Goal: Task Accomplishment & Management: Use online tool/utility

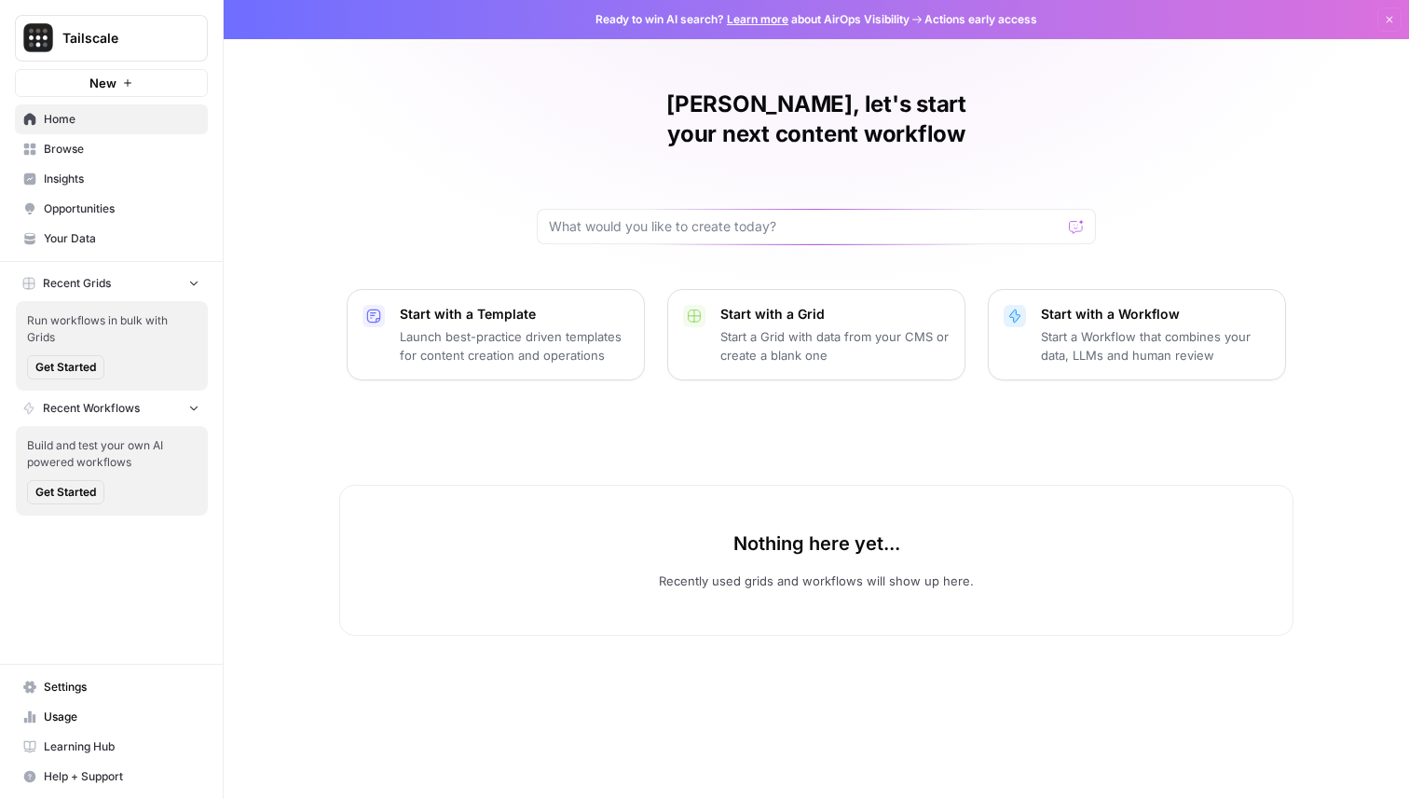
click at [124, 149] on span "Browse" at bounding box center [122, 149] width 156 height 17
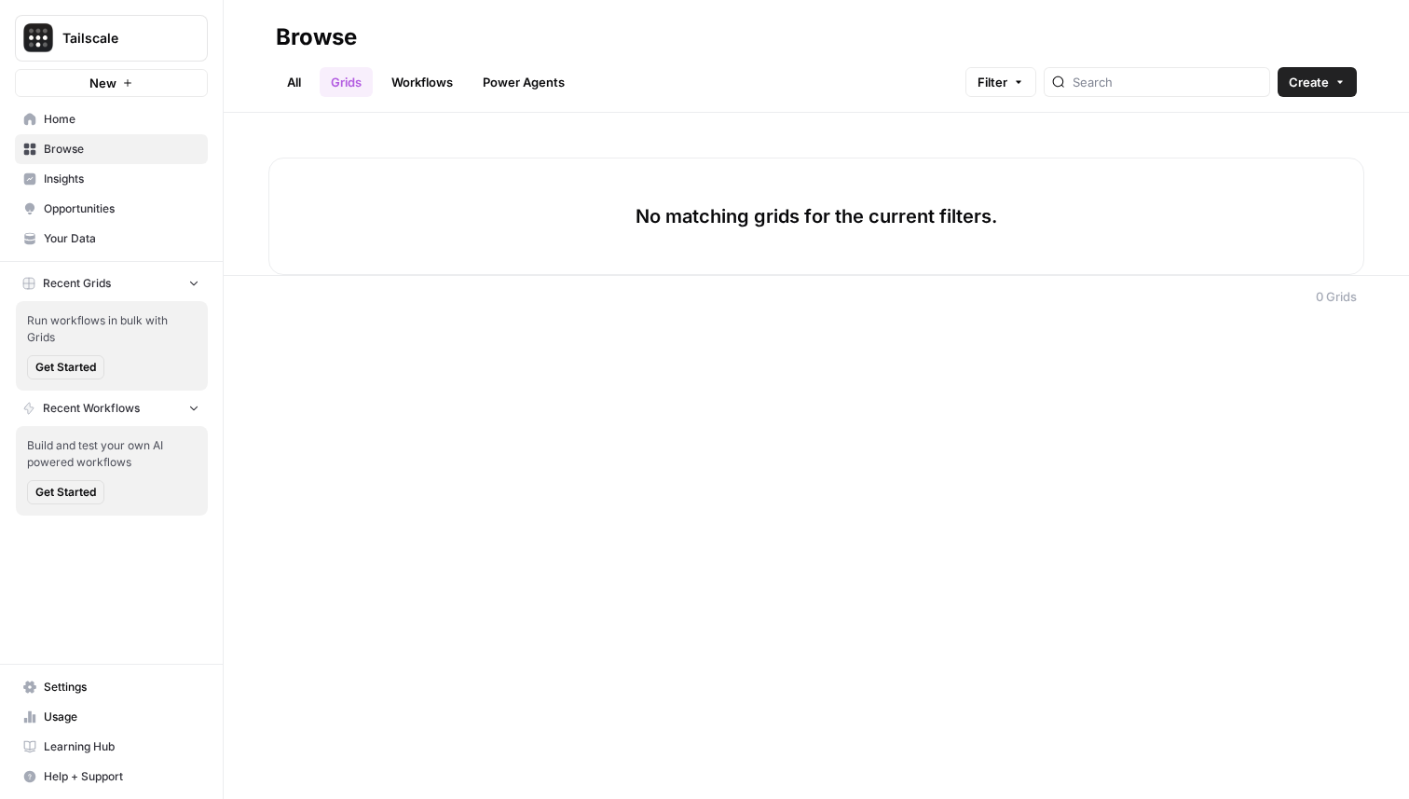
click at [304, 83] on link "All" at bounding box center [294, 82] width 36 height 30
click at [1327, 85] on span "Create" at bounding box center [1309, 82] width 40 height 19
click at [349, 73] on link "Grids" at bounding box center [346, 82] width 53 height 30
click at [416, 82] on link "Workflows" at bounding box center [422, 82] width 84 height 30
click at [92, 358] on button "Get Started" at bounding box center [65, 367] width 77 height 24
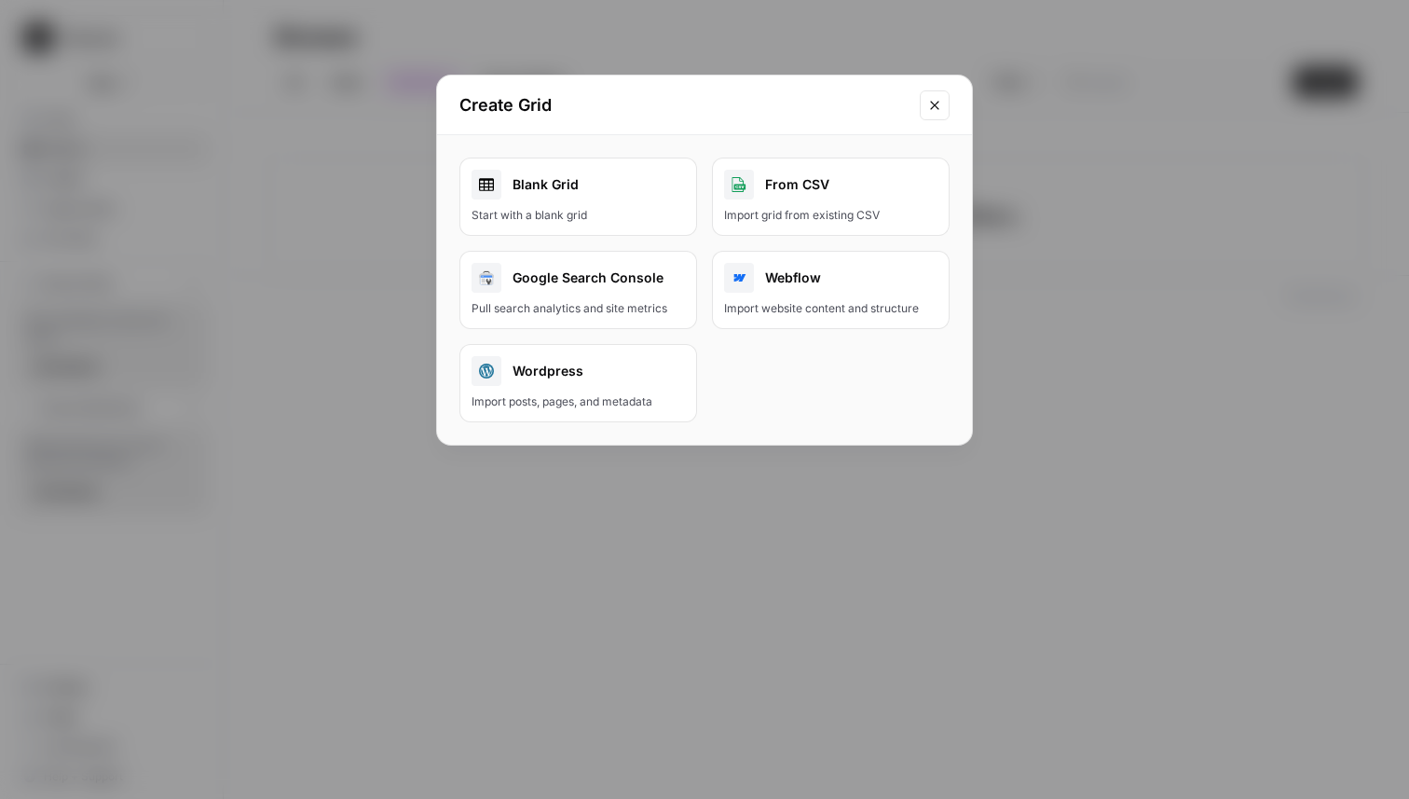
click at [937, 103] on icon "Close modal" at bounding box center [934, 105] width 15 height 15
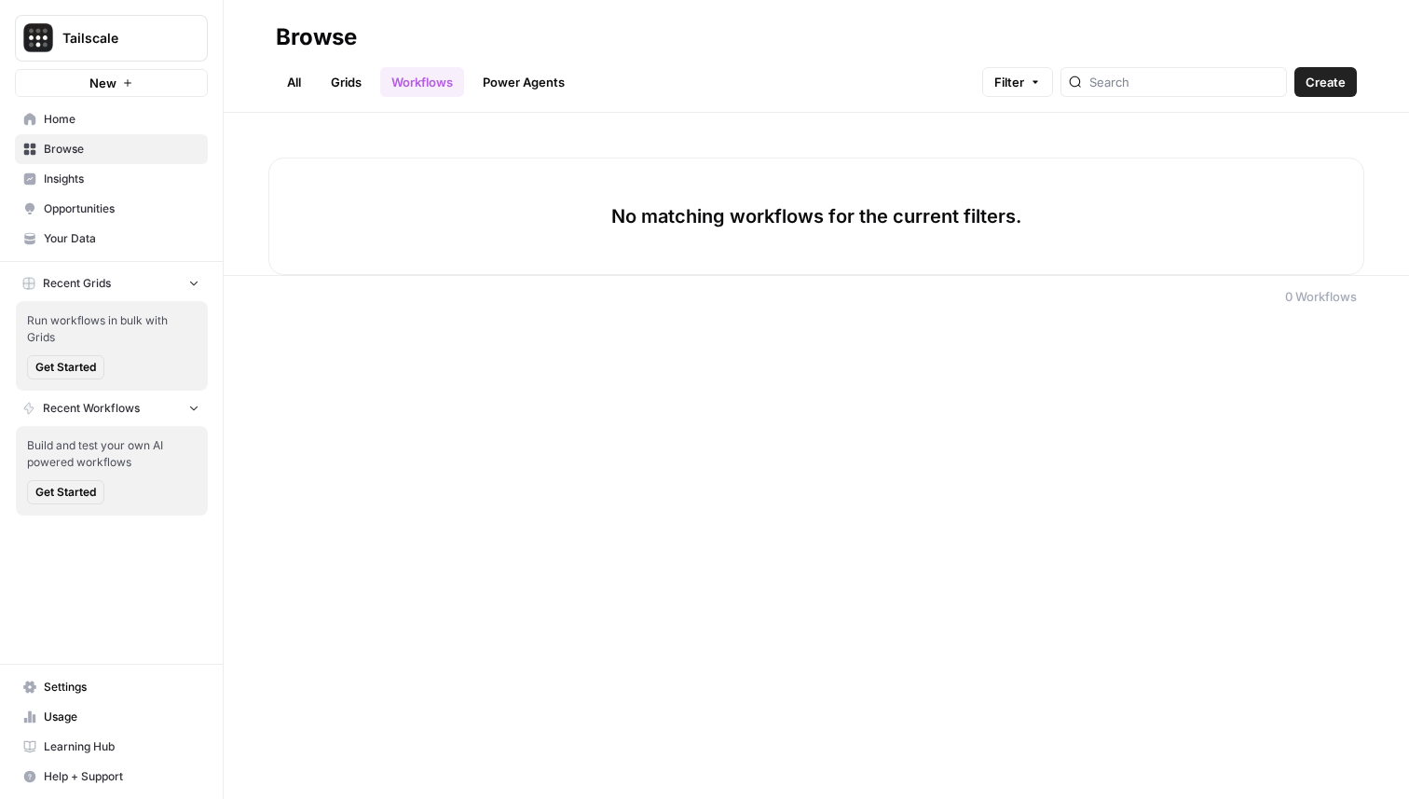
click at [1325, 88] on span "Create" at bounding box center [1326, 82] width 40 height 19
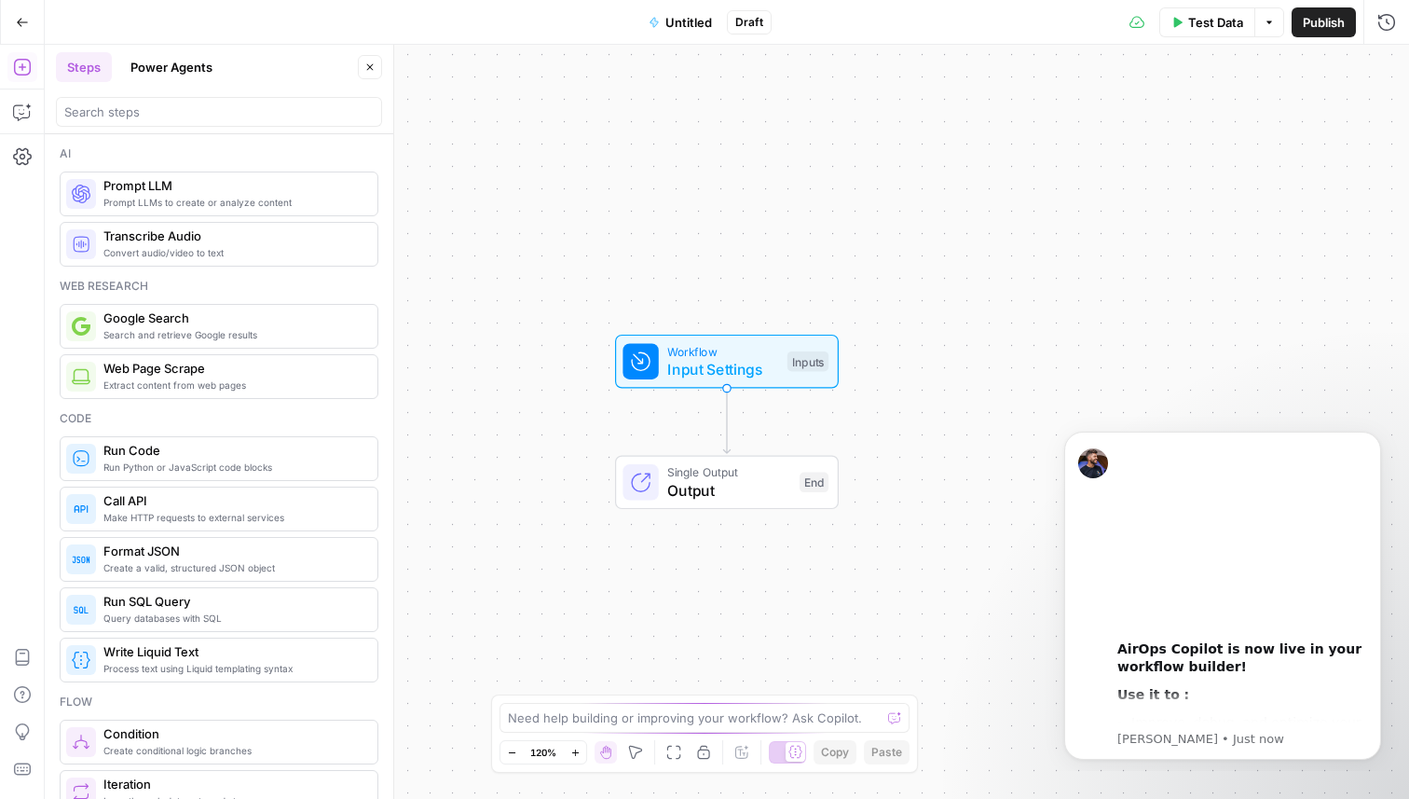
click at [693, 18] on span "Untitled" at bounding box center [688, 22] width 47 height 19
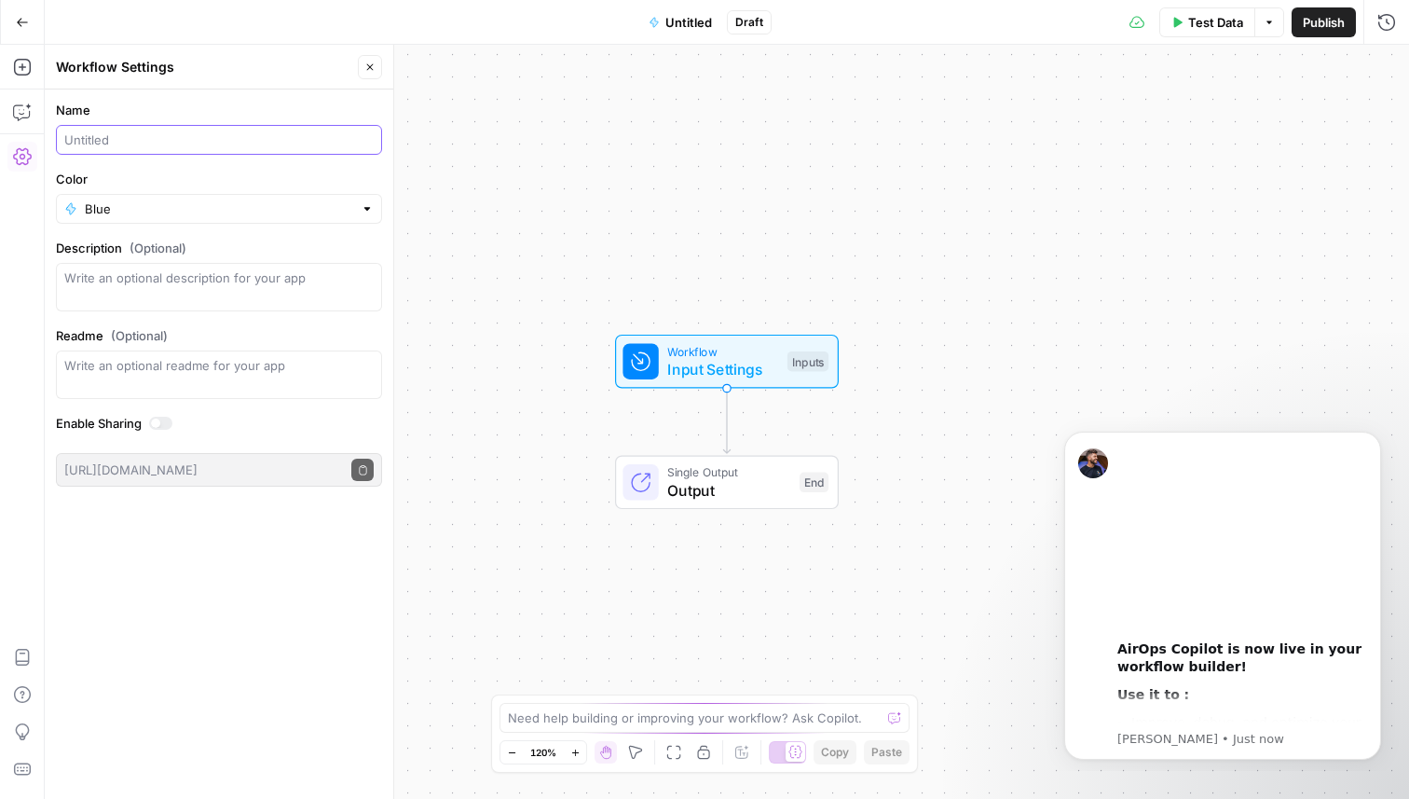
click at [135, 144] on input "Name" at bounding box center [218, 139] width 309 height 19
type input "Test"
click at [143, 171] on label "Color" at bounding box center [219, 179] width 326 height 19
click at [143, 199] on input "Blue" at bounding box center [219, 208] width 268 height 19
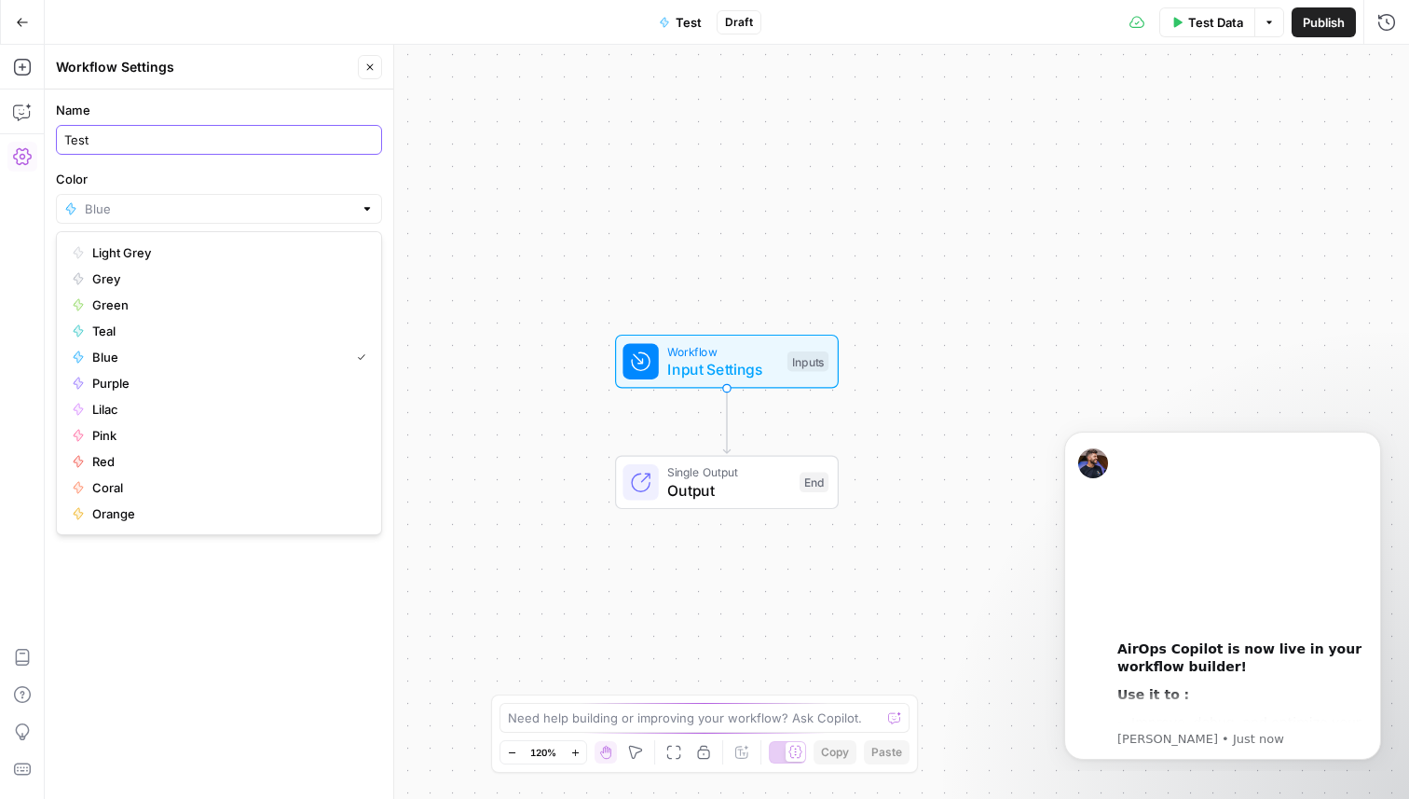
type input "Blue"
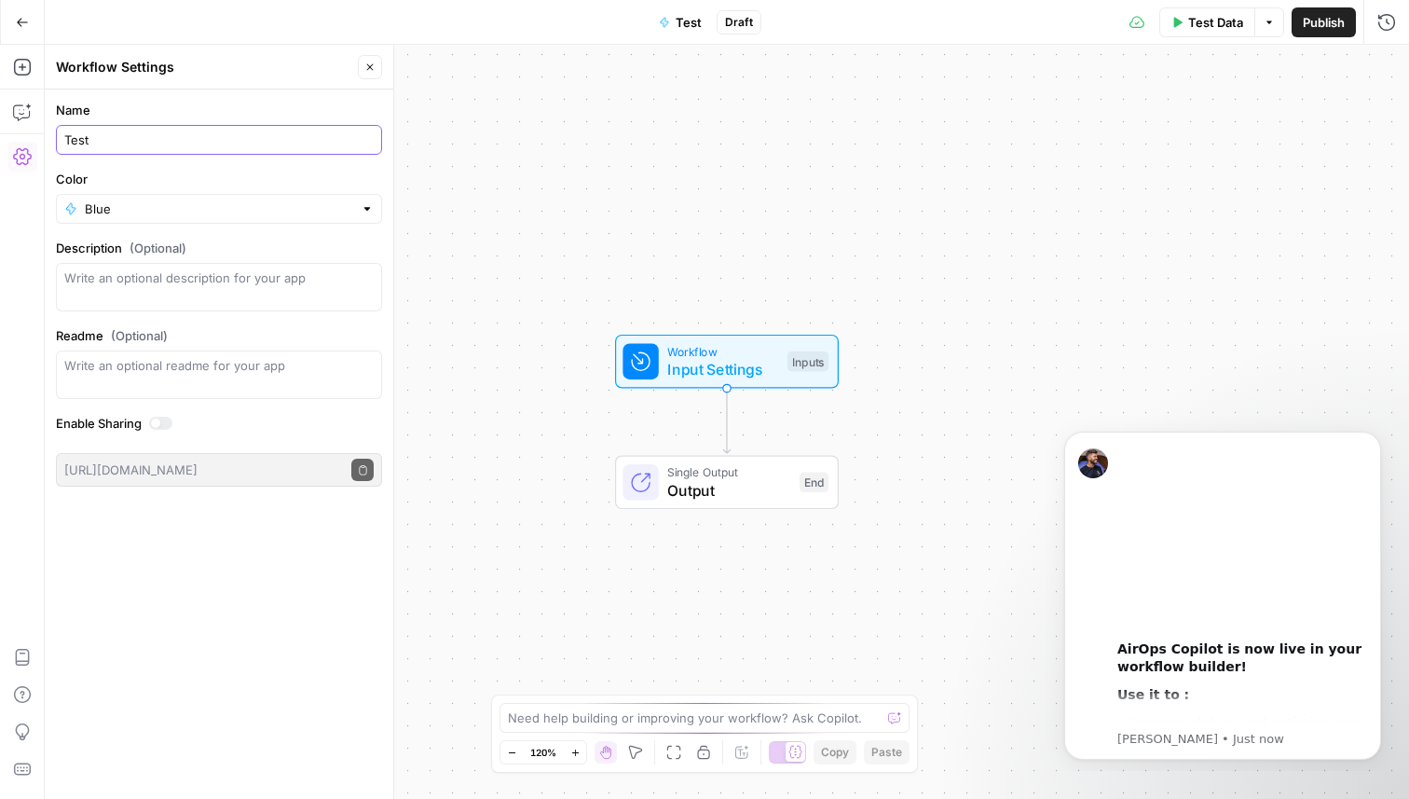
click at [151, 142] on input "Test" at bounding box center [218, 139] width 309 height 19
type input "Tony Test"
click at [191, 105] on label "Name" at bounding box center [219, 110] width 326 height 19
click at [191, 130] on input "Tony Test" at bounding box center [218, 139] width 309 height 19
click at [19, 22] on icon "button" at bounding box center [22, 22] width 13 height 13
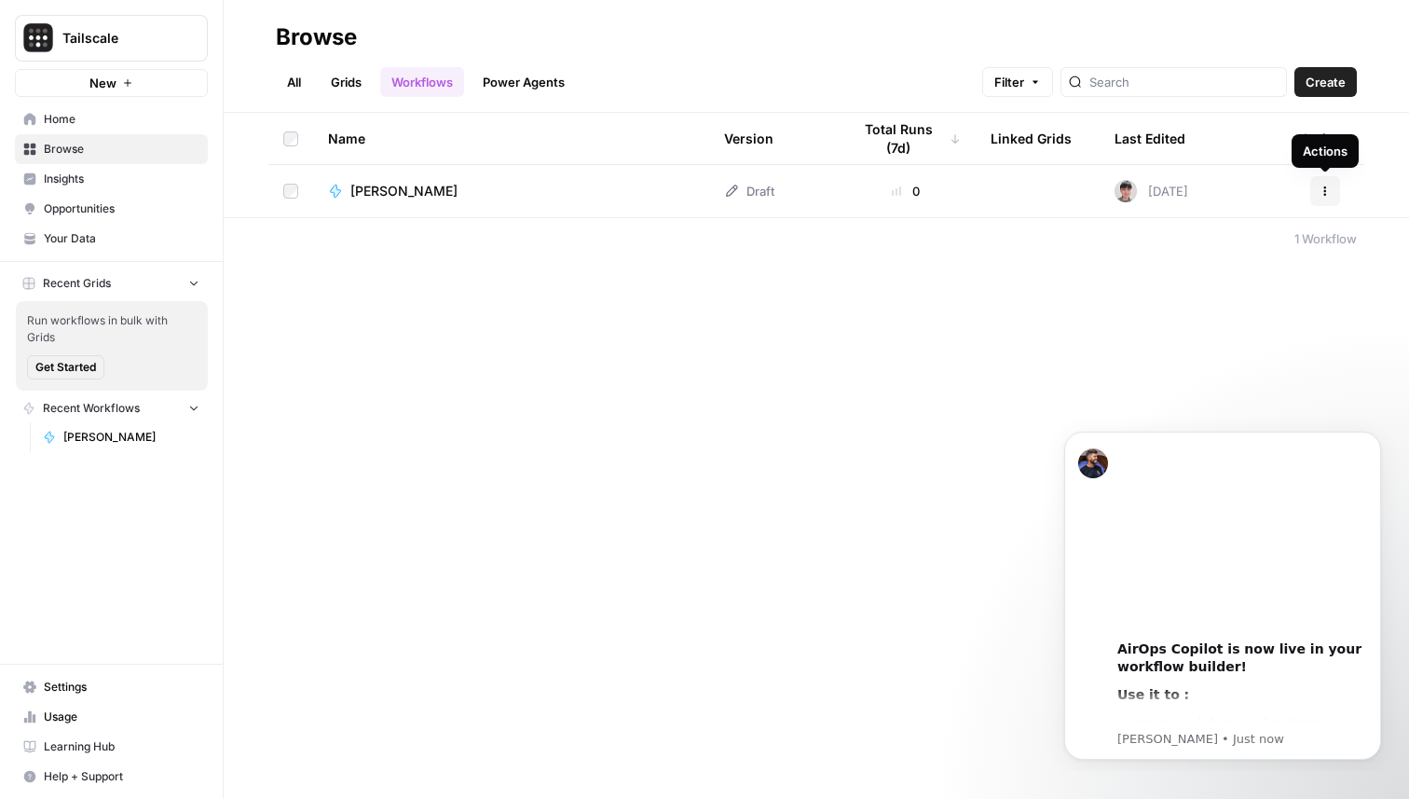
click at [1322, 187] on icon "button" at bounding box center [1325, 190] width 11 height 11
click at [1270, 238] on span "Edit in Studio" at bounding box center [1242, 235] width 149 height 19
click at [1327, 192] on icon "button" at bounding box center [1325, 190] width 11 height 11
click at [1186, 280] on span "Create Folder" at bounding box center [1242, 277] width 149 height 19
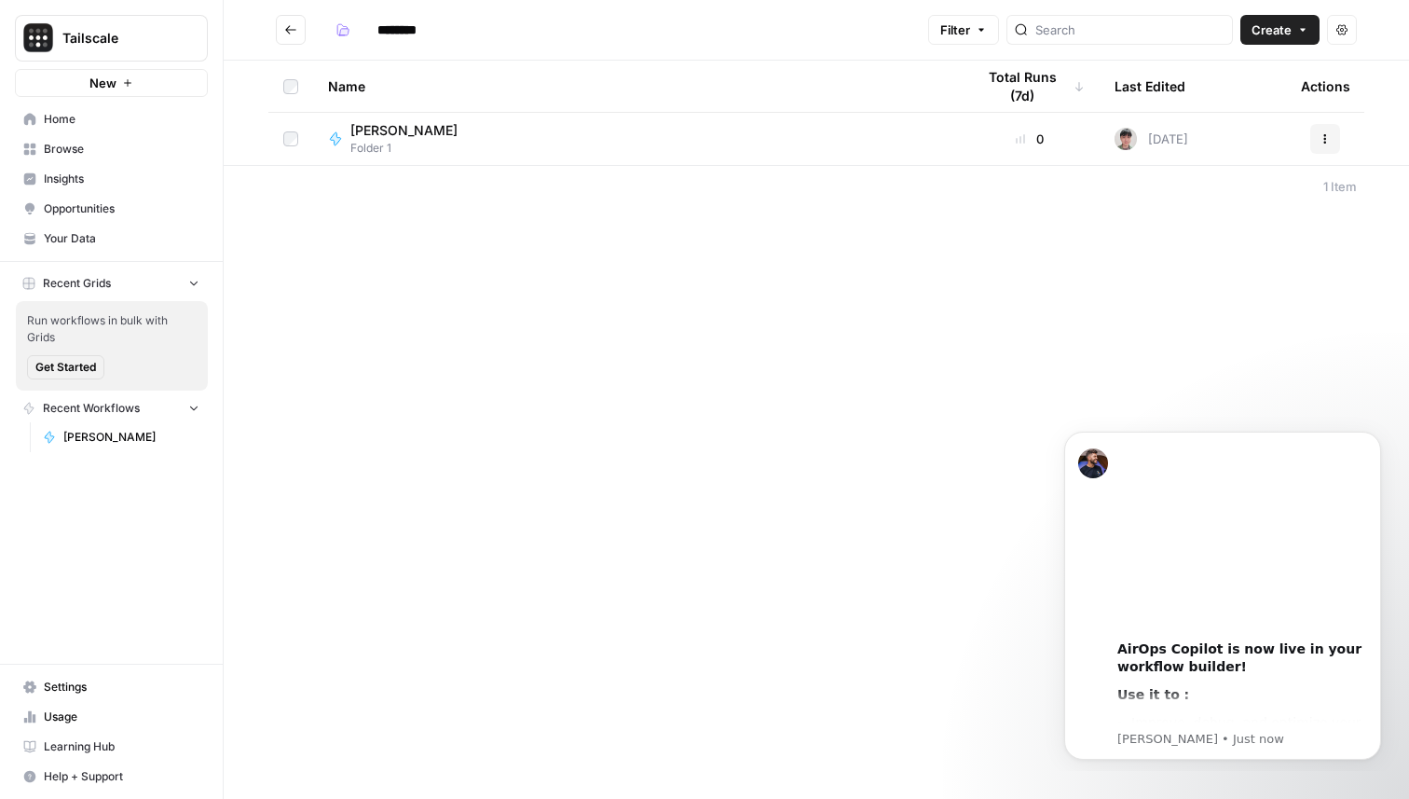
click at [287, 27] on icon "Go back" at bounding box center [290, 29] width 11 height 8
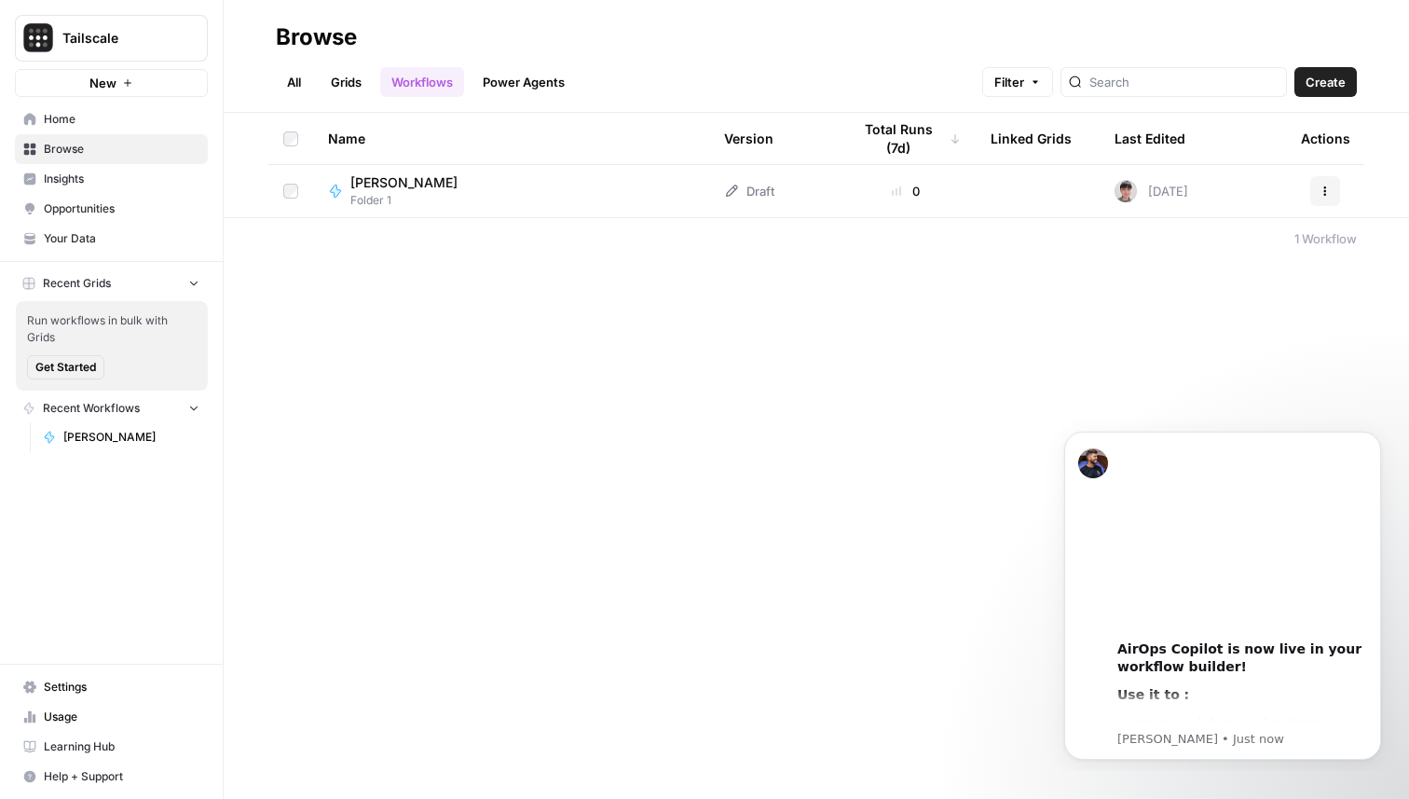
click at [394, 186] on span "Tony Test" at bounding box center [403, 182] width 107 height 19
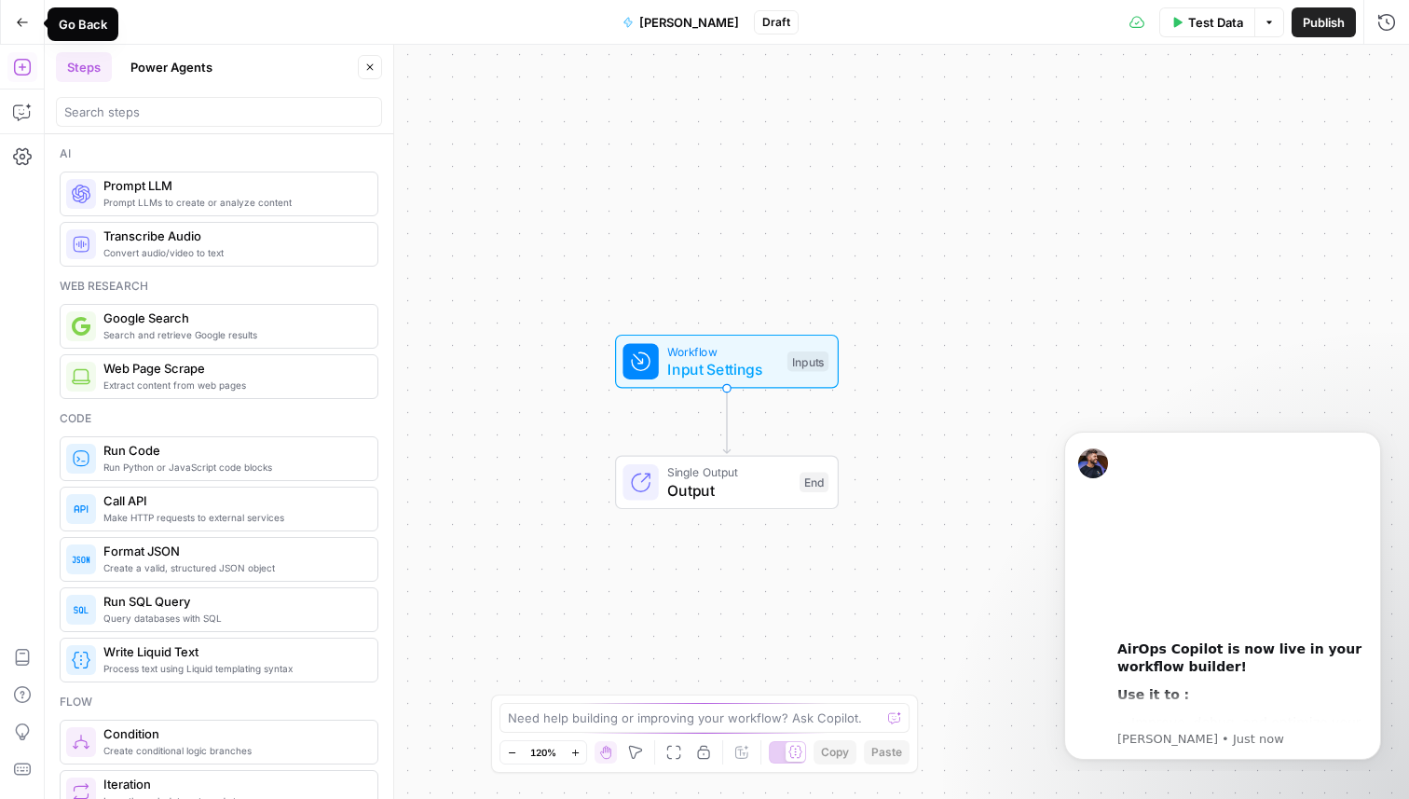
click at [19, 18] on icon "button" at bounding box center [22, 22] width 13 height 13
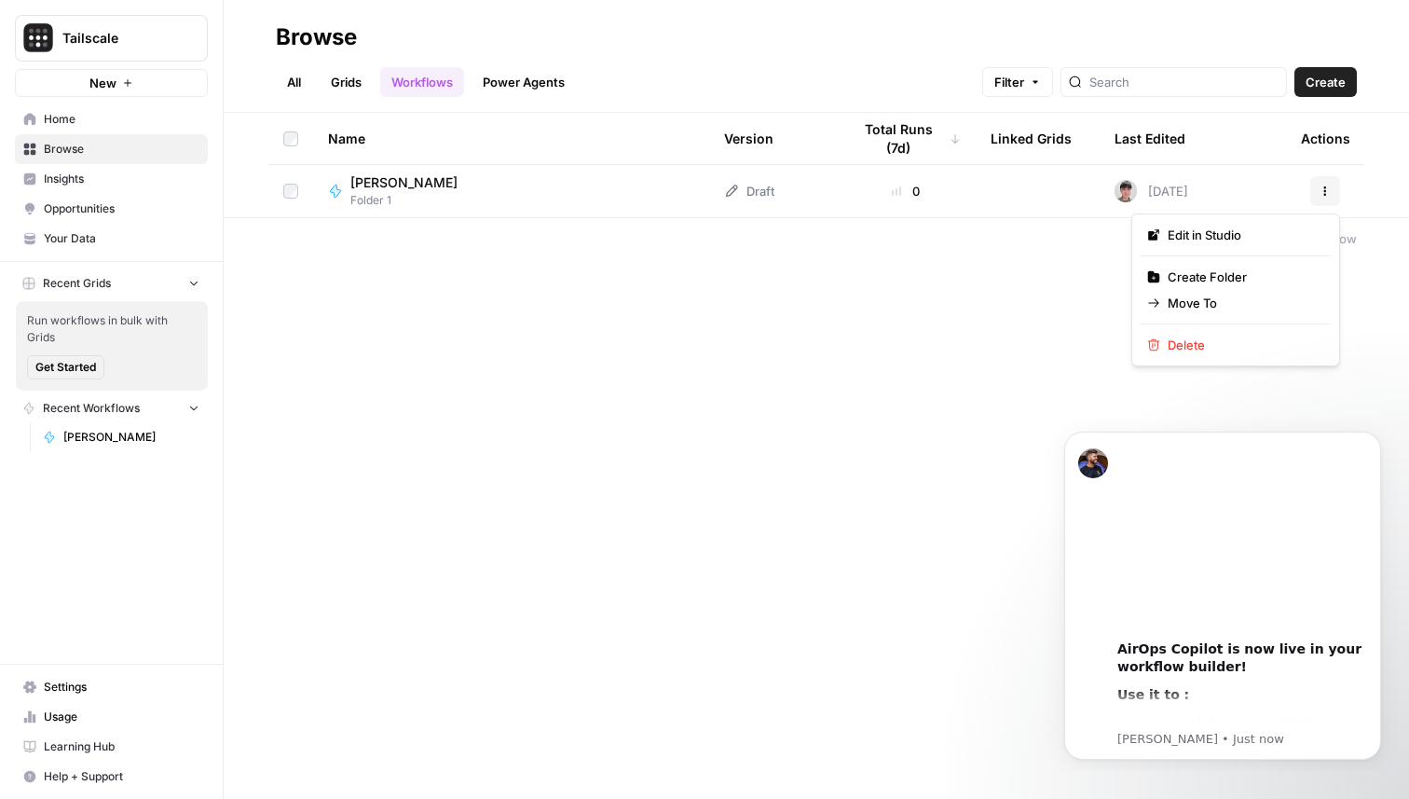
click at [1321, 192] on icon "button" at bounding box center [1325, 190] width 11 height 11
click at [856, 295] on div "Browse All Grids Workflows Power Agents Filter Create Name Version Total Runs (…" at bounding box center [817, 399] width 1186 height 799
click at [50, 120] on span "Home" at bounding box center [122, 119] width 156 height 17
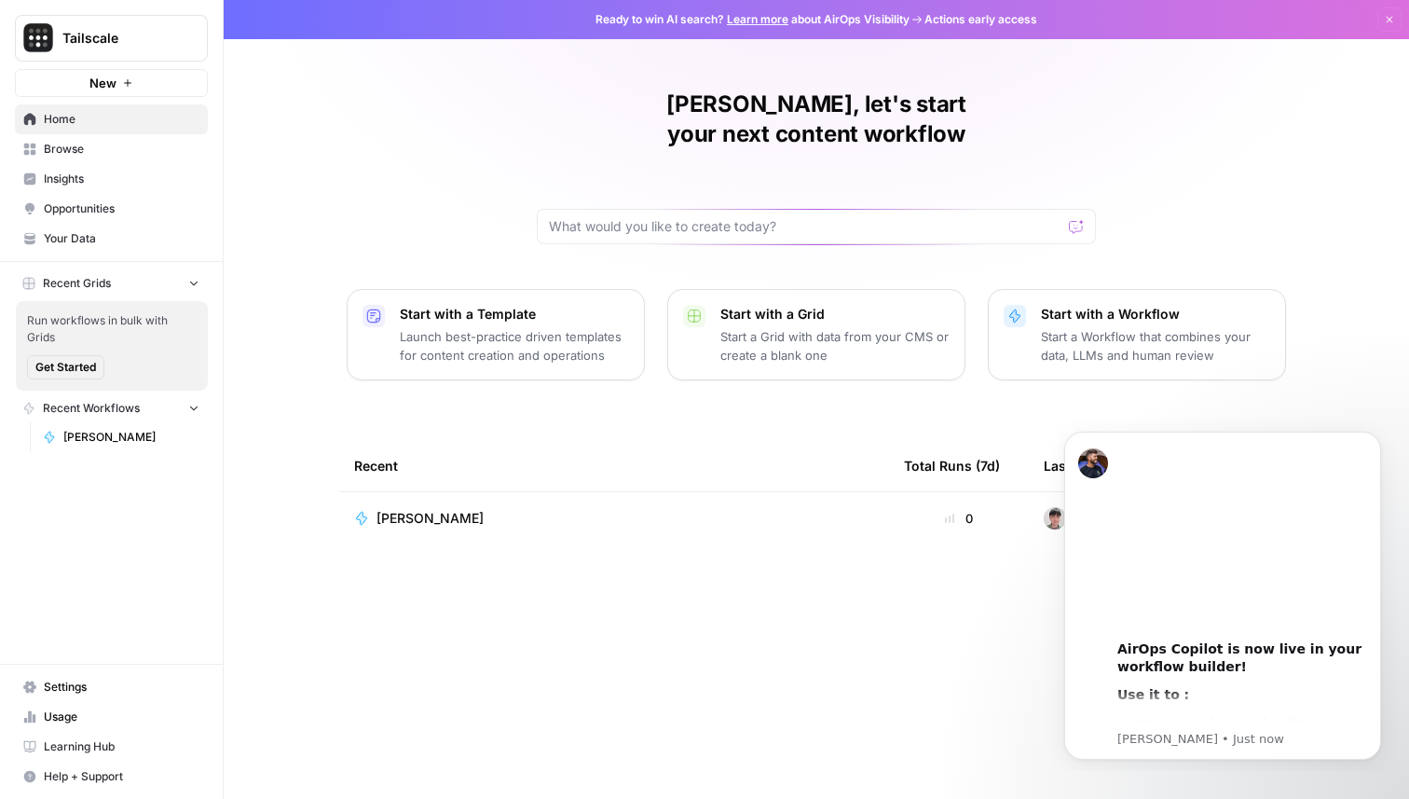
click at [75, 146] on span "Browse" at bounding box center [122, 149] width 156 height 17
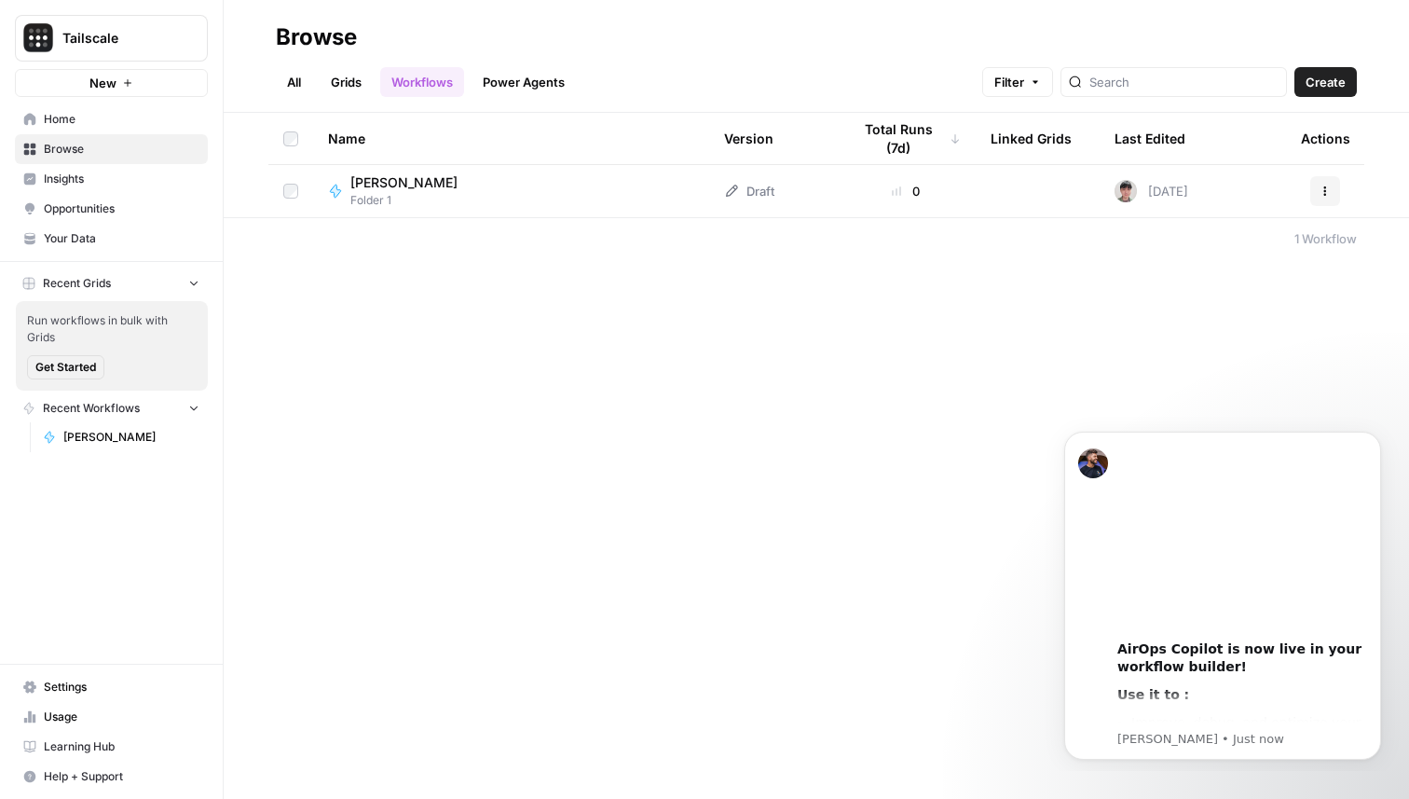
click at [1333, 92] on button "Create" at bounding box center [1326, 82] width 62 height 30
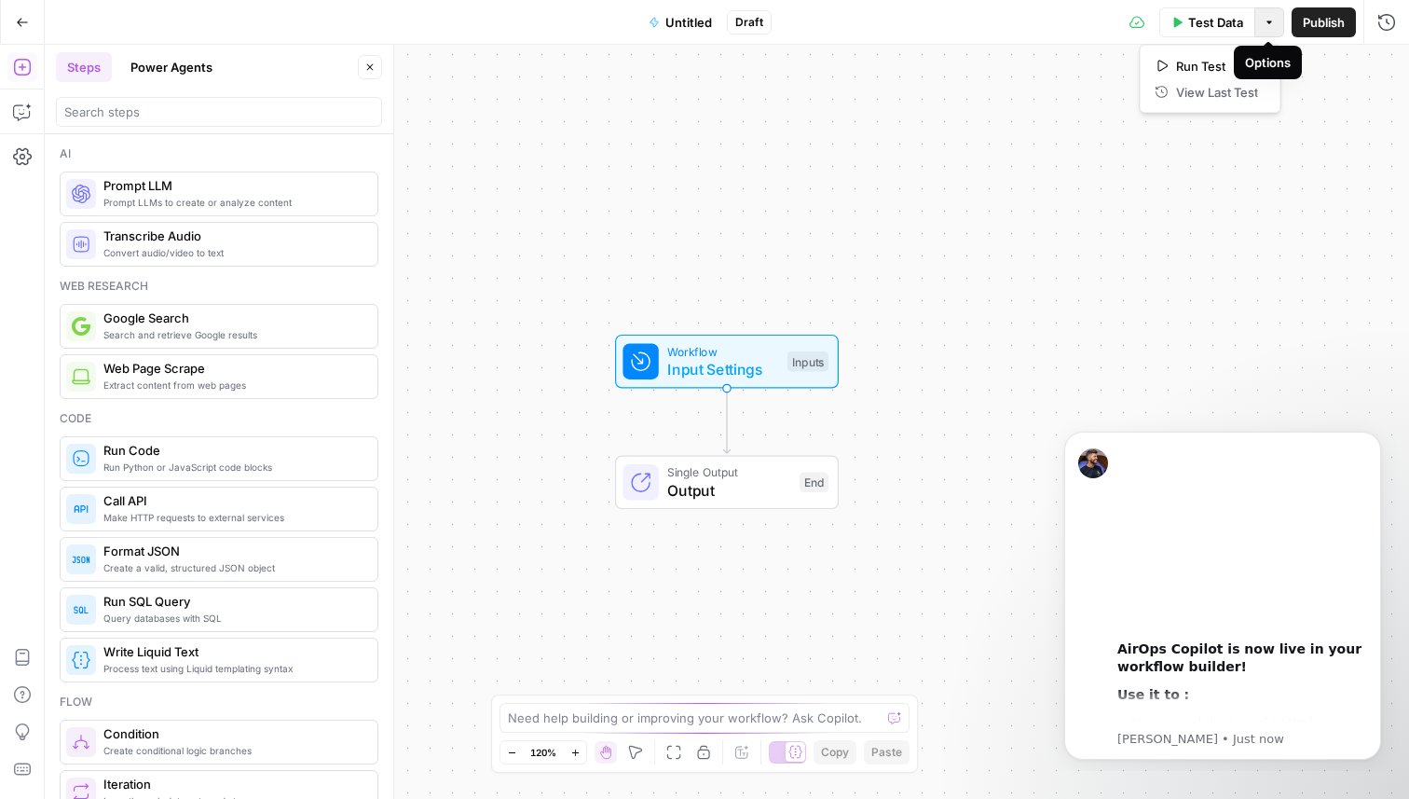
click at [1277, 31] on button "Options" at bounding box center [1270, 22] width 30 height 30
click at [693, 15] on span "Untitled" at bounding box center [688, 22] width 47 height 19
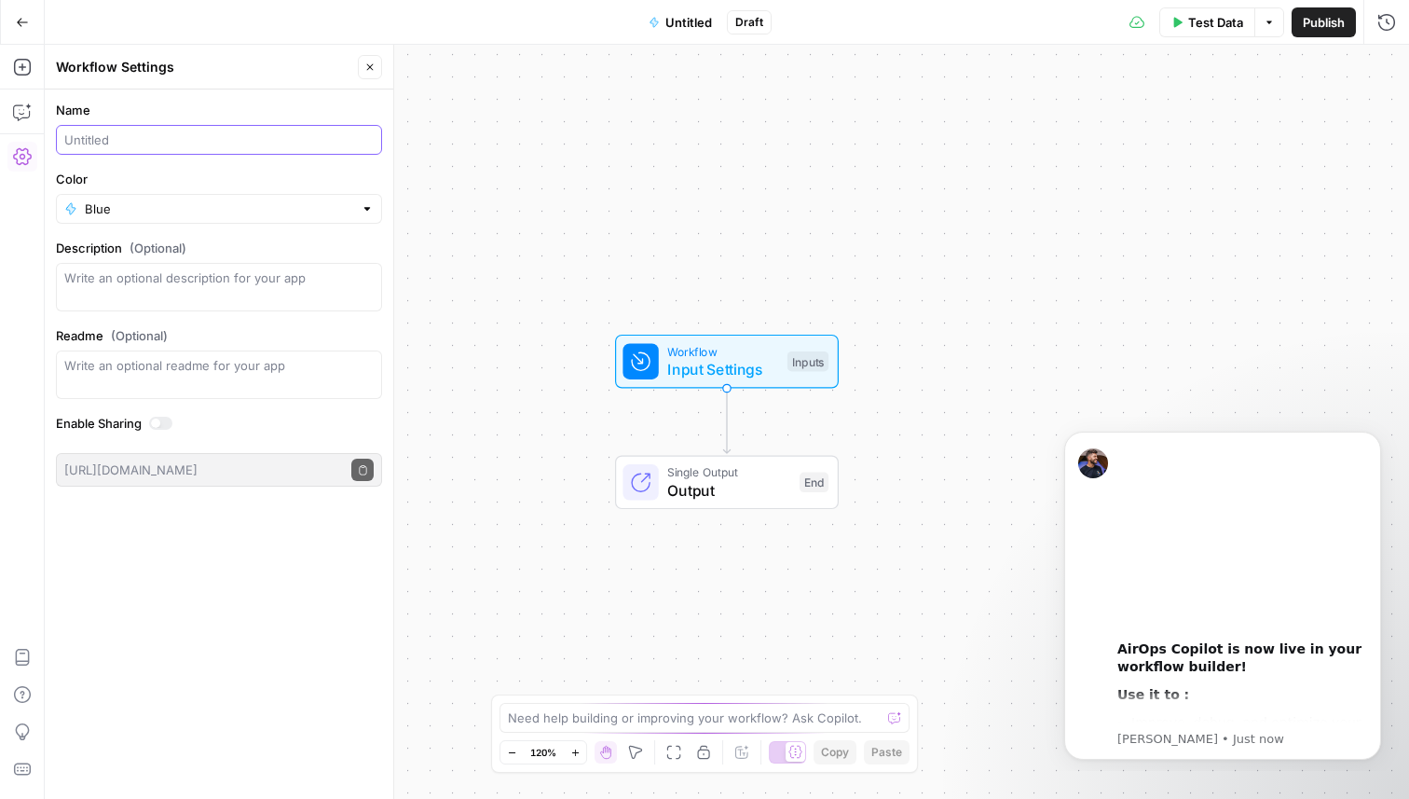
click at [214, 136] on input "Name" at bounding box center [218, 139] width 309 height 19
type input "Test 2"
click at [214, 21] on div "Go Back Test 2 Draft Test Data Options Publish Run History" at bounding box center [704, 22] width 1409 height 44
click at [20, 17] on icon "button" at bounding box center [22, 22] width 13 height 13
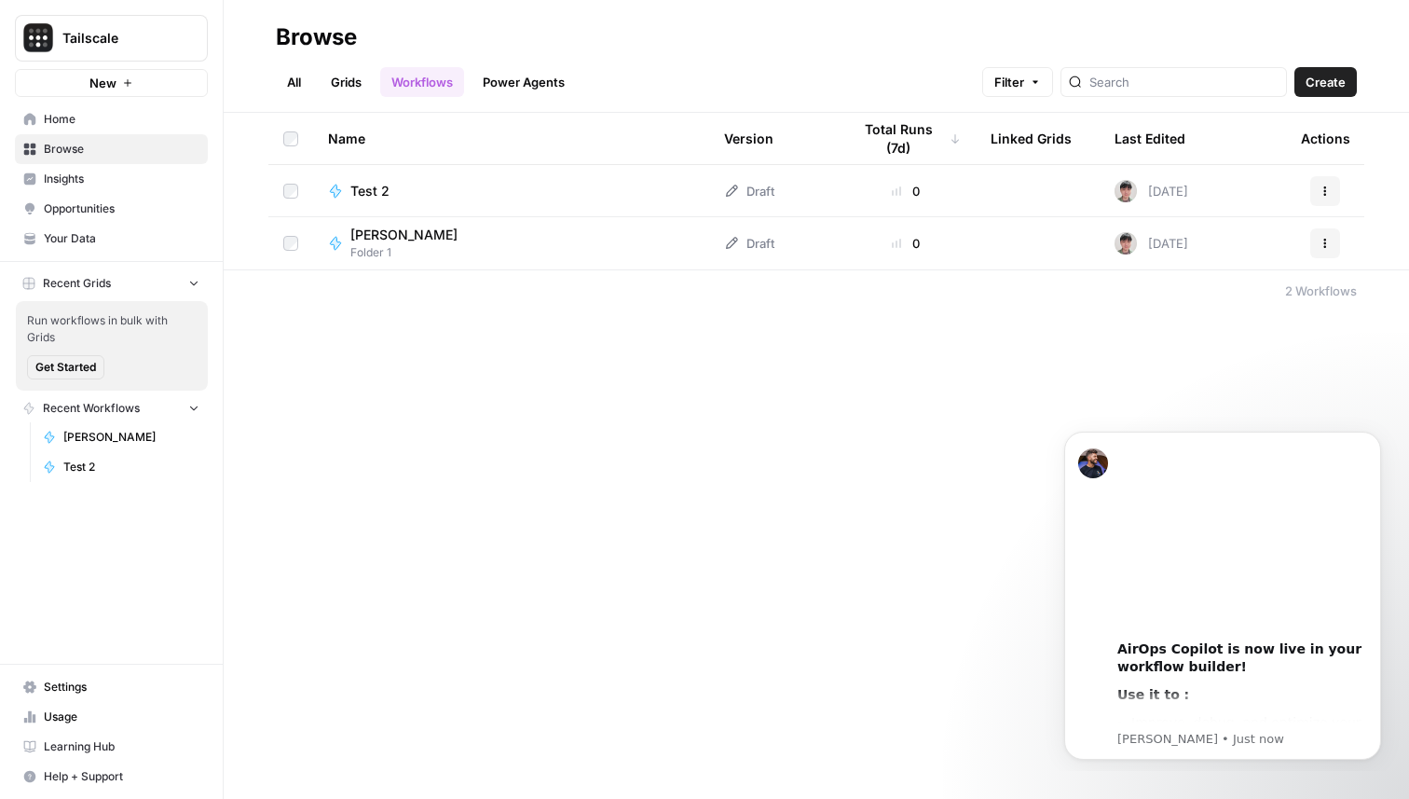
click at [518, 245] on div "Tony Test Folder 1" at bounding box center [511, 243] width 366 height 35
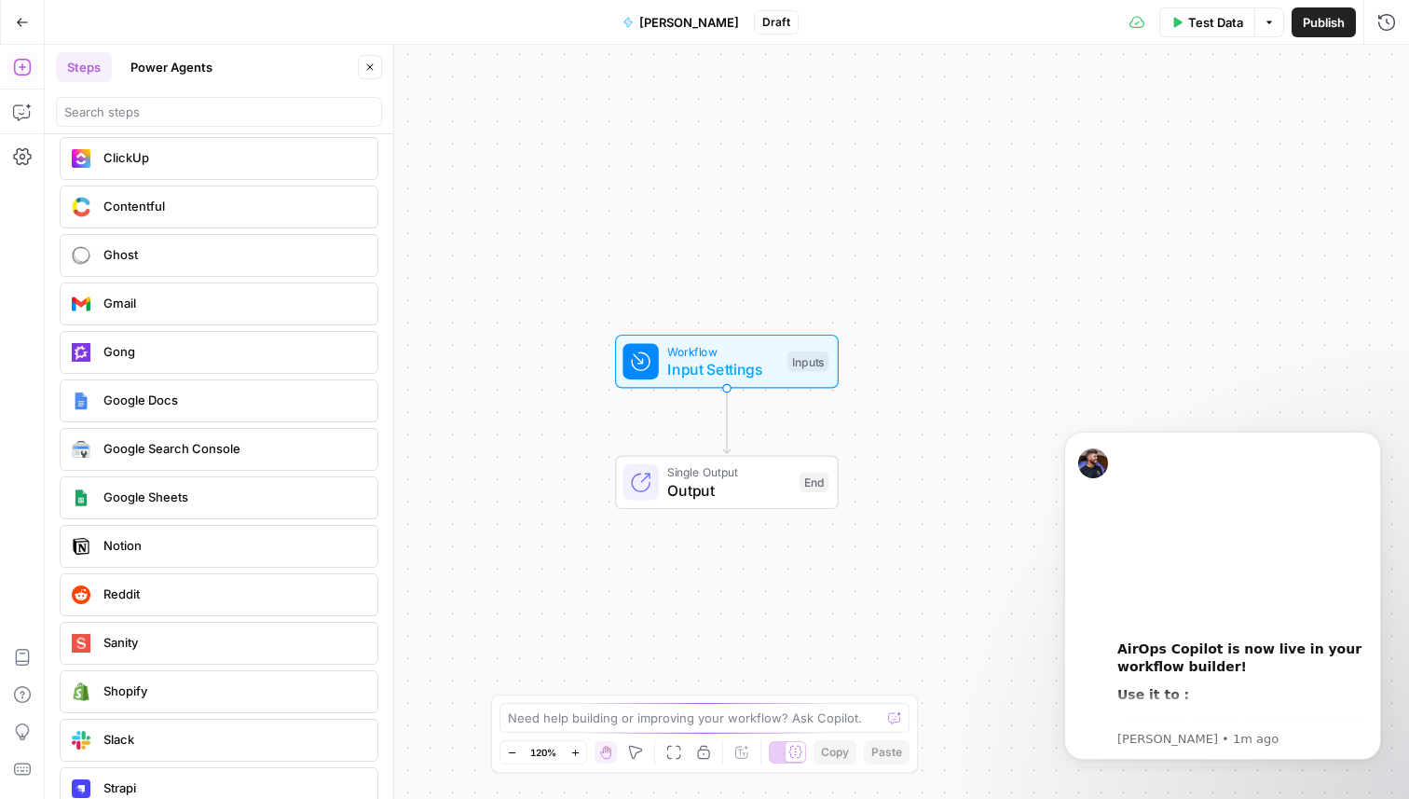
scroll to position [3694, 0]
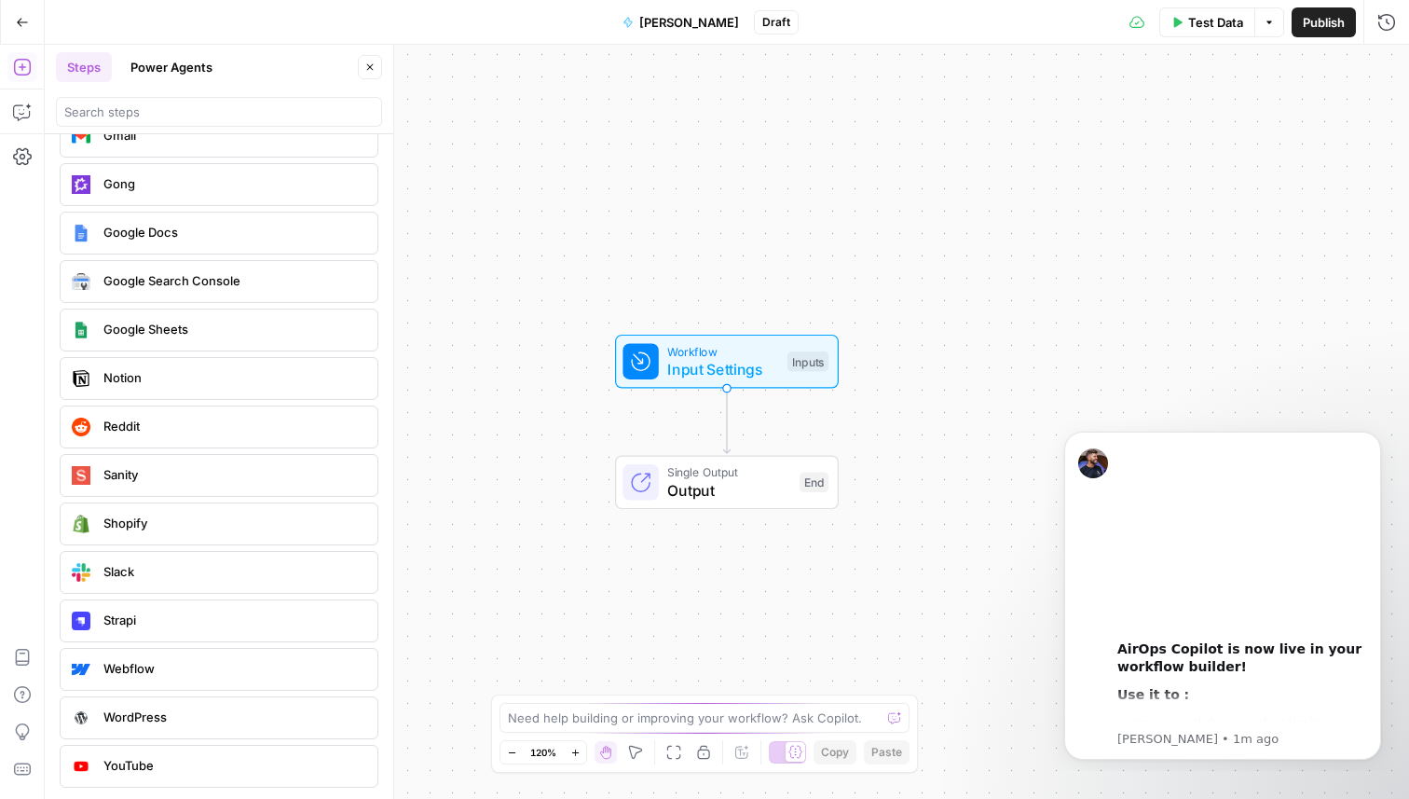
click at [23, 20] on icon "button" at bounding box center [22, 22] width 13 height 13
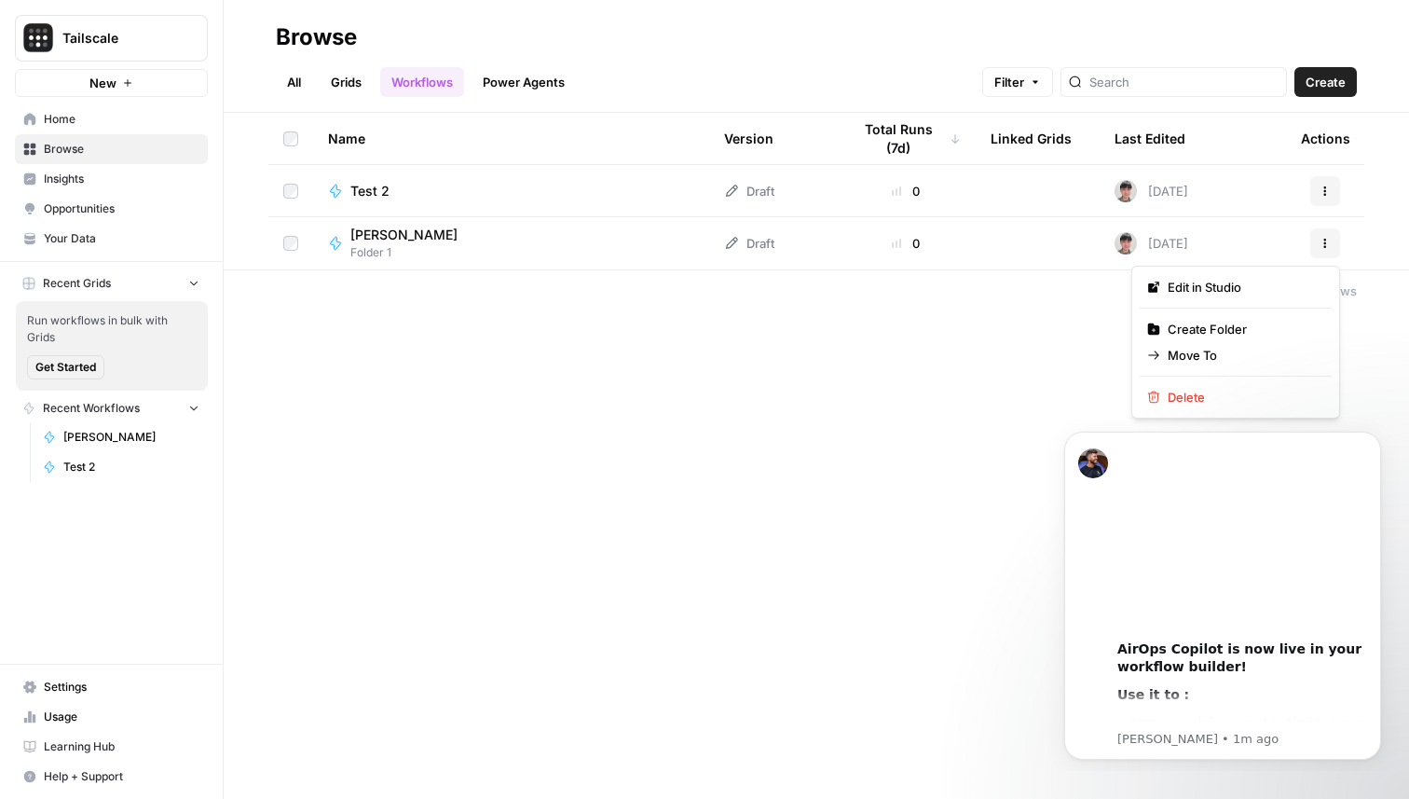
click at [1323, 248] on icon "button" at bounding box center [1325, 243] width 11 height 11
click at [1218, 357] on span "Move To" at bounding box center [1242, 355] width 149 height 19
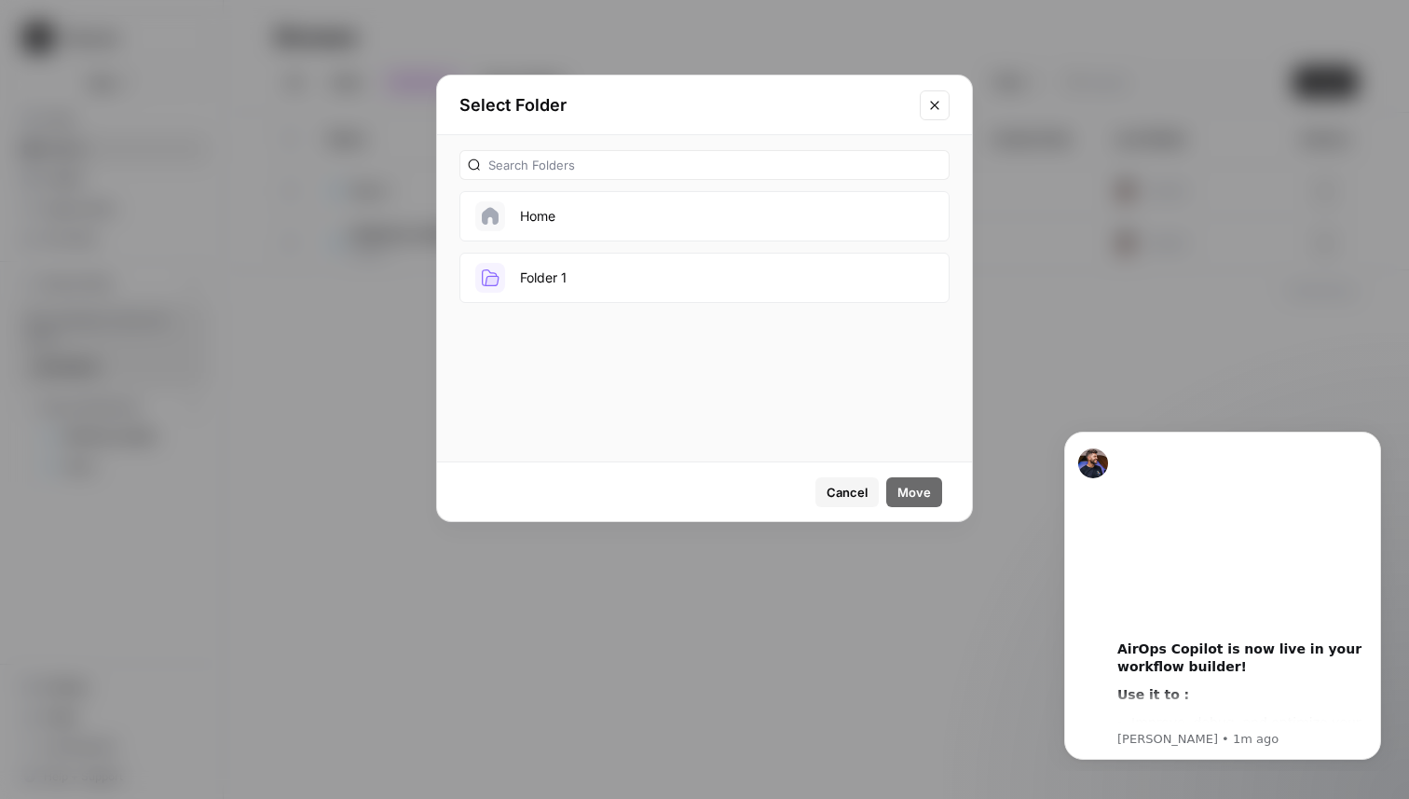
click at [725, 214] on button "Home" at bounding box center [705, 216] width 490 height 50
click at [918, 495] on span "Move" at bounding box center [915, 492] width 34 height 19
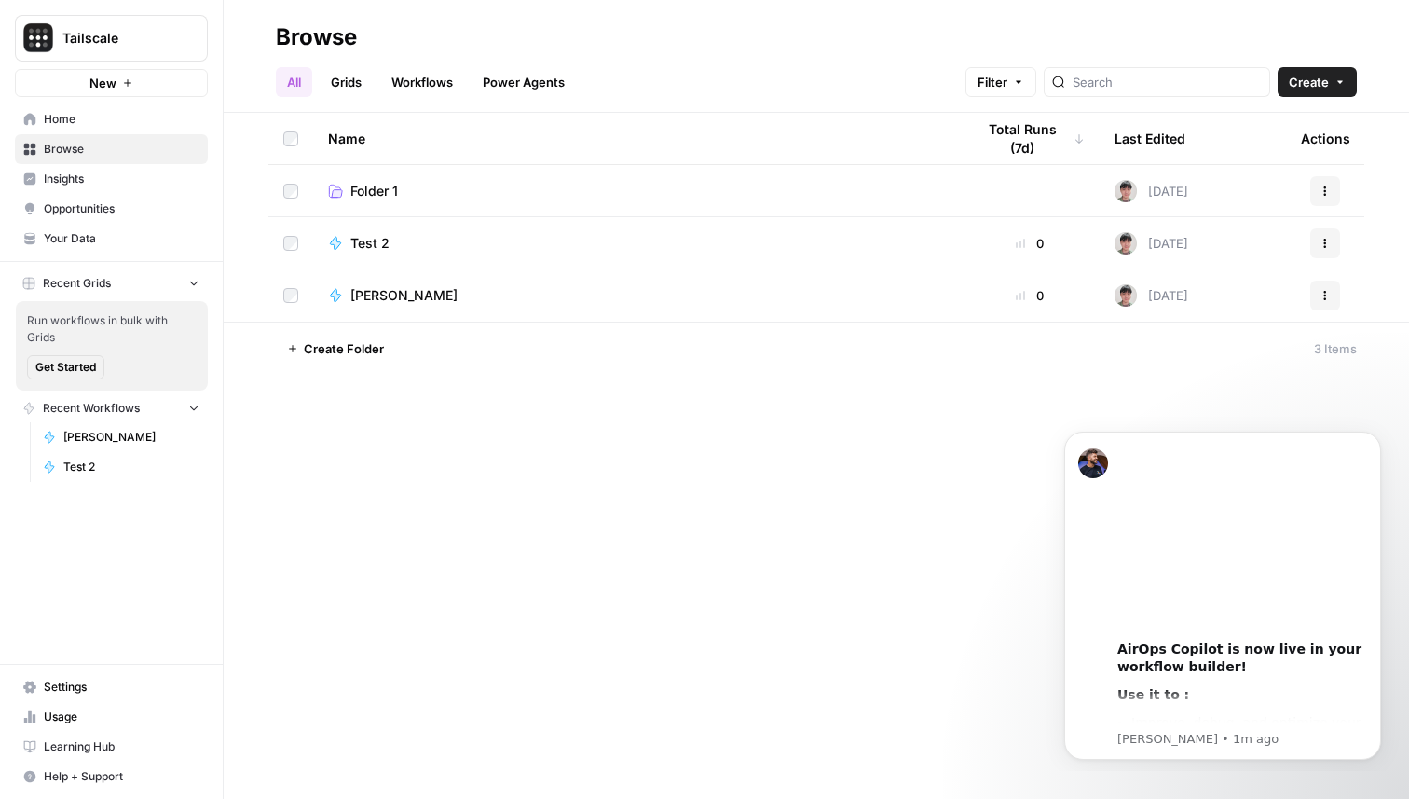
click at [480, 414] on div "Browse All Grids Workflows Power Agents Filter Create Name Total Runs (7d) Last…" at bounding box center [817, 399] width 1186 height 799
click at [423, 246] on div "Test 2" at bounding box center [636, 243] width 617 height 19
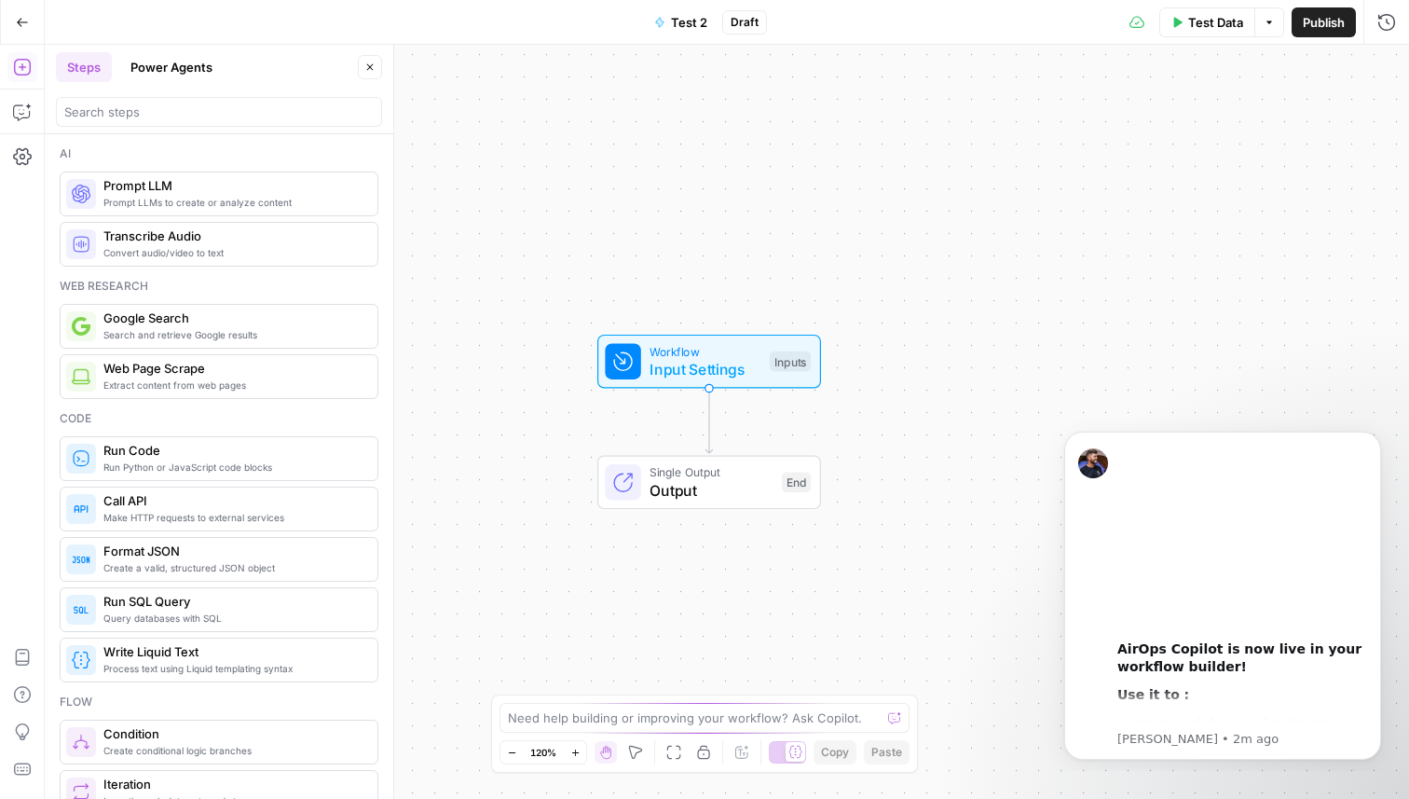
click at [22, 25] on icon "button" at bounding box center [22, 22] width 13 height 13
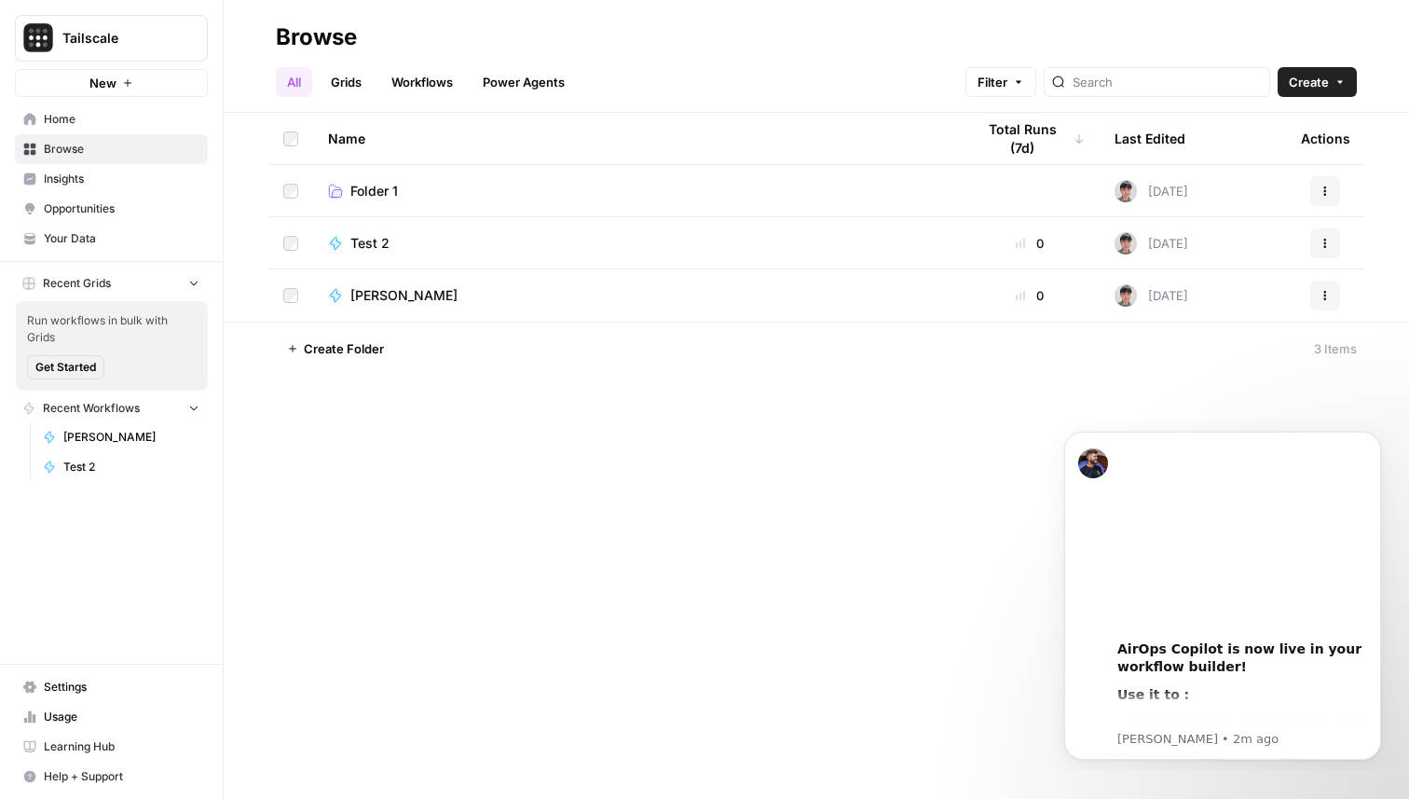
click at [377, 240] on span "Test 2" at bounding box center [369, 243] width 39 height 19
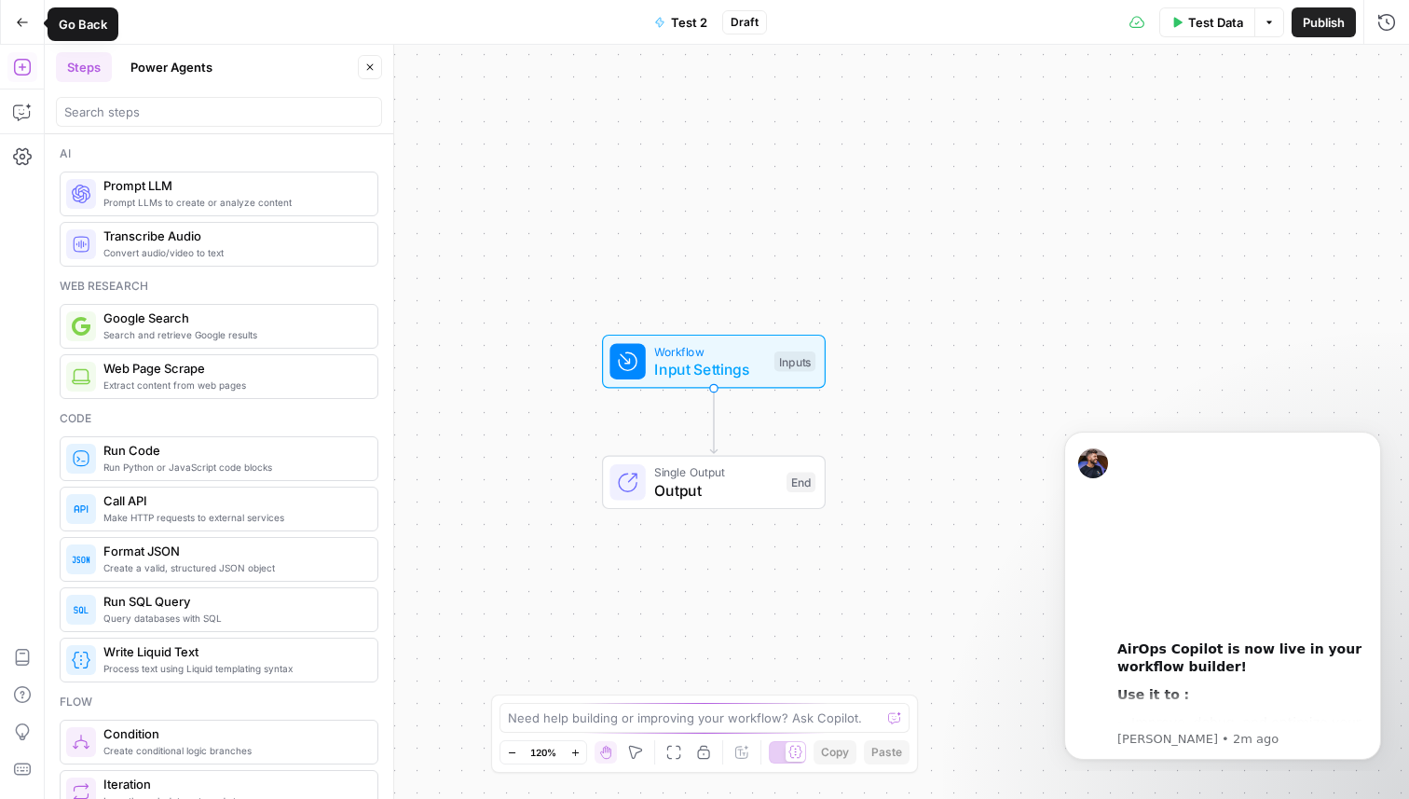
click at [13, 24] on button "Go Back" at bounding box center [23, 23] width 34 height 34
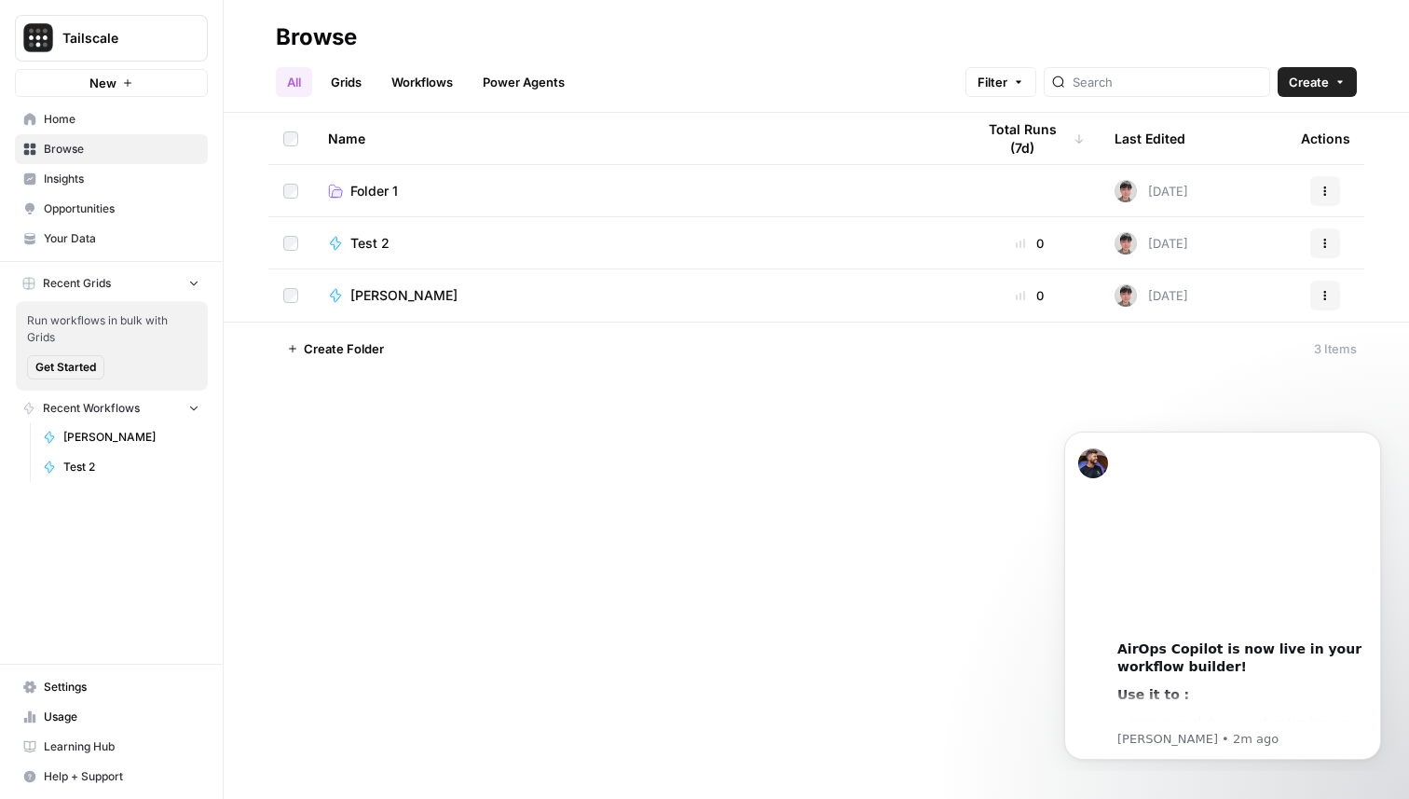
click at [1327, 244] on icon "button" at bounding box center [1325, 243] width 11 height 11
click at [960, 249] on td "0" at bounding box center [1030, 242] width 140 height 51
click at [373, 235] on span "Test 2" at bounding box center [369, 243] width 39 height 19
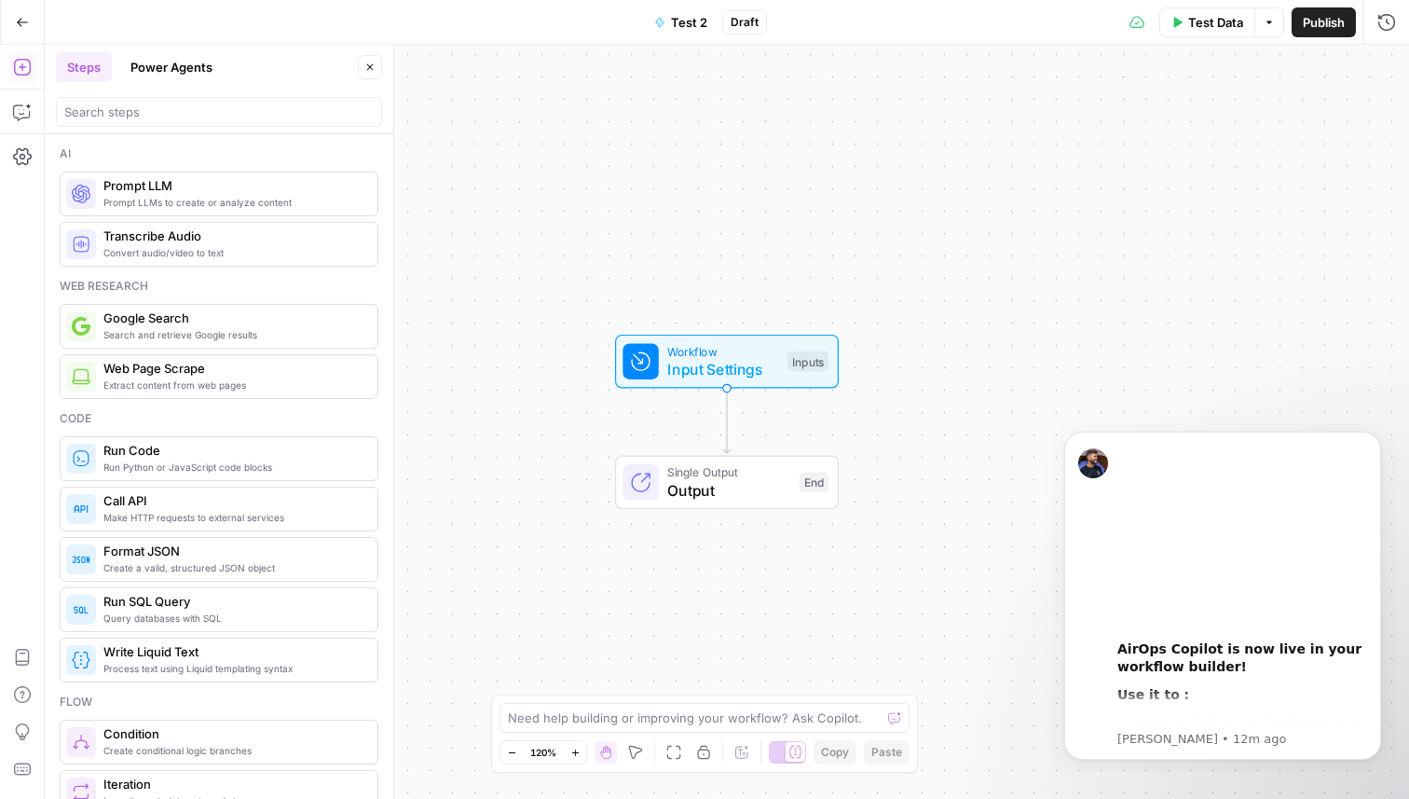
click at [22, 18] on icon "button" at bounding box center [22, 22] width 13 height 13
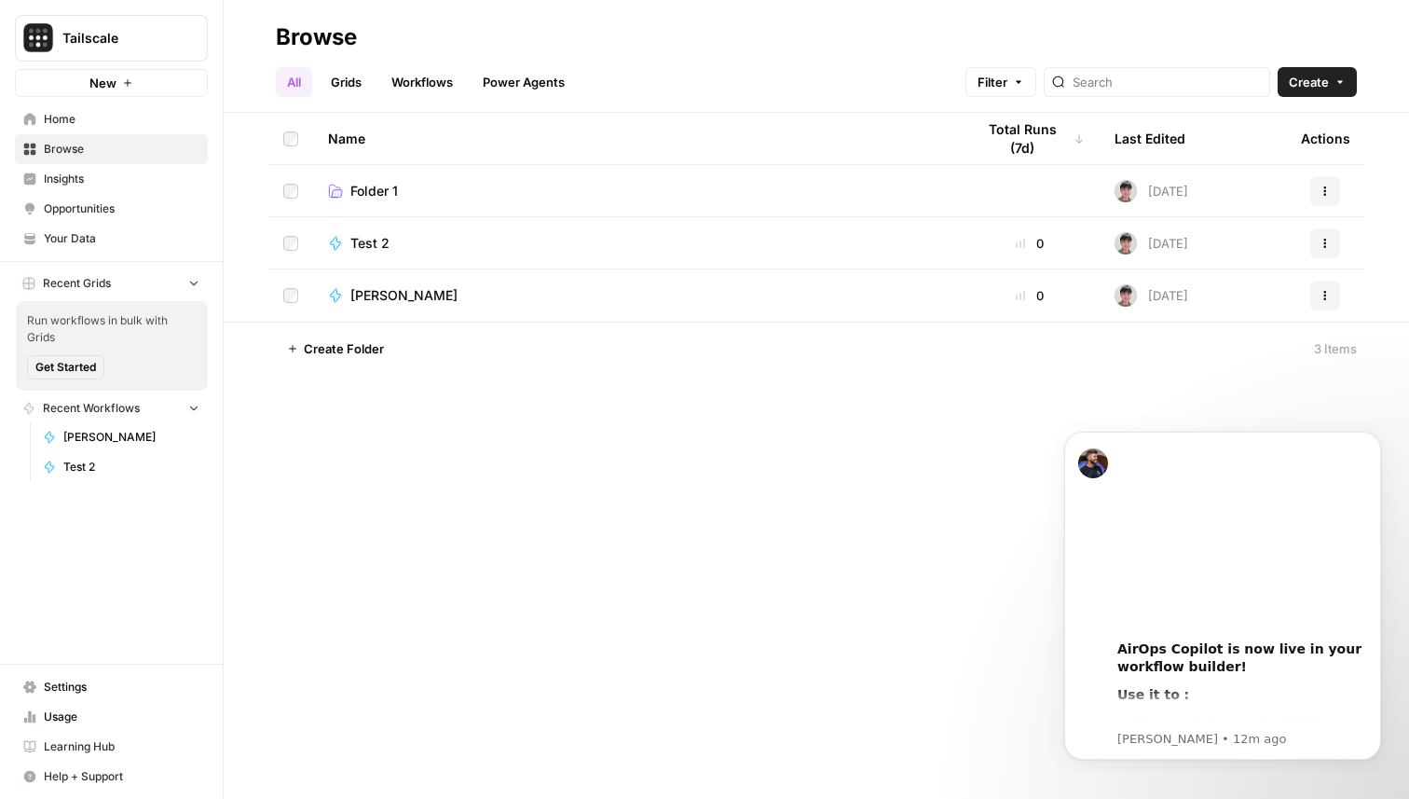
click at [1321, 240] on icon "button" at bounding box center [1325, 243] width 11 height 11
click at [1242, 351] on span "Move To" at bounding box center [1242, 355] width 149 height 19
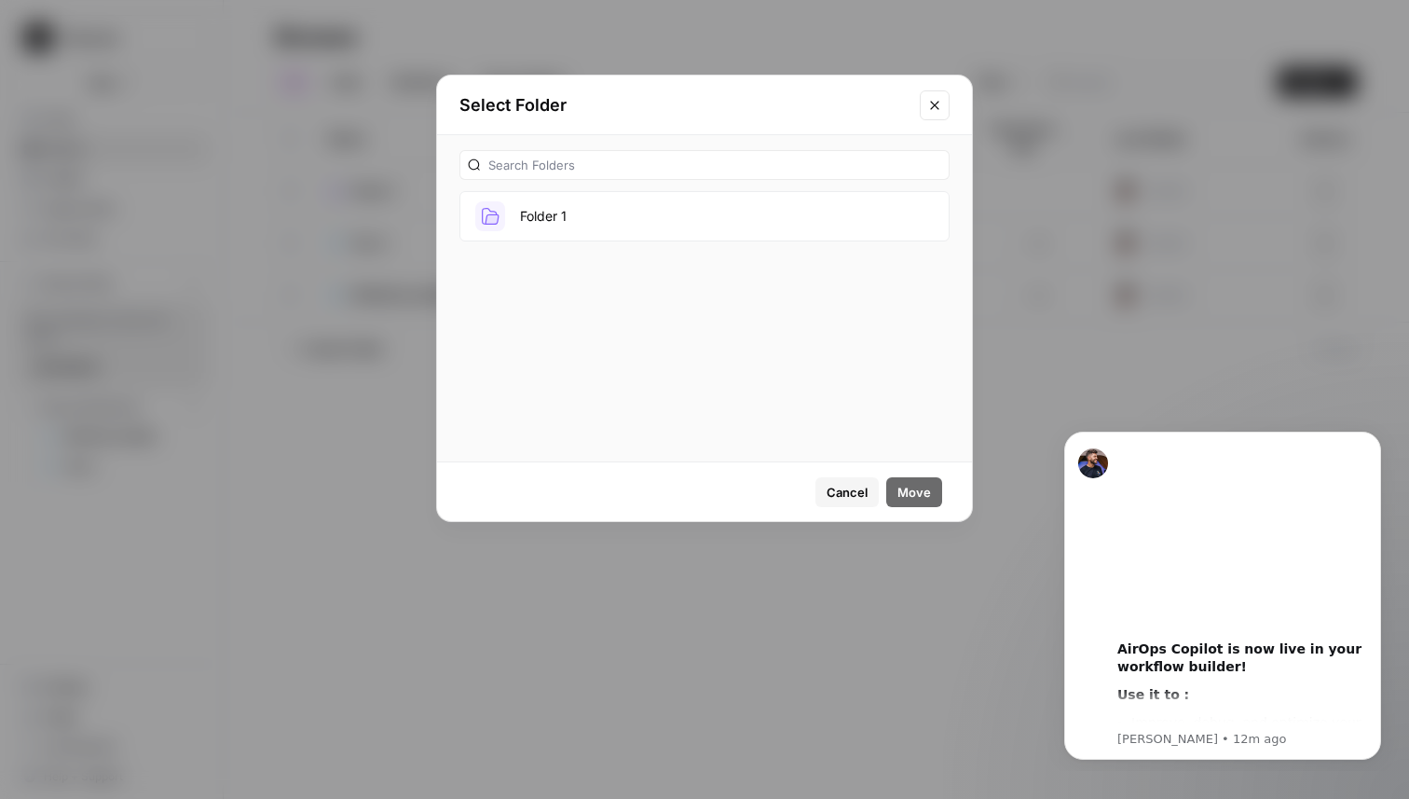
click at [761, 226] on button "Folder 1" at bounding box center [705, 216] width 490 height 50
click at [902, 489] on span "Move" at bounding box center [915, 492] width 34 height 19
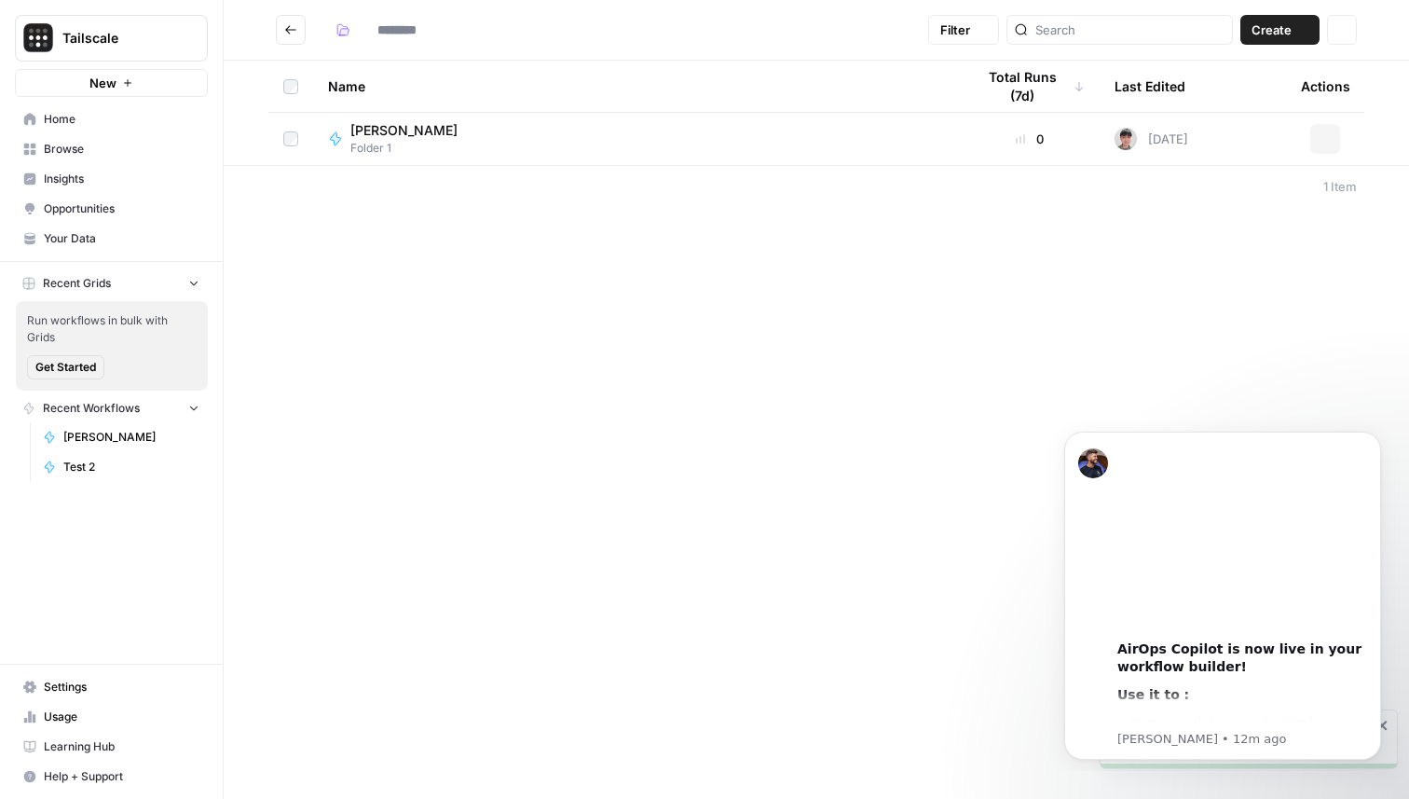
type input "********"
click at [287, 31] on icon "Go back" at bounding box center [290, 29] width 13 height 13
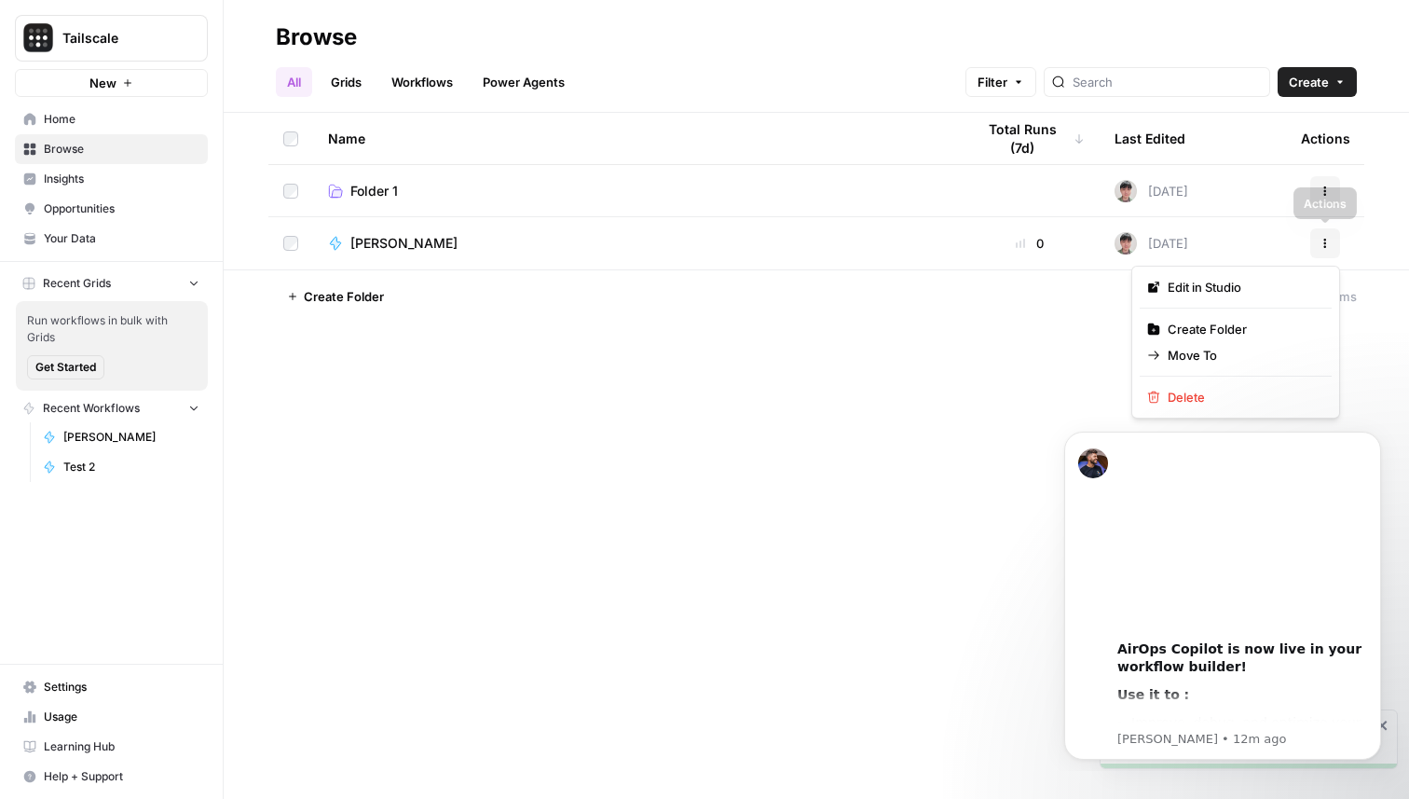
click at [1328, 243] on icon "button" at bounding box center [1325, 243] width 11 height 11
click at [1270, 352] on span "Move To" at bounding box center [1242, 355] width 149 height 19
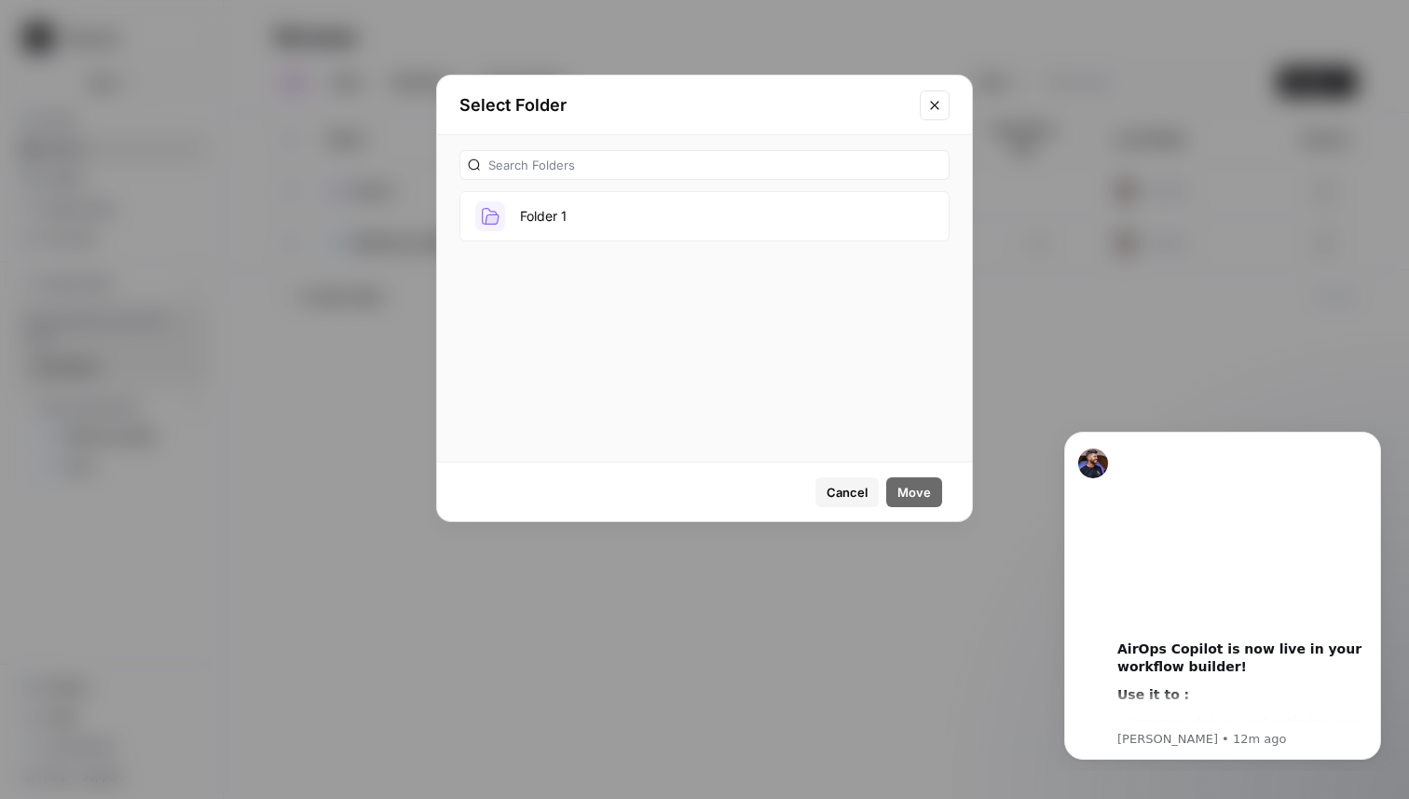
click at [846, 220] on button "Folder 1" at bounding box center [705, 216] width 490 height 50
click at [925, 497] on span "Move" at bounding box center [915, 492] width 34 height 19
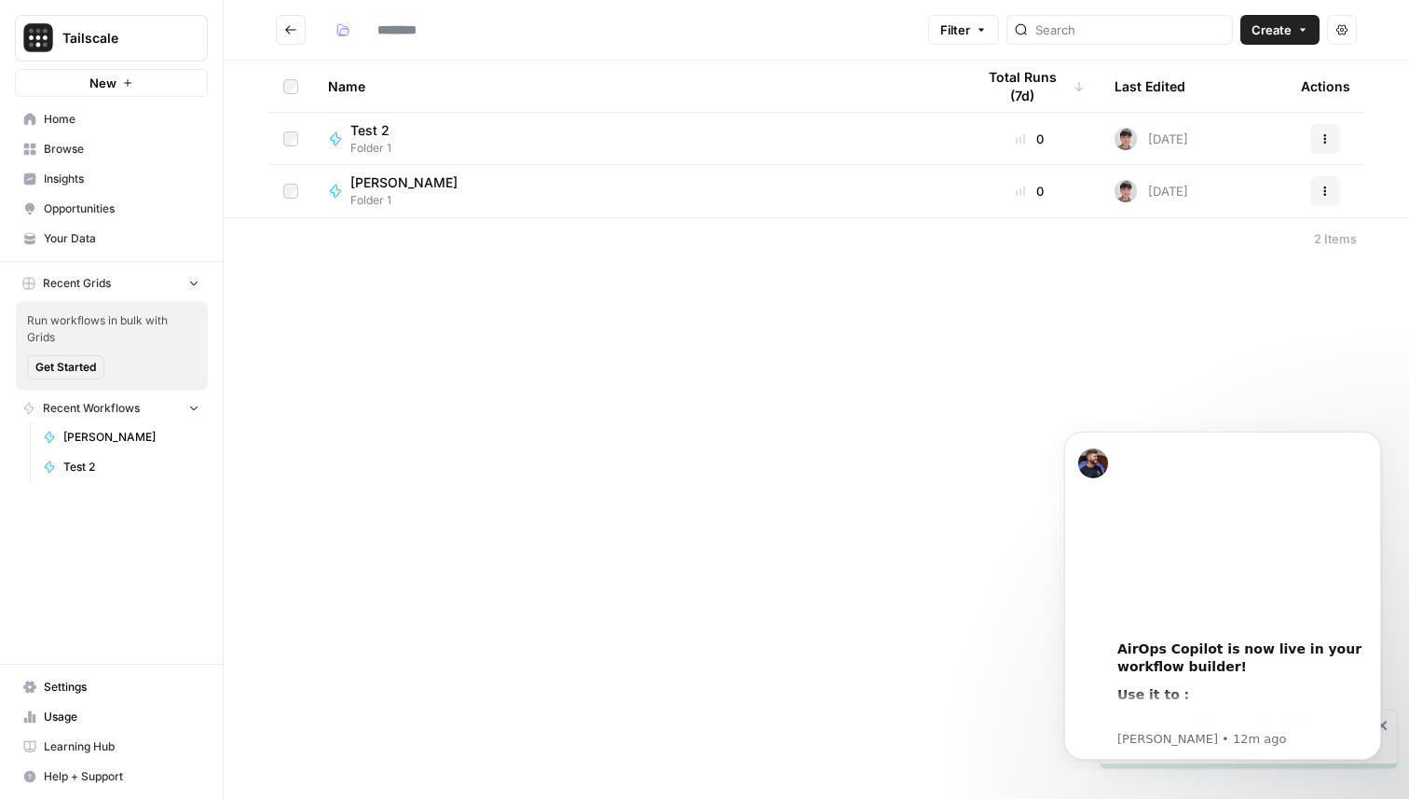
type input "********"
click at [99, 156] on span "Browse" at bounding box center [122, 149] width 156 height 17
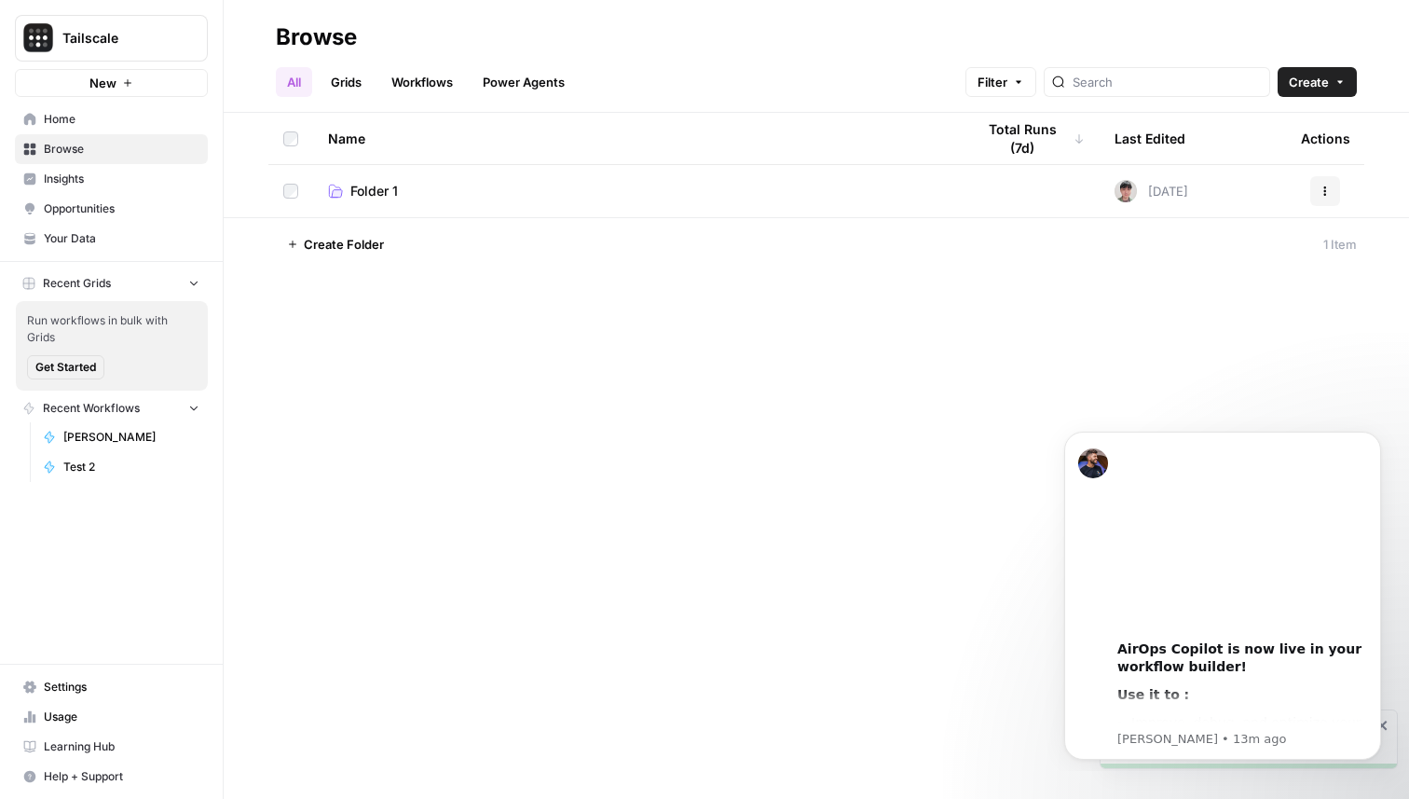
click at [612, 187] on link "Folder 1" at bounding box center [636, 191] width 617 height 19
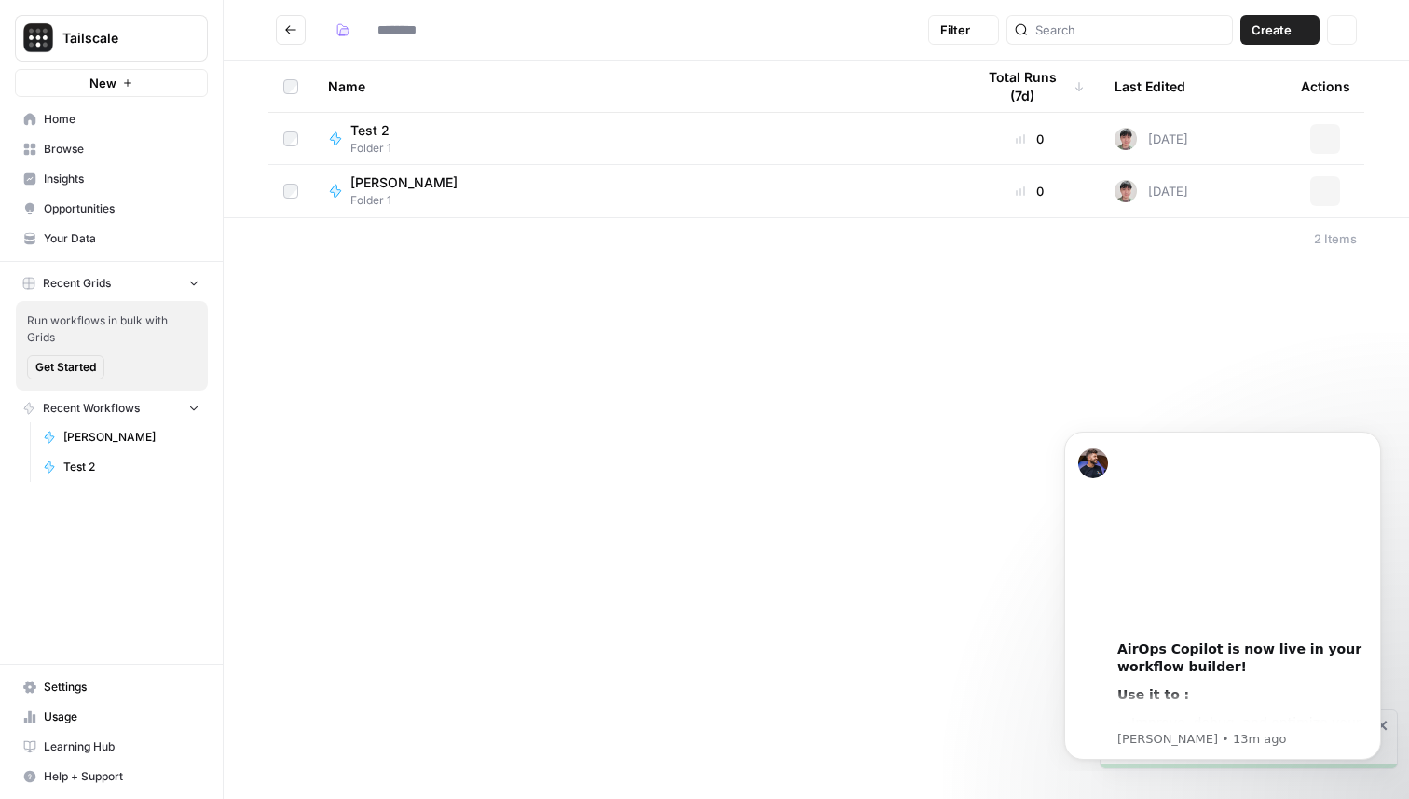
type input "********"
click at [290, 23] on icon "Go back" at bounding box center [290, 29] width 13 height 13
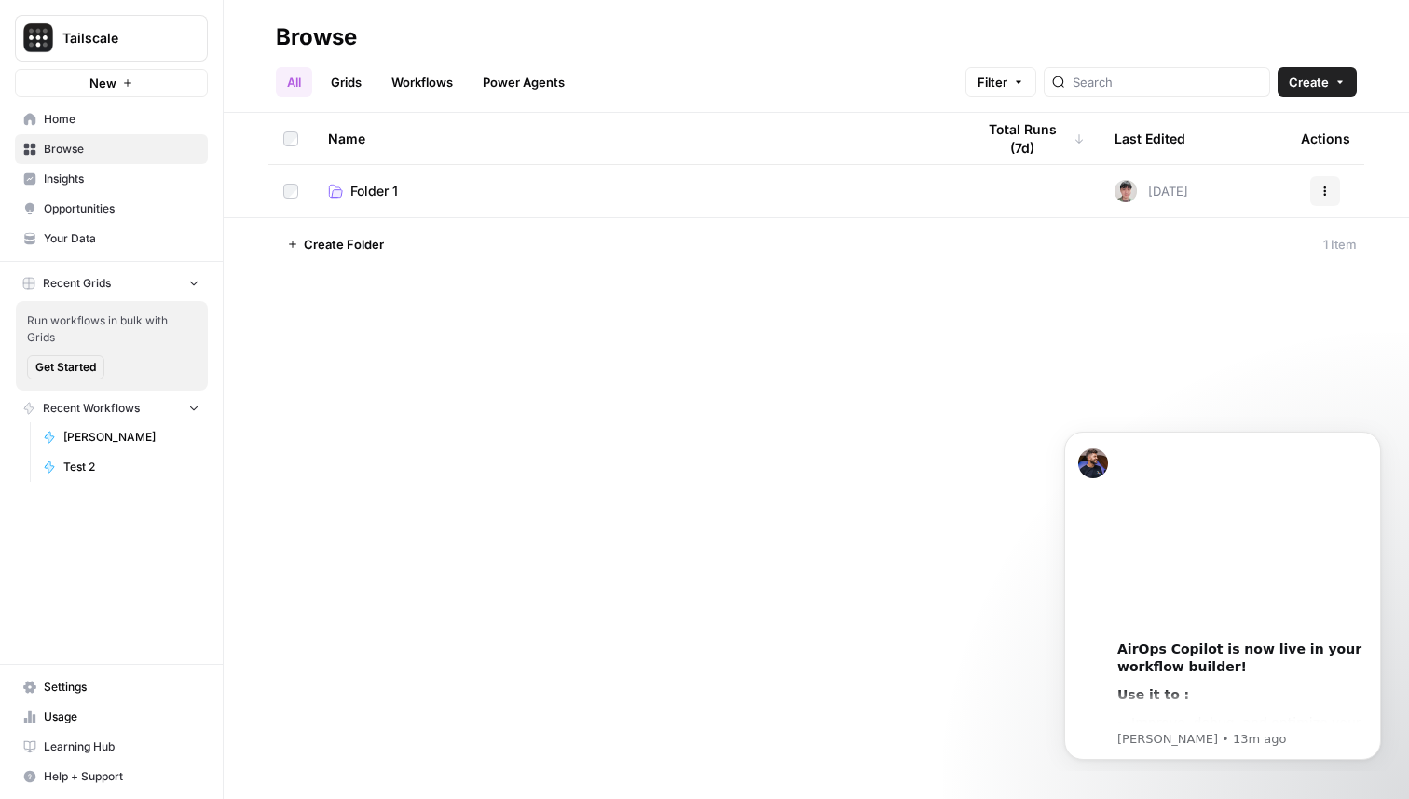
click at [1022, 191] on td at bounding box center [1030, 191] width 140 height 52
click at [368, 197] on span "Folder 1" at bounding box center [374, 191] width 48 height 19
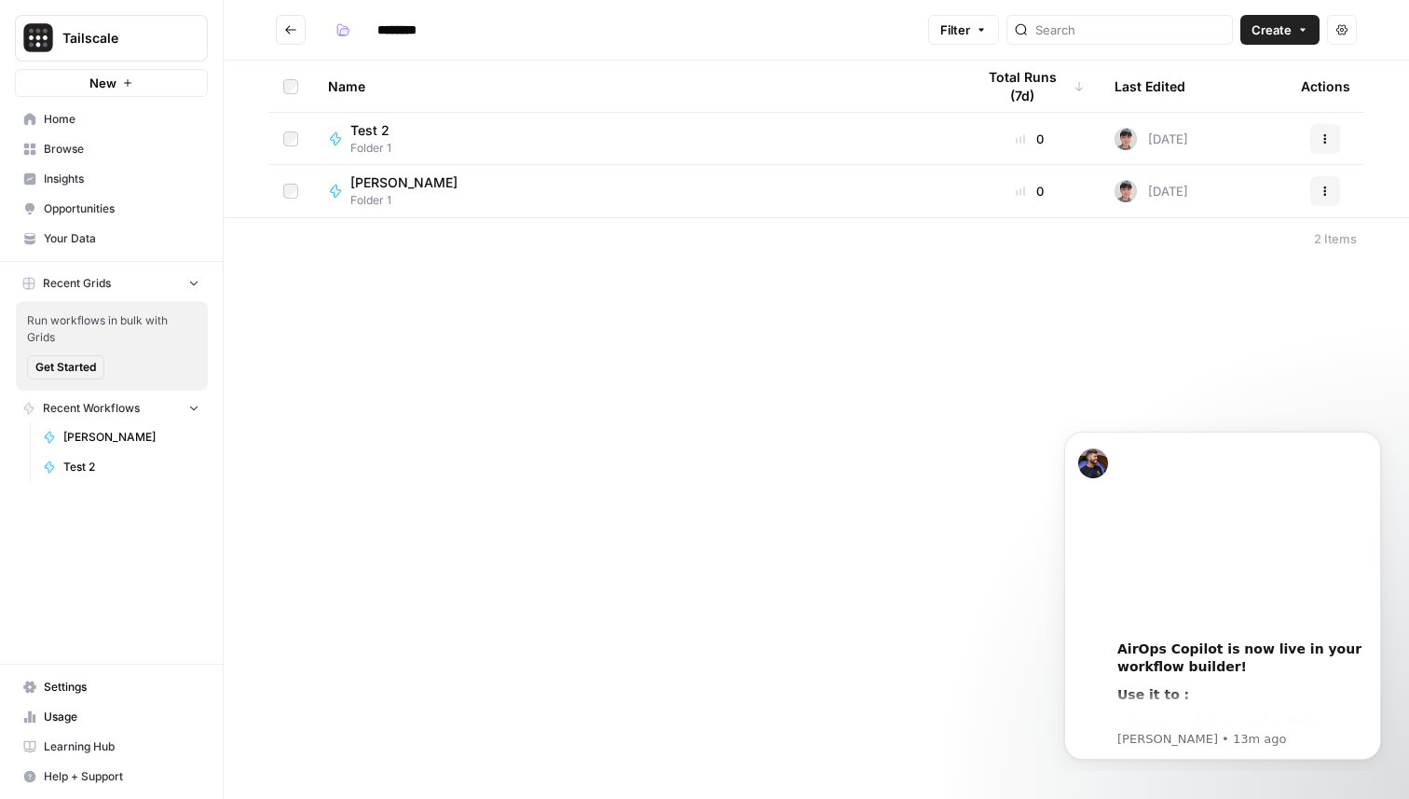
click at [425, 26] on input "********" at bounding box center [421, 30] width 104 height 30
click at [417, 25] on input "****" at bounding box center [421, 30] width 104 height 30
type input "**********"
click at [377, 126] on span "Test 2" at bounding box center [401, 130] width 103 height 19
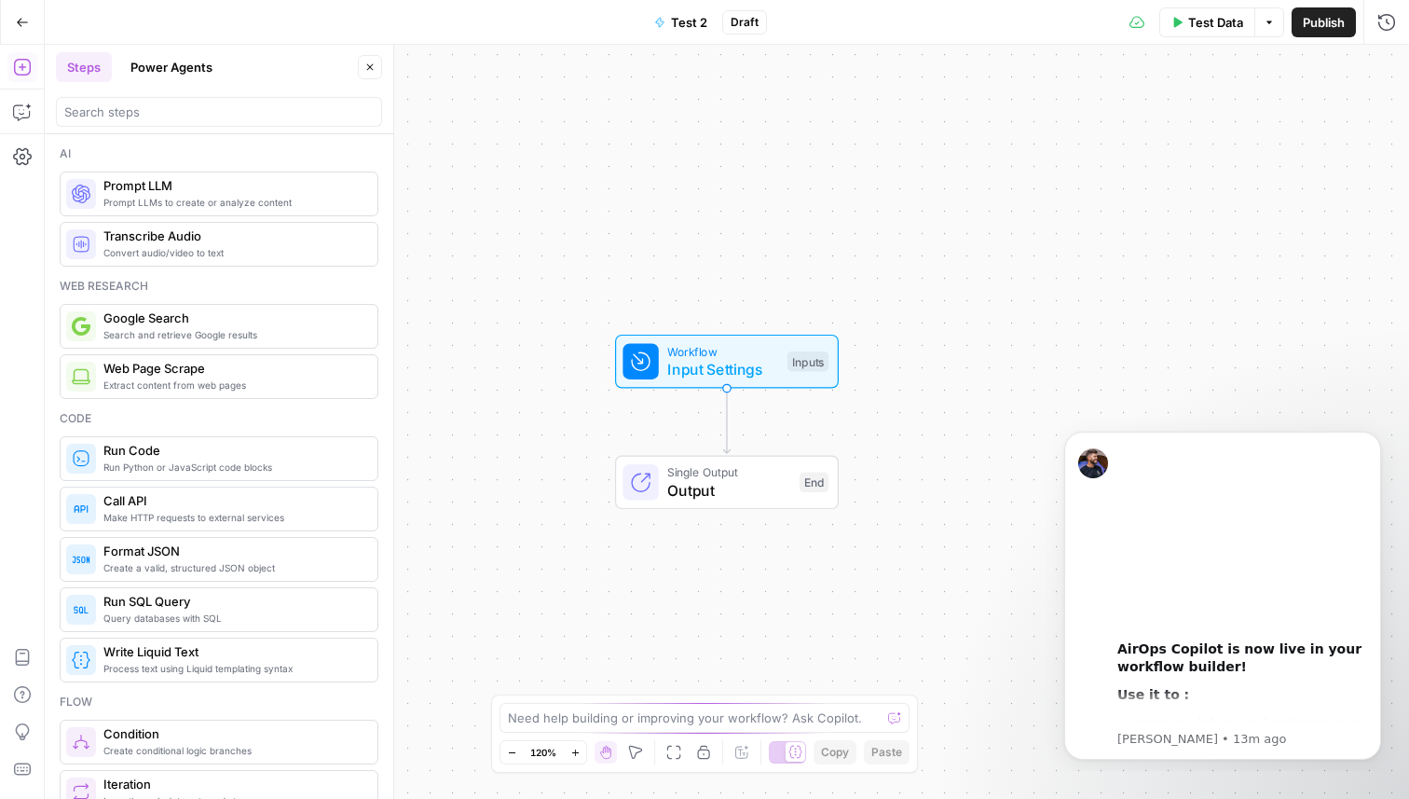
click at [690, 23] on span "Test 2" at bounding box center [689, 22] width 36 height 19
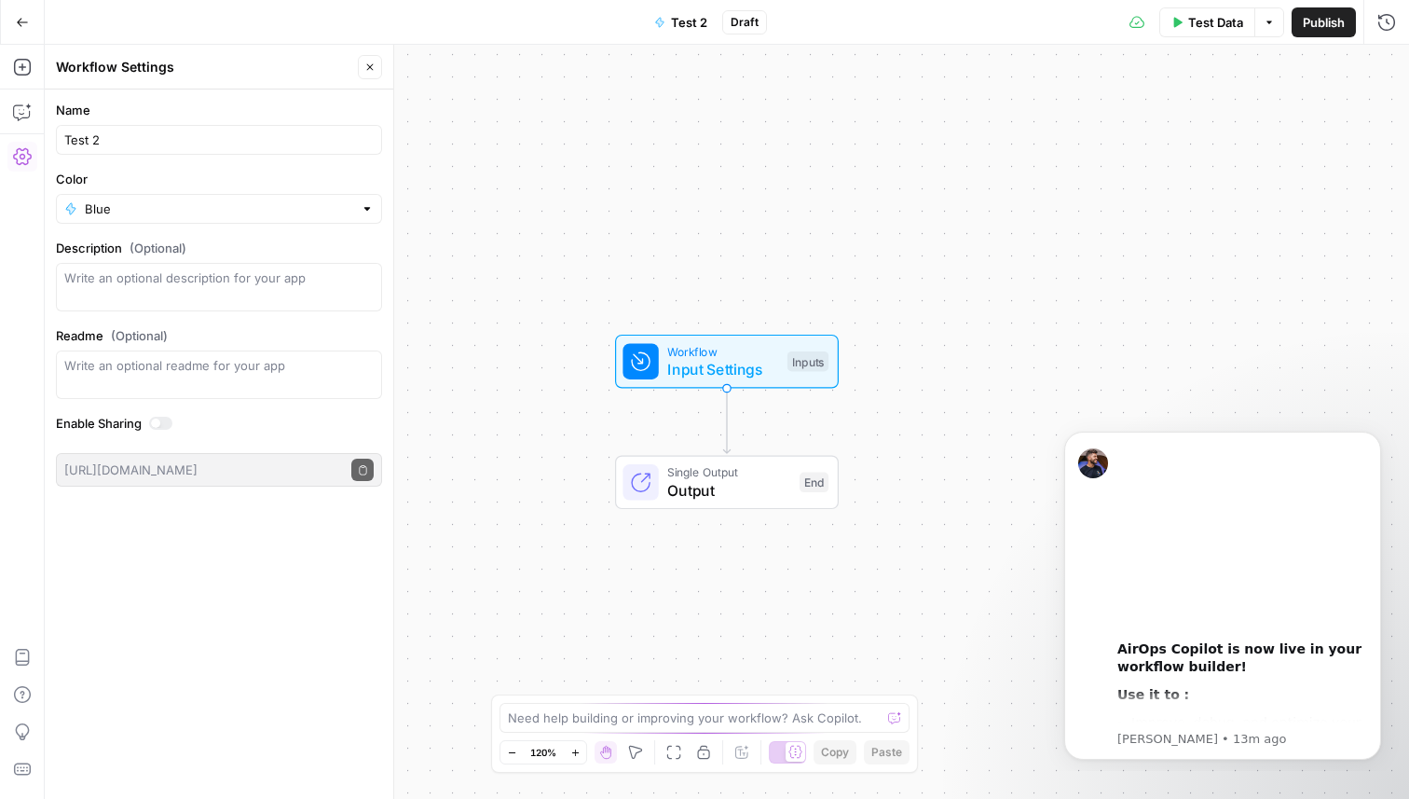
click at [688, 19] on span "Test 2" at bounding box center [689, 22] width 36 height 19
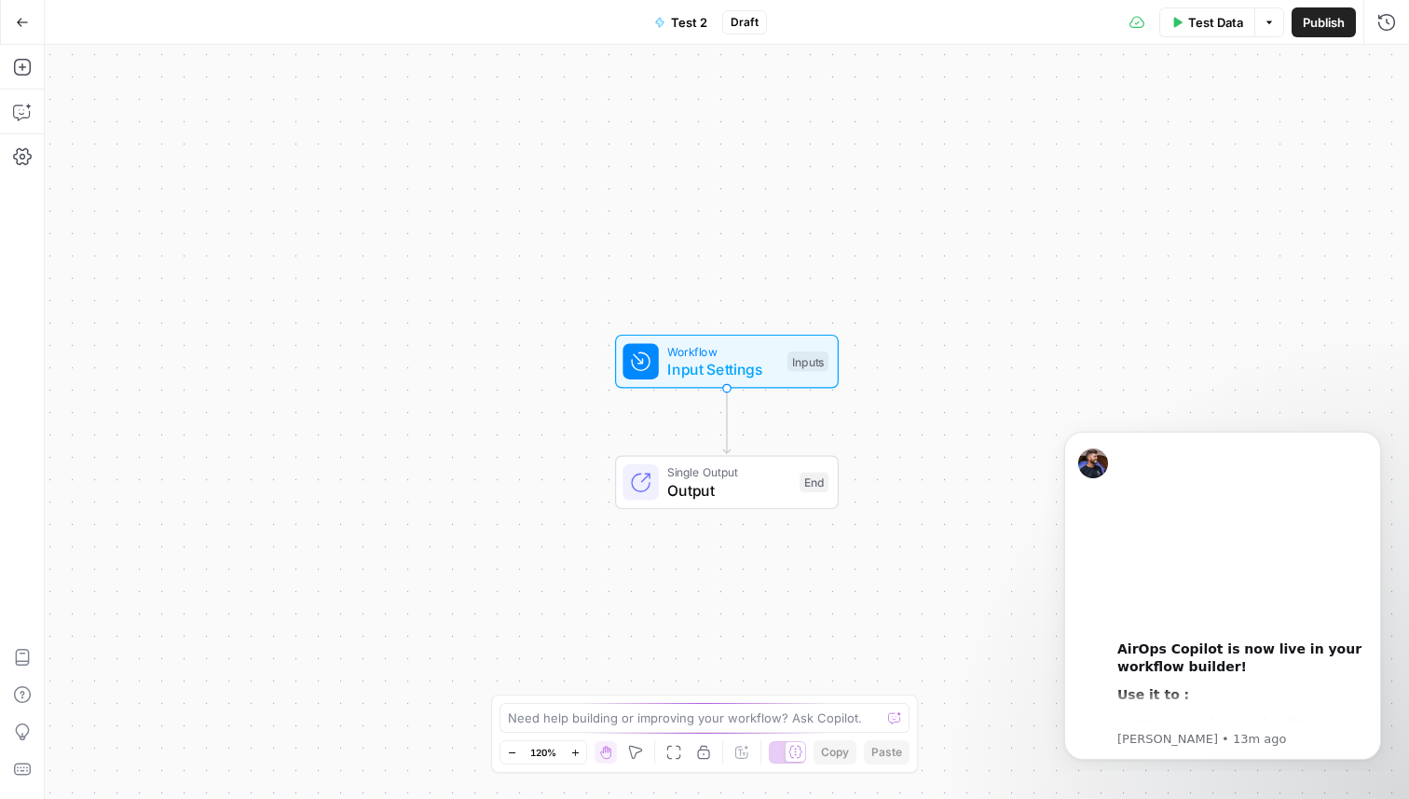
click at [688, 19] on span "Test 2" at bounding box center [689, 22] width 36 height 19
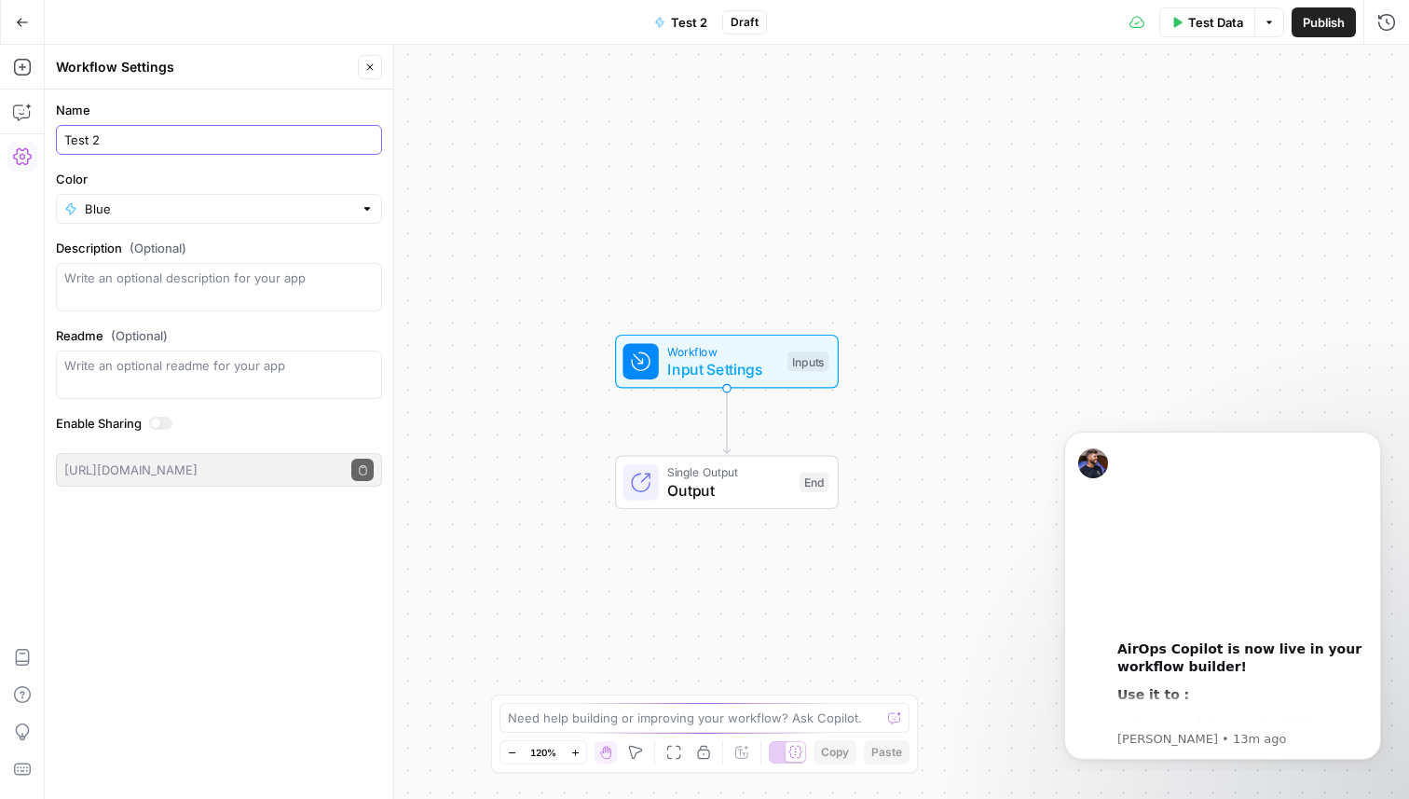
click at [241, 142] on input "Test 2" at bounding box center [218, 139] width 309 height 19
type input "Outdated content checker"
click at [23, 27] on icon "button" at bounding box center [22, 22] width 13 height 13
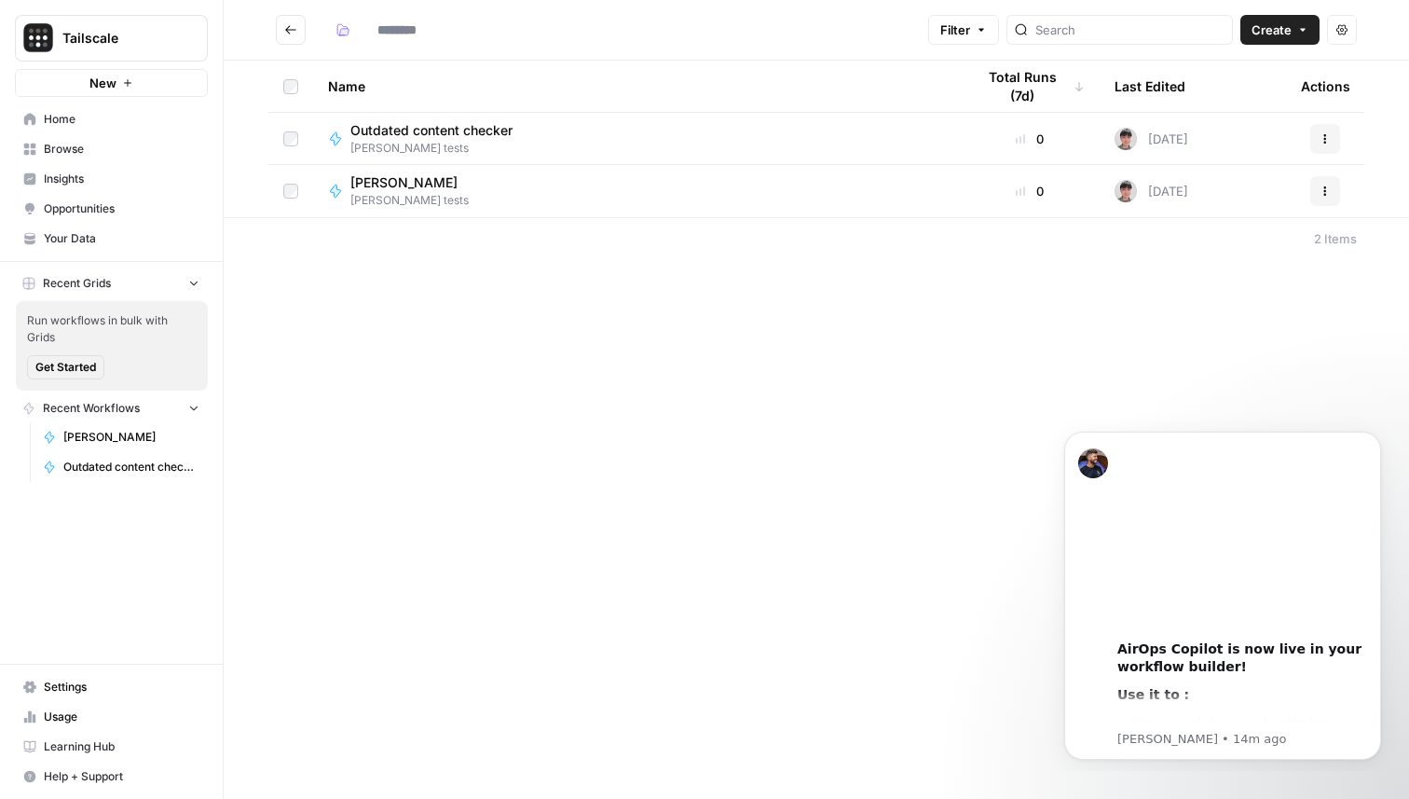
type input "**********"
click at [1272, 29] on span "Create" at bounding box center [1272, 30] width 40 height 19
click at [1218, 96] on span "Workflow" at bounding box center [1244, 99] width 104 height 19
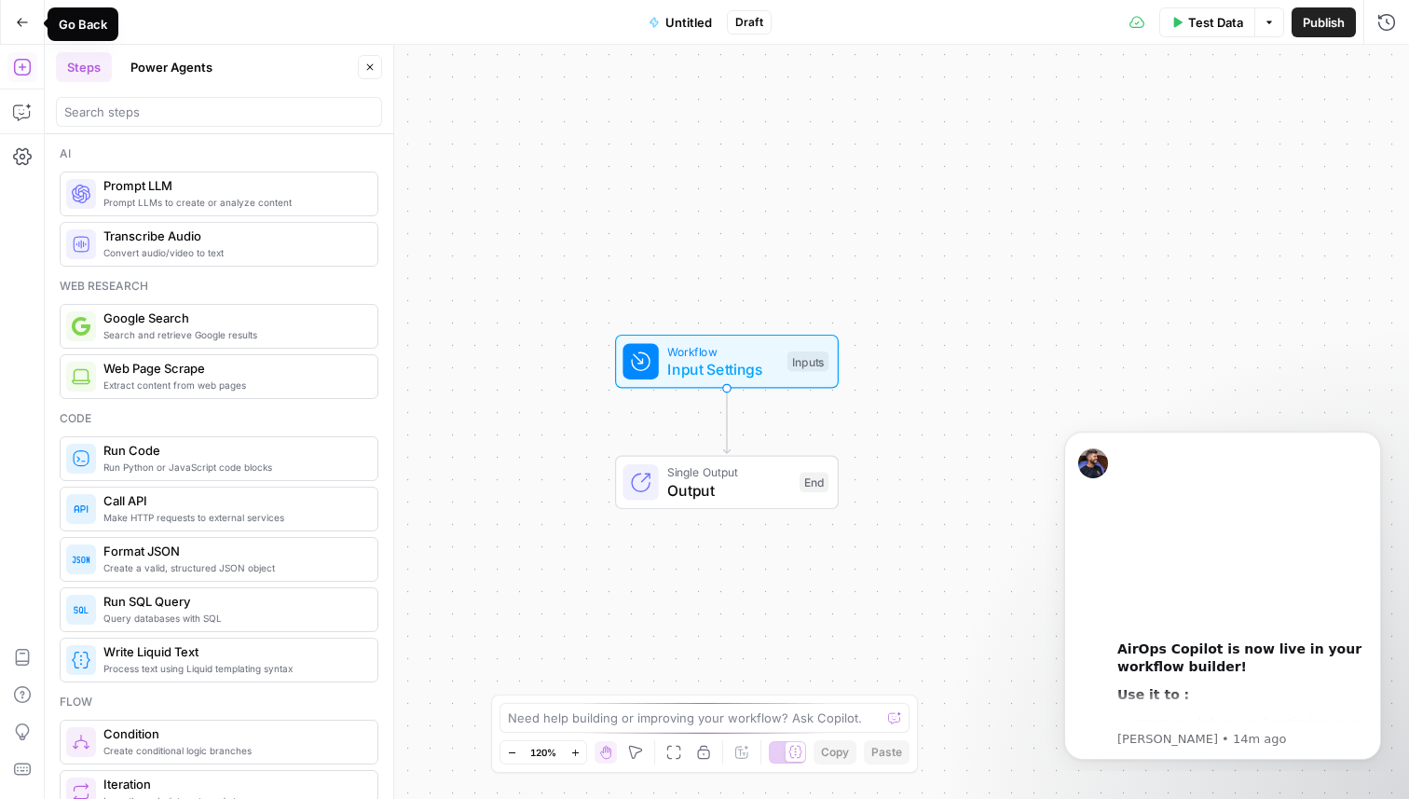
click at [27, 24] on icon "button" at bounding box center [22, 22] width 13 height 13
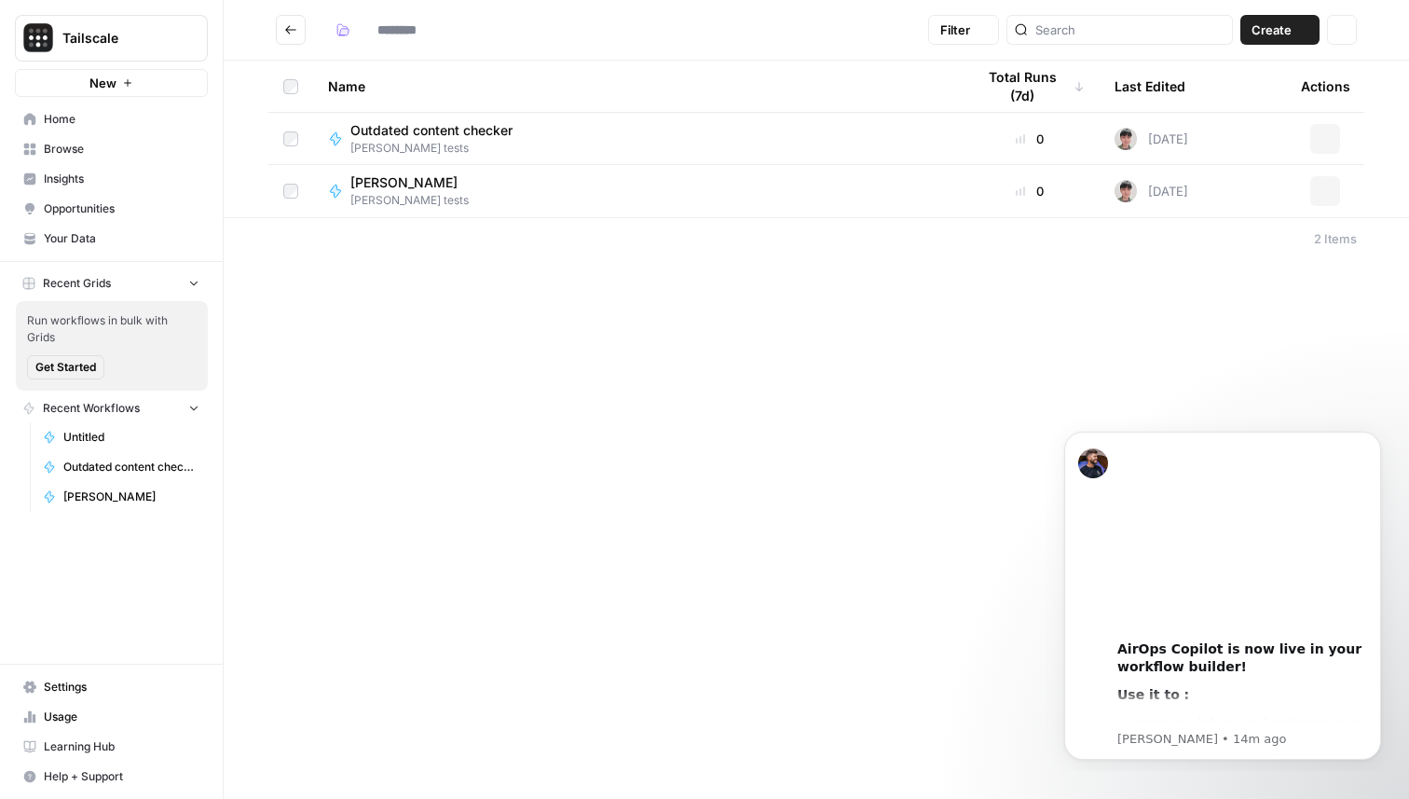
type input "**********"
click at [405, 181] on span "Tony Test" at bounding box center [403, 182] width 107 height 19
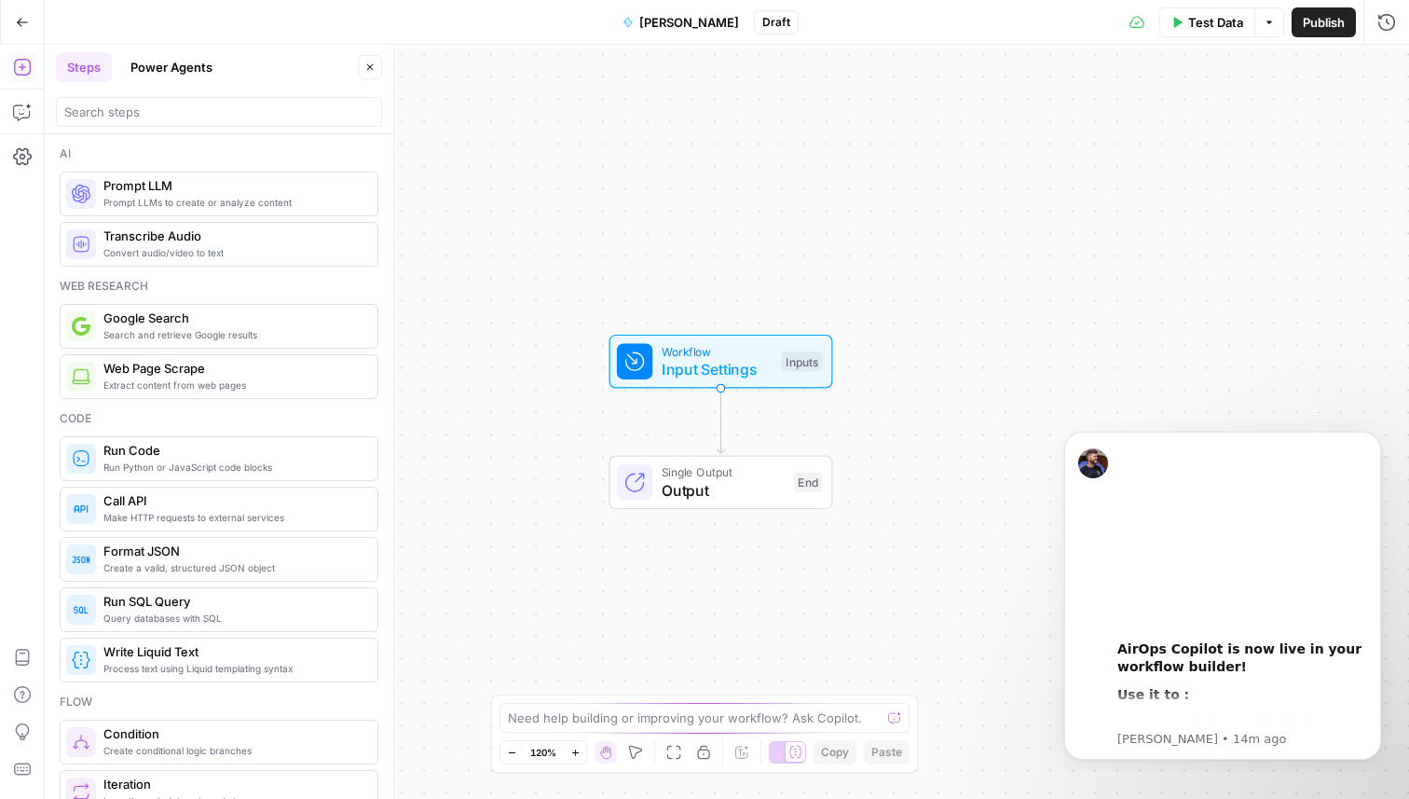
click at [19, 16] on icon "button" at bounding box center [22, 22] width 13 height 13
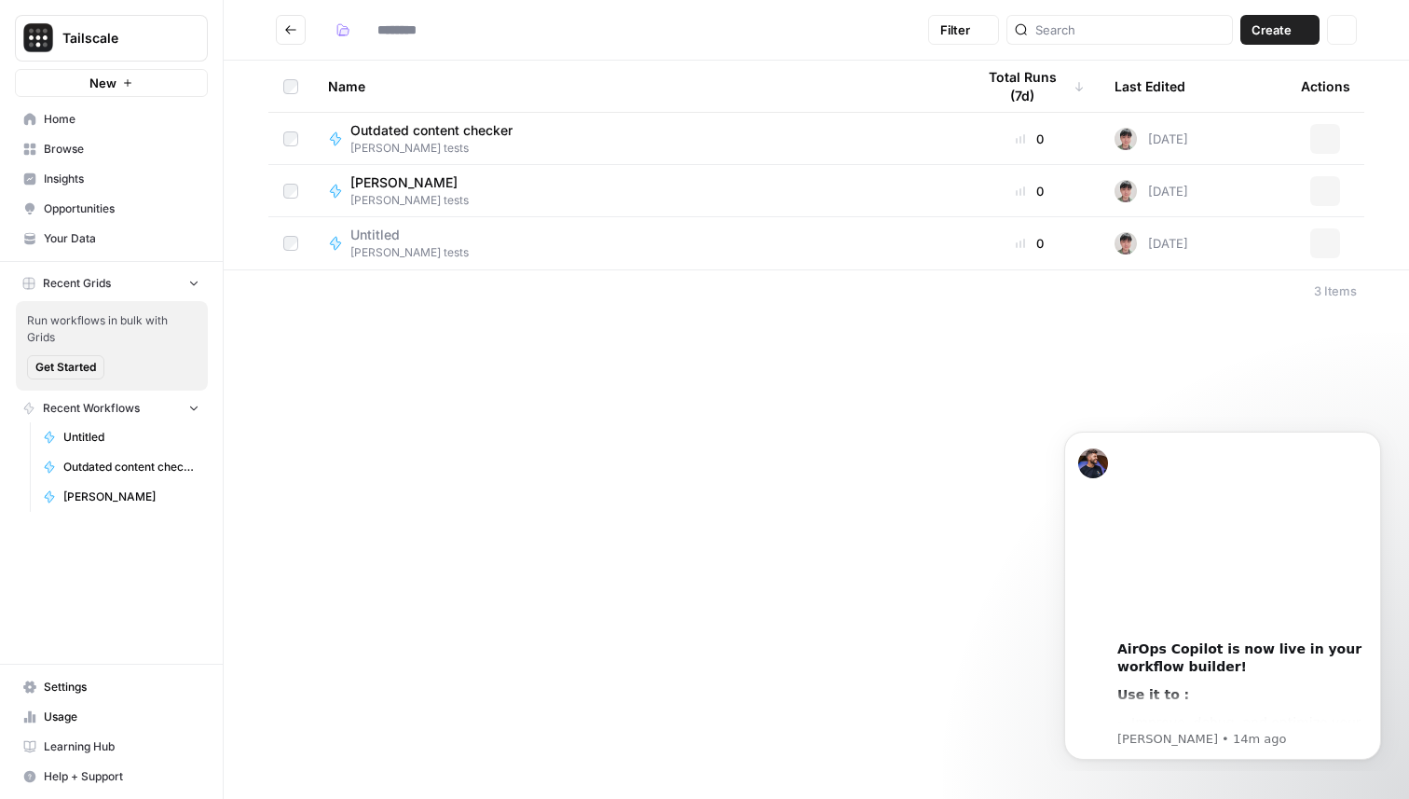
type input "**********"
click at [564, 139] on div "Outdated content checker Tony tests" at bounding box center [636, 138] width 617 height 35
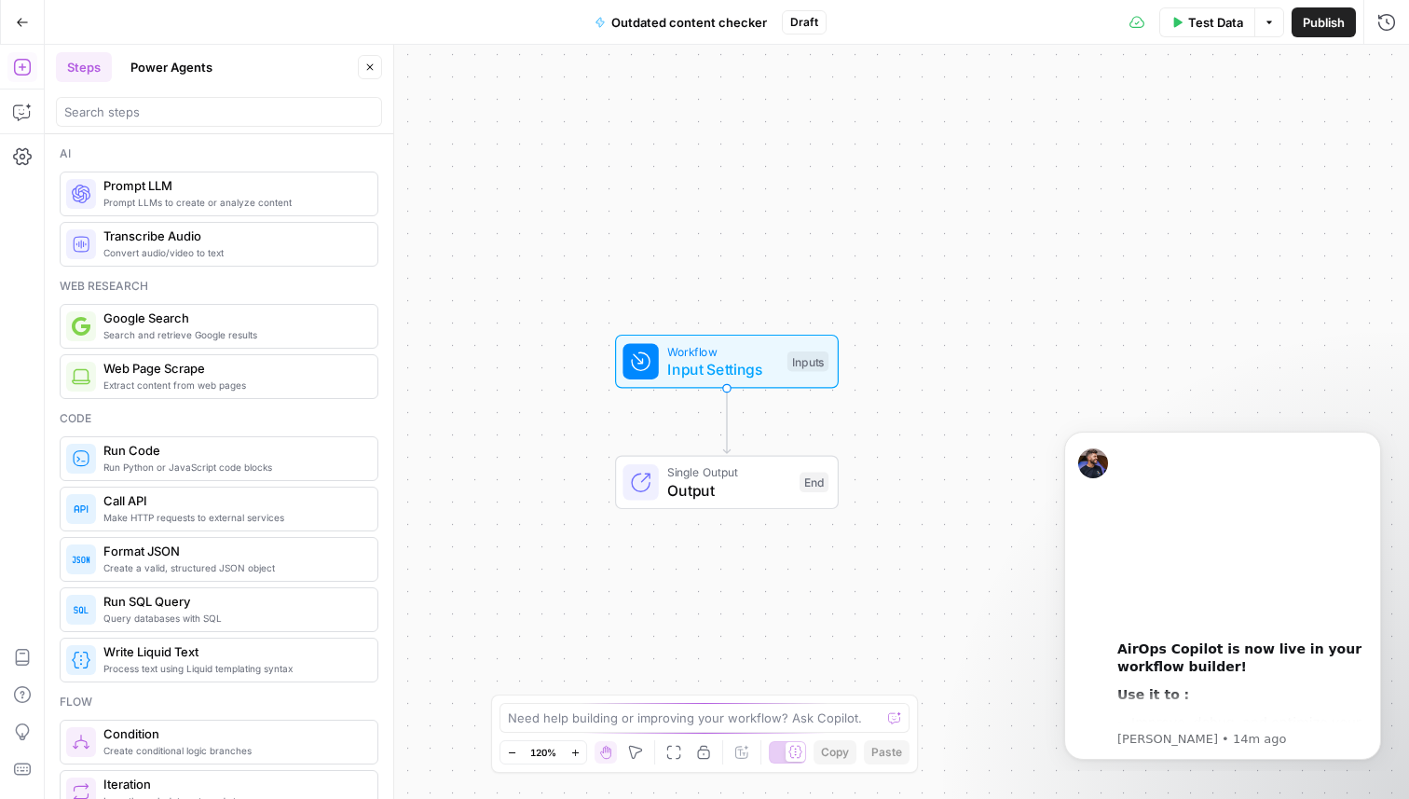
click at [16, 13] on button "Go Back" at bounding box center [23, 23] width 34 height 34
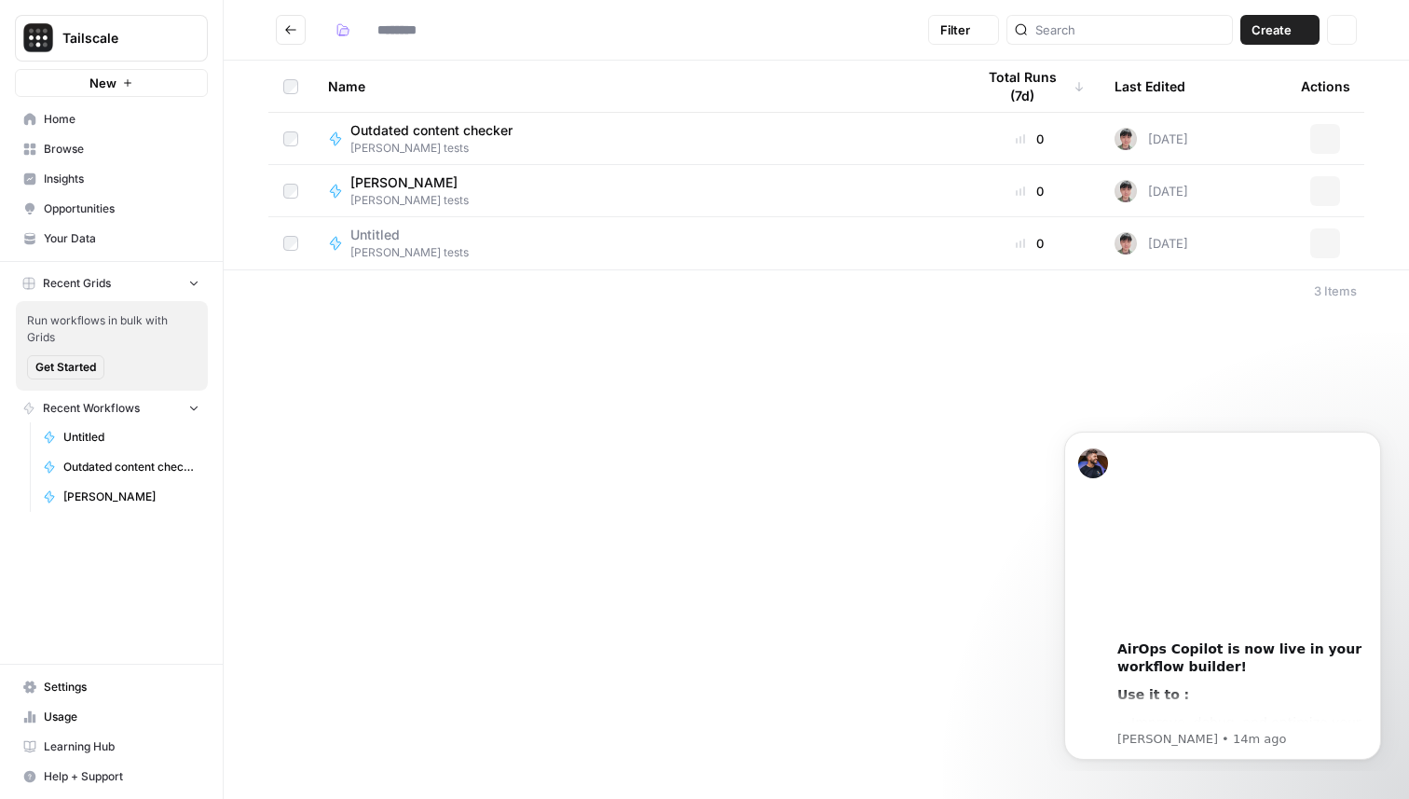
type input "**********"
click at [428, 189] on div "Tony Test Tony tests" at bounding box center [636, 190] width 617 height 35
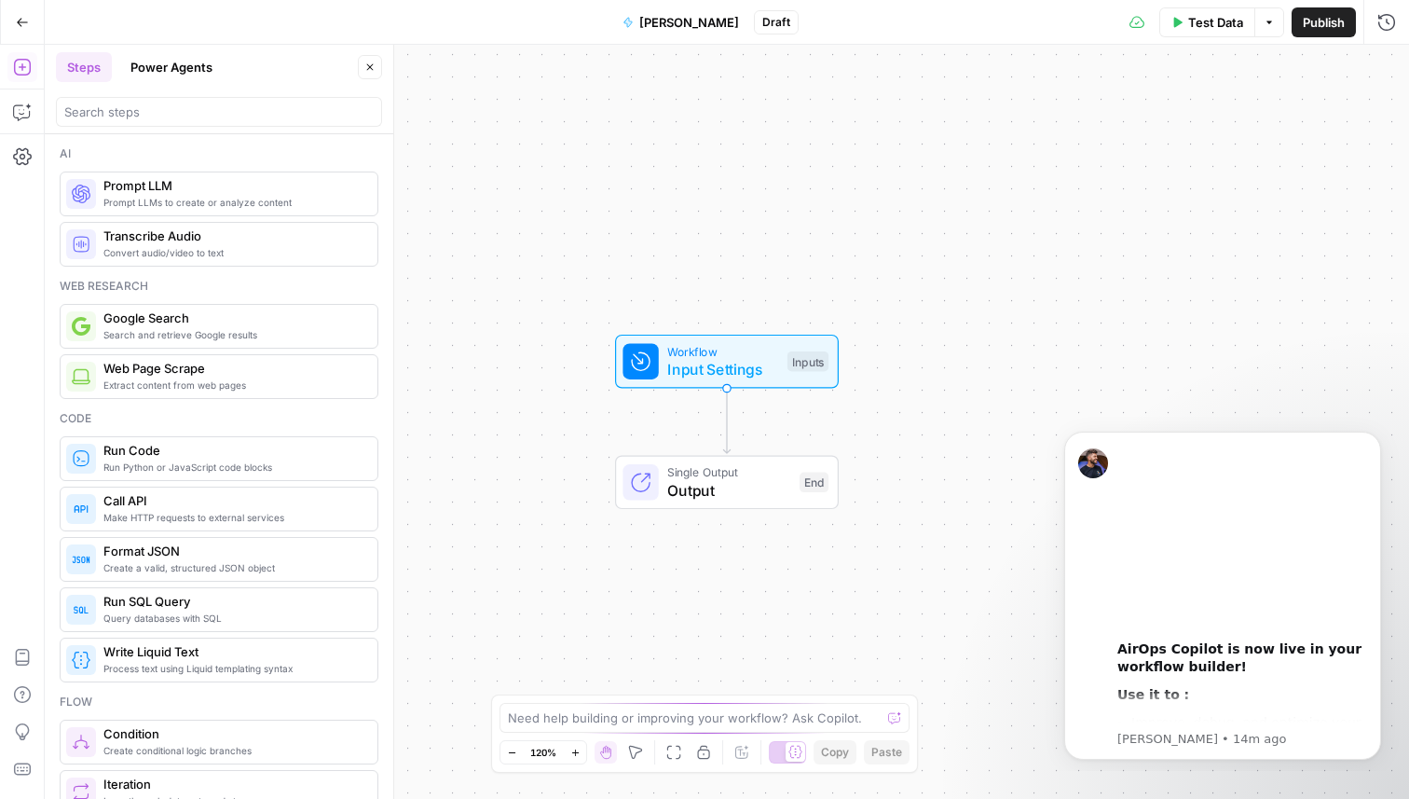
click at [682, 34] on button "Tony Test" at bounding box center [680, 22] width 139 height 30
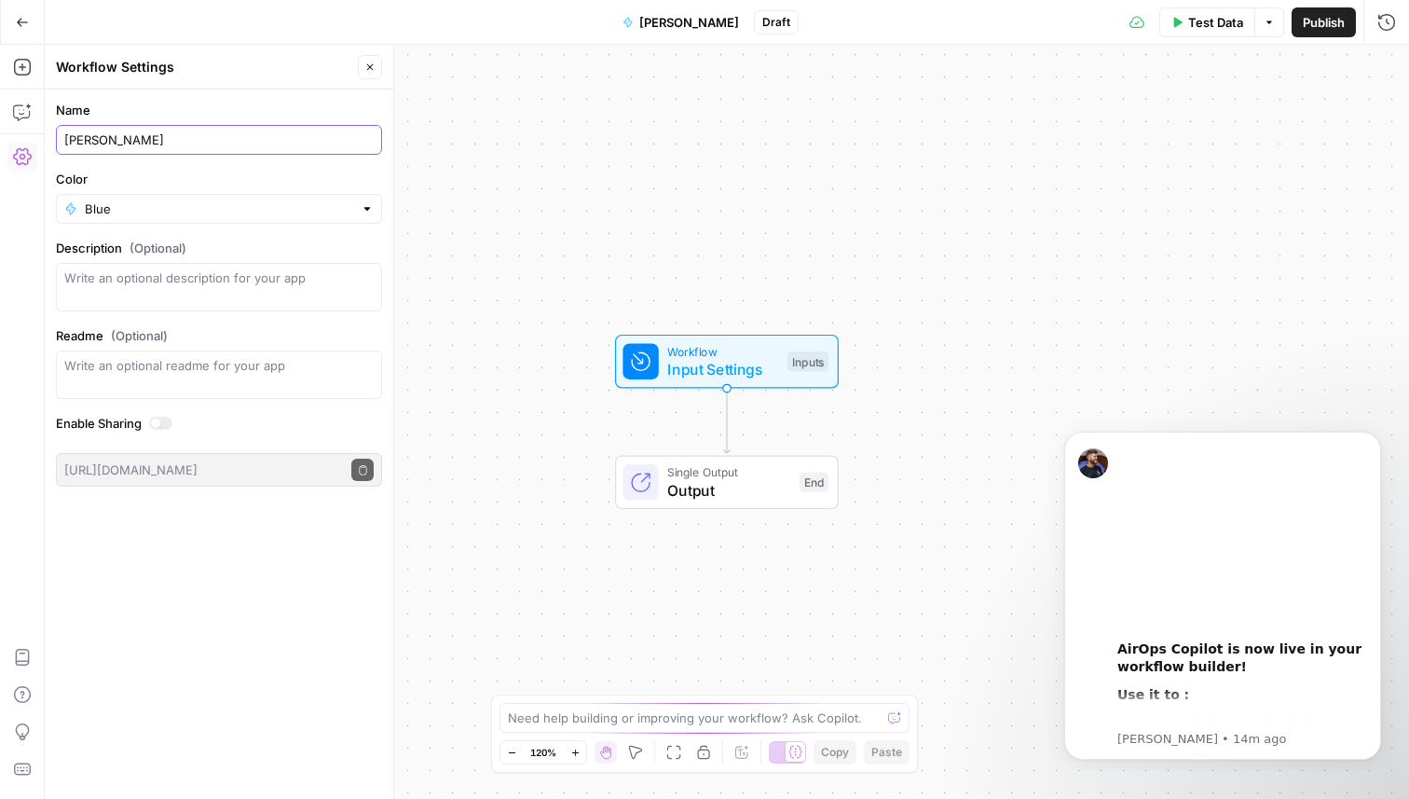
click at [252, 142] on input "Tony Test" at bounding box center [218, 139] width 309 height 19
type input "Generate specific competitor report"
click at [19, 22] on icon "button" at bounding box center [22, 22] width 13 height 13
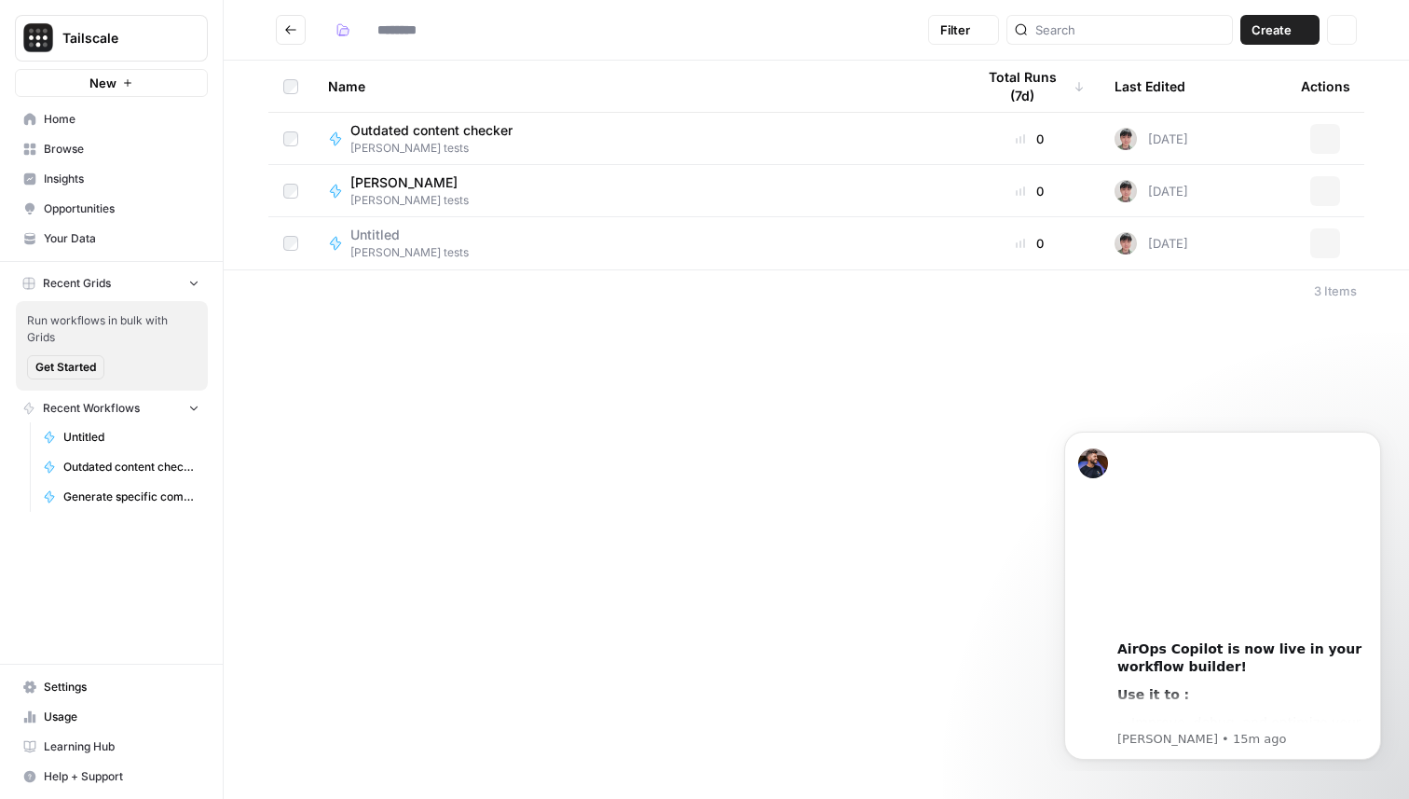
type input "**********"
click at [500, 130] on span "Outdated content checker" at bounding box center [431, 130] width 162 height 19
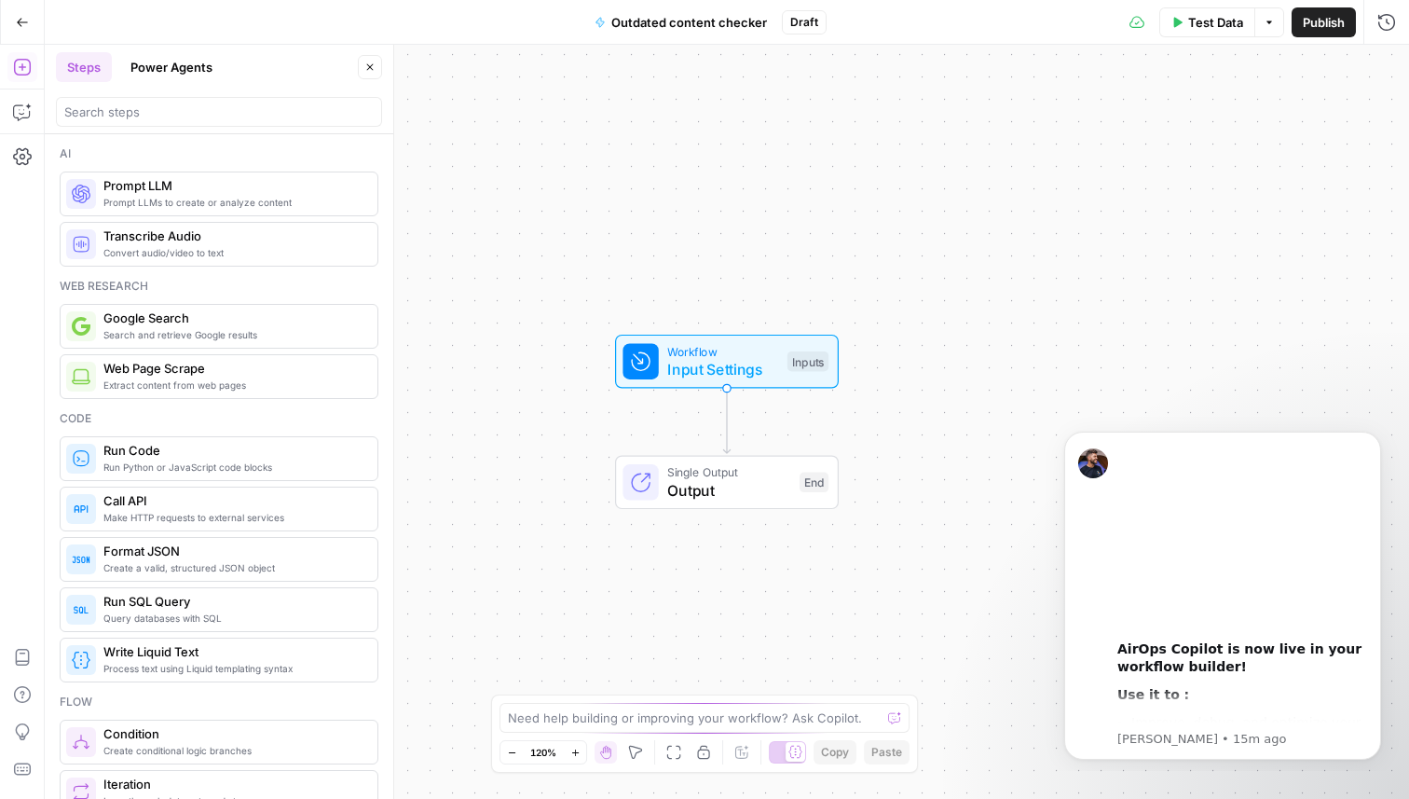
click at [697, 13] on span "Outdated content checker" at bounding box center [689, 22] width 156 height 19
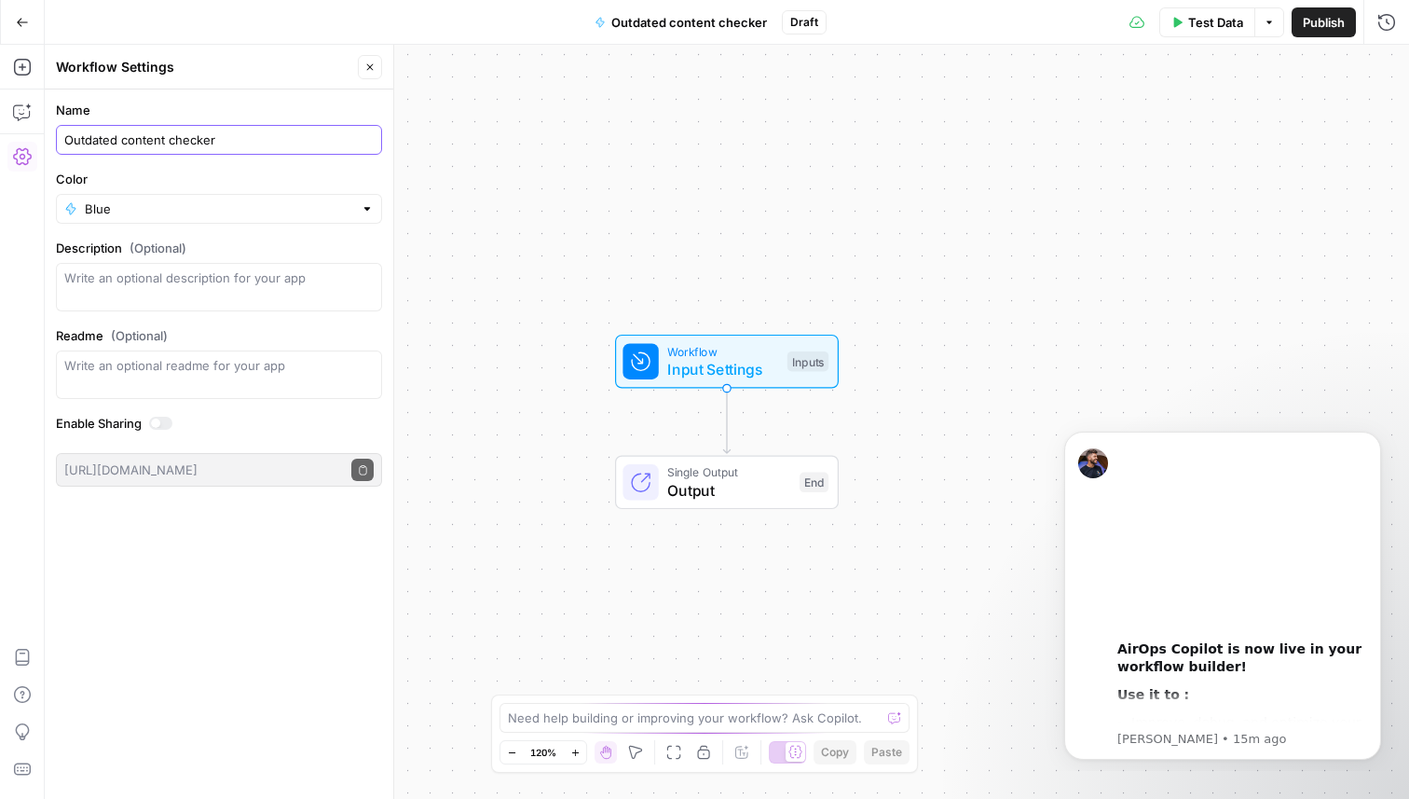
click at [224, 136] on input "Outdated content checker" at bounding box center [218, 139] width 309 height 19
type input "Check outdated content"
click at [23, 26] on icon "button" at bounding box center [22, 22] width 13 height 13
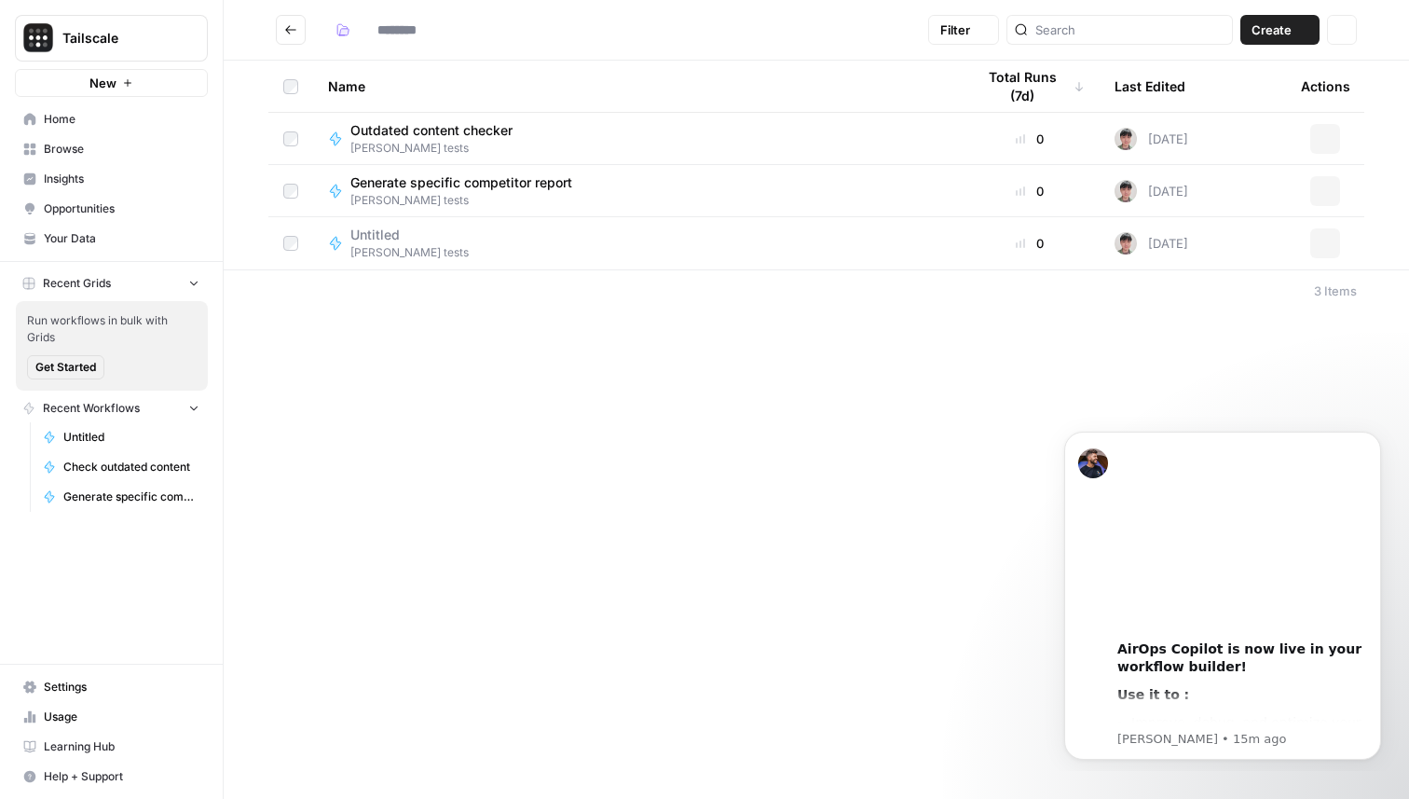
type input "**********"
click at [179, 80] on button "New" at bounding box center [111, 83] width 193 height 28
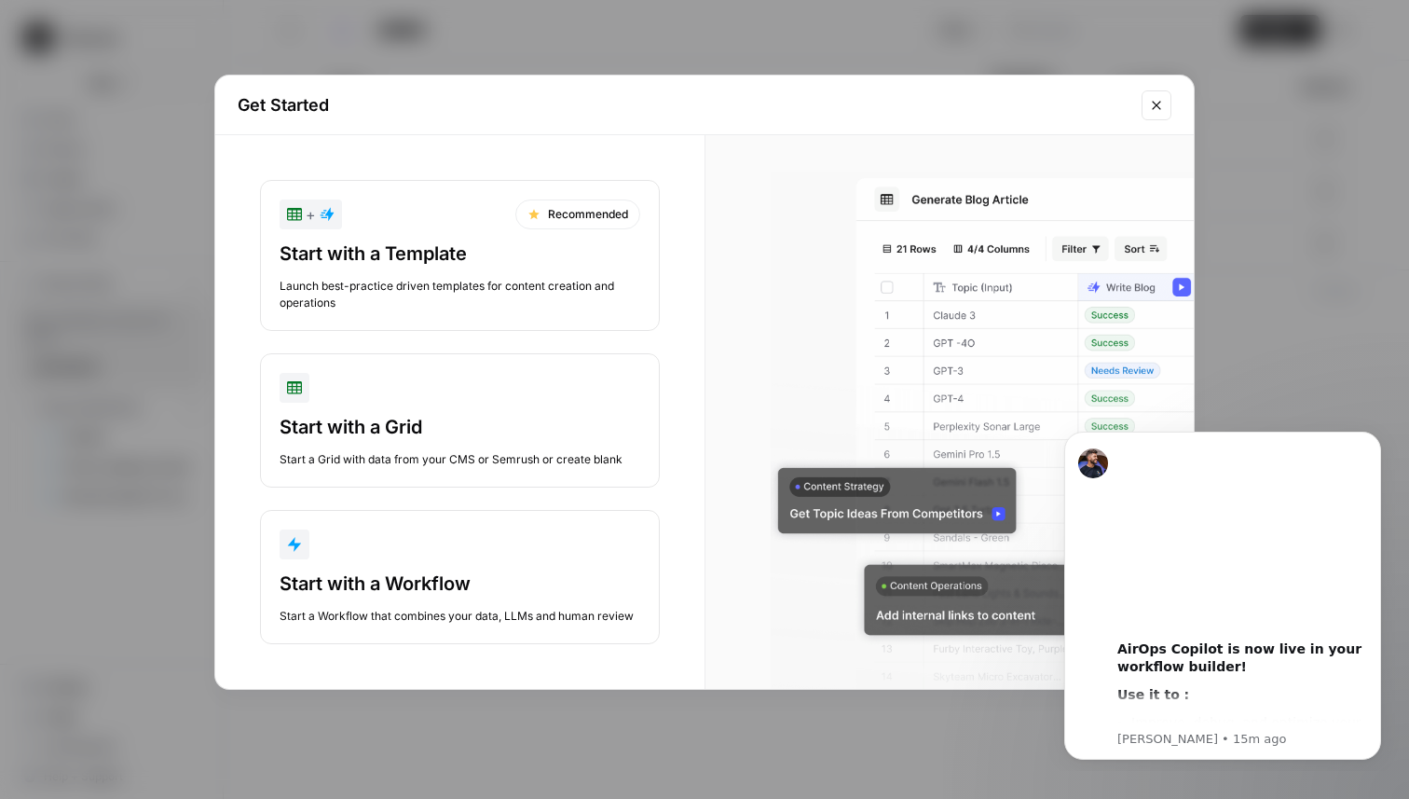
click at [427, 240] on button "+ Recommended Start with a Template Launch best-practice driven templates for c…" at bounding box center [460, 255] width 400 height 151
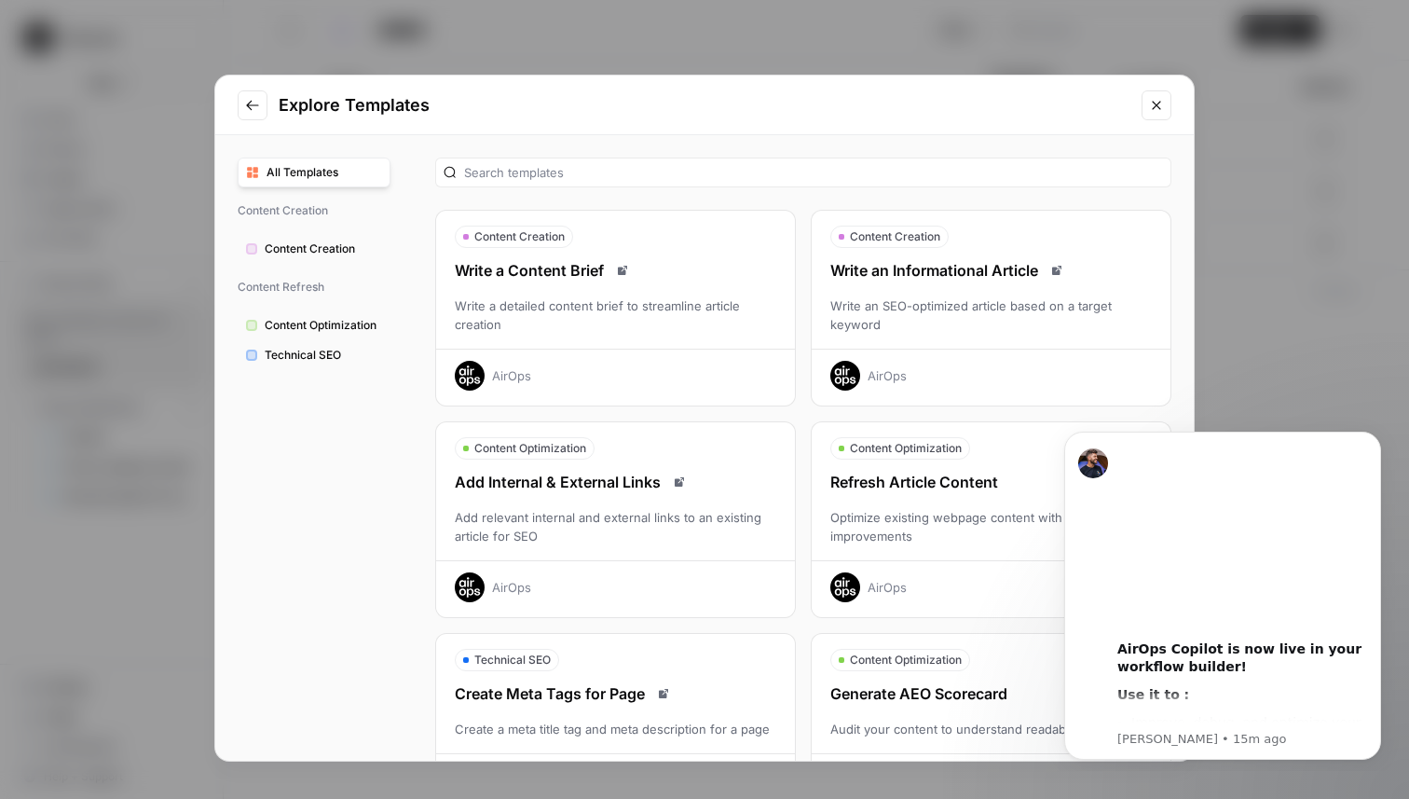
click at [354, 240] on span "Content Creation" at bounding box center [323, 248] width 117 height 17
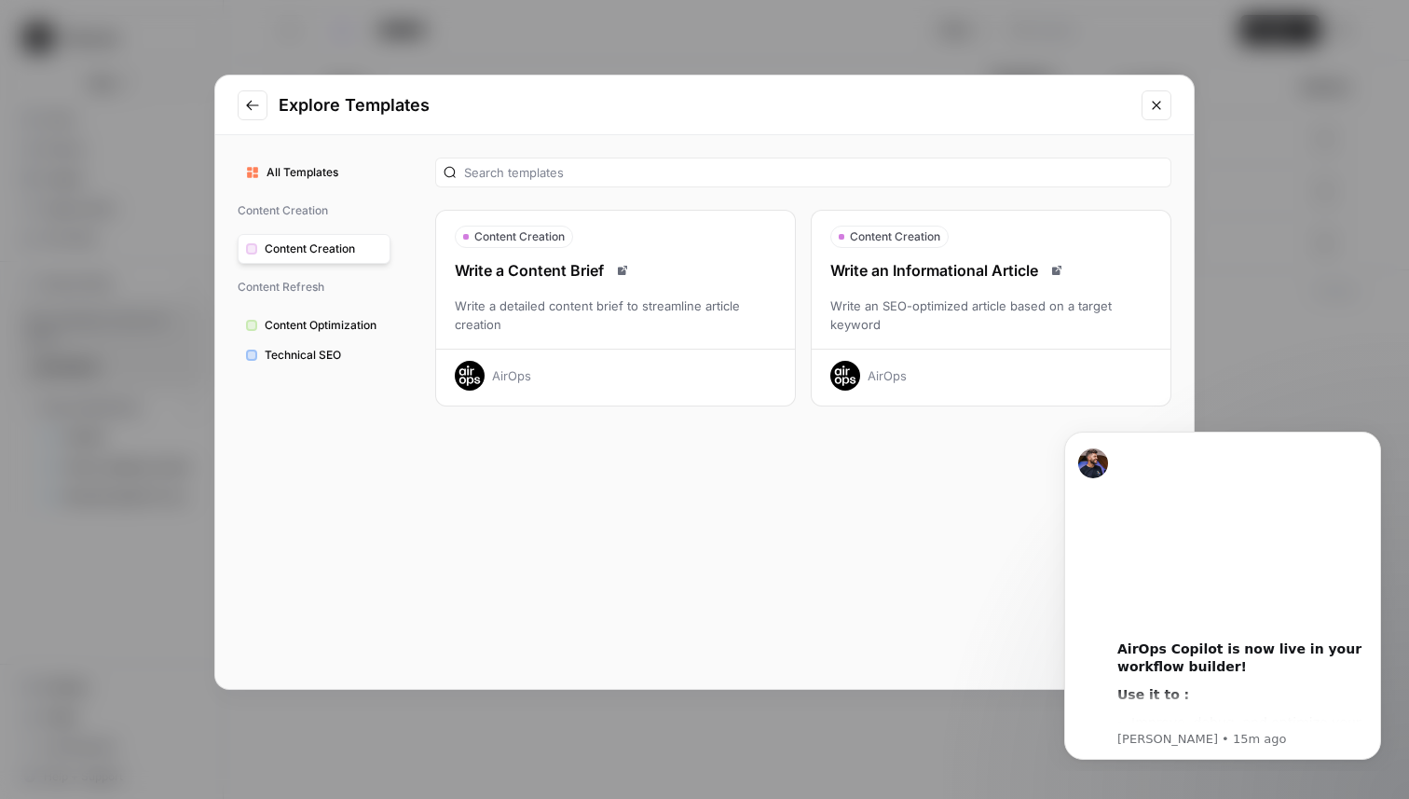
click at [339, 328] on span "Content Optimization" at bounding box center [323, 325] width 117 height 17
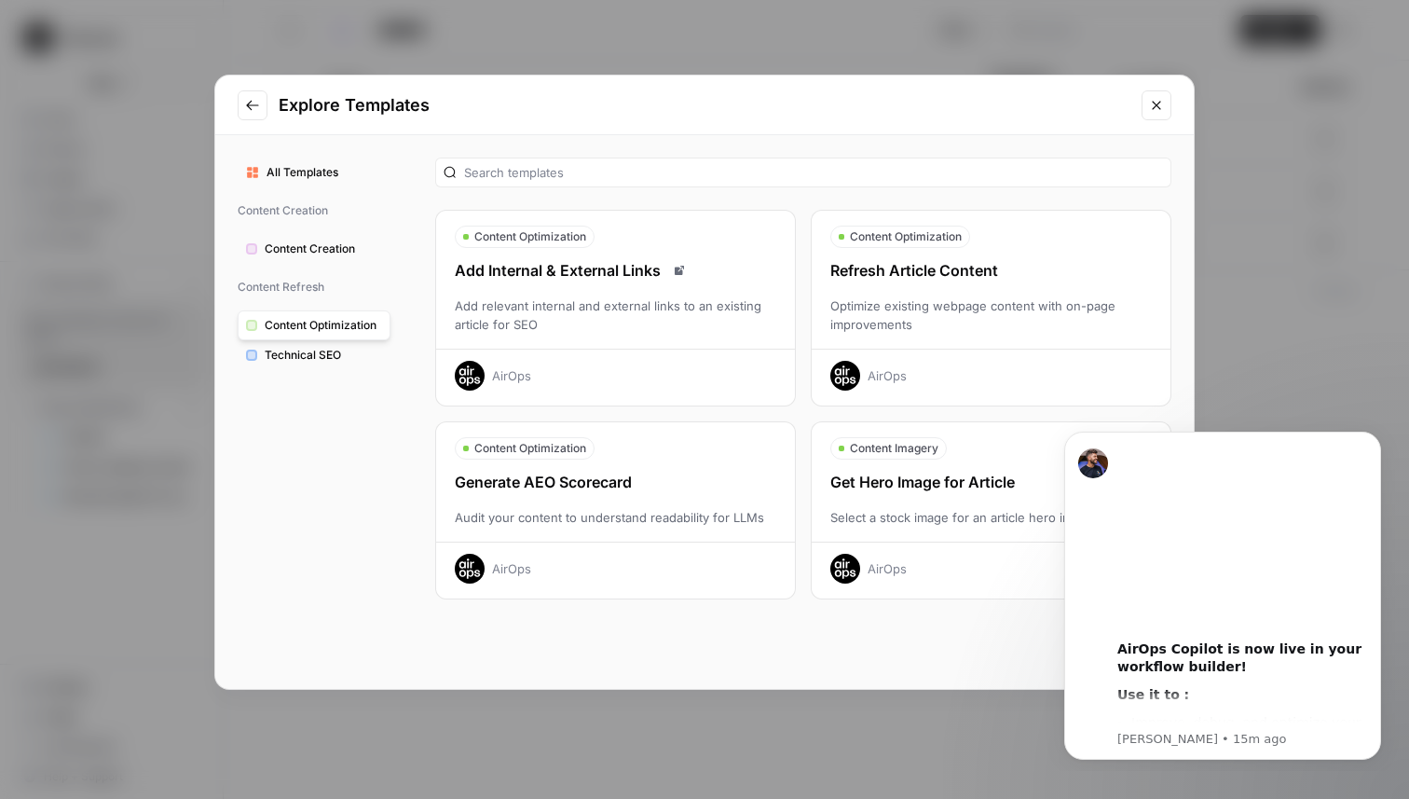
click at [333, 355] on span "Technical SEO" at bounding box center [323, 355] width 117 height 17
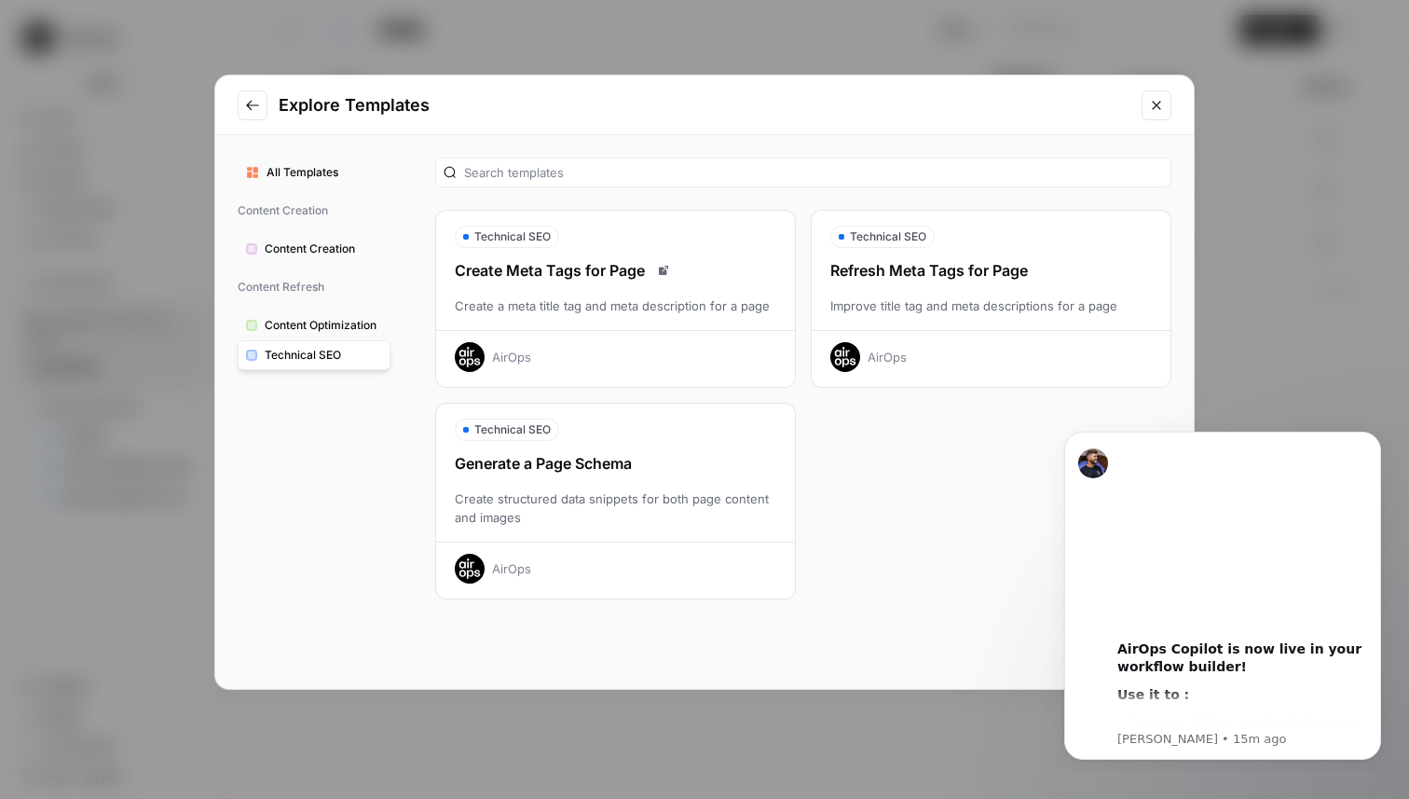
click at [1165, 110] on button "Close modal" at bounding box center [1157, 105] width 30 height 30
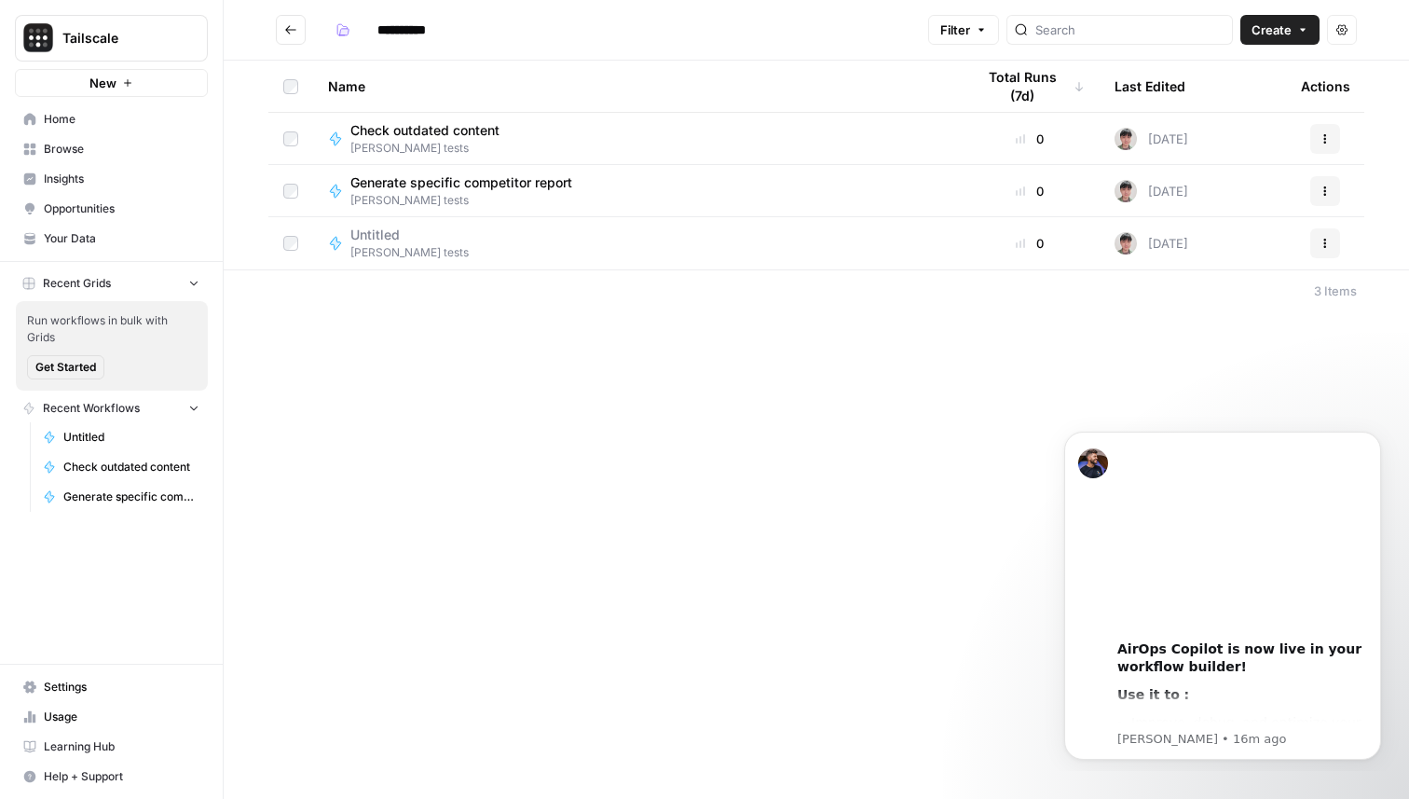
click at [299, 34] on button "Go back" at bounding box center [291, 30] width 30 height 30
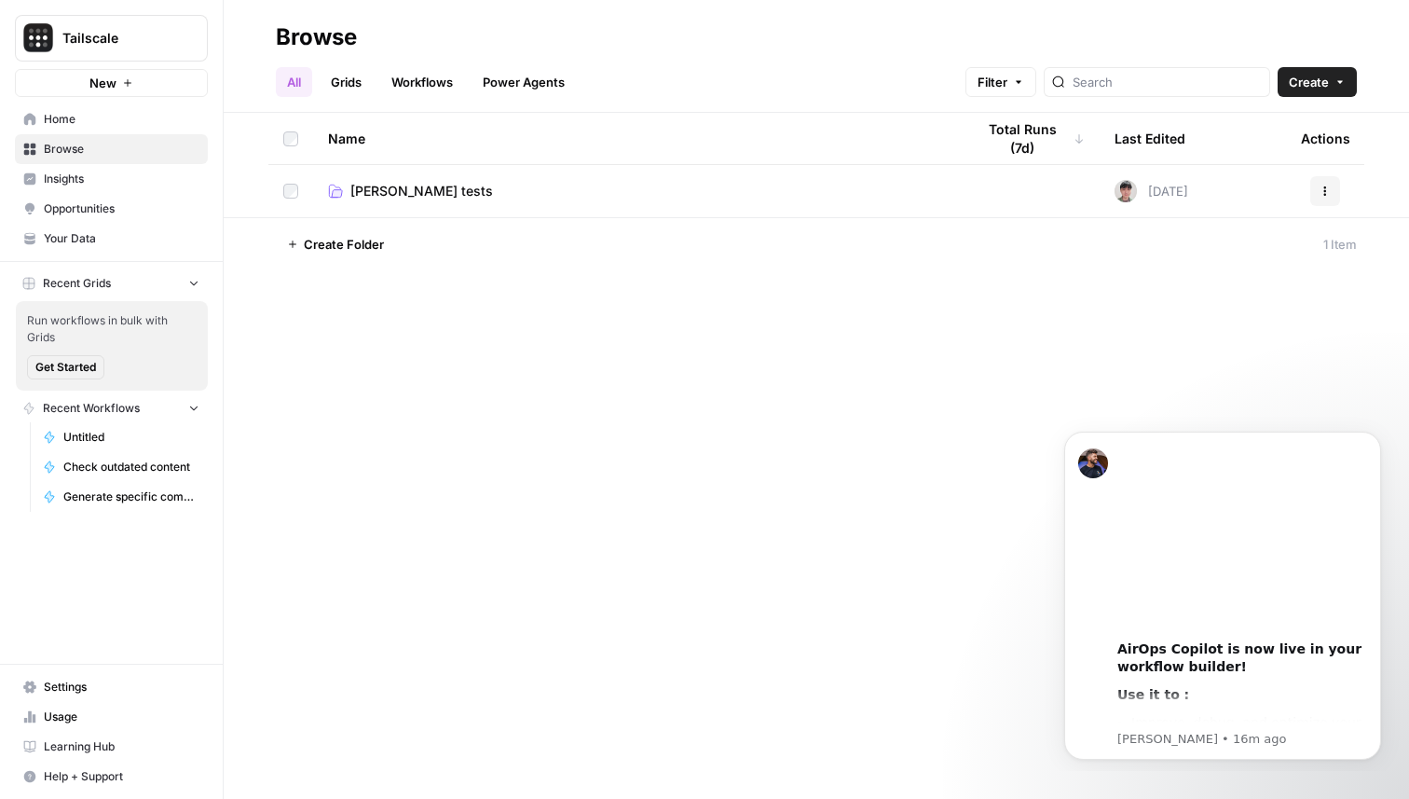
click at [404, 204] on td "[PERSON_NAME] tests" at bounding box center [636, 191] width 647 height 52
click at [404, 194] on span "[PERSON_NAME] tests" at bounding box center [421, 191] width 143 height 19
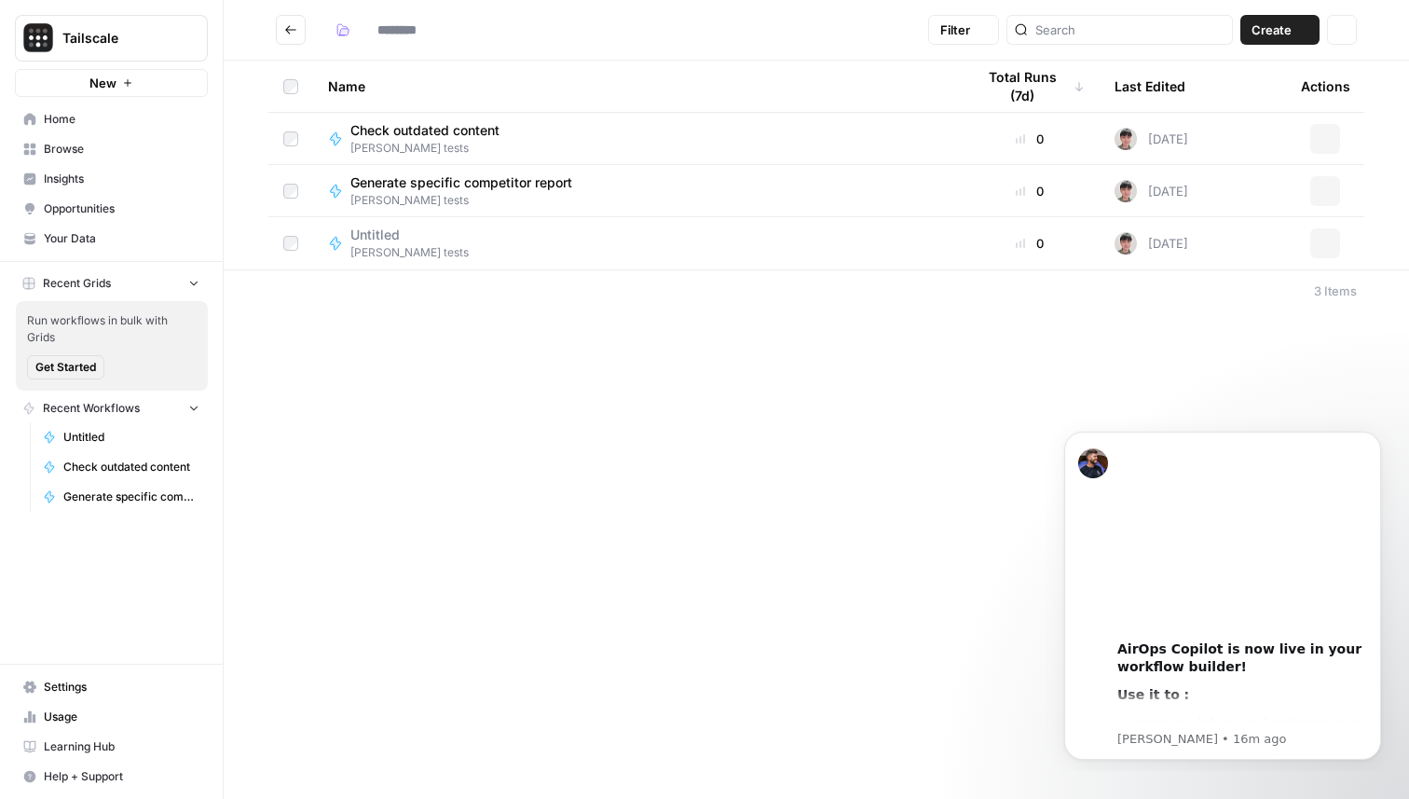
type input "**********"
click at [1267, 30] on span "Create" at bounding box center [1272, 30] width 40 height 19
click at [1226, 100] on span "Workflow" at bounding box center [1244, 99] width 104 height 19
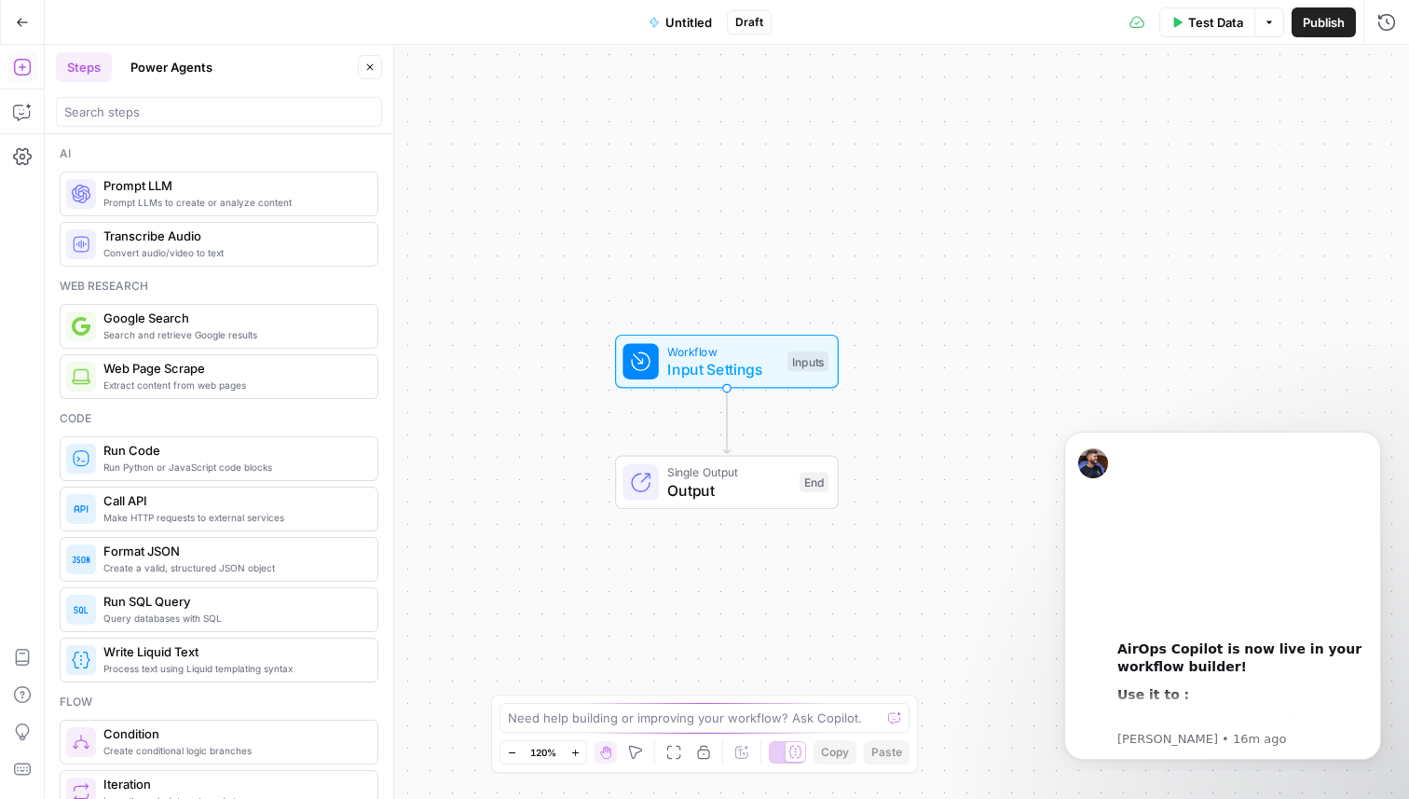
click at [669, 33] on button "Untitled" at bounding box center [681, 22] width 86 height 30
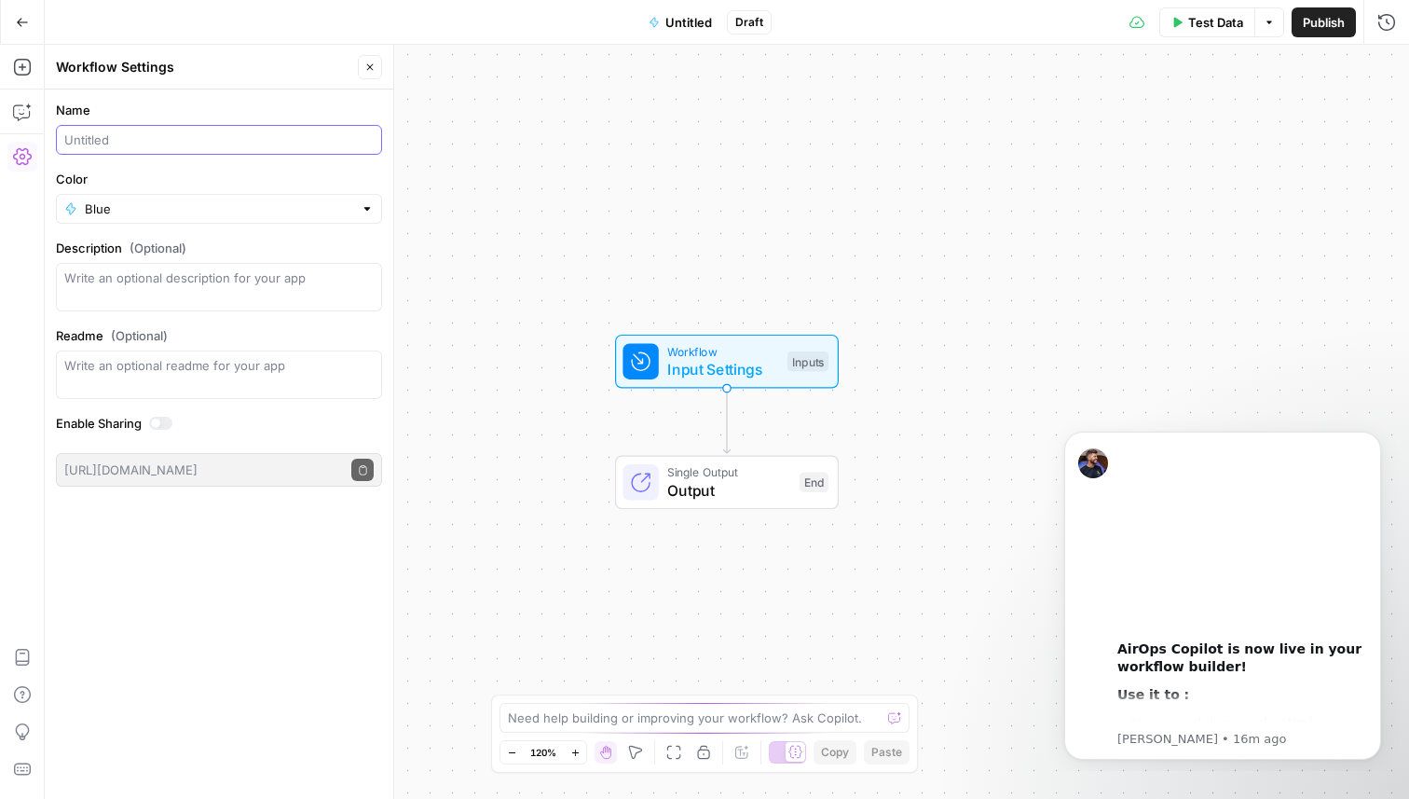
click at [181, 144] on input "Name" at bounding box center [218, 139] width 309 height 19
type input "Check techinical SEO"
click at [14, 23] on button "Go Back" at bounding box center [23, 23] width 34 height 34
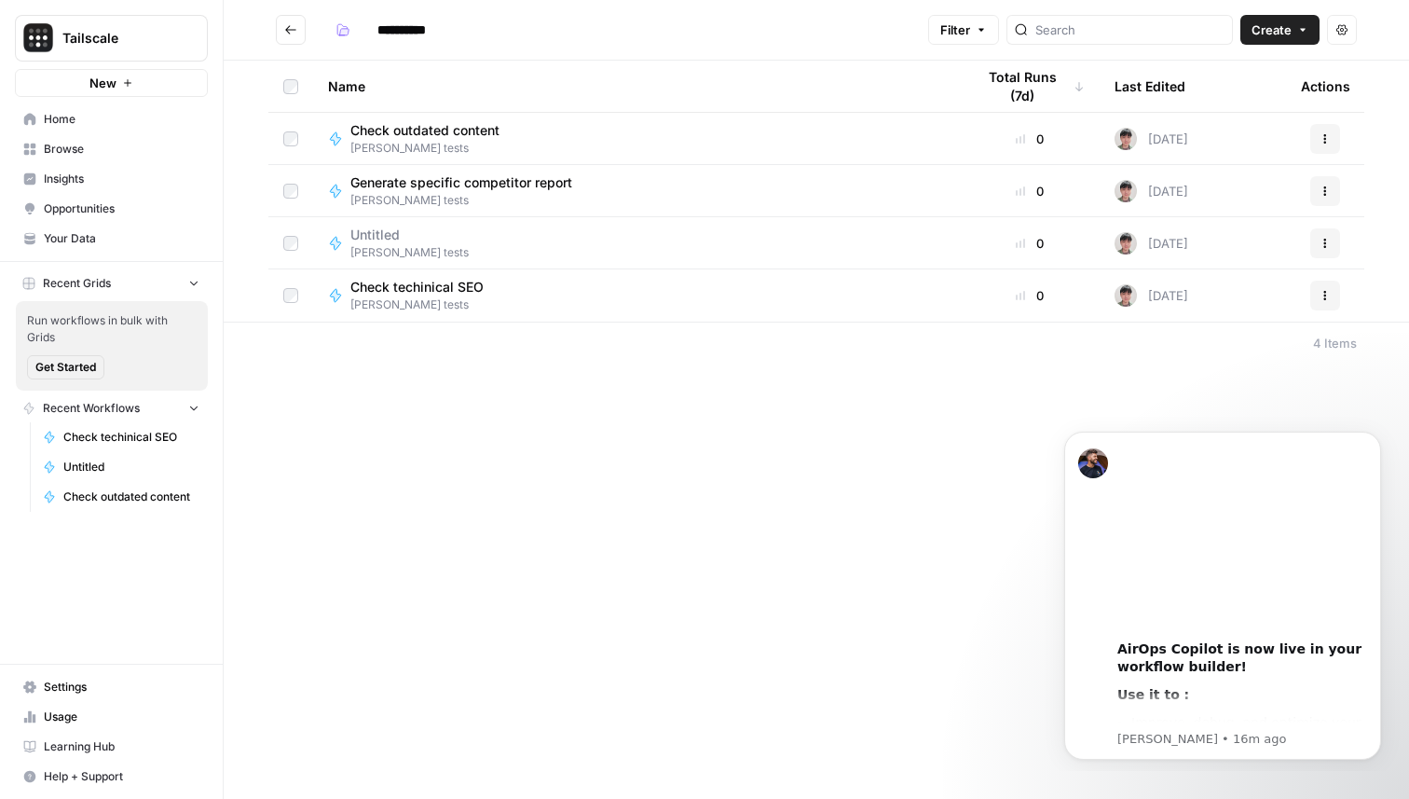
click at [1077, 87] on icon at bounding box center [1079, 86] width 11 height 11
click at [1080, 78] on div "Total Runs (7d)" at bounding box center [1030, 86] width 110 height 51
click at [1023, 81] on div "Total Runs (7d)" at bounding box center [1023, 86] width 96 height 51
click at [1023, 89] on div "Total Runs (7d)" at bounding box center [1030, 86] width 110 height 51
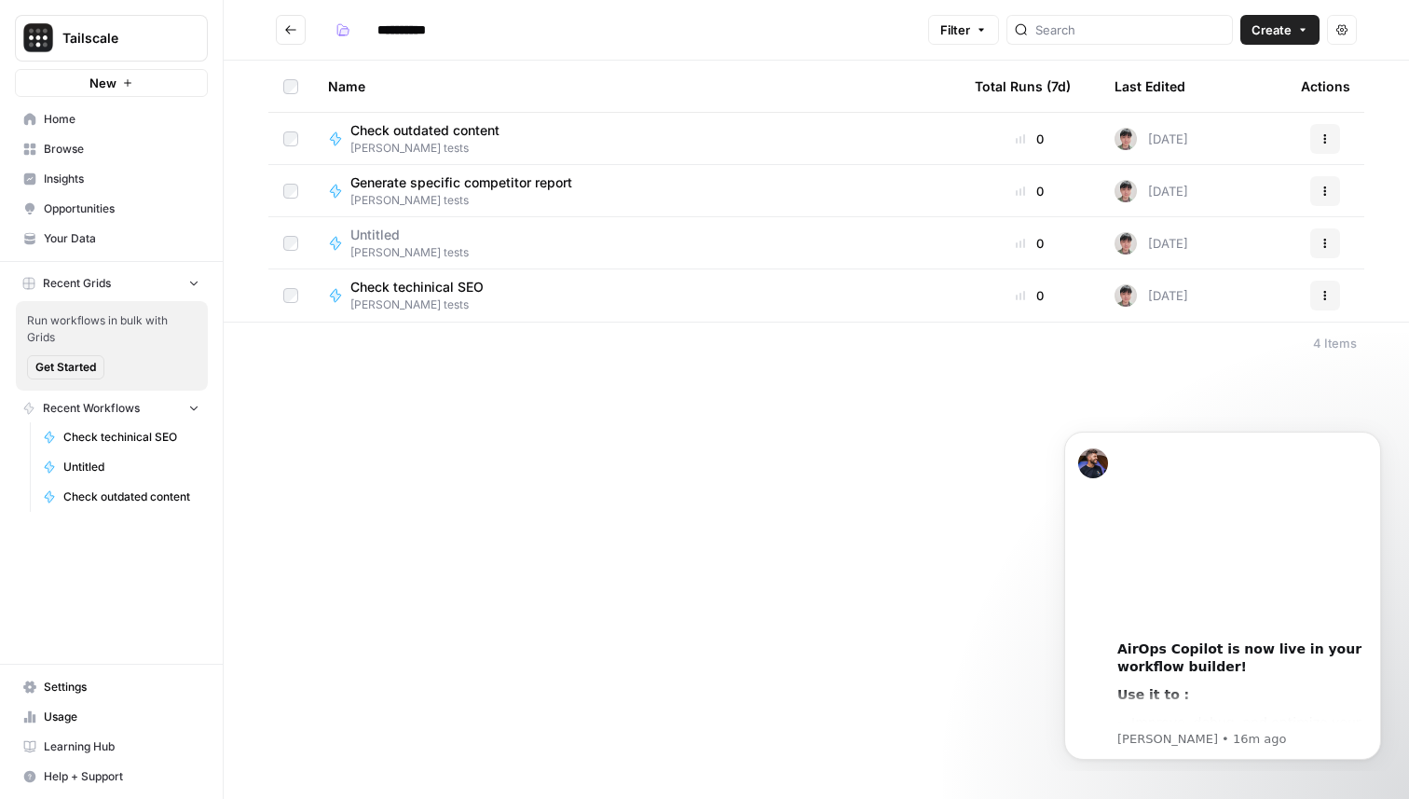
click at [364, 84] on div "Name" at bounding box center [636, 86] width 617 height 51
click at [424, 298] on div "Untitled Tony tests" at bounding box center [636, 295] width 617 height 35
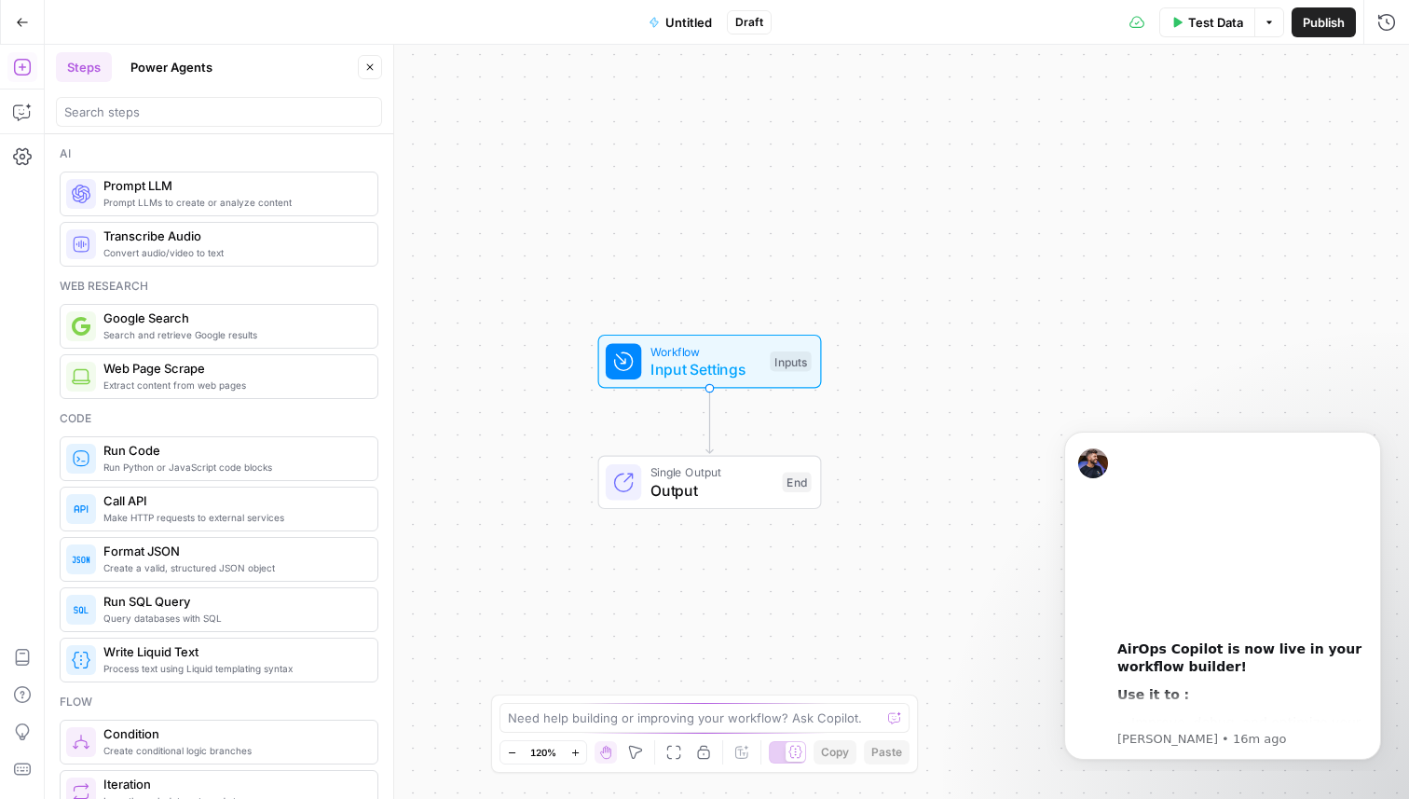
click at [23, 21] on icon "button" at bounding box center [22, 22] width 11 height 8
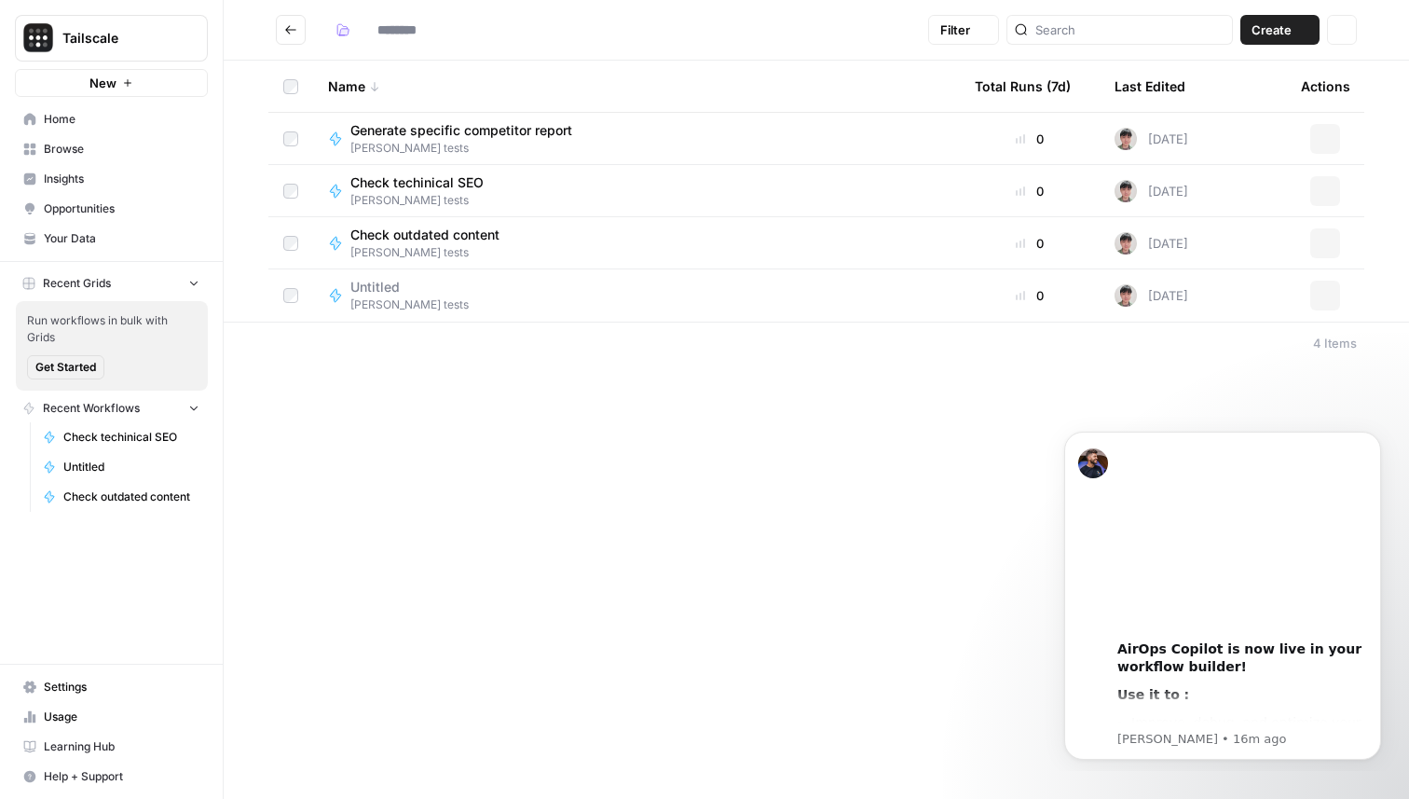
type input "**********"
click at [1182, 85] on div "Last Edited" at bounding box center [1150, 86] width 71 height 51
click at [509, 286] on div "Untitled Tony tests" at bounding box center [636, 295] width 617 height 35
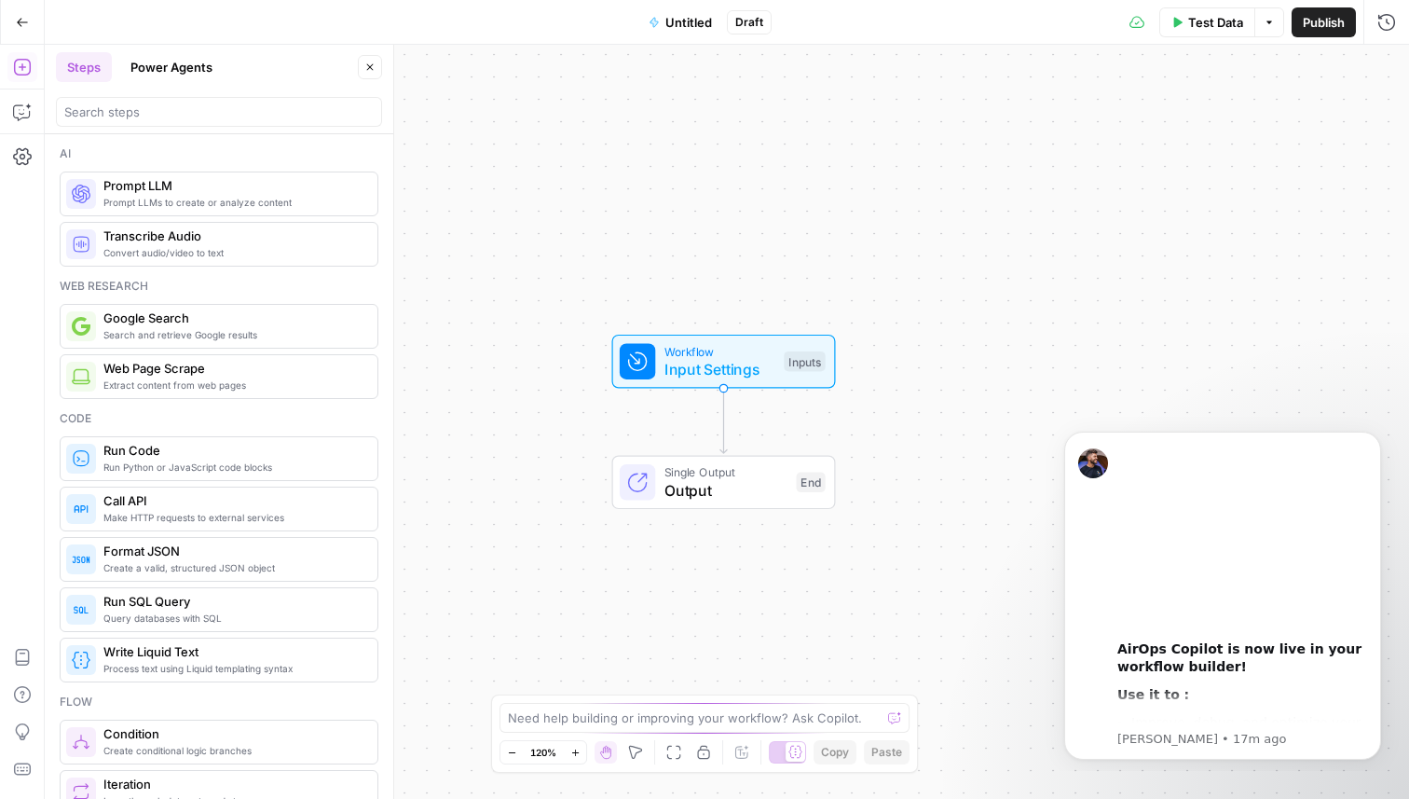
click at [678, 20] on span "Untitled" at bounding box center [688, 22] width 47 height 19
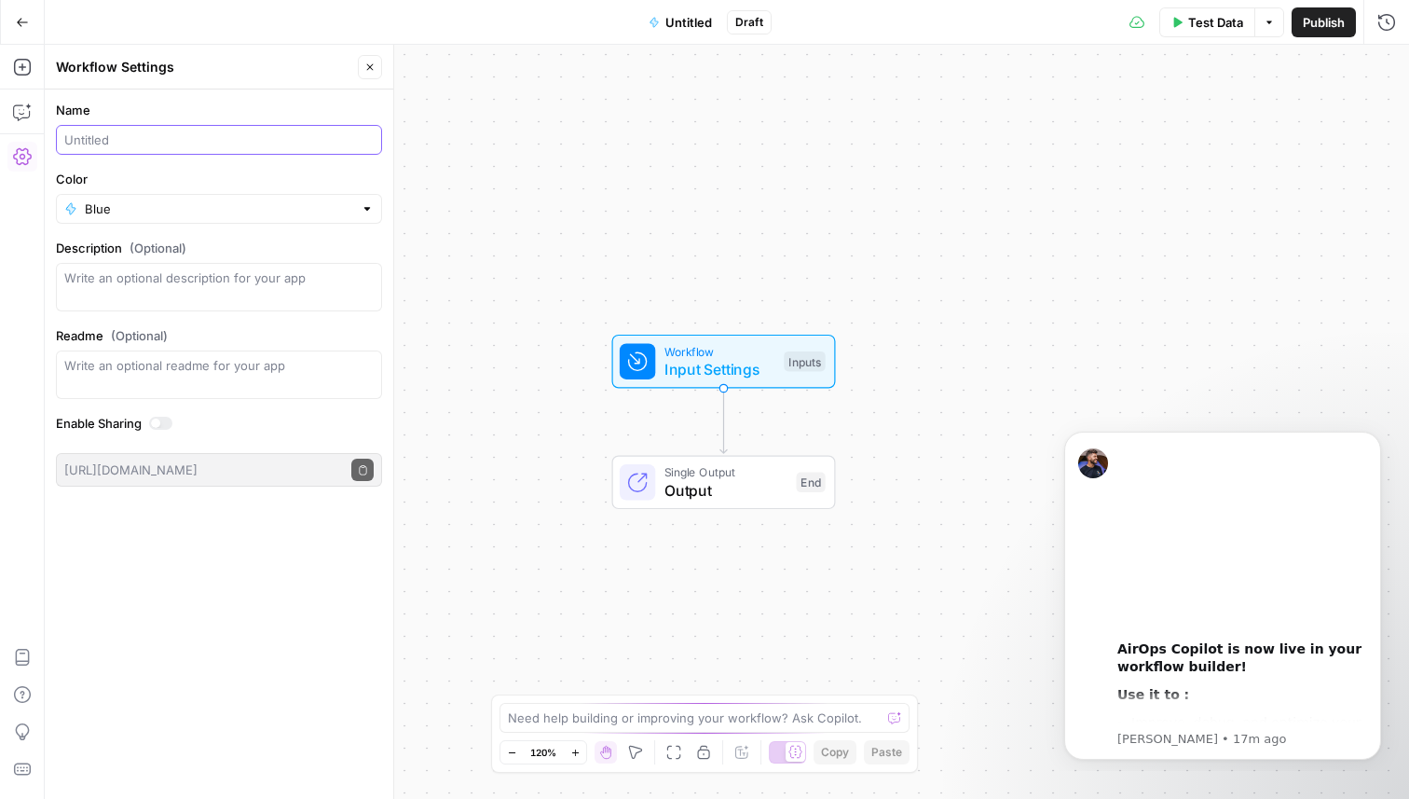
click at [151, 141] on input "Name" at bounding box center [218, 139] width 309 height 19
type input "Test"
click at [22, 27] on icon "button" at bounding box center [22, 22] width 13 height 13
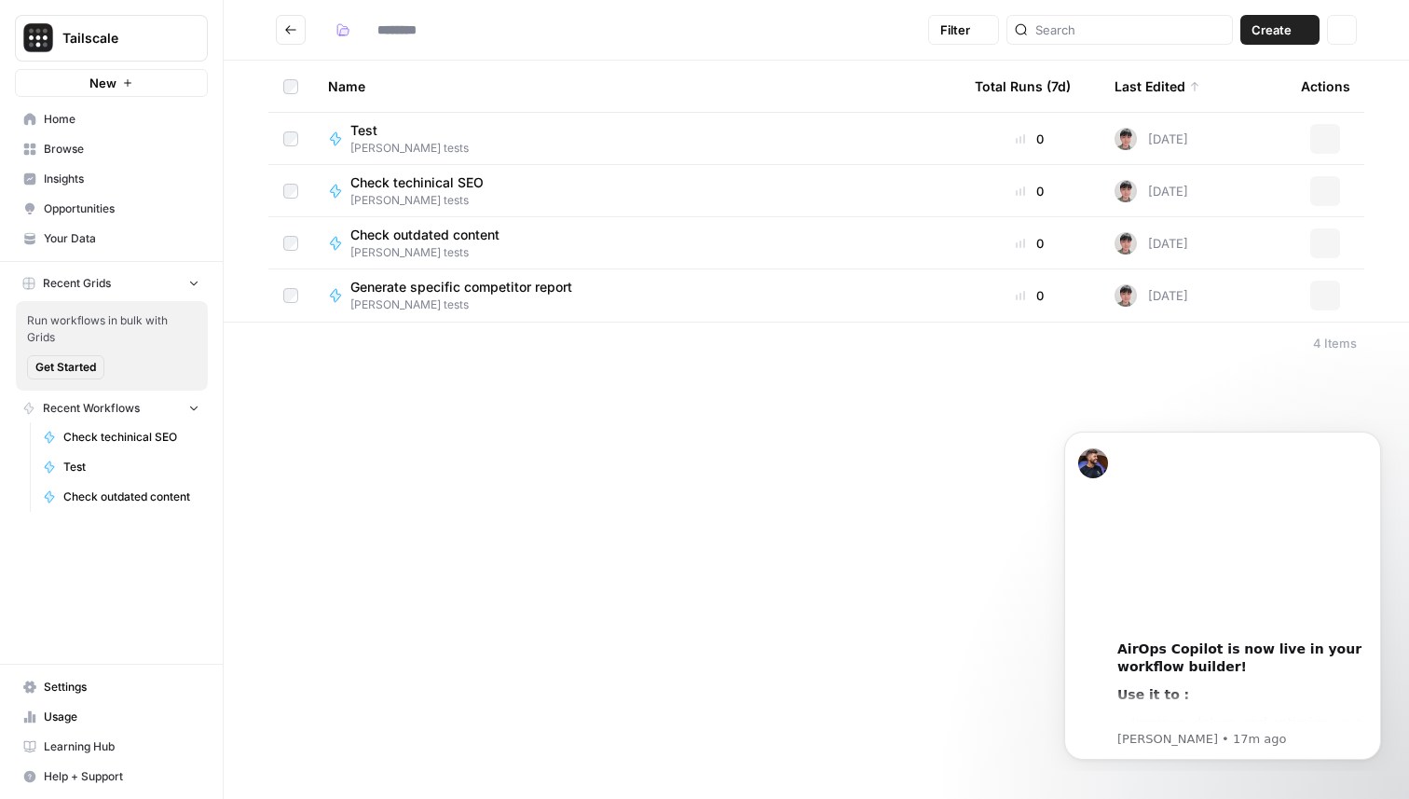
type input "**********"
click at [564, 241] on div "Check outdated content Tony tests" at bounding box center [636, 243] width 617 height 35
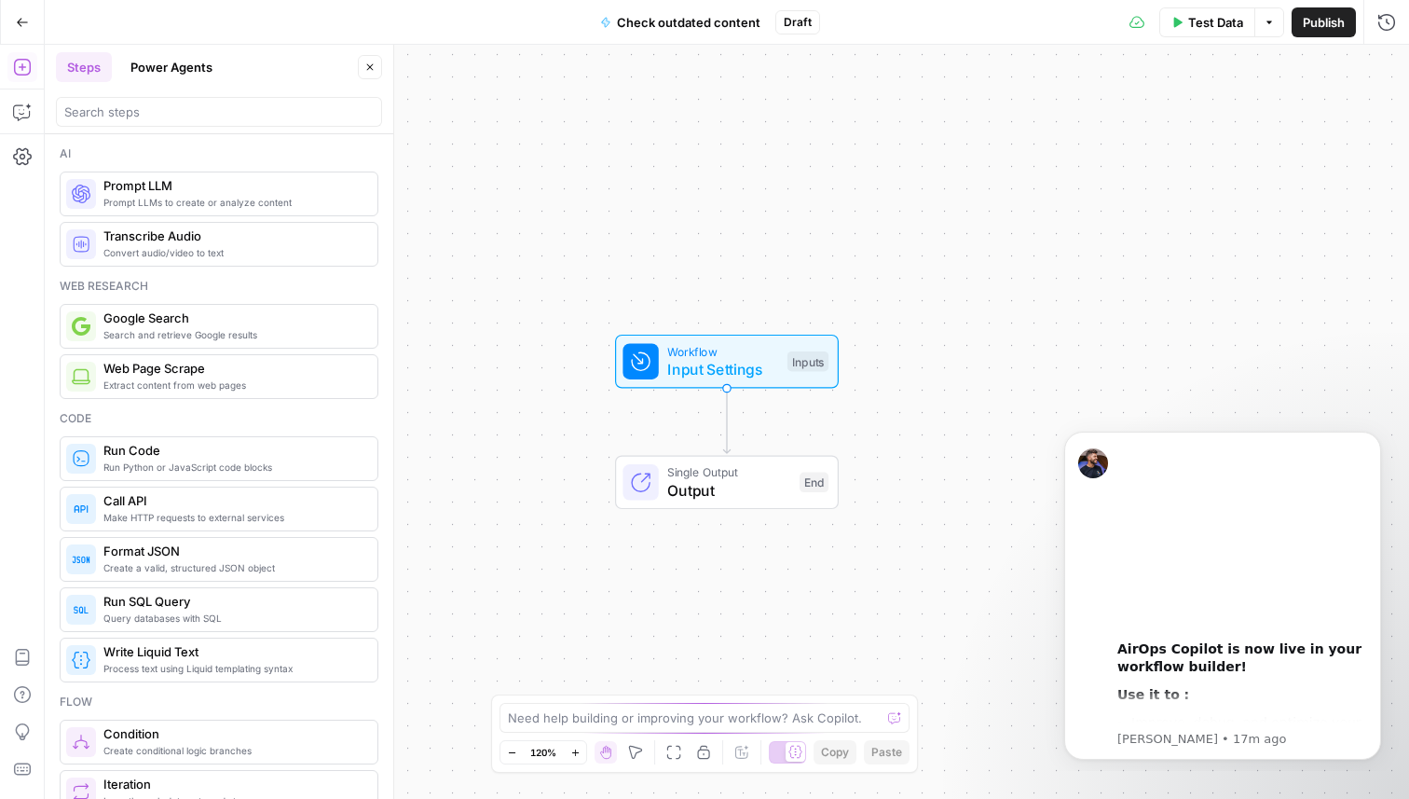
click at [684, 21] on span "Check outdated content" at bounding box center [689, 22] width 144 height 19
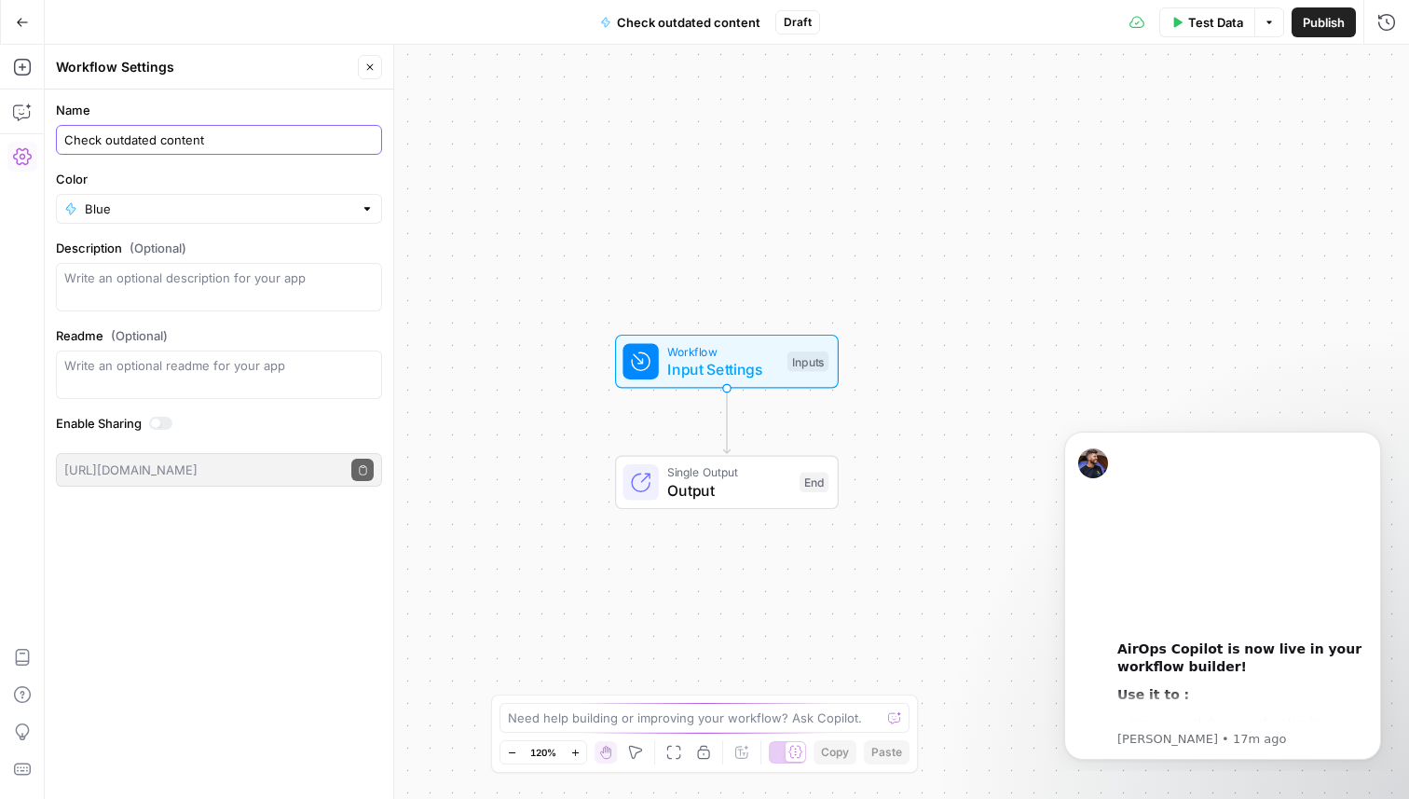
click at [271, 135] on input "Check outdated content" at bounding box center [218, 139] width 309 height 19
paste input "content"
type input "Check if content outdated"
click at [27, 26] on icon "button" at bounding box center [22, 22] width 13 height 13
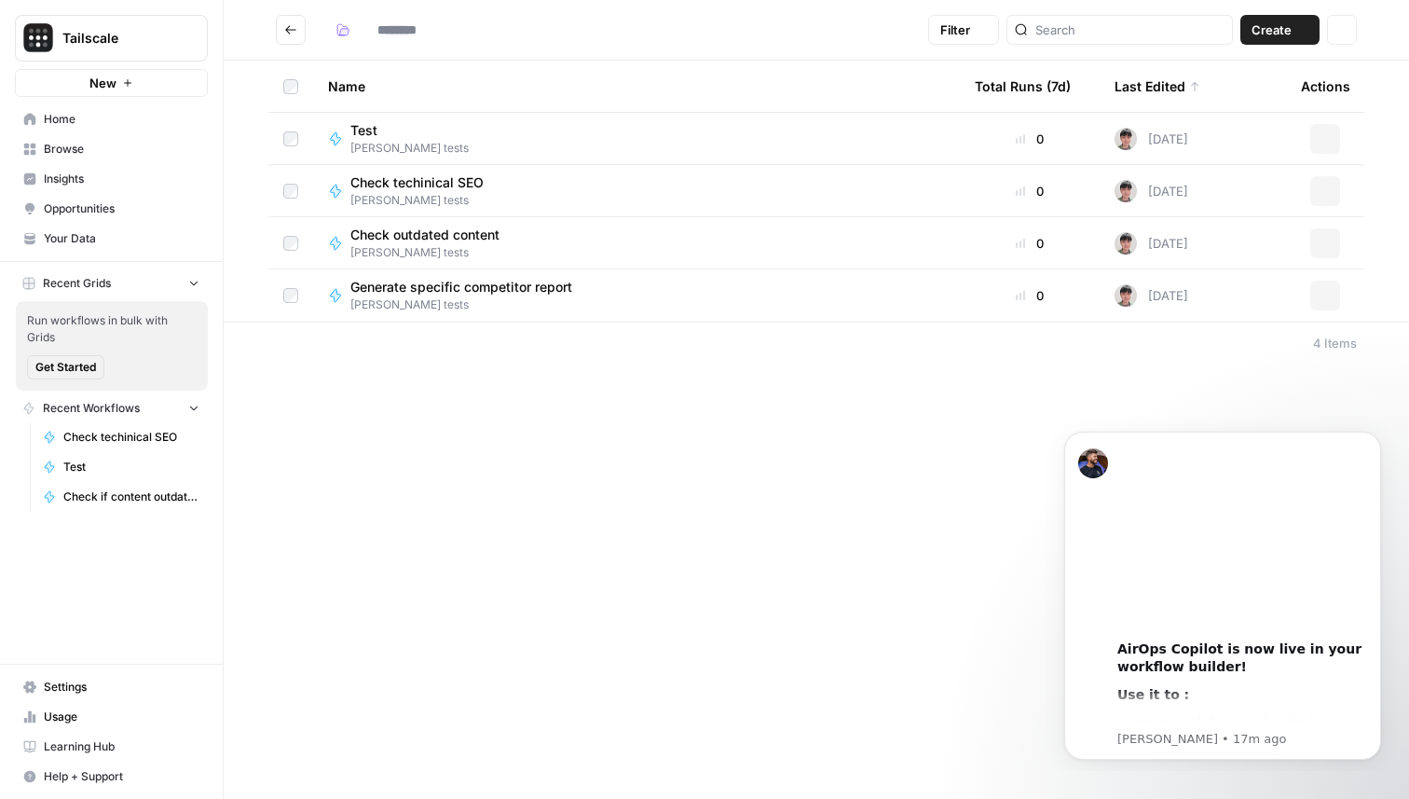
type input "**********"
click at [999, 37] on button "Filter" at bounding box center [963, 30] width 71 height 30
drag, startPoint x: 1379, startPoint y: 434, endPoint x: 1379, endPoint y: 396, distance: 38.2
click at [1379, 415] on html "00:00 AirOps Copilot is now live in your workflow builder! Use it to : Improve,…" at bounding box center [1222, 593] width 373 height 356
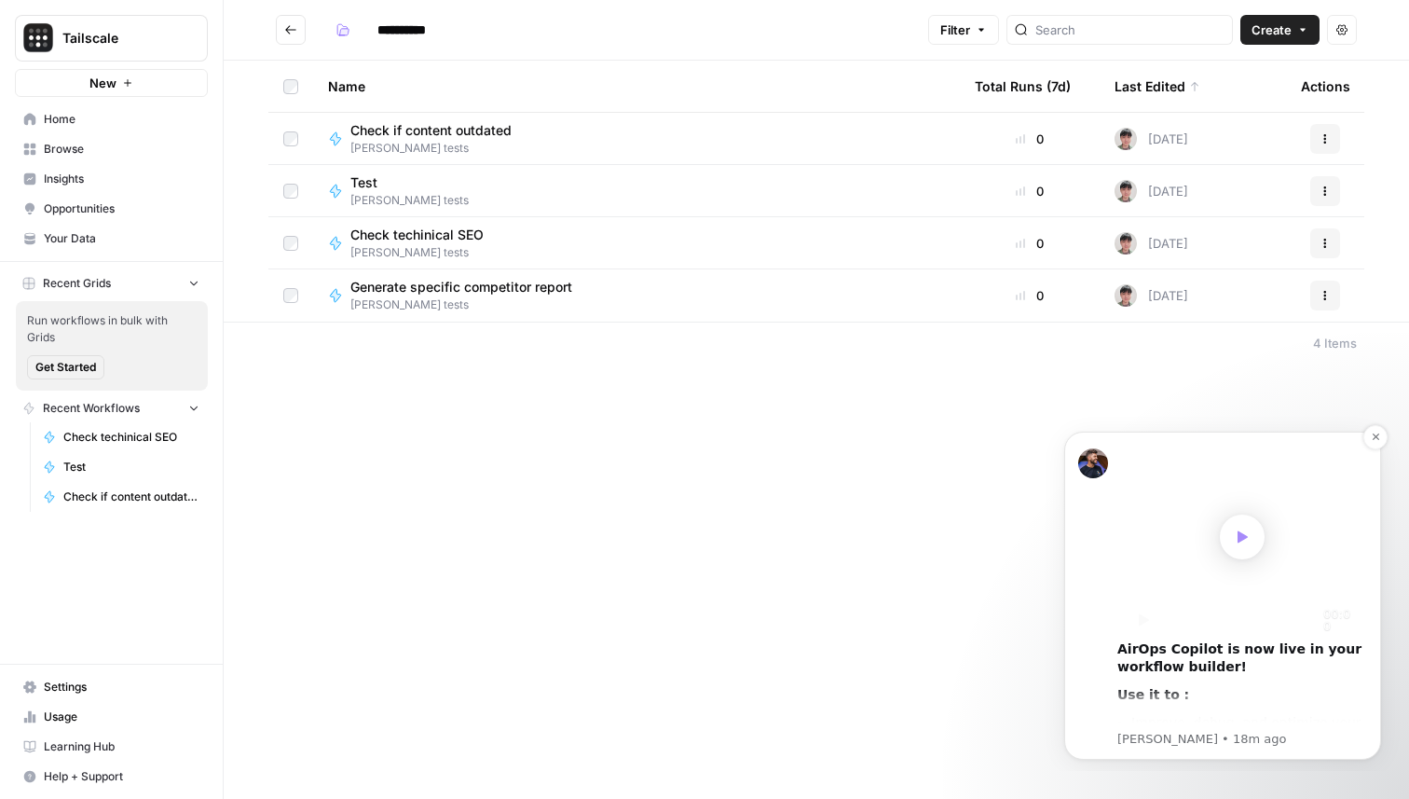
scroll to position [171, 0]
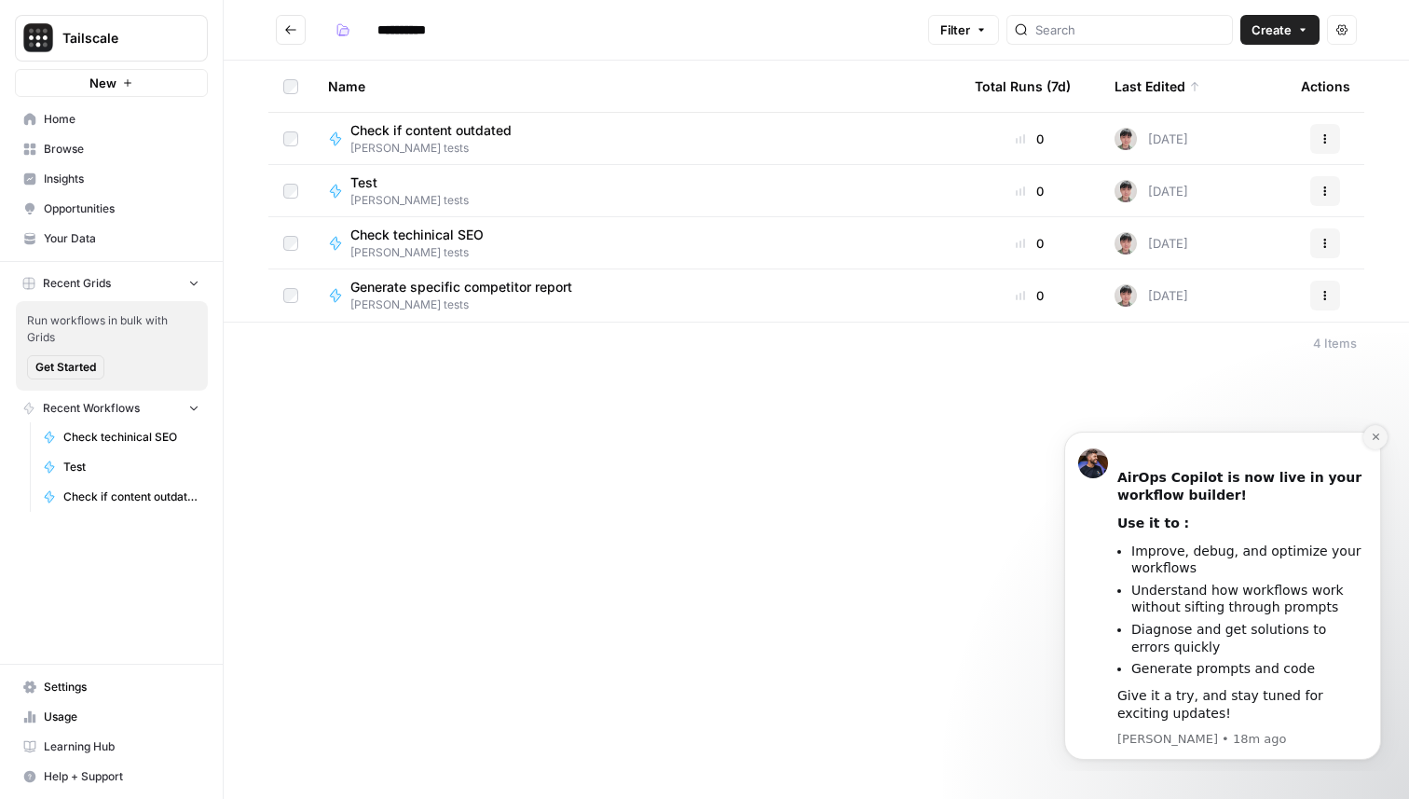
click at [1380, 433] on icon "Dismiss notification" at bounding box center [1376, 437] width 10 height 10
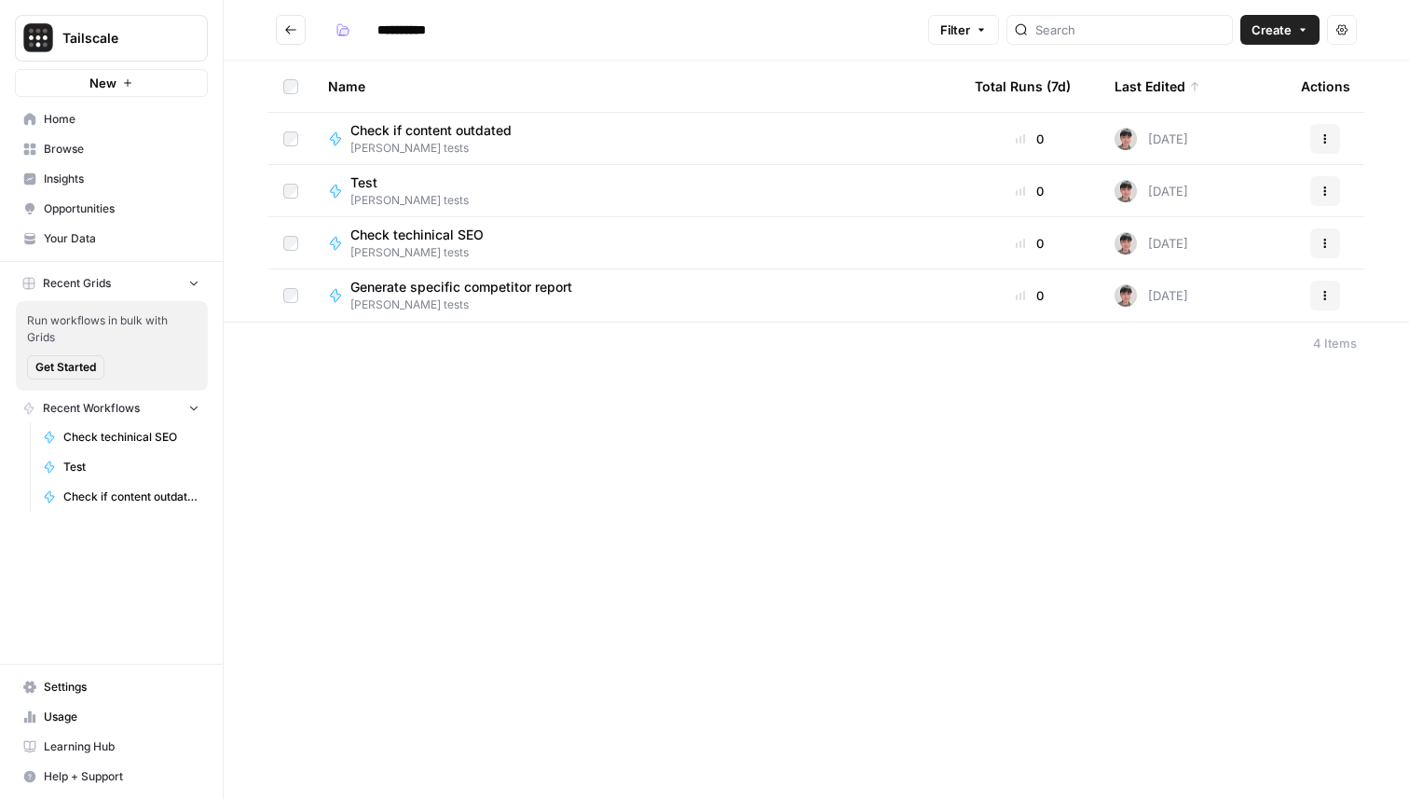
click at [1033, 467] on div "**********" at bounding box center [817, 399] width 1186 height 799
click at [113, 86] on span "New" at bounding box center [102, 83] width 27 height 19
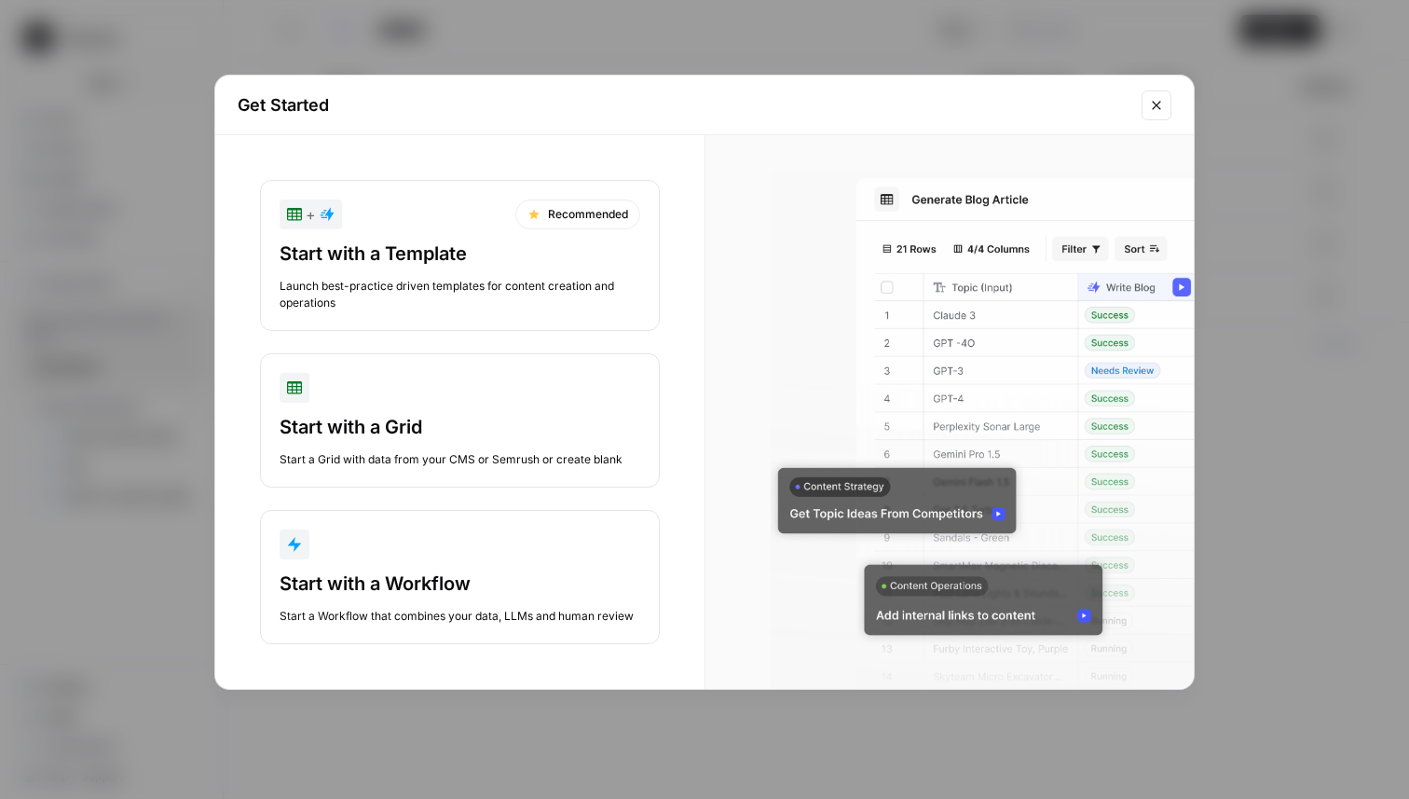
click at [481, 282] on div "Launch best-practice driven templates for content creation and operations" at bounding box center [460, 295] width 361 height 34
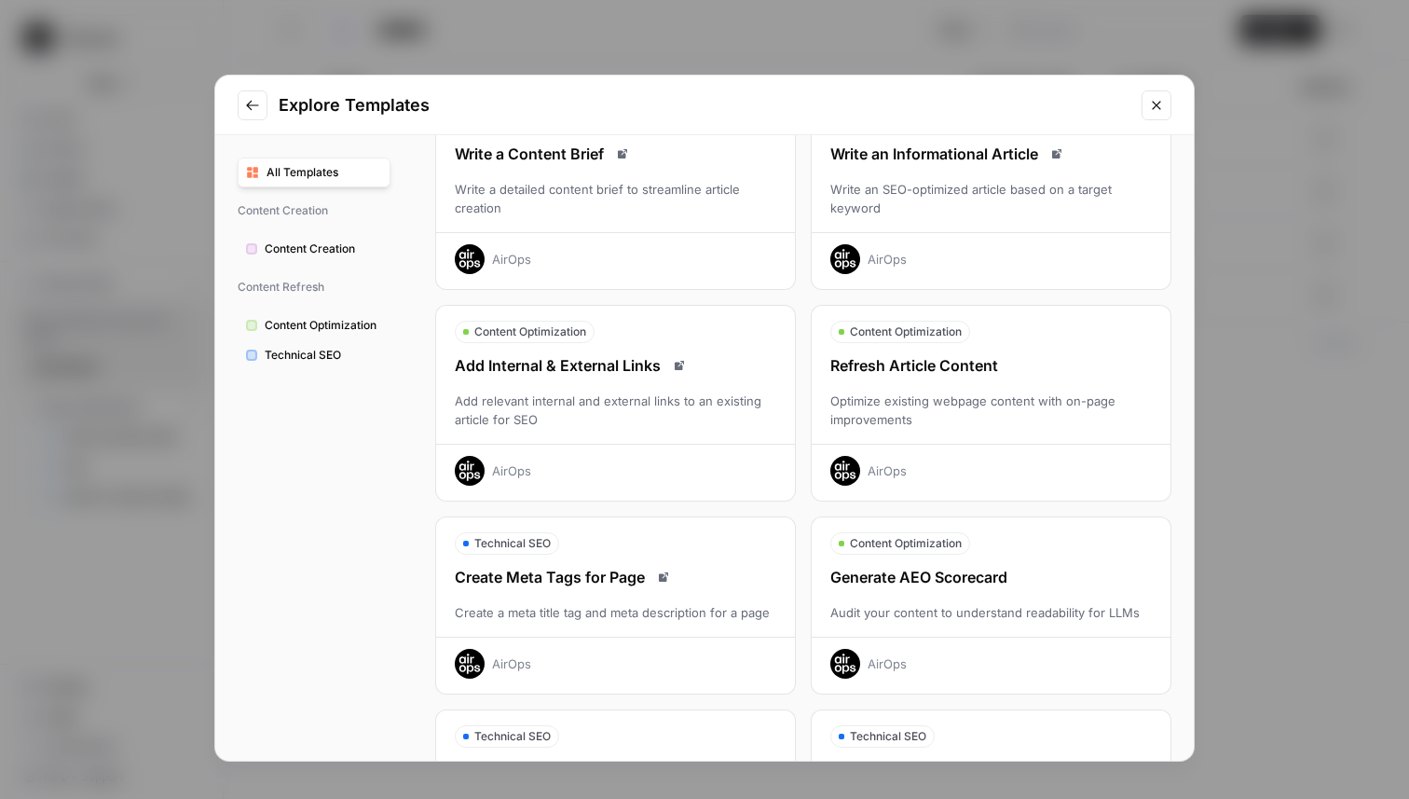
scroll to position [118, 0]
click at [357, 249] on span "Content Creation" at bounding box center [323, 248] width 117 height 17
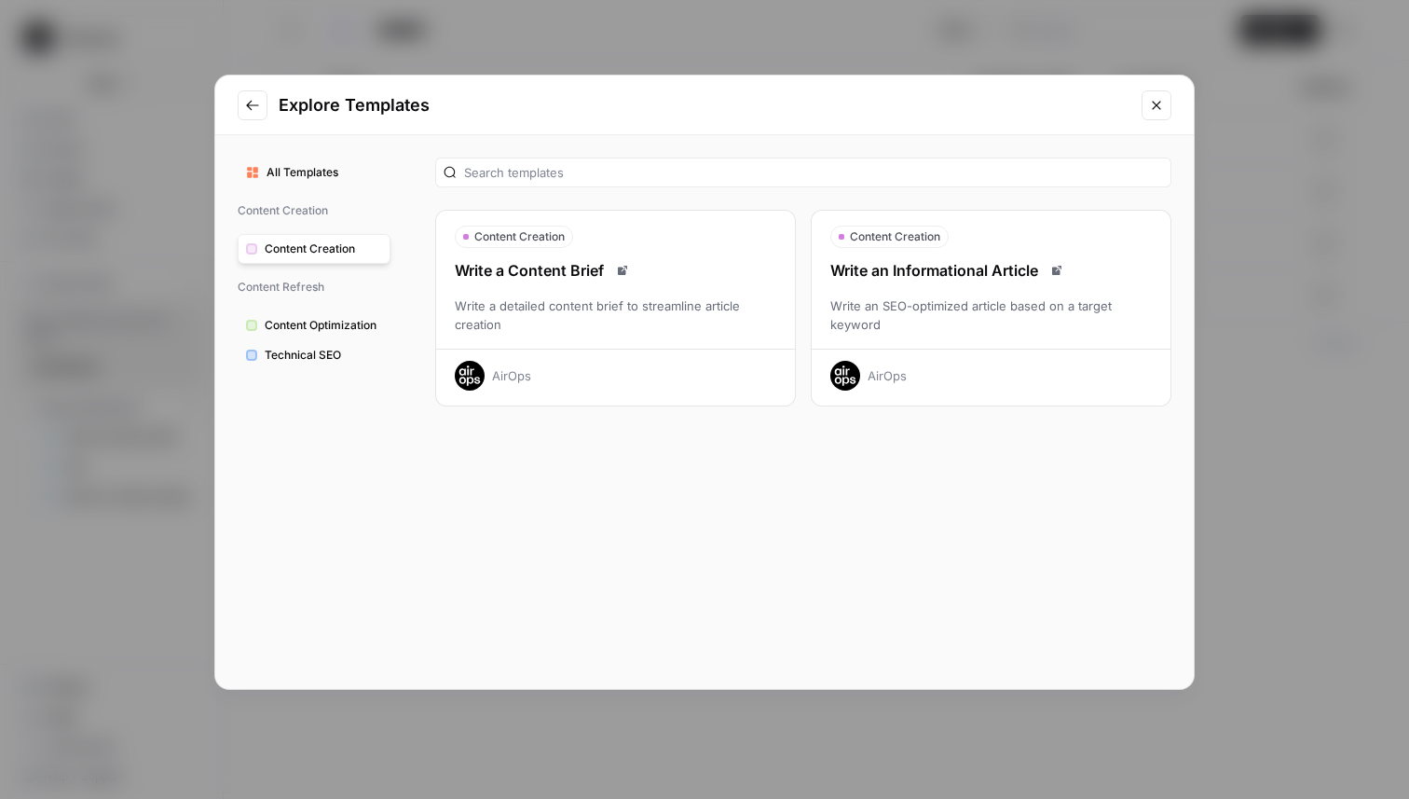
click at [324, 317] on span "Content Optimization" at bounding box center [323, 325] width 117 height 17
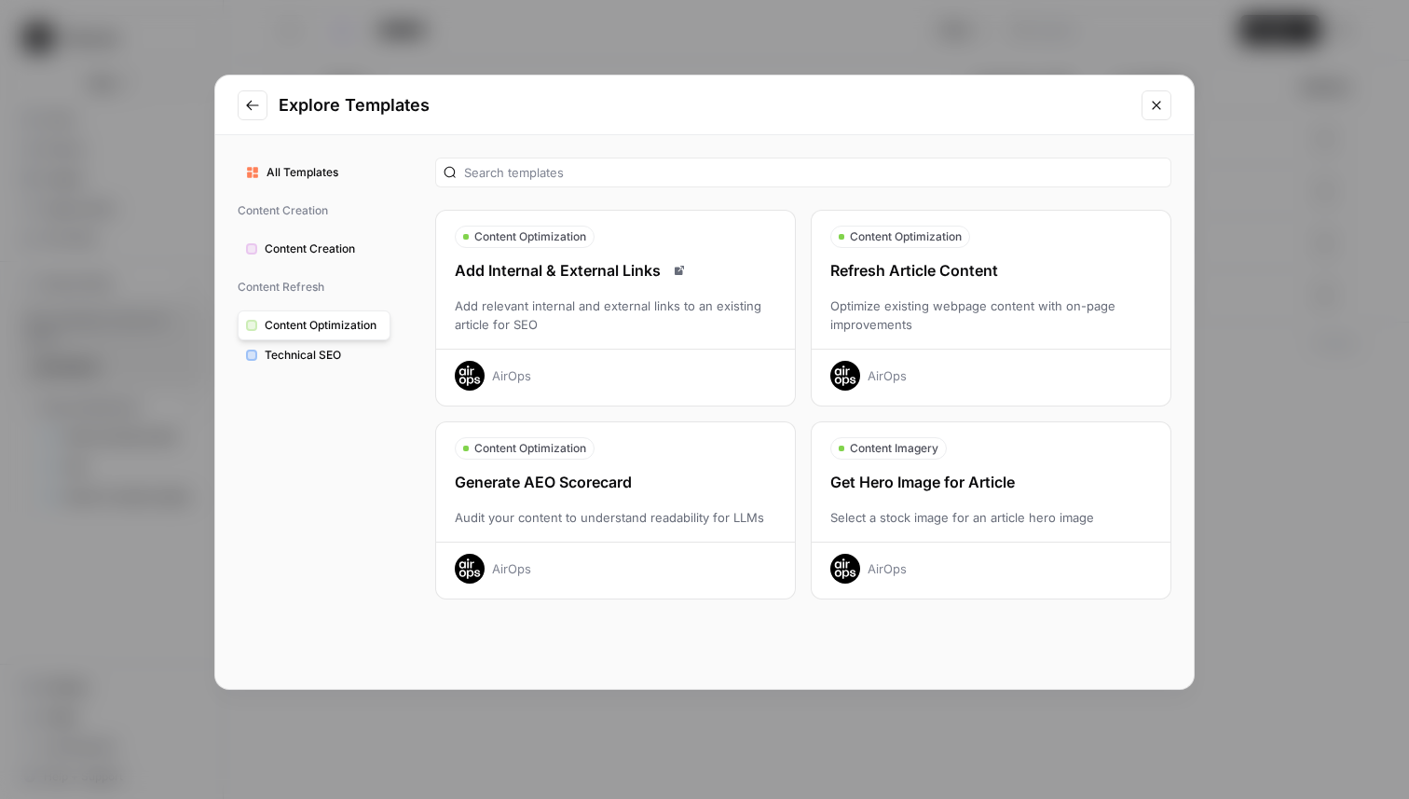
click at [1162, 102] on icon "Close modal" at bounding box center [1156, 105] width 15 height 15
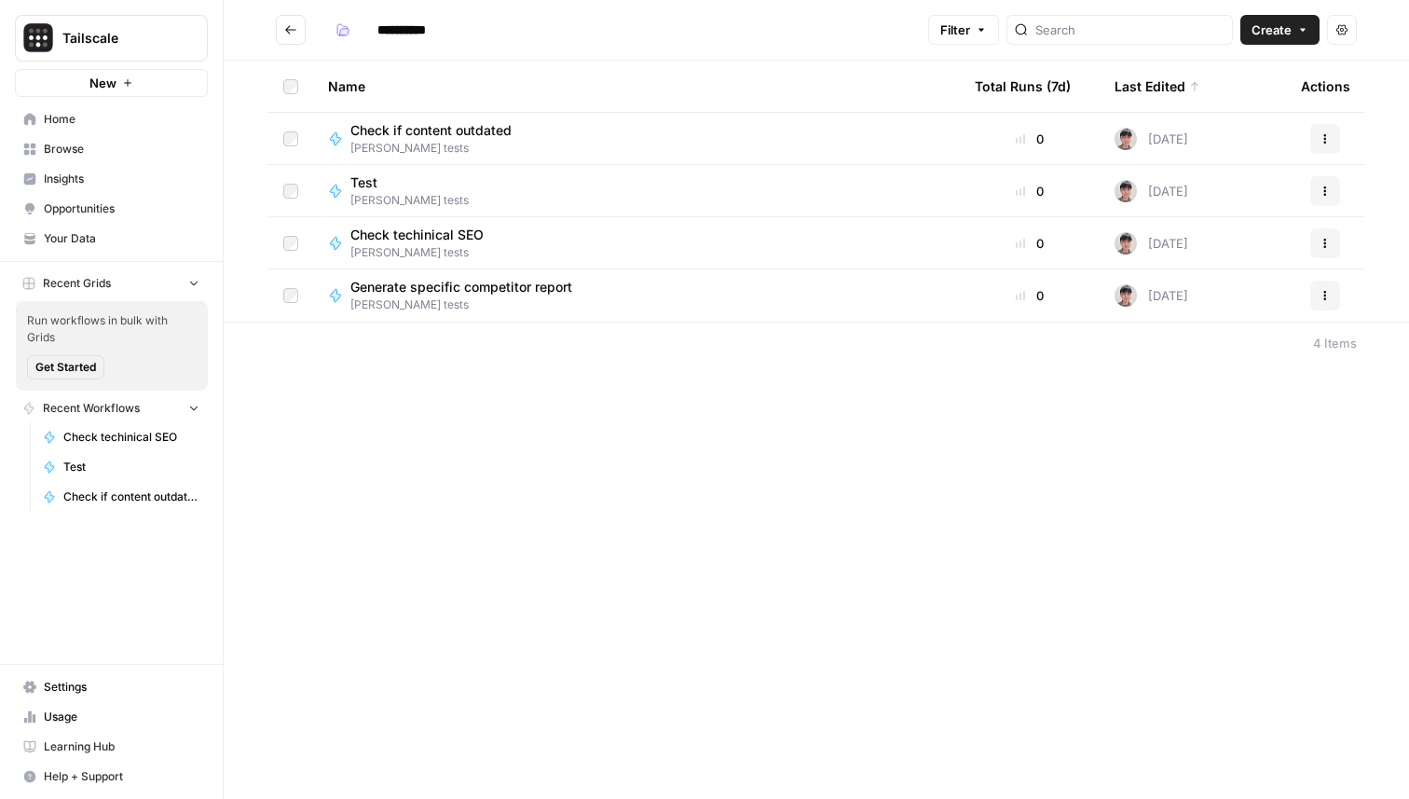
click at [129, 81] on icon "button" at bounding box center [127, 82] width 11 height 11
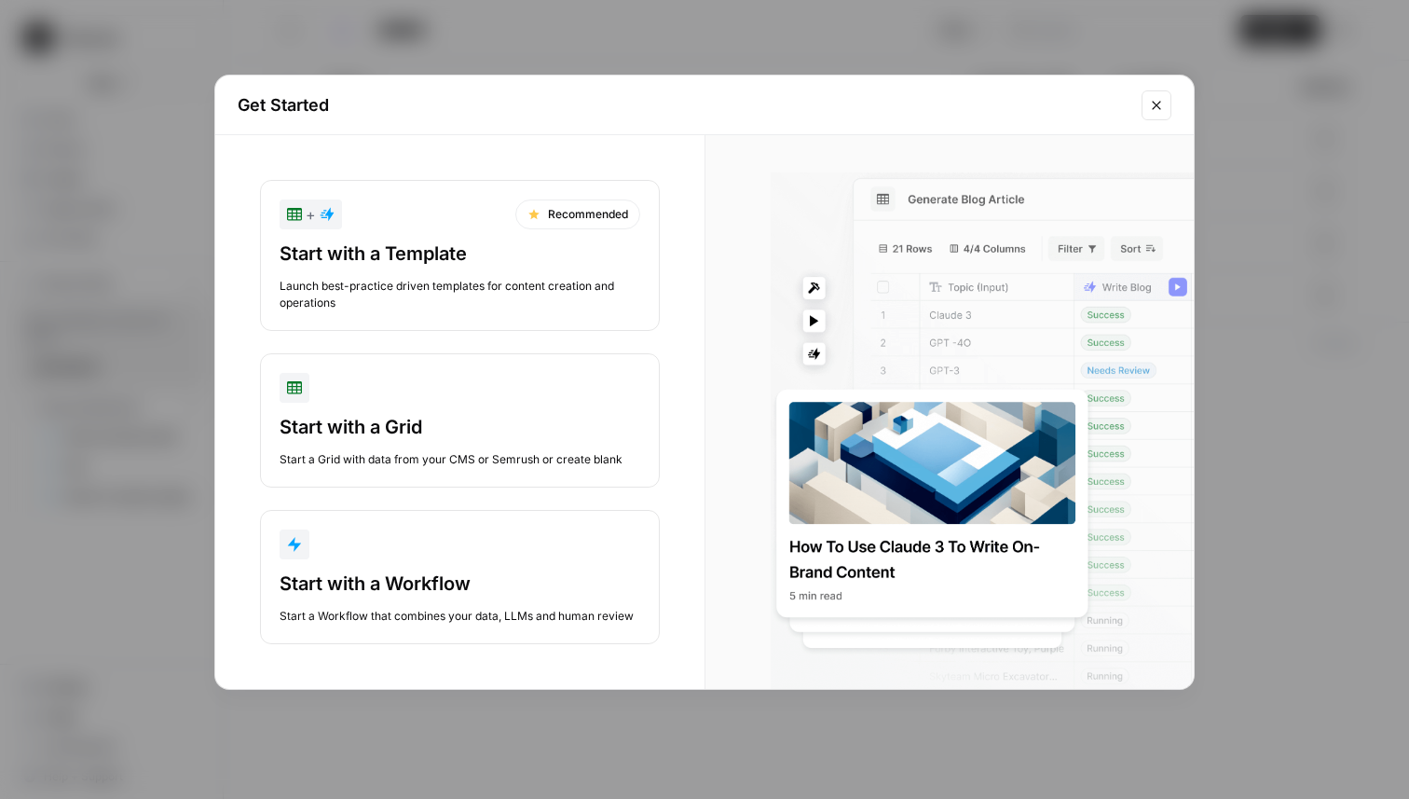
click at [1166, 102] on button "Close modal" at bounding box center [1157, 105] width 30 height 30
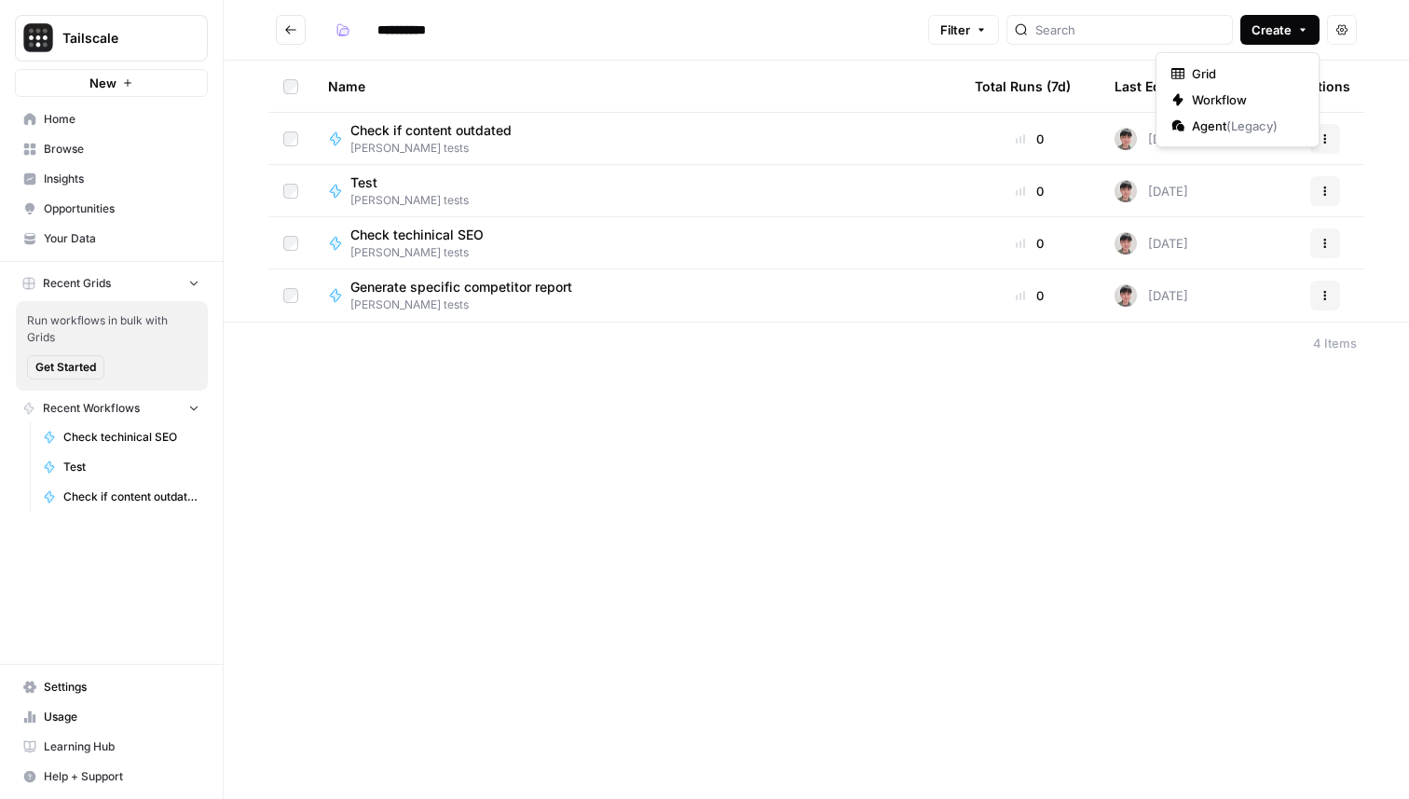
click at [1282, 34] on span "Create" at bounding box center [1272, 30] width 40 height 19
click at [1229, 98] on span "Workflow" at bounding box center [1244, 99] width 104 height 19
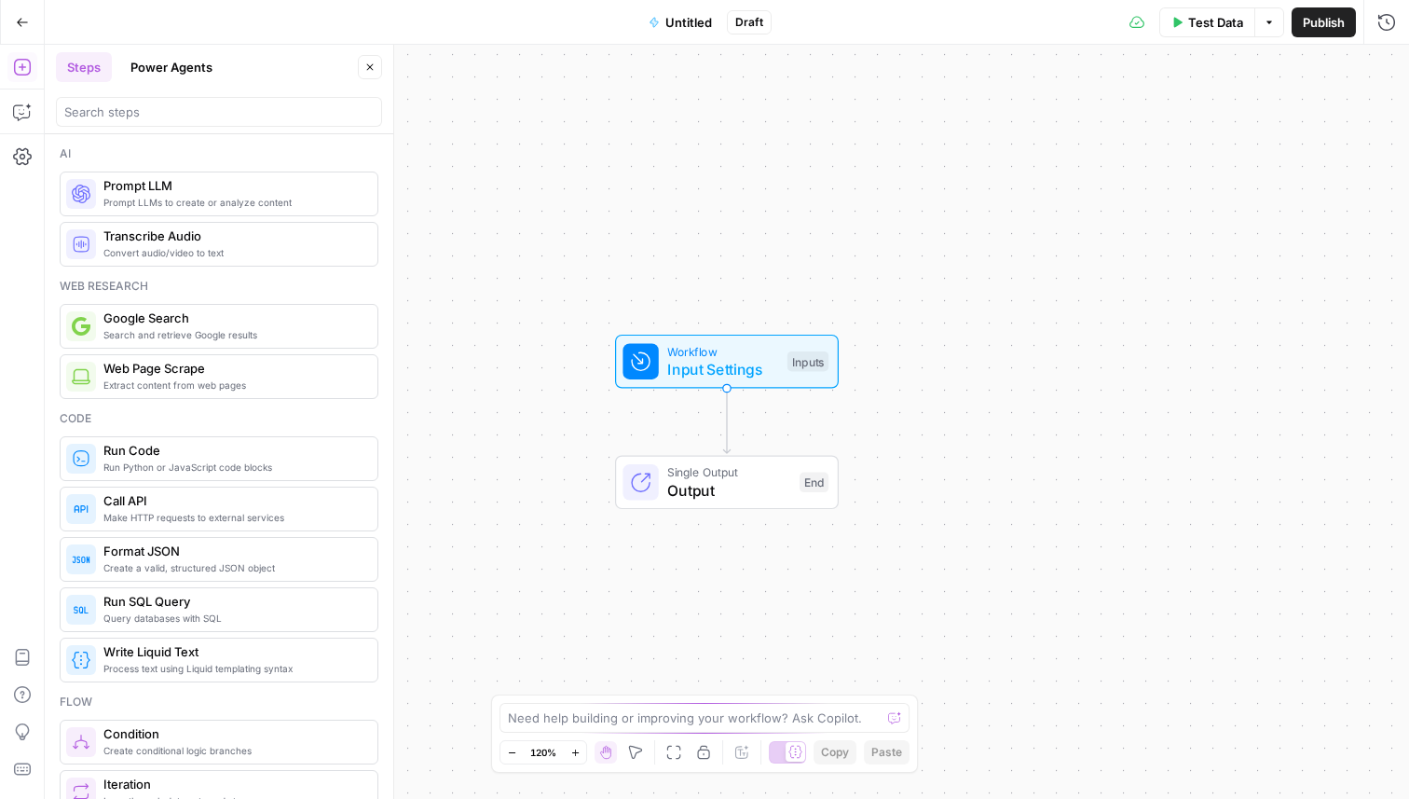
click at [697, 23] on span "Untitled" at bounding box center [688, 22] width 47 height 19
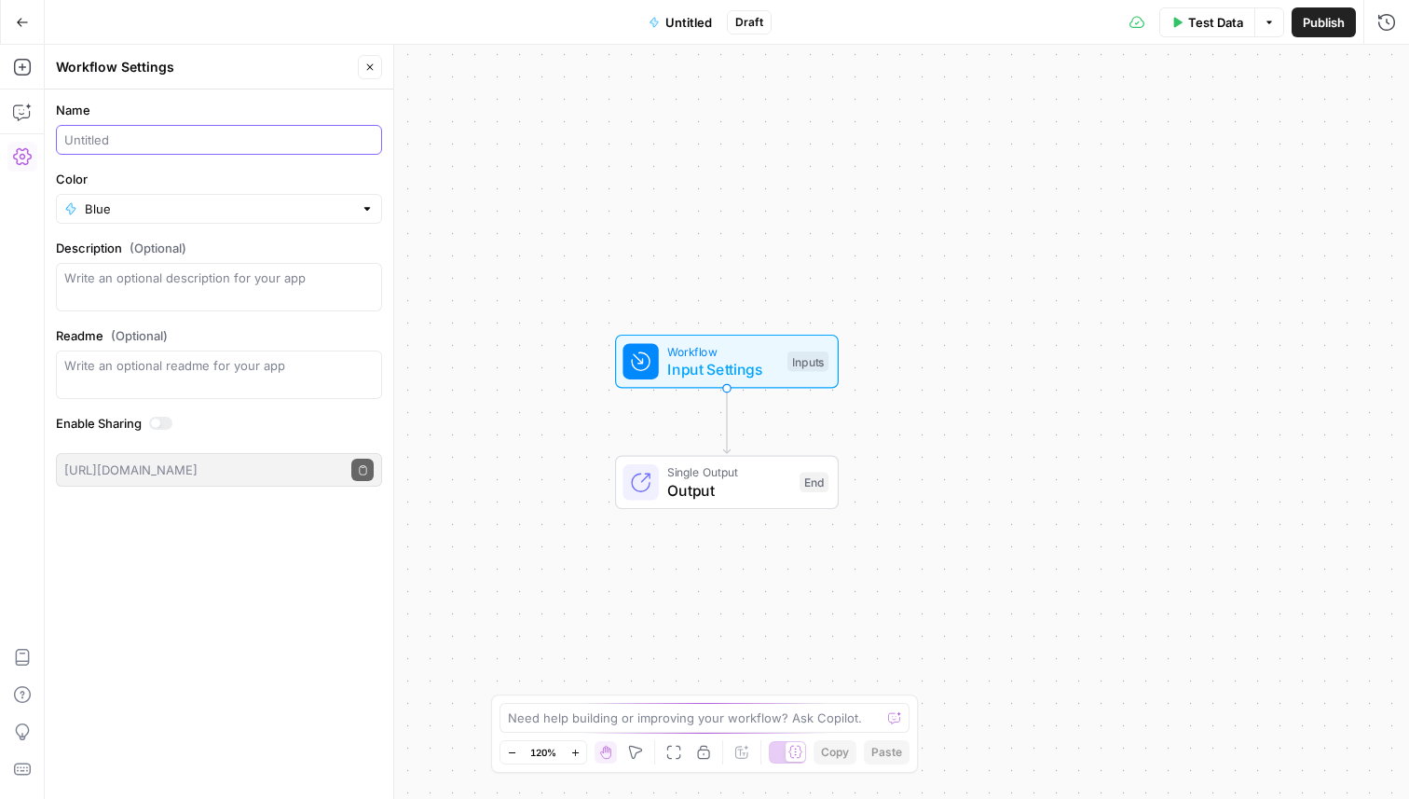
click at [199, 143] on input "Name" at bounding box center [218, 139] width 309 height 19
type input "Refresh an article"
click at [18, 23] on icon "button" at bounding box center [22, 22] width 11 height 8
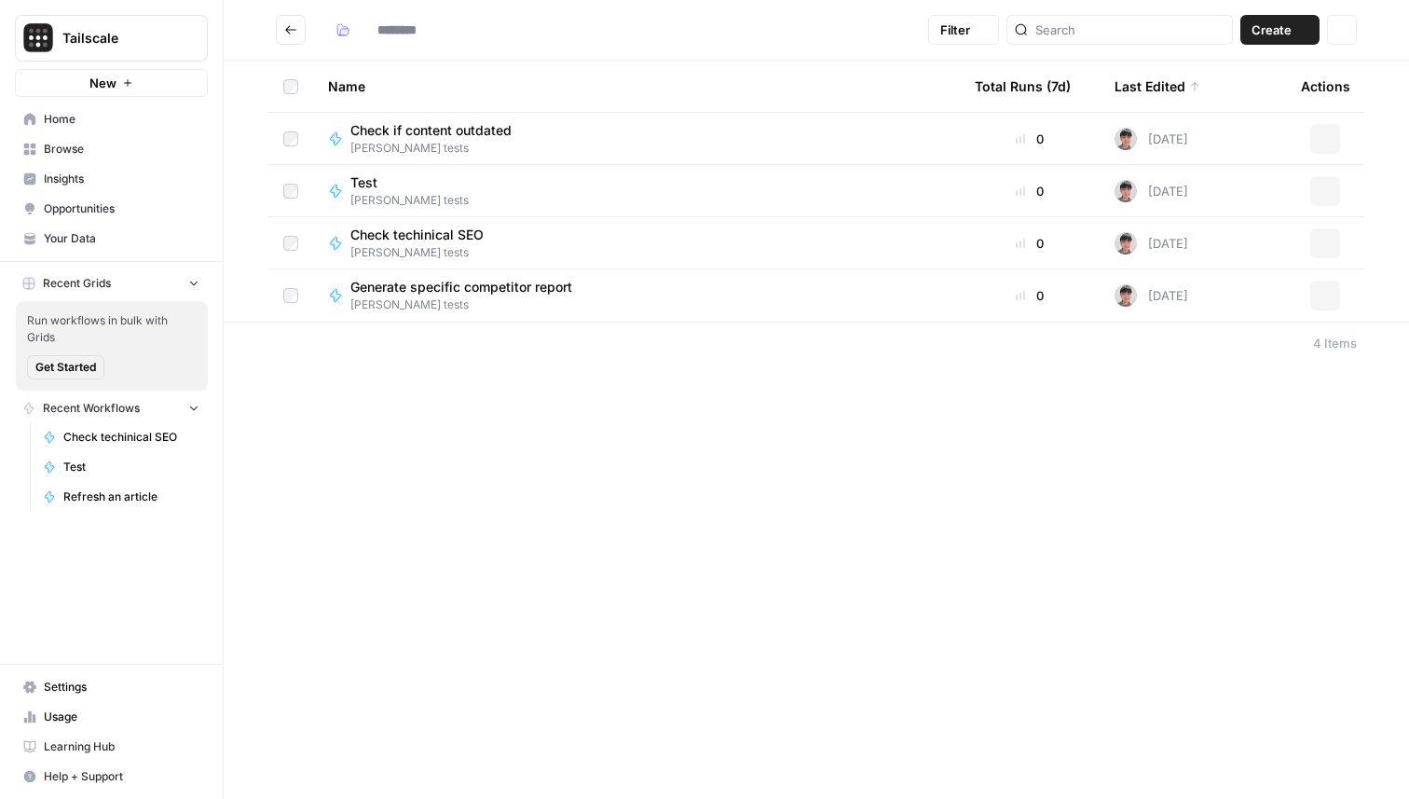
type input "**********"
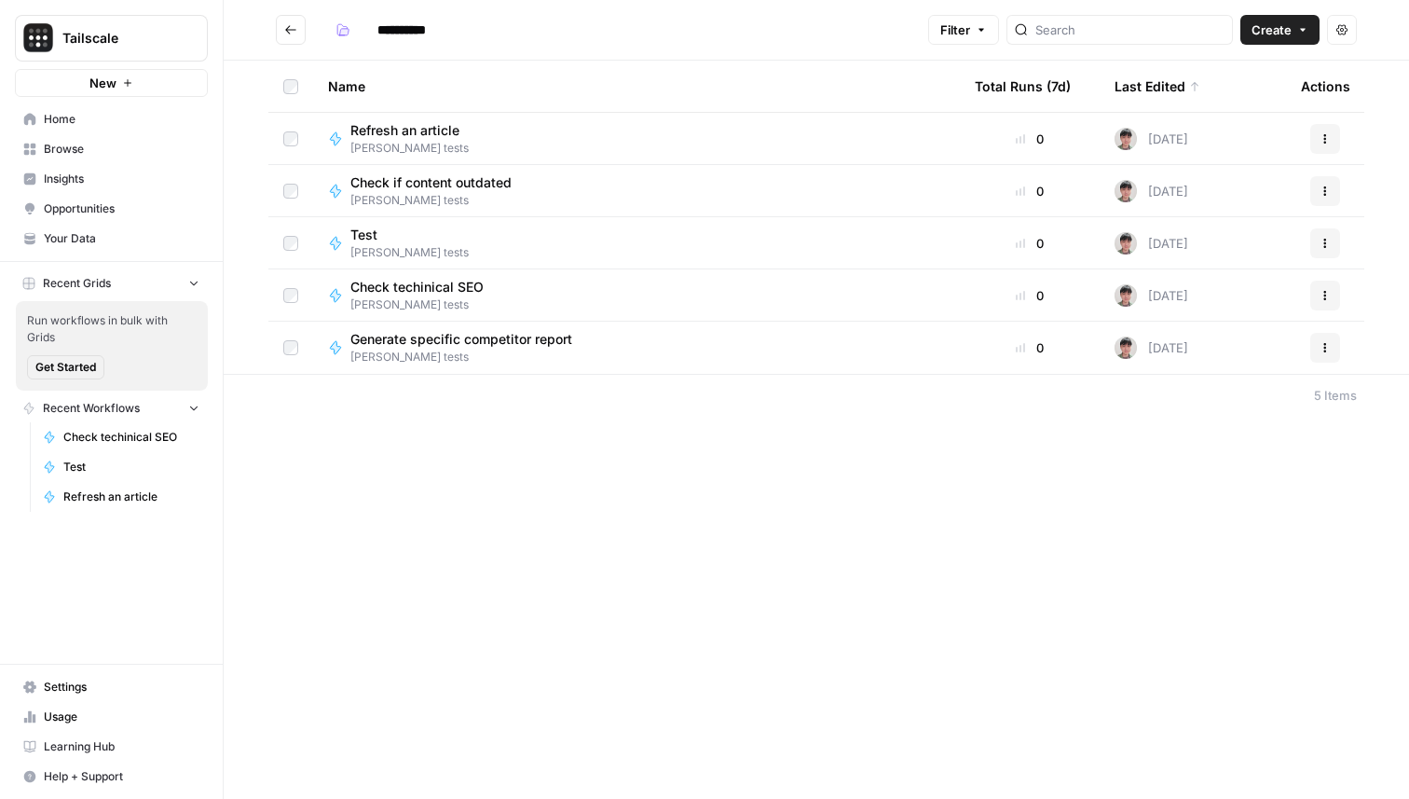
click at [970, 28] on span "Filter" at bounding box center [955, 30] width 30 height 19
click at [1294, 27] on button "Create" at bounding box center [1280, 30] width 79 height 30
click at [1198, 103] on span "Workflow" at bounding box center [1244, 99] width 104 height 19
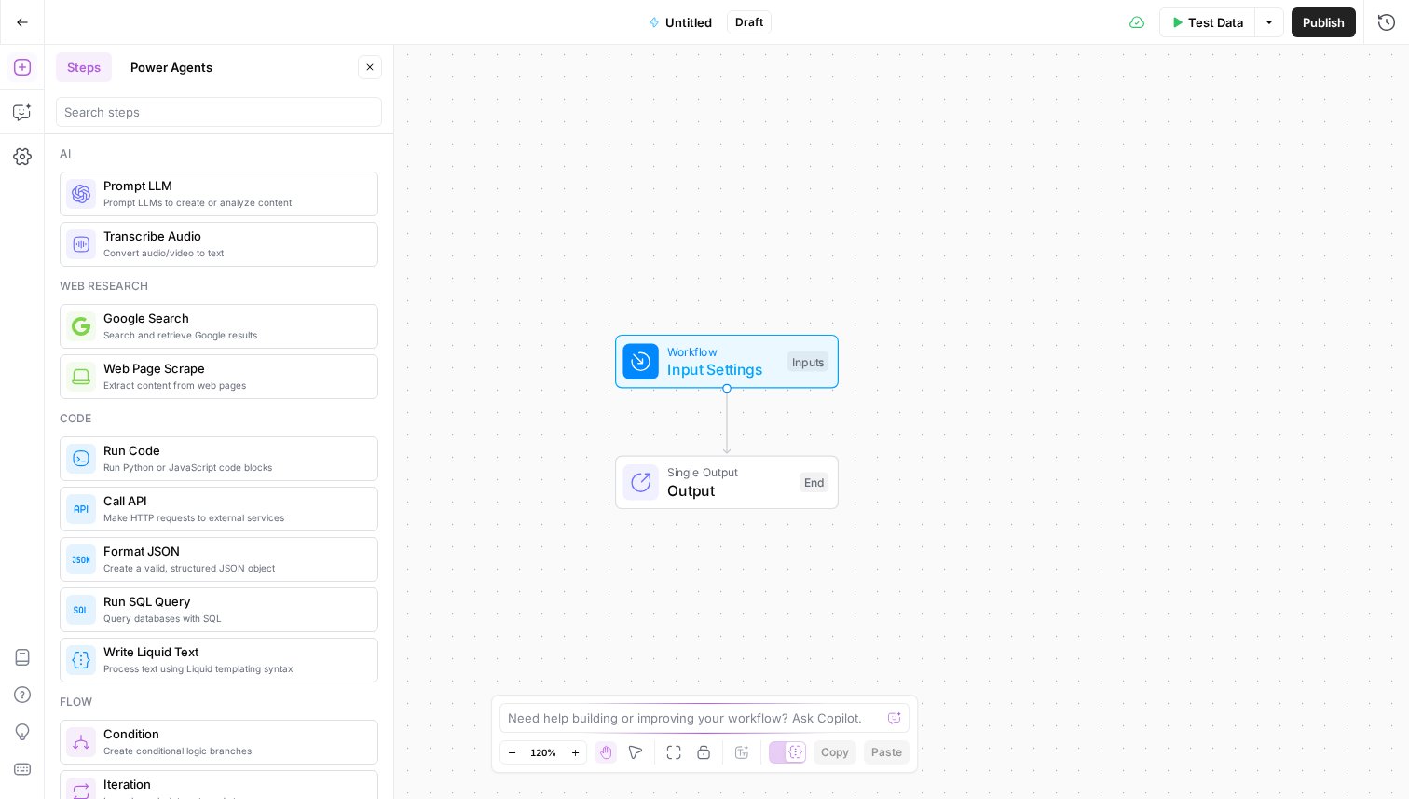
click at [691, 27] on span "Untitled" at bounding box center [688, 22] width 47 height 19
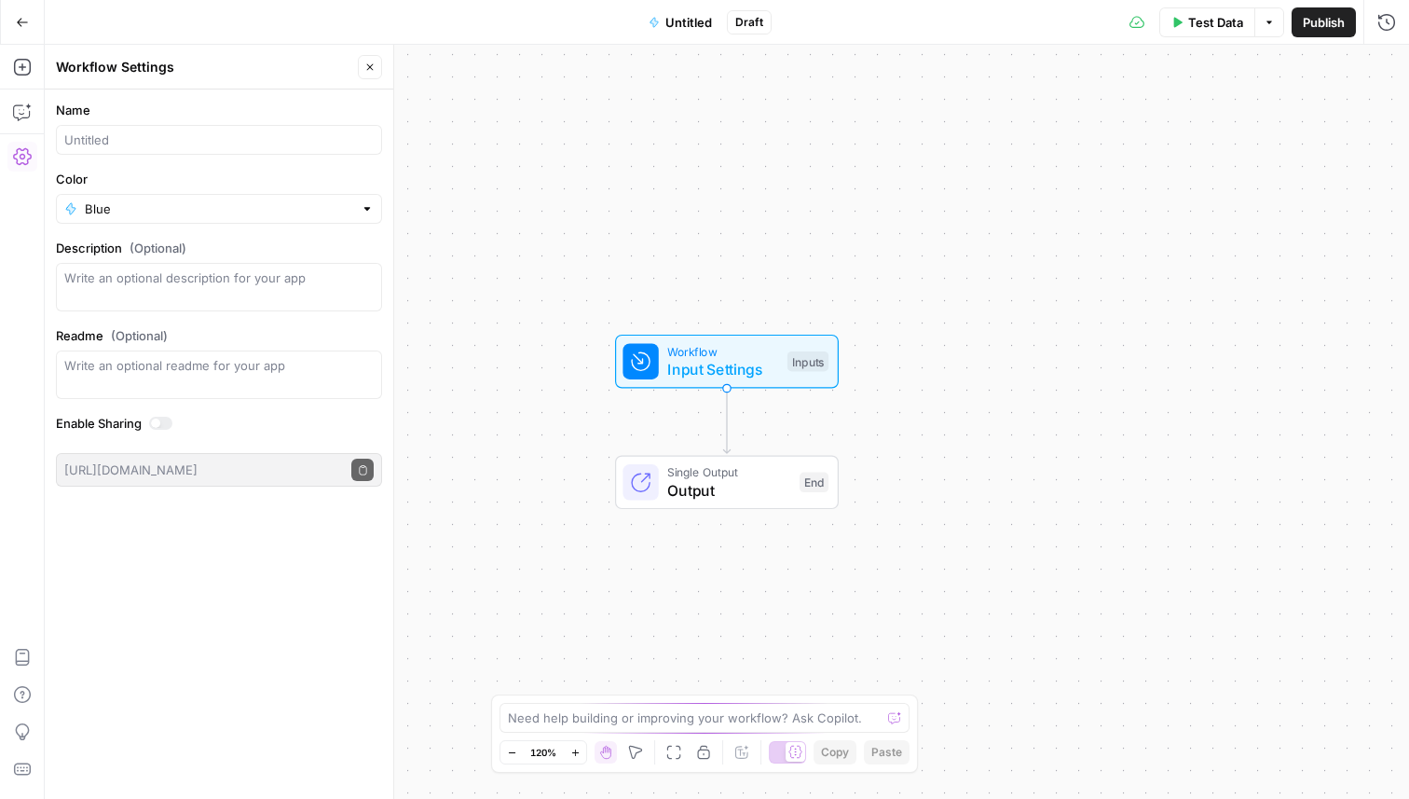
click at [22, 27] on icon "button" at bounding box center [22, 22] width 13 height 13
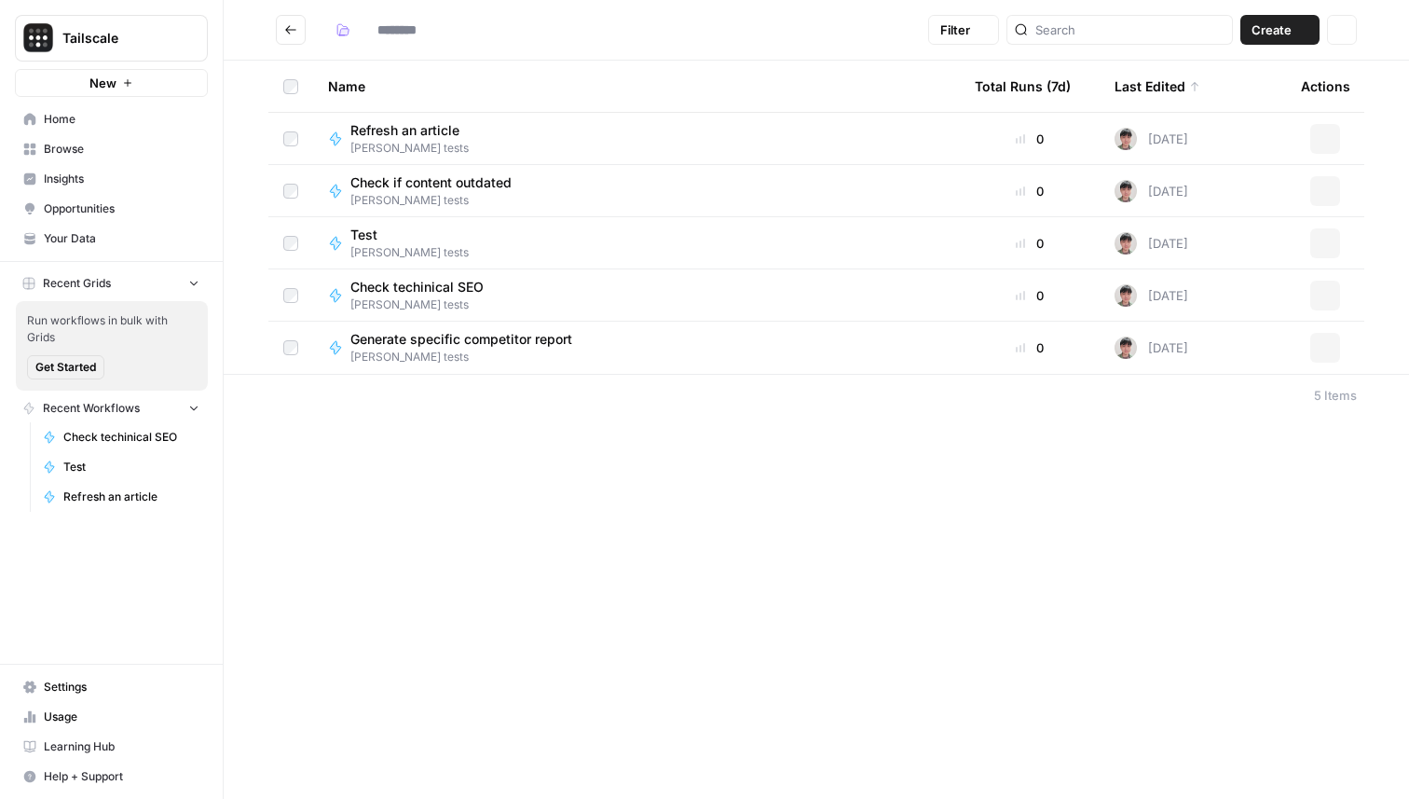
type input "**********"
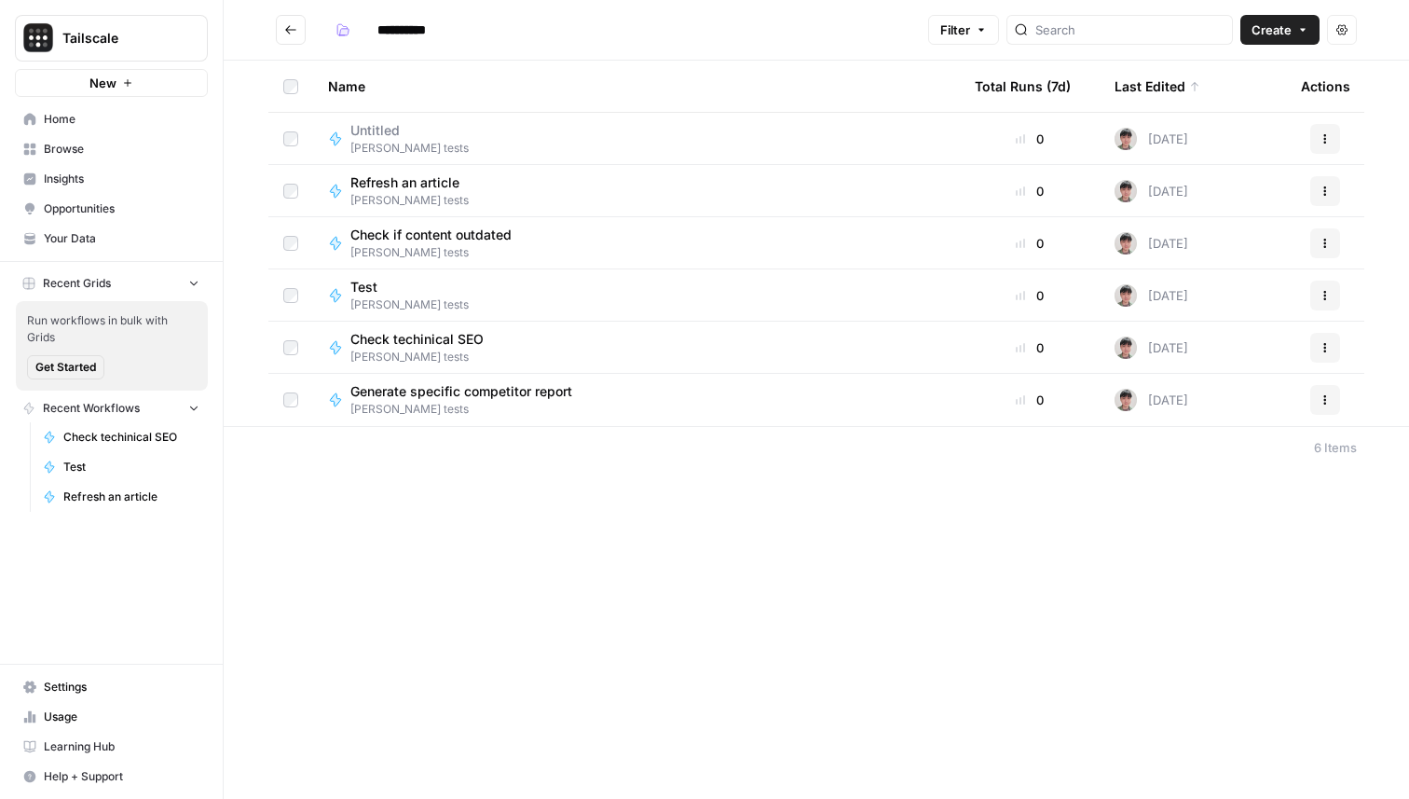
click at [143, 82] on button "New" at bounding box center [111, 83] width 193 height 28
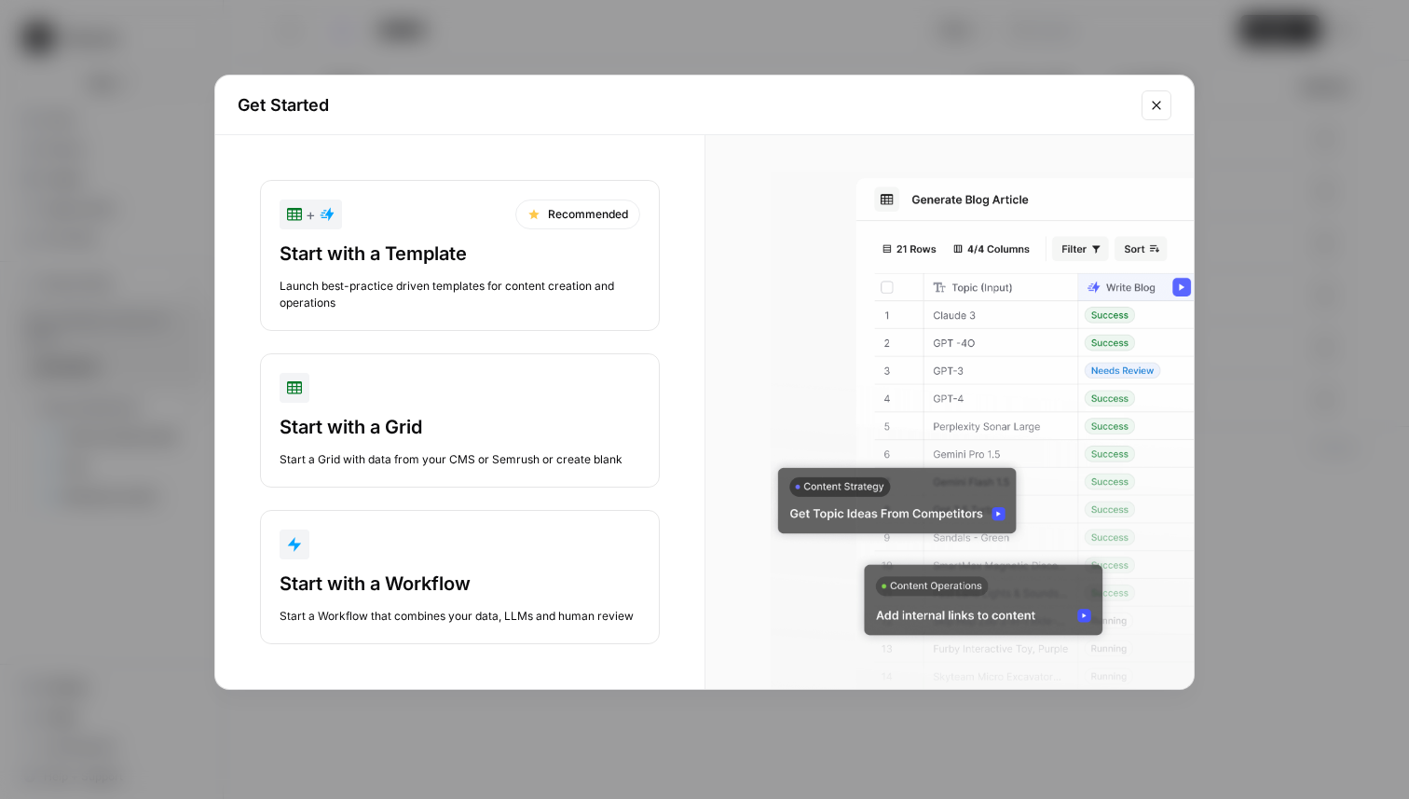
click at [330, 232] on button "+ Recommended Start with a Template Launch best-practice driven templates for c…" at bounding box center [460, 255] width 400 height 151
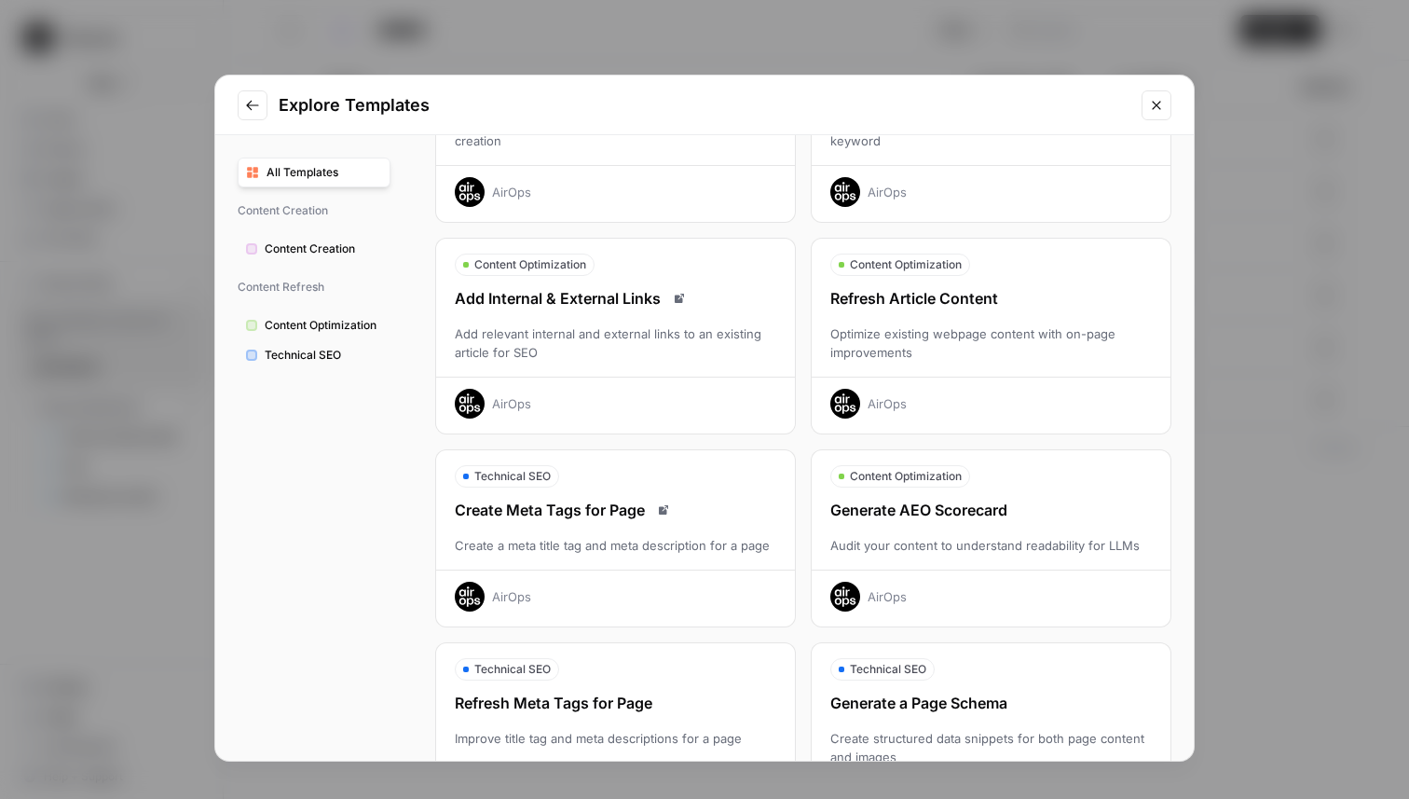
scroll to position [185, 0]
click at [585, 49] on div "Explore Templates All Templates Content Creation Content Creation Content Refre…" at bounding box center [704, 399] width 1409 height 799
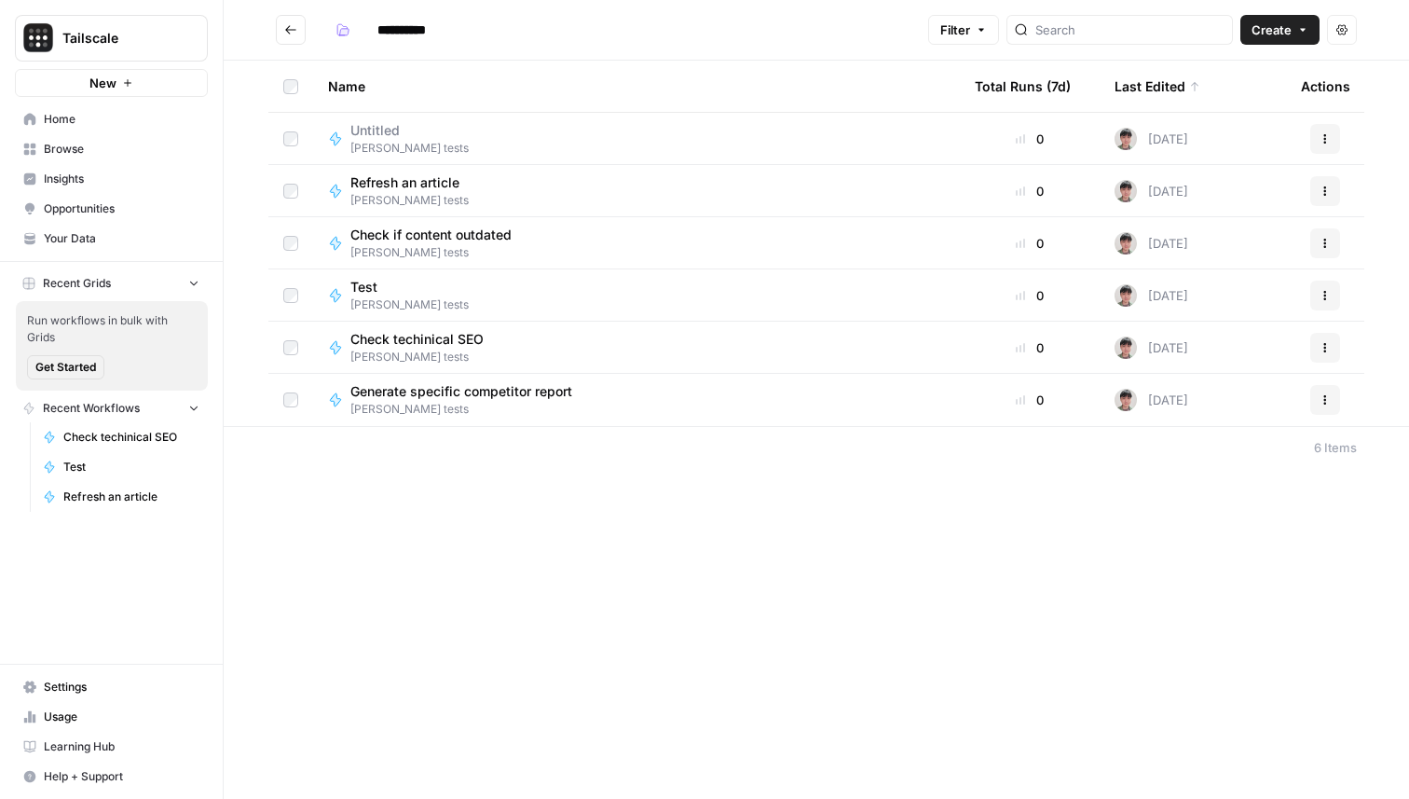
click at [545, 131] on div "Untitled Tony tests" at bounding box center [636, 138] width 617 height 35
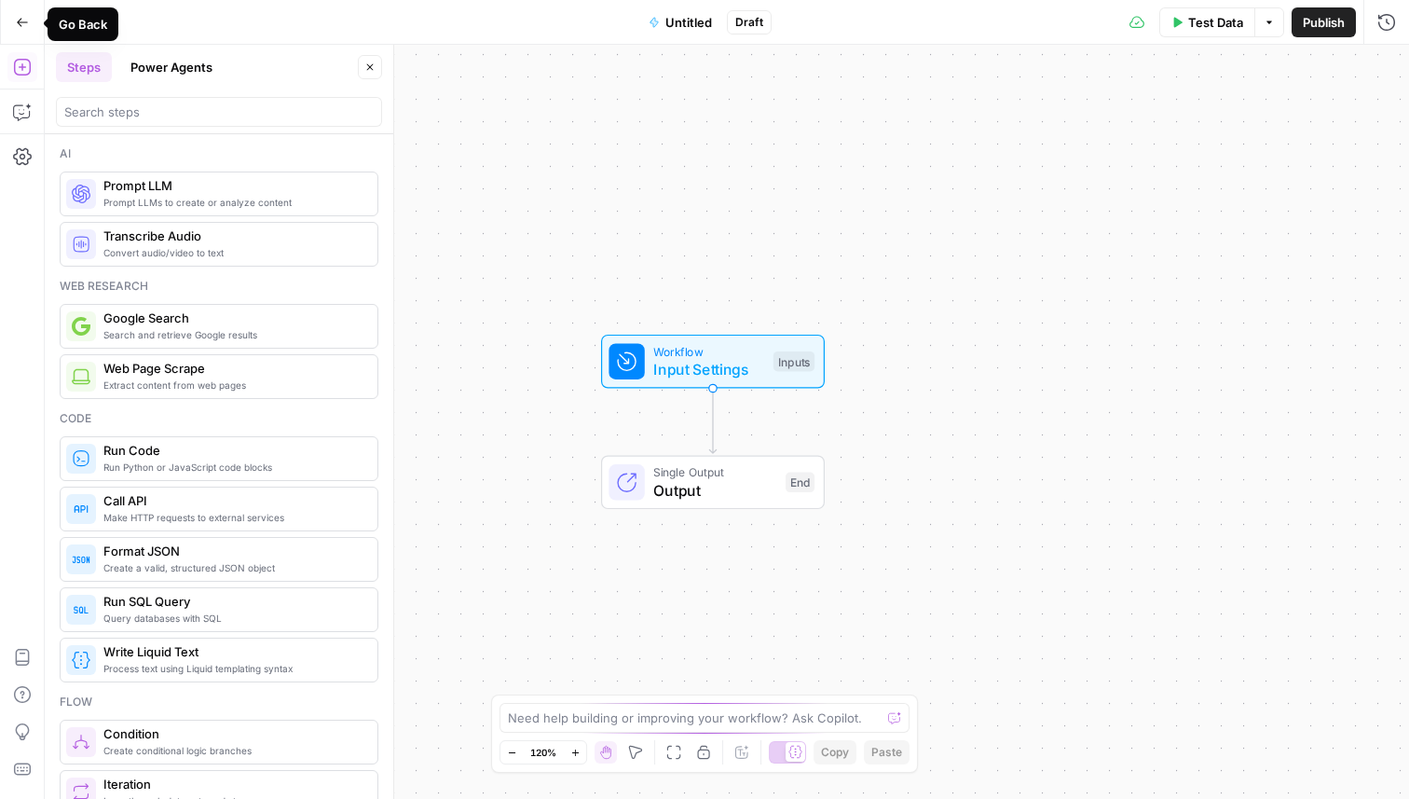
click at [22, 19] on icon "button" at bounding box center [22, 22] width 13 height 13
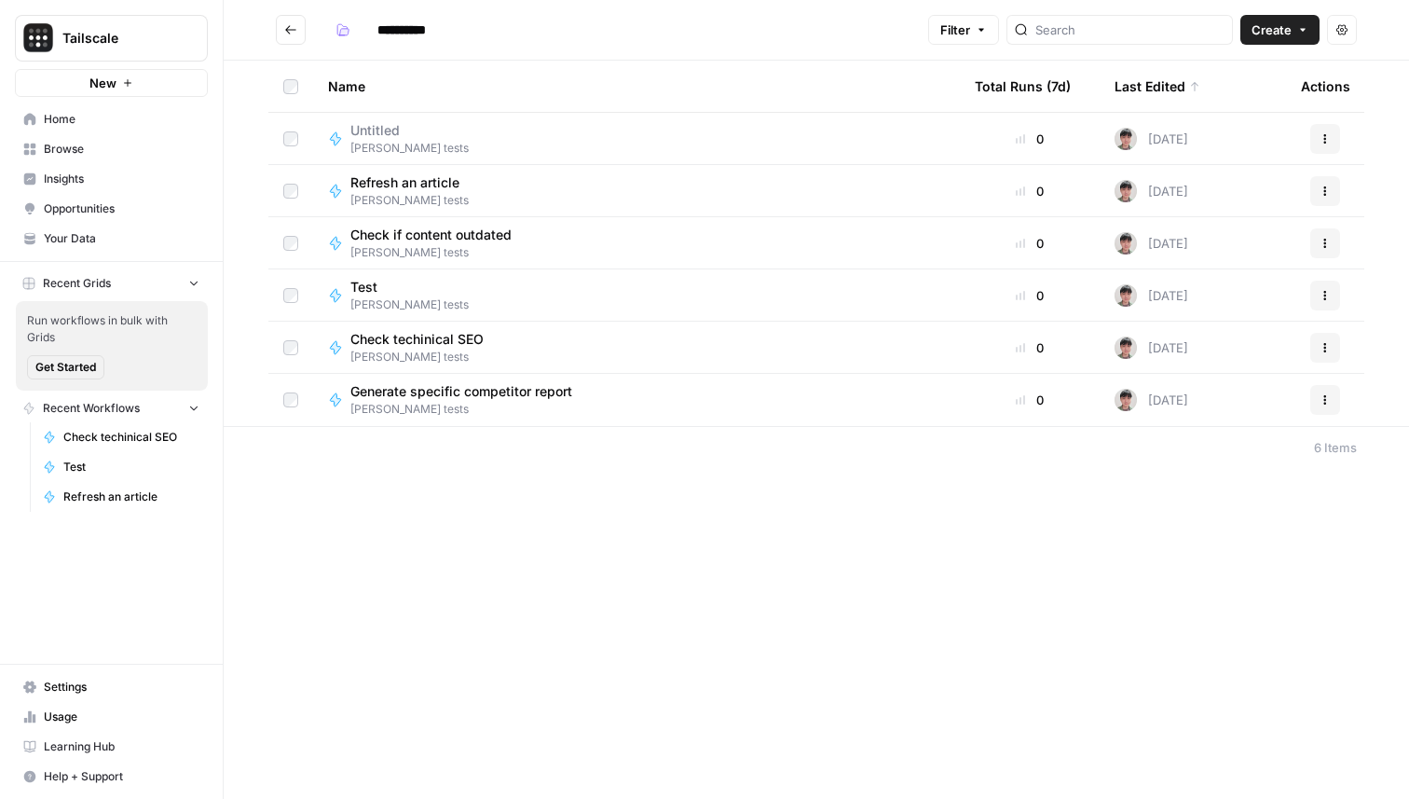
click at [473, 144] on div "Untitled Tony tests" at bounding box center [636, 138] width 617 height 35
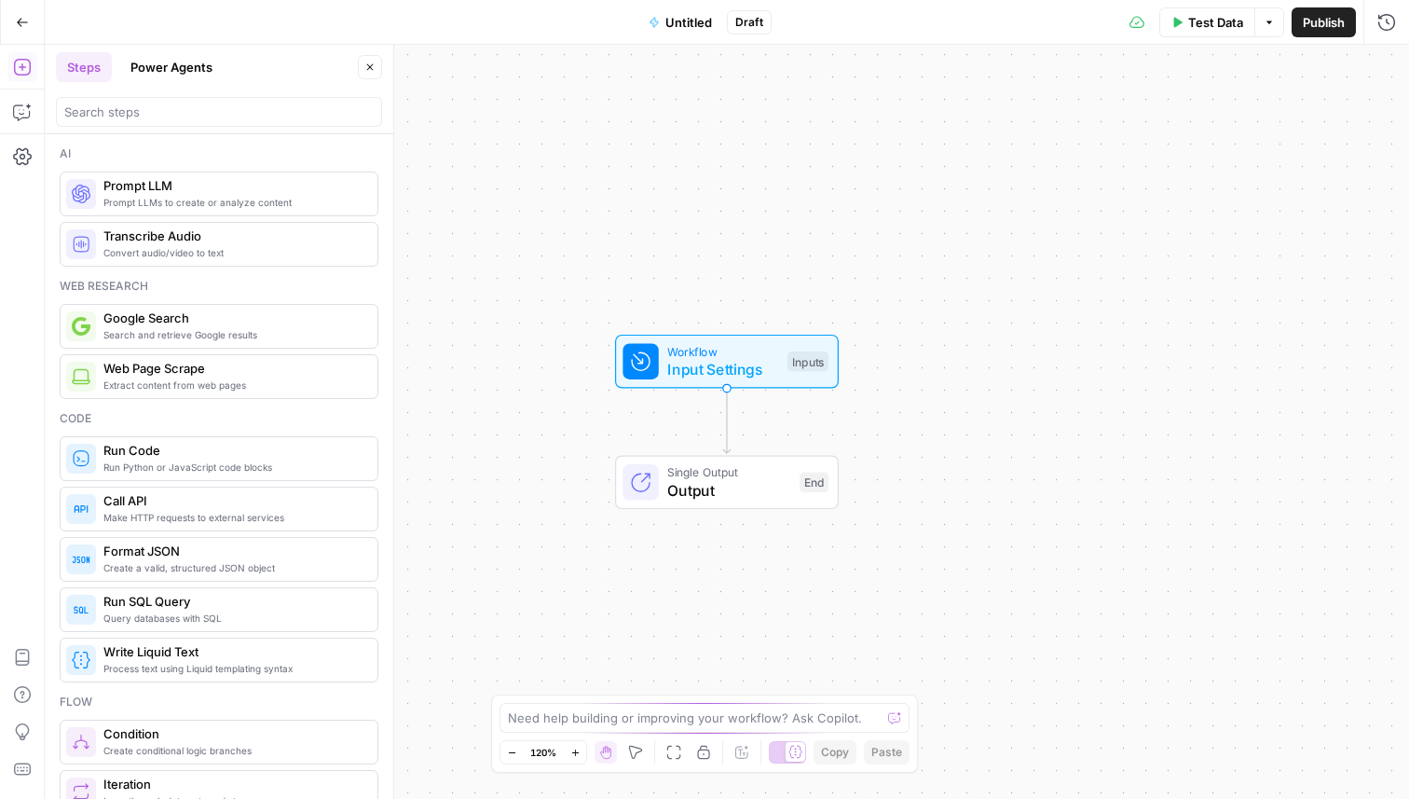
click at [694, 35] on button "Untitled" at bounding box center [681, 22] width 86 height 30
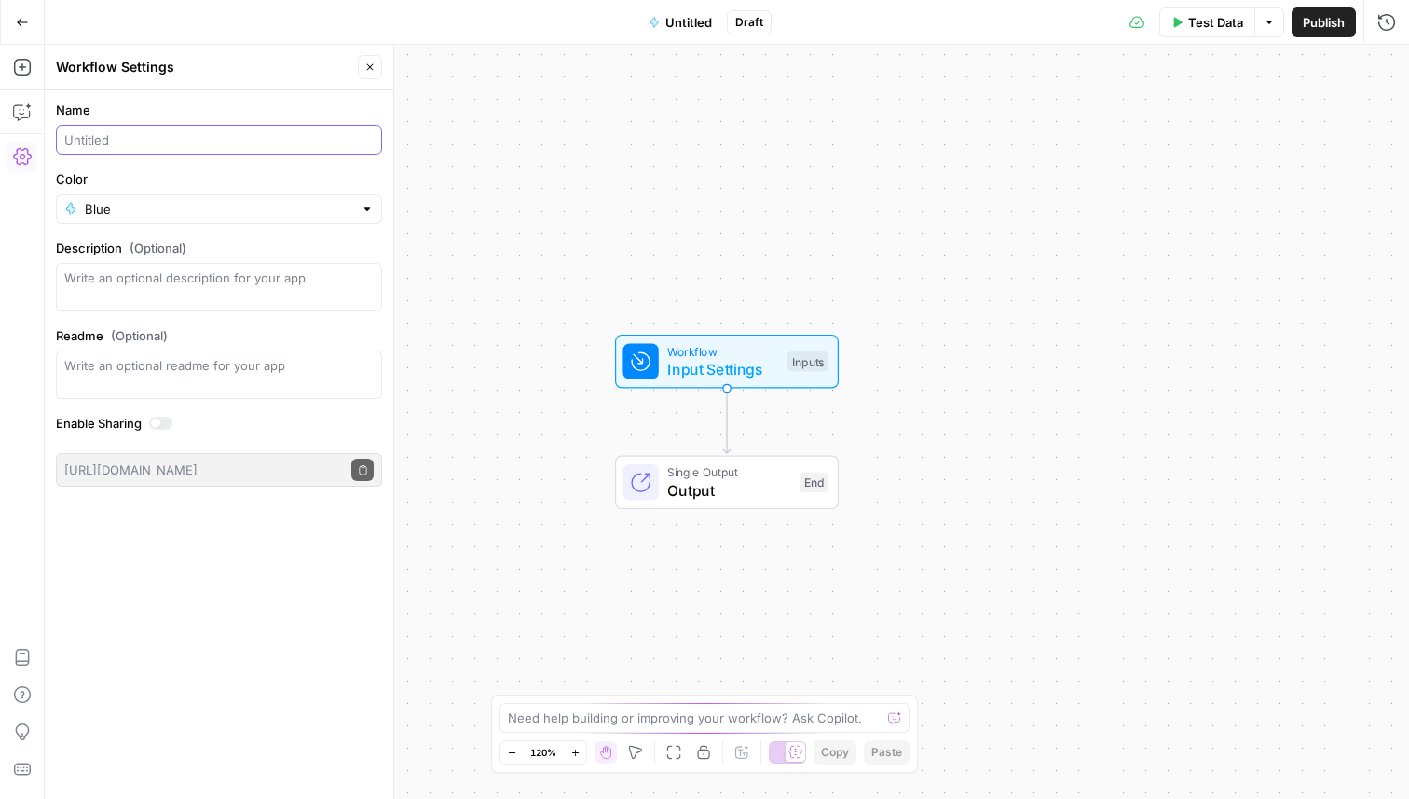
click at [252, 139] on input "Name" at bounding box center [218, 139] width 309 height 19
type input "Add internal links"
click at [24, 31] on button "Go Back" at bounding box center [23, 23] width 34 height 34
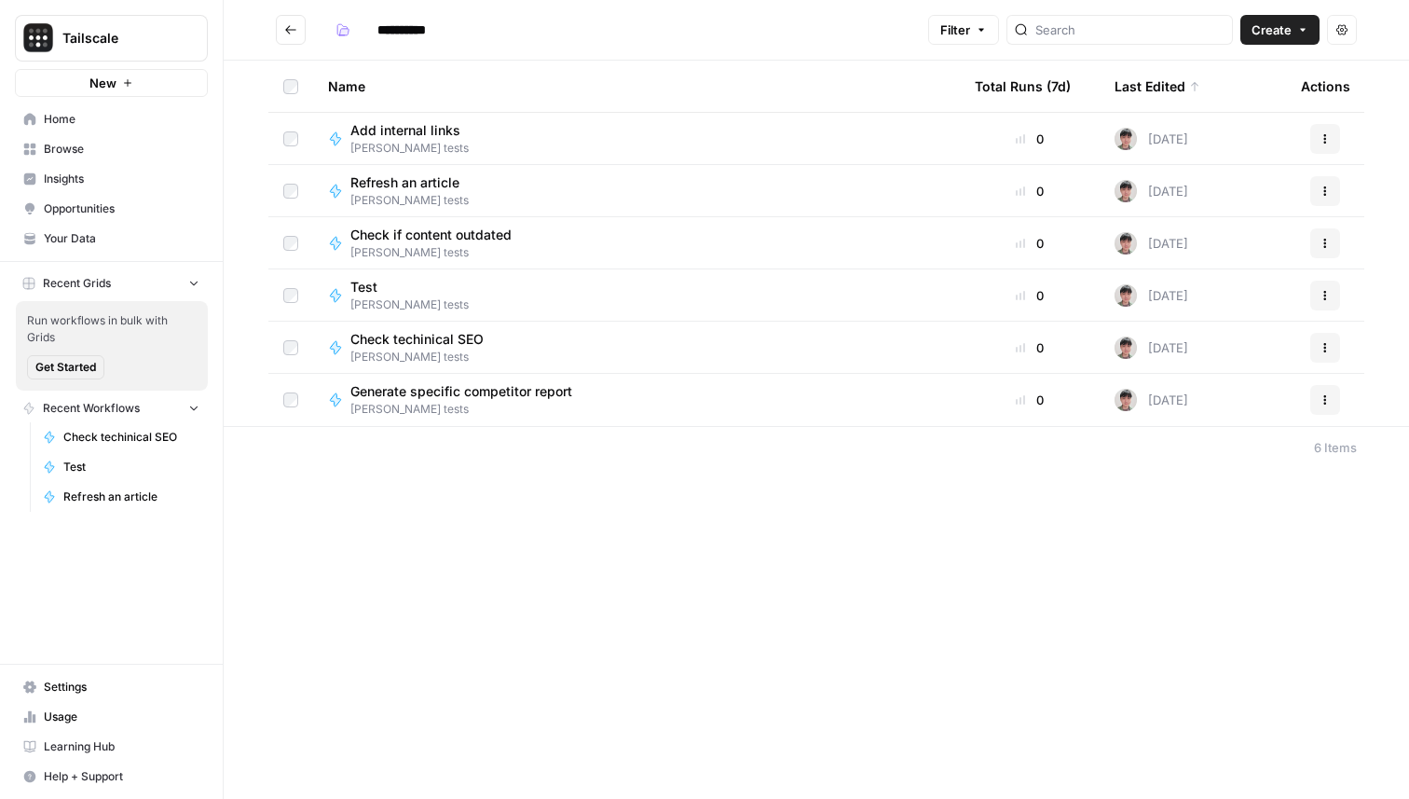
click at [545, 574] on div "**********" at bounding box center [817, 399] width 1186 height 799
click at [579, 194] on div "Refresh an article Tony tests" at bounding box center [636, 190] width 617 height 35
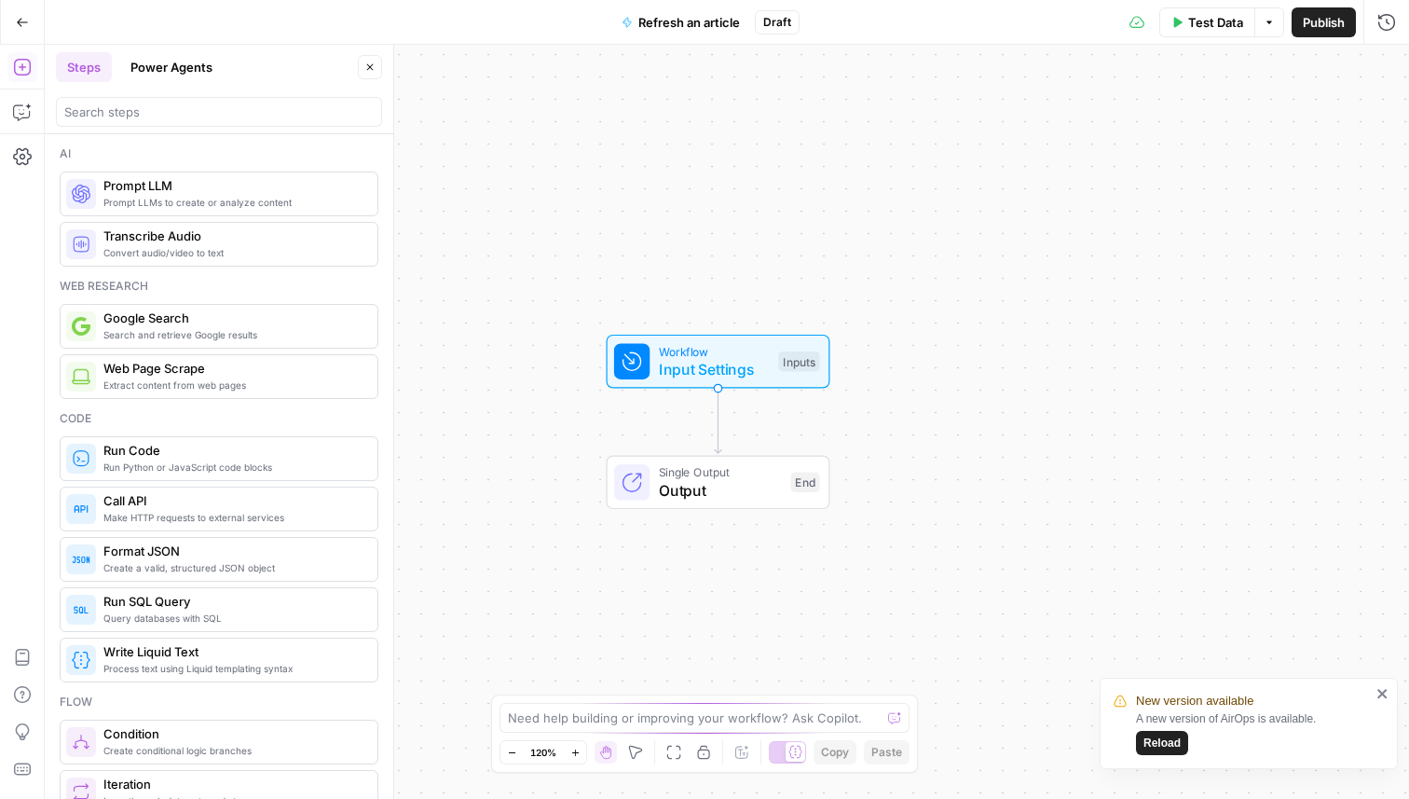
click at [684, 22] on span "Refresh an article" at bounding box center [689, 22] width 102 height 19
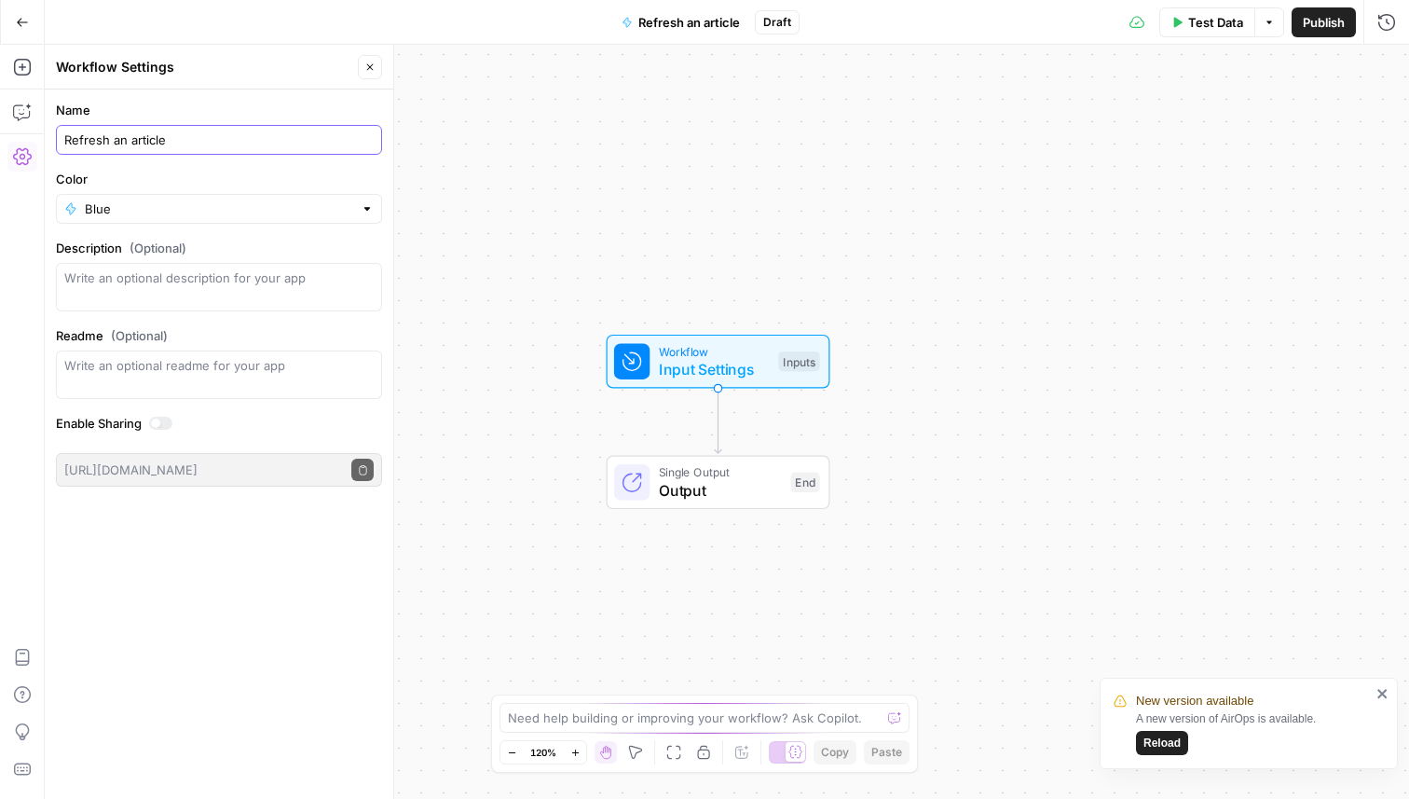
click at [195, 147] on input "Refresh an article" at bounding box center [218, 139] width 309 height 19
type input "Refresh an article"
click at [17, 31] on button "Go Back" at bounding box center [23, 23] width 34 height 34
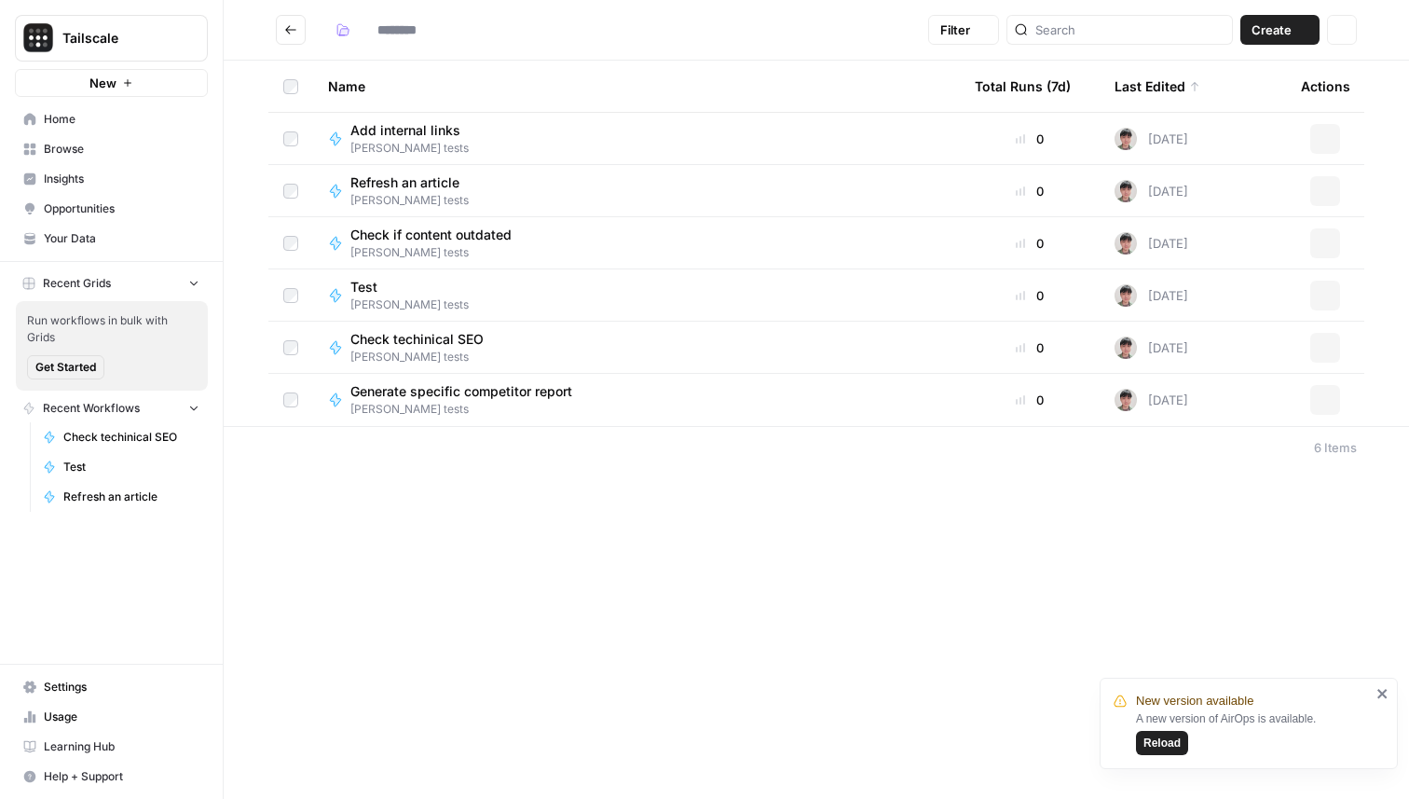
type input "**********"
click at [525, 135] on div "Refresh an article Tony tests" at bounding box center [636, 138] width 617 height 35
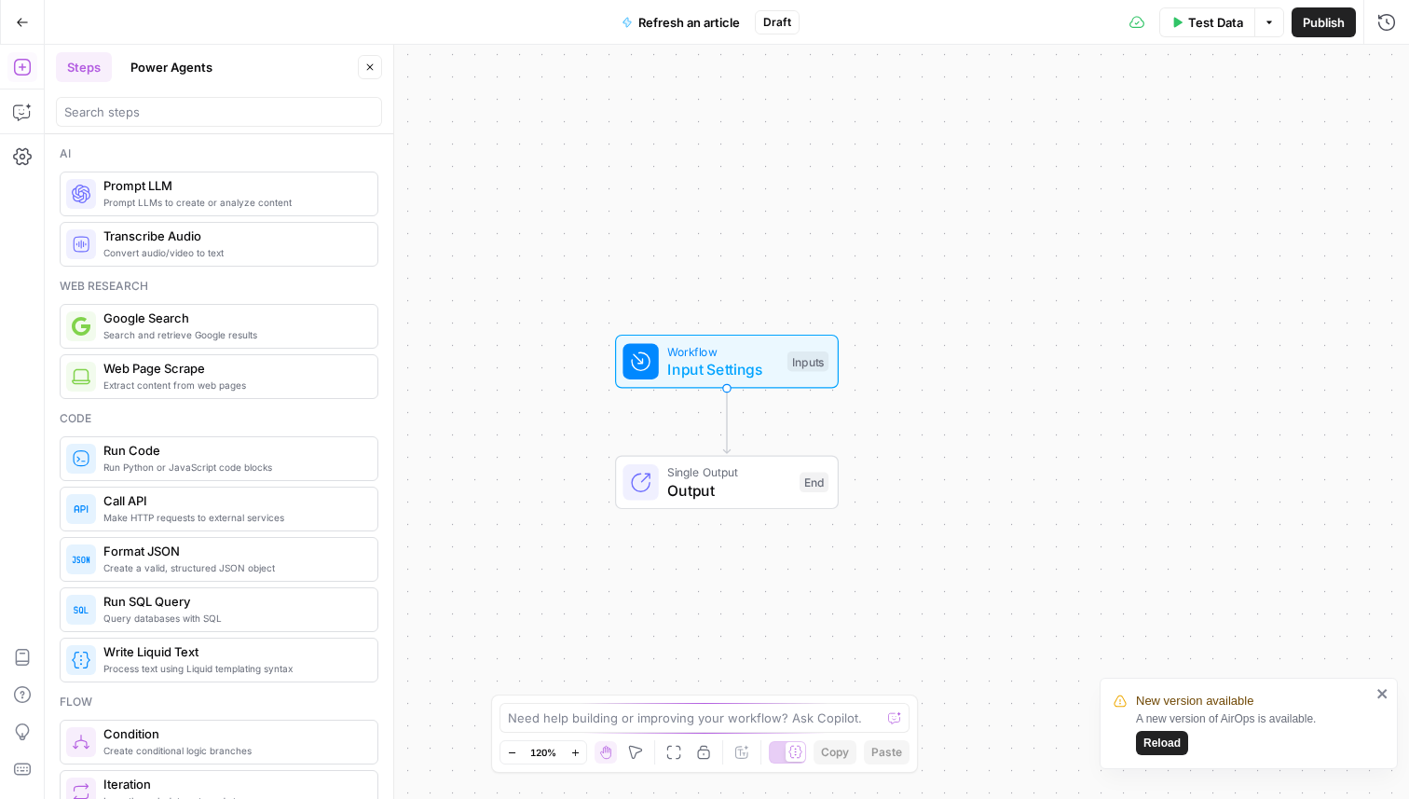
click at [675, 20] on span "Refresh an article" at bounding box center [689, 22] width 102 height 19
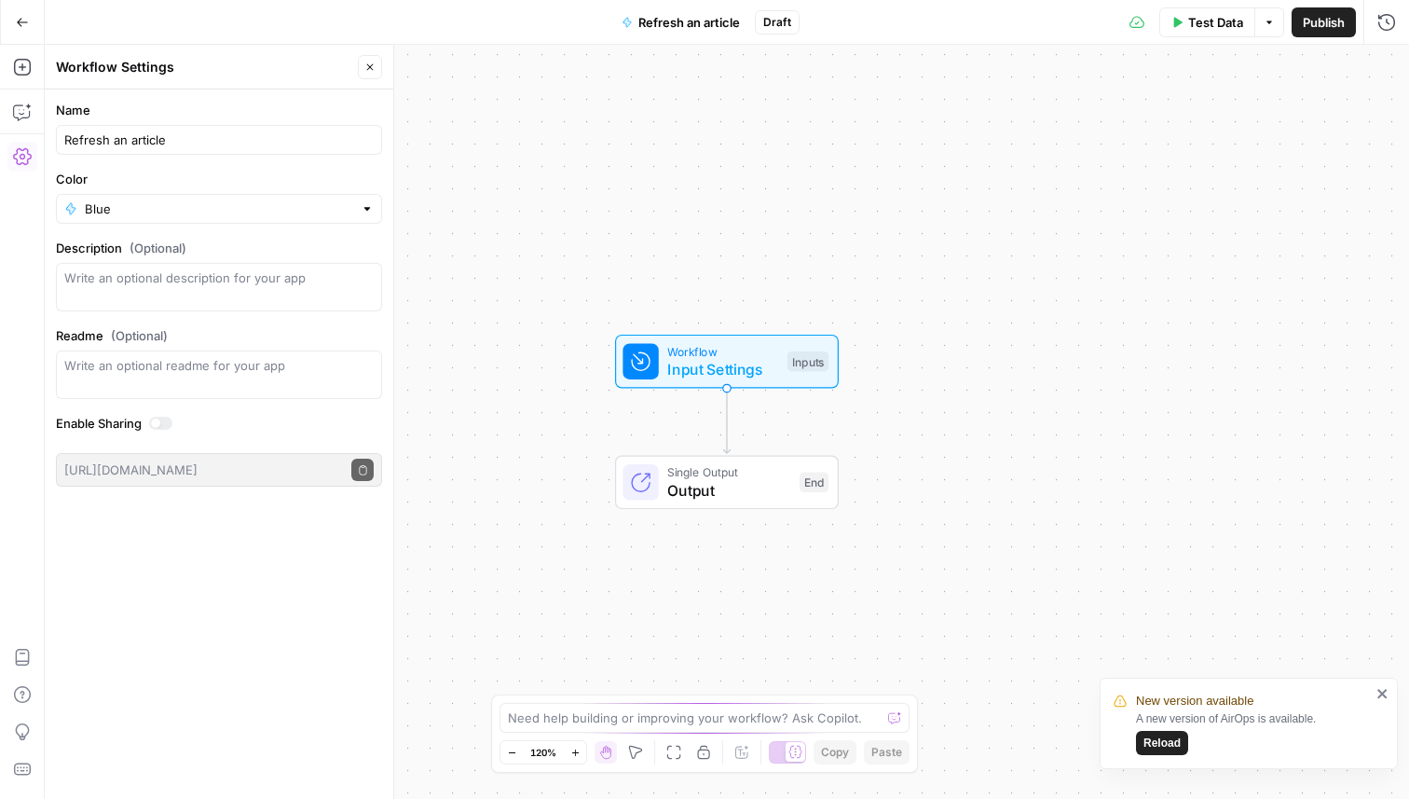
click at [225, 151] on div "Refresh an article" at bounding box center [219, 140] width 326 height 30
type input "Recommend refreshes to an article"
click at [249, 110] on label "Name" at bounding box center [219, 110] width 326 height 19
click at [249, 130] on input "Recommend refreshes to an article" at bounding box center [218, 139] width 309 height 19
click at [23, 28] on button "Go Back" at bounding box center [23, 23] width 34 height 34
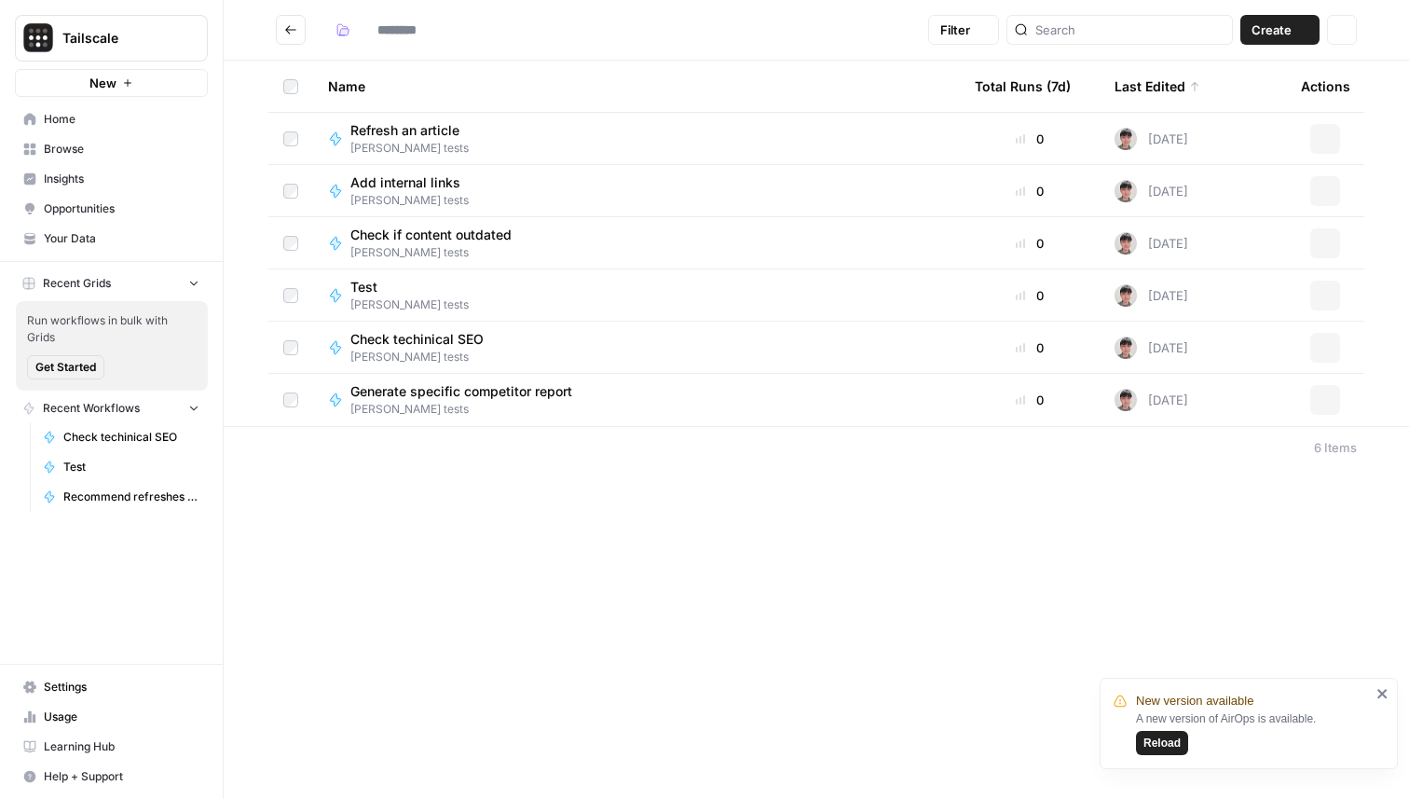
type input "**********"
click at [631, 354] on div "Check techinical SEO [PERSON_NAME] tests" at bounding box center [636, 347] width 617 height 35
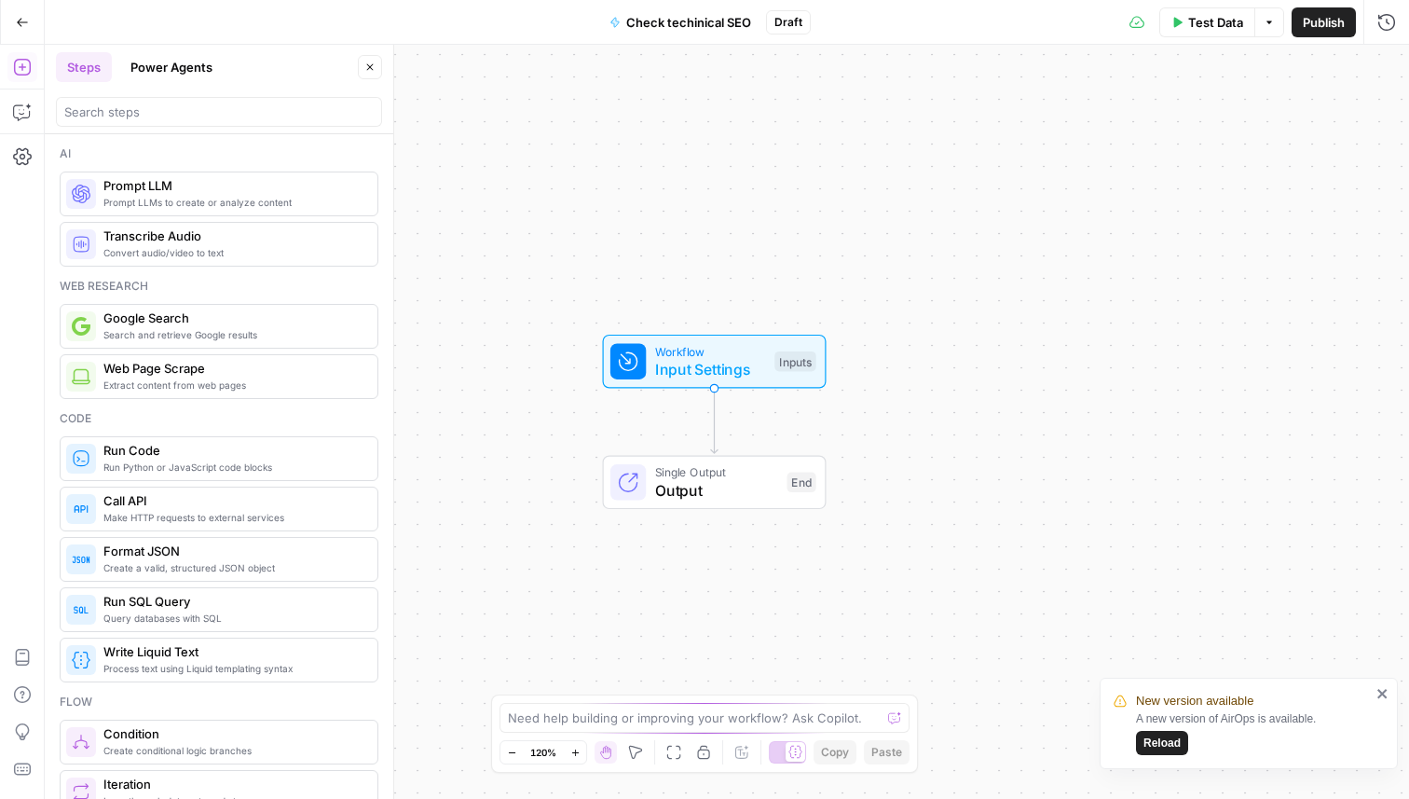
click at [716, 9] on button "Check techinical SEO" at bounding box center [680, 22] width 164 height 30
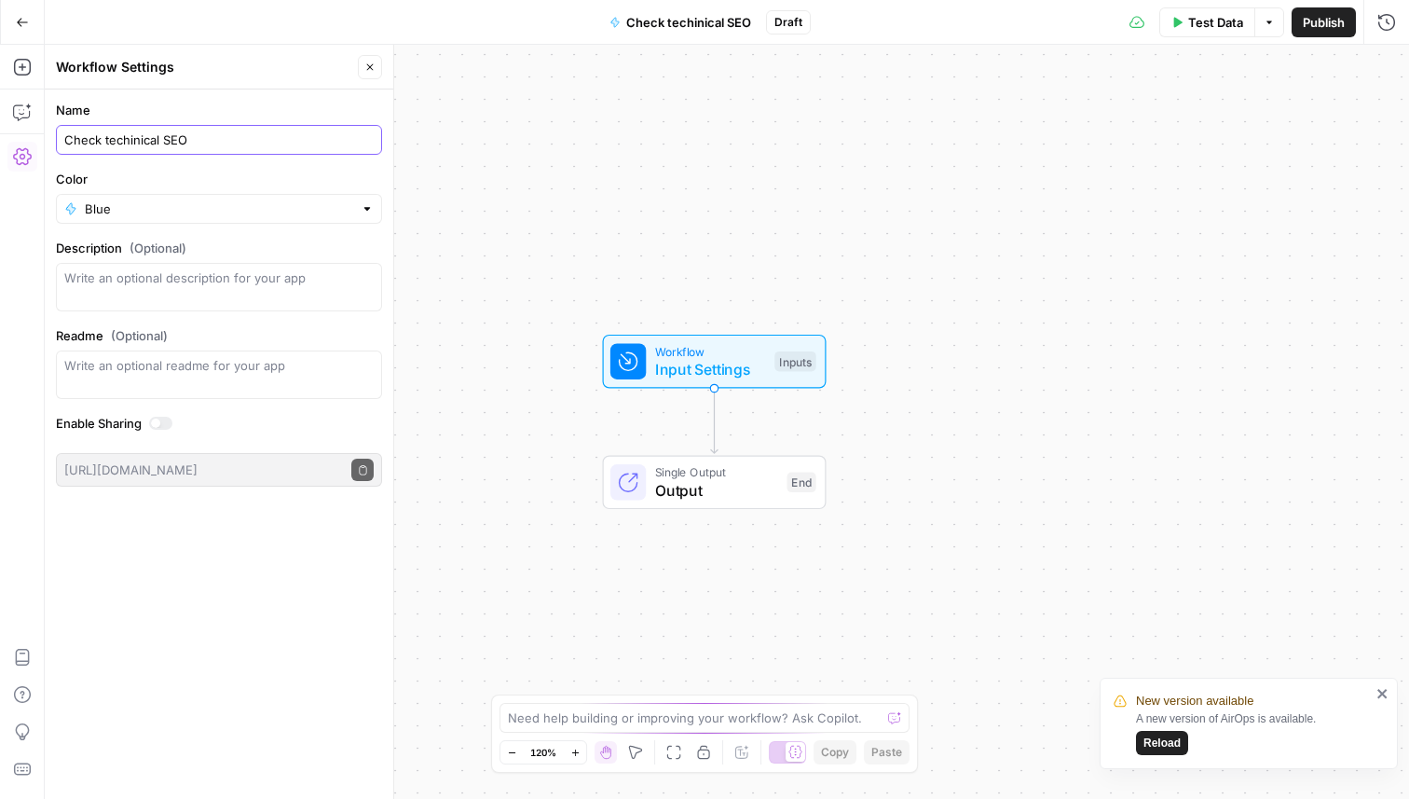
click at [294, 145] on input "Check techinical SEO" at bounding box center [218, 139] width 309 height 19
type input "Check techinical SEO"
click at [21, 16] on icon "button" at bounding box center [22, 22] width 13 height 13
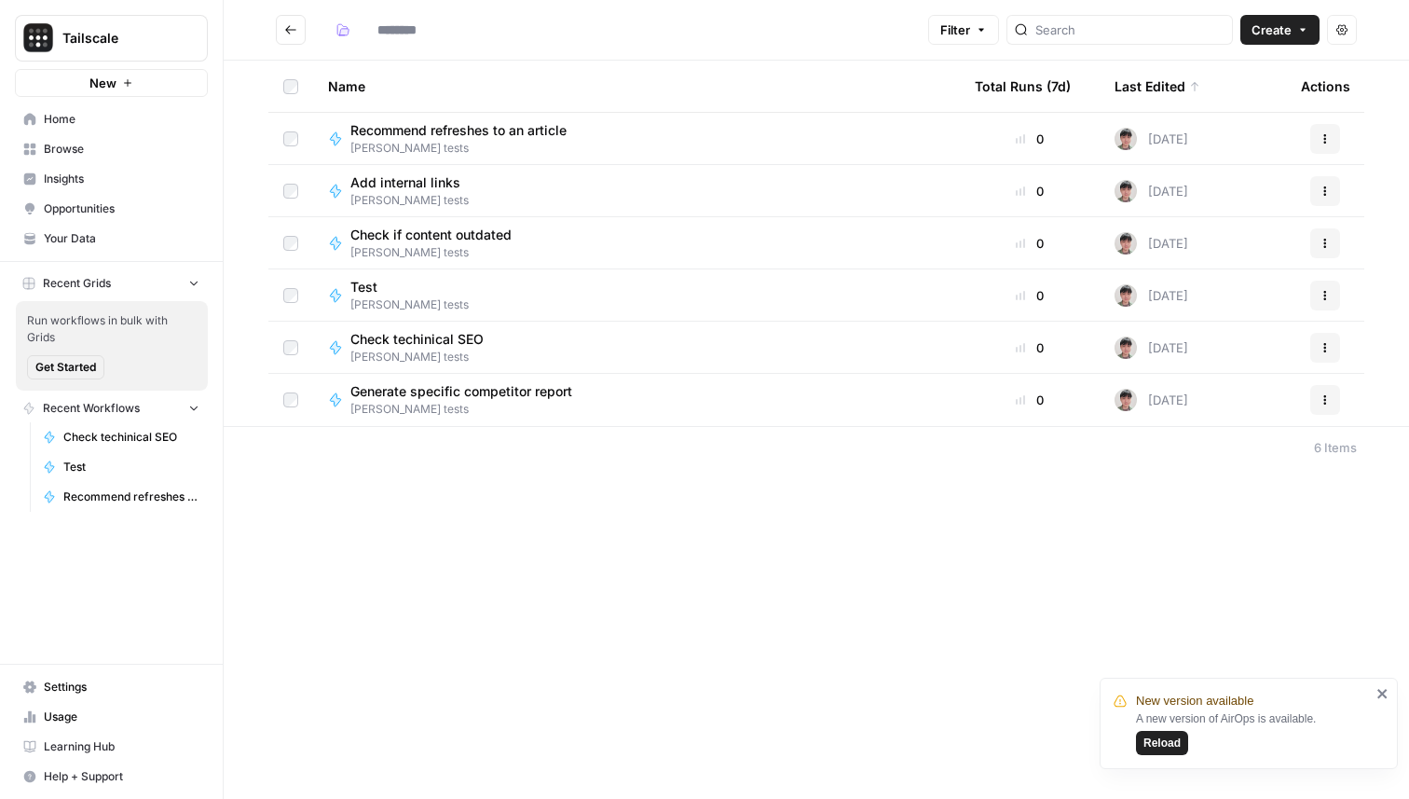
type input "**********"
click at [443, 406] on span "[PERSON_NAME] tests" at bounding box center [468, 409] width 237 height 17
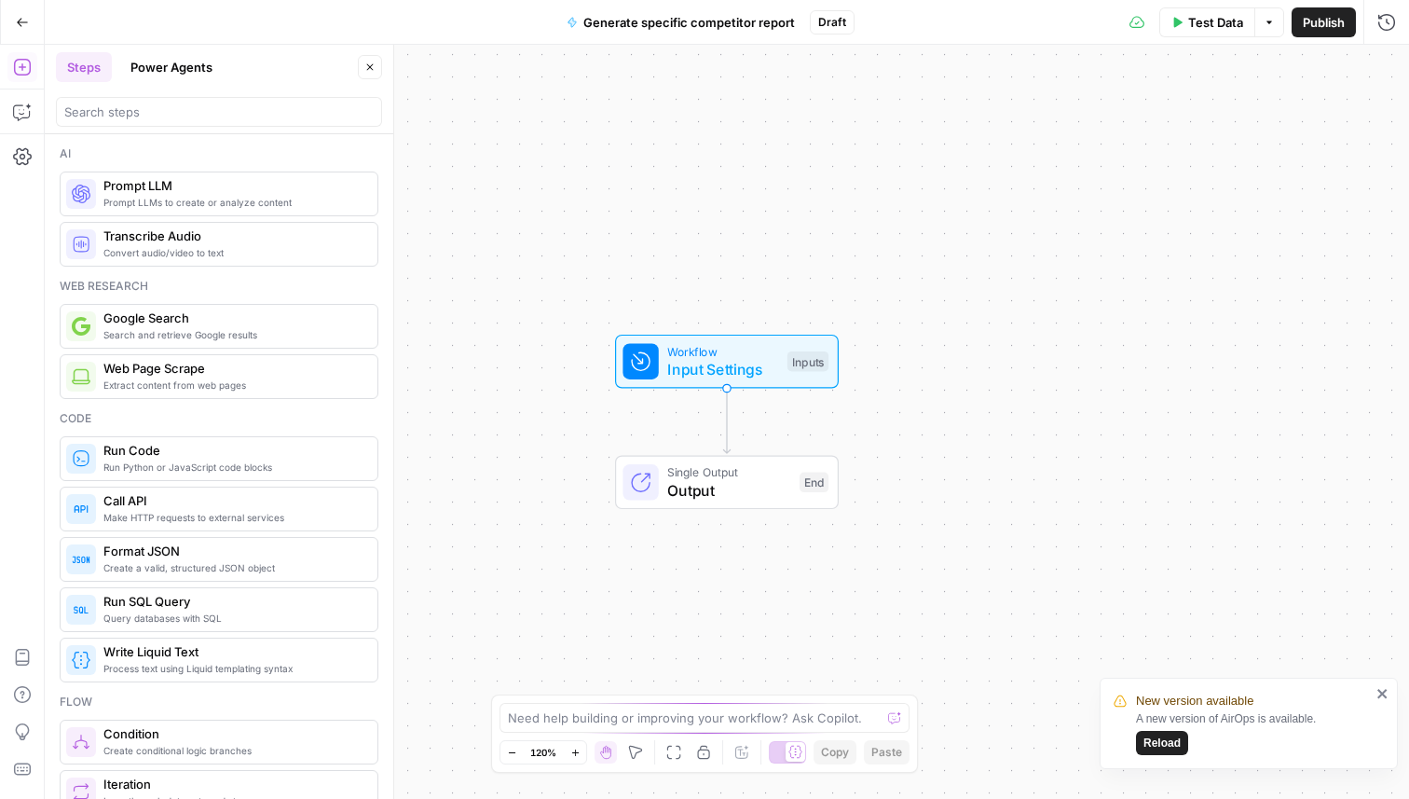
click at [653, 34] on button "Generate specific competitor report" at bounding box center [681, 22] width 251 height 30
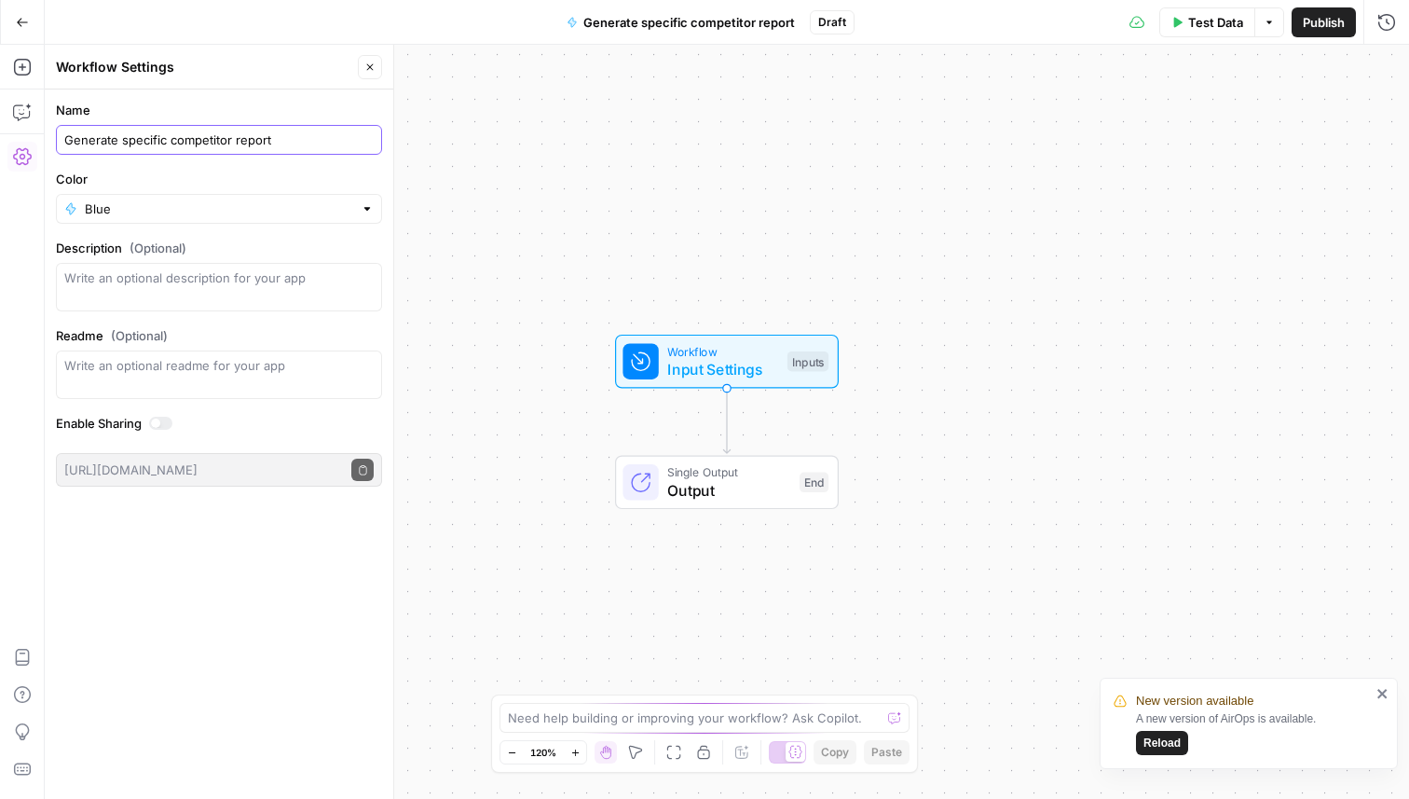
click at [303, 142] on input "Generate specific competitor report" at bounding box center [218, 139] width 309 height 19
type input "Generate specific competitor report"
click at [27, 20] on icon "button" at bounding box center [22, 22] width 13 height 13
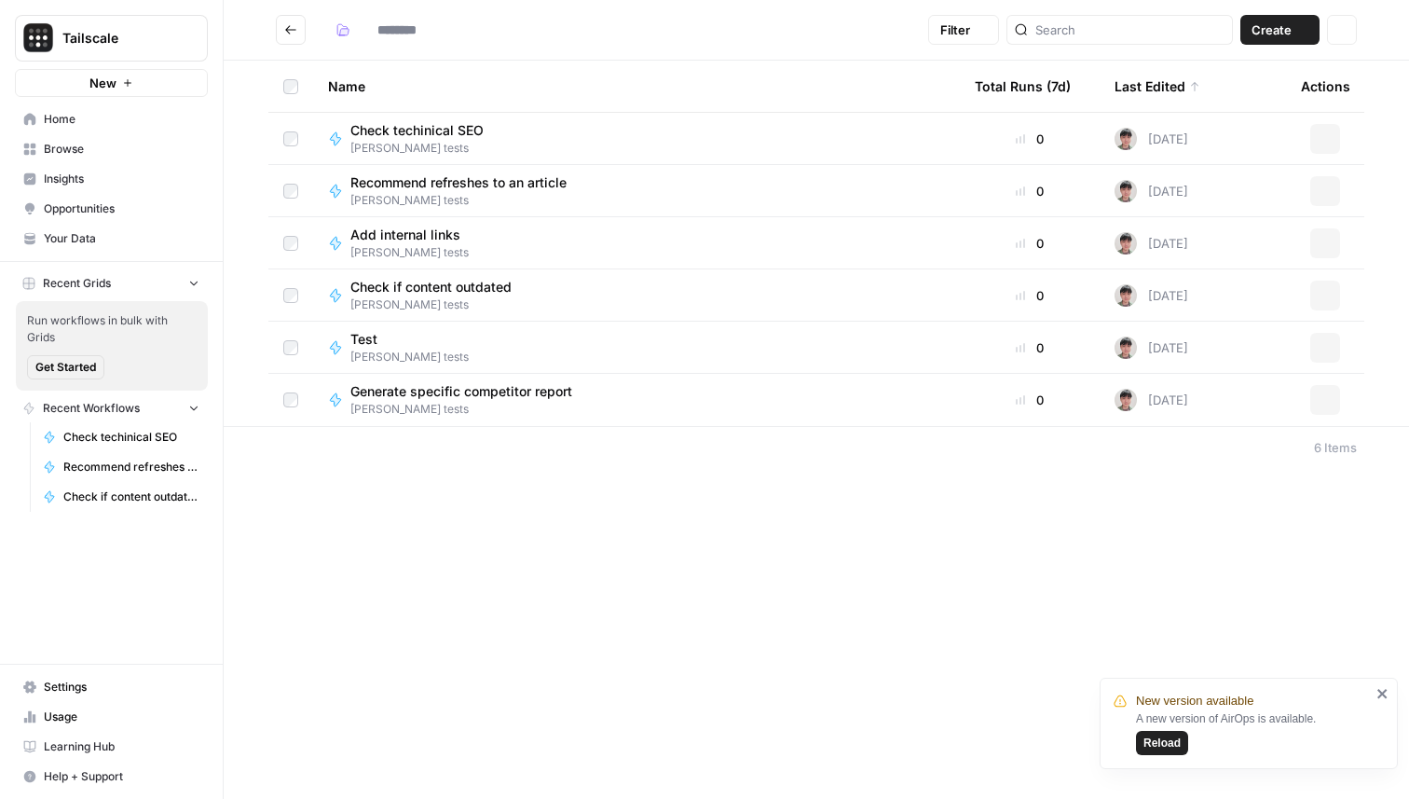
type input "**********"
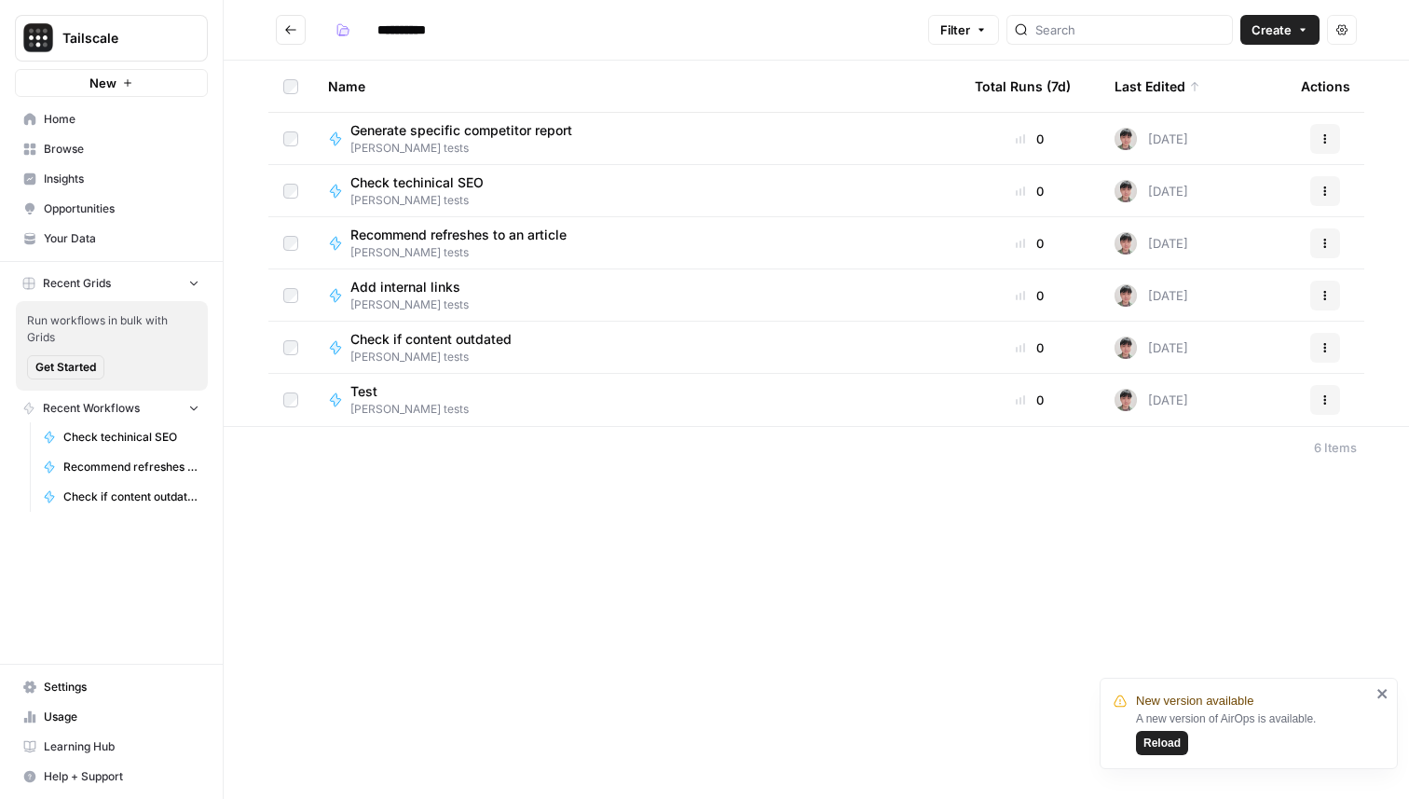
click at [1279, 34] on span "Create" at bounding box center [1272, 30] width 40 height 19
click at [1229, 101] on span "Workflow" at bounding box center [1244, 99] width 104 height 19
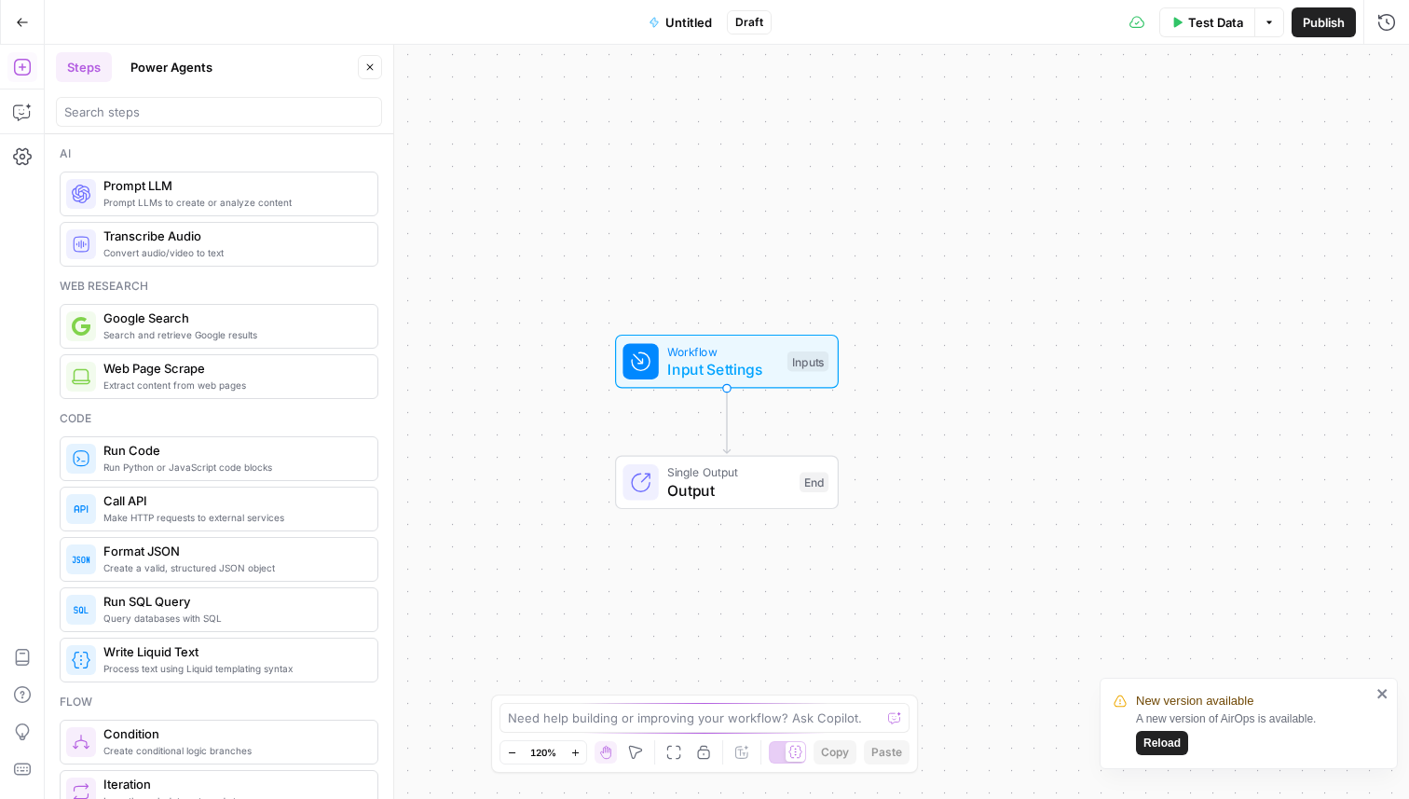
click at [687, 25] on span "Untitled" at bounding box center [688, 22] width 47 height 19
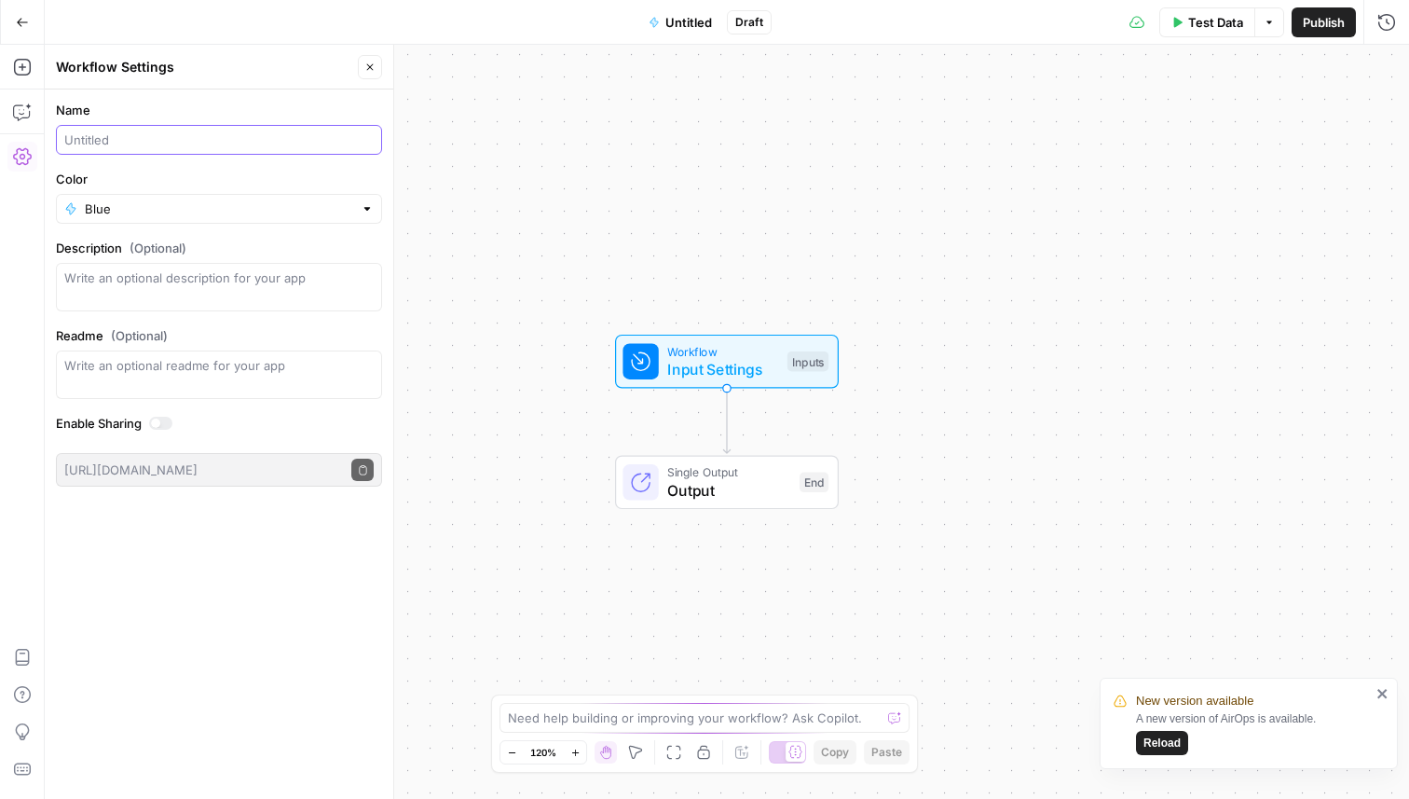
click at [309, 132] on input "Name" at bounding box center [218, 139] width 309 height 19
type input "Monitor keyword and alert"
click at [337, 103] on label "Name" at bounding box center [219, 110] width 326 height 19
click at [337, 130] on input "Monitor keyword and alert" at bounding box center [218, 139] width 309 height 19
click at [222, 138] on input "Monitor keyword and alert" at bounding box center [218, 139] width 309 height 19
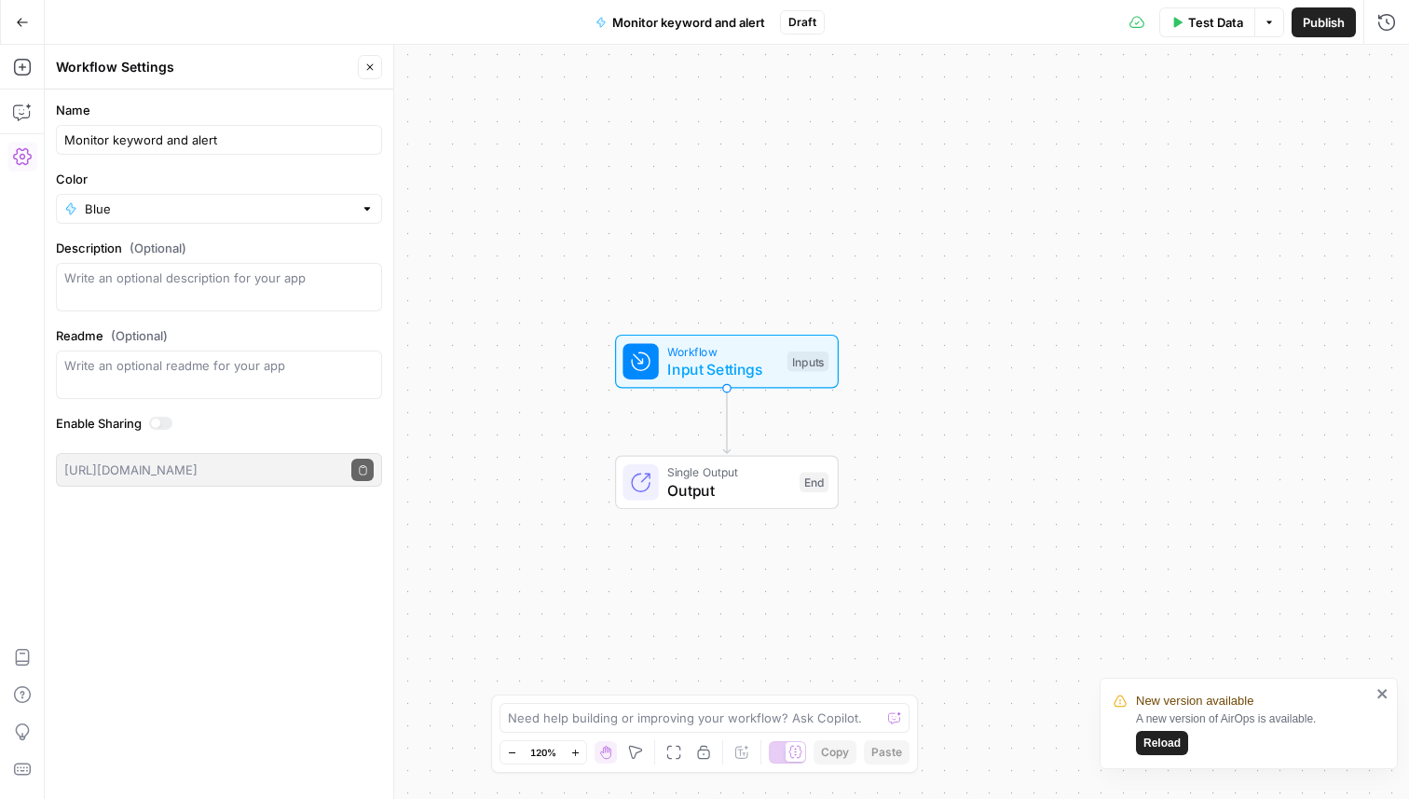
click at [222, 101] on label "Name" at bounding box center [219, 110] width 326 height 19
click at [222, 130] on input "Monitor keyword and alert" at bounding box center [218, 139] width 309 height 19
click at [11, 16] on button "Go Back" at bounding box center [23, 23] width 34 height 34
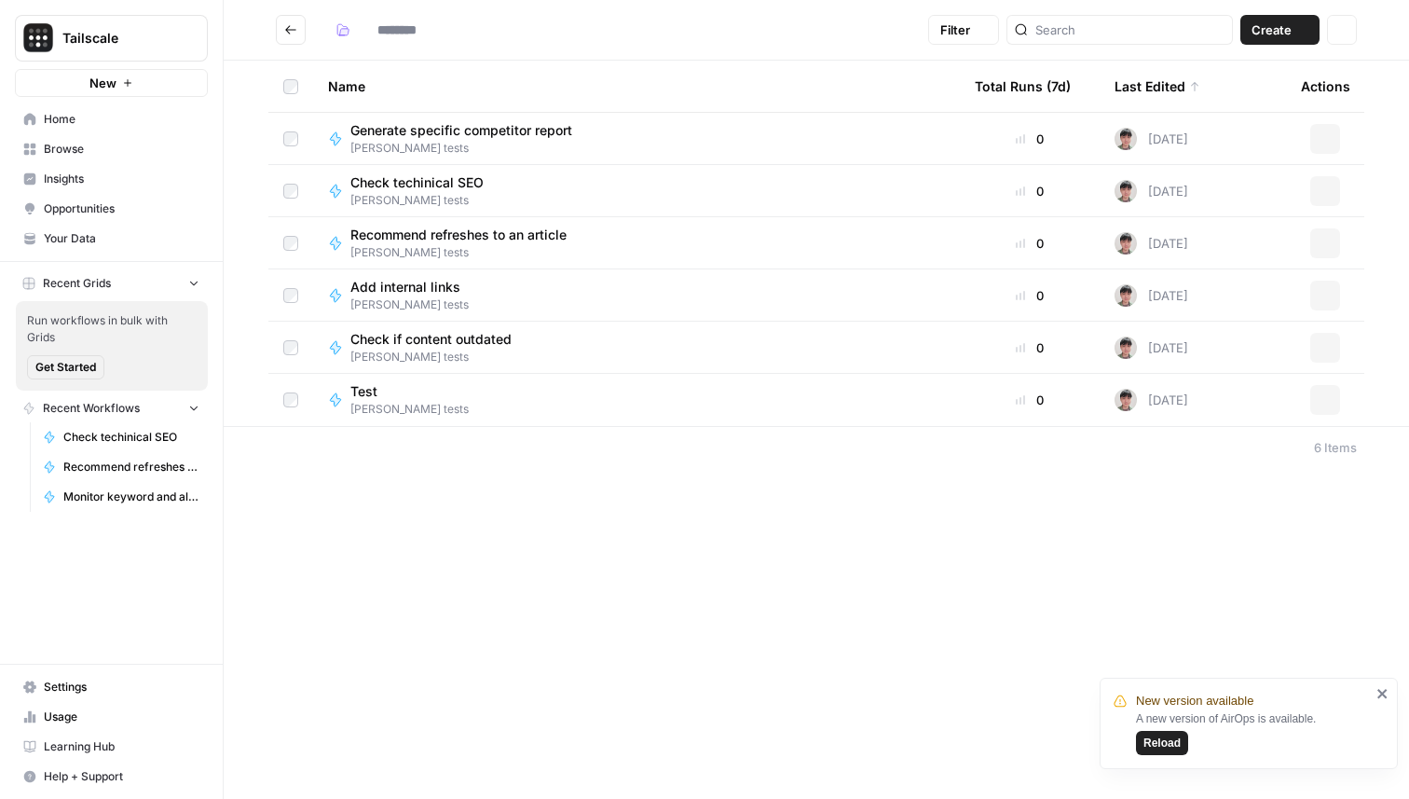
type input "**********"
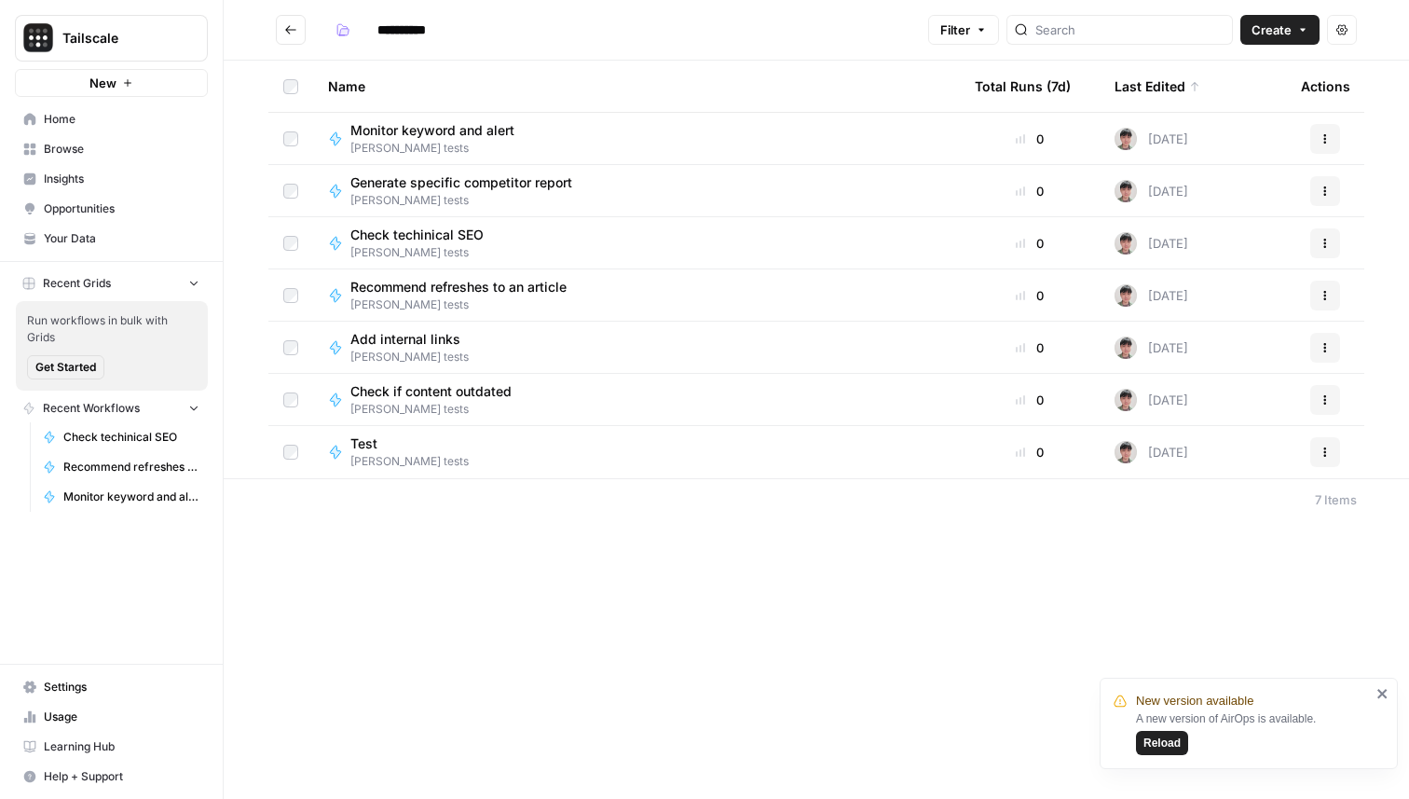
click at [1169, 739] on span "Reload" at bounding box center [1162, 742] width 37 height 17
click at [787, 595] on div "**********" at bounding box center [817, 399] width 1186 height 799
click at [189, 277] on icon "button" at bounding box center [193, 282] width 13 height 13
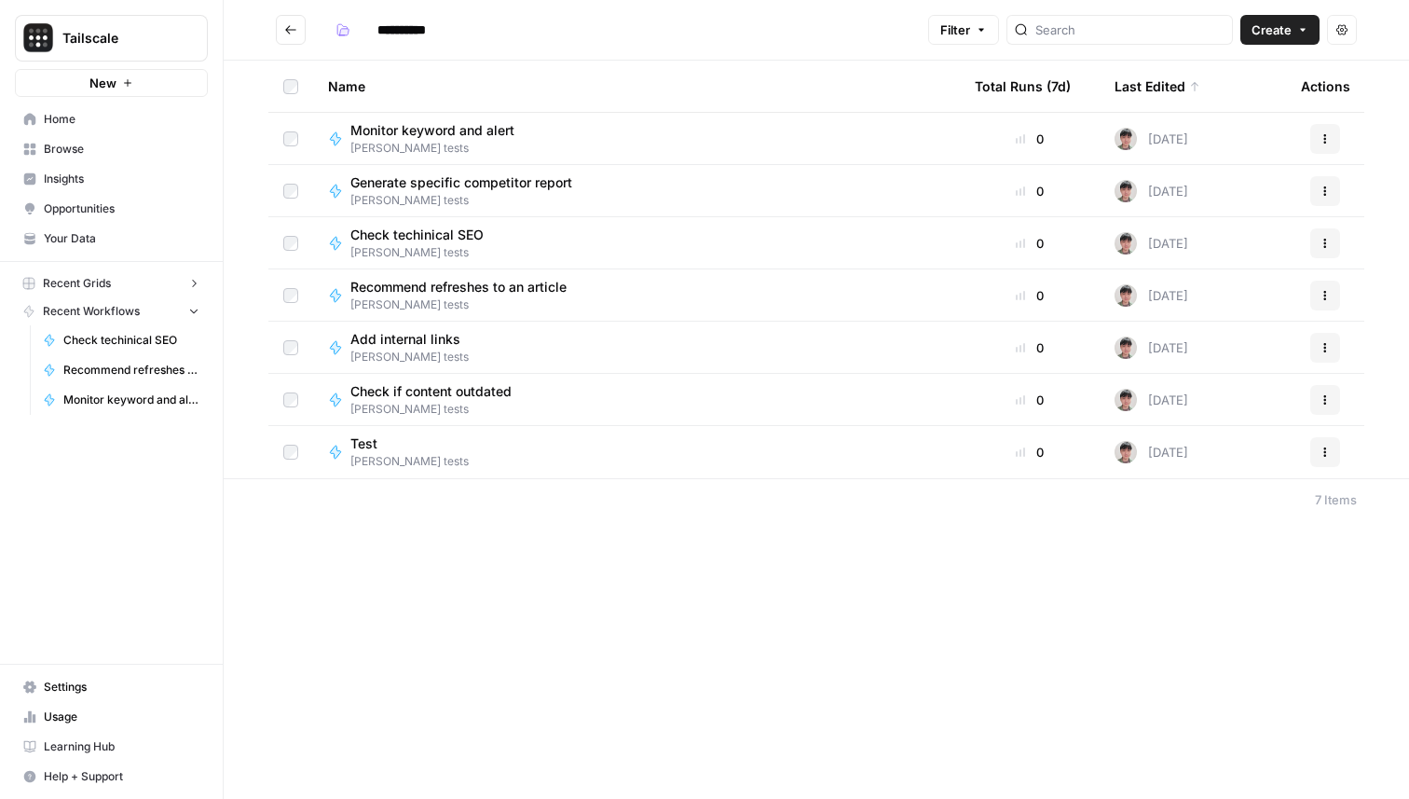
click at [196, 305] on icon "button" at bounding box center [193, 310] width 13 height 13
click at [377, 543] on div "**********" at bounding box center [817, 399] width 1186 height 799
click at [439, 142] on span "[PERSON_NAME] tests" at bounding box center [439, 148] width 179 height 17
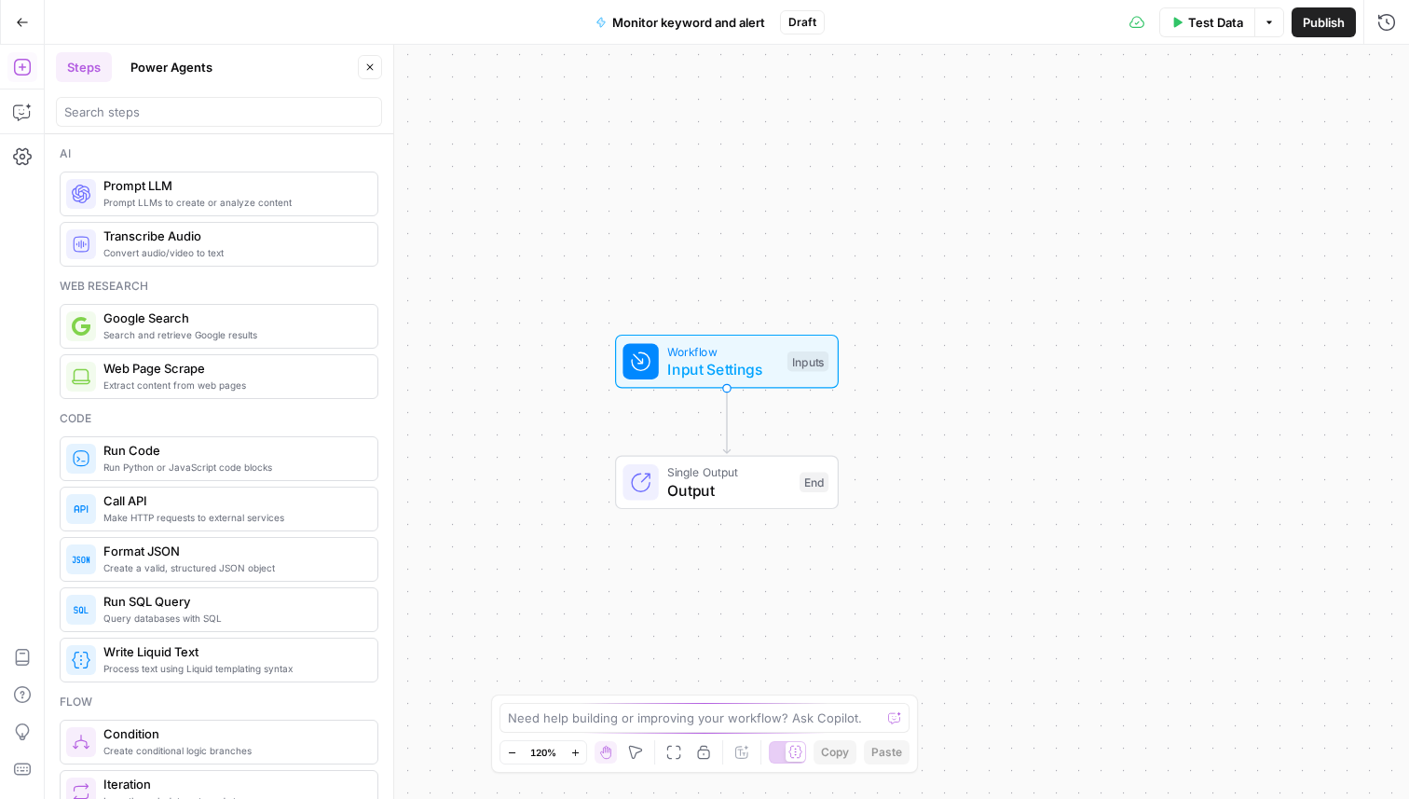
click at [659, 28] on span "Monitor keyword and alert" at bounding box center [688, 22] width 153 height 19
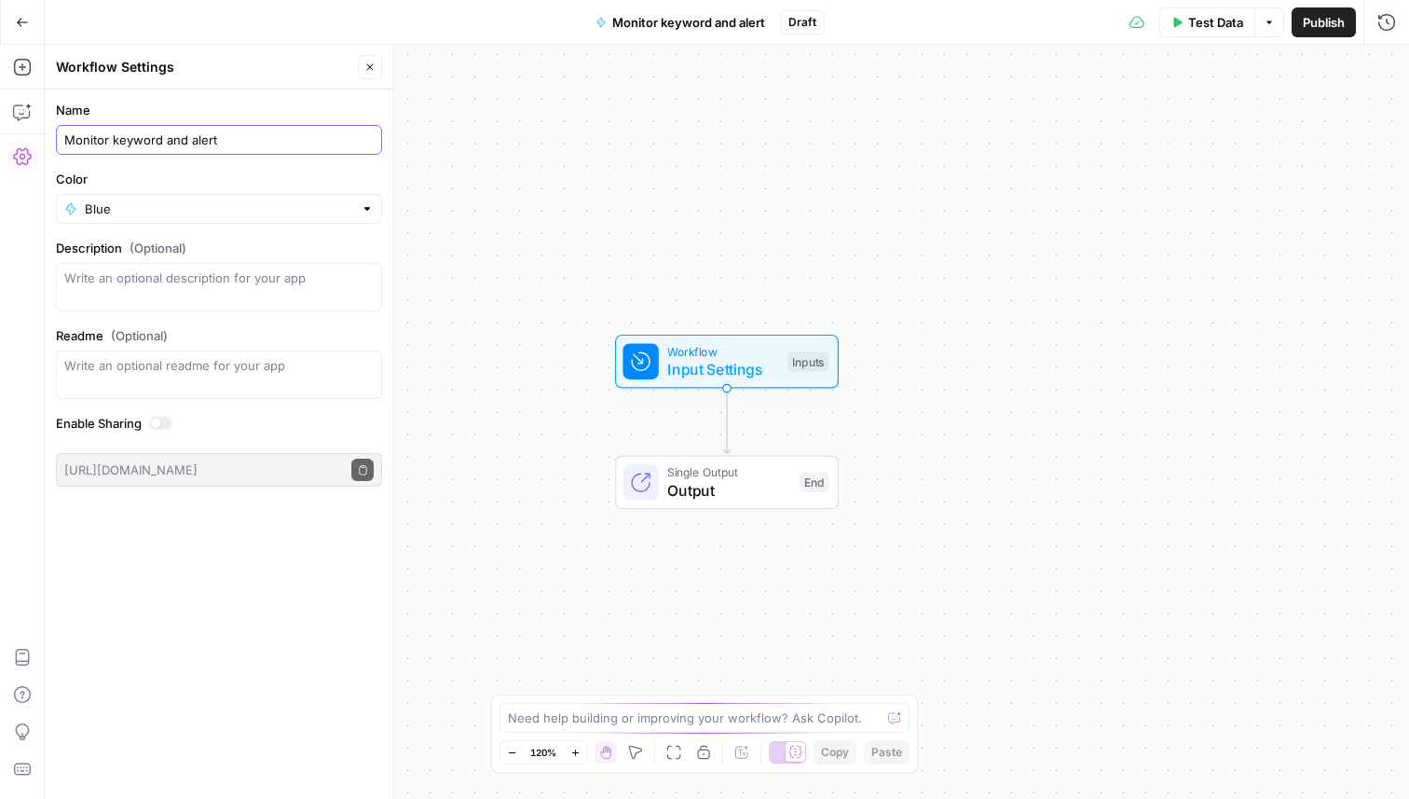
click at [281, 143] on input "Monitor keyword and alert" at bounding box center [218, 139] width 309 height 19
type input "Scrape HackerNews, Reddit"
click at [21, 21] on icon "button" at bounding box center [22, 22] width 11 height 8
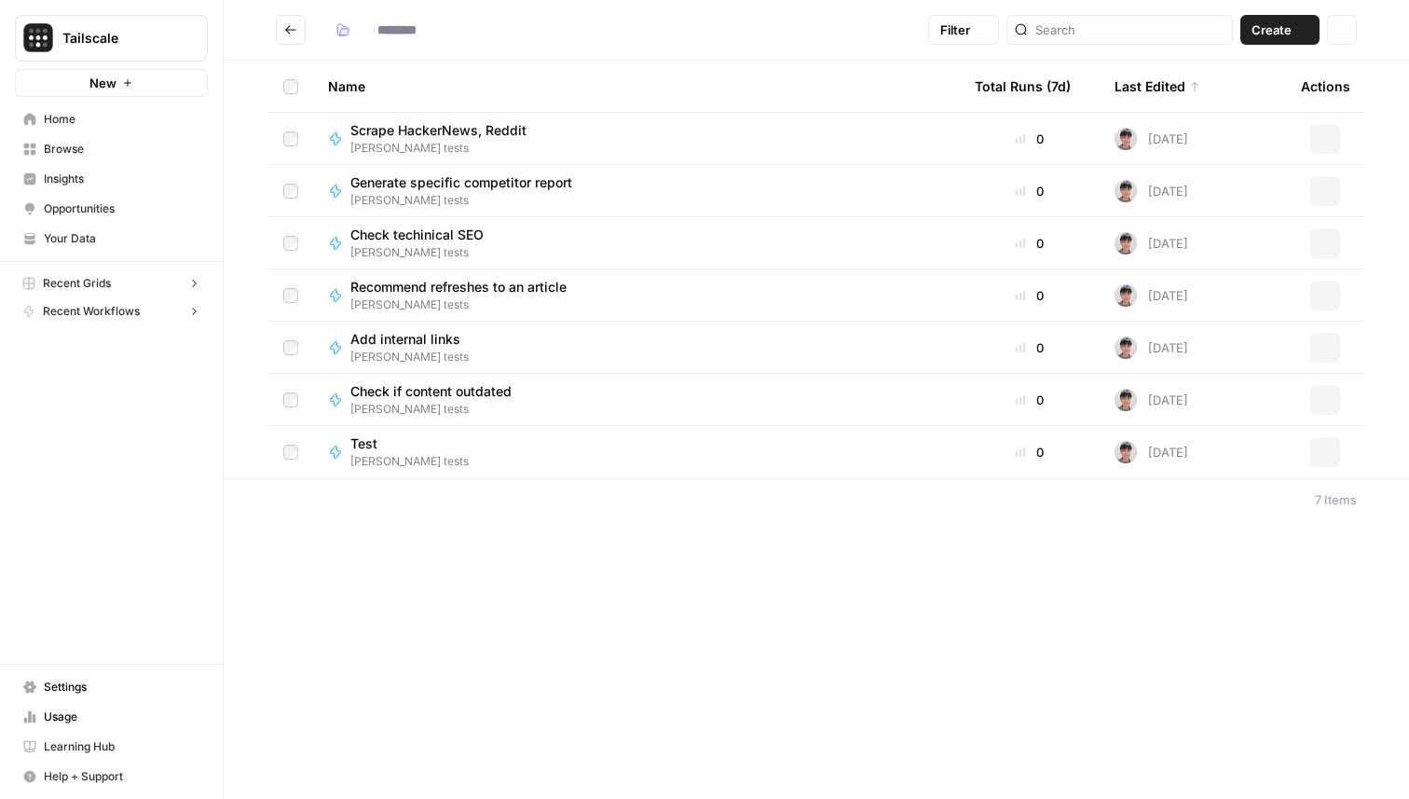
type input "**********"
click at [386, 127] on span "Scrape HackerNews, Reddit" at bounding box center [438, 130] width 176 height 19
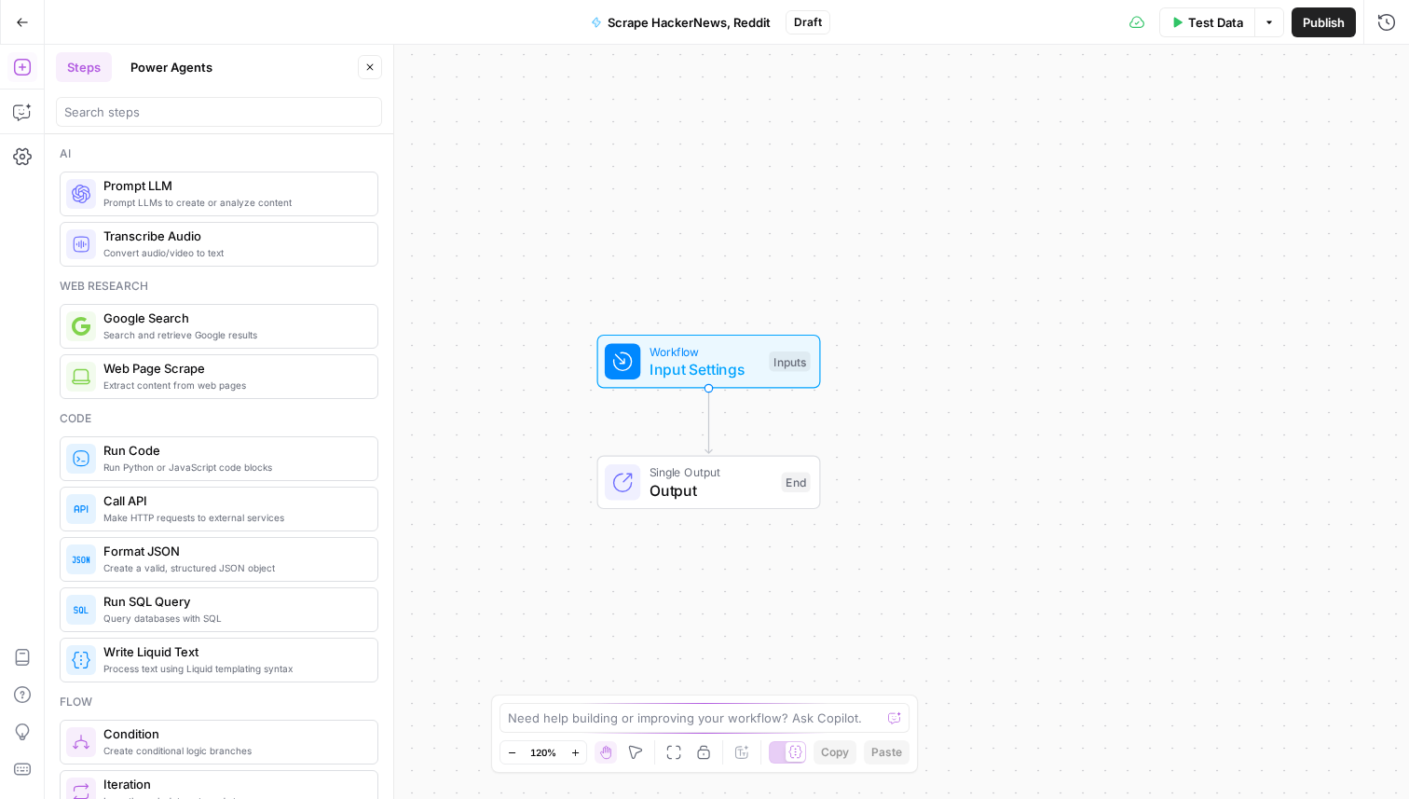
click at [644, 23] on span "Scrape HackerNews, Reddit" at bounding box center [689, 22] width 163 height 19
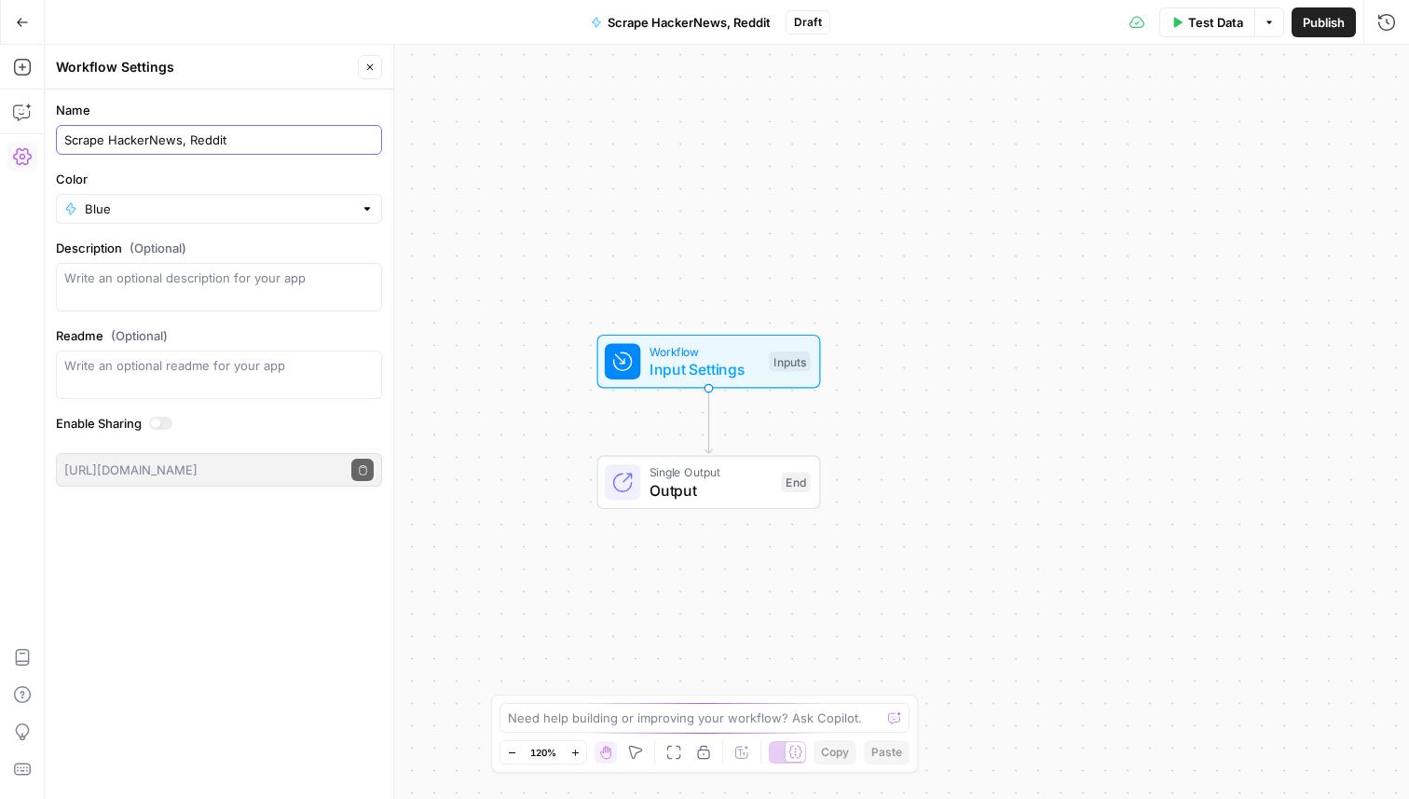
click at [233, 141] on input "Scrape HackerNews, Reddit" at bounding box center [218, 139] width 309 height 19
type input "Generate report from scraping HackerNews Reddit"
click at [31, 26] on button "Go Back" at bounding box center [23, 23] width 34 height 34
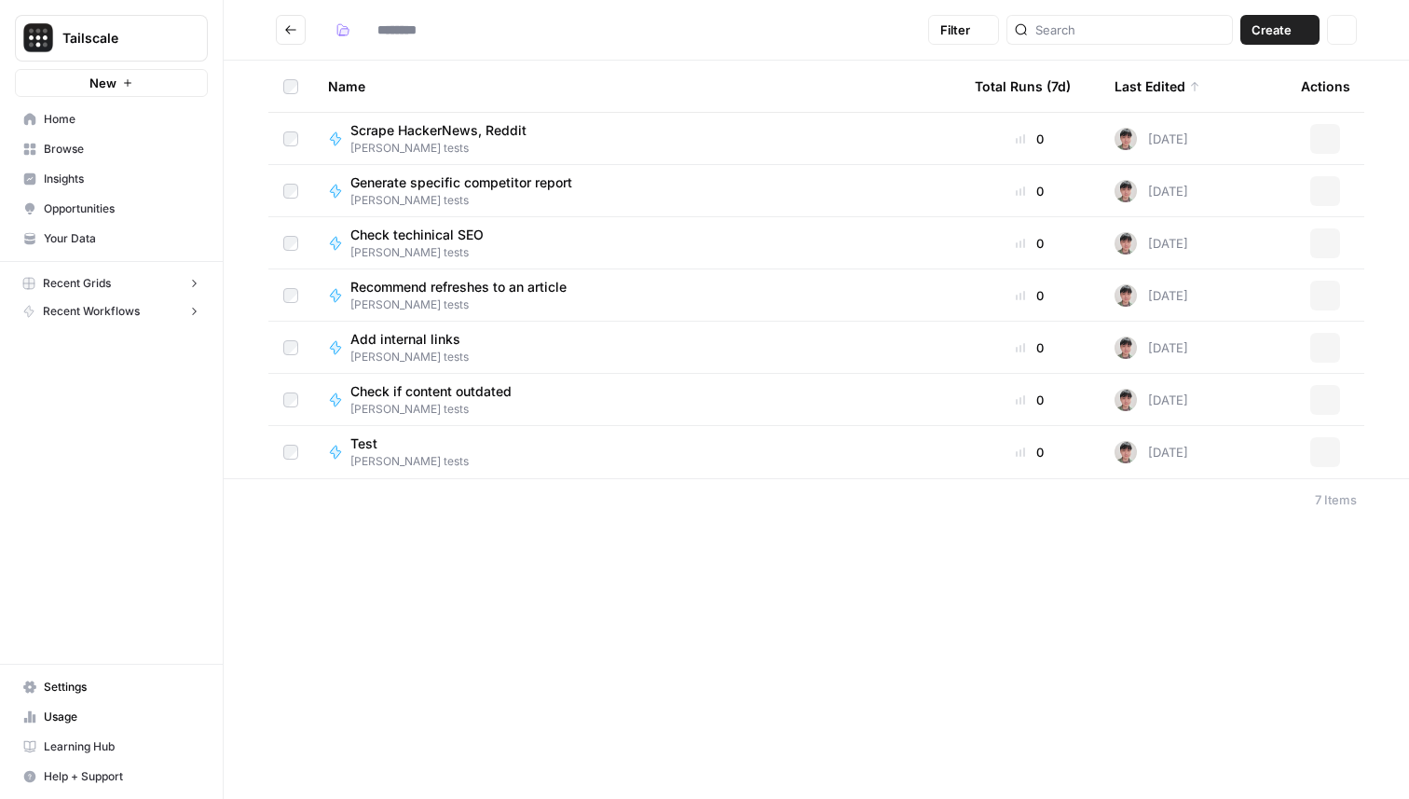
type input "**********"
click at [550, 688] on div "**********" at bounding box center [817, 399] width 1186 height 799
click at [581, 253] on div "Check techinical SEO [PERSON_NAME] tests" at bounding box center [636, 243] width 617 height 35
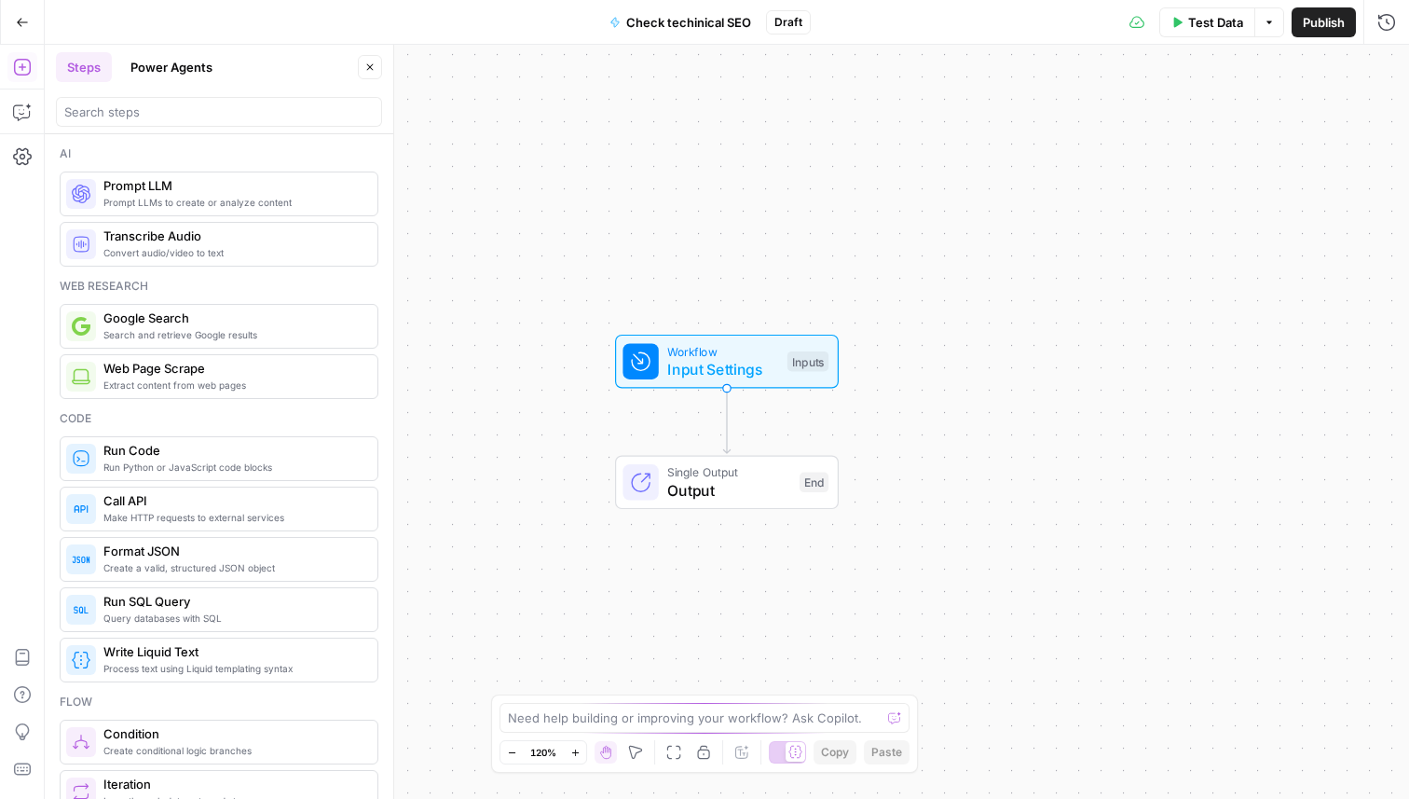
click at [670, 23] on span "Check techinical SEO" at bounding box center [688, 22] width 125 height 19
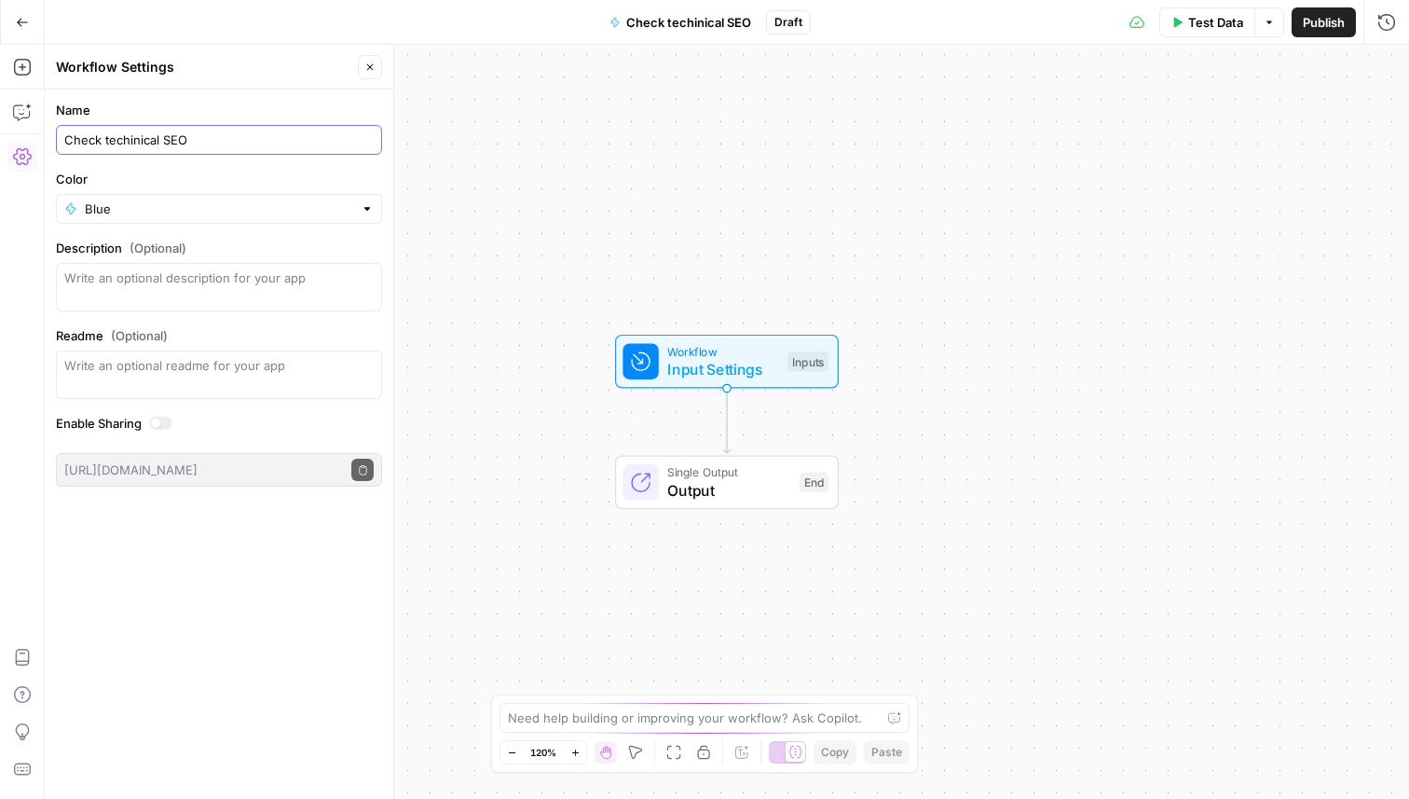
click at [102, 132] on input "Check techinical SEO" at bounding box center [218, 139] width 309 height 19
type input "Recommend techinical SEO optimizations"
click at [16, 17] on icon "button" at bounding box center [22, 22] width 13 height 13
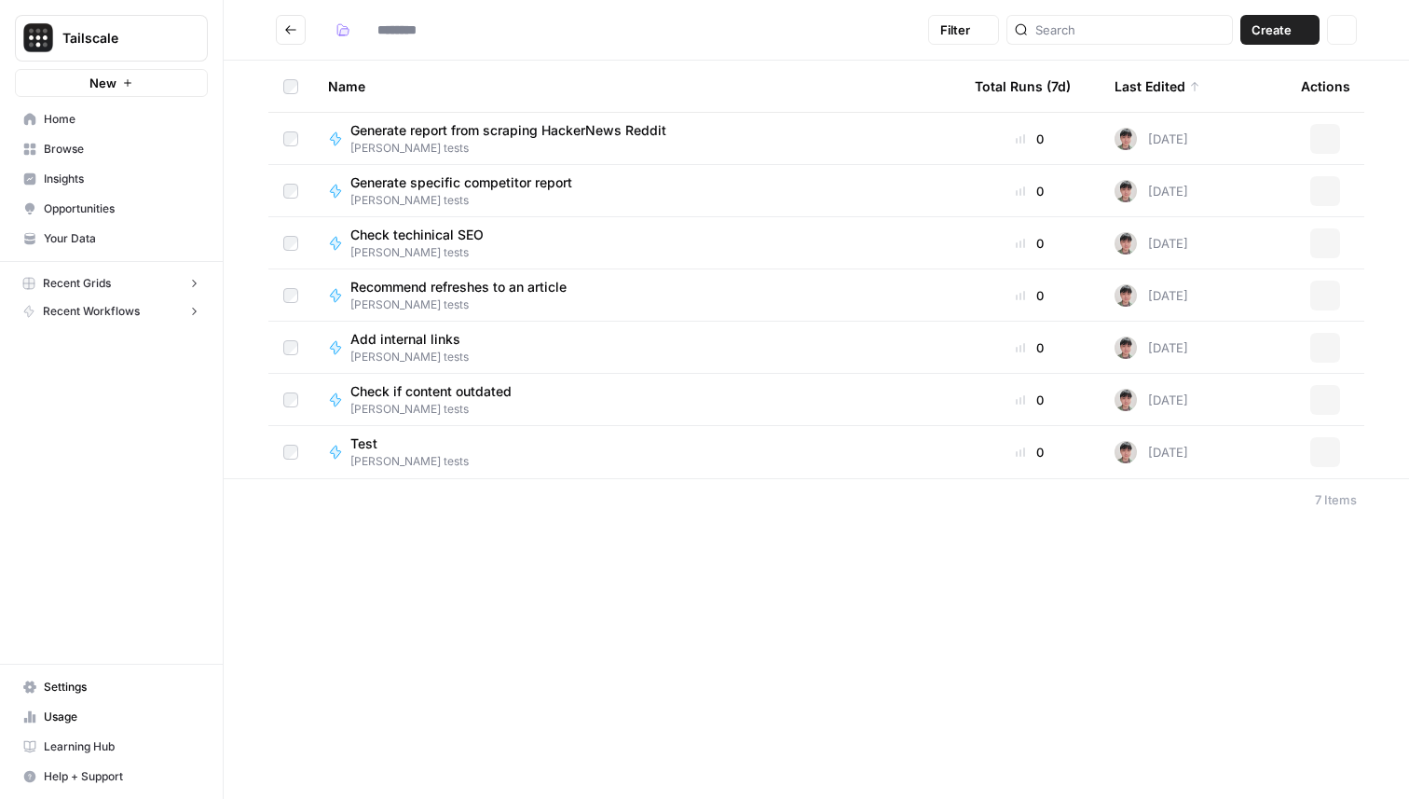
type input "**********"
click at [554, 346] on div "Add internal links [PERSON_NAME] tests" at bounding box center [636, 347] width 617 height 35
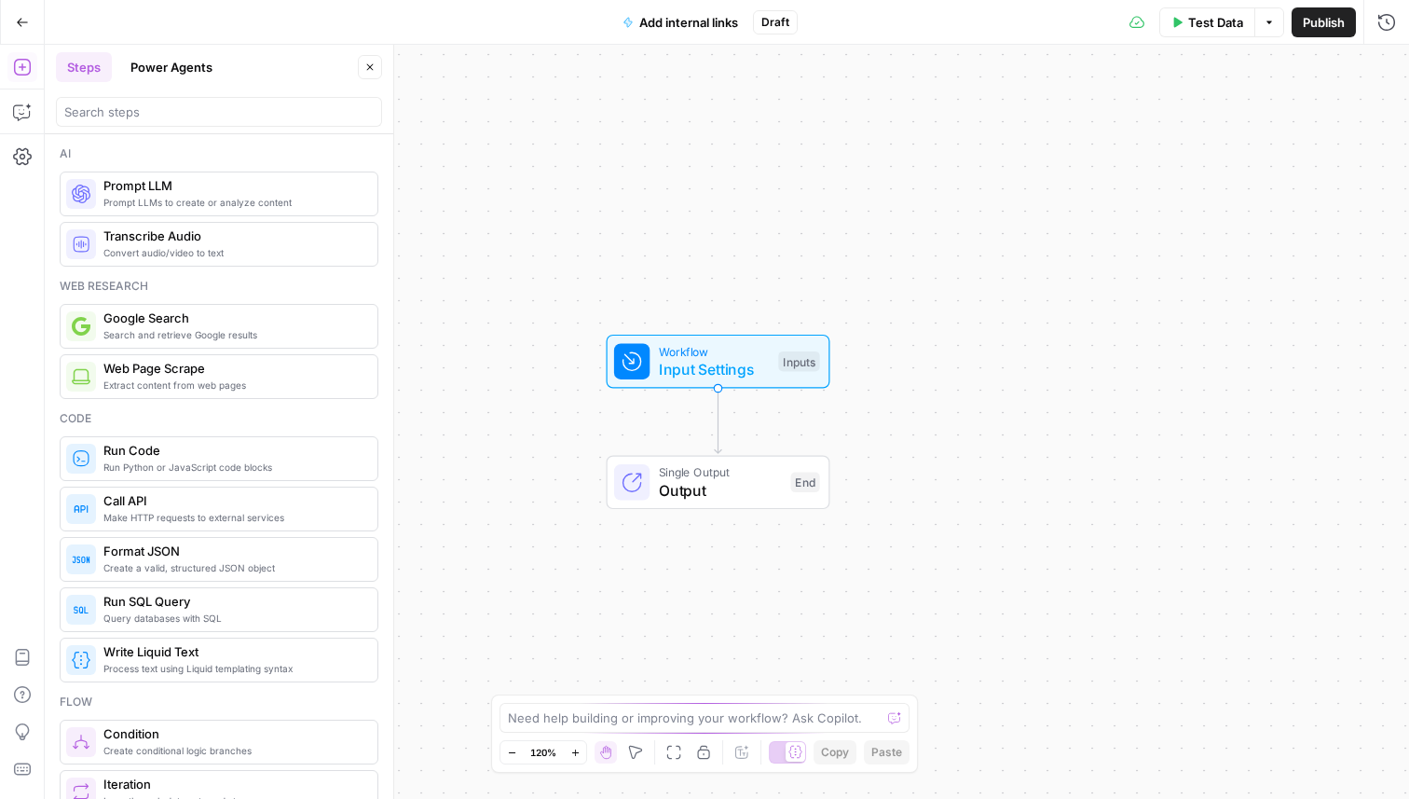
click at [704, 19] on span "Add internal links" at bounding box center [688, 22] width 99 height 19
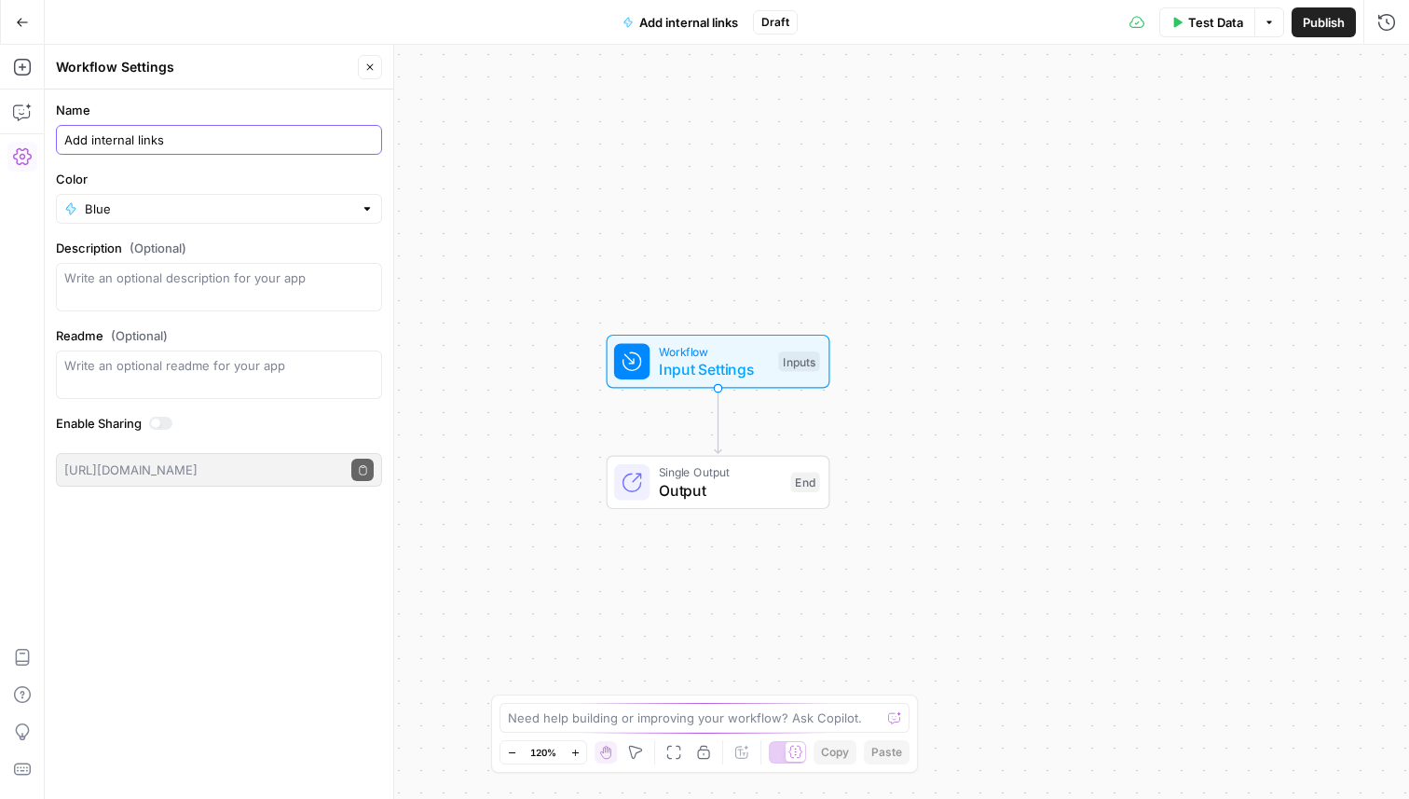
click at [256, 134] on input "Add internal links" at bounding box center [218, 139] width 309 height 19
type input "Recommend internal links"
click at [24, 27] on icon "button" at bounding box center [22, 22] width 13 height 13
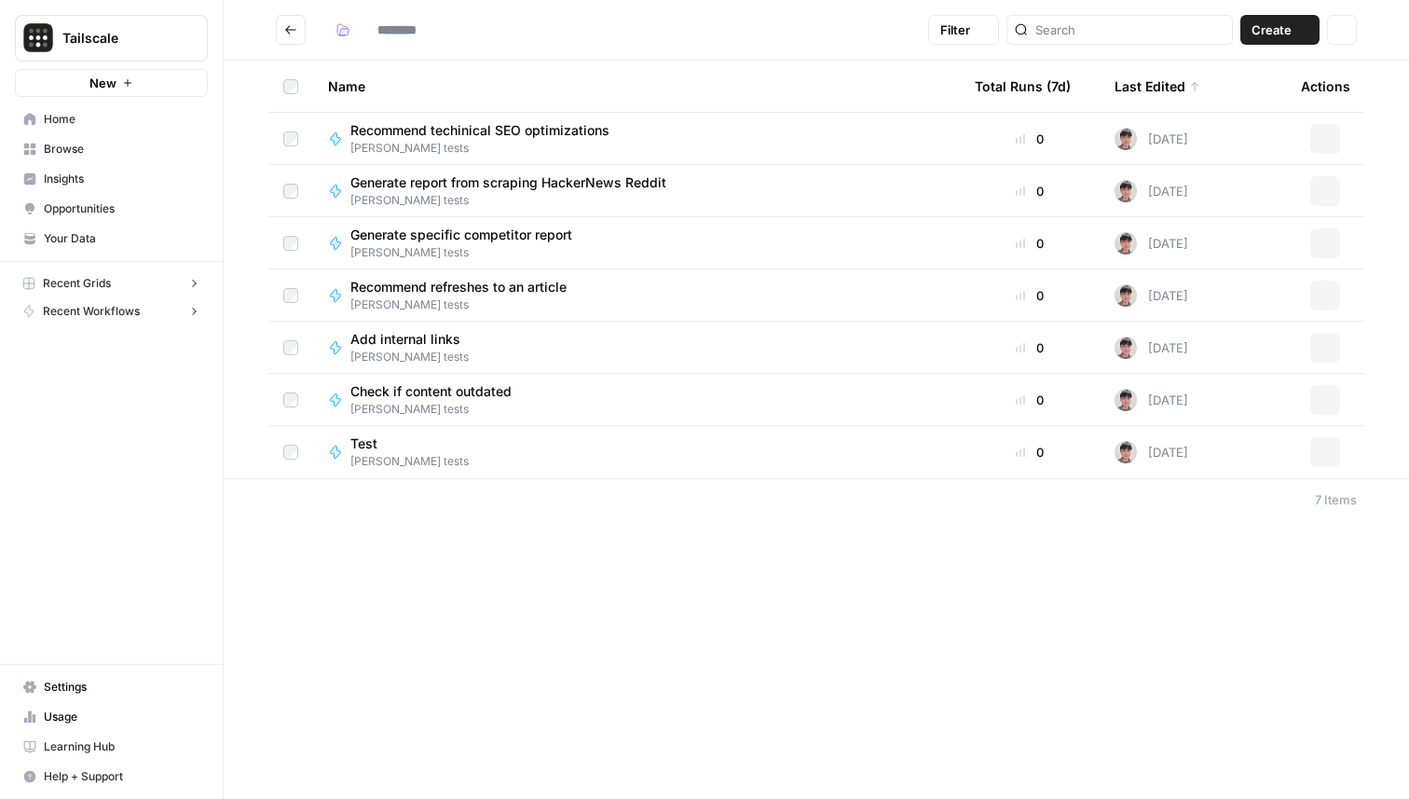
type input "**********"
click at [488, 395] on span "Check if content outdated" at bounding box center [430, 391] width 161 height 19
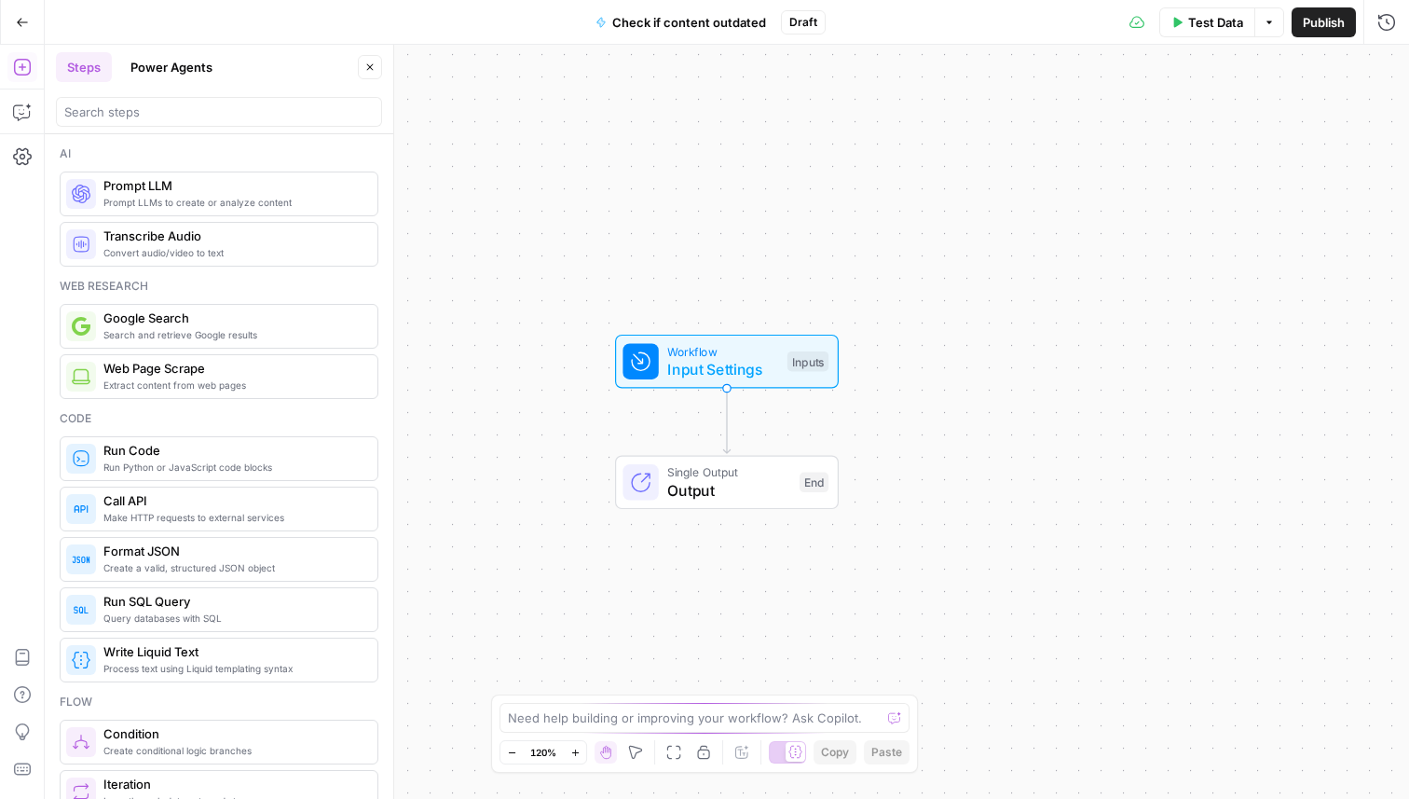
click at [693, 31] on button "Check if content outdated" at bounding box center [680, 22] width 193 height 30
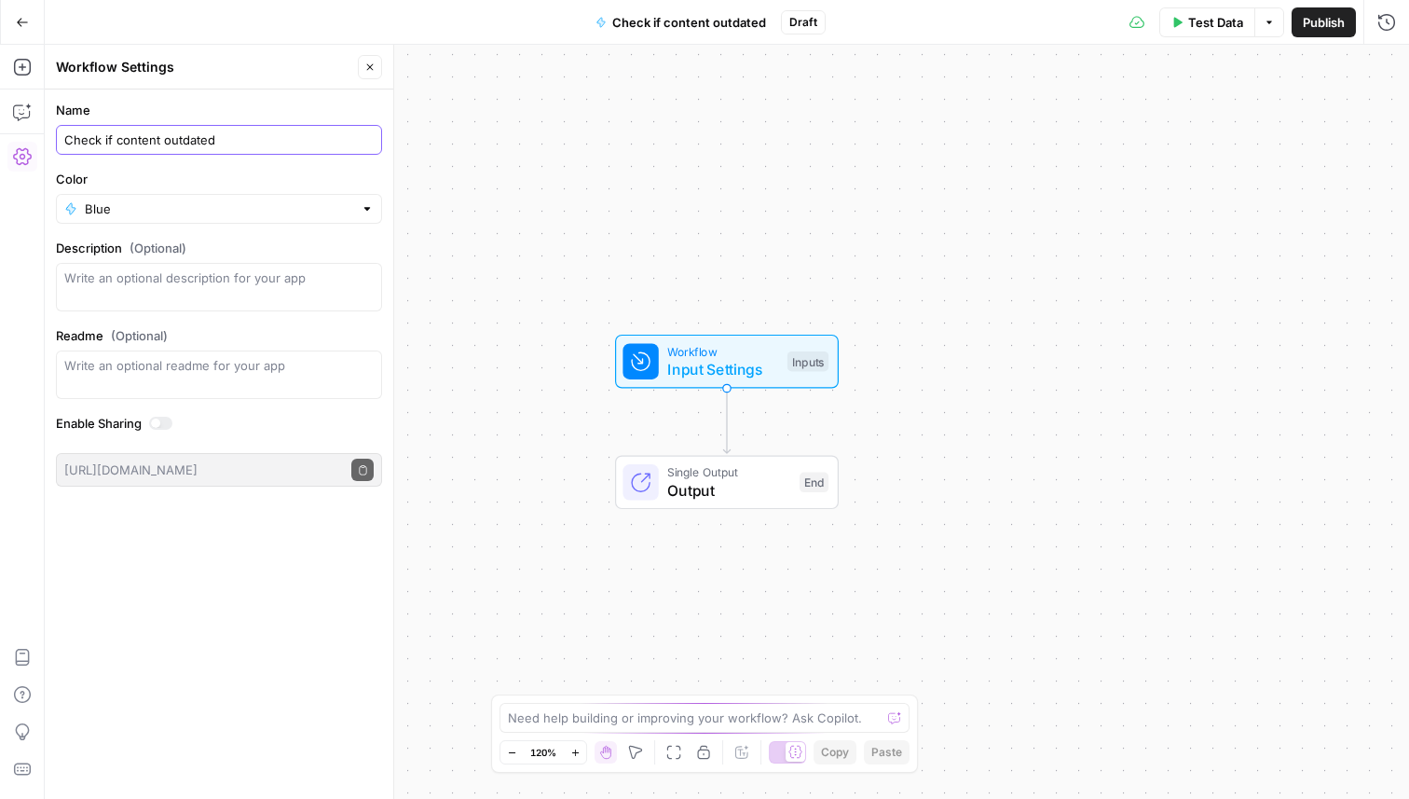
click at [244, 137] on input "Check if content outdated" at bounding box center [218, 139] width 309 height 19
type input "Recommend refreshes to content"
click at [28, 24] on icon "button" at bounding box center [22, 22] width 13 height 13
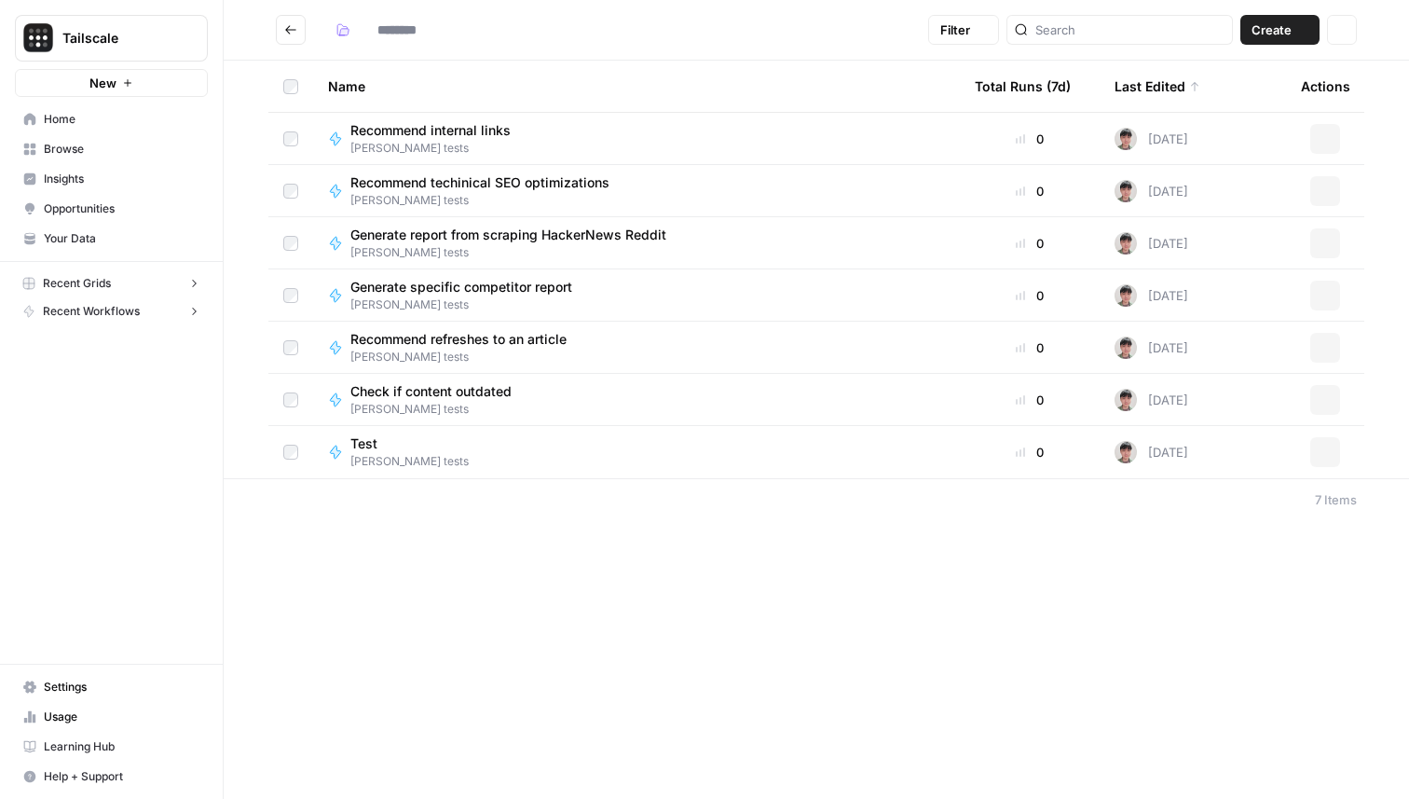
type input "**********"
click at [591, 404] on div "Recommend refreshes to an article [PERSON_NAME] tests" at bounding box center [636, 399] width 617 height 35
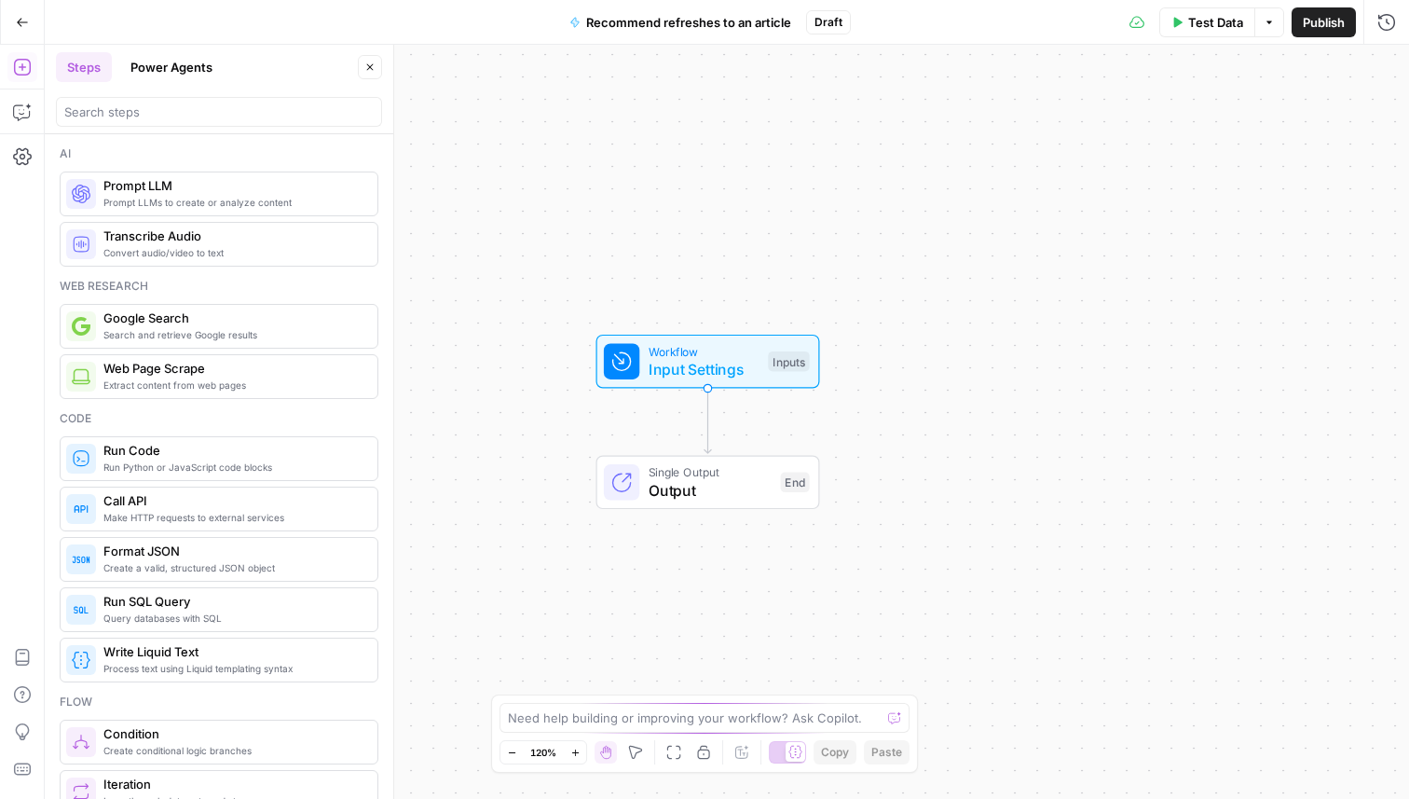
click at [686, 30] on span "Recommend refreshes to an article" at bounding box center [688, 22] width 205 height 19
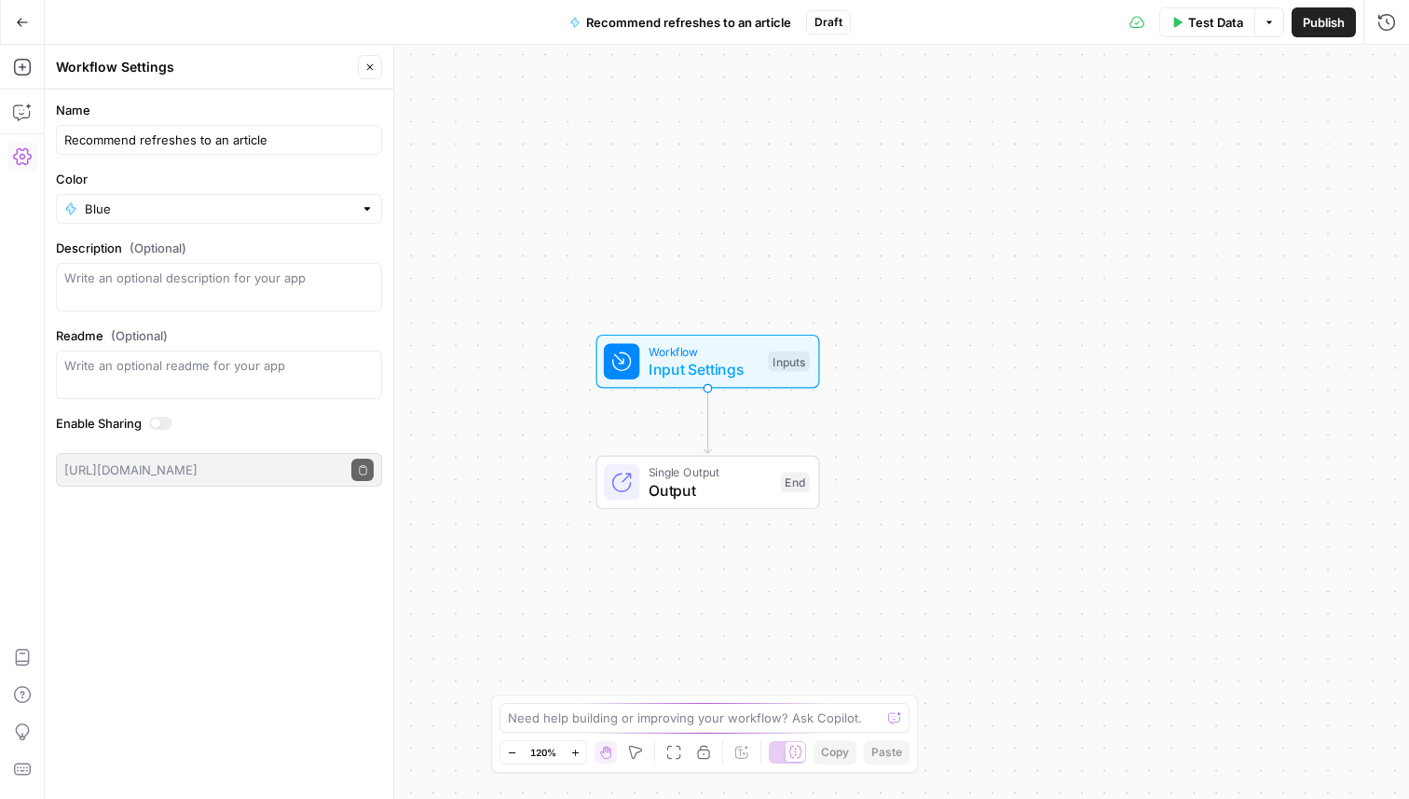
click at [30, 16] on button "Go Back" at bounding box center [23, 23] width 34 height 34
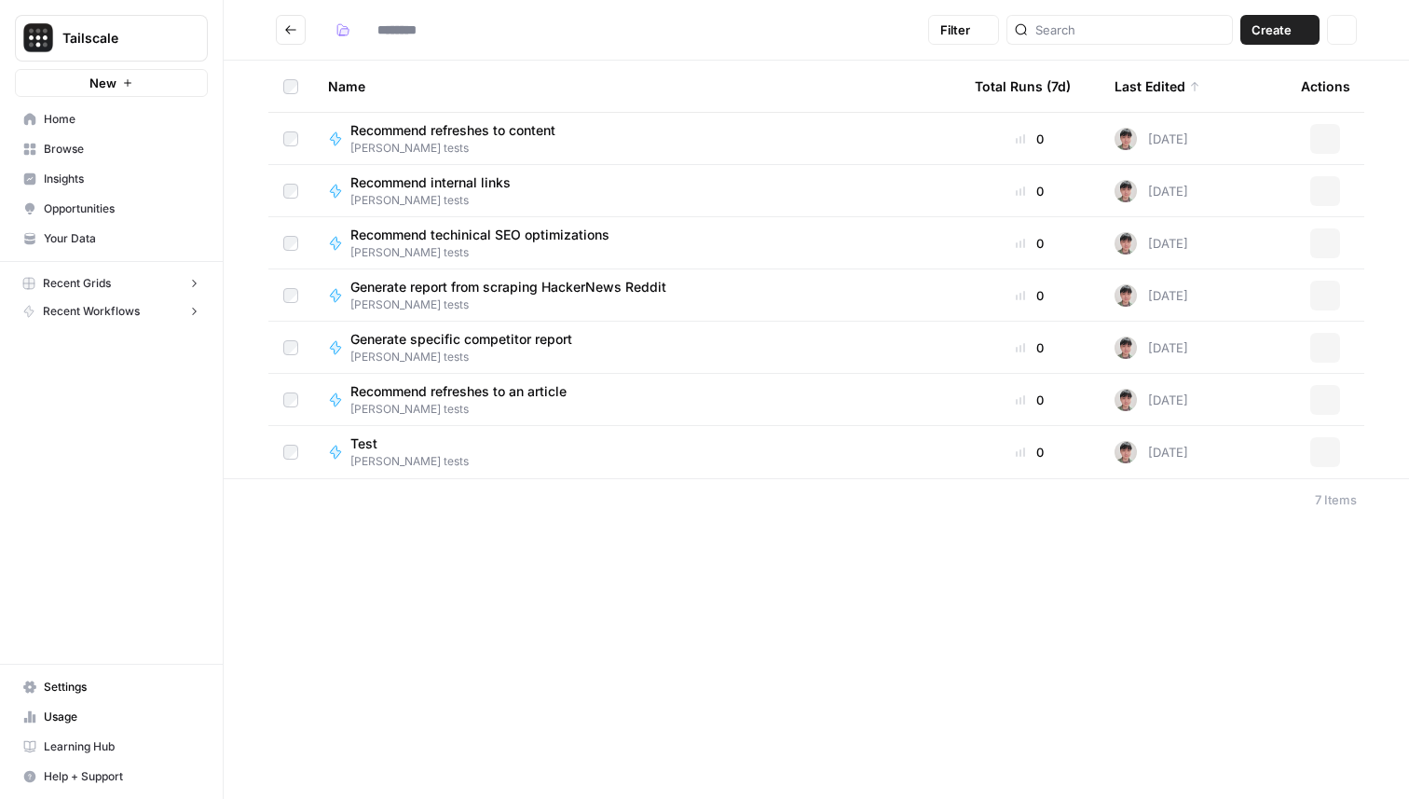
type input "**********"
click at [452, 397] on span "Recommend refreshes to an article" at bounding box center [458, 391] width 216 height 19
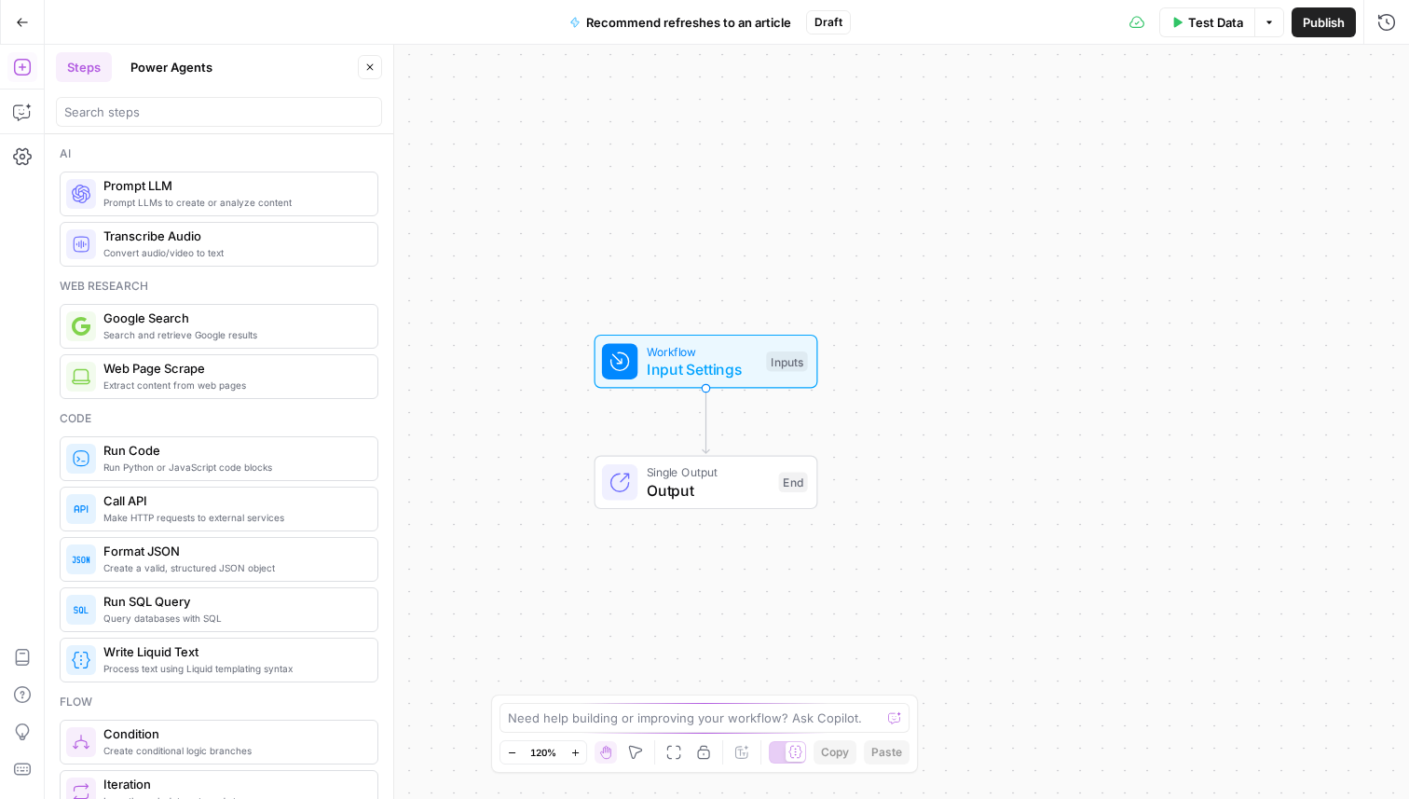
click at [734, 17] on span "Recommend refreshes to an article" at bounding box center [688, 22] width 205 height 19
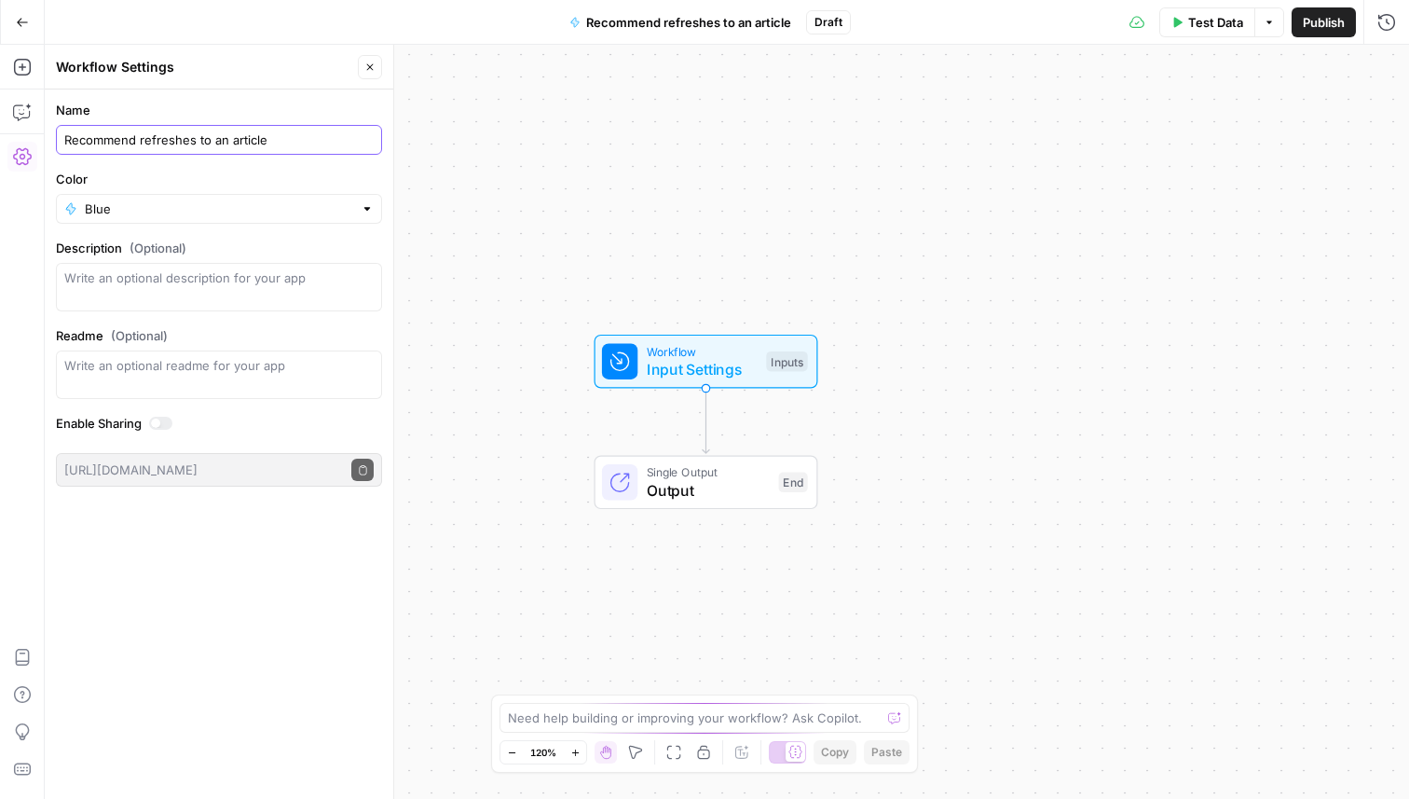
click at [320, 139] on input "Recommend refreshes to an article" at bounding box center [218, 139] width 309 height 19
type input "Recommend updates to content"
click at [24, 21] on icon "button" at bounding box center [22, 22] width 13 height 13
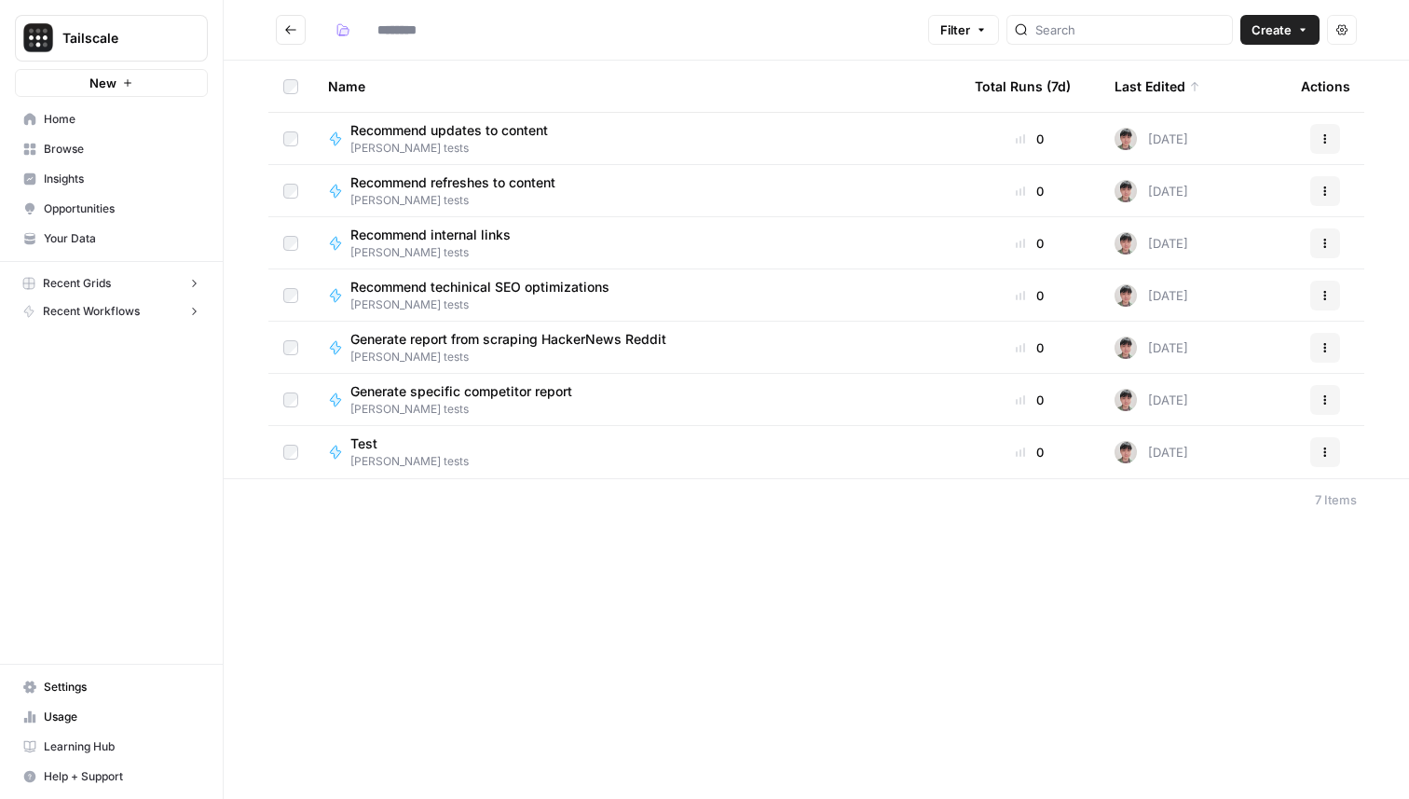
type input "**********"
click at [468, 185] on span "Recommend refreshes to content" at bounding box center [452, 182] width 205 height 19
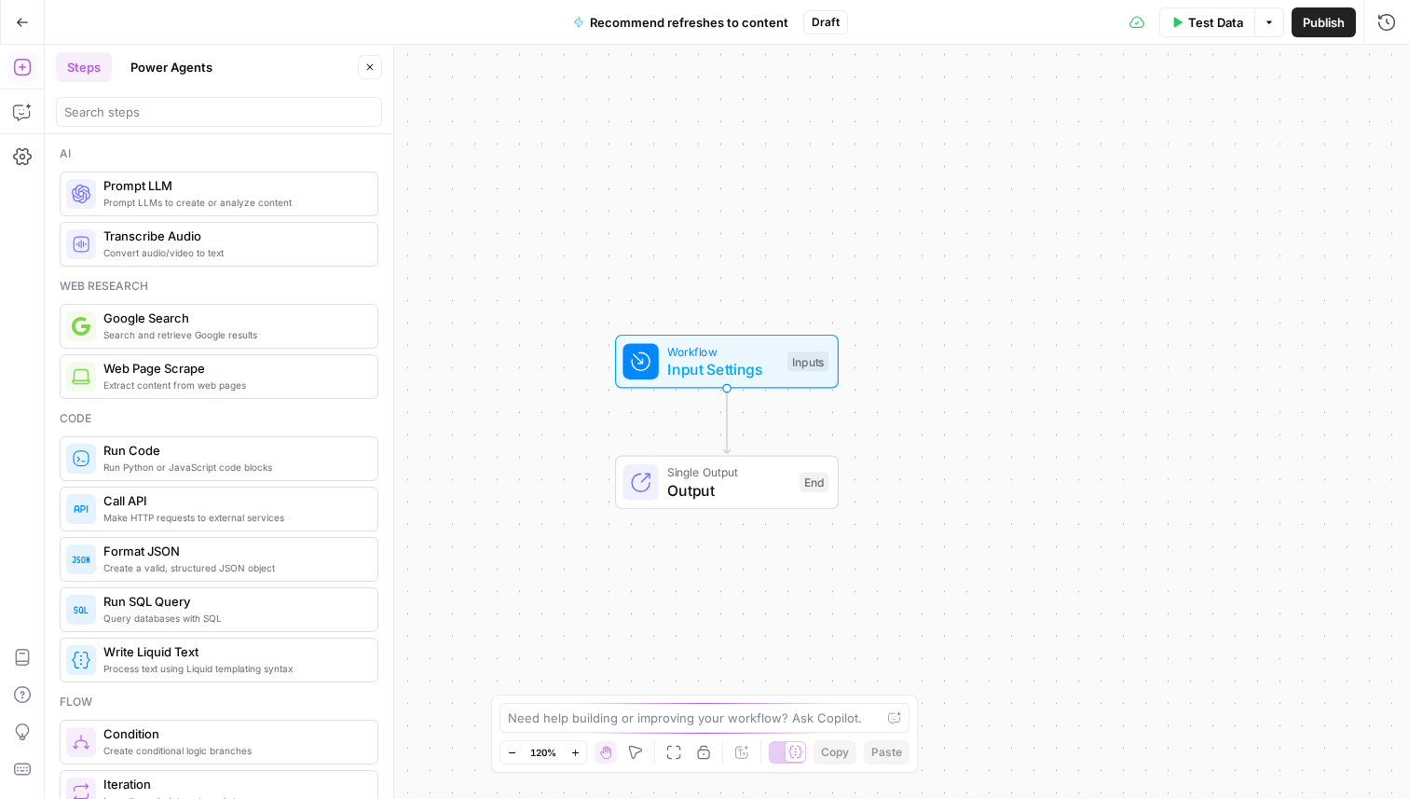
click at [668, 14] on span "Recommend refreshes to content" at bounding box center [689, 22] width 199 height 19
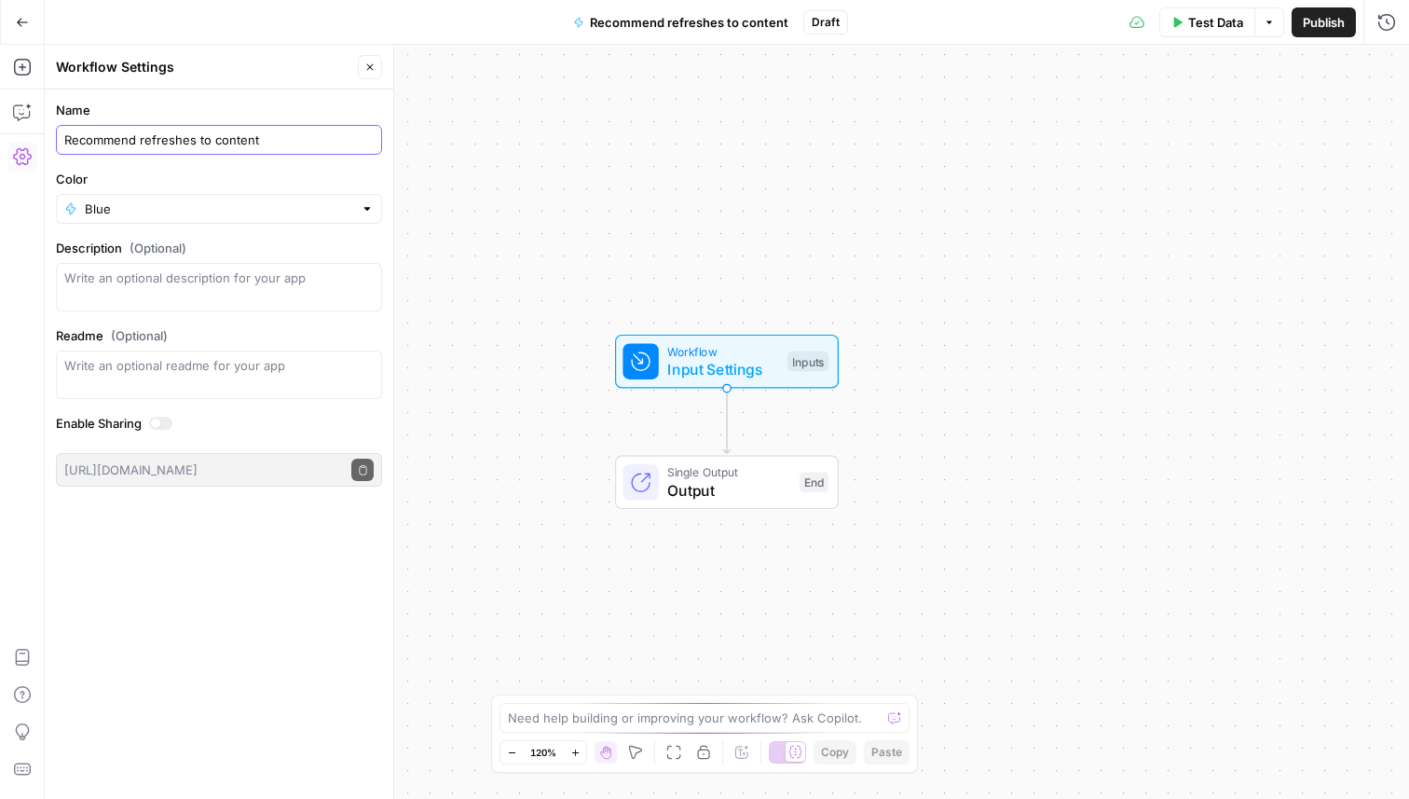
click at [297, 137] on input "Recommend refreshes to content" at bounding box center [218, 139] width 309 height 19
type input "Generate page for programmatic SEO"
click at [26, 18] on icon "button" at bounding box center [22, 22] width 13 height 13
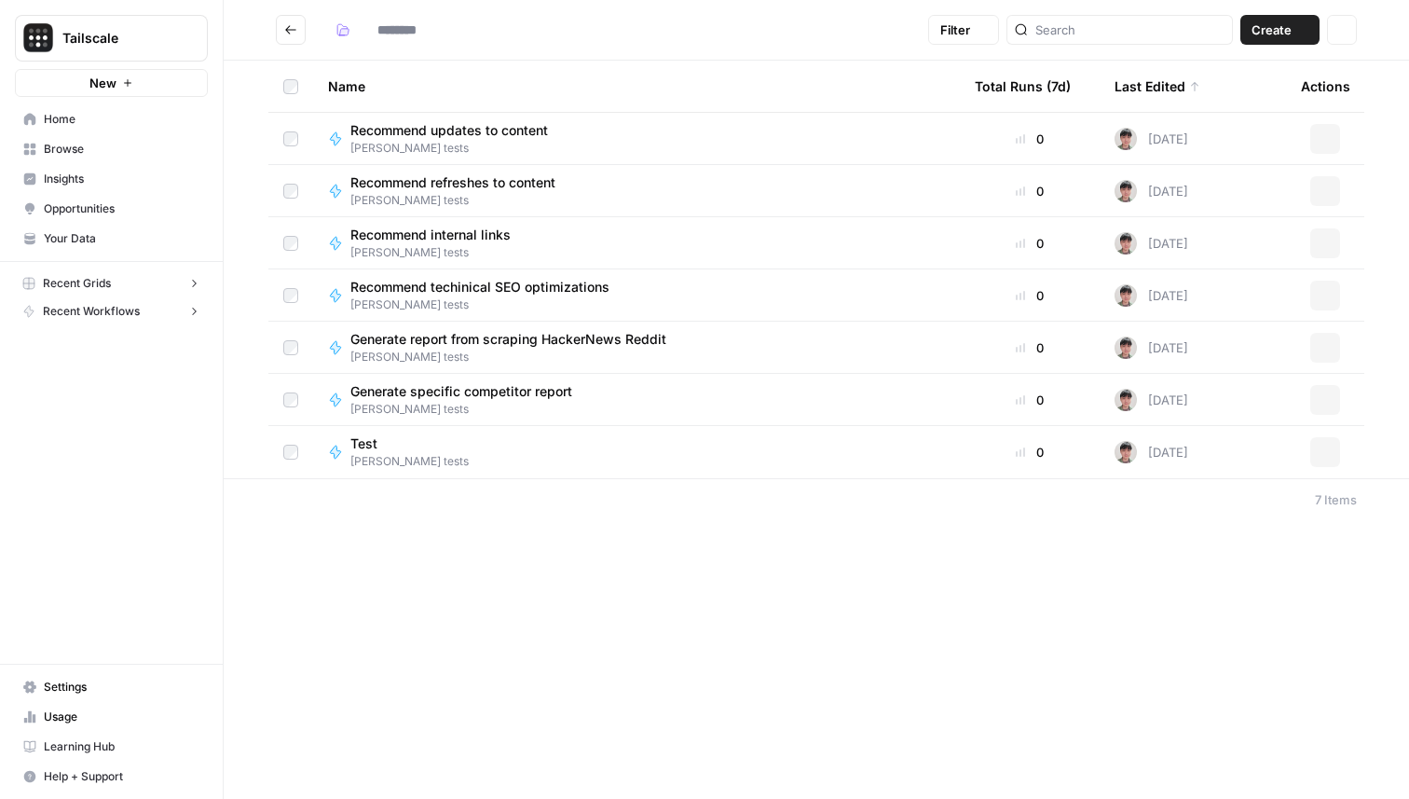
type input "**********"
click at [507, 131] on span "Generate page for programmatic SEO" at bounding box center [466, 130] width 232 height 19
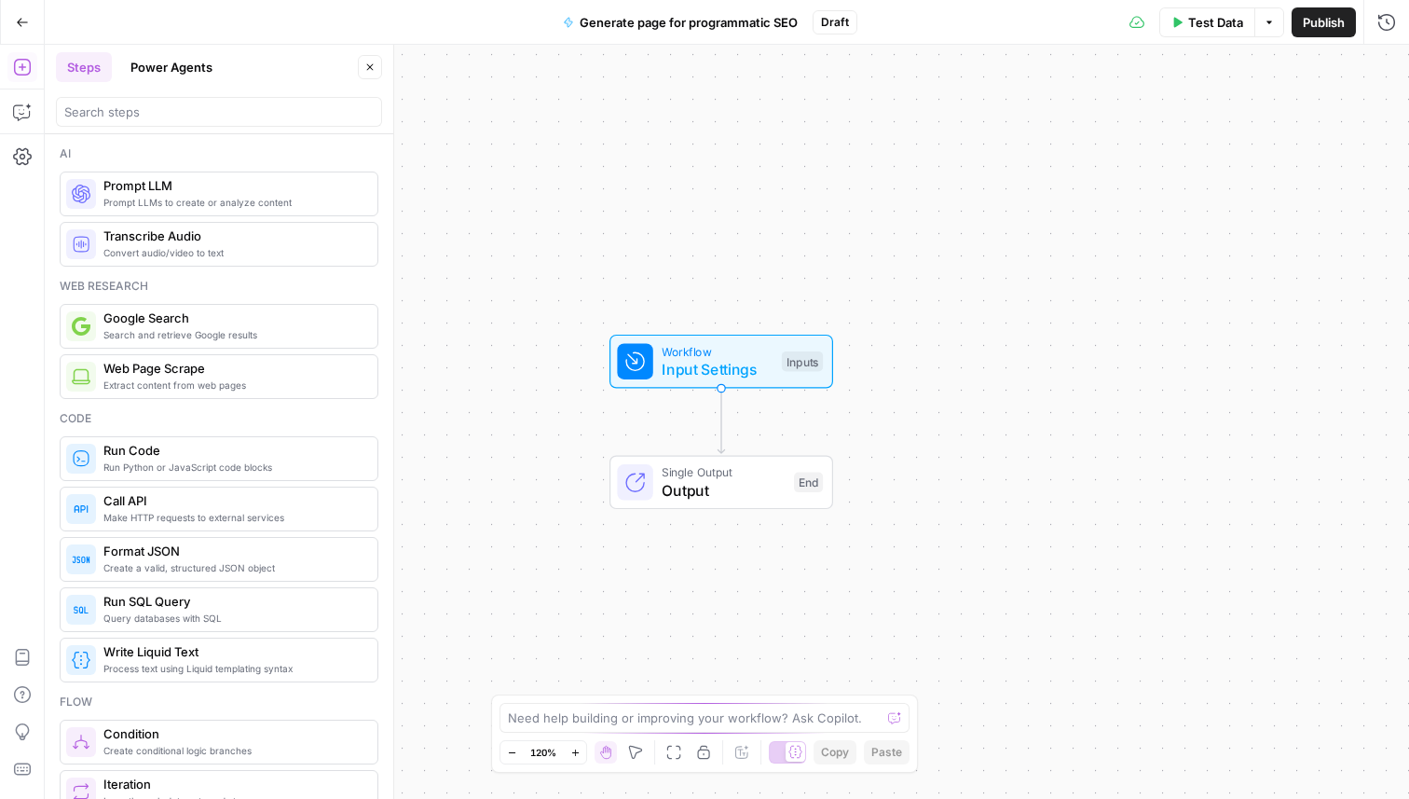
click at [624, 19] on span "Generate page for programmatic SEO" at bounding box center [689, 22] width 218 height 19
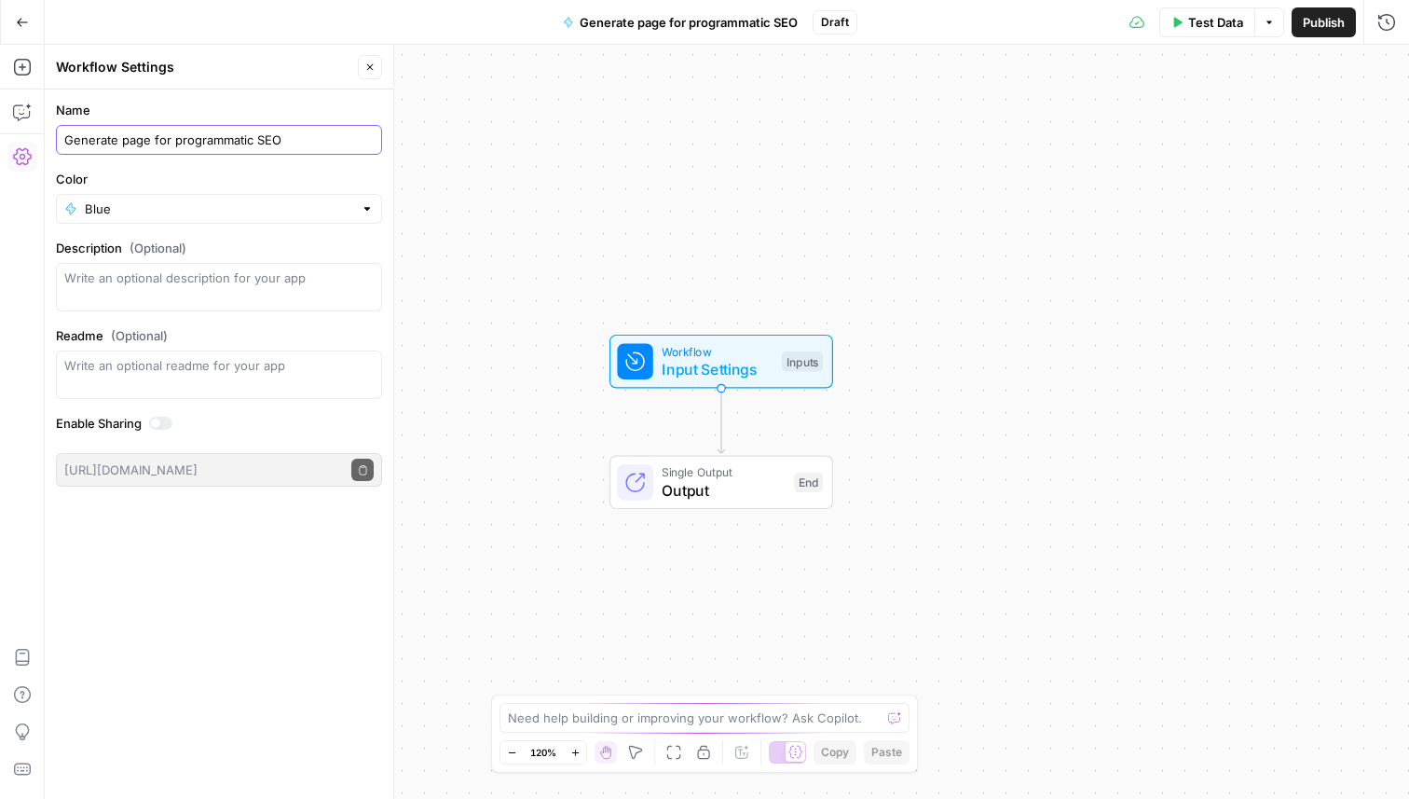
click at [250, 138] on input "Generate page for programmatic SEO" at bounding box center [218, 139] width 309 height 19
click at [14, 22] on button "Go Back" at bounding box center [23, 23] width 34 height 34
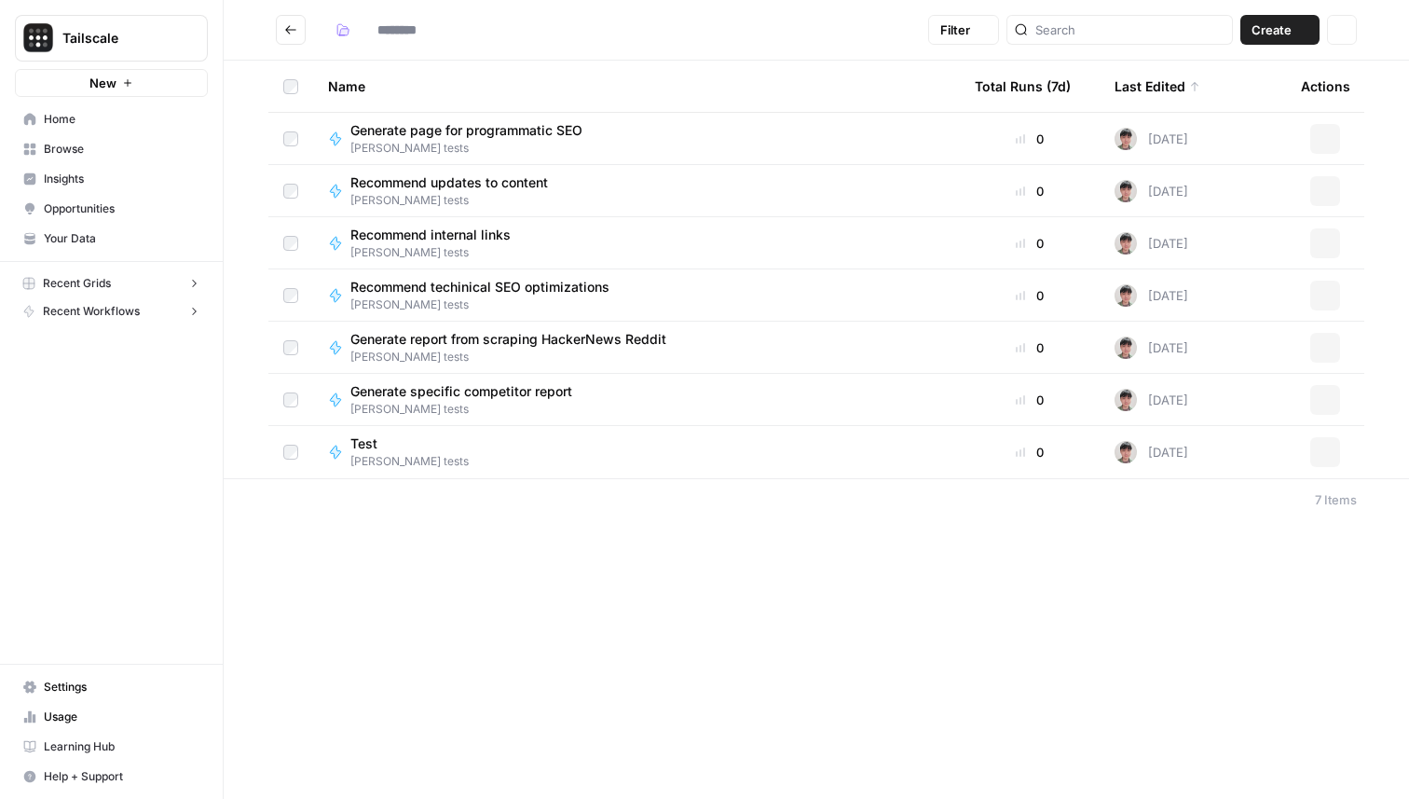
type input "**********"
click at [406, 187] on span "Recommend updates to content" at bounding box center [449, 182] width 198 height 19
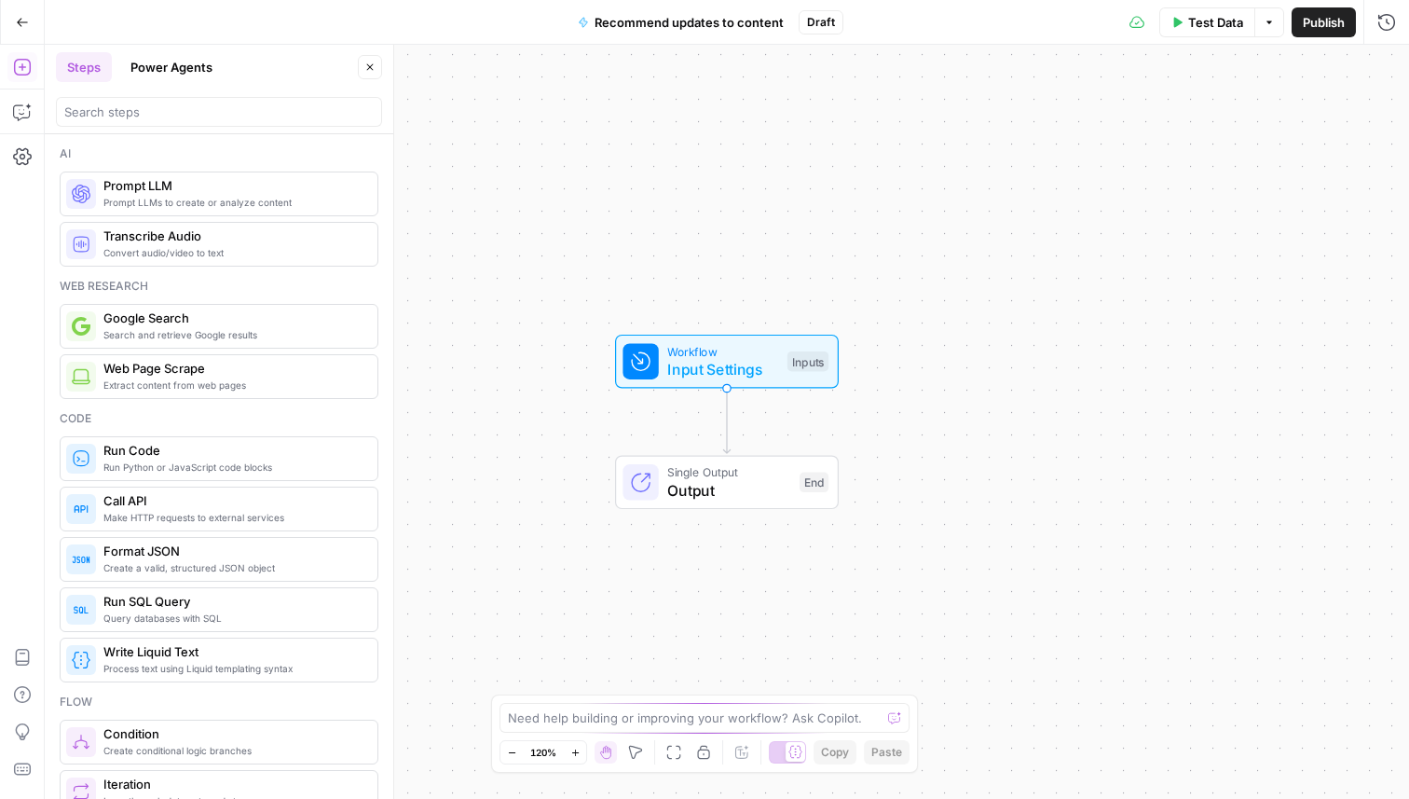
click at [16, 32] on button "Go Back" at bounding box center [23, 23] width 34 height 34
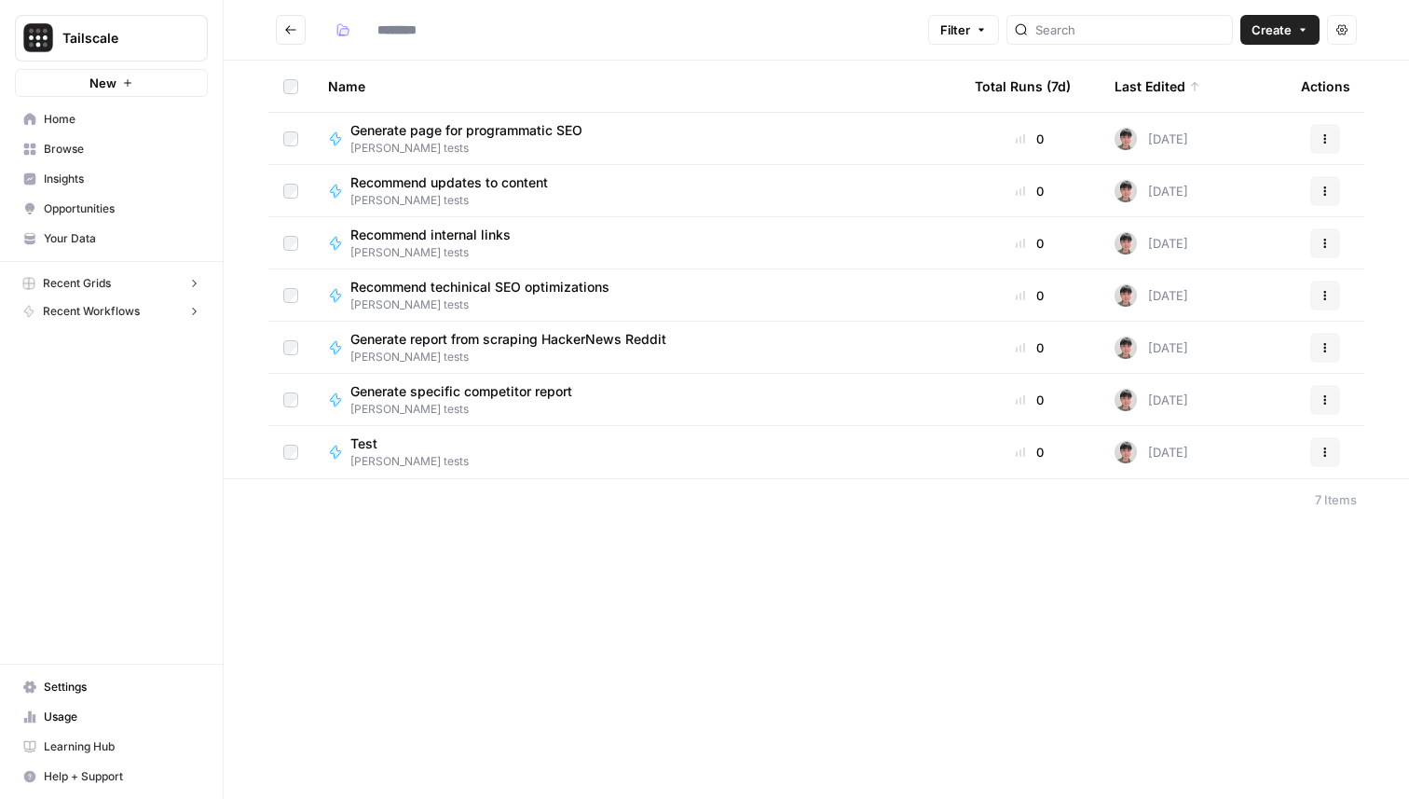
type input "**********"
click at [384, 289] on span "Recommend techinical SEO optimizations" at bounding box center [479, 287] width 259 height 19
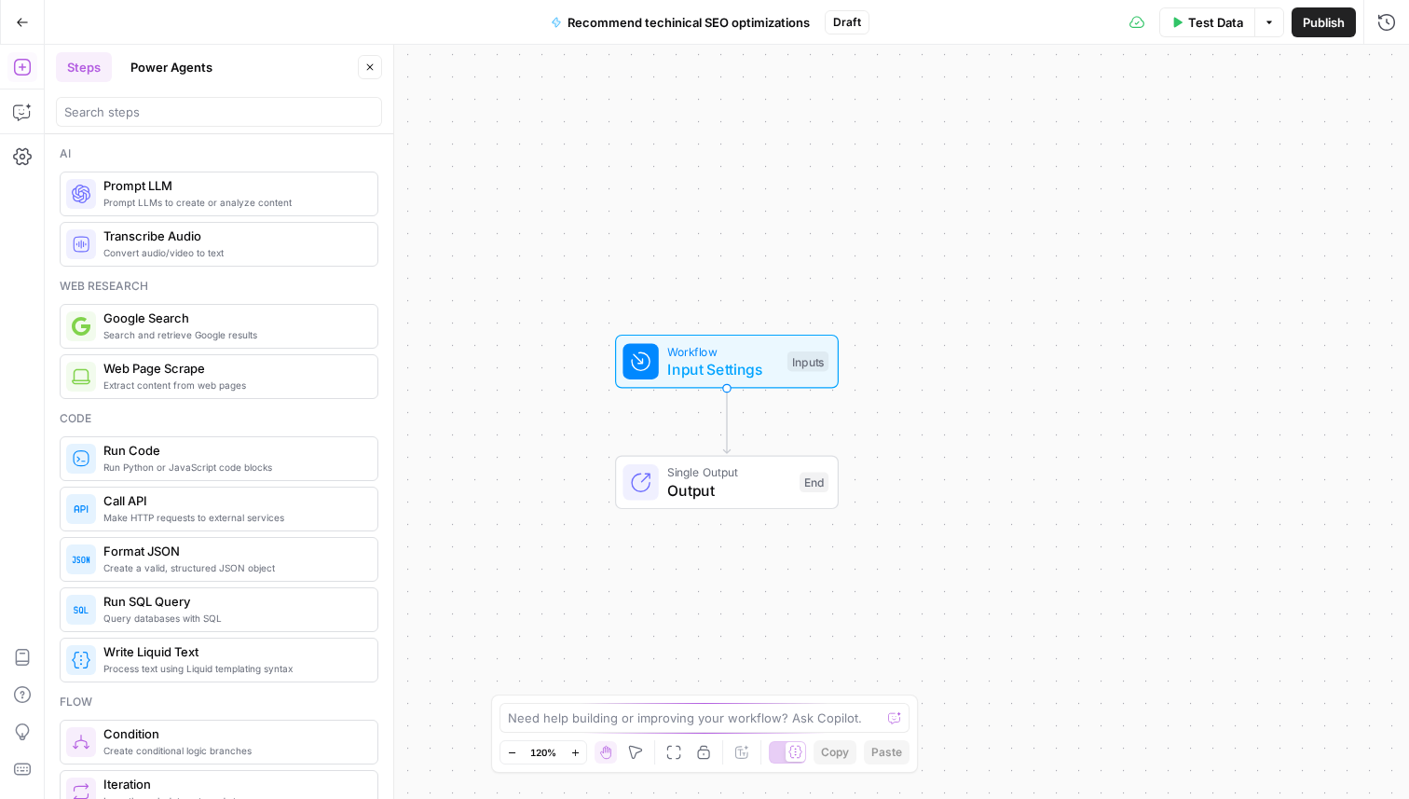
click at [682, 16] on span "Recommend techinical SEO optimizations" at bounding box center [689, 22] width 242 height 19
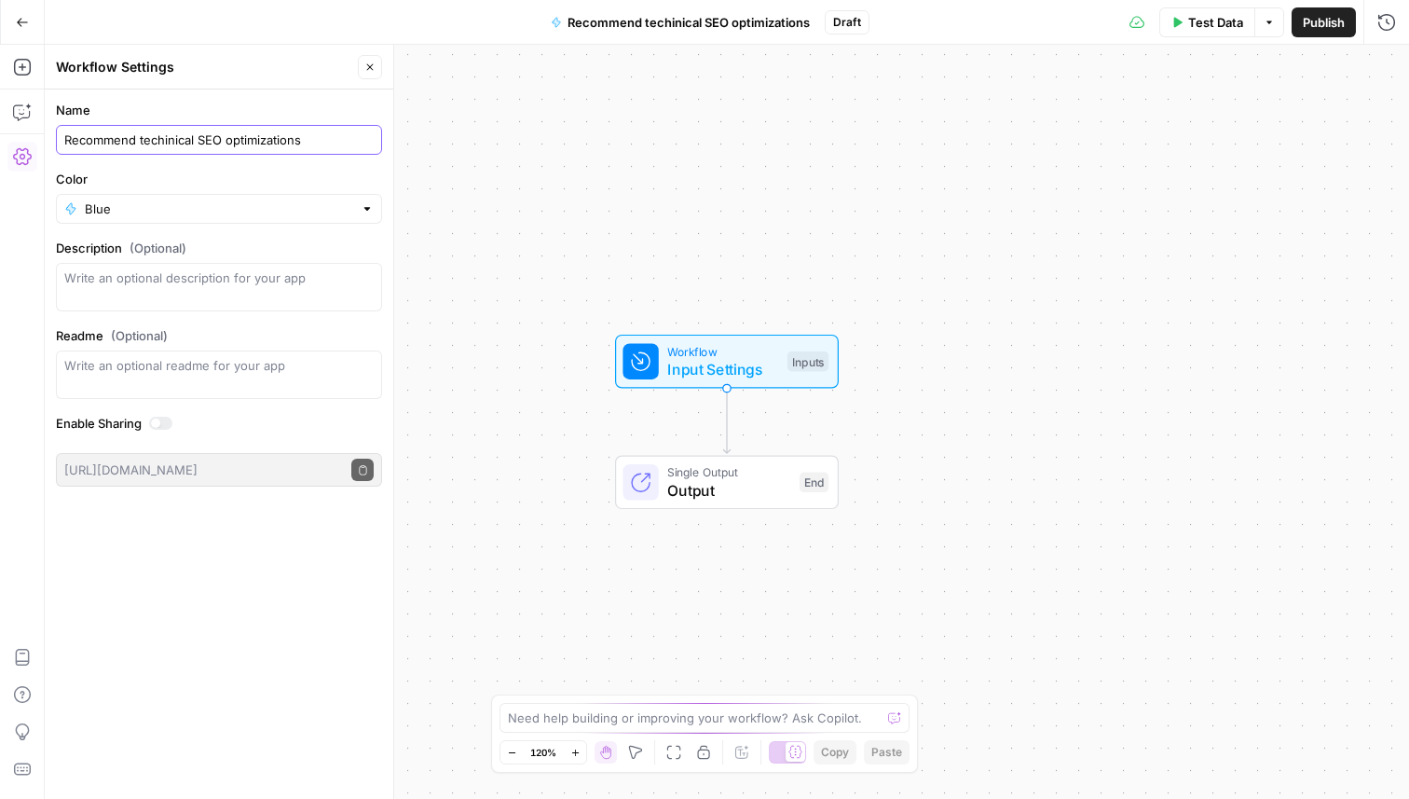
click at [232, 132] on input "Recommend techinical SEO optimizations" at bounding box center [218, 139] width 309 height 19
type input "Optimize techinical SEO"
click at [16, 27] on icon "button" at bounding box center [22, 22] width 13 height 13
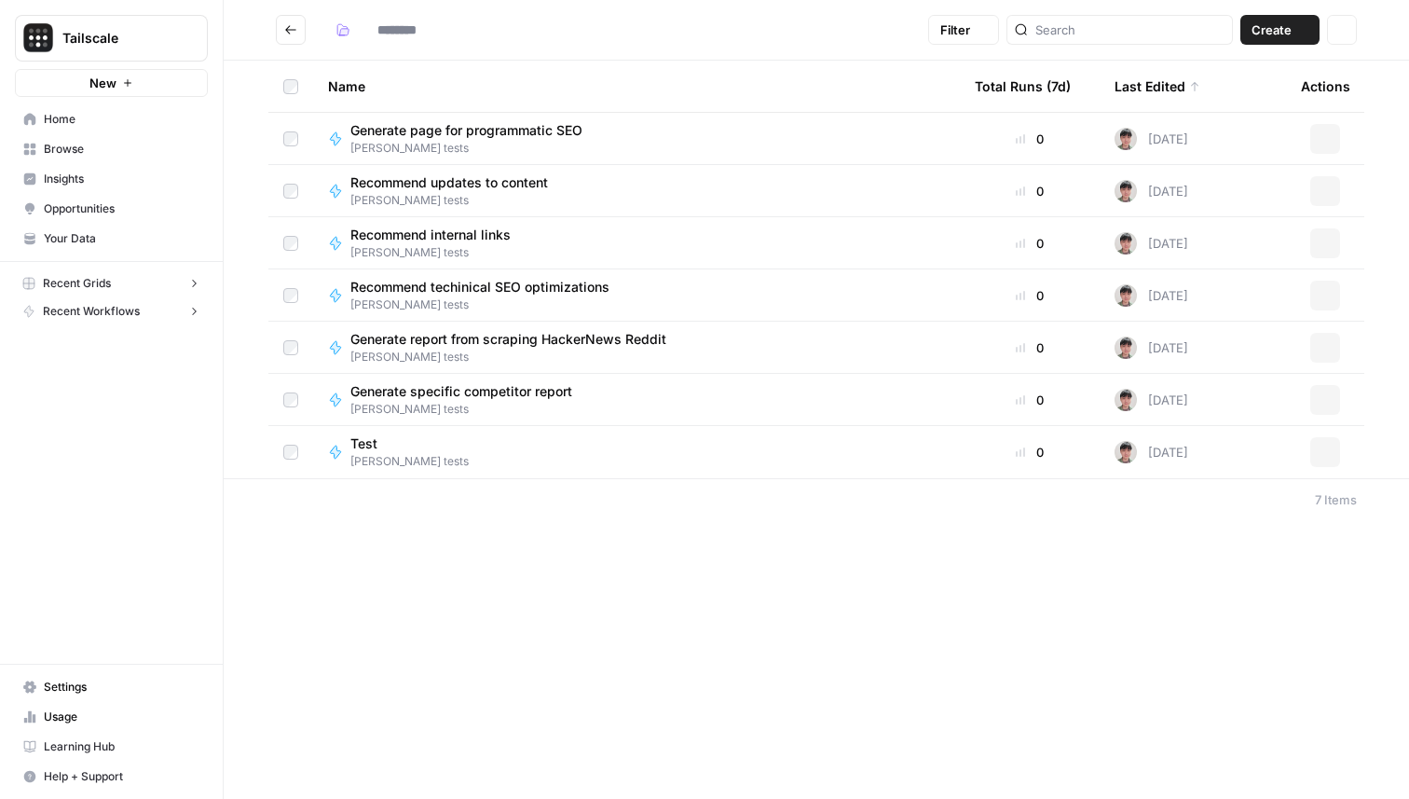
type input "**********"
click at [433, 291] on span "Recommend internal links" at bounding box center [430, 287] width 160 height 19
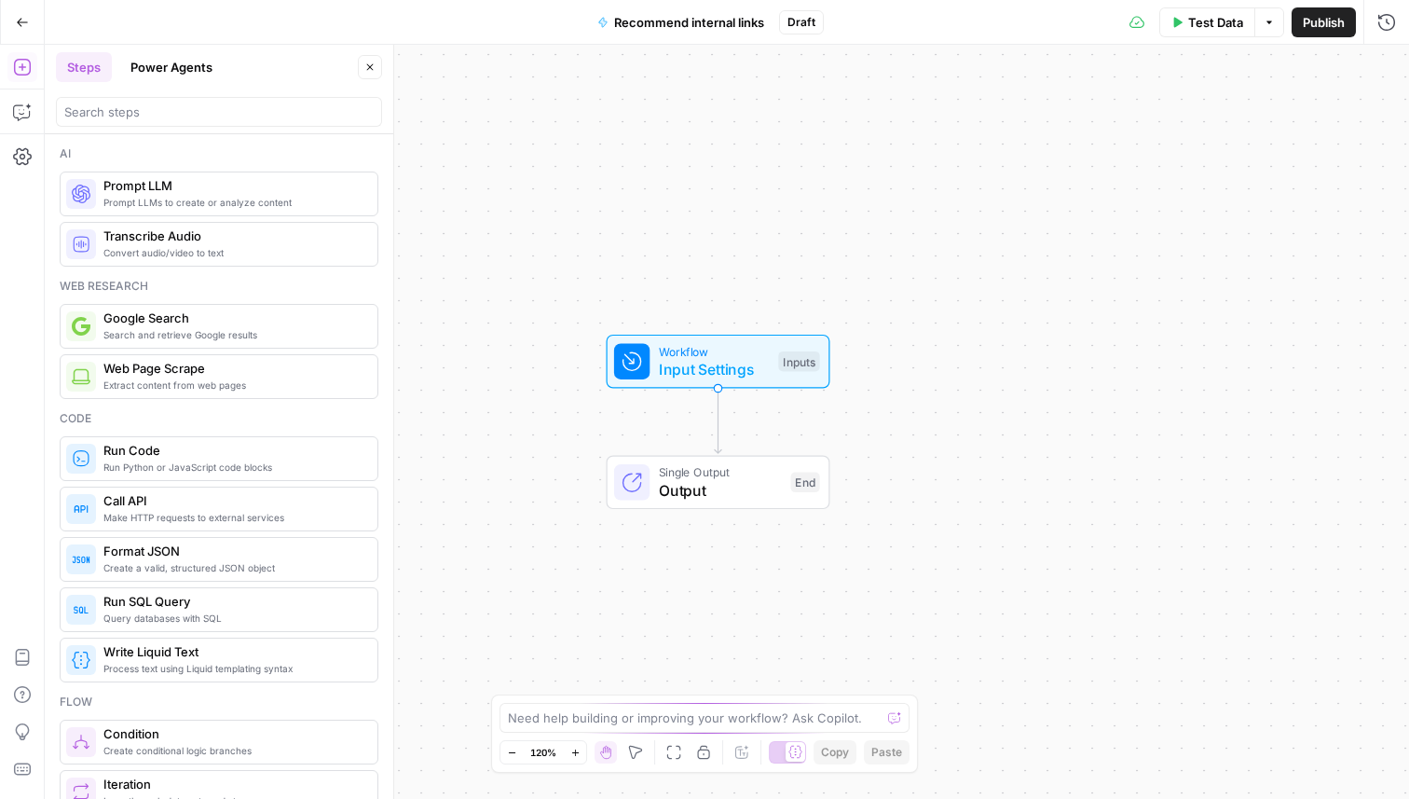
click at [704, 33] on button "Recommend internal links" at bounding box center [680, 22] width 189 height 30
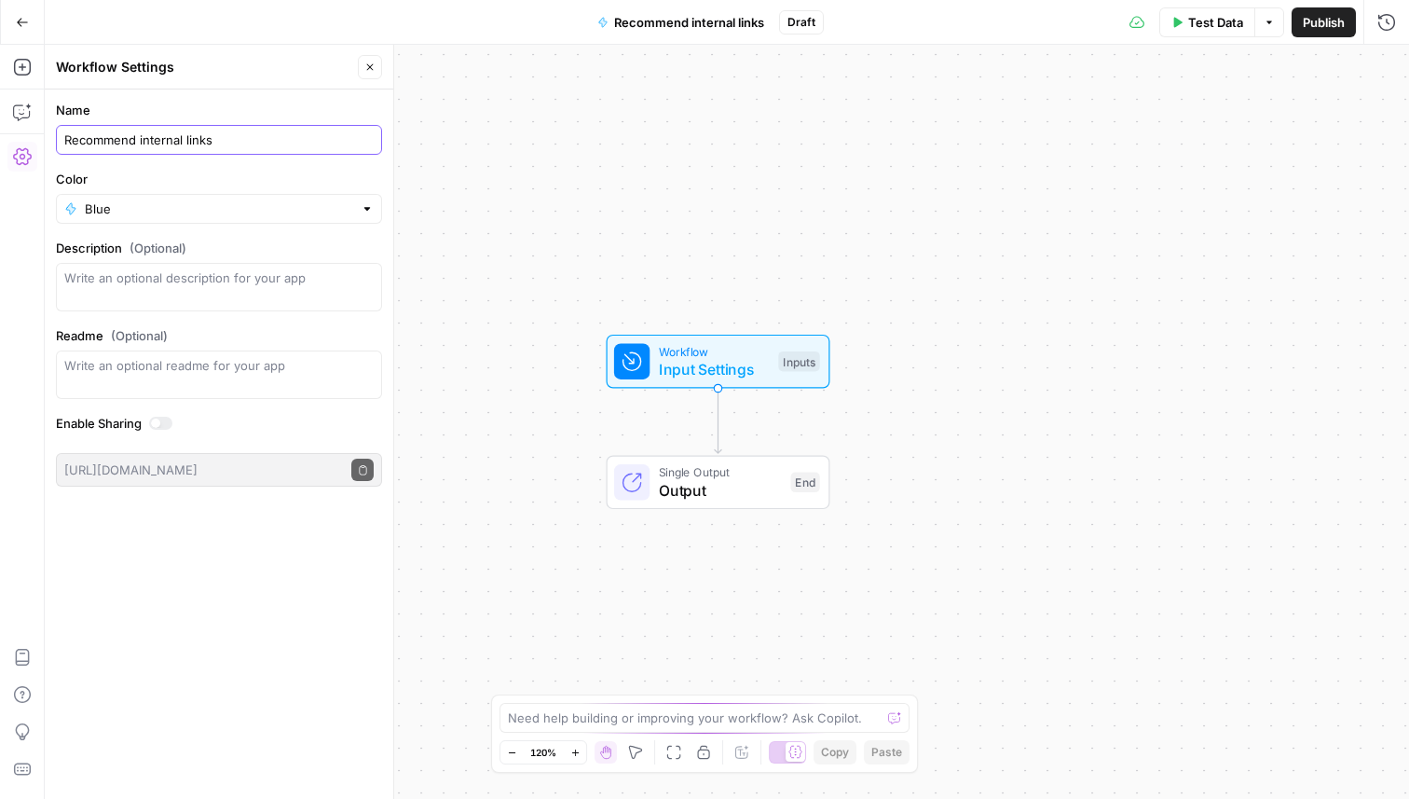
click at [254, 142] on input "Recommend internal links" at bounding box center [218, 139] width 309 height 19
type input "Add internal links to content"
click at [16, 22] on icon "button" at bounding box center [22, 22] width 13 height 13
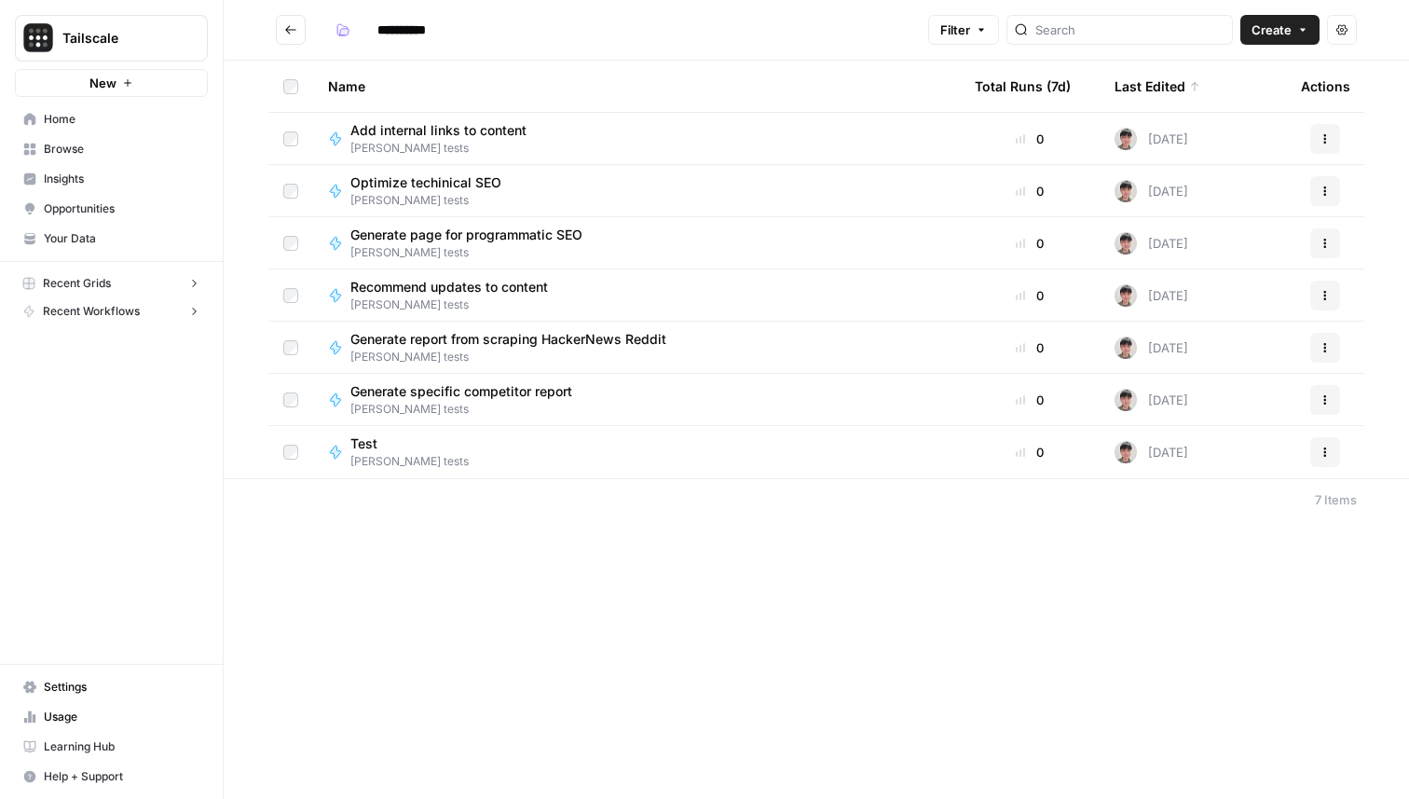
click at [453, 290] on span "Recommend updates to content" at bounding box center [449, 287] width 198 height 19
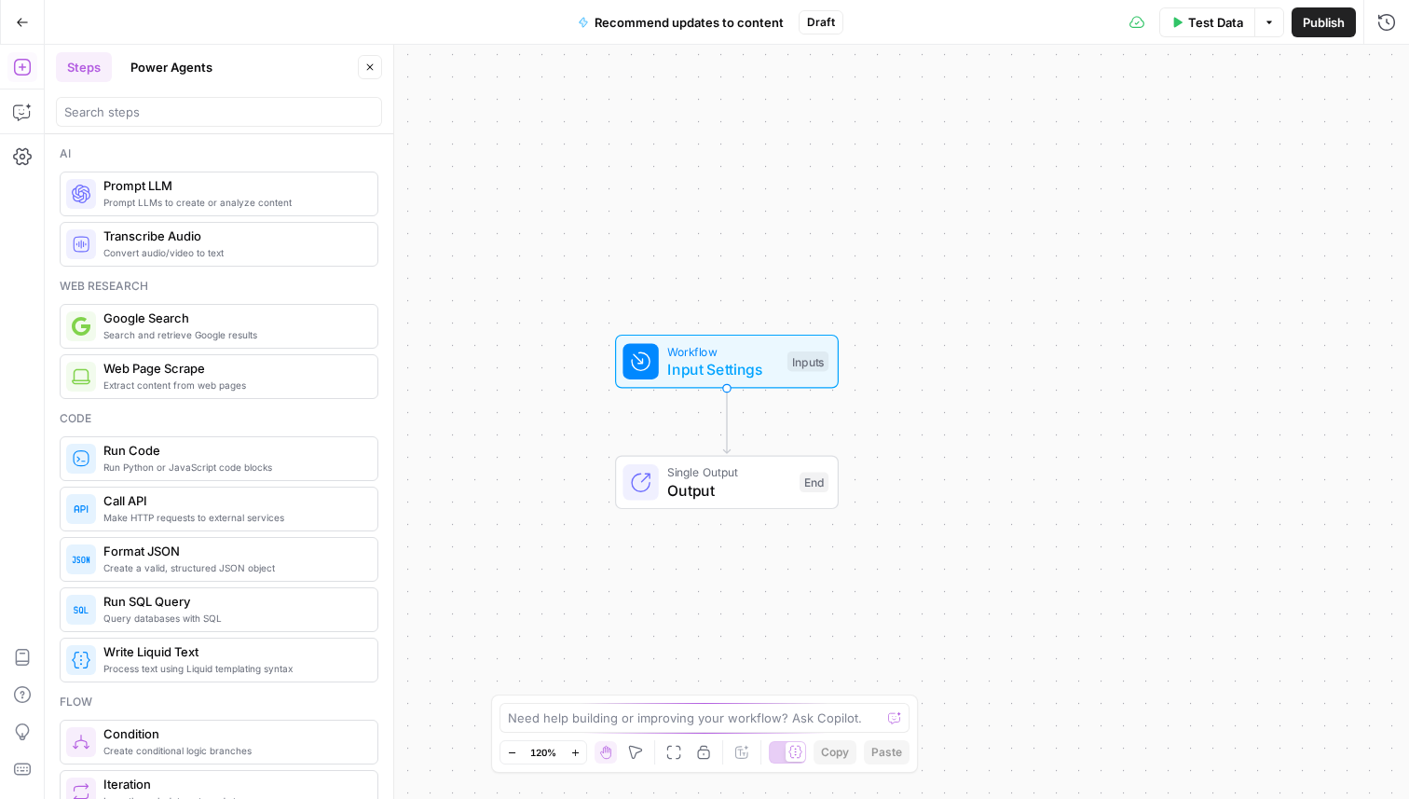
click at [649, 11] on button "Recommend updates to content" at bounding box center [681, 22] width 228 height 30
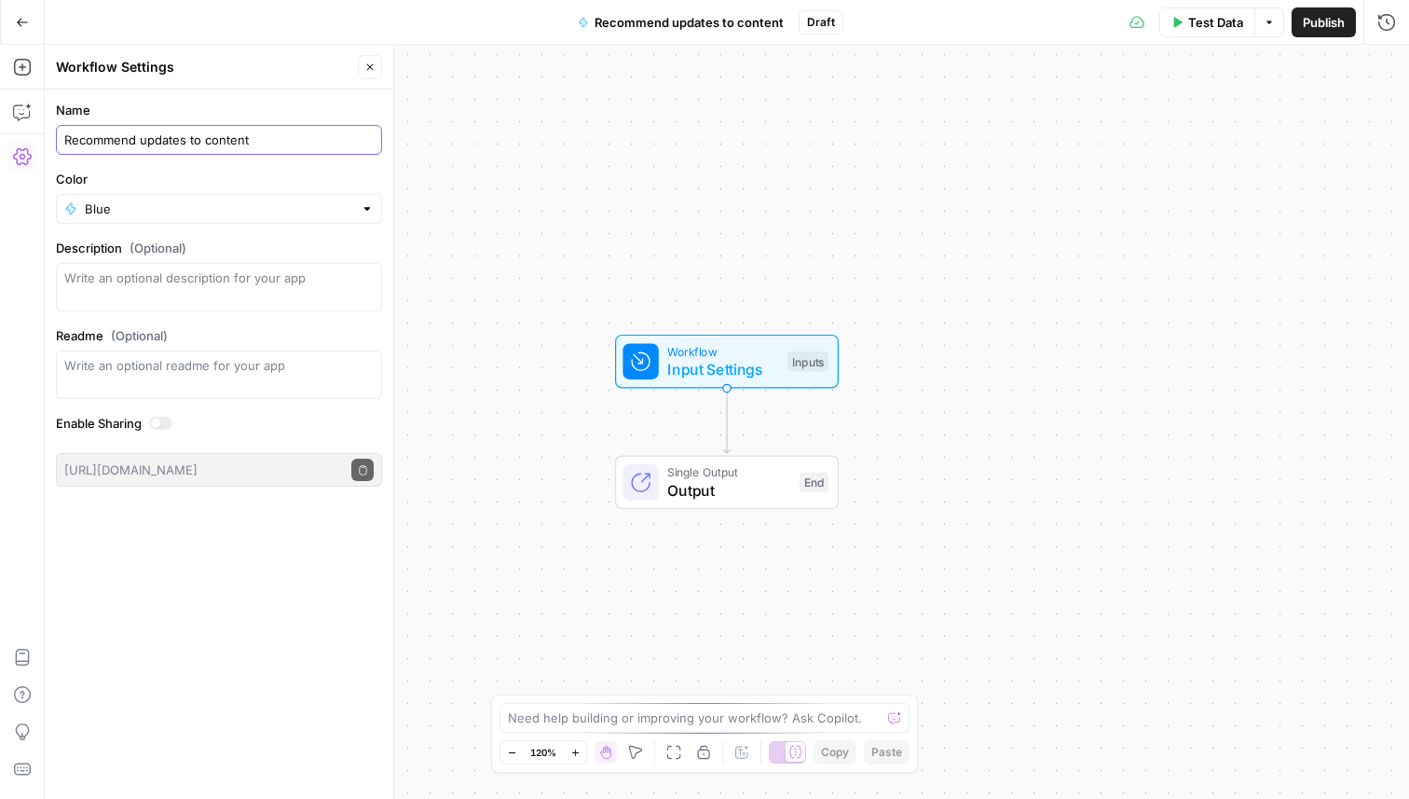
click at [236, 138] on input "Recommend updates to content" at bounding box center [218, 139] width 309 height 19
type input "Refresh content piece"
click at [19, 16] on icon "button" at bounding box center [22, 22] width 13 height 13
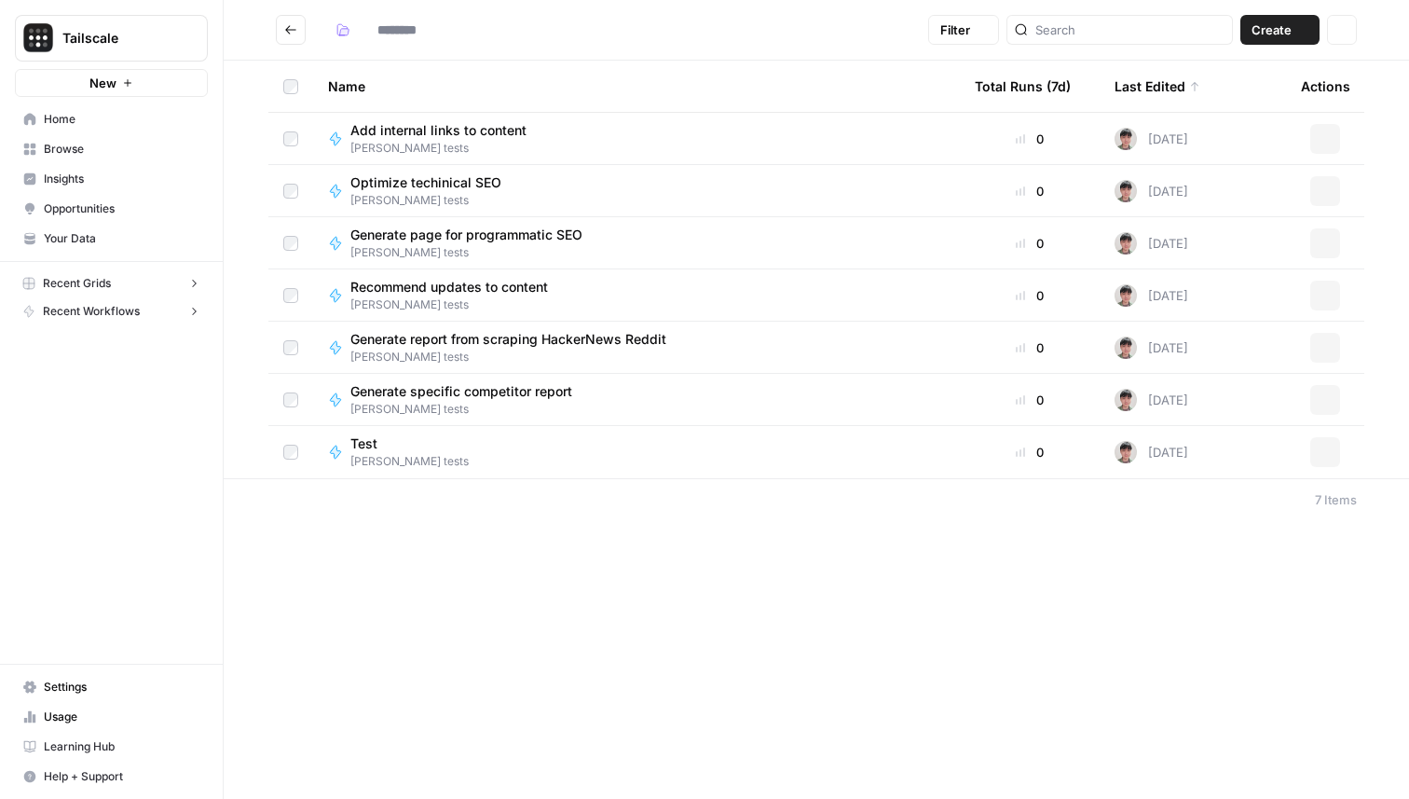
type input "**********"
click at [475, 189] on span "Add internal links to content" at bounding box center [438, 182] width 176 height 19
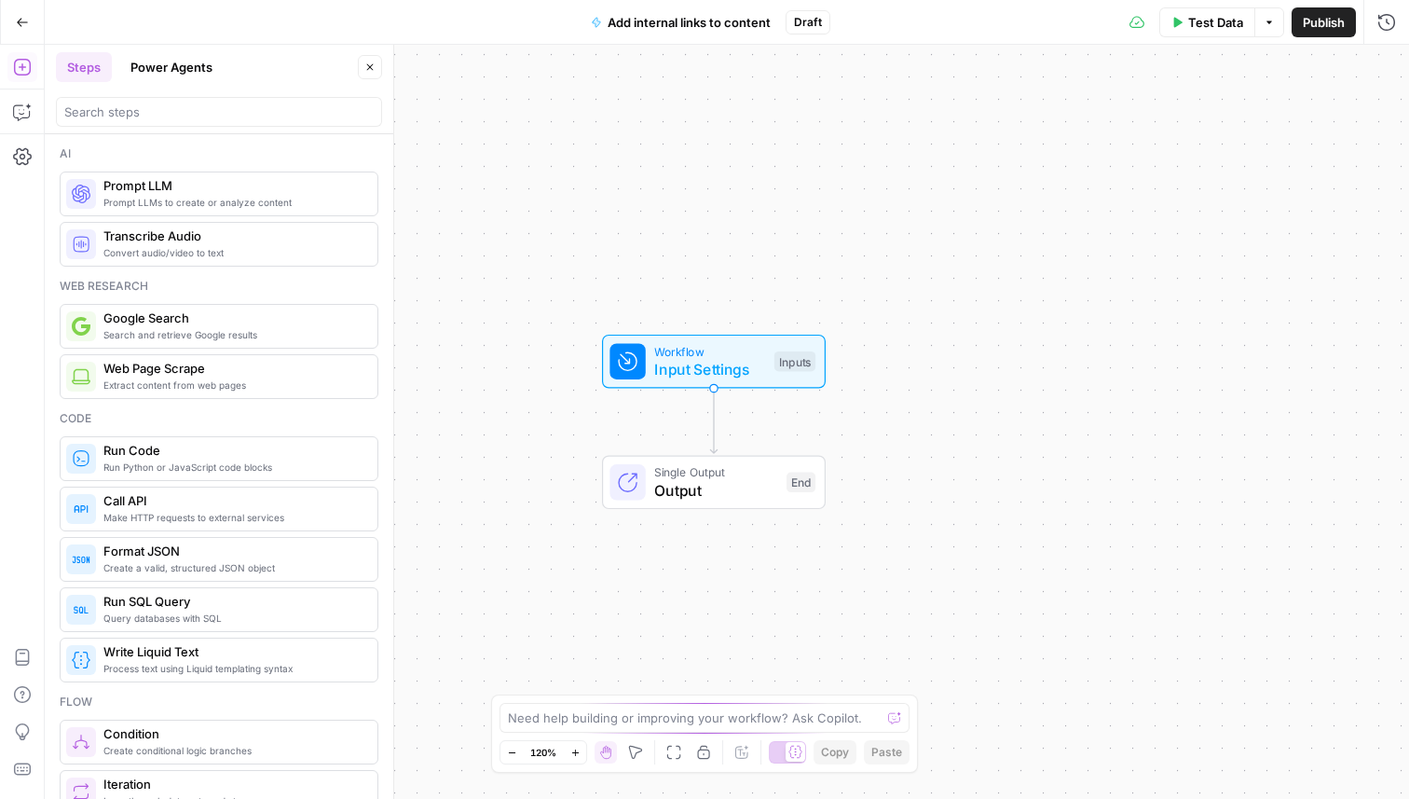
click at [707, 33] on button "Add internal links to content" at bounding box center [681, 22] width 202 height 30
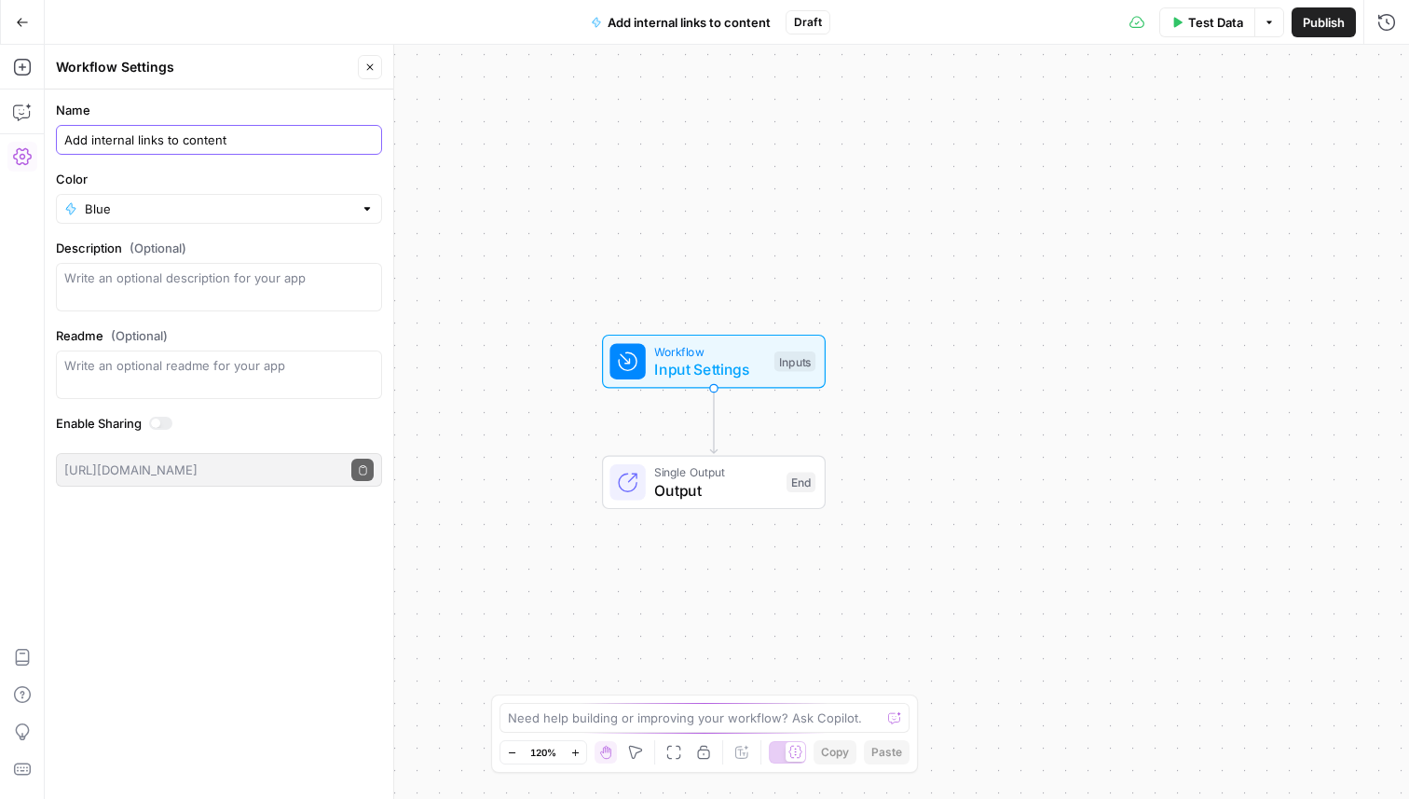
click at [288, 136] on input "Add internal links to content" at bounding box center [218, 139] width 309 height 19
type input "Add internal links to article"
click at [33, 22] on button "Go Back" at bounding box center [23, 23] width 34 height 34
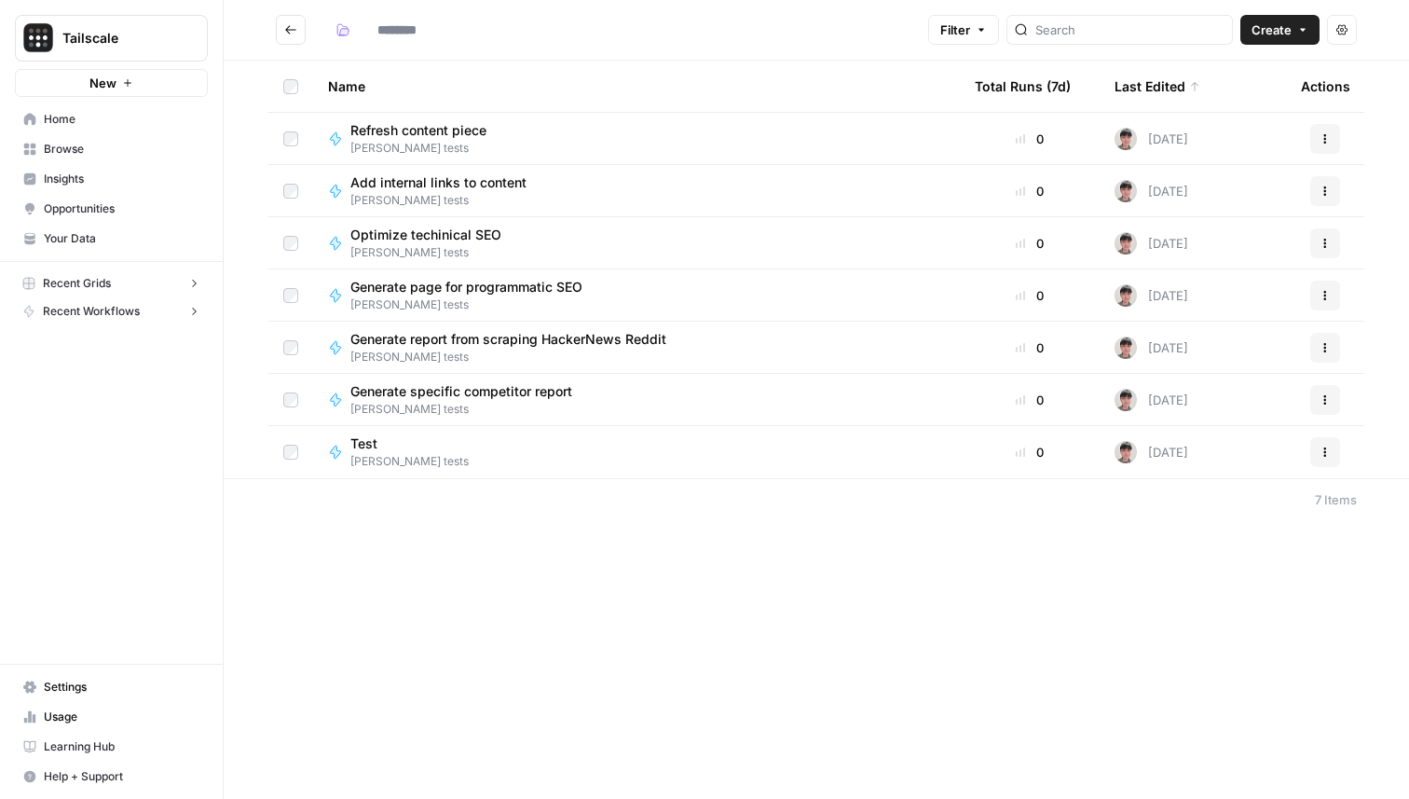
type input "**********"
click at [424, 185] on span "Refresh content piece" at bounding box center [418, 182] width 136 height 19
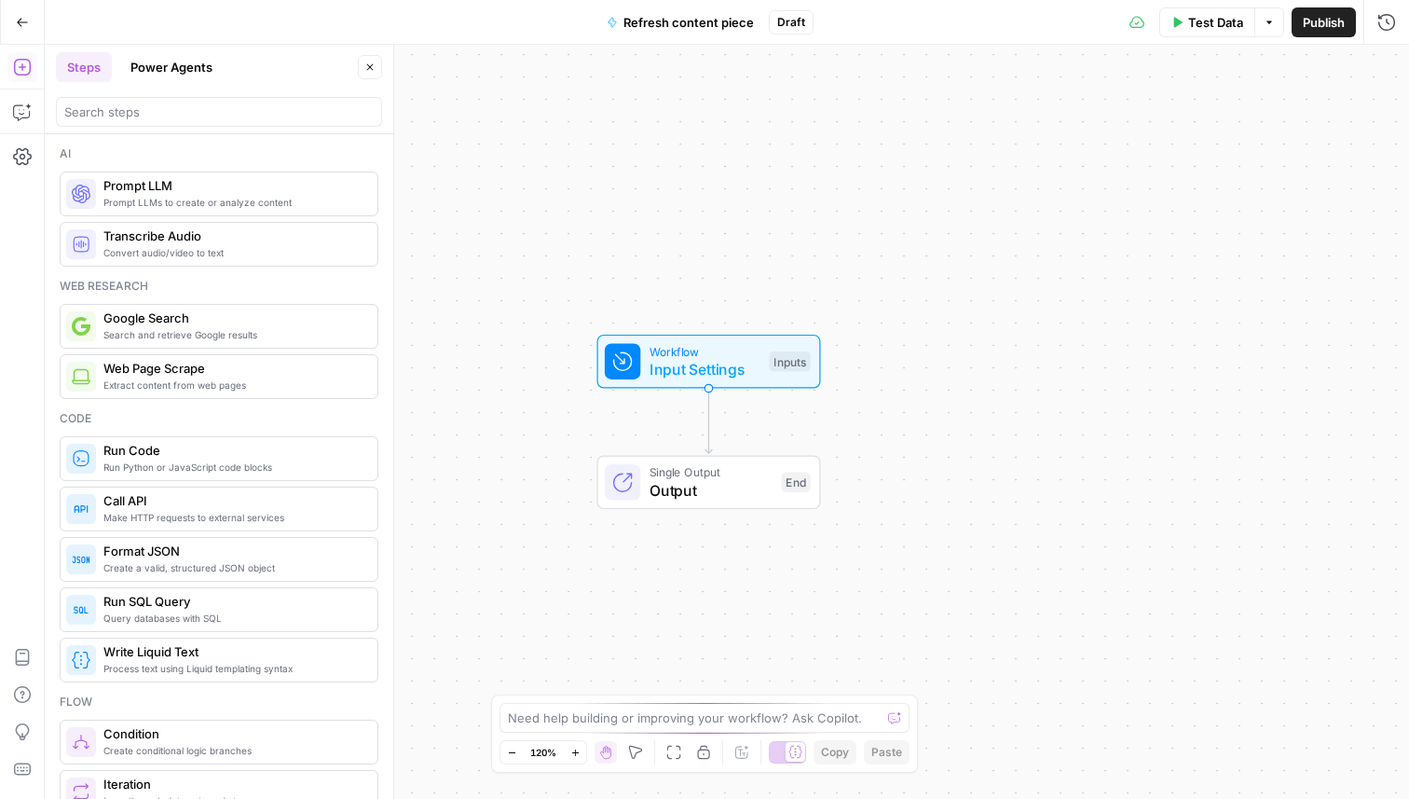
click at [702, 32] on button "Refresh content piece" at bounding box center [681, 22] width 170 height 30
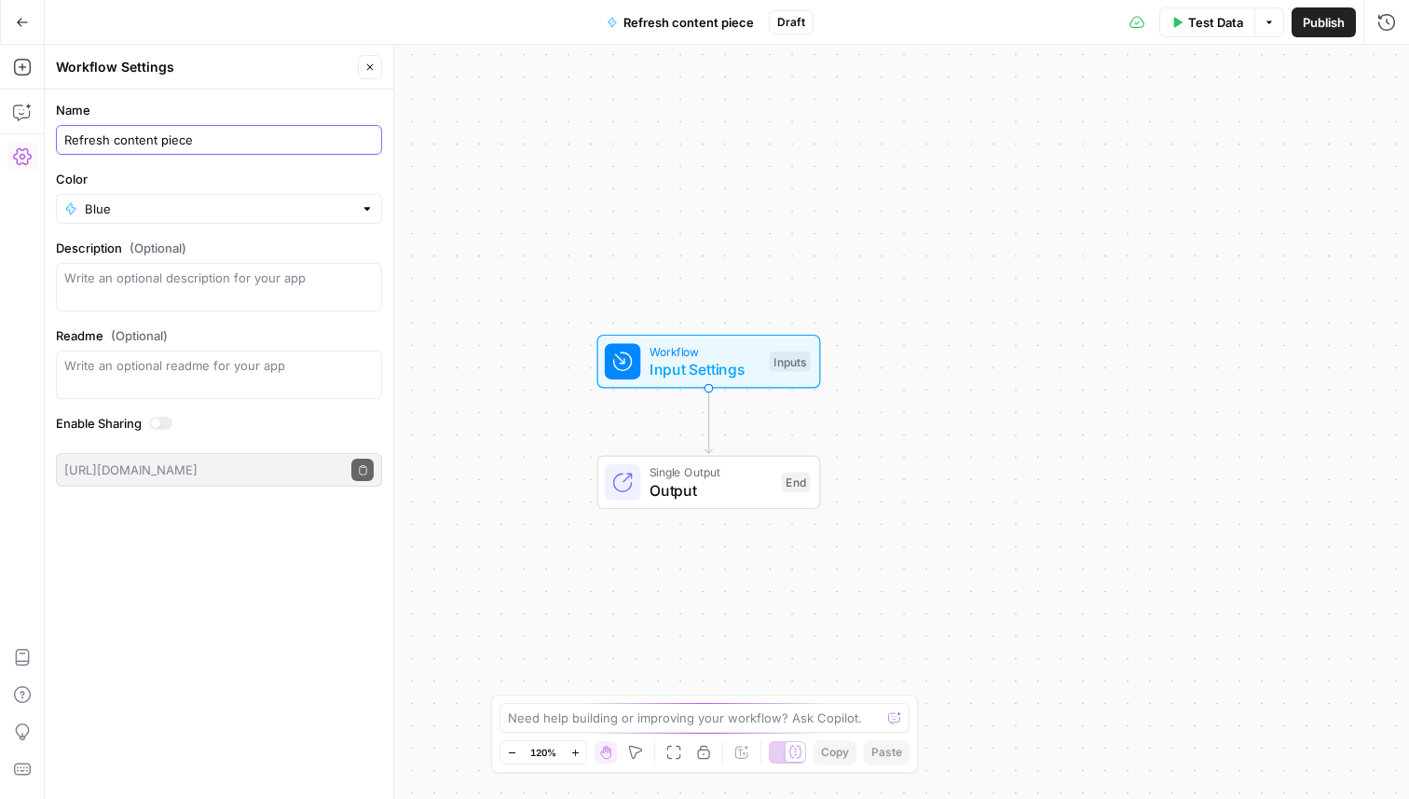
click at [252, 137] on input "Refresh content piece" at bounding box center [218, 139] width 309 height 19
type input "Refresh article"
click at [19, 32] on button "Go Back" at bounding box center [23, 23] width 34 height 34
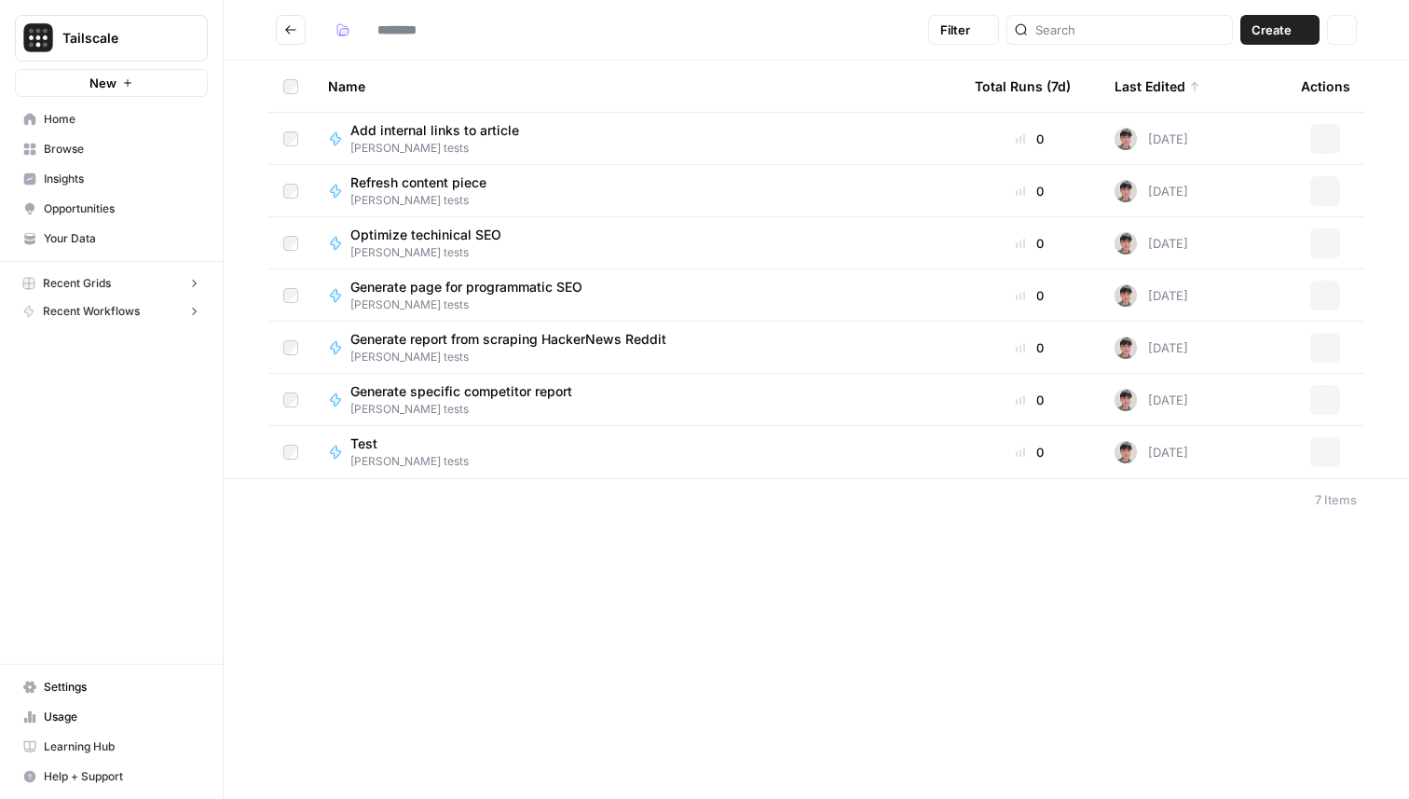
type input "**********"
click at [396, 554] on div "**********" at bounding box center [817, 399] width 1186 height 799
click at [702, 22] on div "**********" at bounding box center [624, 30] width 593 height 30
click at [130, 84] on icon "button" at bounding box center [127, 82] width 11 height 11
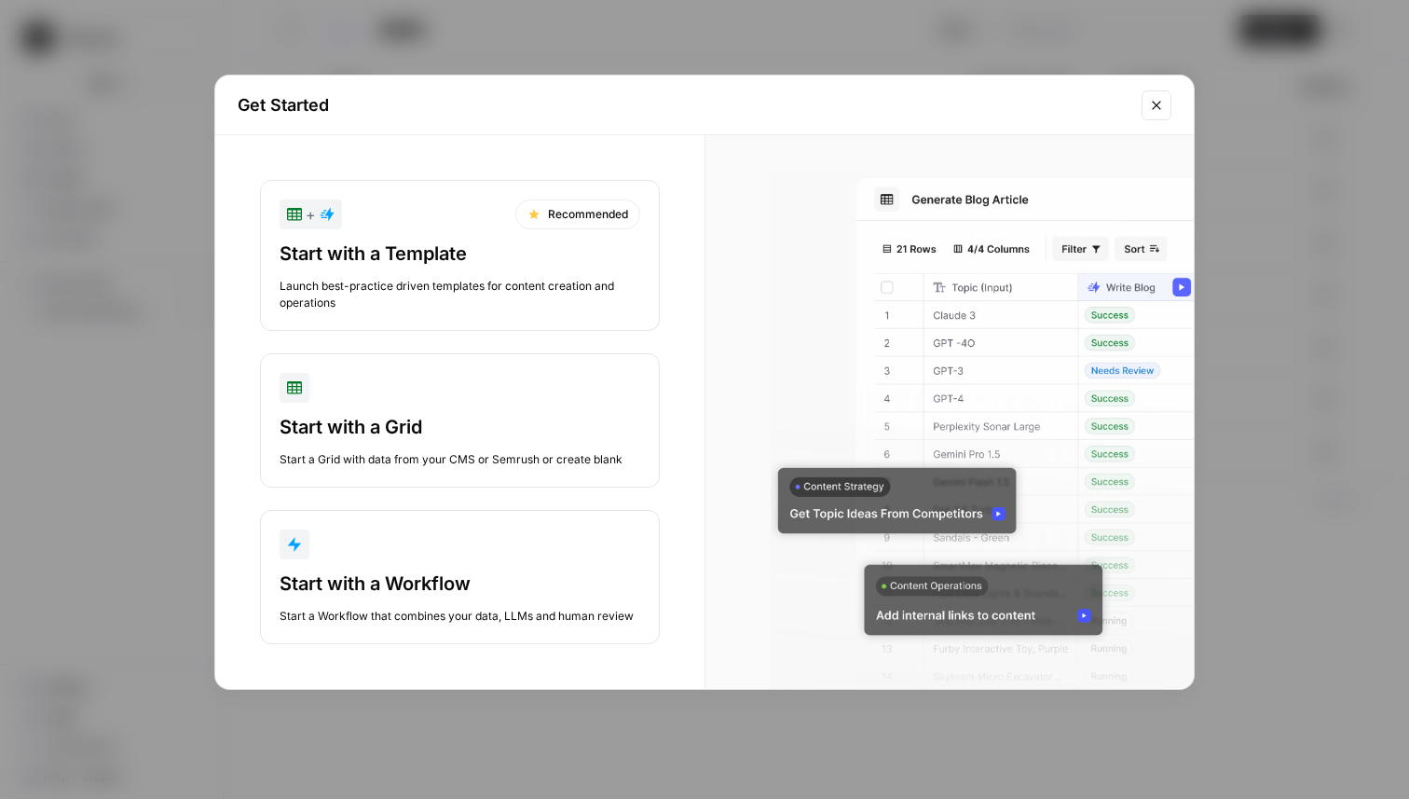
click at [360, 285] on div "Launch best-practice driven templates for content creation and operations" at bounding box center [460, 295] width 361 height 34
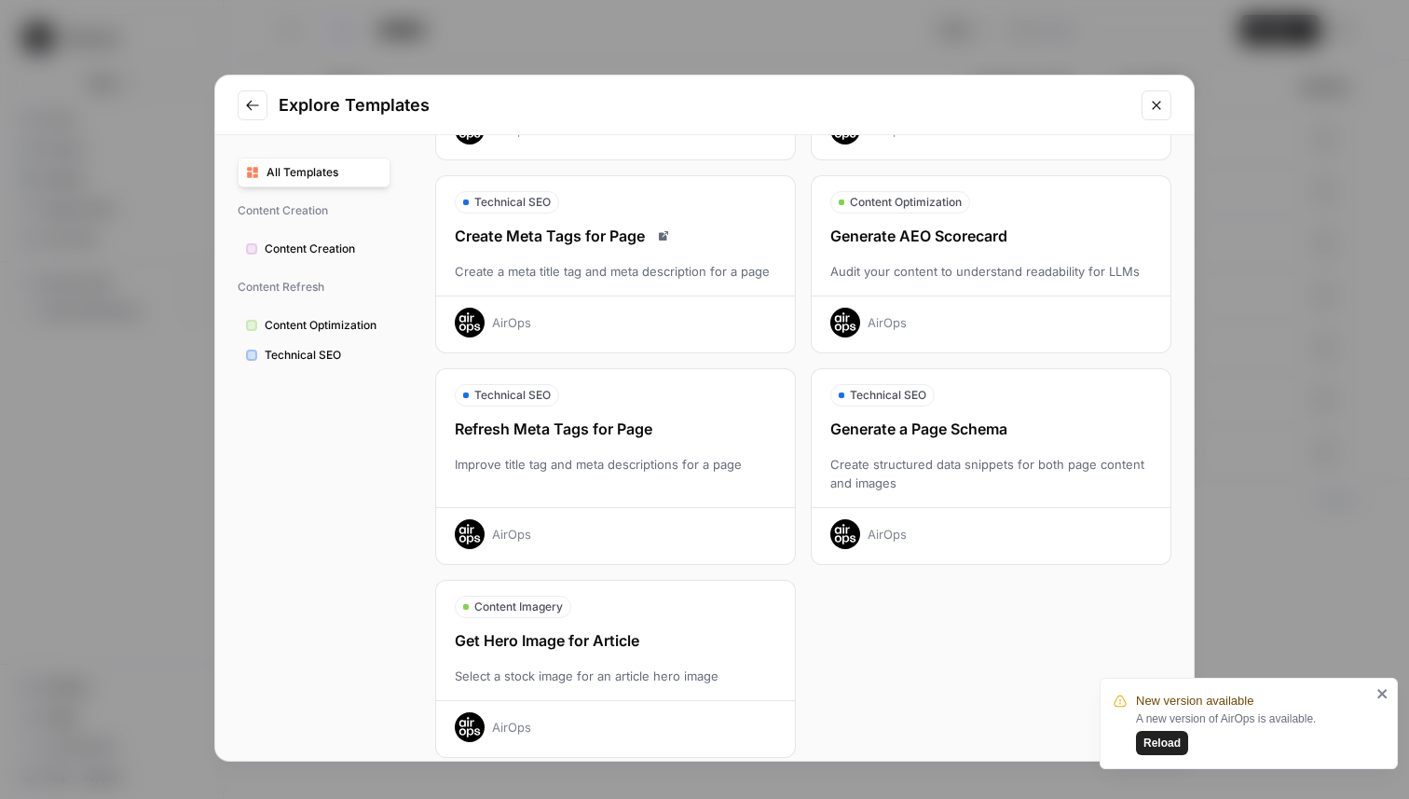
scroll to position [477, 0]
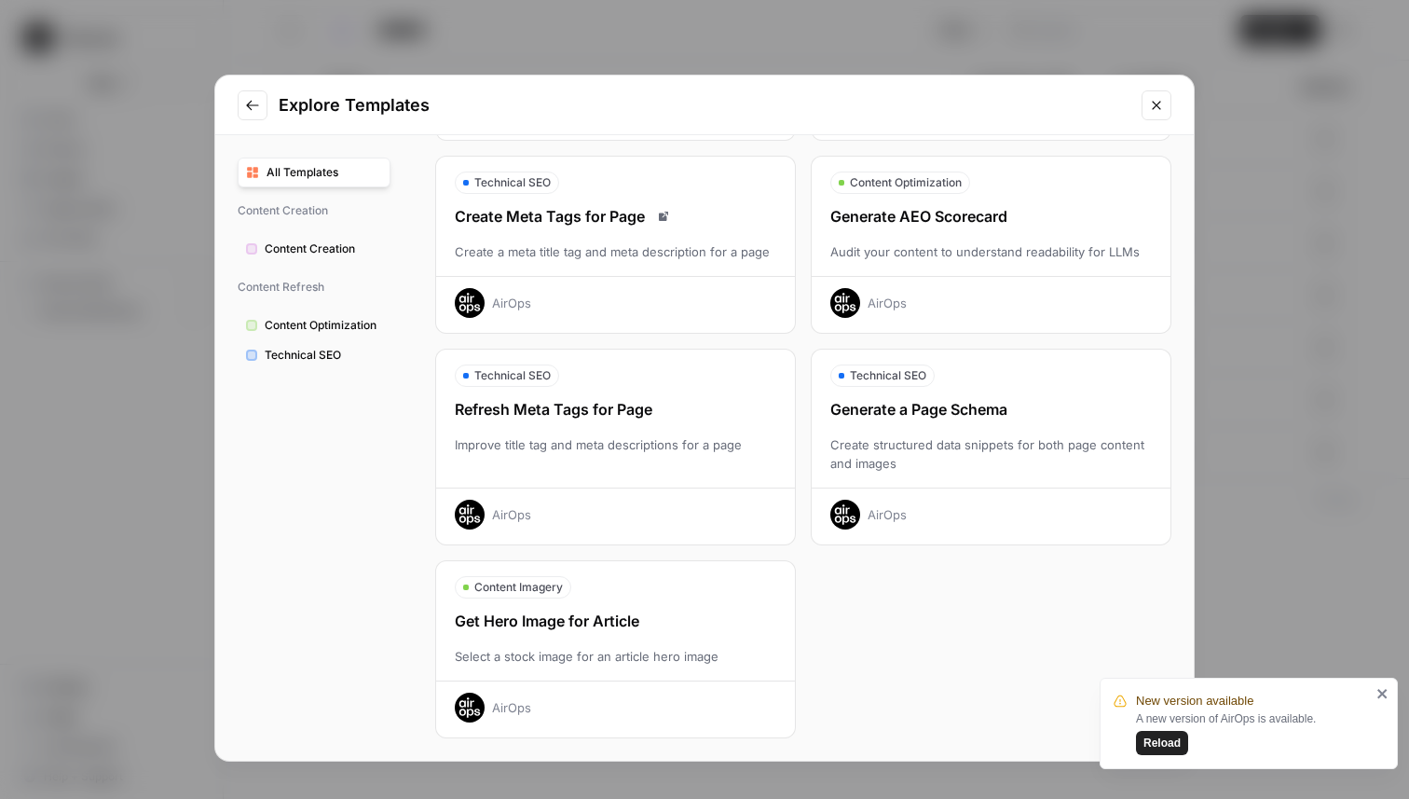
click at [128, 433] on div "Explore Templates All Templates Content Creation Content Creation Content Refre…" at bounding box center [704, 399] width 1409 height 799
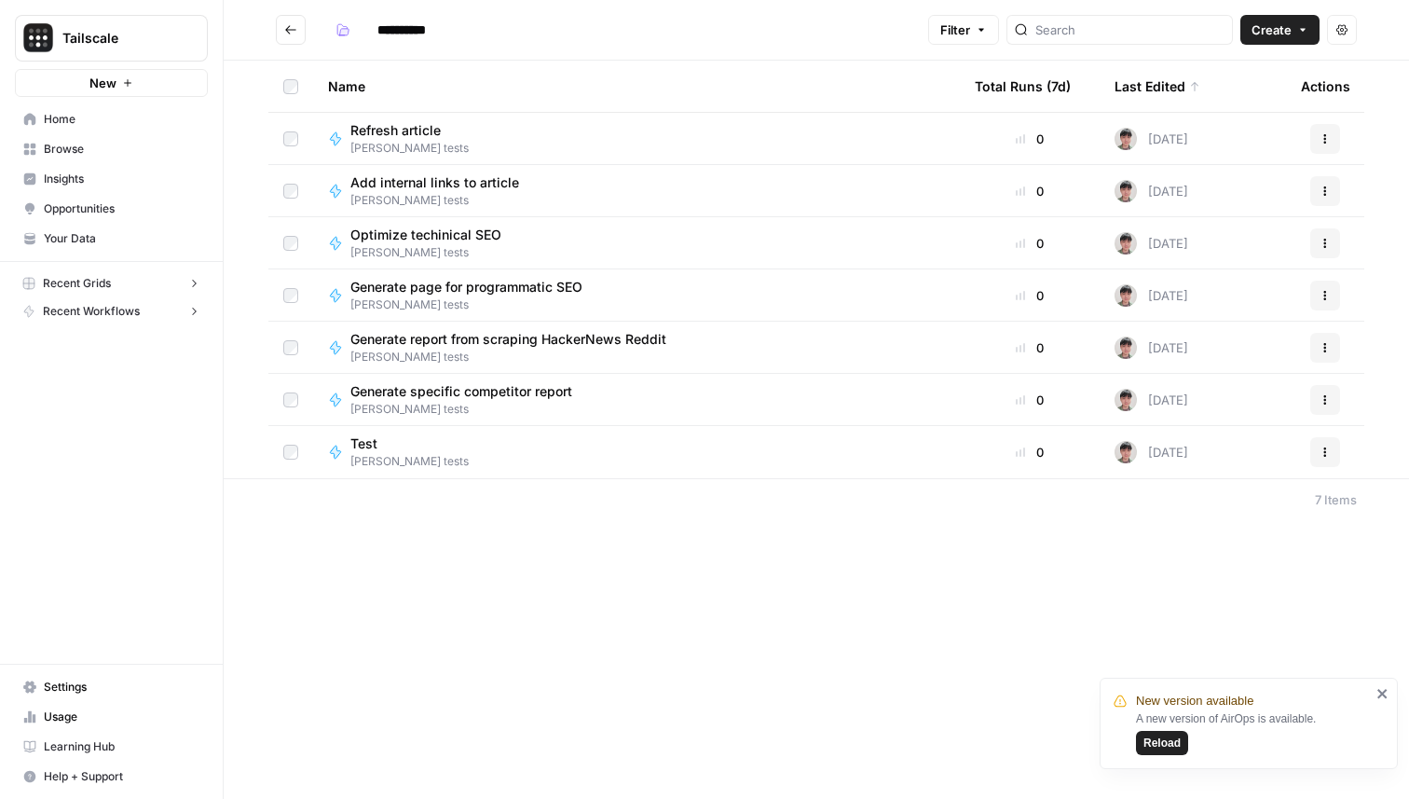
click at [1166, 746] on span "Reload" at bounding box center [1162, 742] width 37 height 17
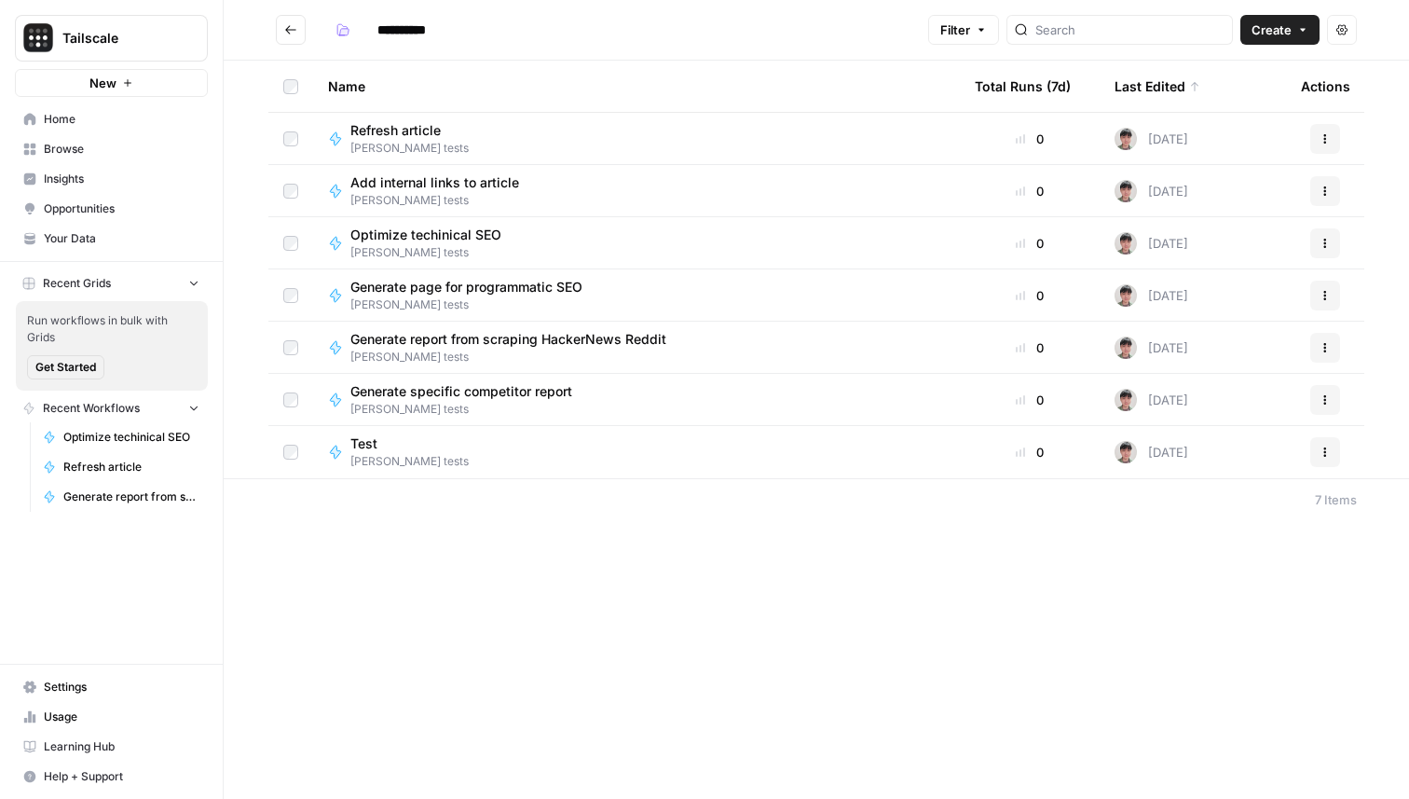
click at [1285, 30] on span "Create" at bounding box center [1272, 30] width 40 height 19
click at [1257, 103] on span "Workflow" at bounding box center [1244, 99] width 104 height 19
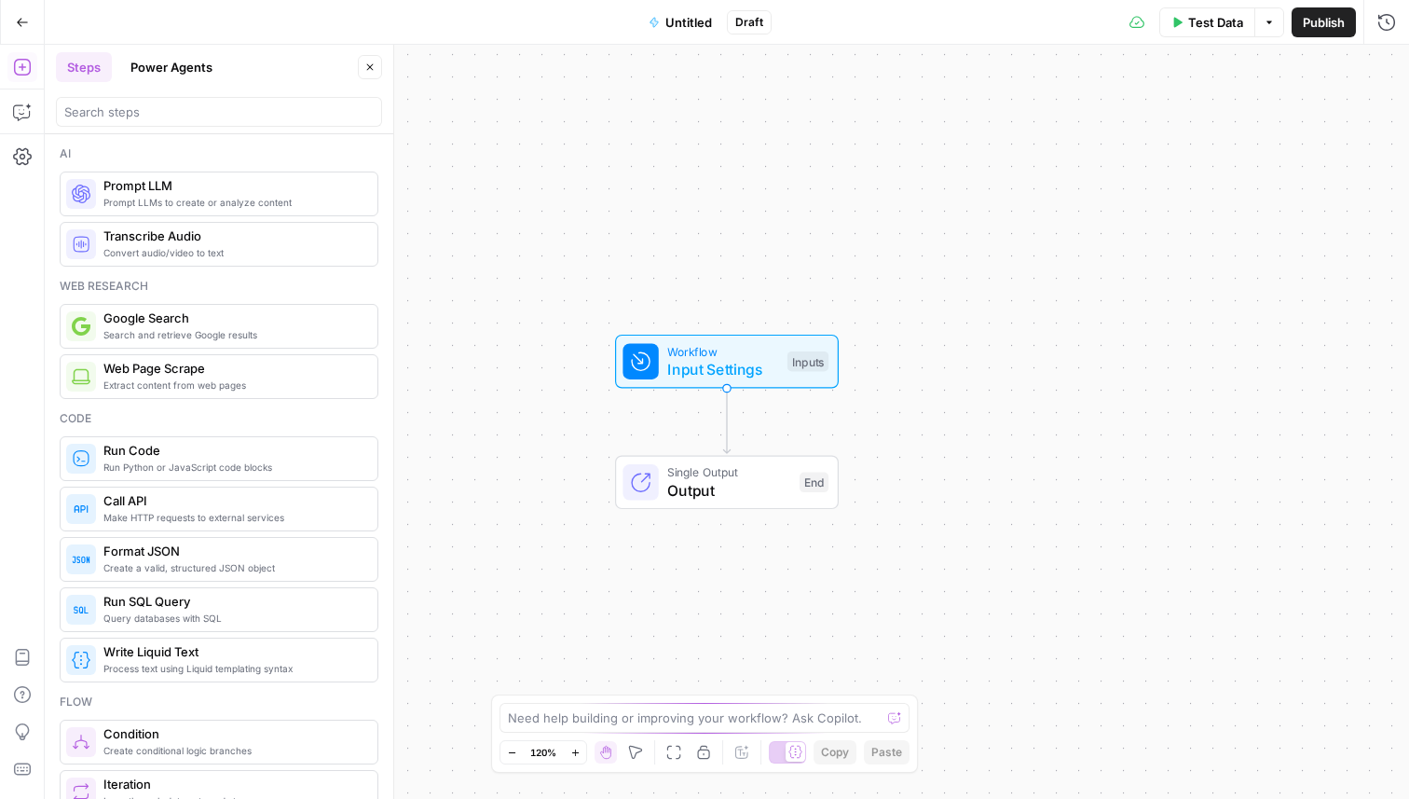
click at [679, 31] on button "Untitled" at bounding box center [681, 22] width 86 height 30
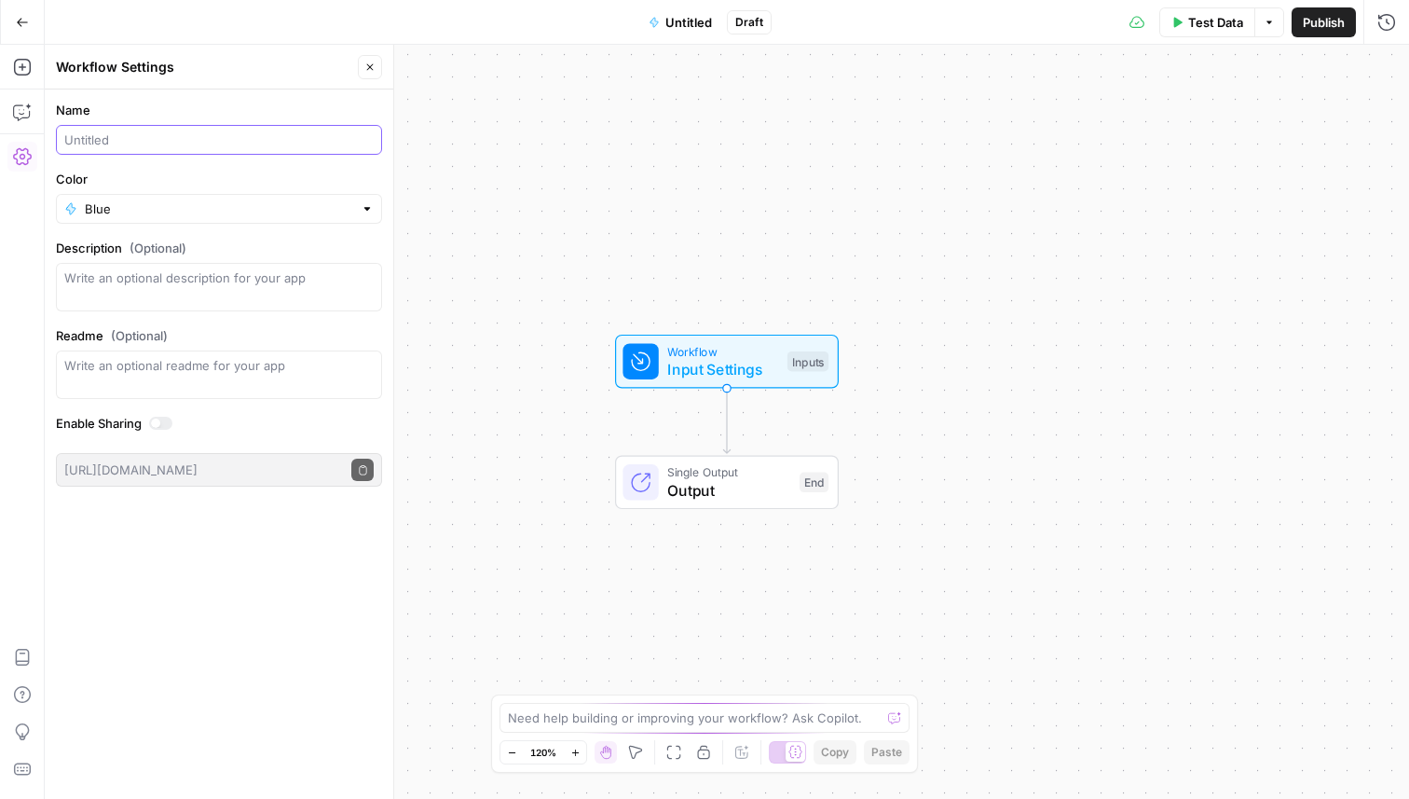
click at [109, 143] on input "Name" at bounding box center [218, 139] width 309 height 19
type input "Recommend an article title"
click at [17, 31] on button "Go Back" at bounding box center [23, 23] width 34 height 34
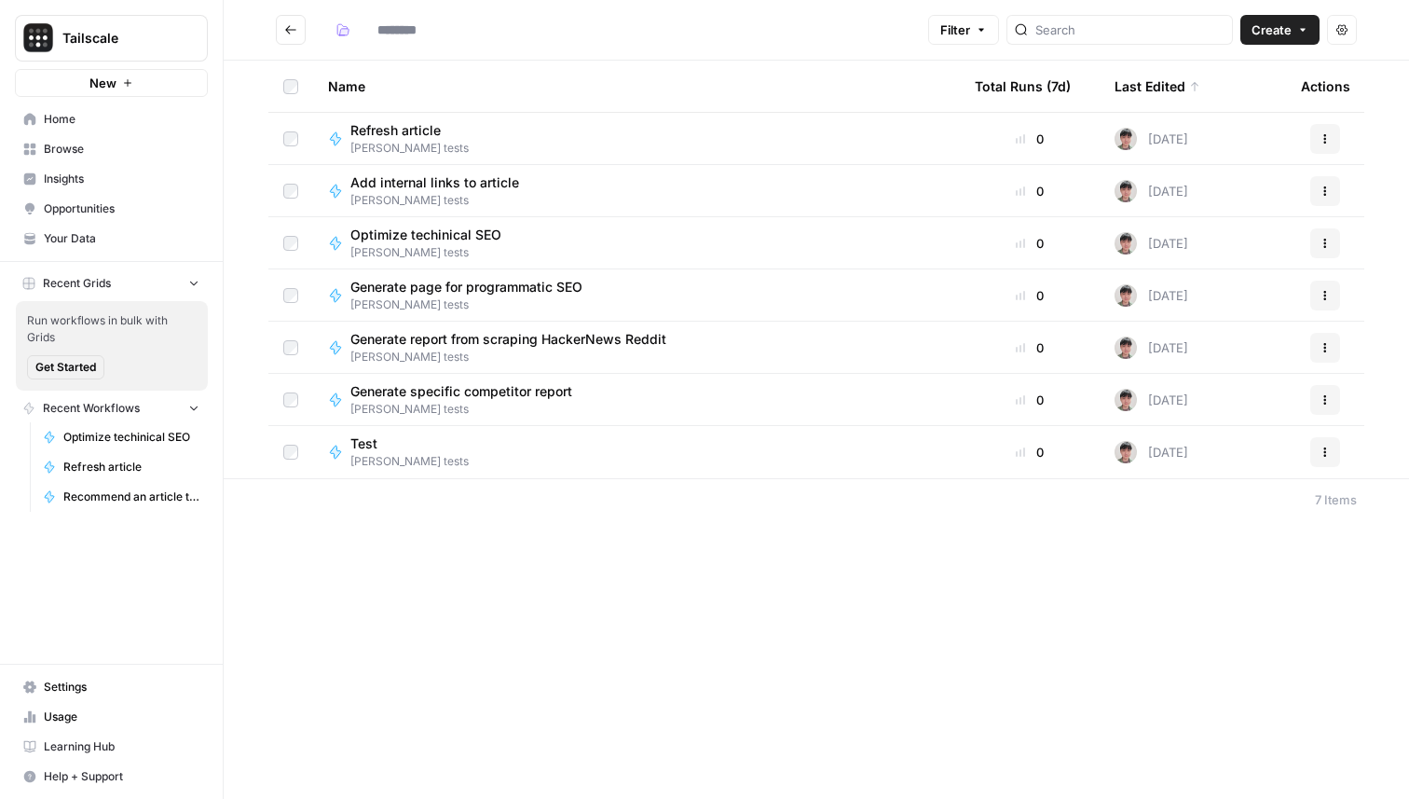
type input "**********"
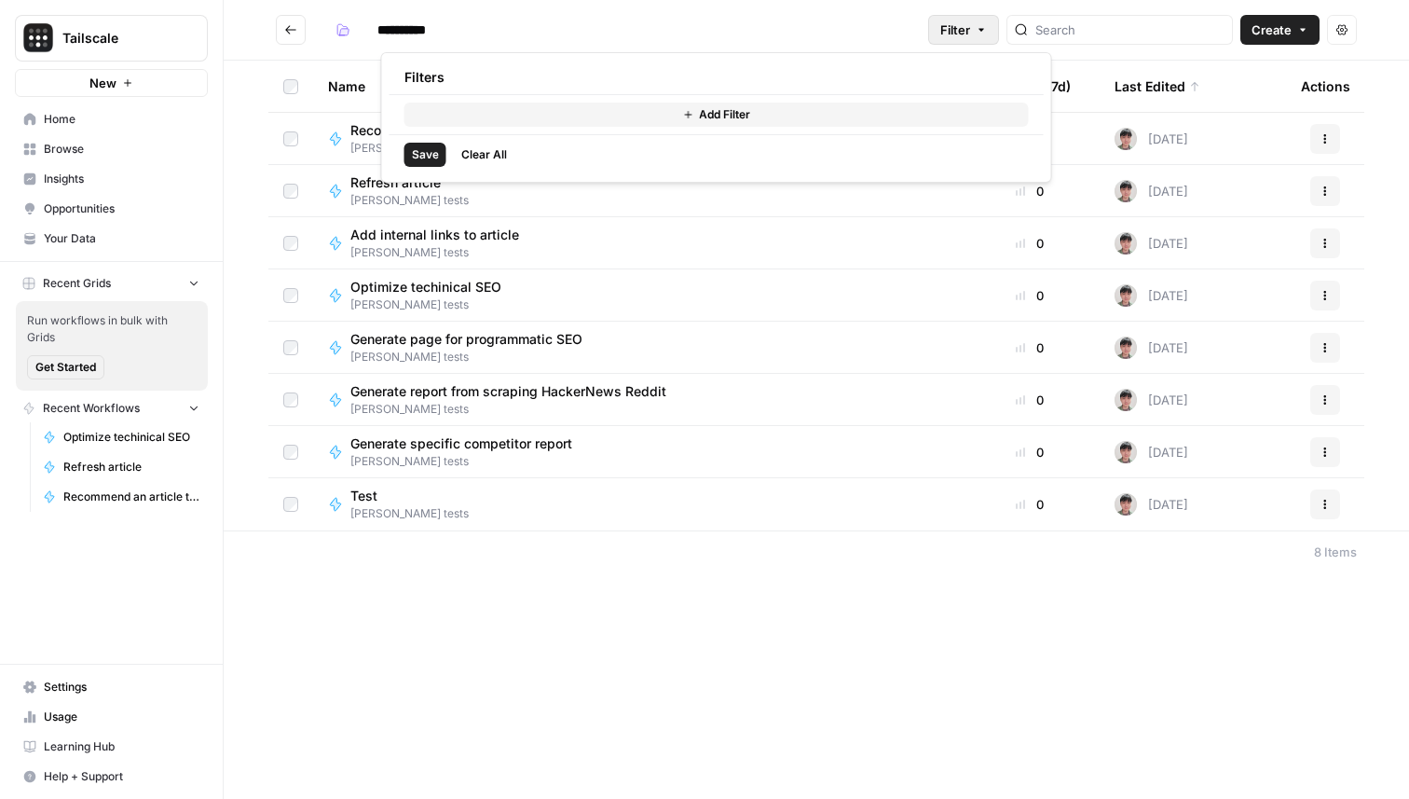
click at [970, 21] on span "Filter" at bounding box center [955, 30] width 30 height 19
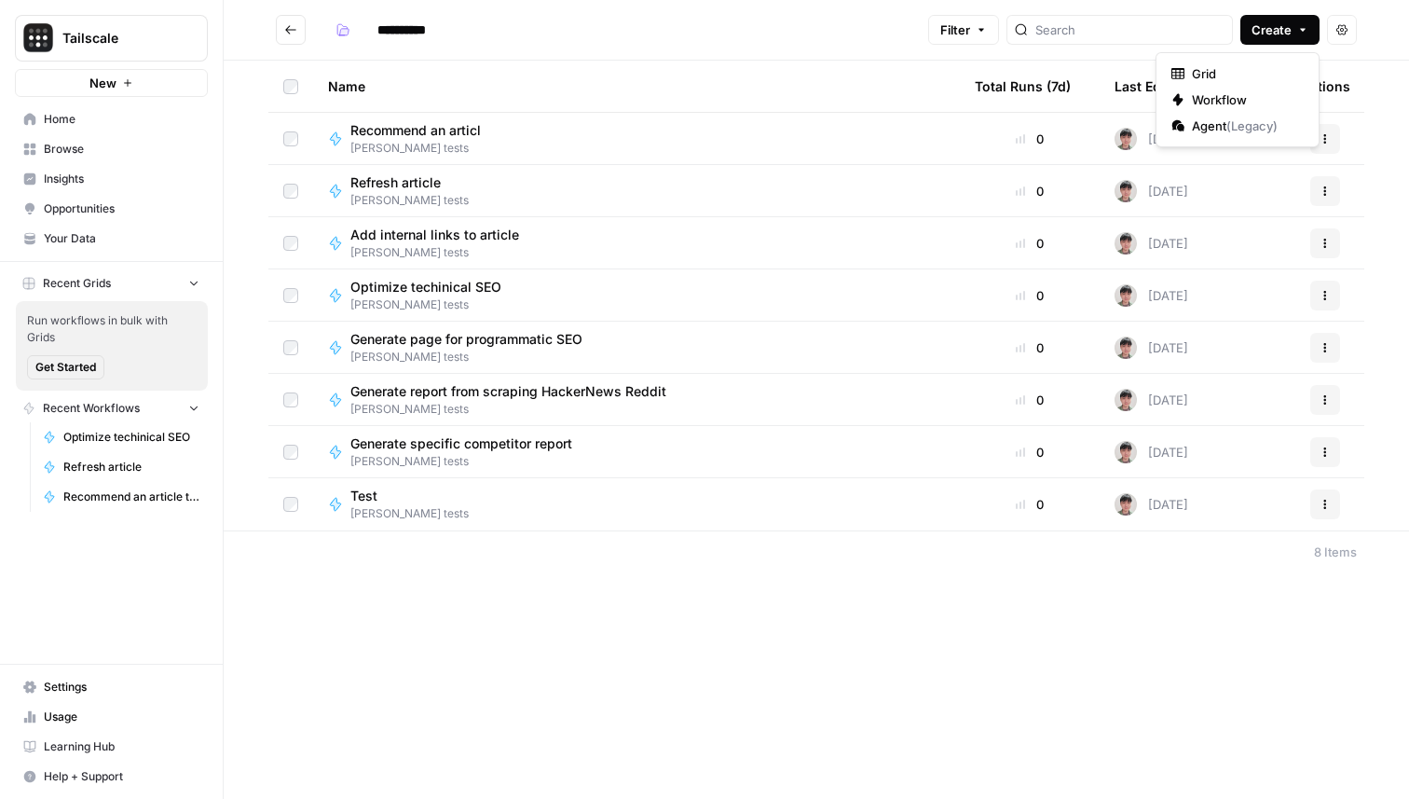
click at [1282, 25] on span "Create" at bounding box center [1272, 30] width 40 height 19
click at [1202, 92] on span "Workflow" at bounding box center [1244, 99] width 104 height 19
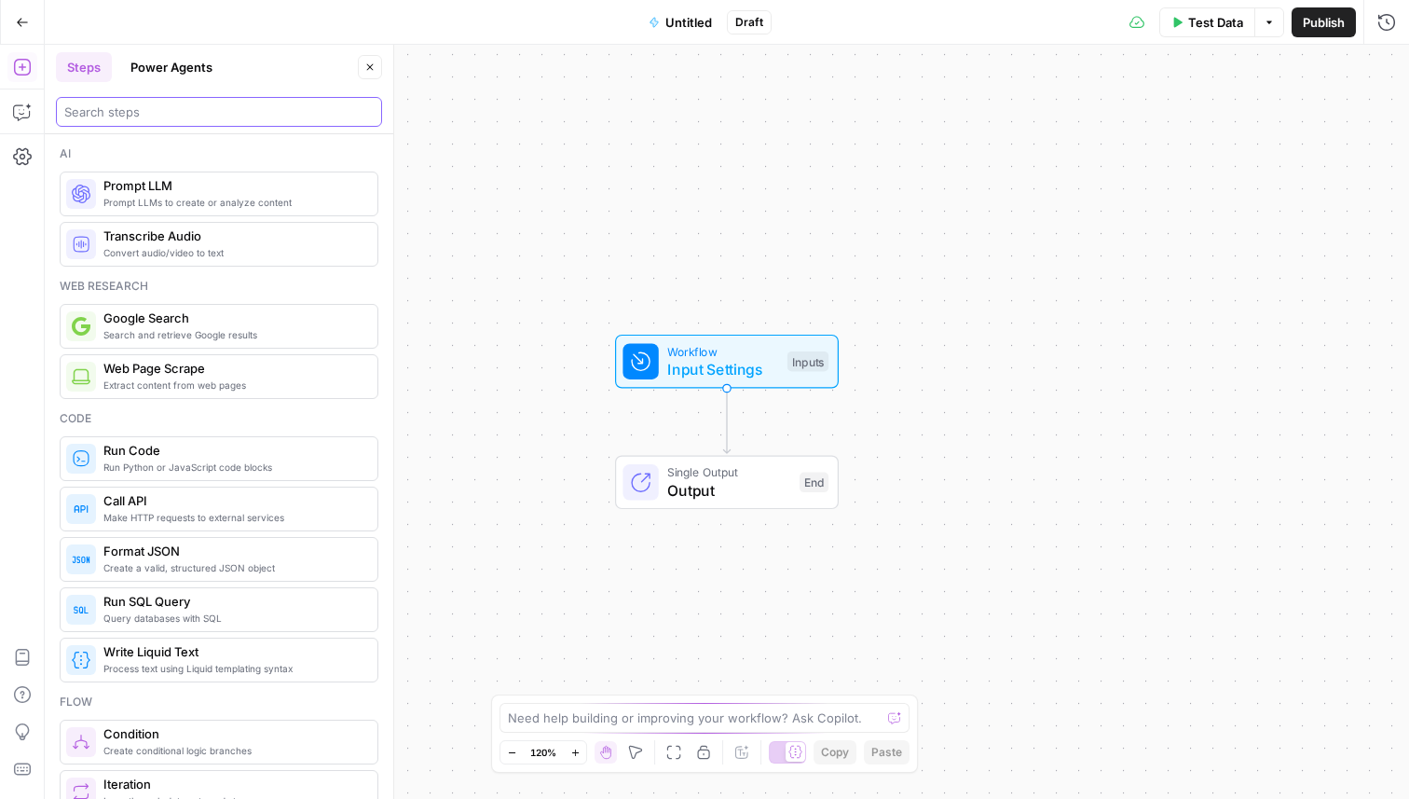
click at [356, 112] on input "search" at bounding box center [218, 112] width 309 height 19
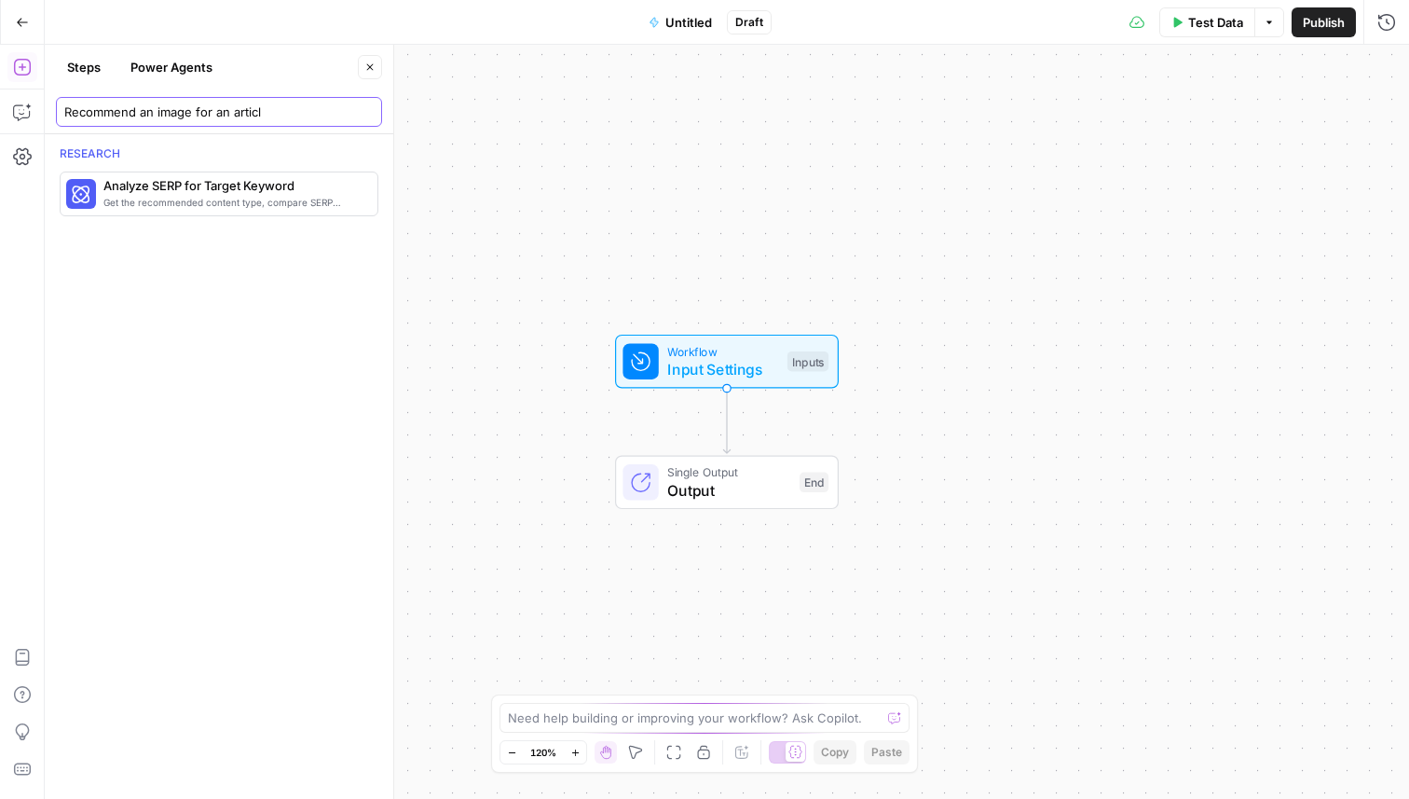
type input "Recommend an image for an article"
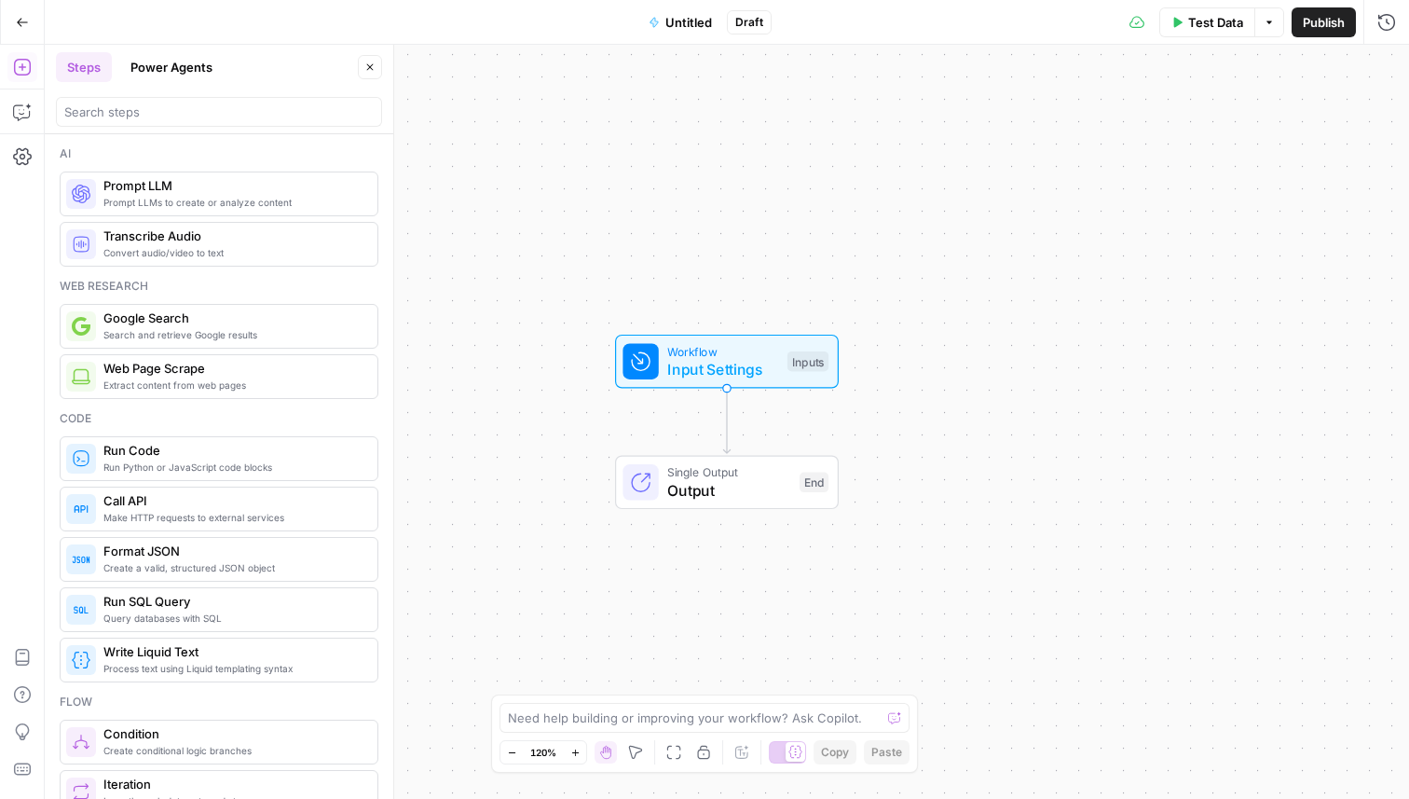
click at [690, 21] on span "Untitled" at bounding box center [688, 22] width 47 height 19
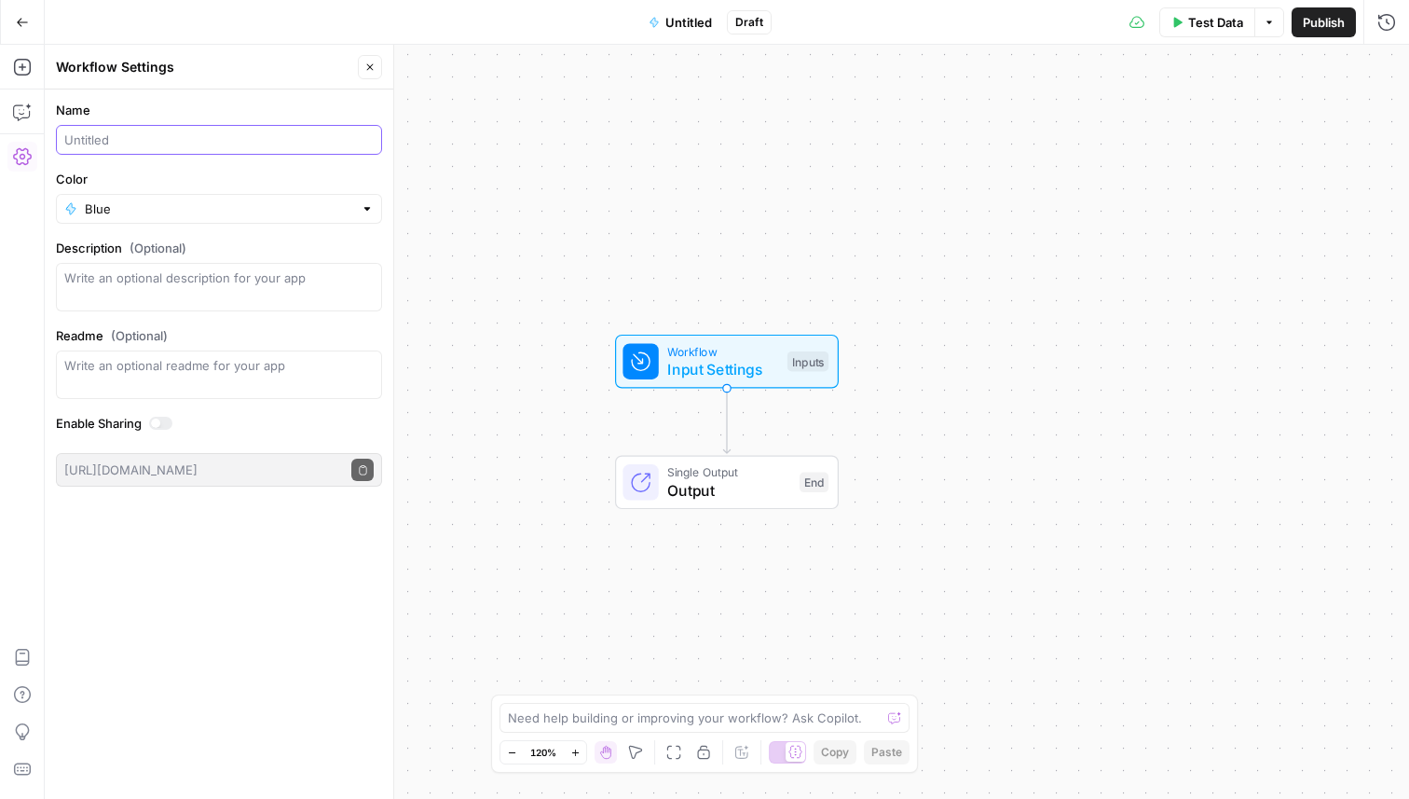
click at [209, 141] on input "Name" at bounding box center [218, 139] width 309 height 19
paste input "Recommend an image for an article"
type input "Recommend an image for an article"
click at [14, 18] on button "Go Back" at bounding box center [23, 23] width 34 height 34
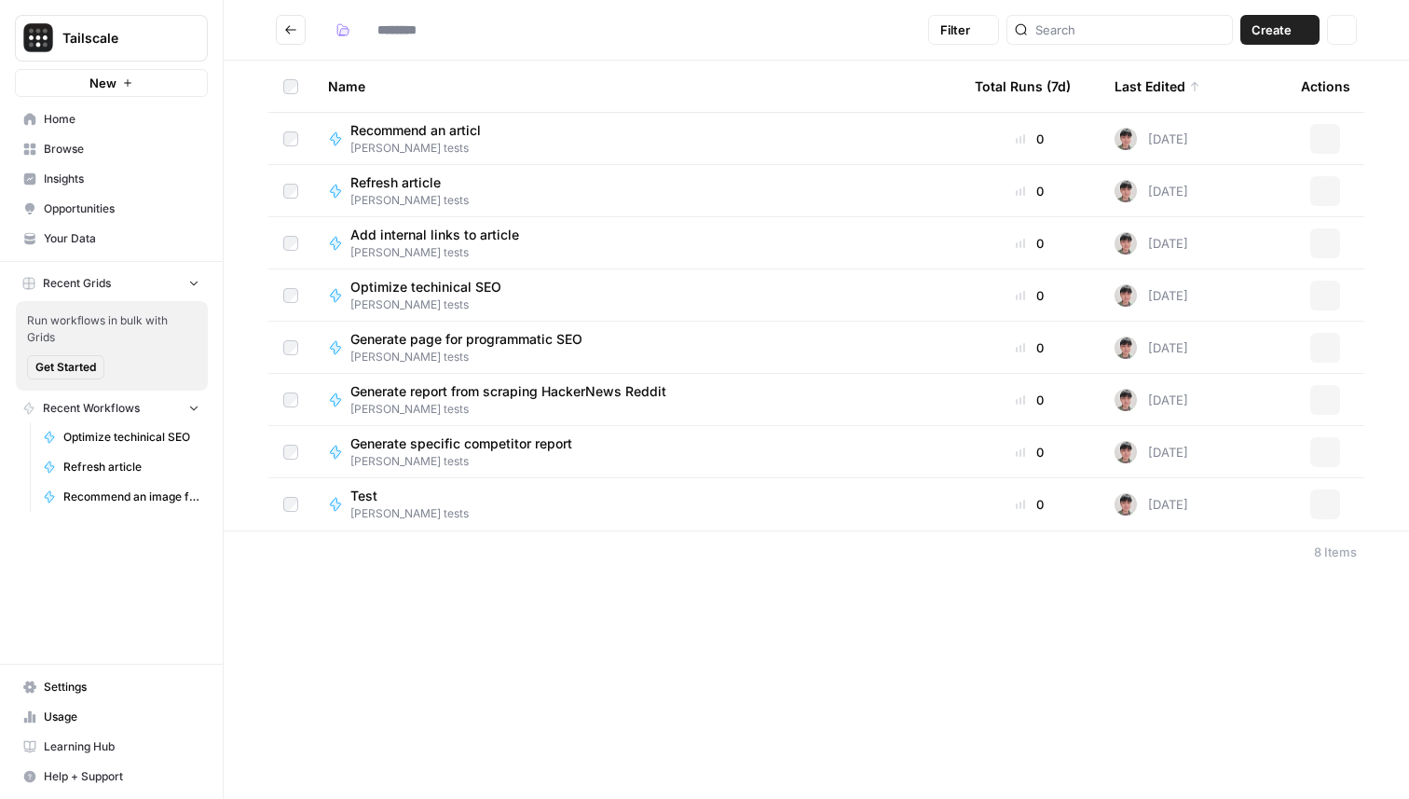
type input "**********"
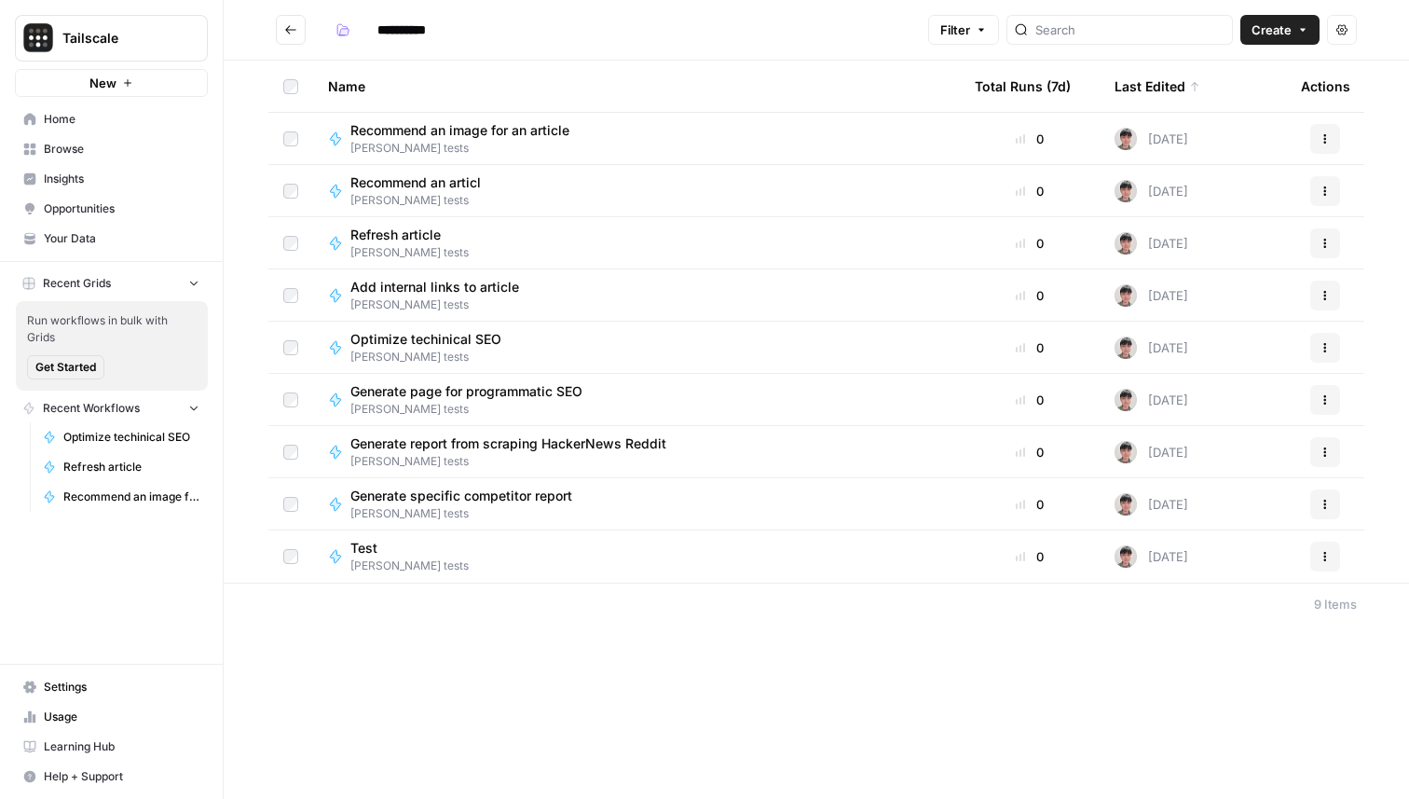
click at [477, 185] on span "Recommend an articl" at bounding box center [415, 182] width 130 height 19
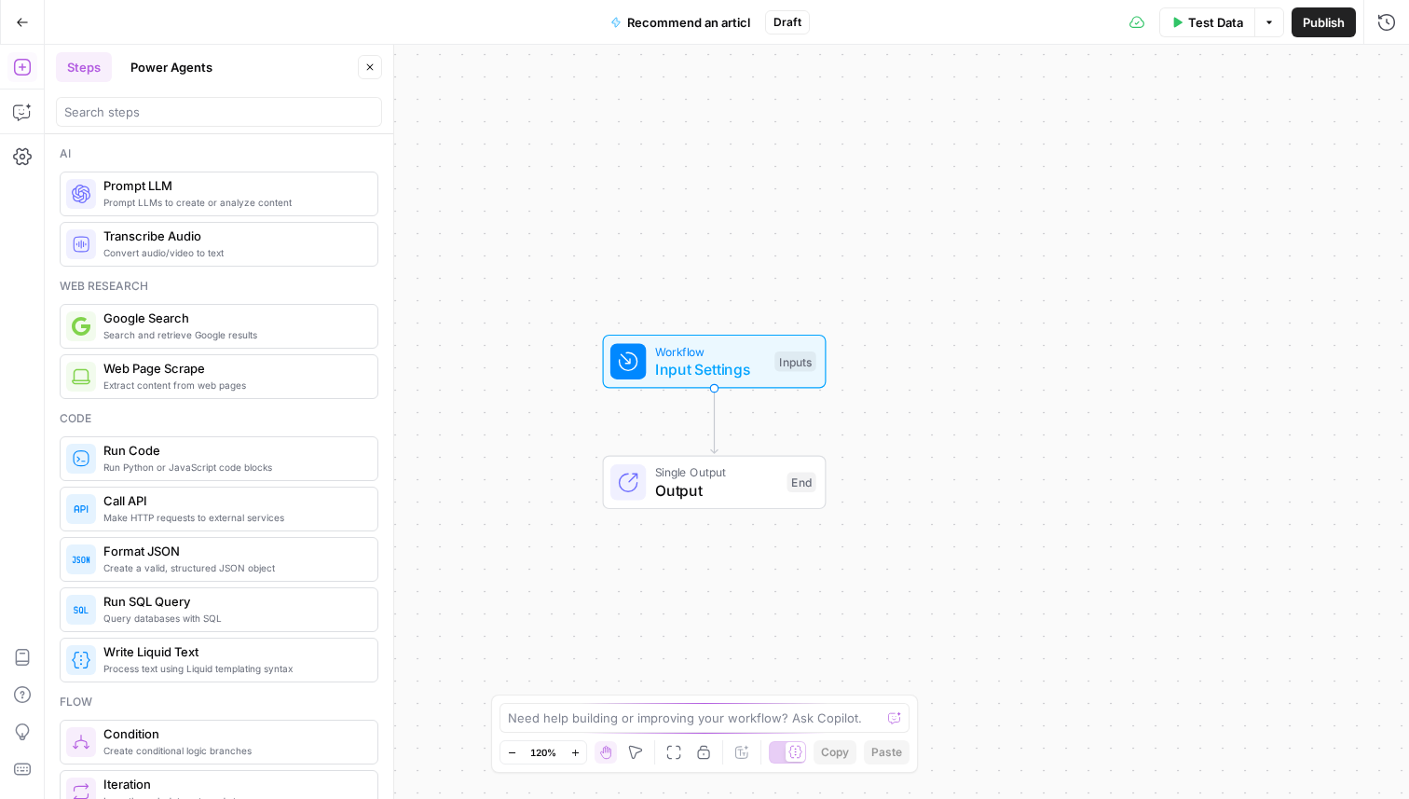
click at [712, 0] on div "Go Back Recommend an articl Draft Test Data Options Publish Run History" at bounding box center [704, 22] width 1409 height 44
click at [702, 18] on span "Recommend an articl" at bounding box center [688, 22] width 123 height 19
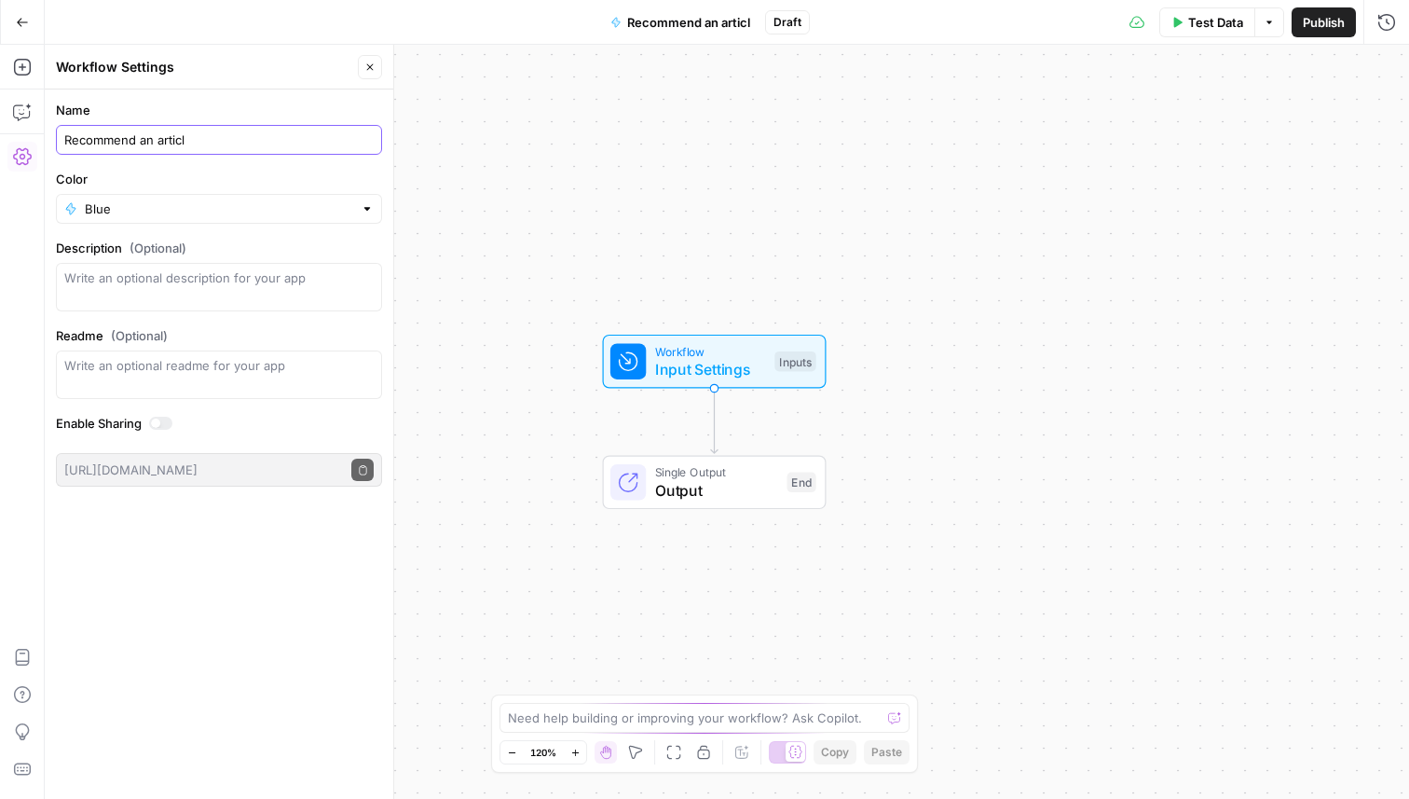
click at [247, 136] on input "Recommend an articl" at bounding box center [218, 139] width 309 height 19
type input "Recommend a title for an article"
click at [27, 24] on icon "button" at bounding box center [22, 22] width 13 height 13
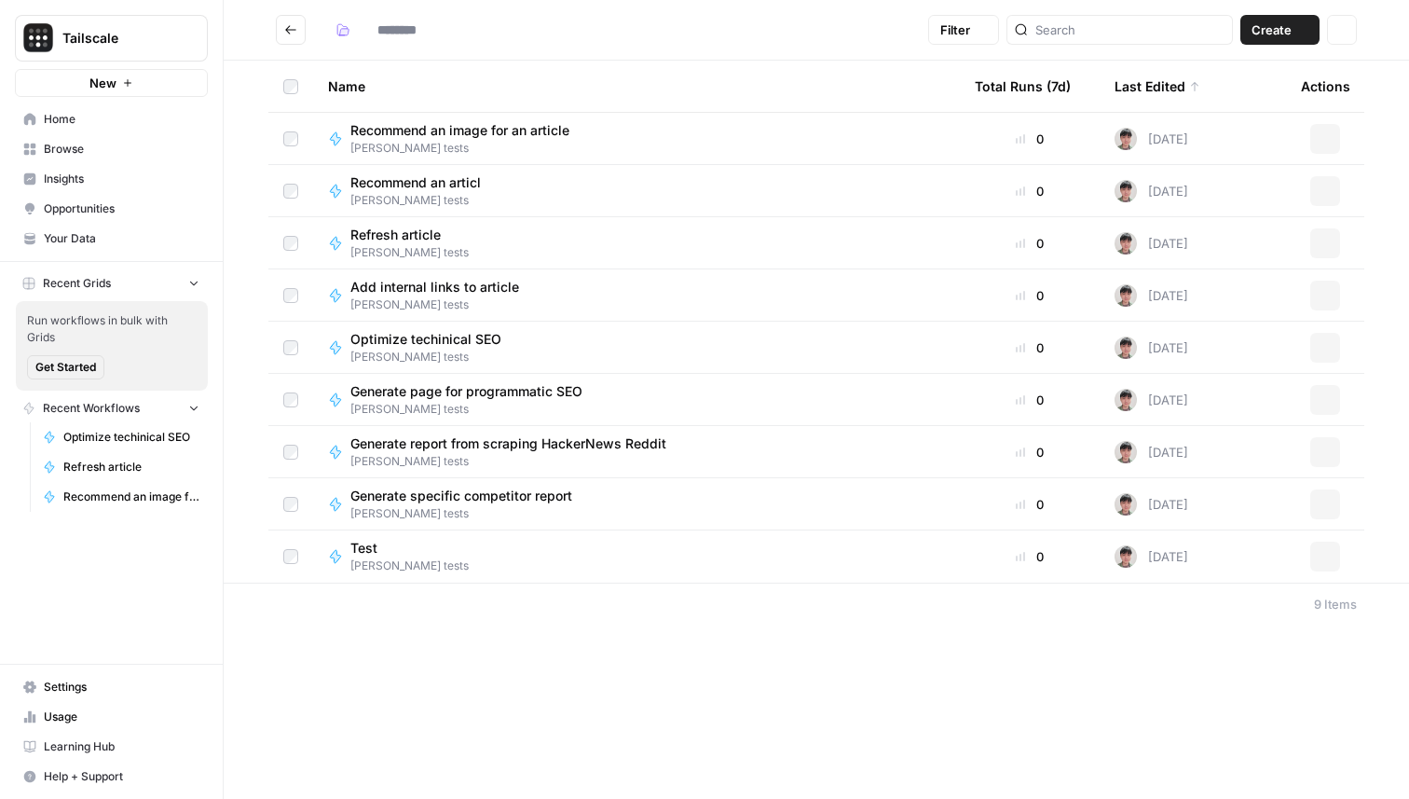
type input "**********"
click at [424, 238] on span "Refresh article" at bounding box center [401, 235] width 103 height 19
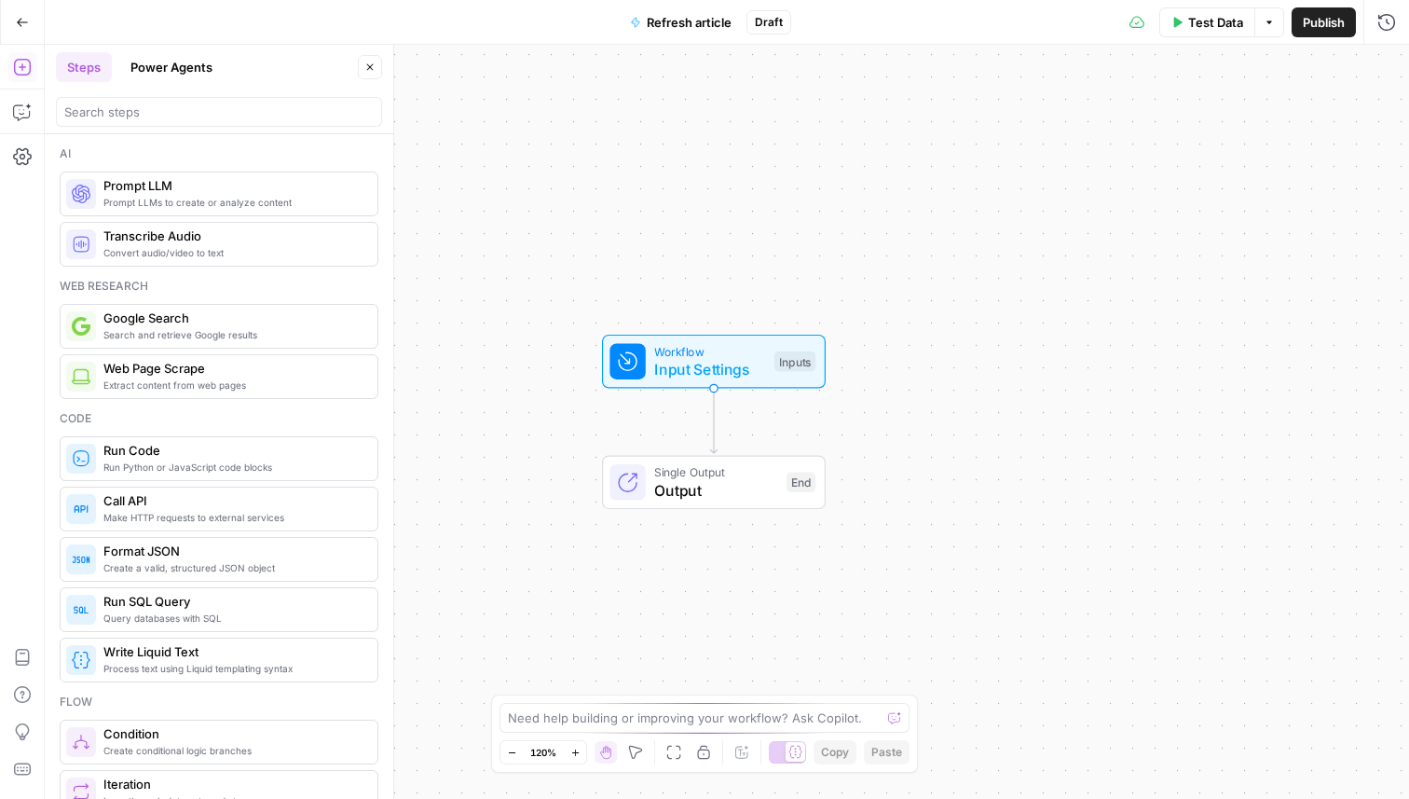
click at [696, 14] on span "Refresh article" at bounding box center [689, 22] width 85 height 19
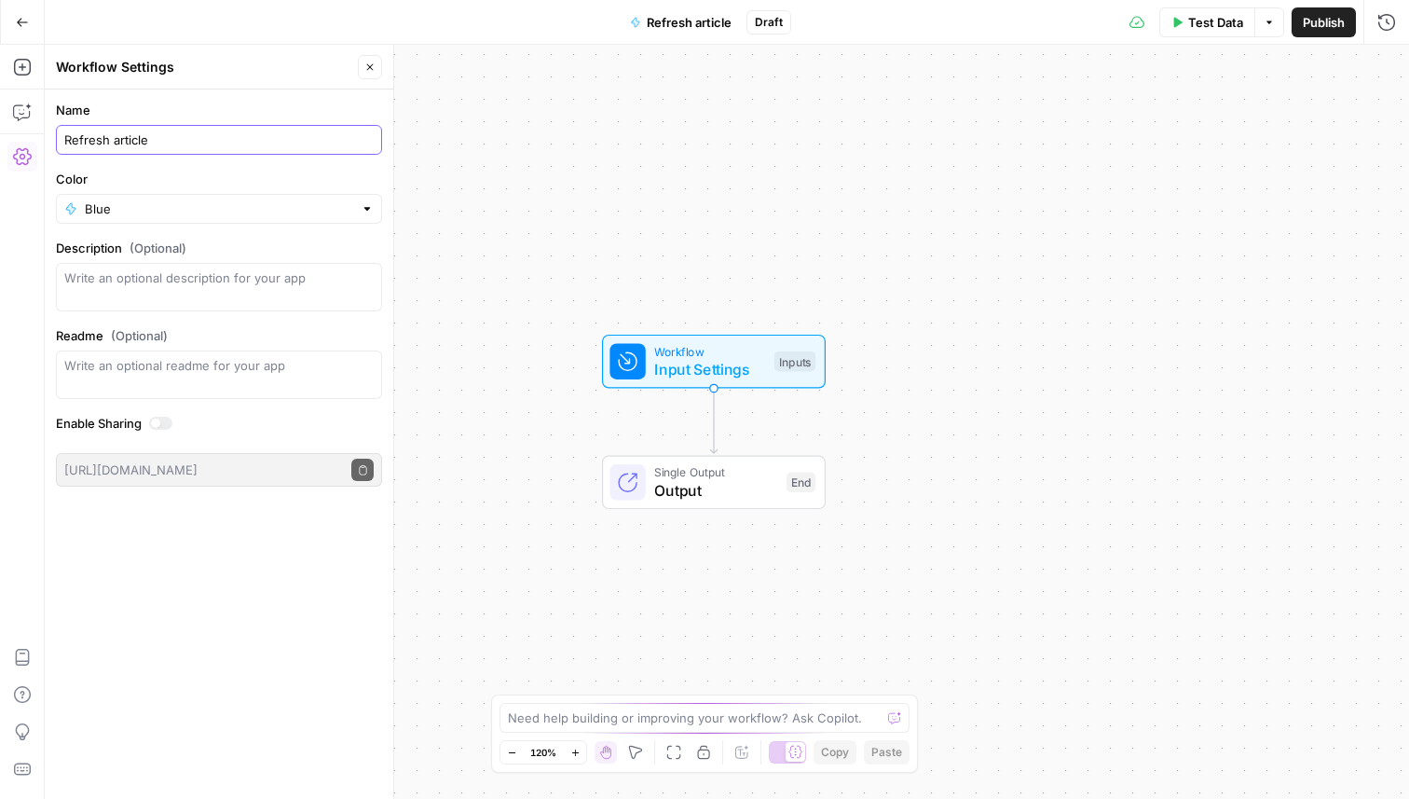
click at [177, 138] on input "Refresh article" at bounding box center [218, 139] width 309 height 19
click at [111, 142] on input "Refresh article's content" at bounding box center [218, 139] width 309 height 19
type input "Refresh an article's content"
click at [27, 25] on icon "button" at bounding box center [22, 22] width 13 height 13
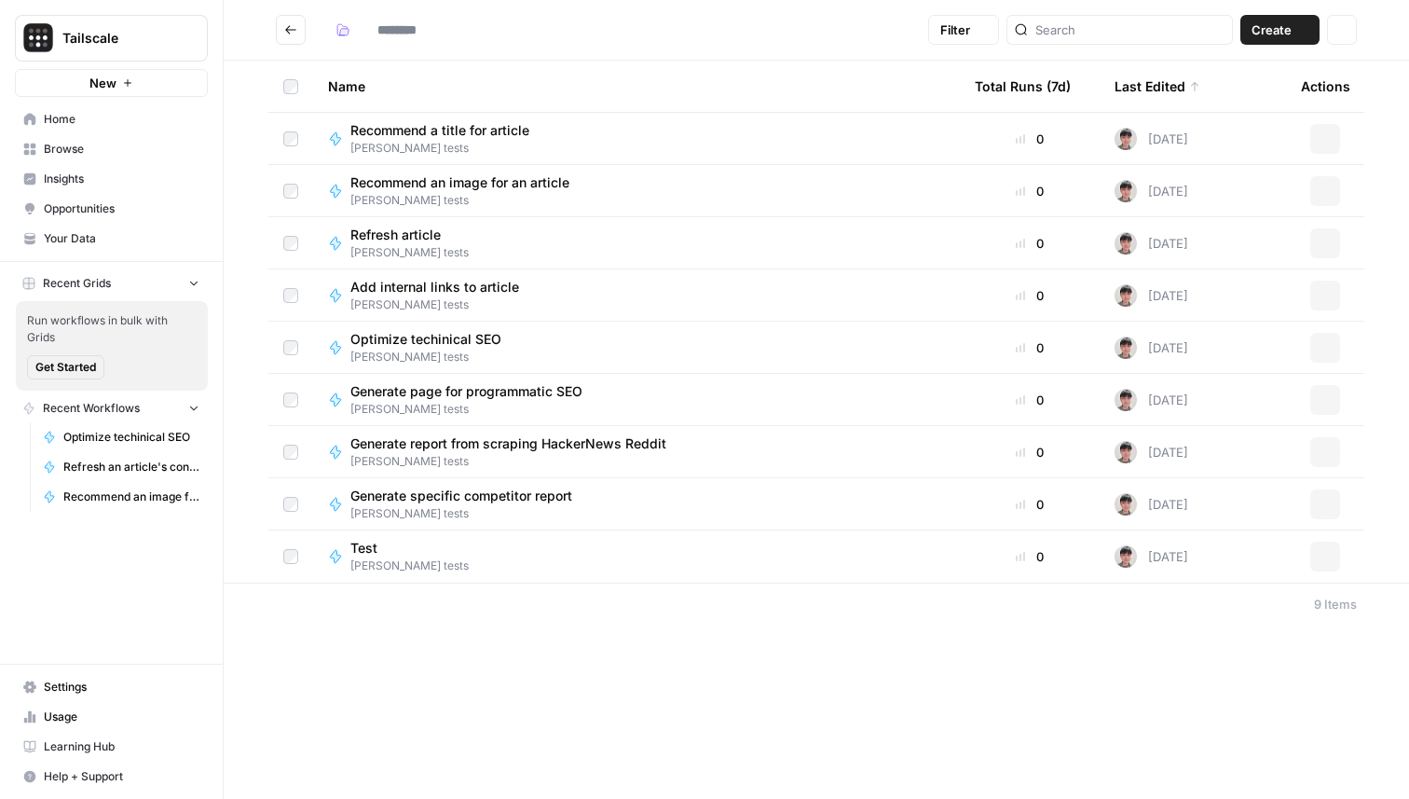
type input "**********"
click at [497, 140] on span "[PERSON_NAME] tests" at bounding box center [442, 148] width 185 height 17
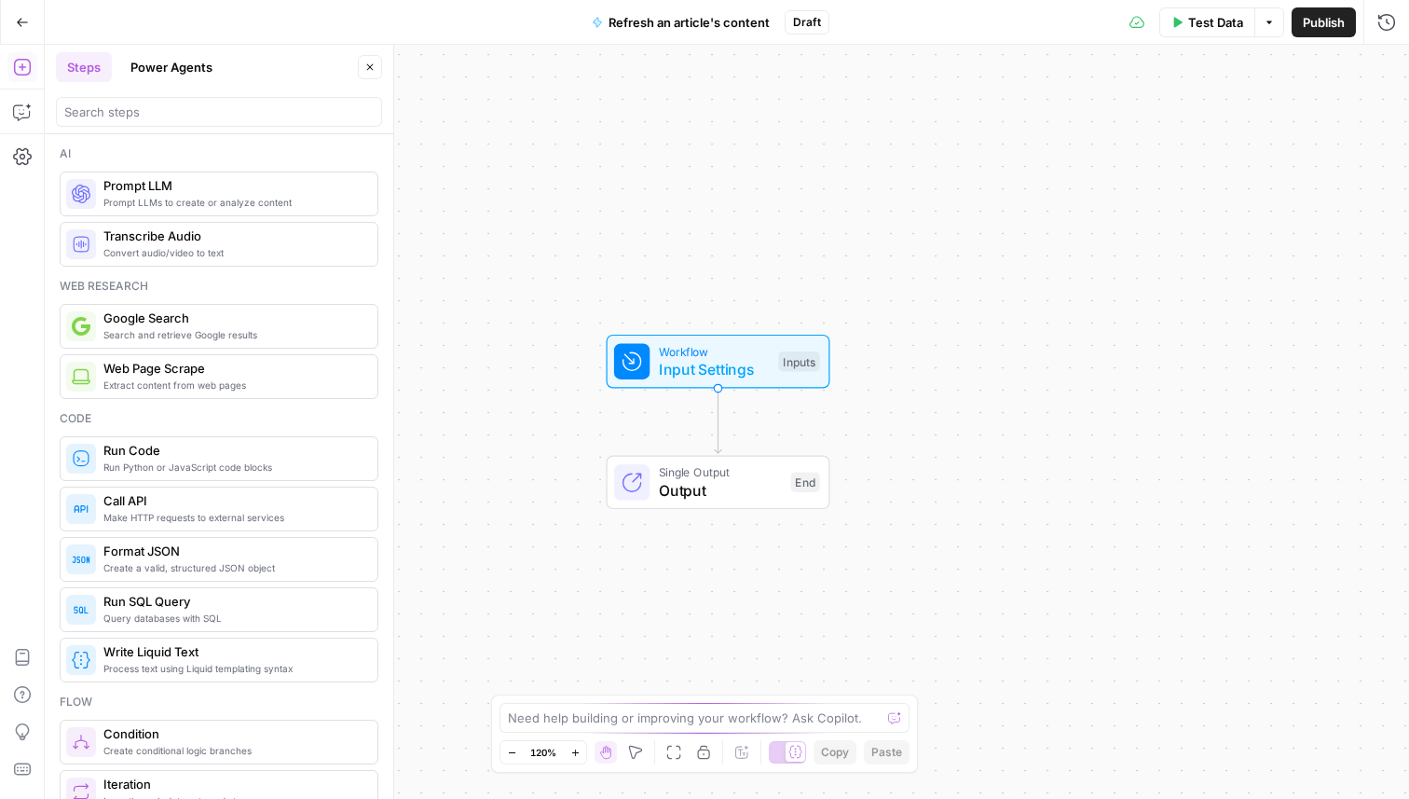
click at [671, 25] on span "Refresh an article's content" at bounding box center [689, 22] width 161 height 19
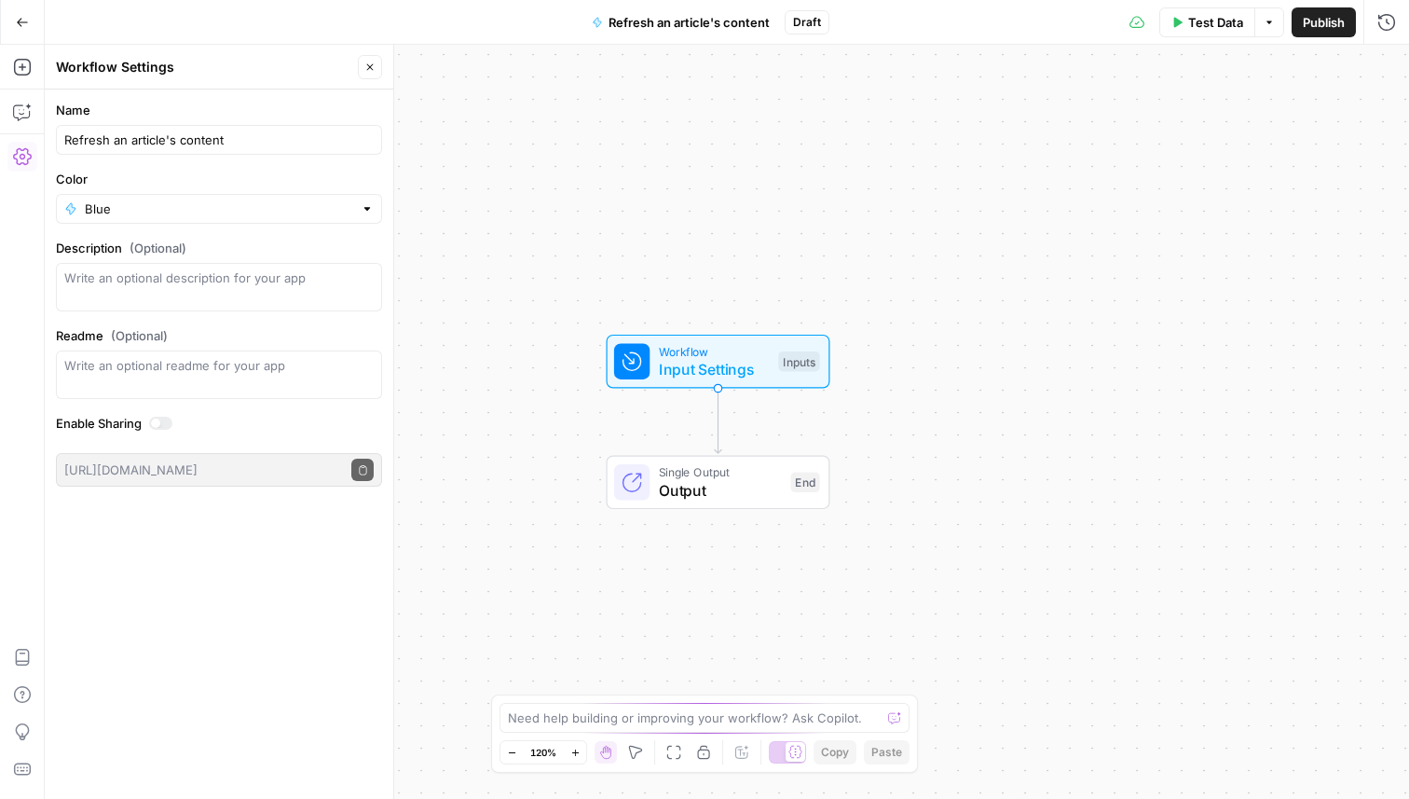
click at [258, 127] on div "Refresh an article's content" at bounding box center [219, 140] width 326 height 30
type input "Refresh the content for an article"
click at [17, 27] on icon "button" at bounding box center [22, 22] width 13 height 13
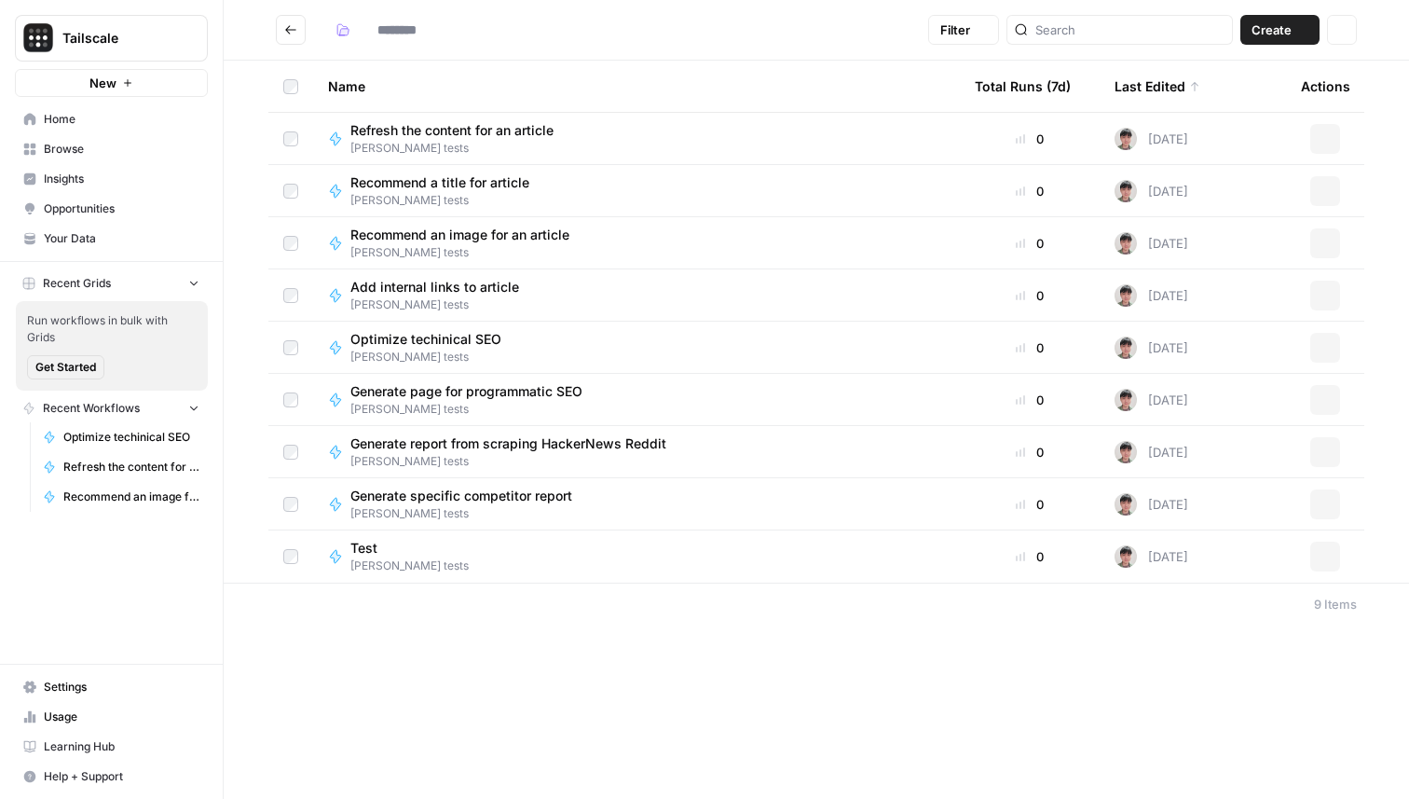
type input "**********"
click at [427, 123] on span "Refresh the content for an article" at bounding box center [451, 130] width 203 height 19
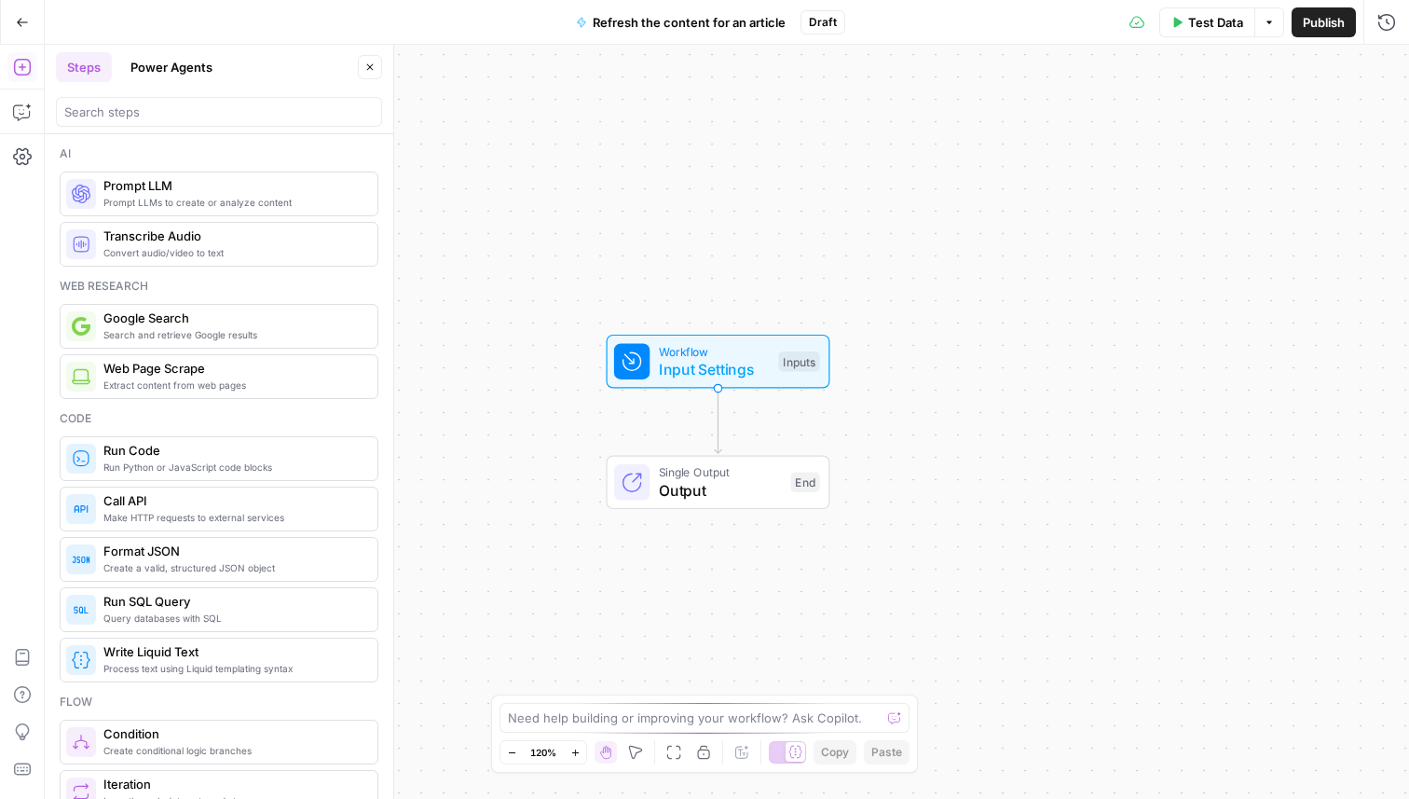
click at [28, 18] on icon "button" at bounding box center [22, 22] width 13 height 13
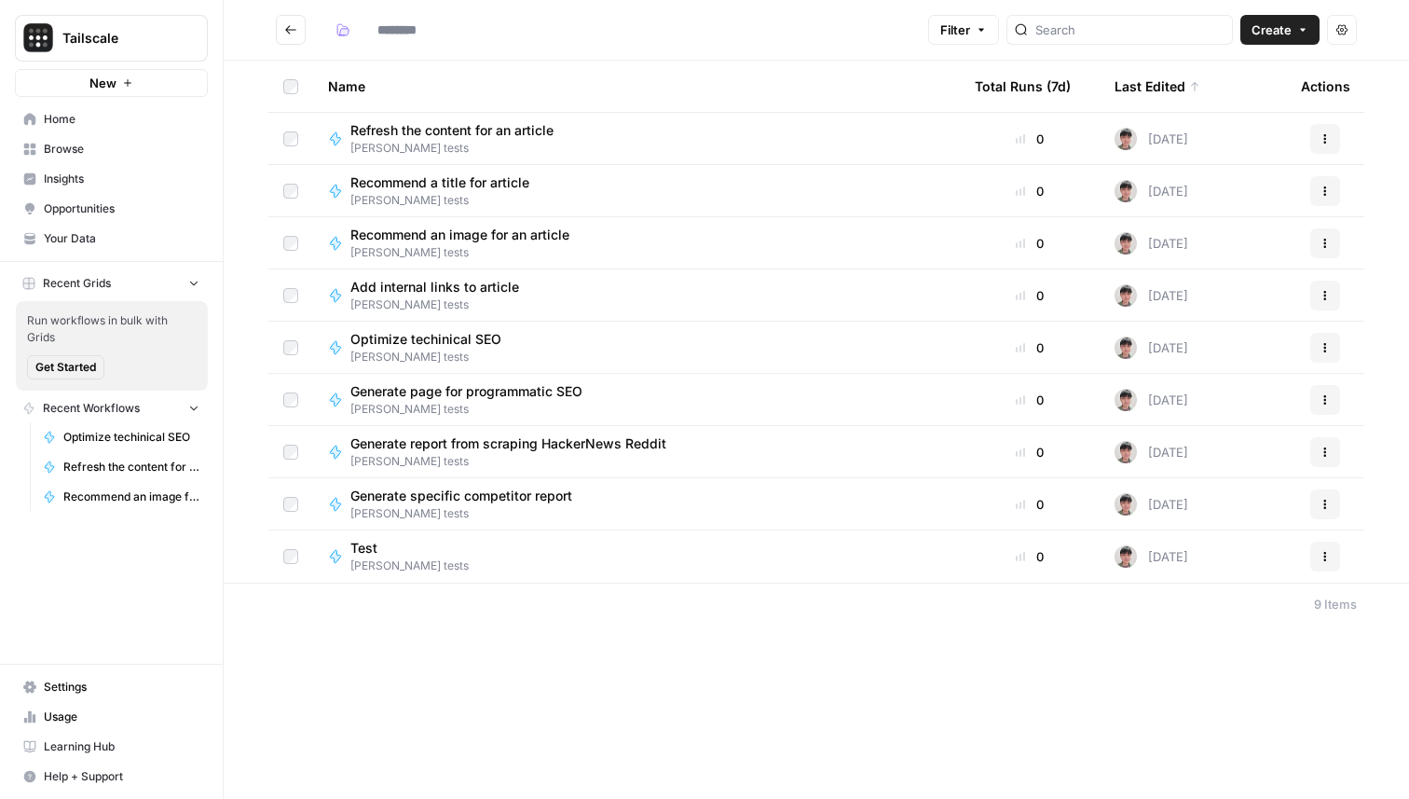
type input "**********"
click at [470, 343] on span "Optimize techinical SEO" at bounding box center [425, 339] width 151 height 19
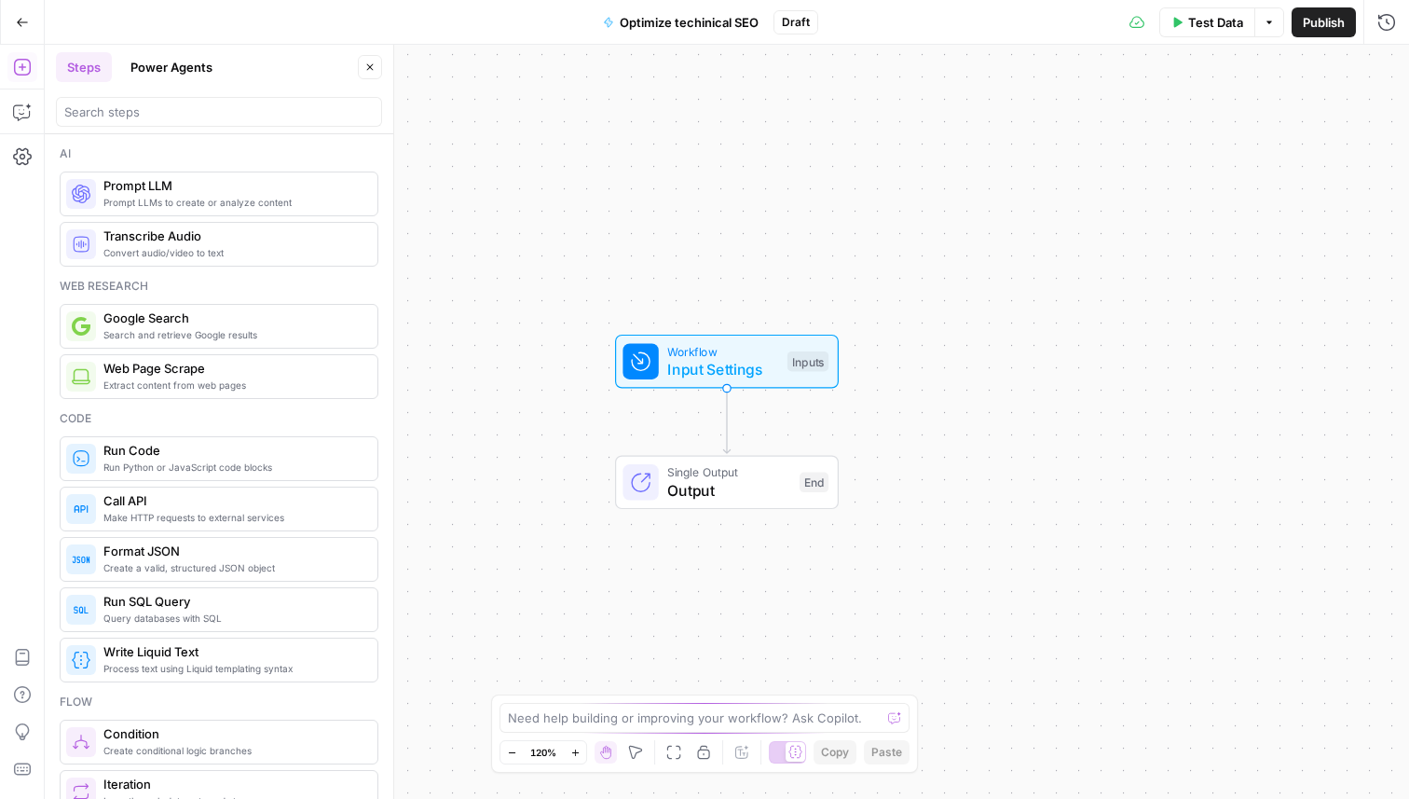
click at [686, 20] on span "Optimize techinical SEO" at bounding box center [689, 22] width 139 height 19
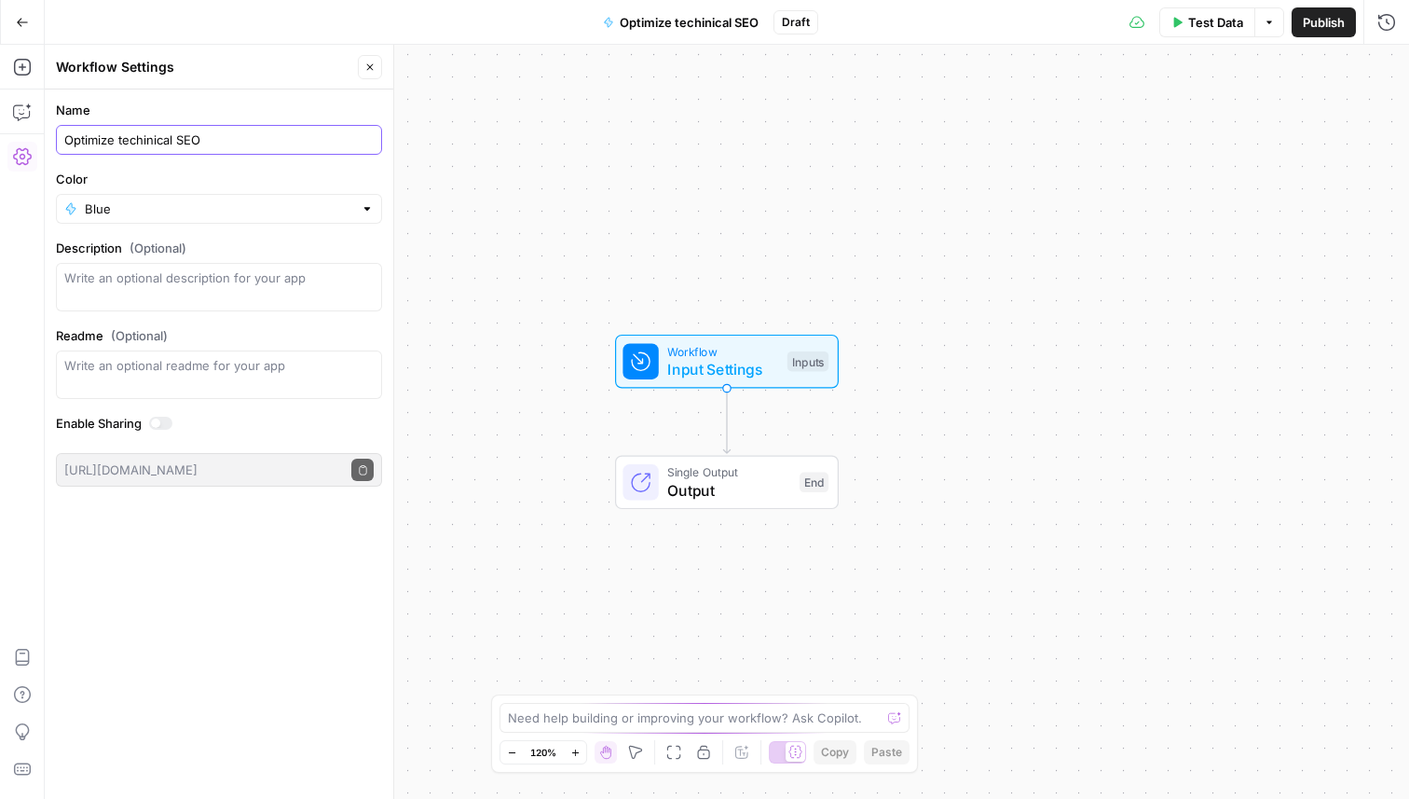
click at [257, 137] on input "Optimize techinical SEO" at bounding box center [218, 139] width 309 height 19
type input "Optimize techinical SEO for a page"
click at [28, 23] on icon "button" at bounding box center [22, 22] width 13 height 13
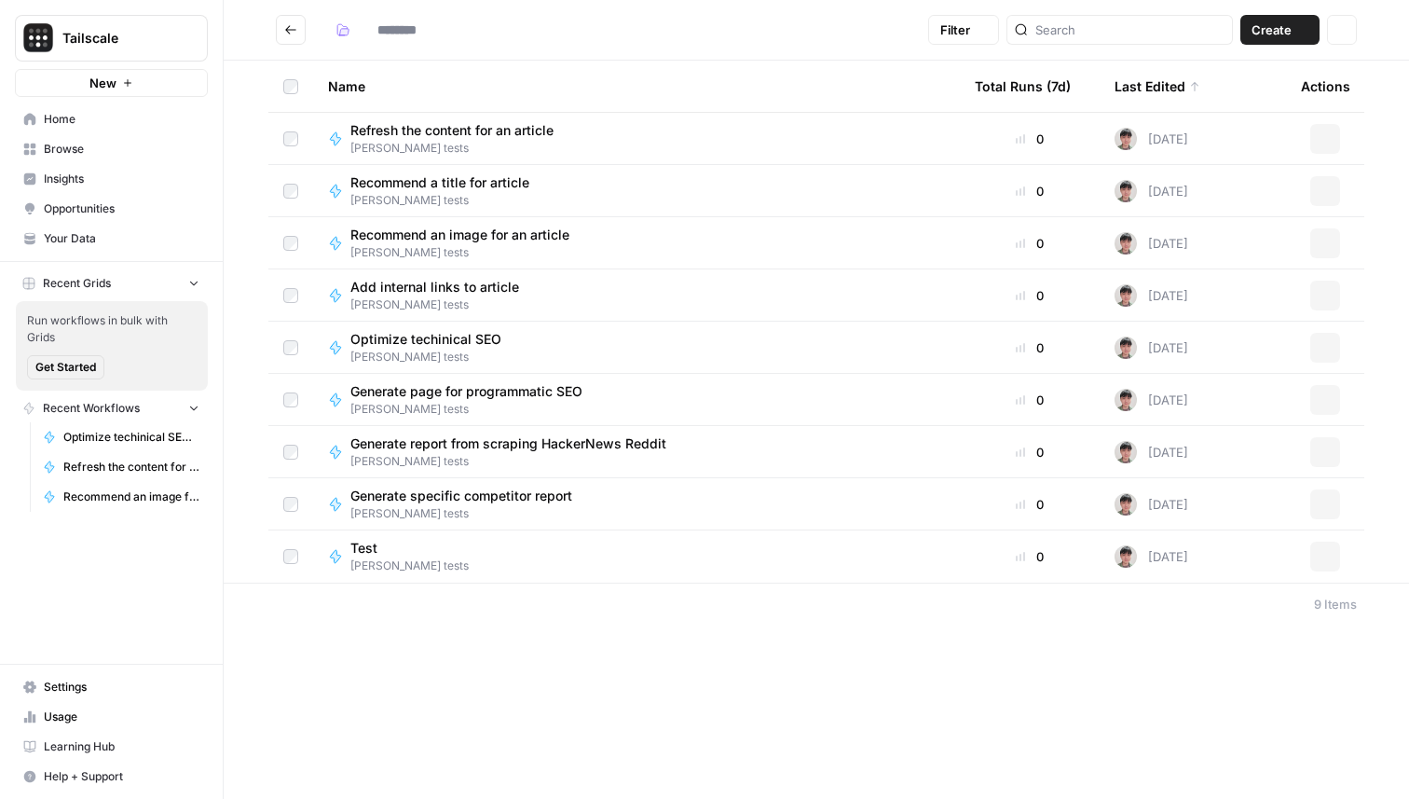
type input "**********"
click at [441, 177] on span "Refresh the content for an article" at bounding box center [451, 182] width 203 height 19
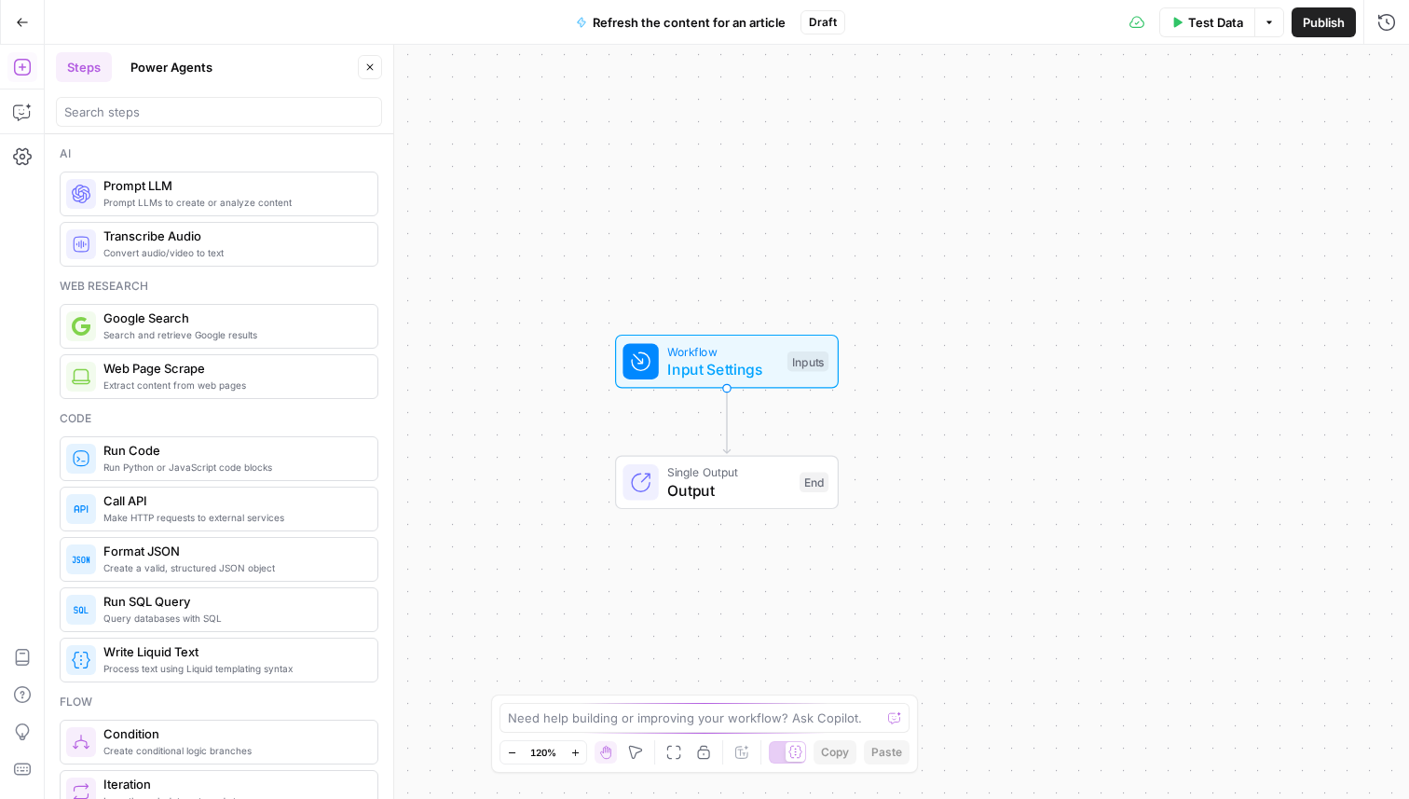
click at [701, 8] on button "Refresh the content for an article" at bounding box center [681, 22] width 232 height 30
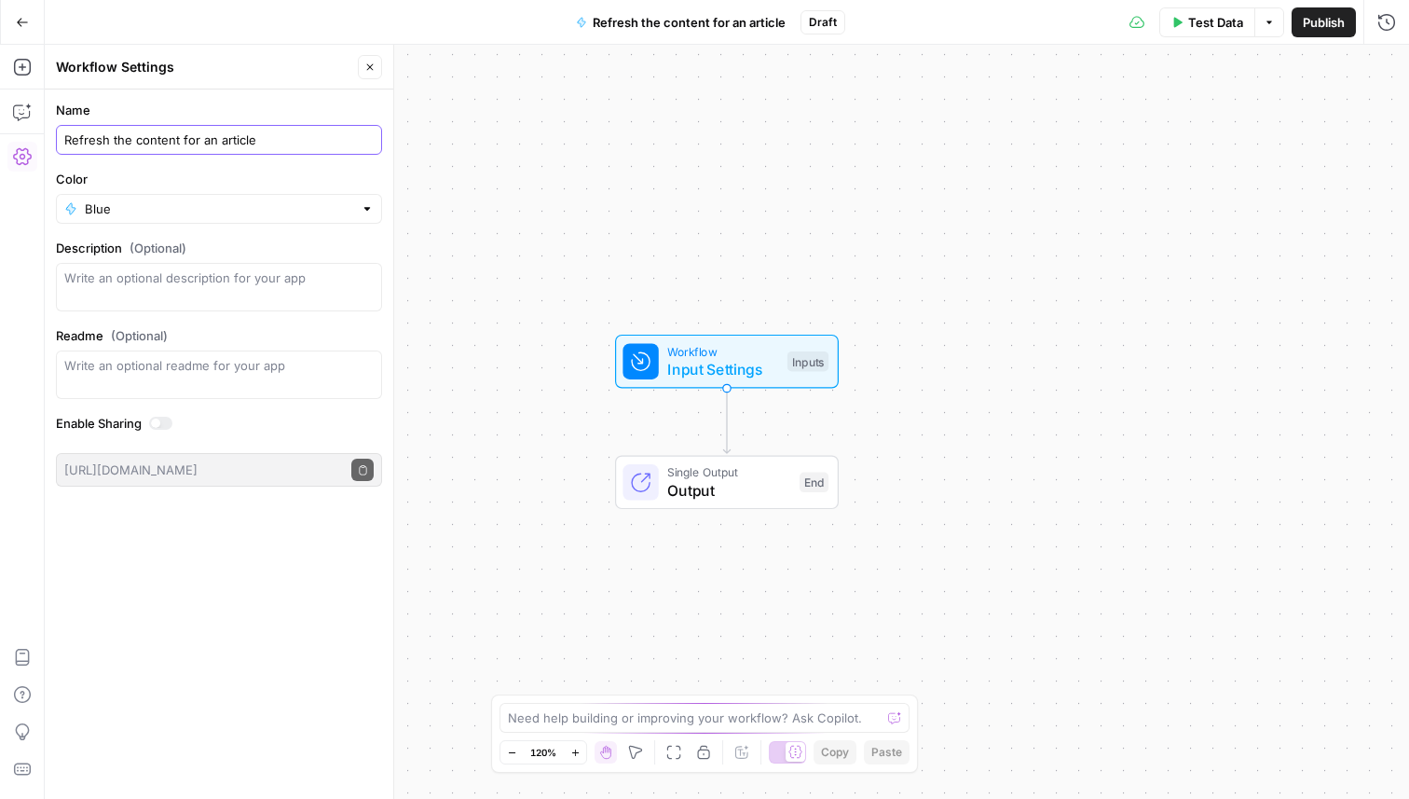
click at [279, 139] on input "Refresh the content for an article" at bounding box center [218, 139] width 309 height 19
paste input "an article"
type input "Refresh an article's content"
click at [269, 111] on label "Name" at bounding box center [219, 110] width 326 height 19
click at [269, 130] on input "Refresh an article's content" at bounding box center [218, 139] width 309 height 19
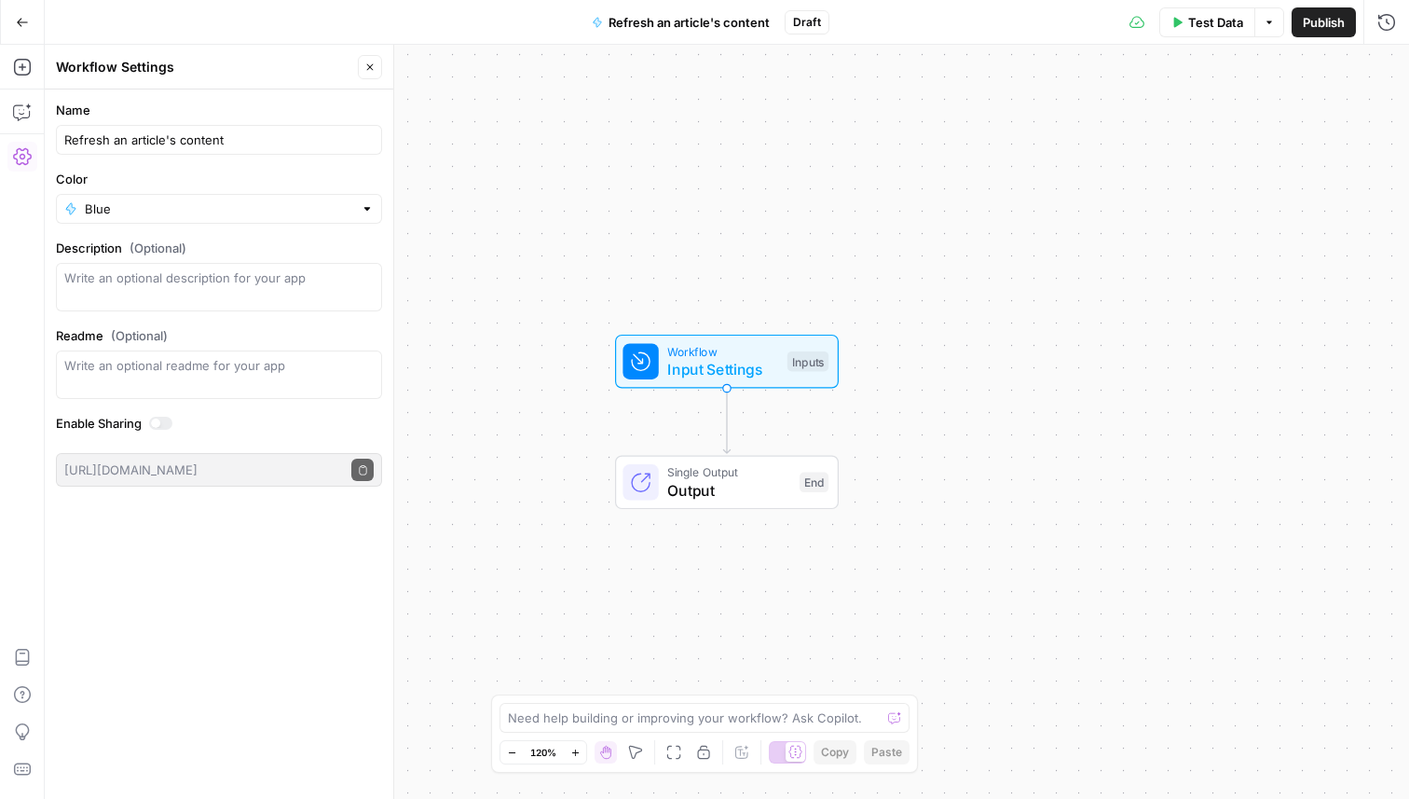
click at [27, 16] on icon "button" at bounding box center [22, 22] width 13 height 13
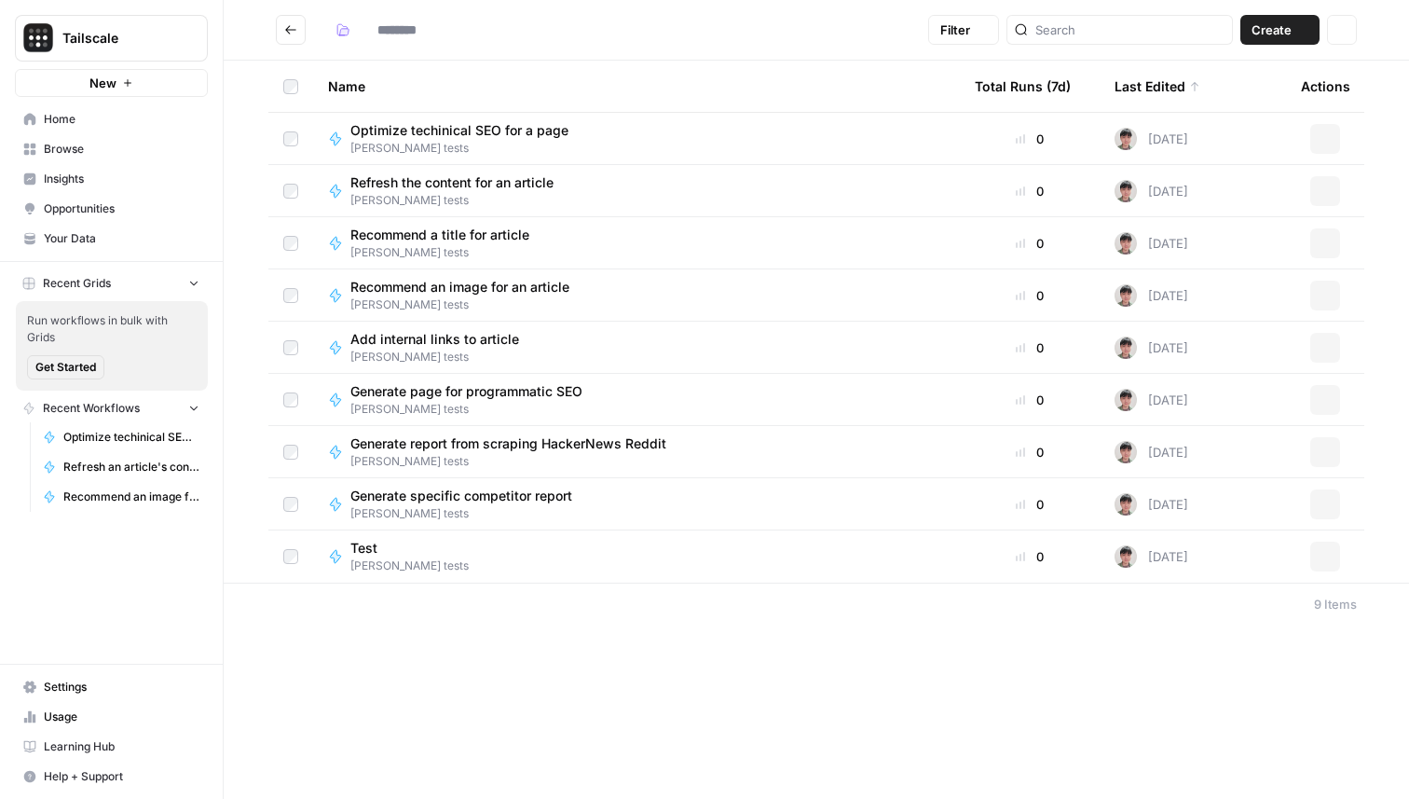
type input "**********"
click at [489, 236] on span "Recommend a title for article" at bounding box center [439, 235] width 179 height 19
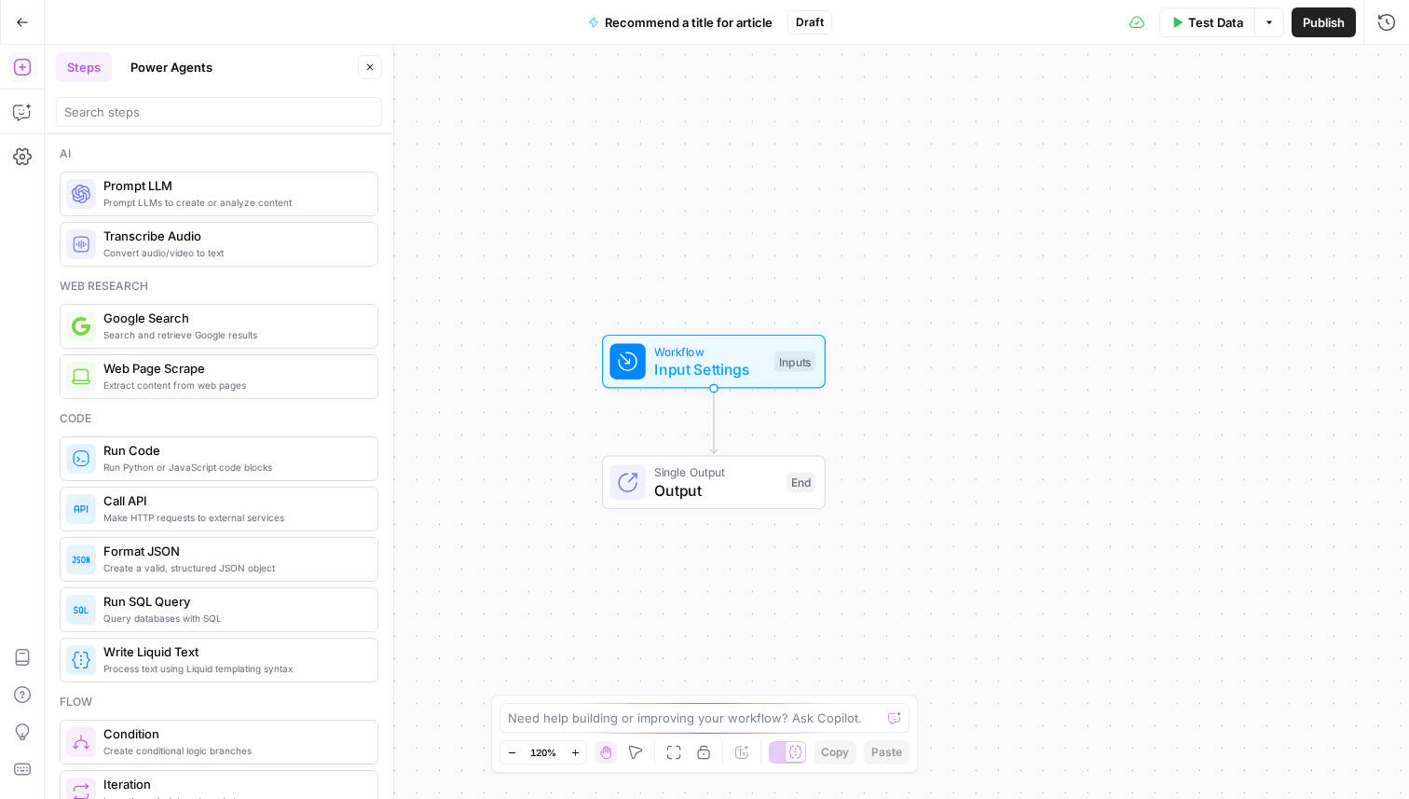
click at [646, 17] on span "Recommend a title for article" at bounding box center [689, 22] width 168 height 19
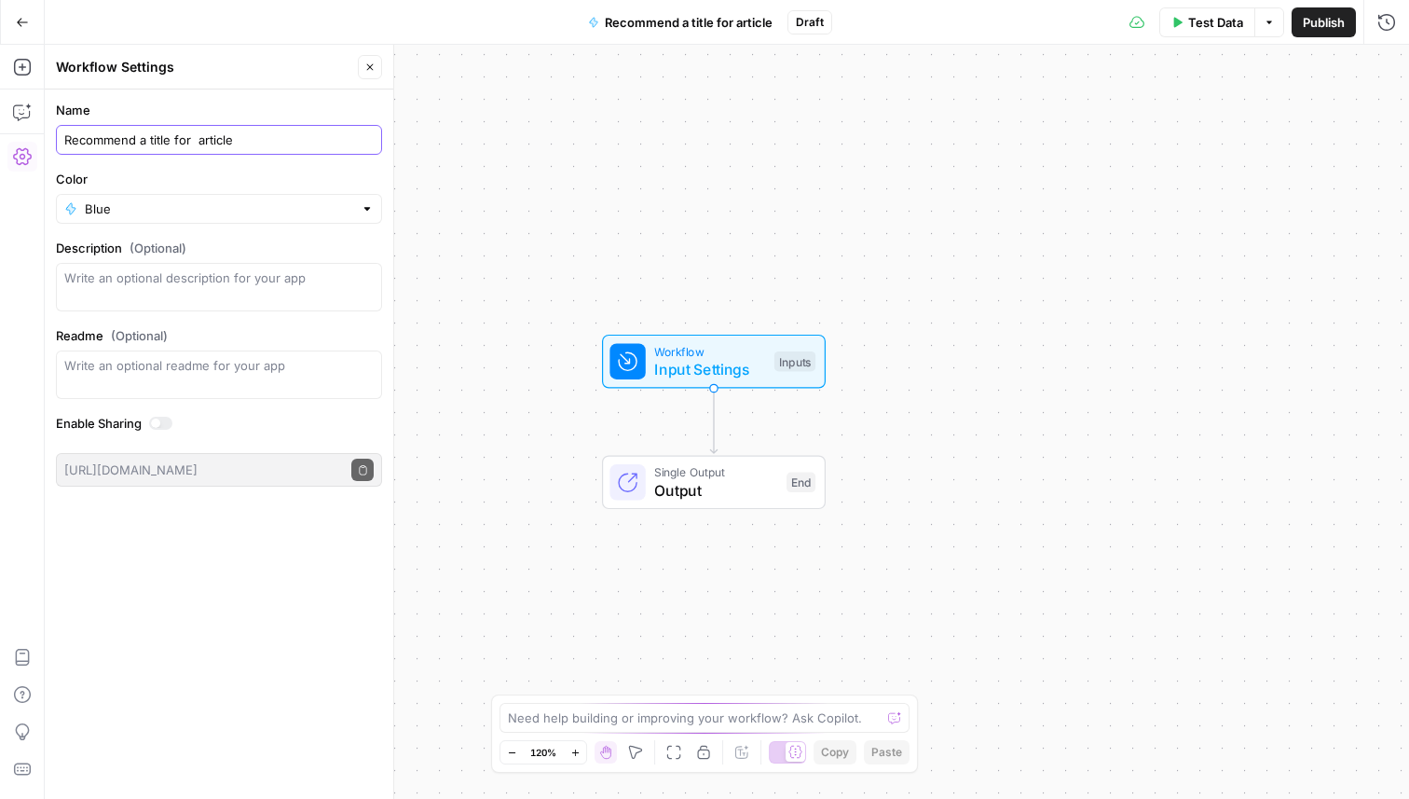
click at [226, 137] on input "Recommend a title for article" at bounding box center [218, 139] width 309 height 19
type input "Recommend a title for an article"
click at [23, 31] on button "Go Back" at bounding box center [23, 23] width 34 height 34
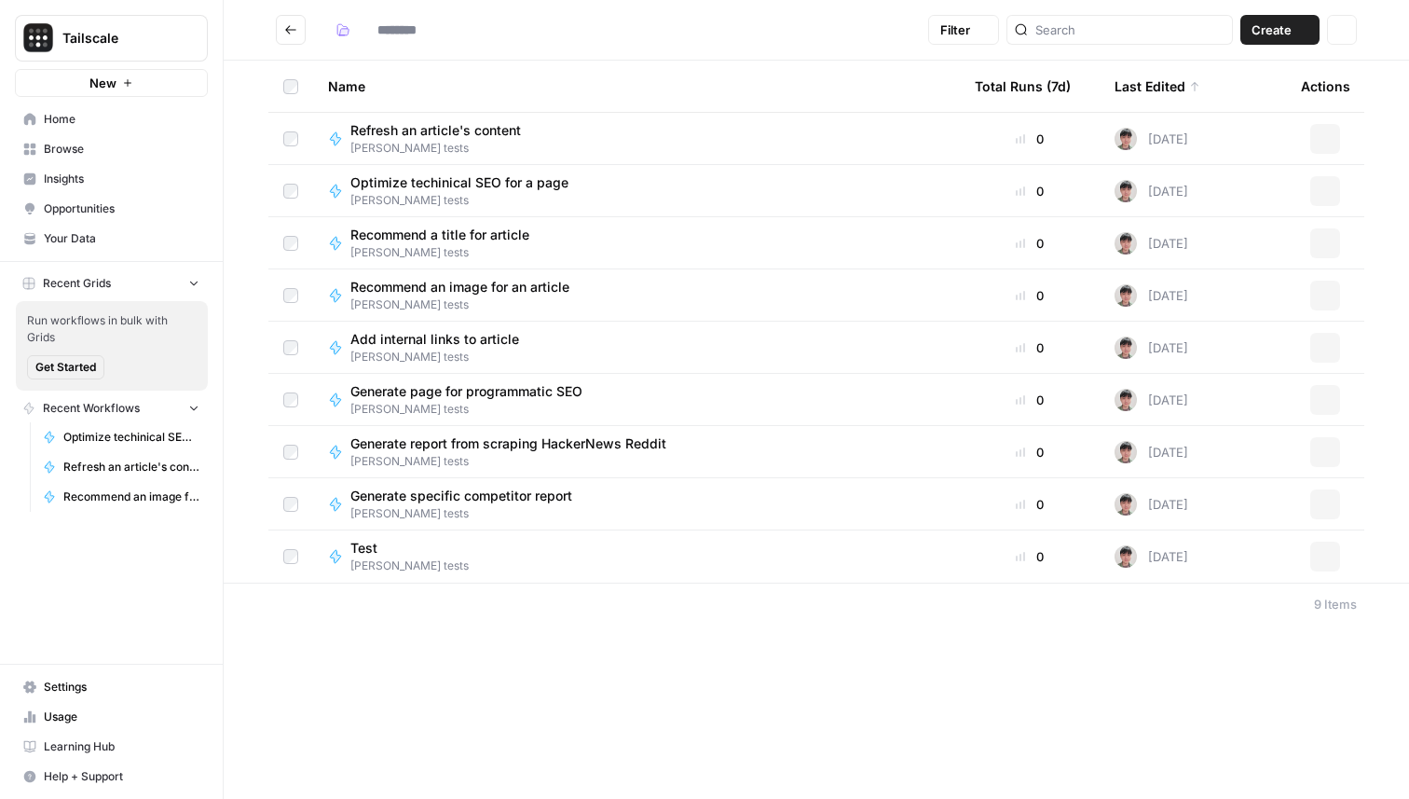
type input "**********"
click at [473, 189] on span "Refresh an article's content" at bounding box center [435, 182] width 171 height 19
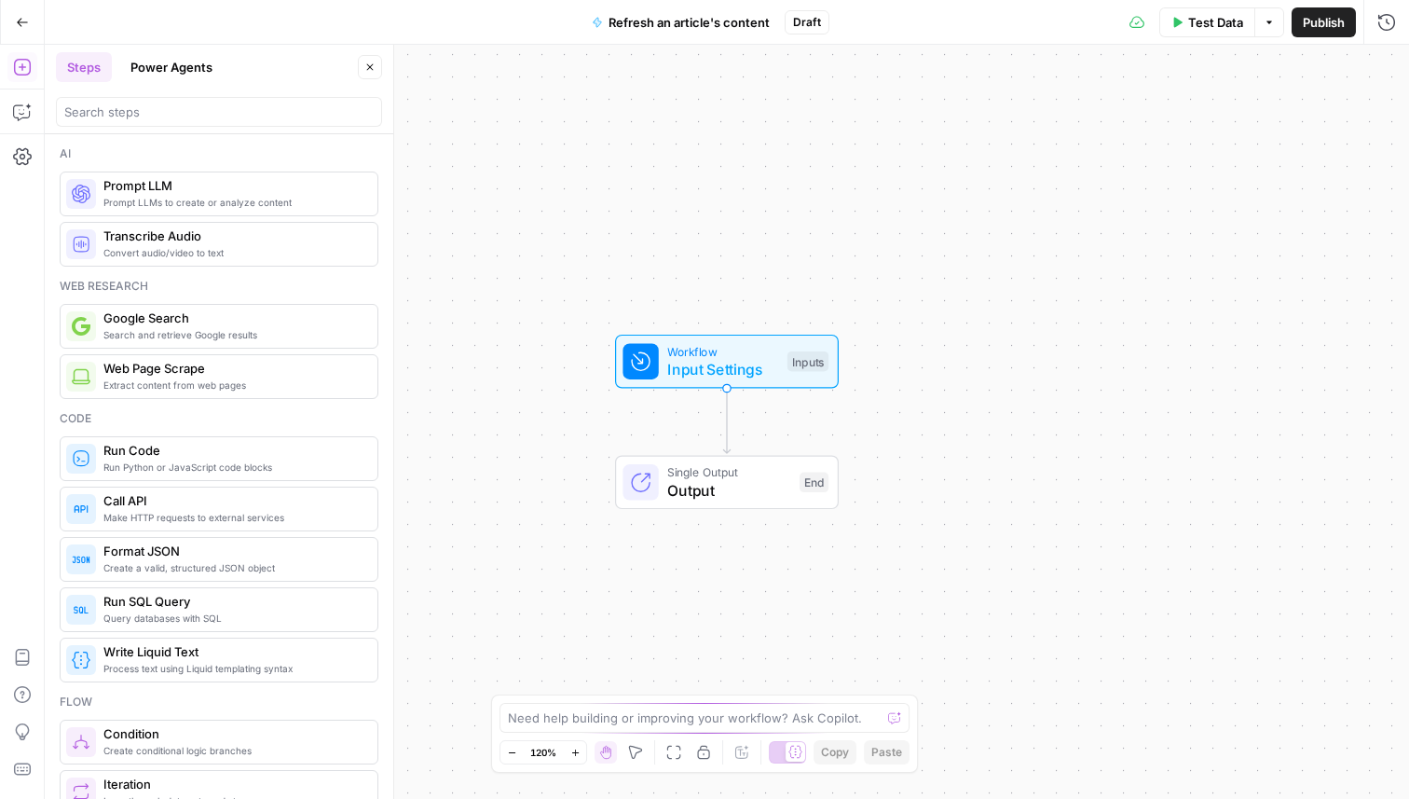
click at [707, 18] on span "Refresh an article's content" at bounding box center [689, 22] width 161 height 19
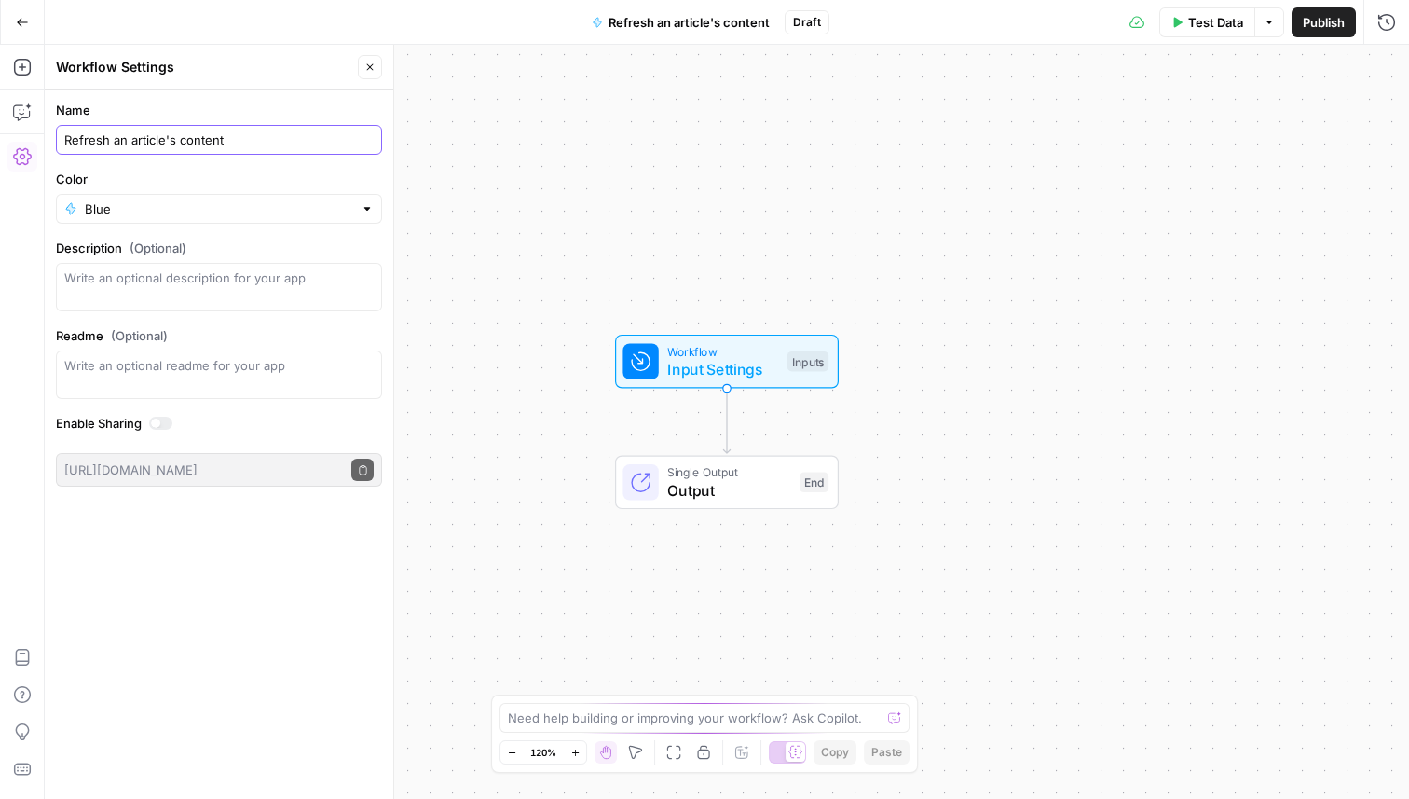
click at [204, 139] on input "Refresh an article's content" at bounding box center [218, 139] width 309 height 19
click at [191, 144] on input "Refresh the content of an article" at bounding box center [218, 139] width 309 height 19
type input "Refresh the content for an article"
click at [16, 16] on icon "button" at bounding box center [22, 22] width 13 height 13
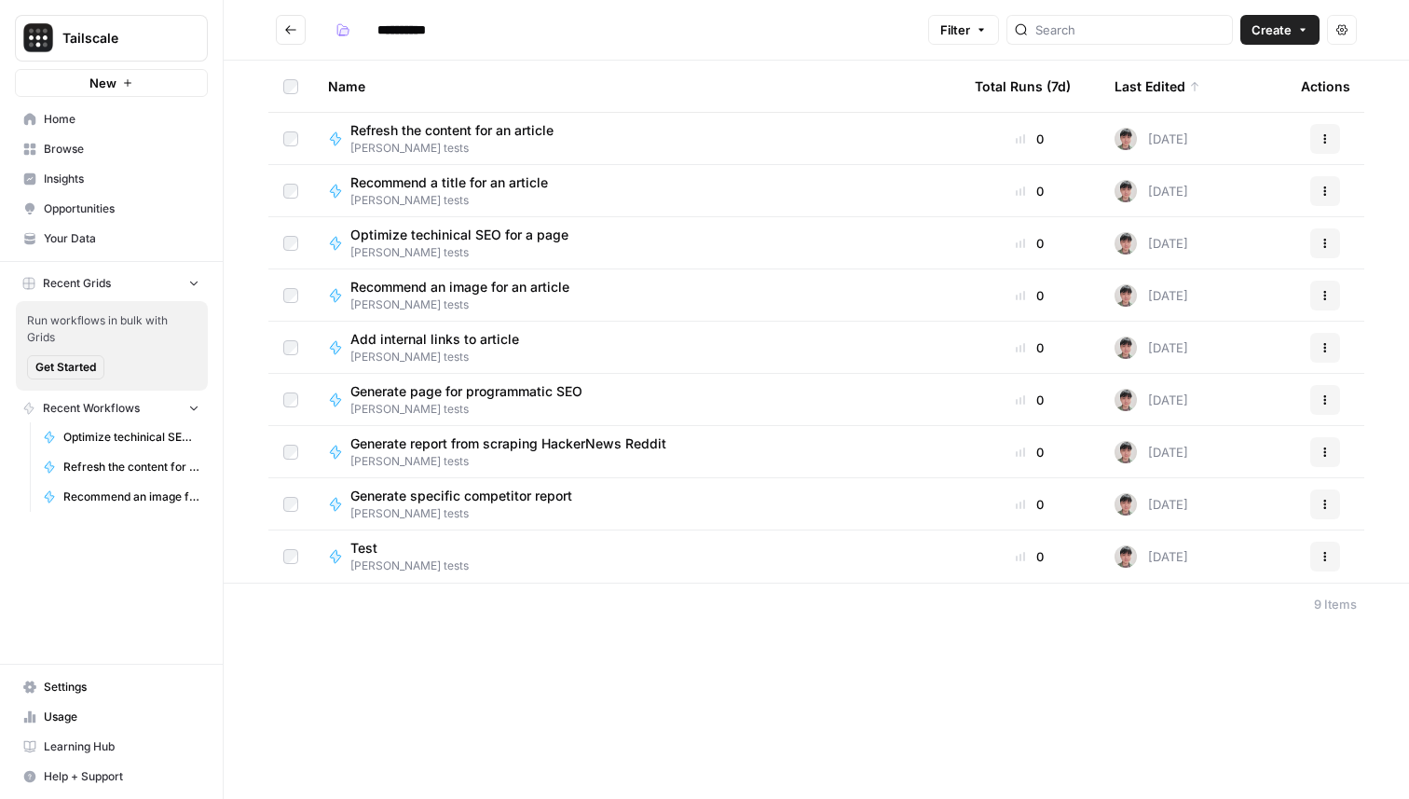
click at [445, 340] on span "Add internal links to article" at bounding box center [434, 339] width 169 height 19
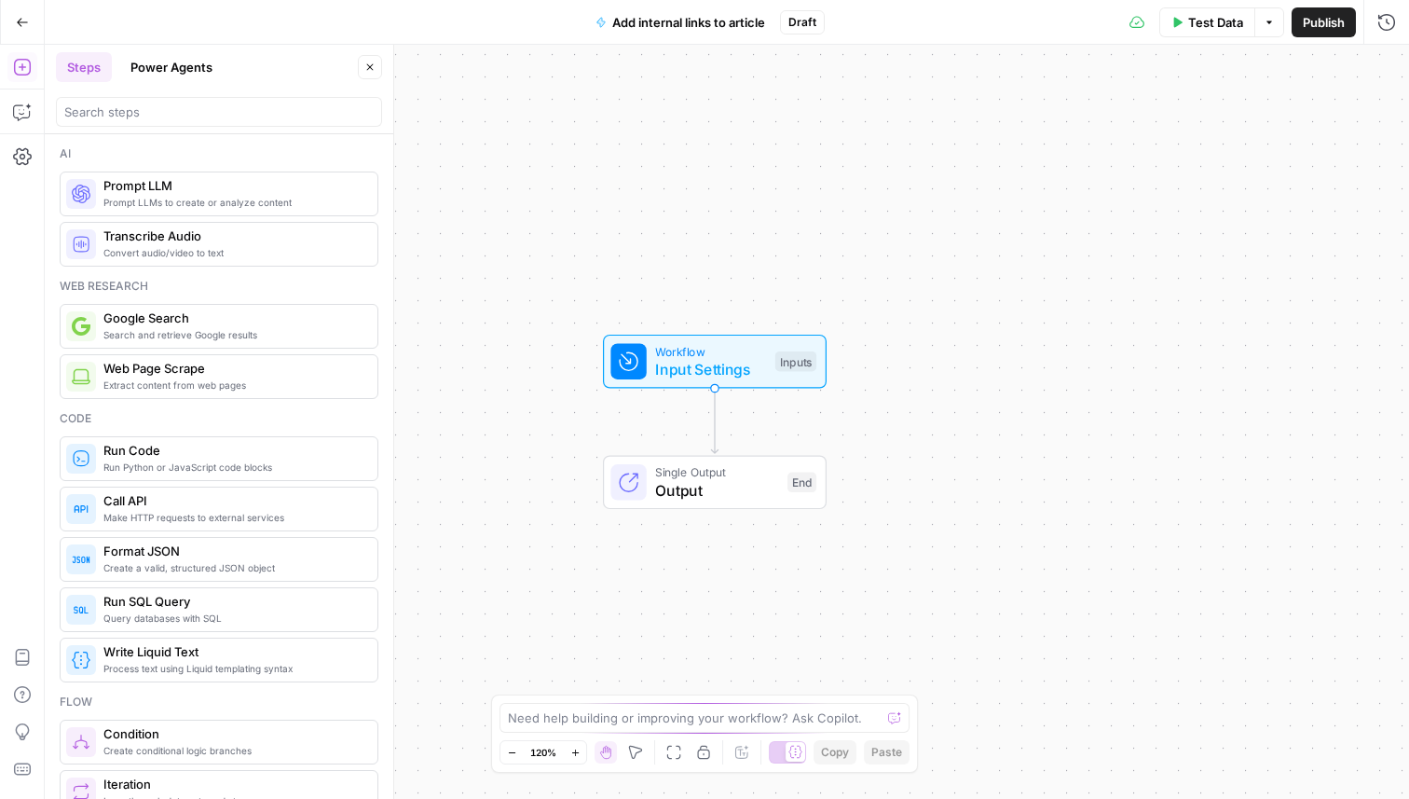
click at [26, 28] on icon "button" at bounding box center [22, 22] width 13 height 13
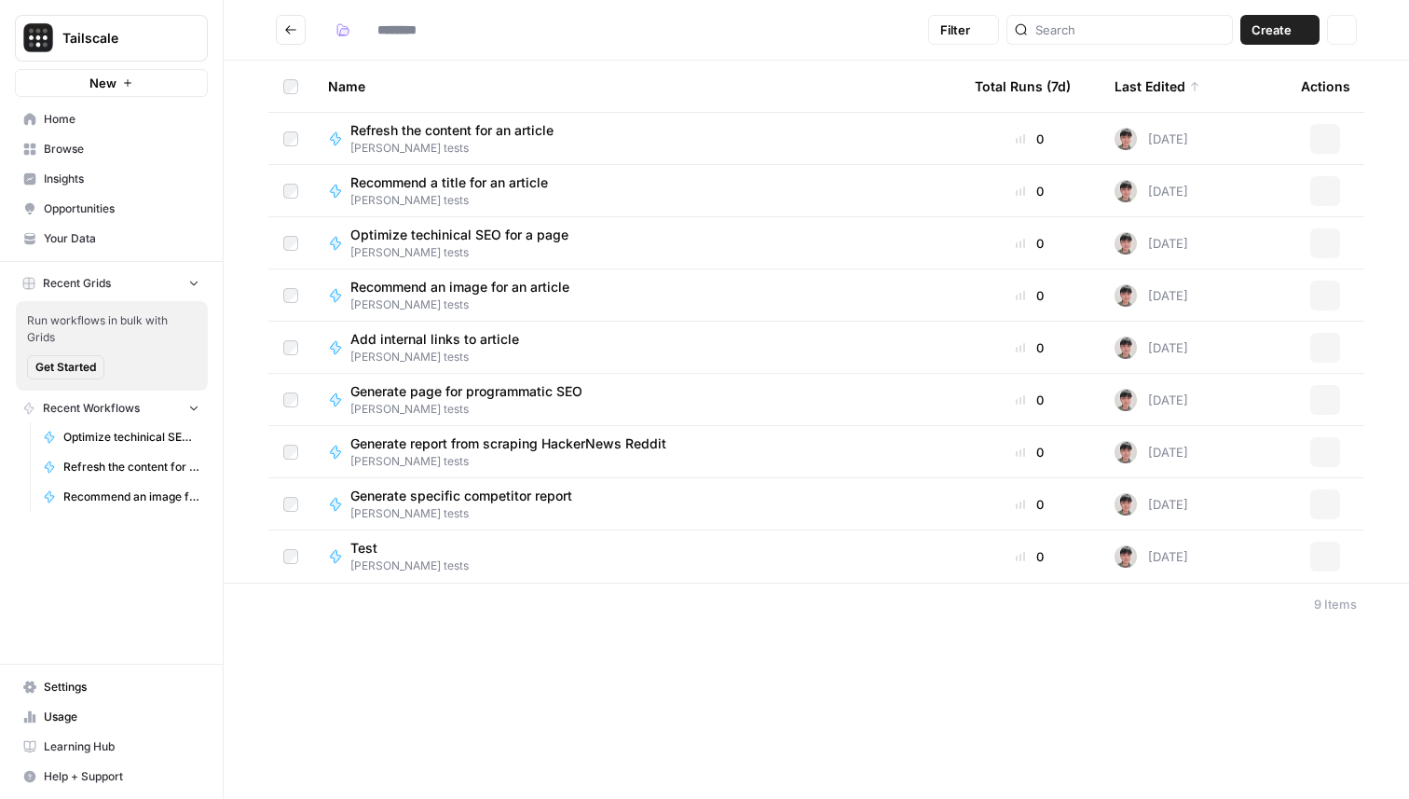
type input "**********"
click at [464, 135] on span "Refresh the content for an article" at bounding box center [451, 130] width 203 height 19
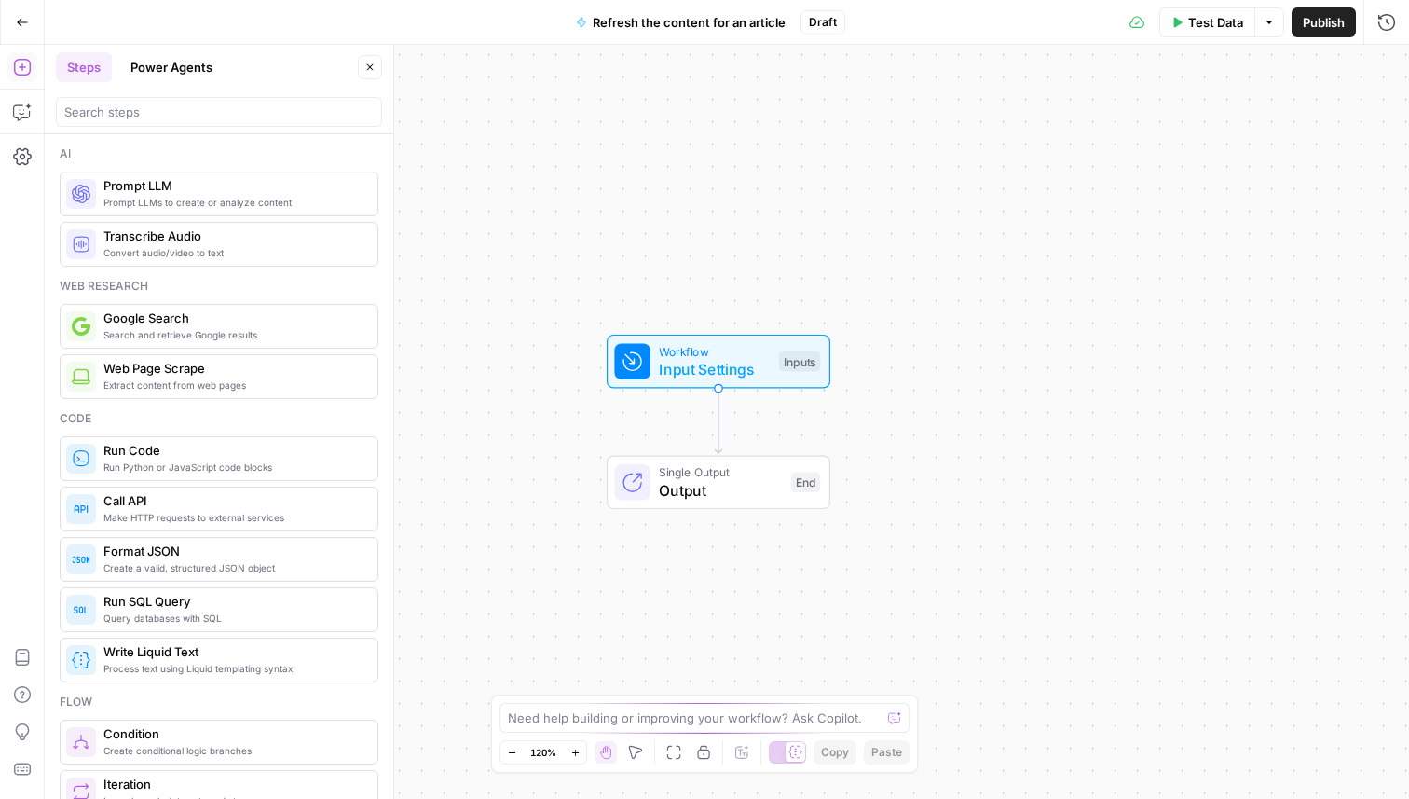
click at [707, 23] on span "Refresh the content for an article" at bounding box center [689, 22] width 193 height 19
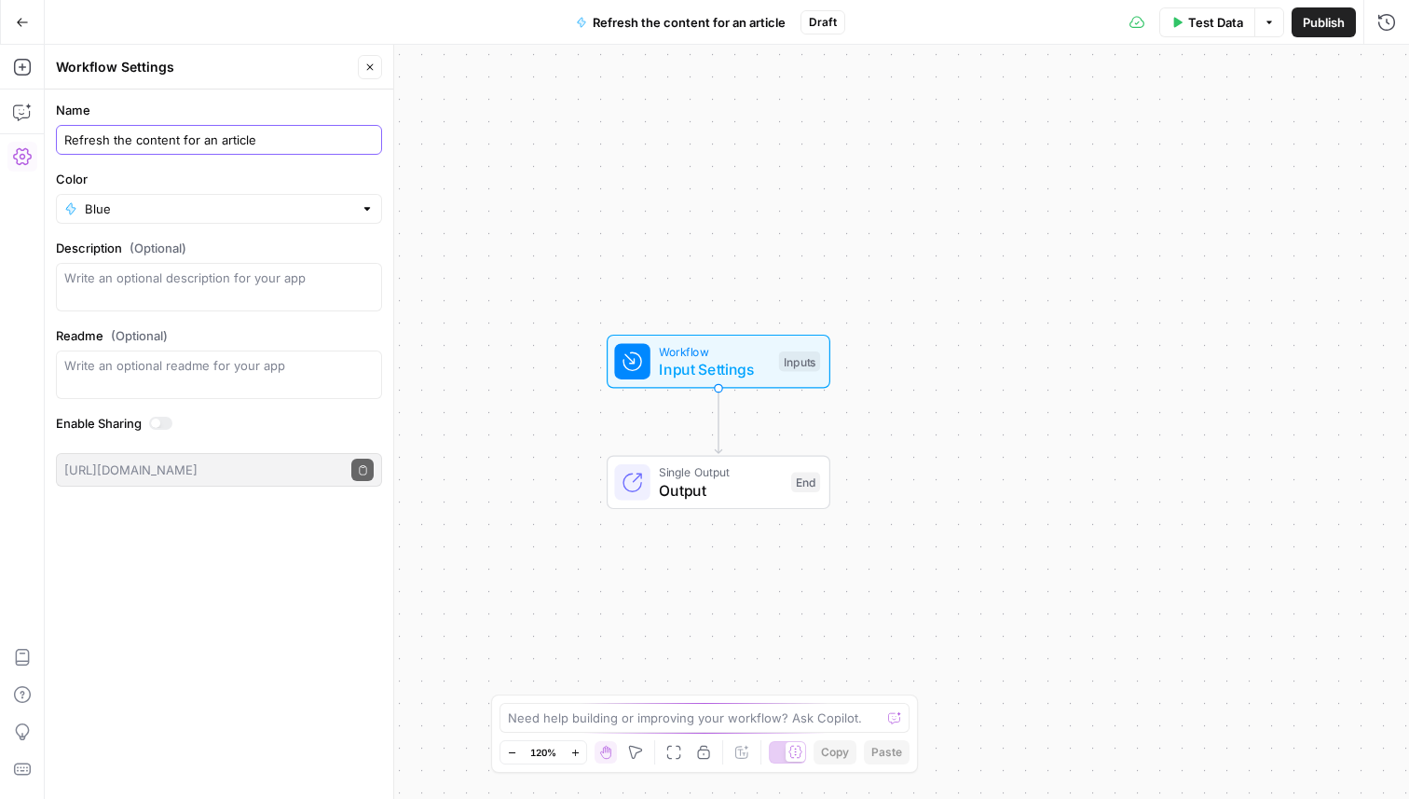
click at [299, 138] on input "Refresh the content for an article" at bounding box center [218, 139] width 309 height 19
click at [135, 143] on input "Refresh the content for article" at bounding box center [218, 139] width 309 height 19
type input "Refresh content for article"
click at [154, 8] on div "Go Back Refresh content for article Draft Test Data Options Publish Run History" at bounding box center [704, 22] width 1409 height 44
click at [22, 16] on icon "button" at bounding box center [22, 22] width 13 height 13
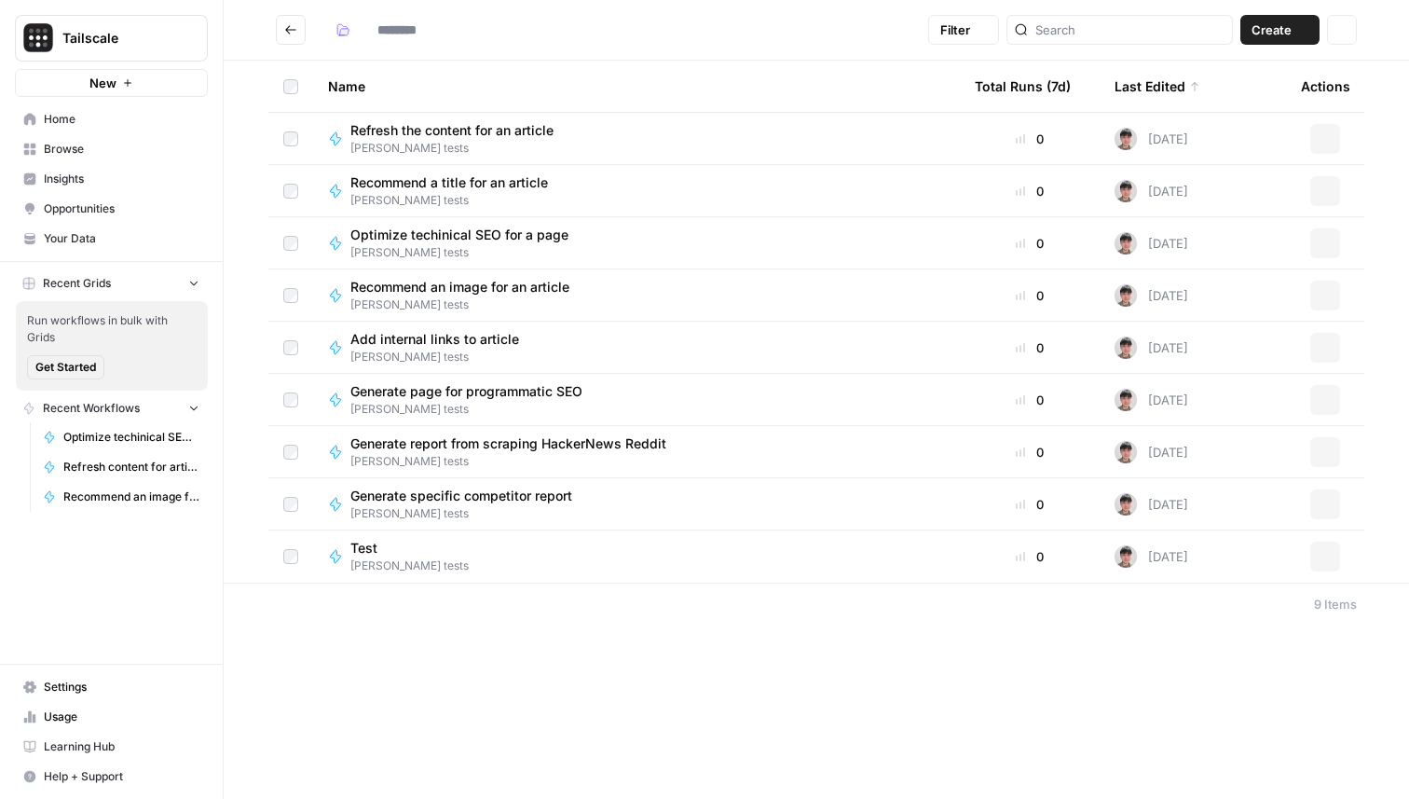
type input "**********"
click at [467, 185] on span "Recommend a title for an article" at bounding box center [449, 182] width 198 height 19
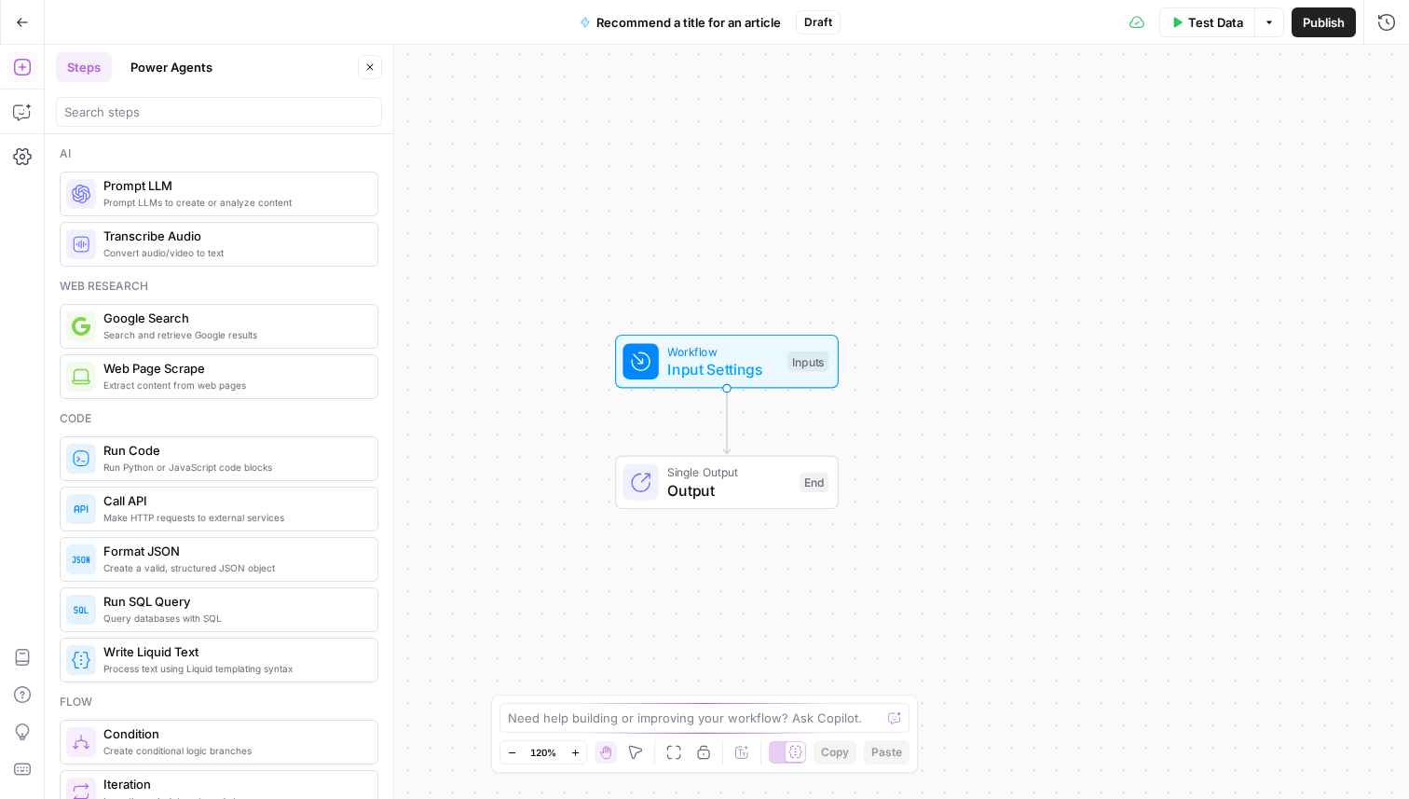
click at [638, 28] on span "Recommend a title for an article" at bounding box center [689, 22] width 185 height 19
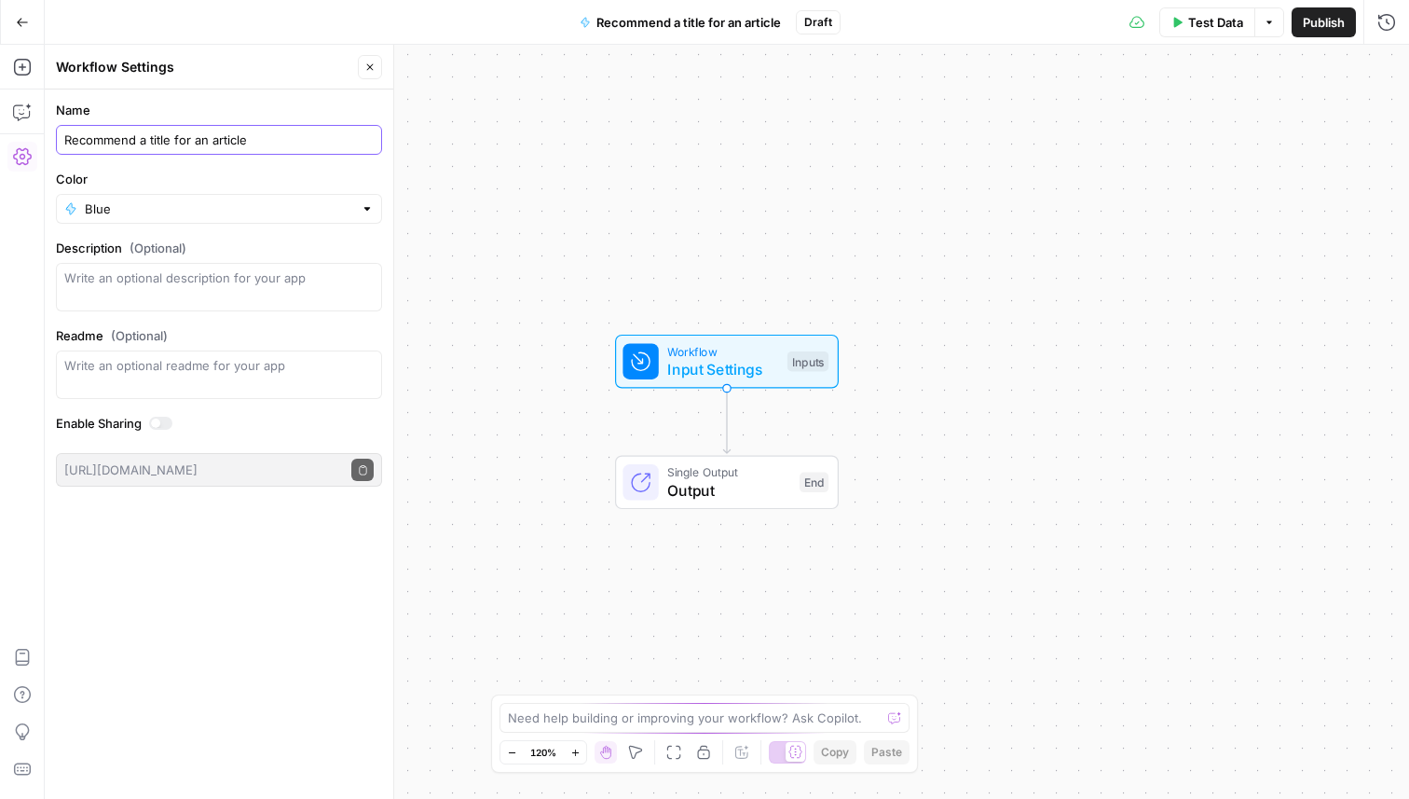
click at [166, 138] on input "Recommend a title for an article" at bounding box center [218, 139] width 309 height 19
type input "Recommend title for article"
click at [138, 27] on div "Go Back Recommend title for article Draft Test Data Options Publish Run History" at bounding box center [704, 22] width 1409 height 44
click at [21, 17] on icon "button" at bounding box center [22, 22] width 13 height 13
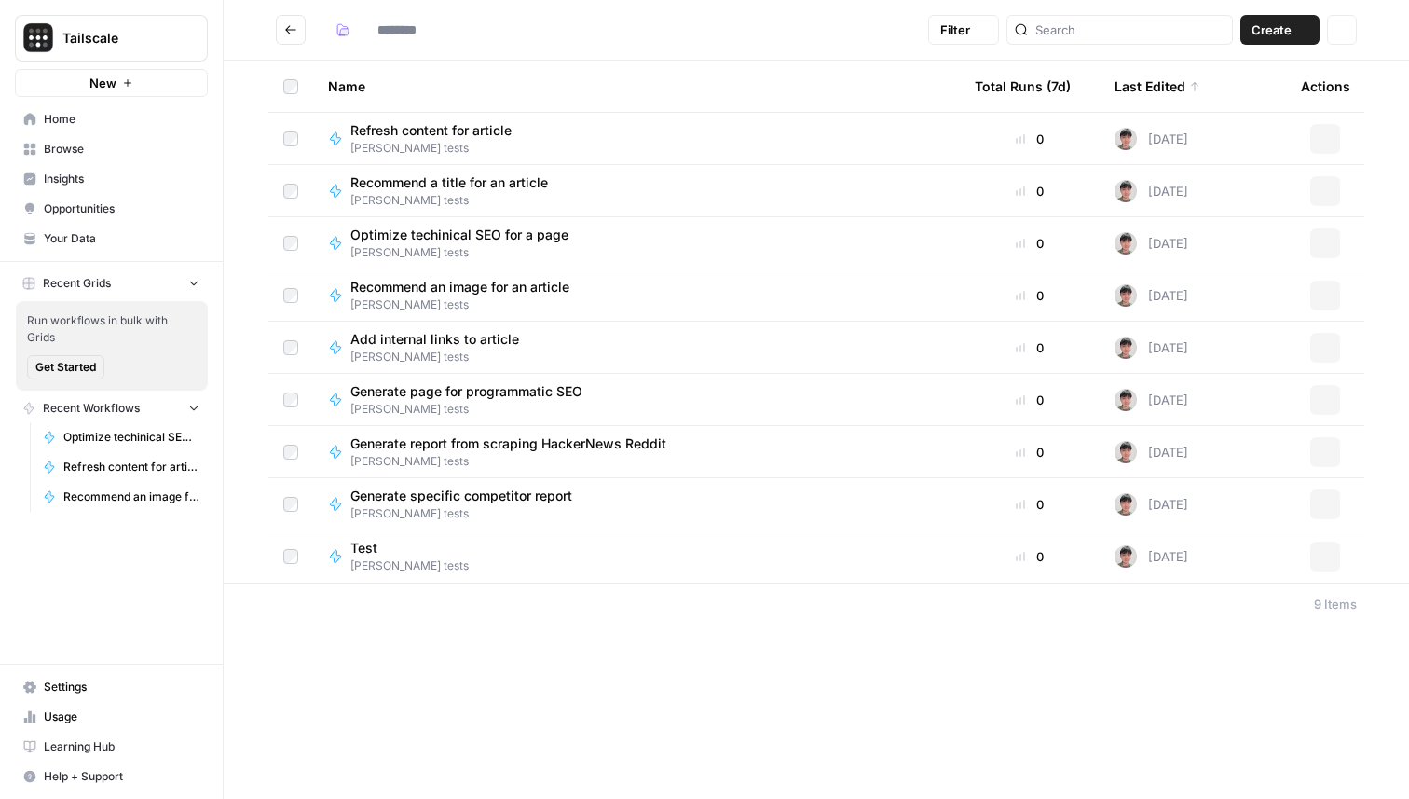
type input "**********"
click at [446, 239] on span "Optimize techinical SEO for a page" at bounding box center [459, 235] width 218 height 19
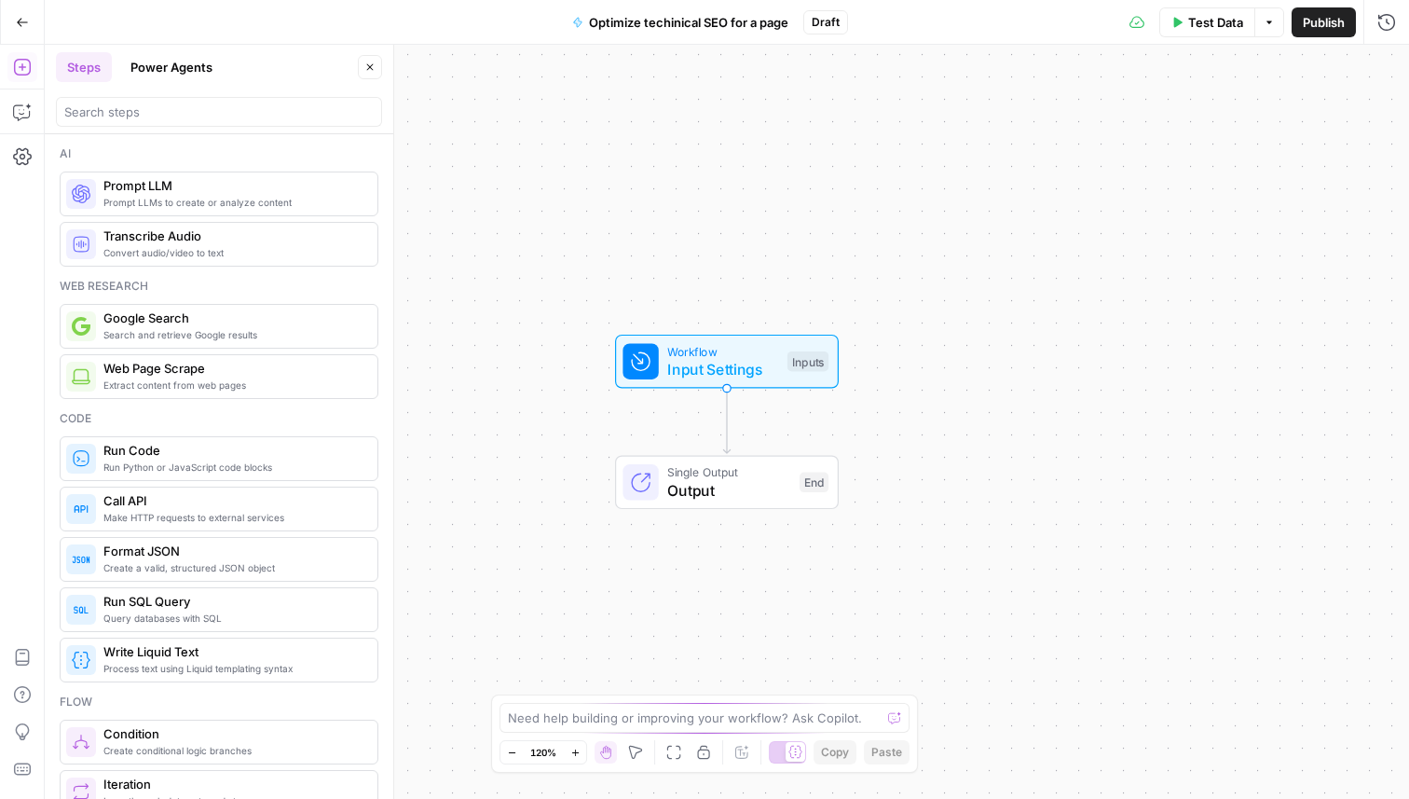
click at [641, 20] on span "Optimize techinical SEO for a page" at bounding box center [688, 22] width 199 height 19
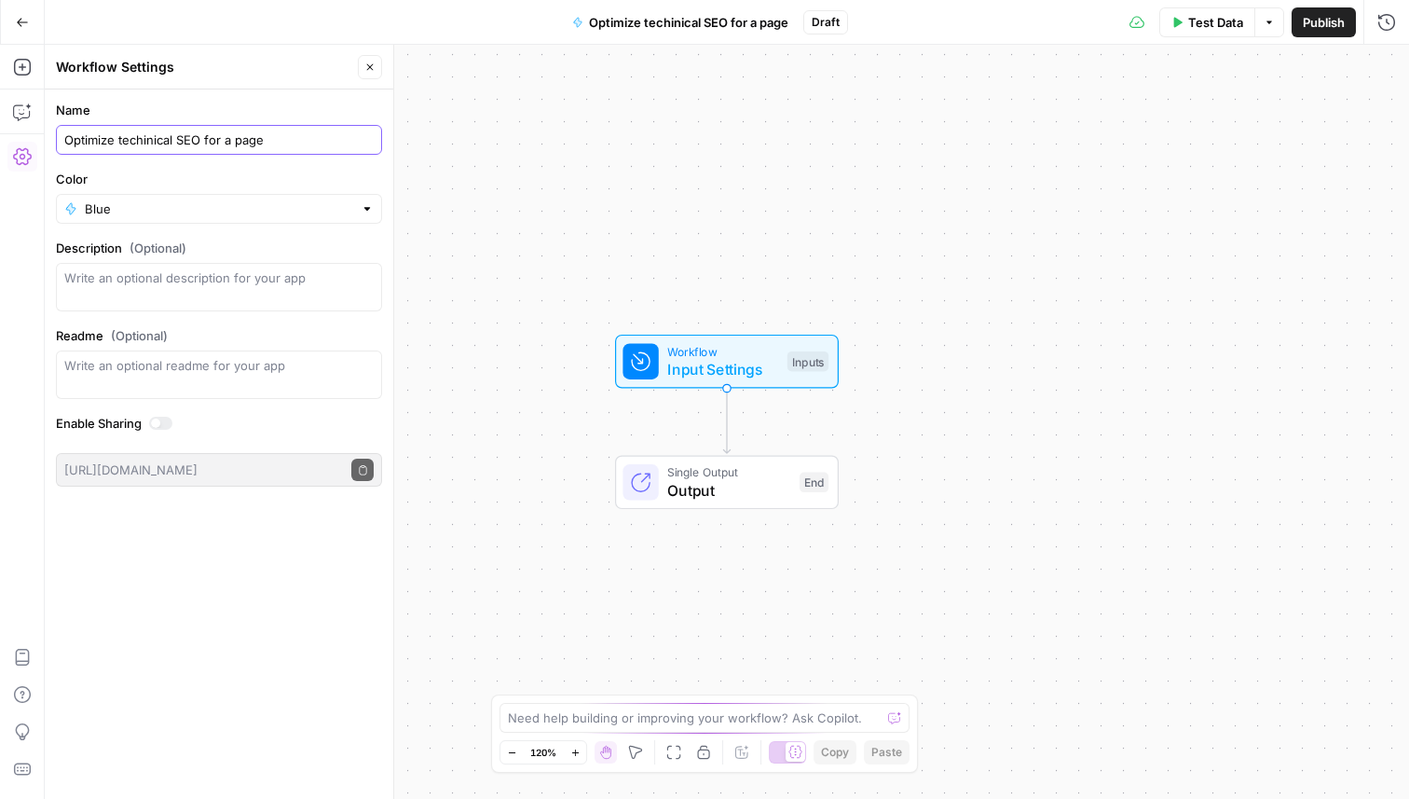
click at [288, 139] on input "Optimize techinical SEO for a page" at bounding box center [218, 139] width 309 height 19
type input "Optimize techinical SEO for page"
click at [16, 26] on icon "button" at bounding box center [22, 22] width 13 height 13
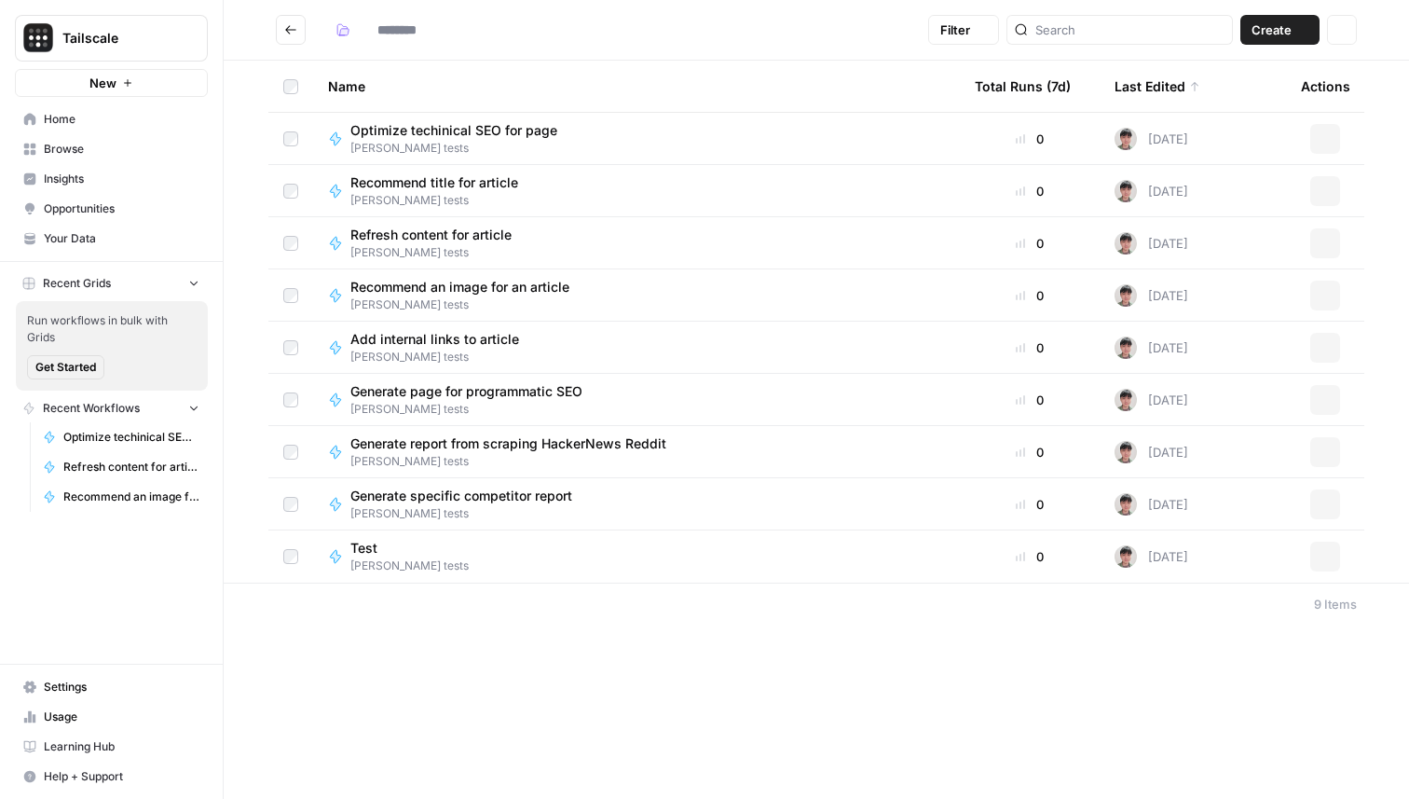
type input "**********"
click at [486, 287] on span "Recommend an image for an article" at bounding box center [459, 287] width 219 height 19
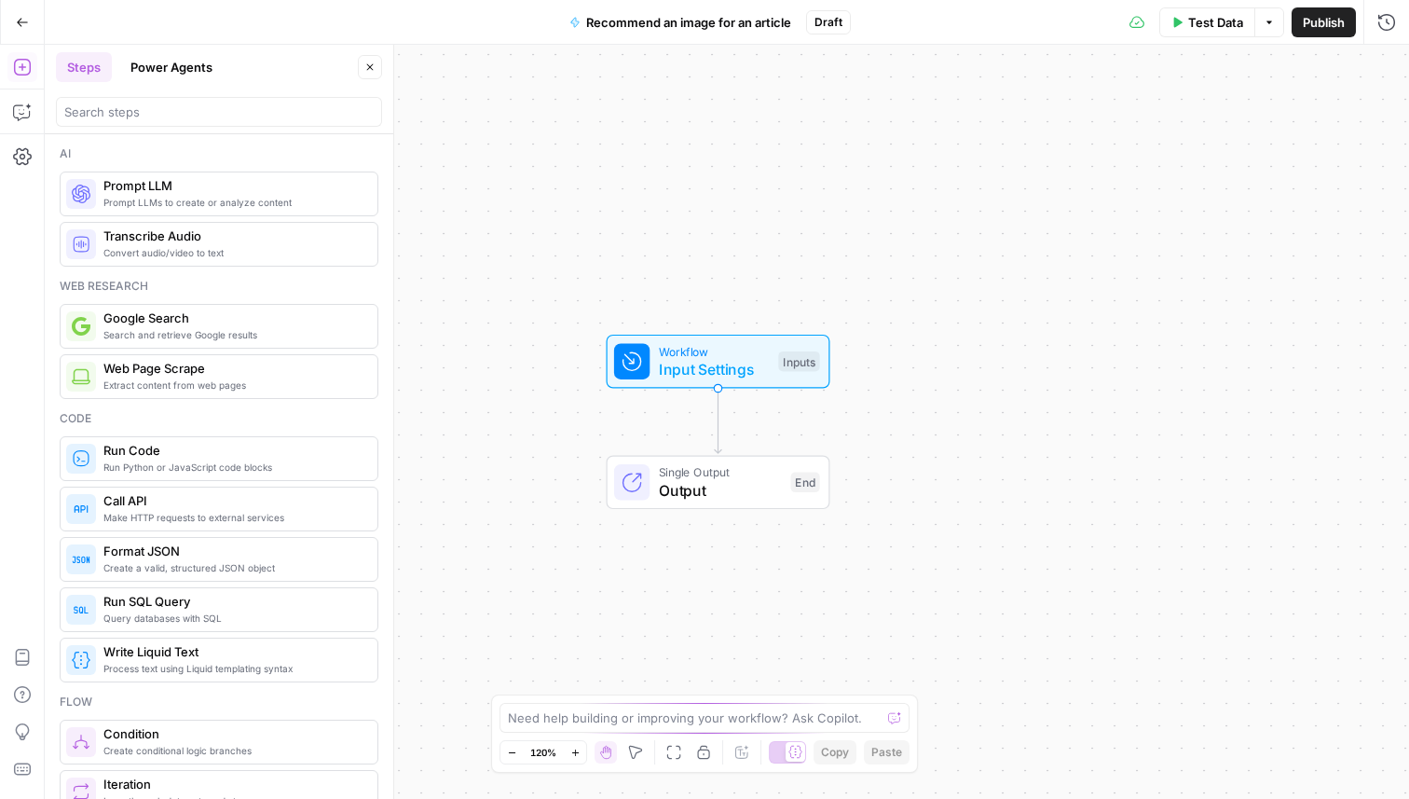
click at [667, 21] on span "Recommend an image for an article" at bounding box center [688, 22] width 205 height 19
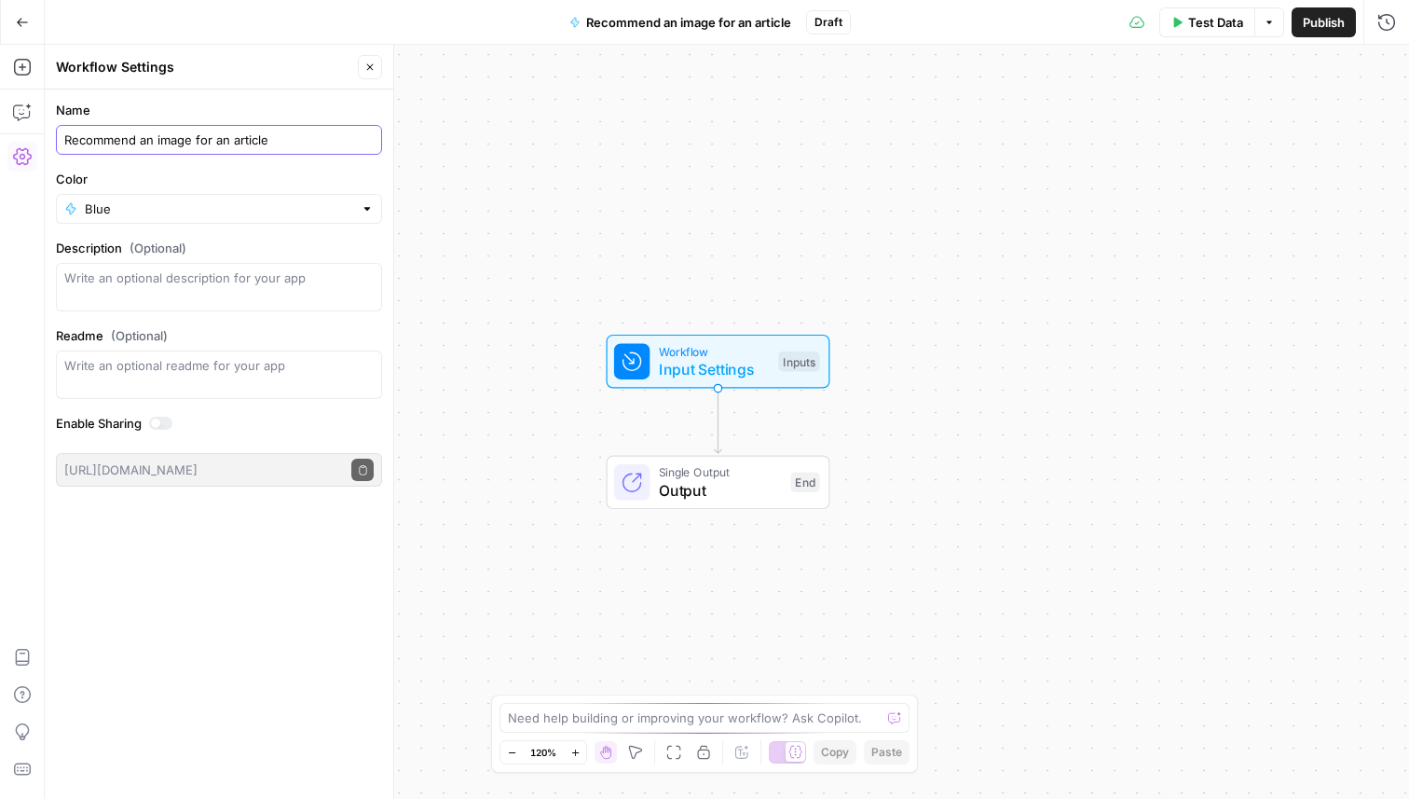
click at [240, 146] on input "Recommend an image for an article" at bounding box center [218, 139] width 309 height 19
type input "Recommend image for article"
click at [240, 105] on label "Name" at bounding box center [219, 110] width 326 height 19
click at [240, 130] on input "Recommend image for article" at bounding box center [218, 139] width 309 height 19
click at [21, 21] on icon "button" at bounding box center [22, 22] width 13 height 13
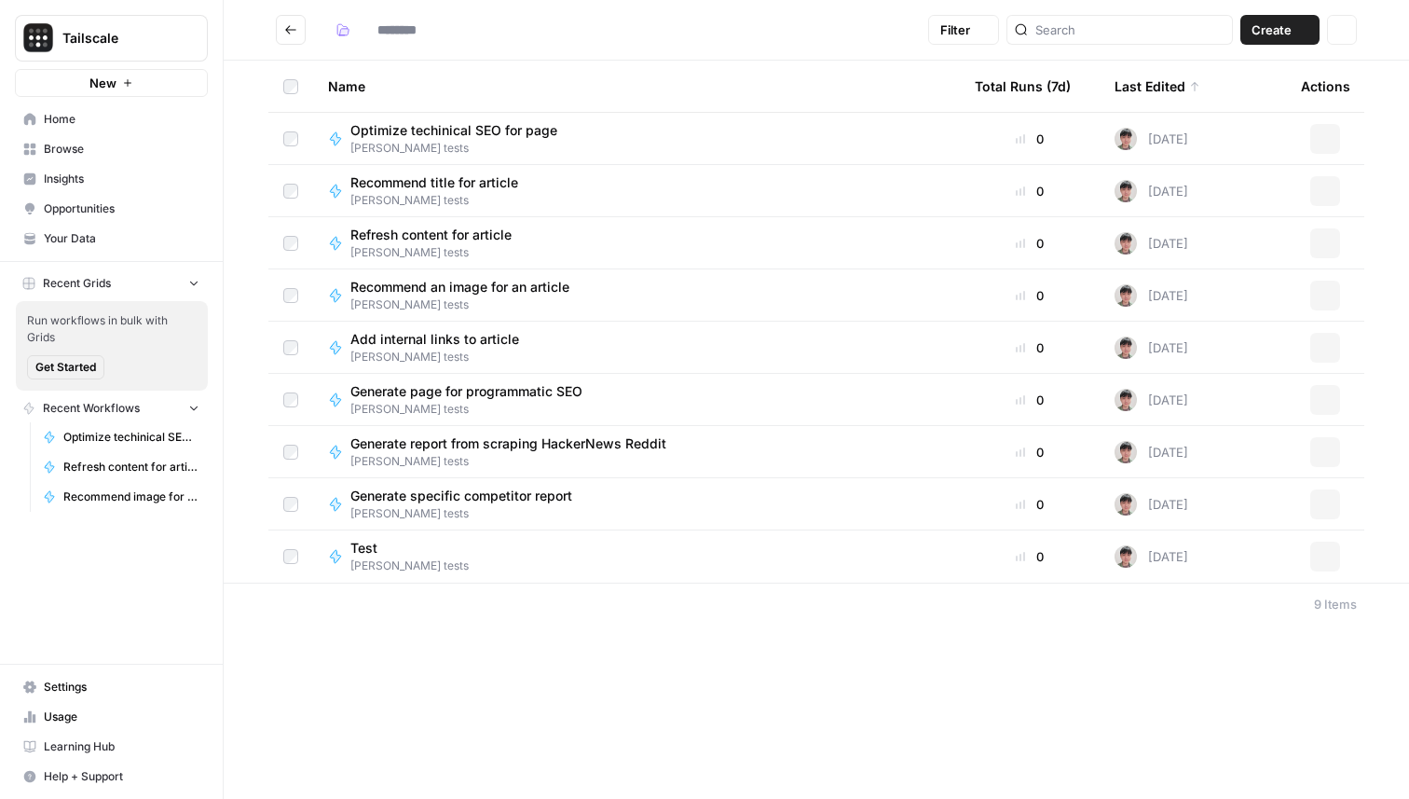
type input "**********"
click at [144, 75] on button "New" at bounding box center [111, 83] width 193 height 28
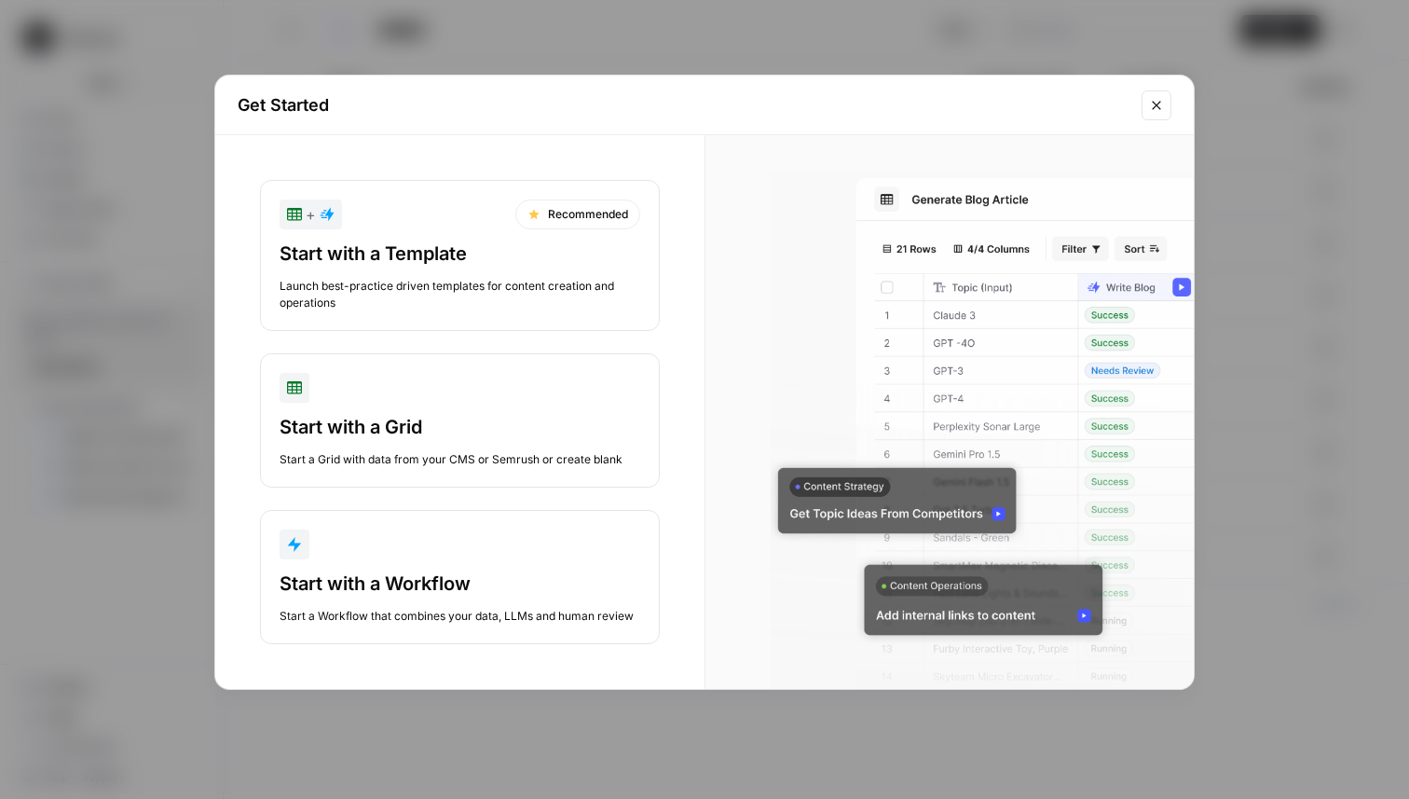
click at [467, 312] on button "+ Recommended Start with a Template Launch best-practice driven templates for c…" at bounding box center [460, 255] width 400 height 151
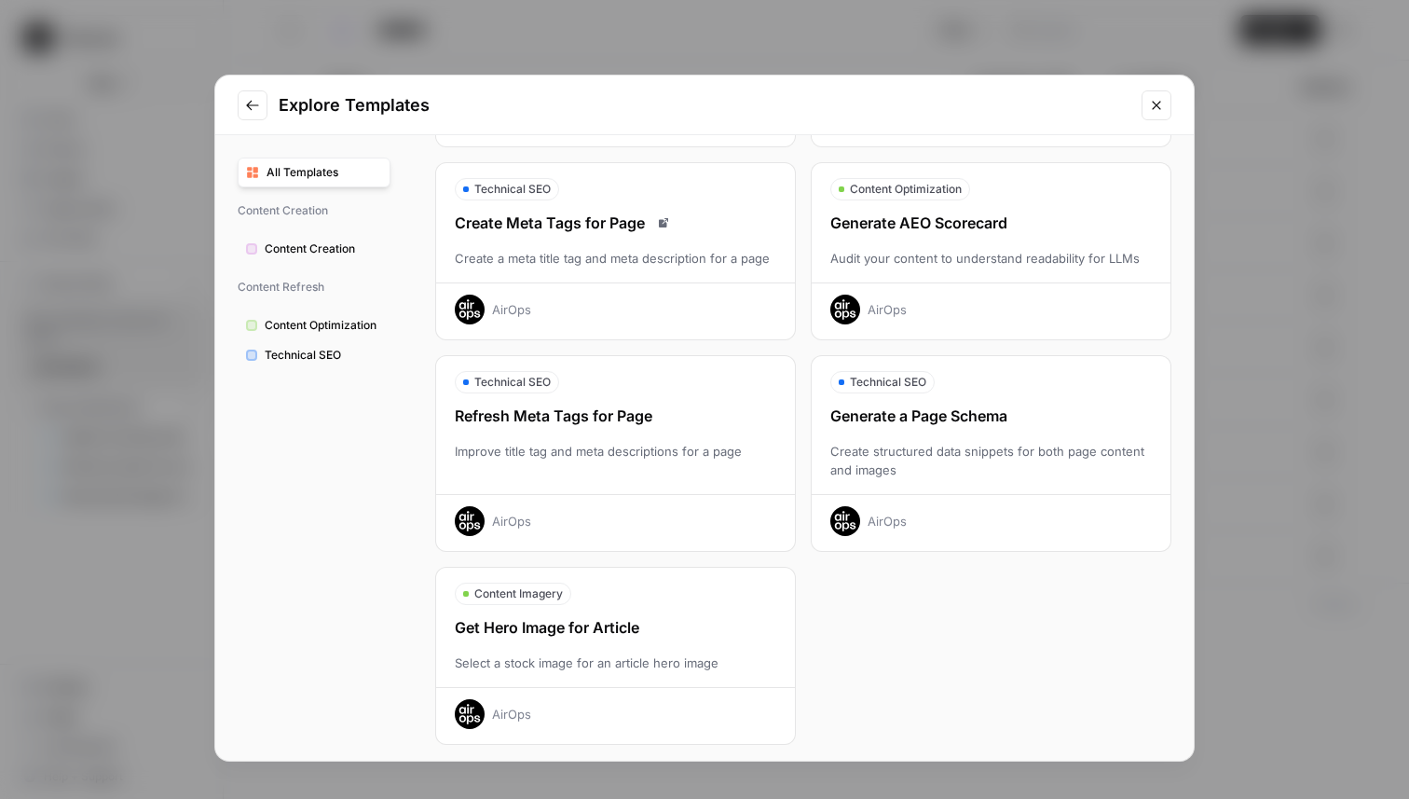
scroll to position [477, 0]
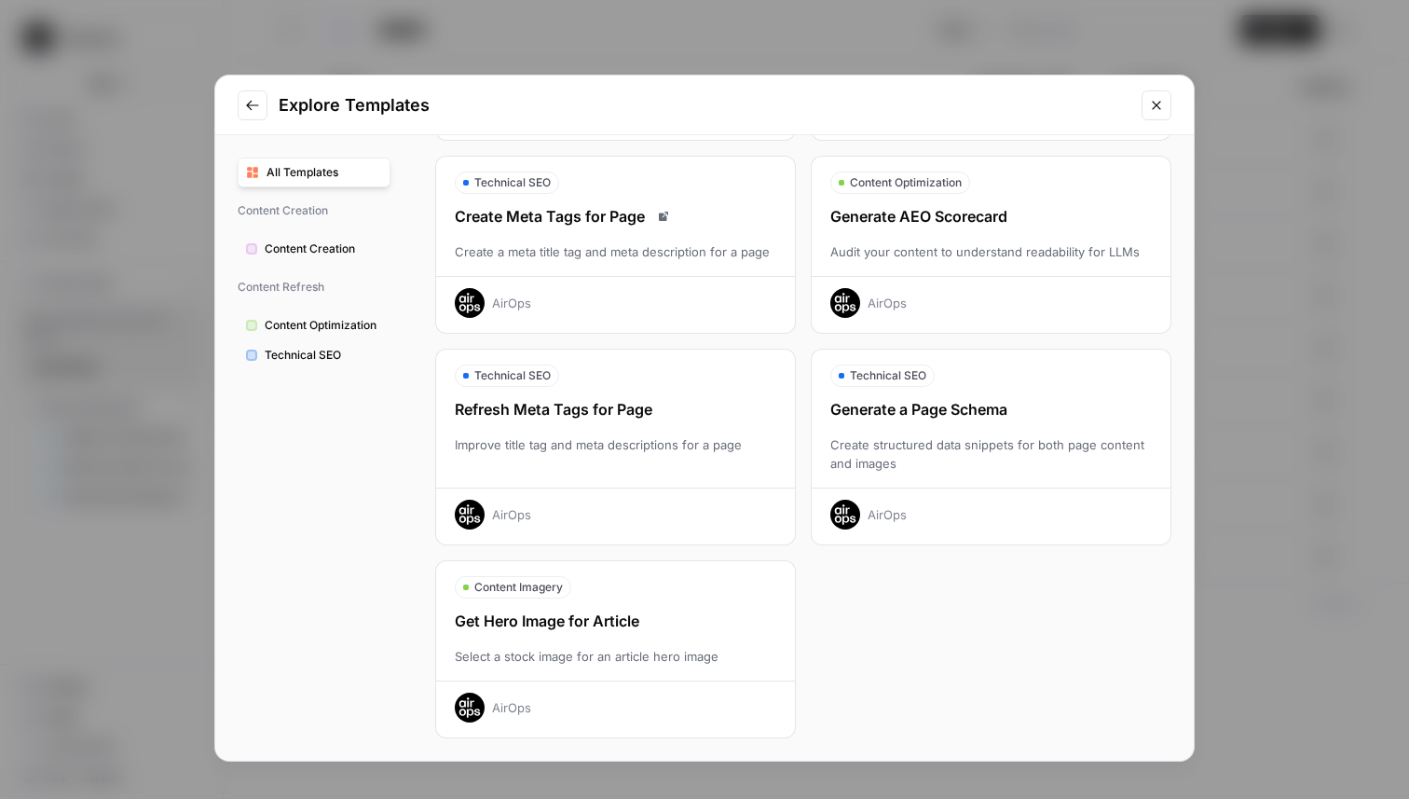
click at [351, 351] on span "Technical SEO" at bounding box center [323, 355] width 117 height 17
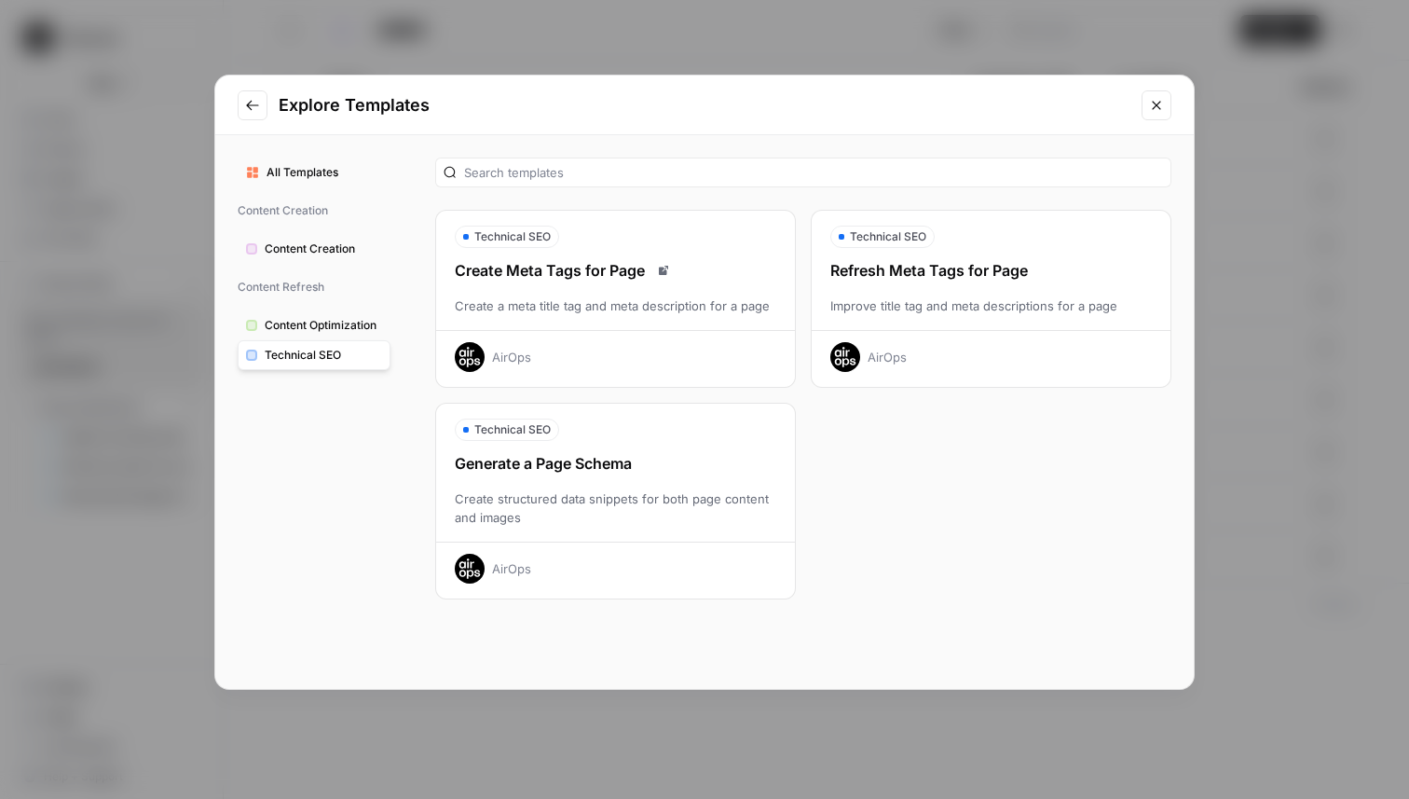
click at [350, 324] on span "Content Optimization" at bounding box center [323, 325] width 117 height 17
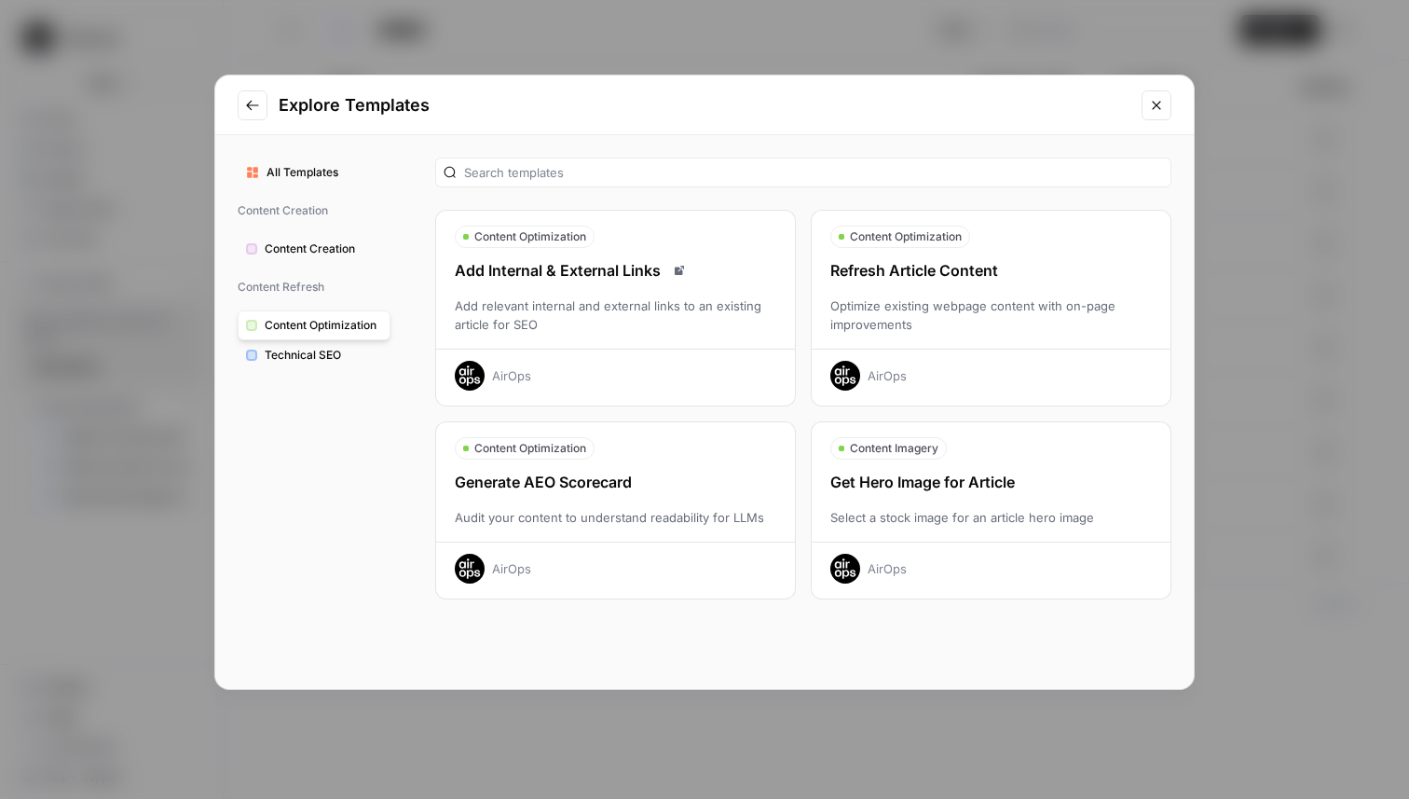
click at [328, 251] on span "Content Creation" at bounding box center [323, 248] width 117 height 17
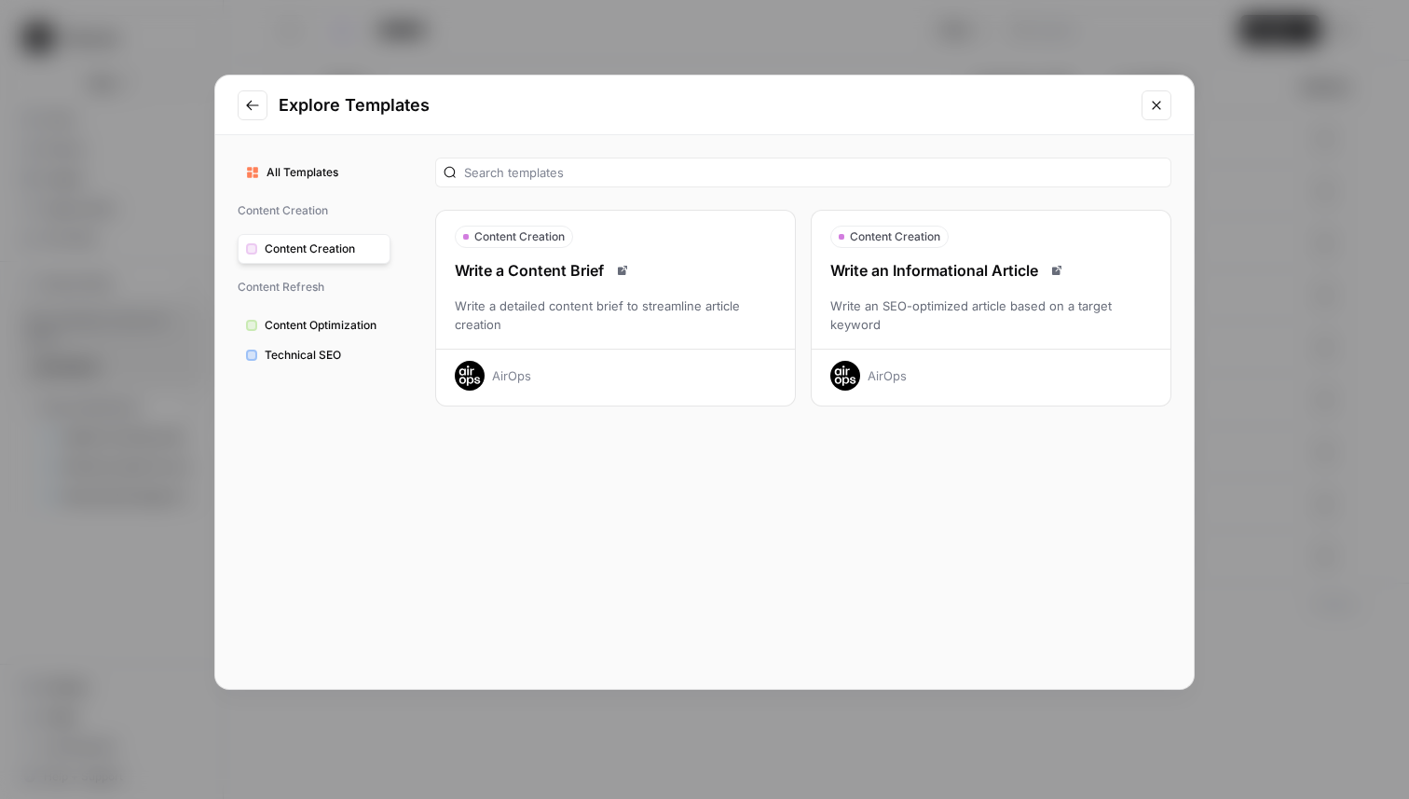
click at [1152, 106] on icon "Close modal" at bounding box center [1156, 105] width 15 height 15
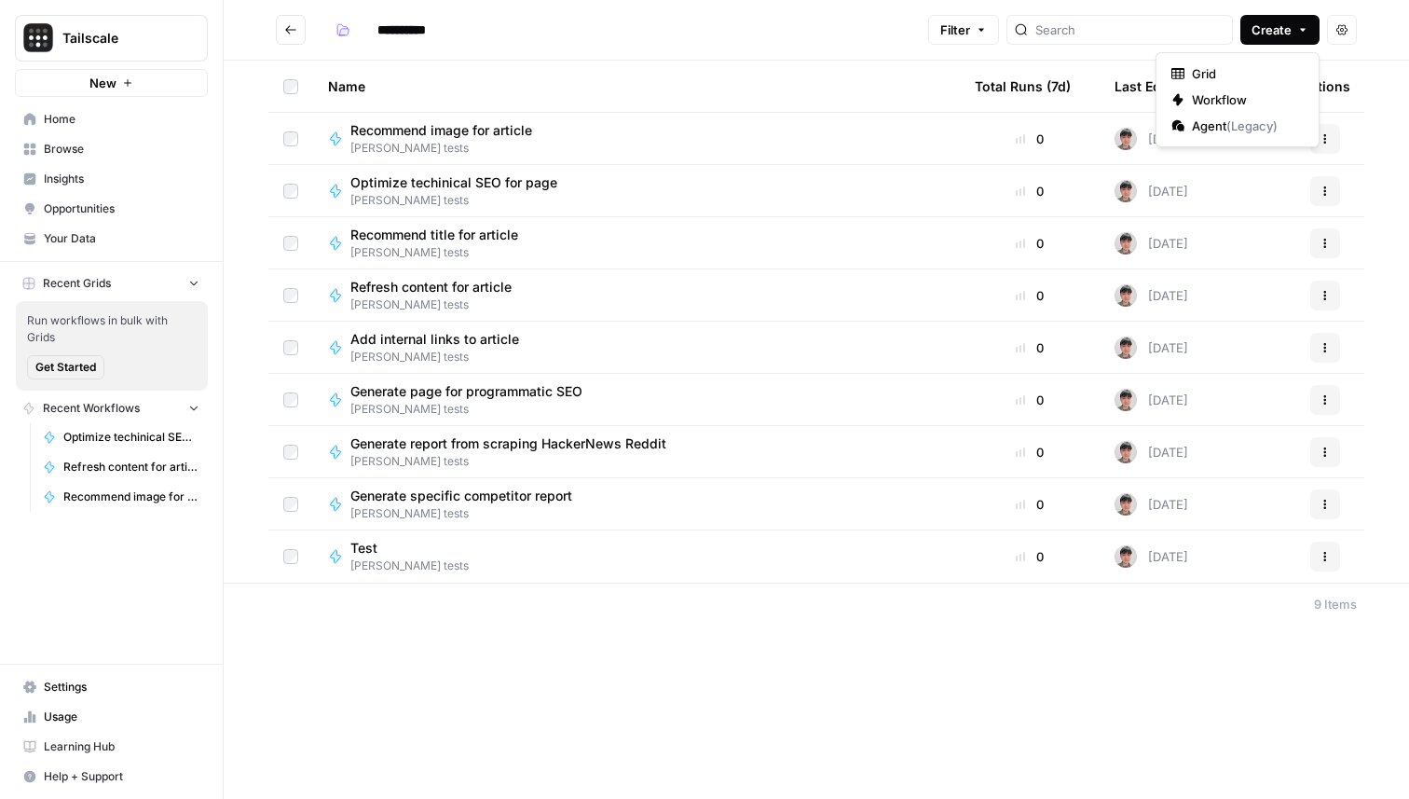
click at [1301, 31] on icon "button" at bounding box center [1302, 29] width 11 height 11
click at [1240, 93] on span "Workflow" at bounding box center [1244, 99] width 104 height 19
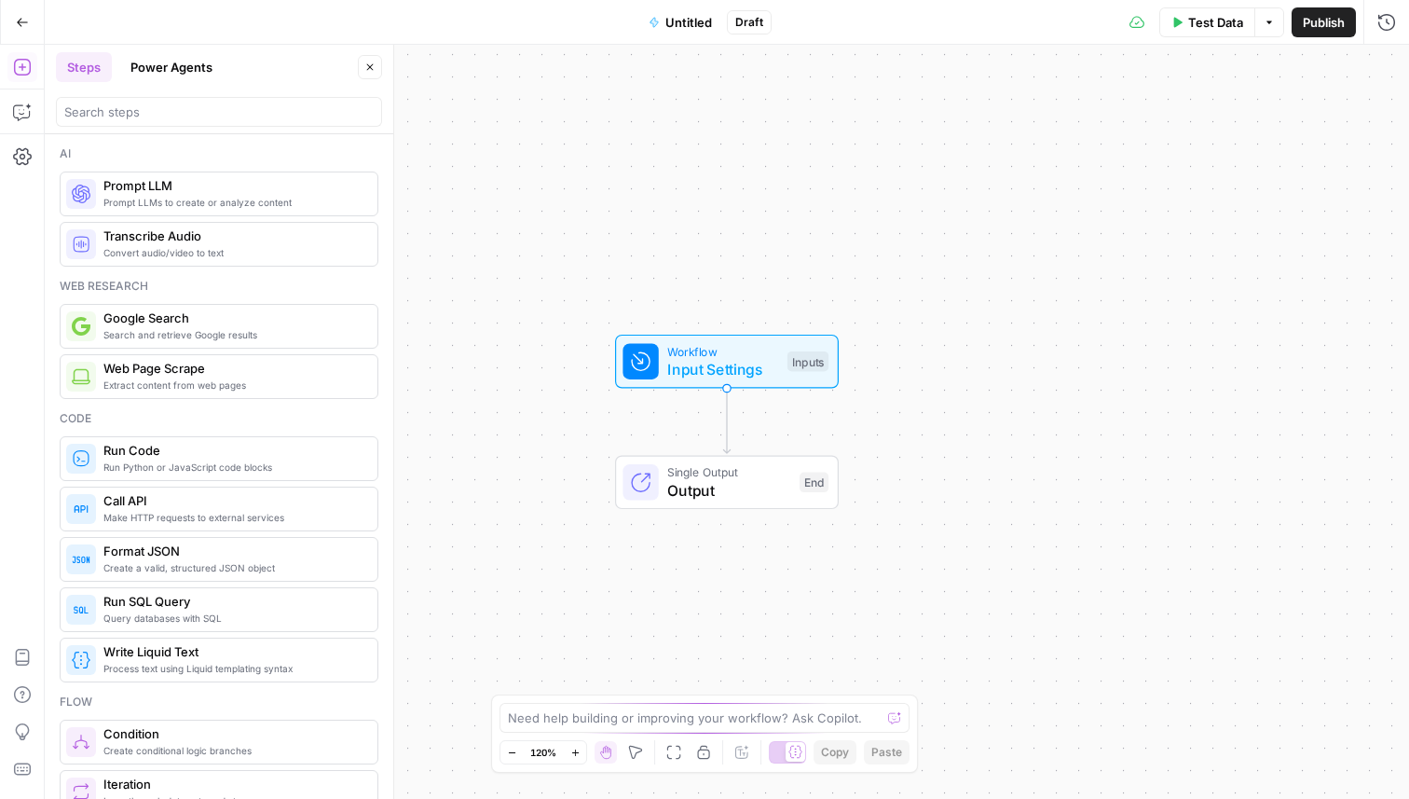
click at [669, 17] on span "Untitled" at bounding box center [688, 22] width 47 height 19
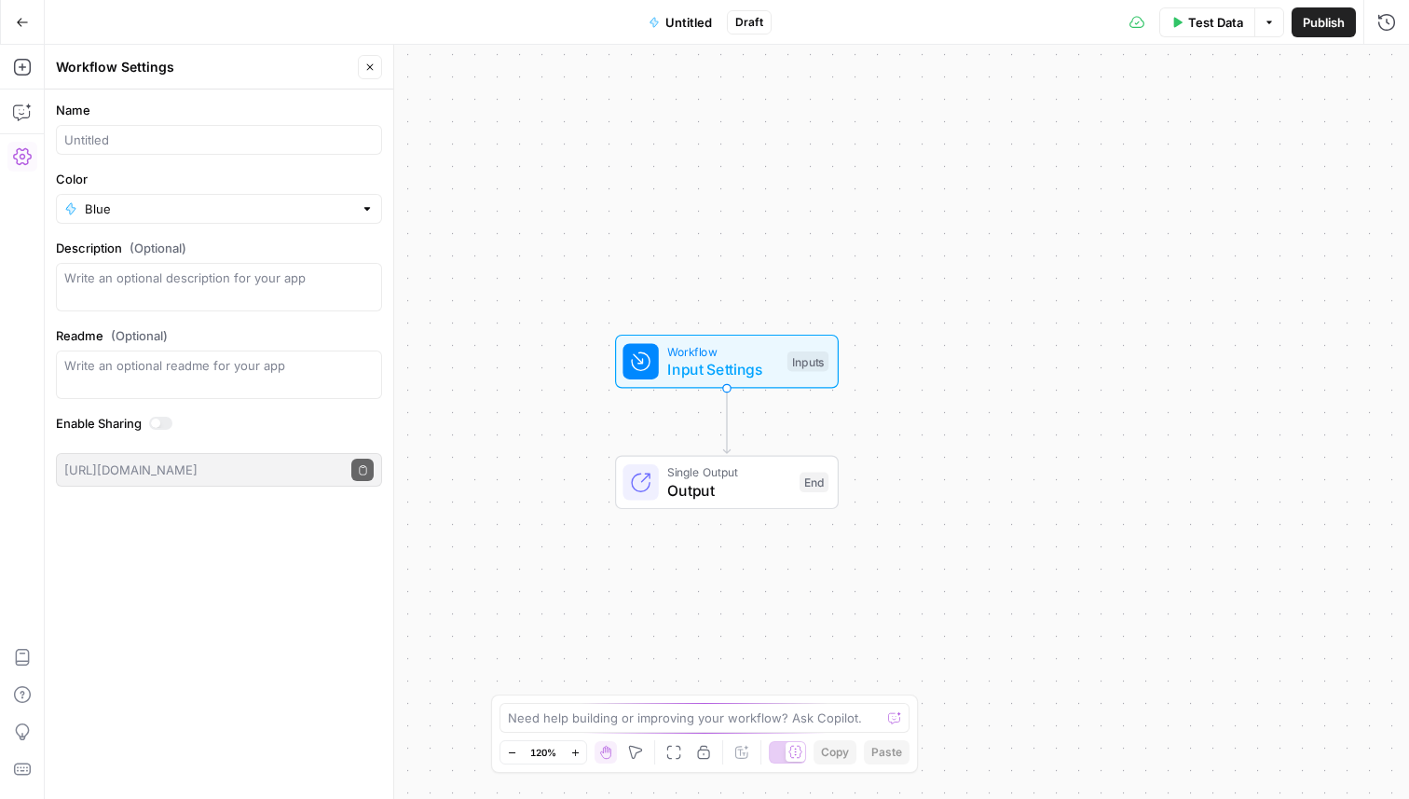
click at [213, 148] on div at bounding box center [219, 140] width 326 height 30
type input "Generate a content brief"
click at [248, 34] on div "Go Back Generate a content brief Draft Test Data Options Publish Run History" at bounding box center [704, 22] width 1409 height 44
click at [692, 19] on span "Generate a content brief" at bounding box center [689, 22] width 144 height 19
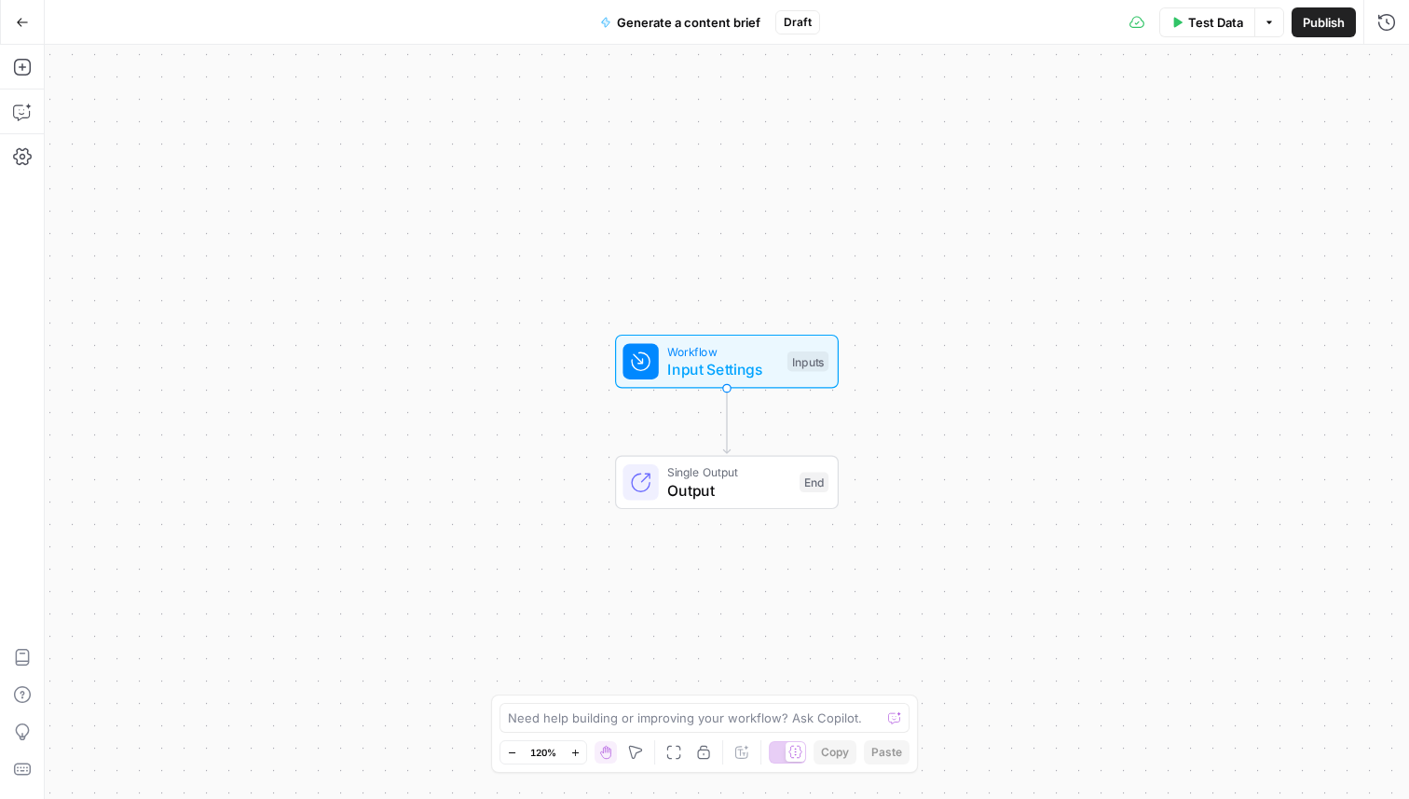
click at [680, 20] on span "Generate a content brief" at bounding box center [689, 22] width 144 height 19
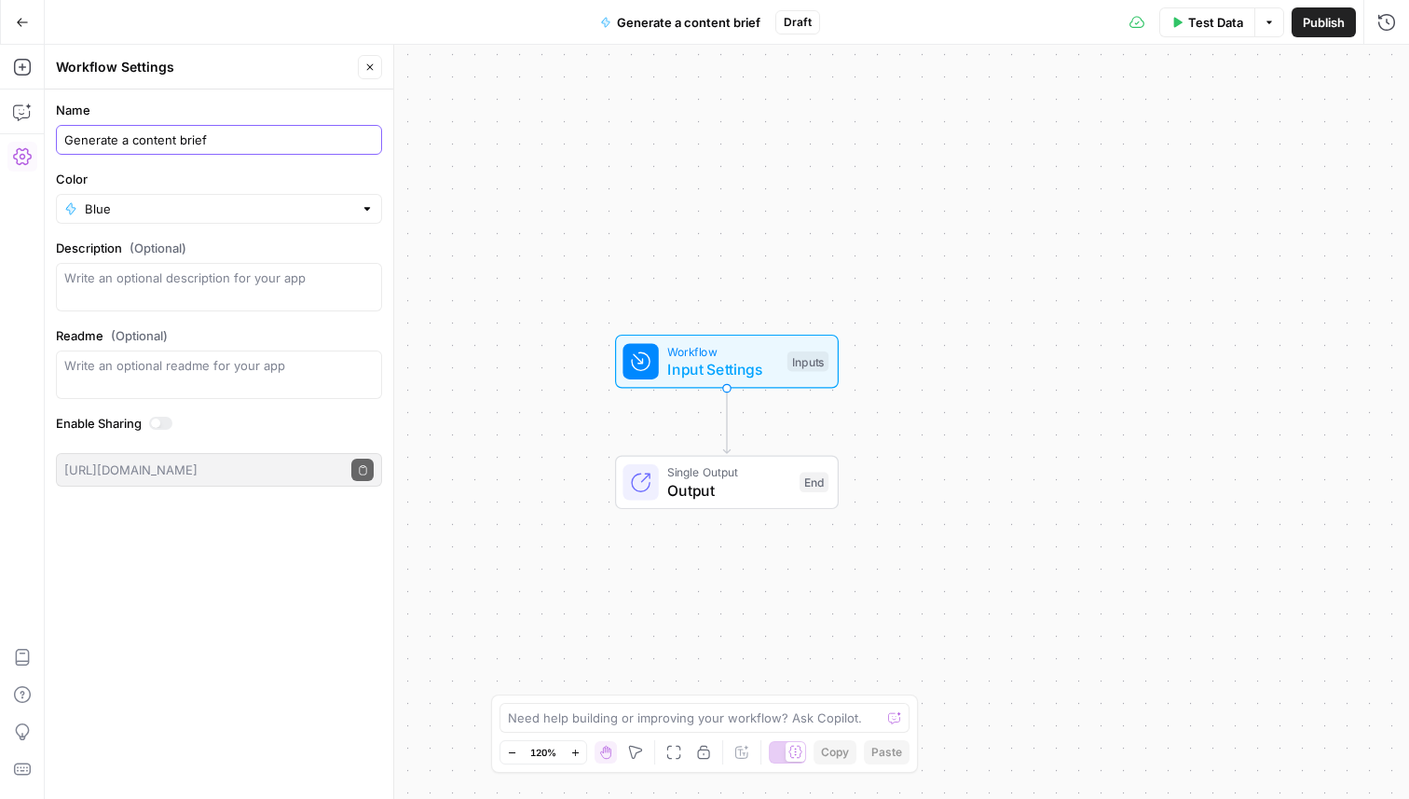
click at [285, 140] on input "Generate a content brief" at bounding box center [218, 139] width 309 height 19
type input "Generate content brief"
click at [225, 14] on div "Go Back Generate a content brief Draft Test Data Options Publish Run History" at bounding box center [704, 22] width 1409 height 44
click at [17, 21] on icon "button" at bounding box center [22, 22] width 13 height 13
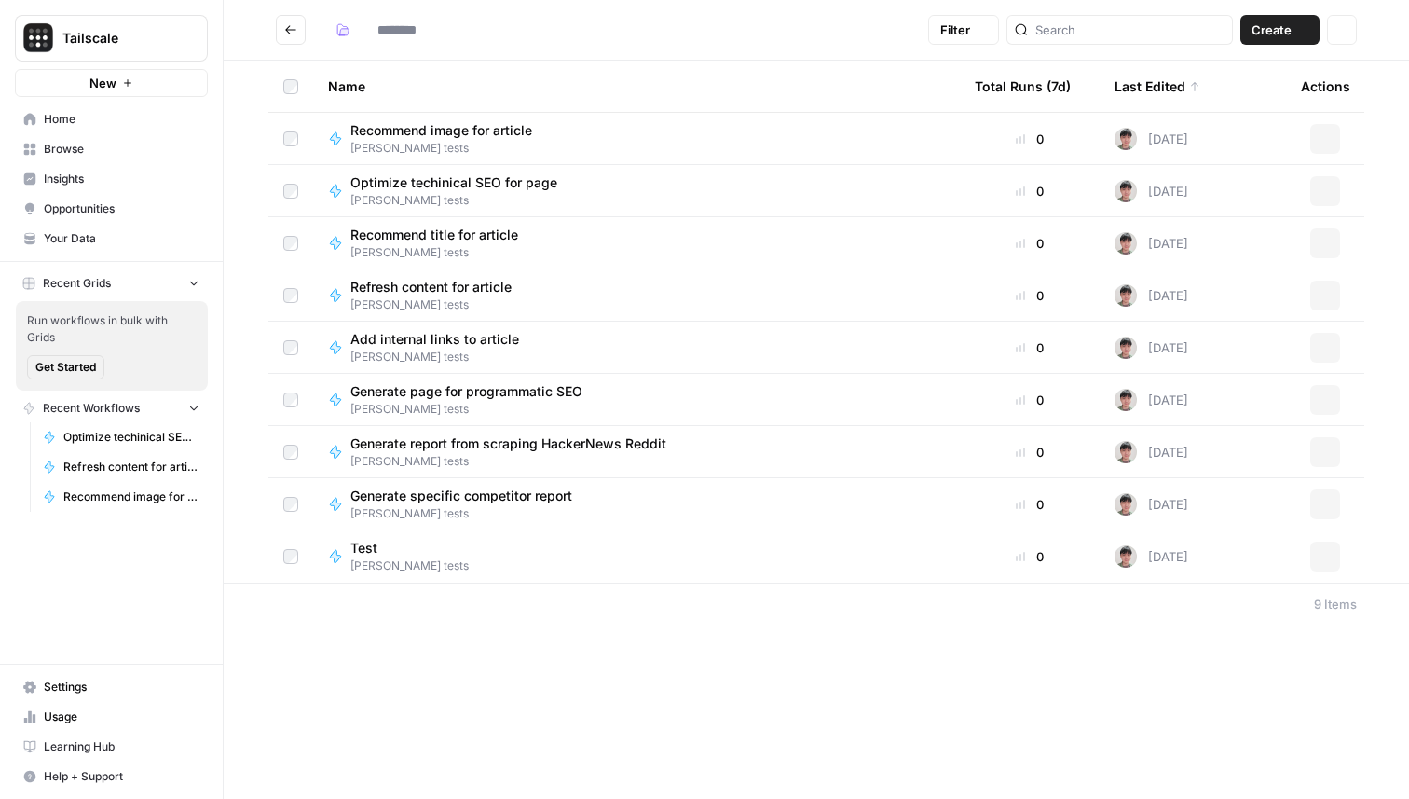
type input "**********"
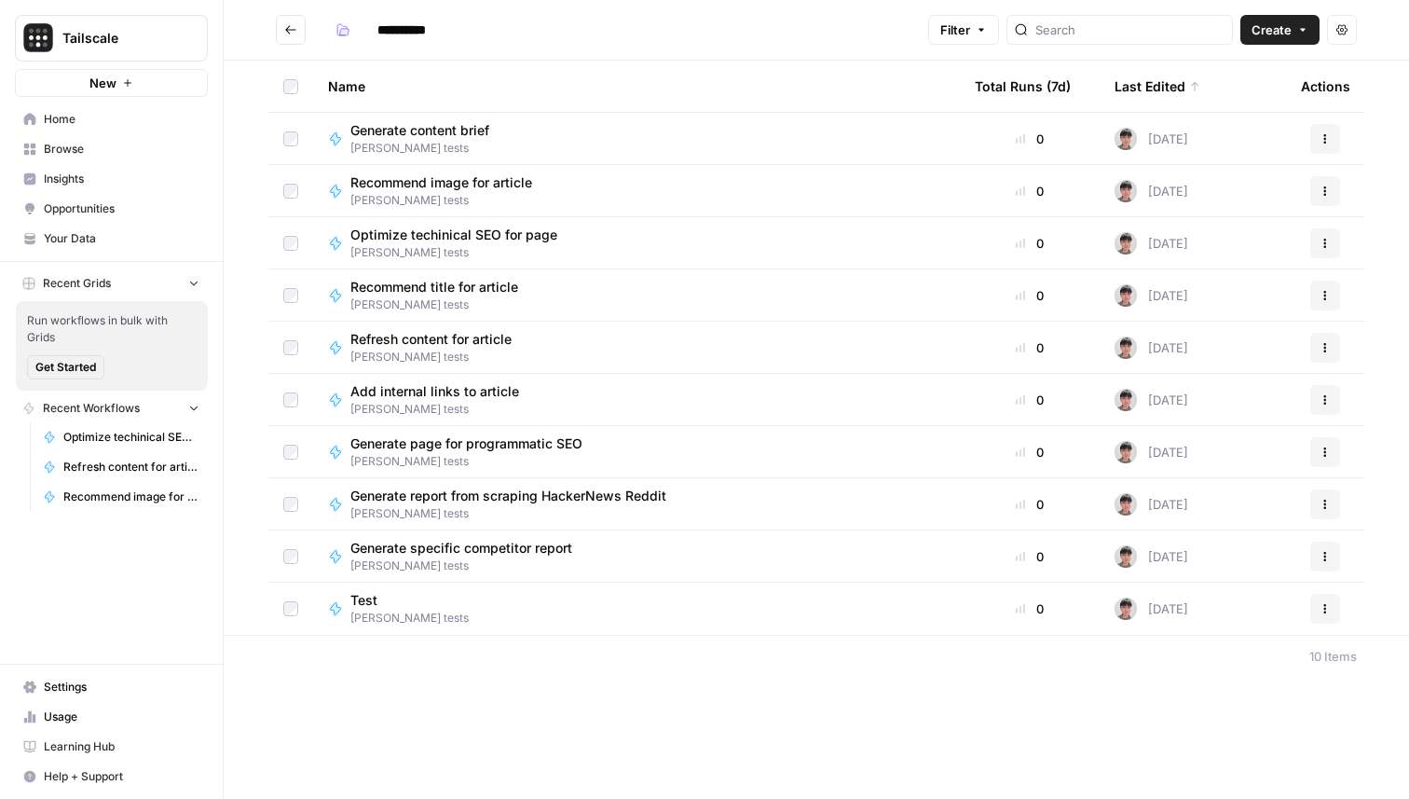
click at [494, 557] on span "[PERSON_NAME] tests" at bounding box center [468, 565] width 237 height 17
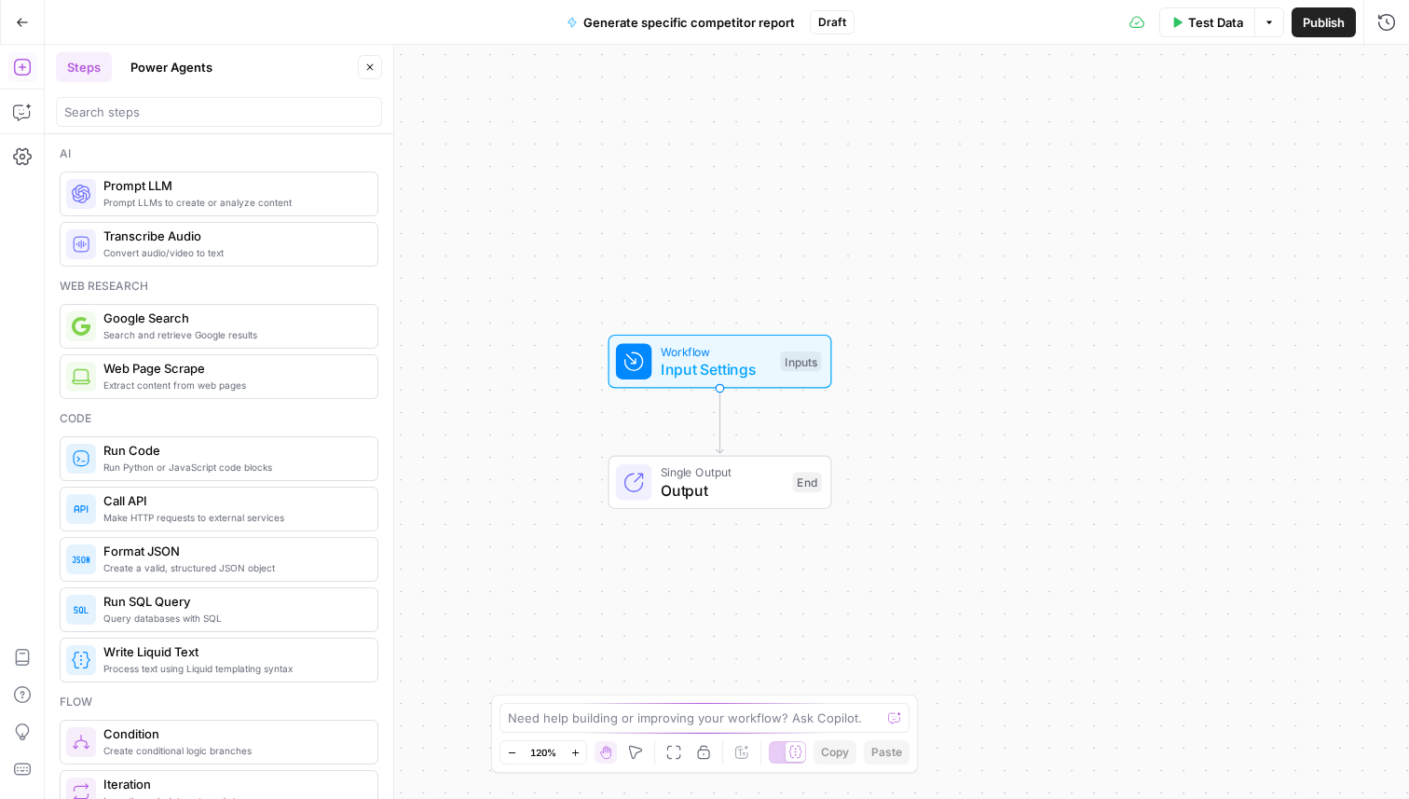
click at [643, 22] on span "Generate specific competitor report" at bounding box center [689, 22] width 212 height 19
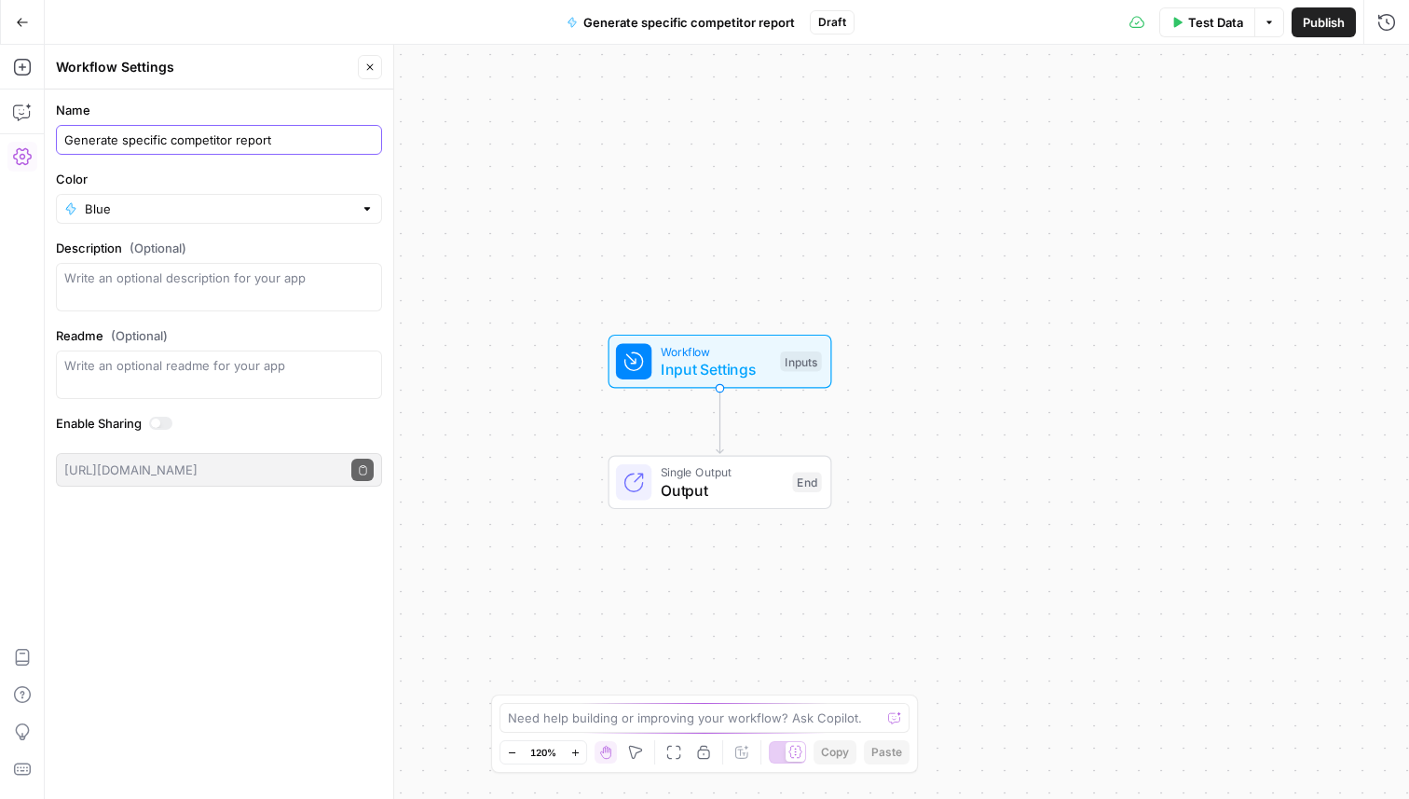
click at [283, 143] on input "Generate specific competitor report" at bounding box center [218, 139] width 309 height 19
type input "Generate analysis of specific competitor"
click at [30, 20] on button "Go Back" at bounding box center [23, 23] width 34 height 34
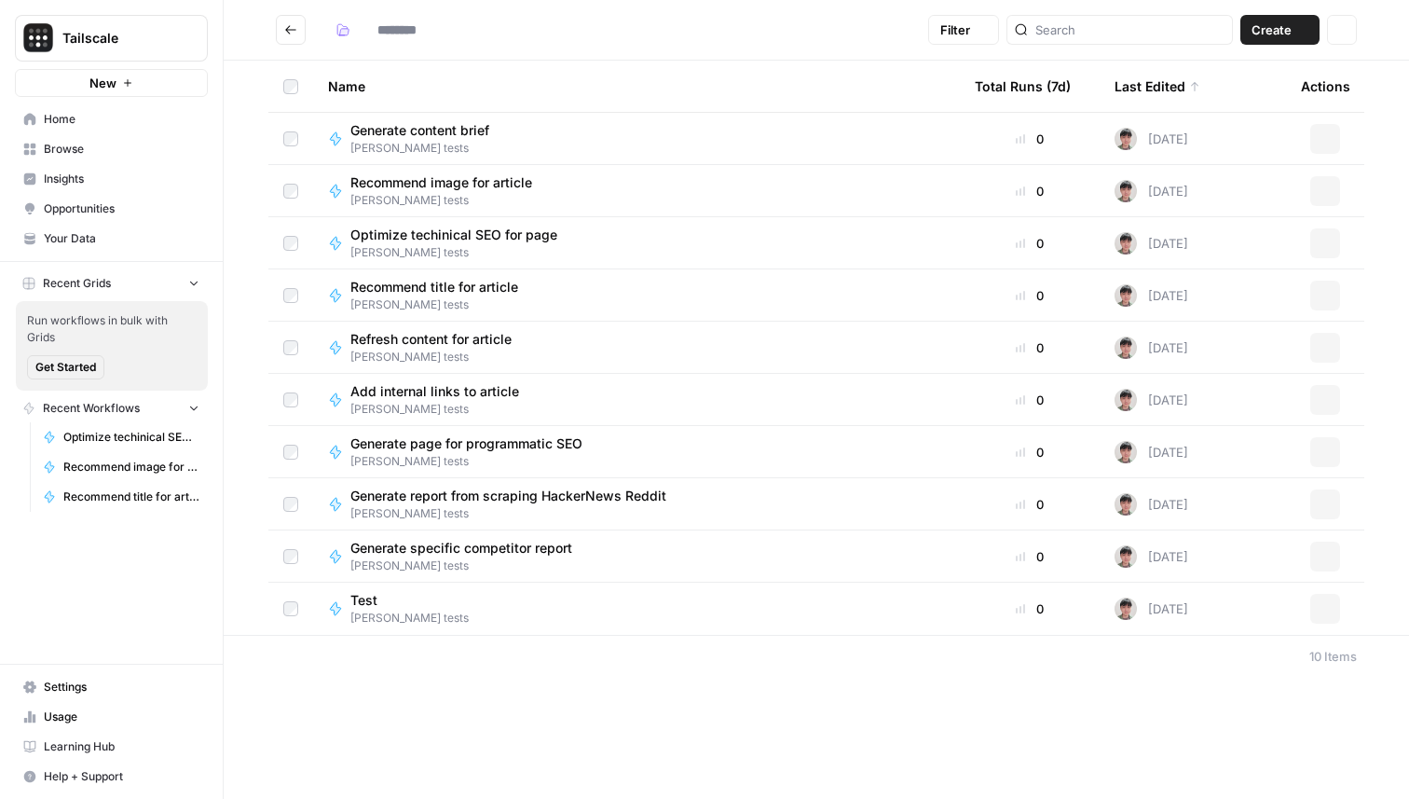
type input "**********"
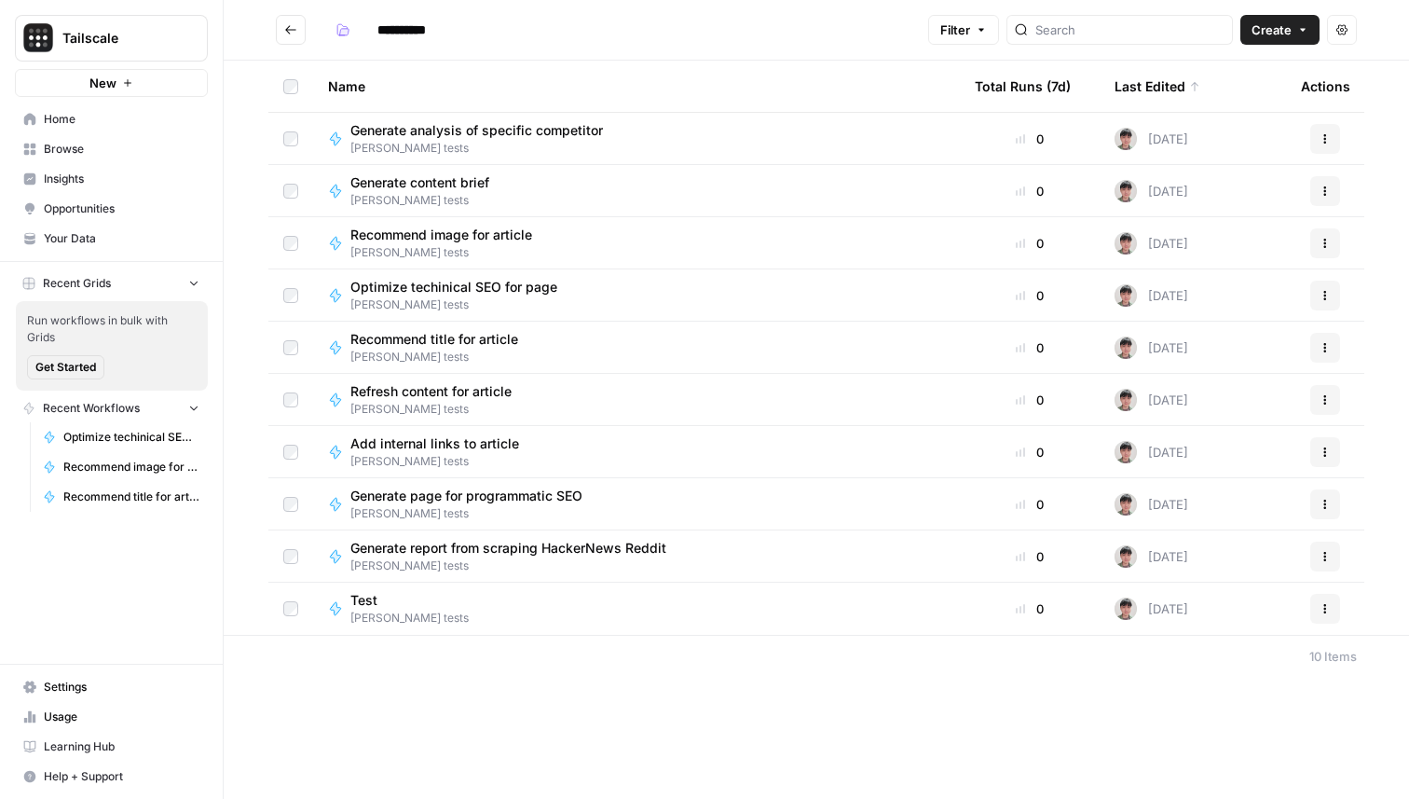
click at [611, 564] on span "[PERSON_NAME] tests" at bounding box center [515, 565] width 331 height 17
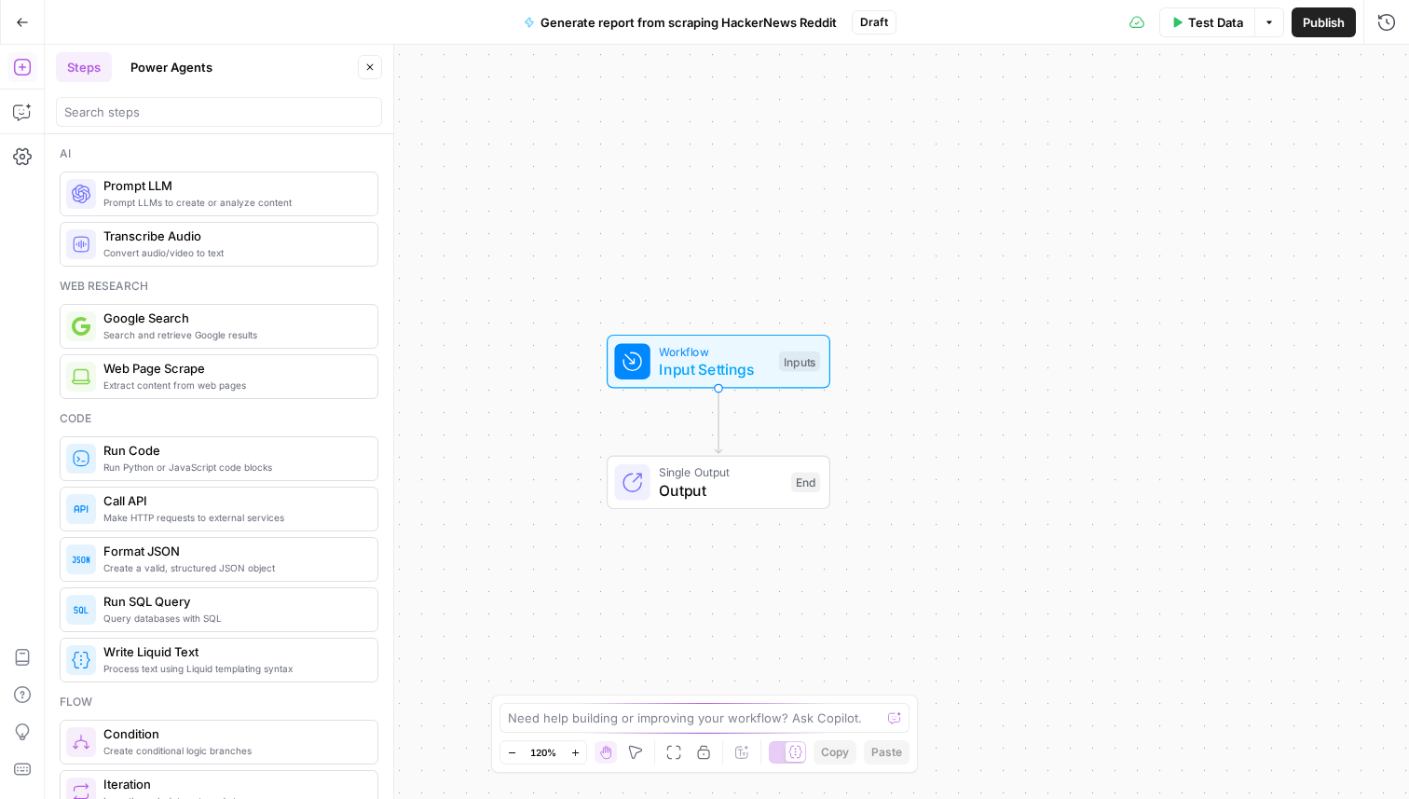
click at [770, 26] on span "Generate report from scraping HackerNews Reddit" at bounding box center [689, 22] width 296 height 19
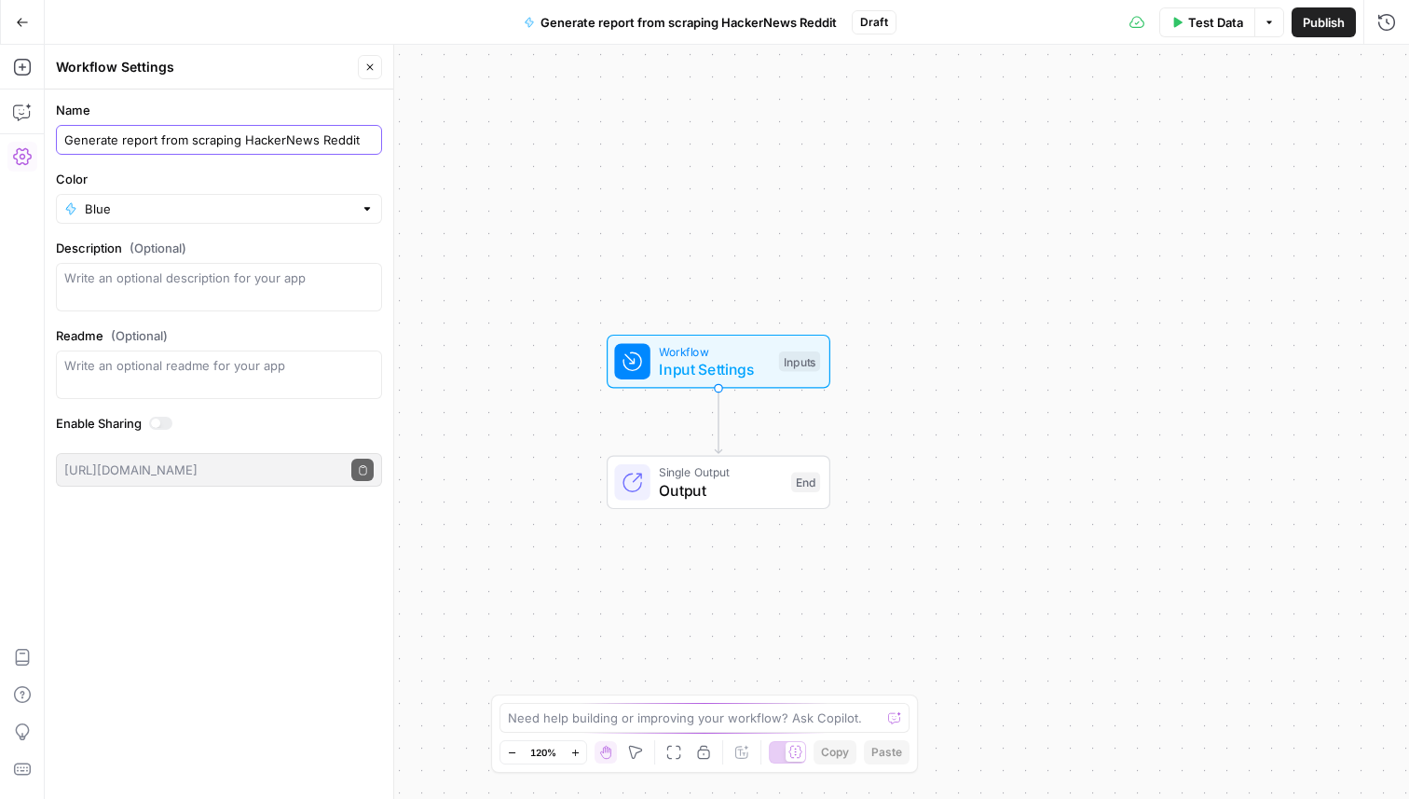
click at [159, 135] on input "Generate report from scraping HackerNews Reddit" at bounding box center [218, 139] width 309 height 19
type input "Generate analysis from scraping HackerNews Reddit"
drag, startPoint x: 21, startPoint y: 30, endPoint x: 201, endPoint y: 48, distance: 180.9
click at [201, 49] on body "Tailscale New Home Browse Insights Opportunities Your Data Recent Grids Run wor…" at bounding box center [704, 399] width 1409 height 799
click at [249, 143] on input "Generate analysis from scraping HackerNews Reddit" at bounding box center [218, 139] width 309 height 19
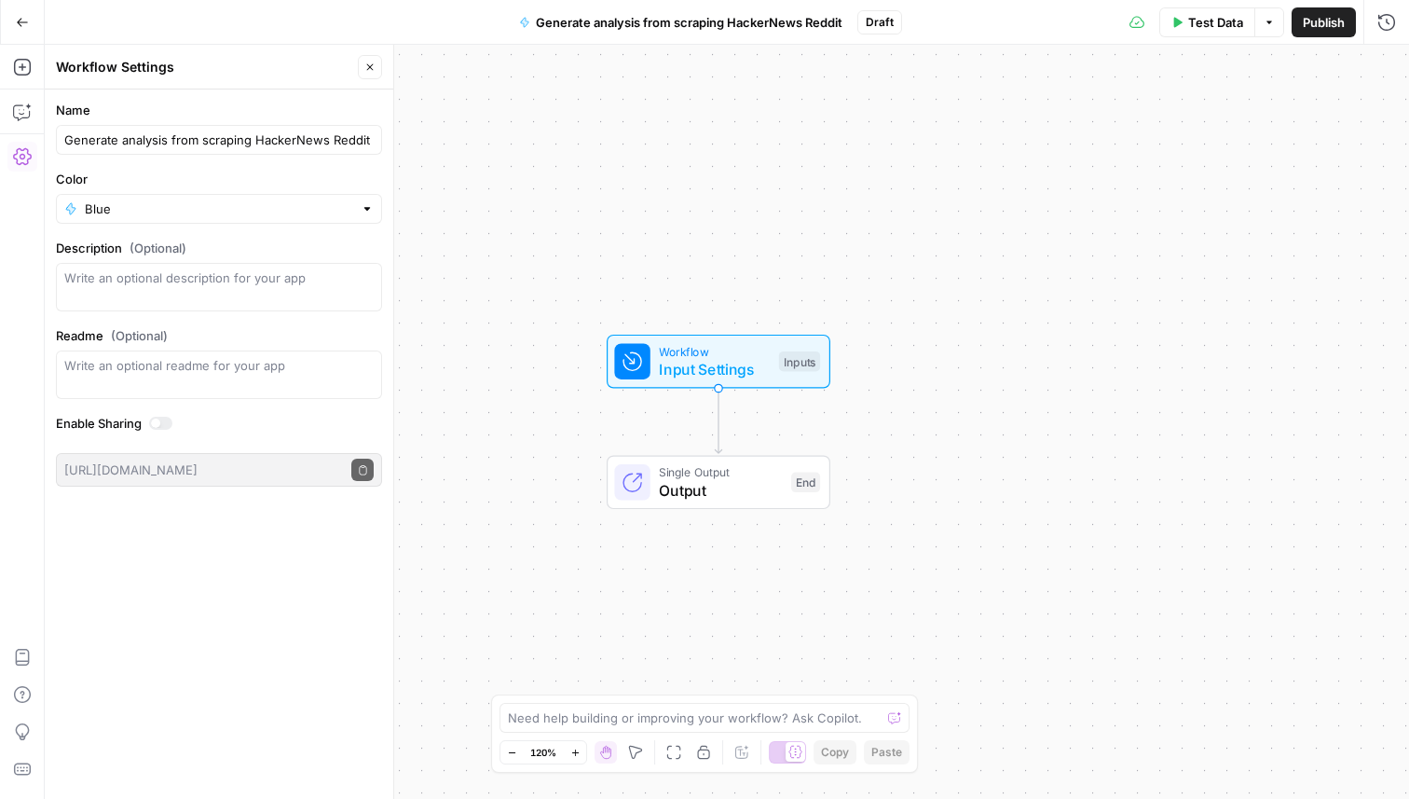
click at [25, 13] on button "Go Back" at bounding box center [23, 23] width 34 height 34
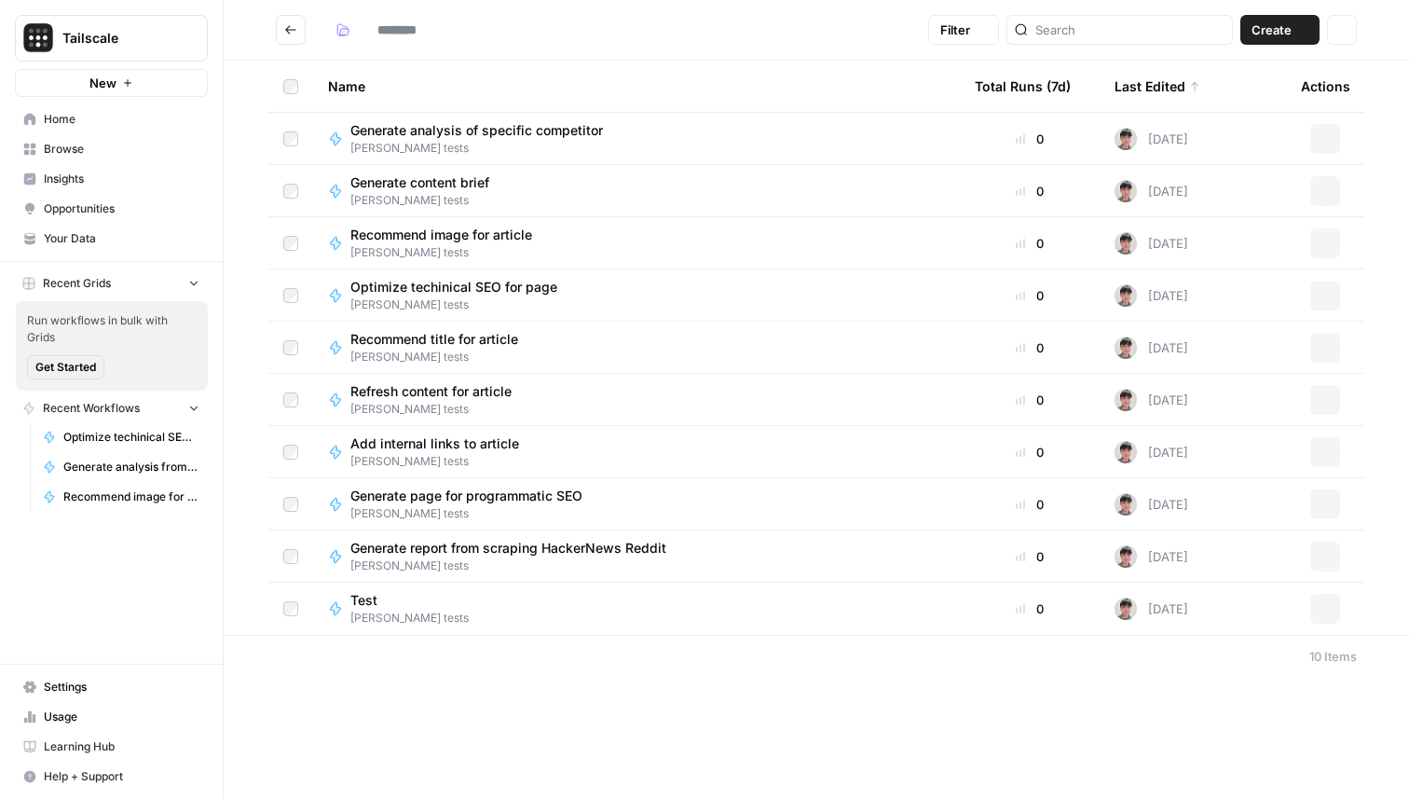
type input "**********"
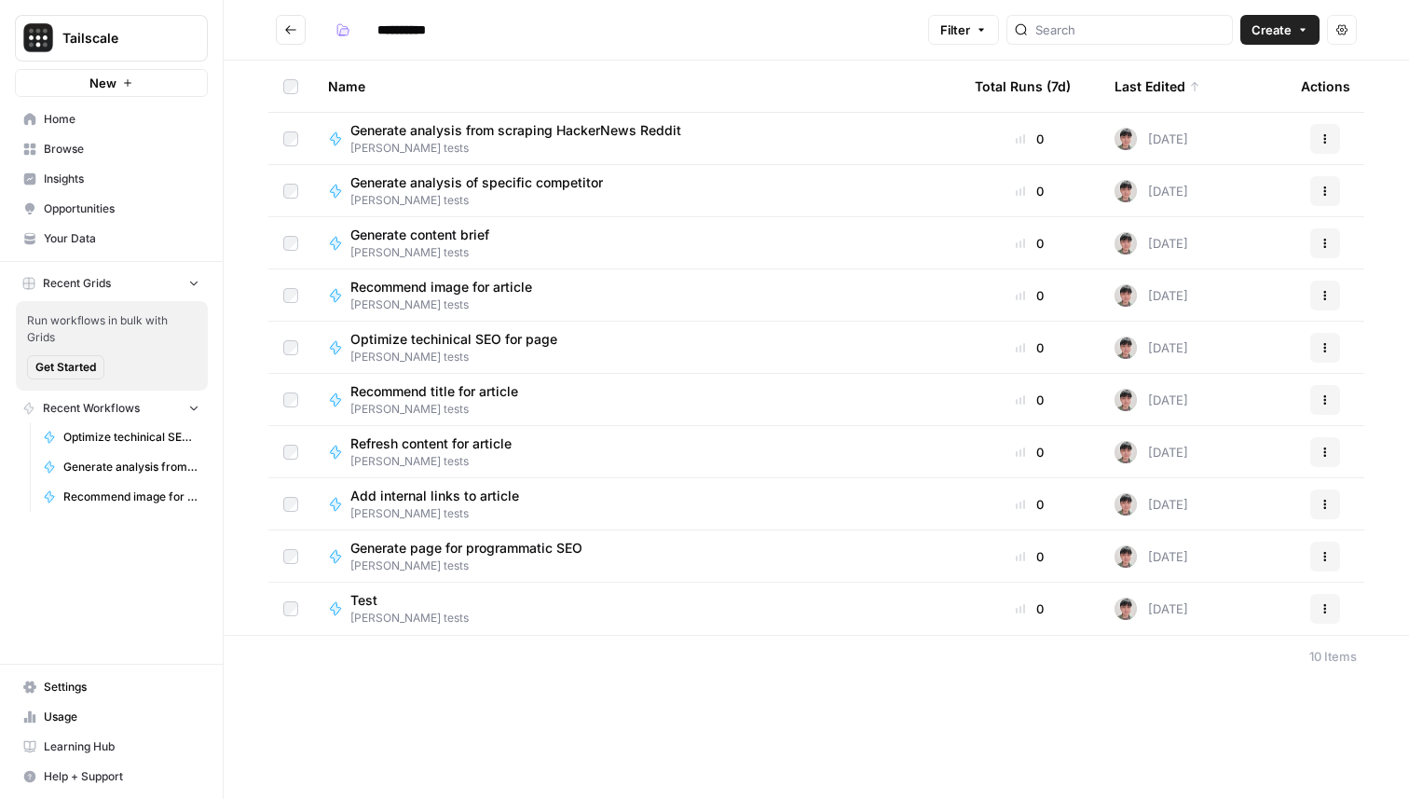
click at [432, 604] on div "Test Tony tests" at bounding box center [636, 608] width 617 height 35
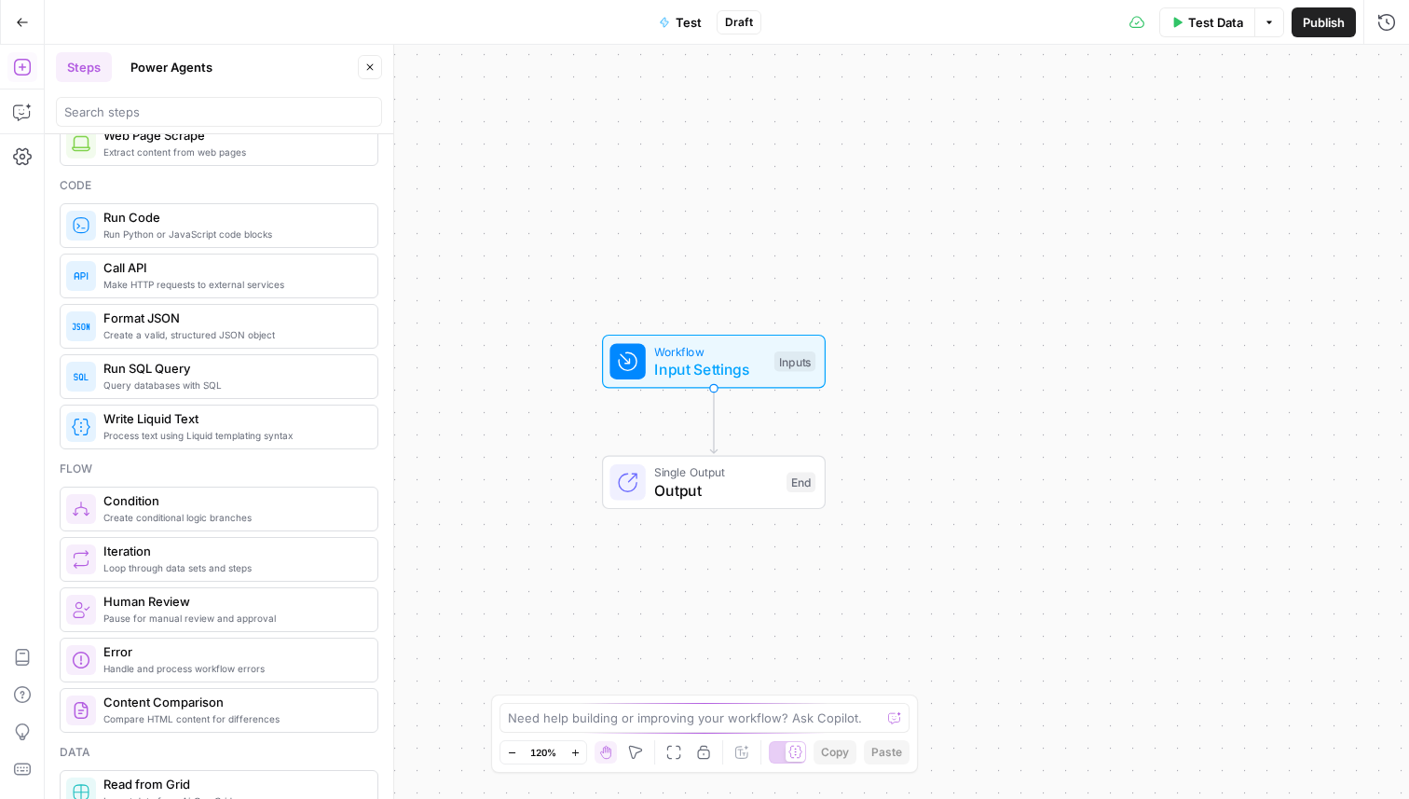
scroll to position [239, 0]
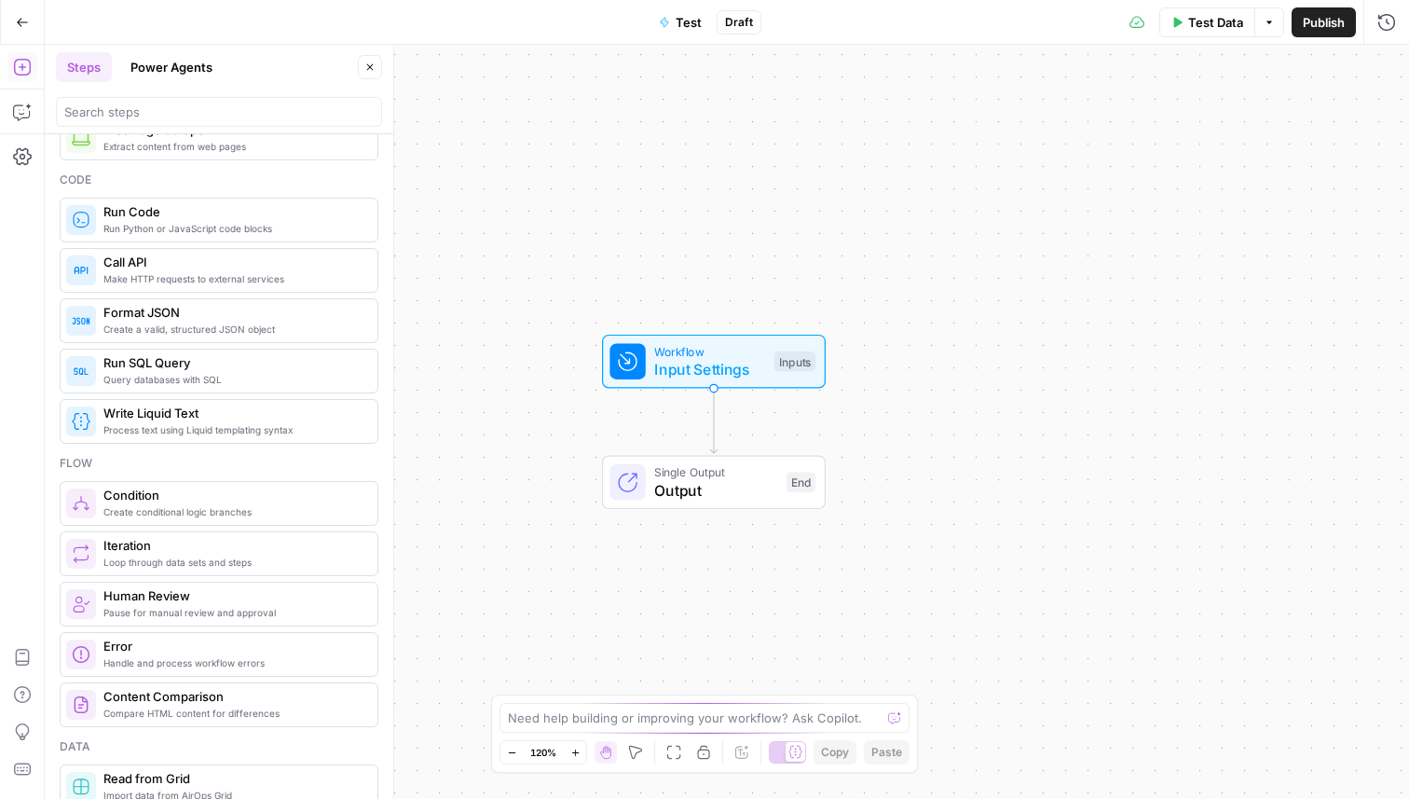
click at [281, 217] on span "Run Code" at bounding box center [232, 211] width 259 height 19
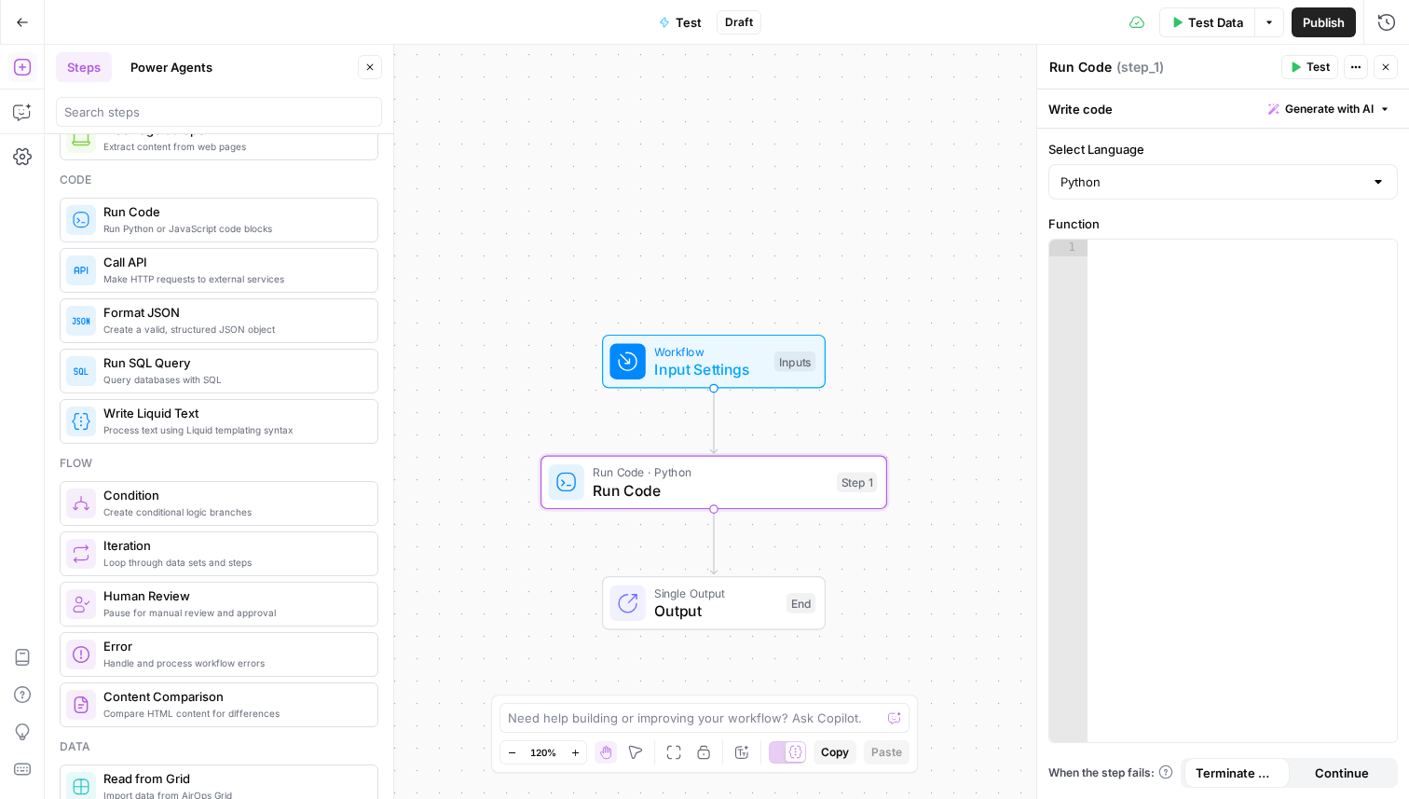
click at [1389, 110] on icon "button" at bounding box center [1384, 108] width 11 height 11
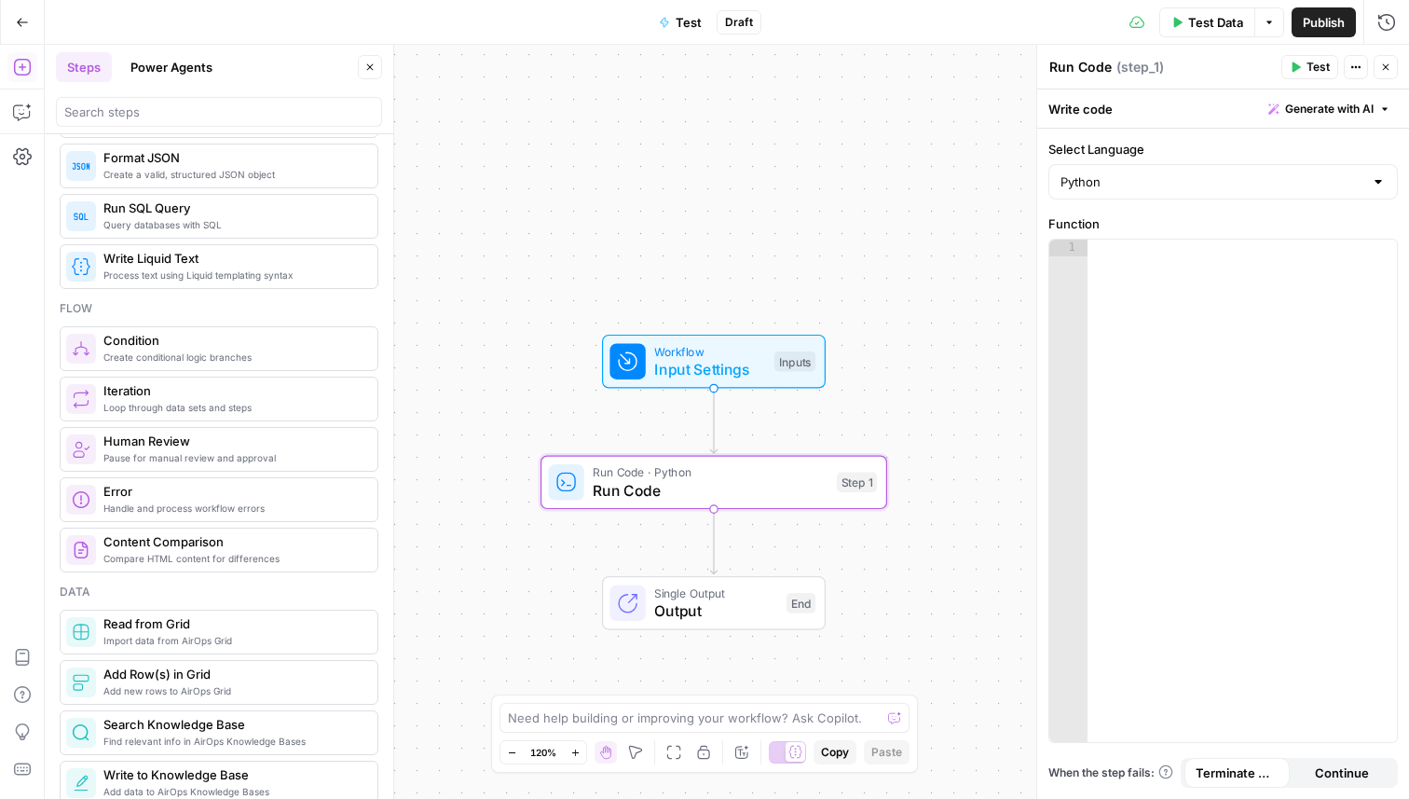
scroll to position [400, 0]
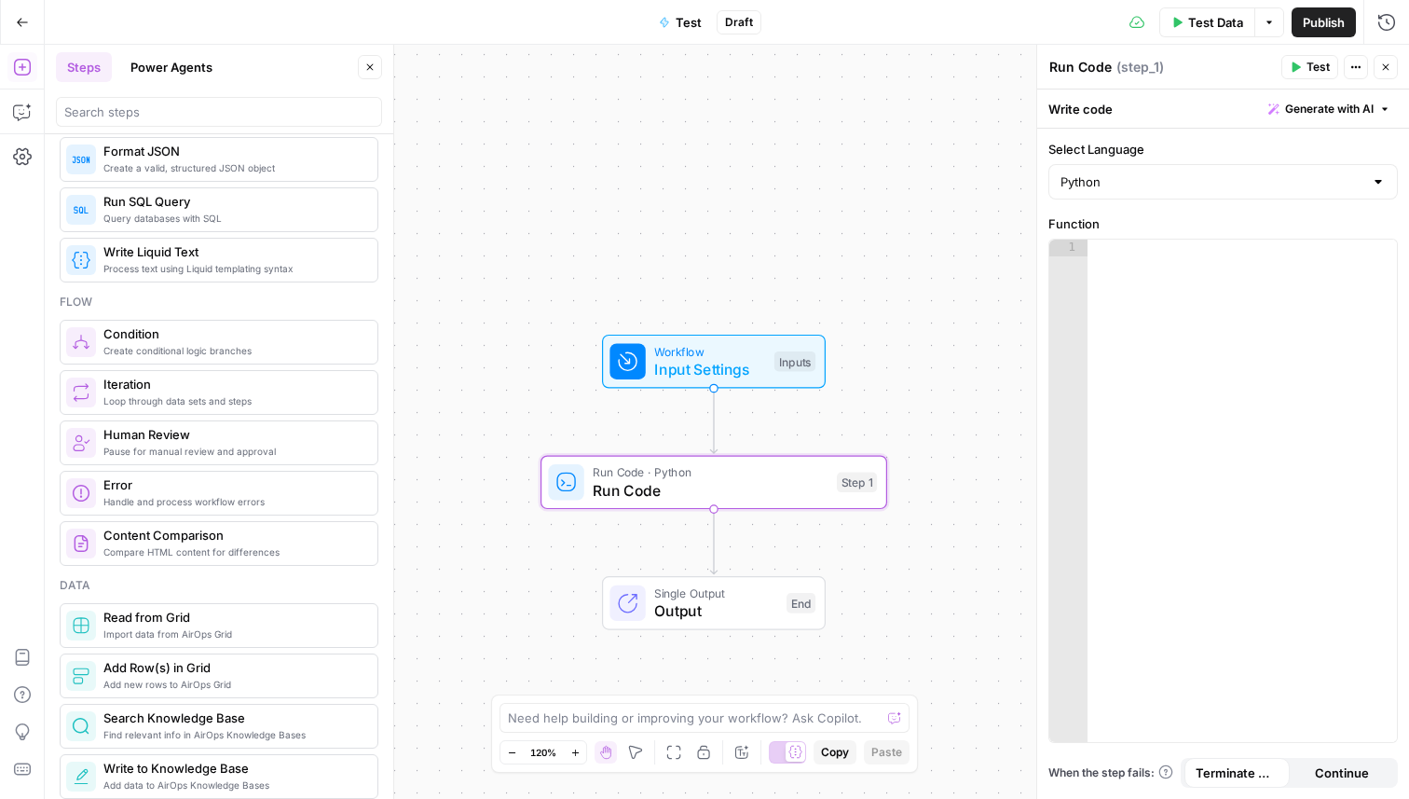
click at [257, 256] on span "Write Liquid Text" at bounding box center [232, 251] width 259 height 19
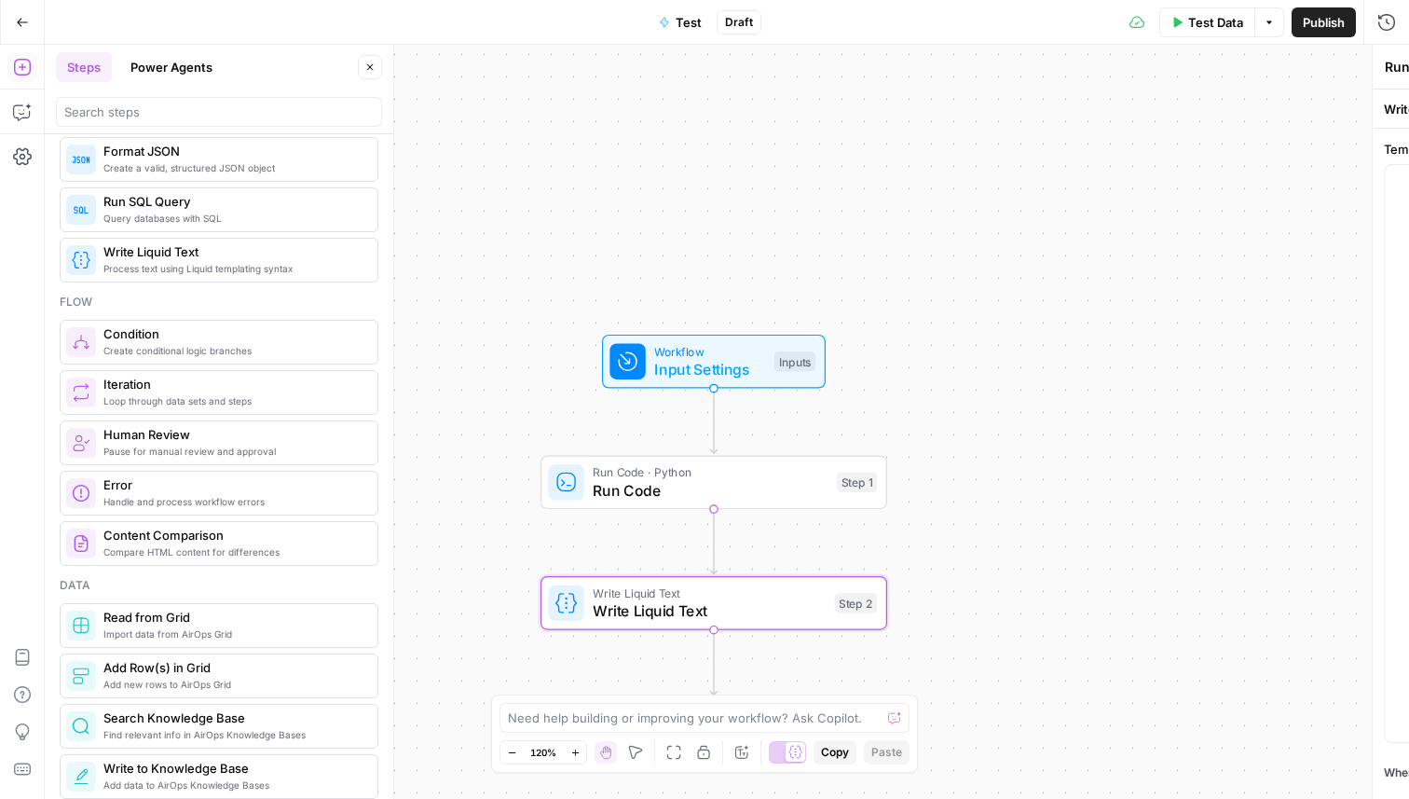
type textarea "Write Liquid Text"
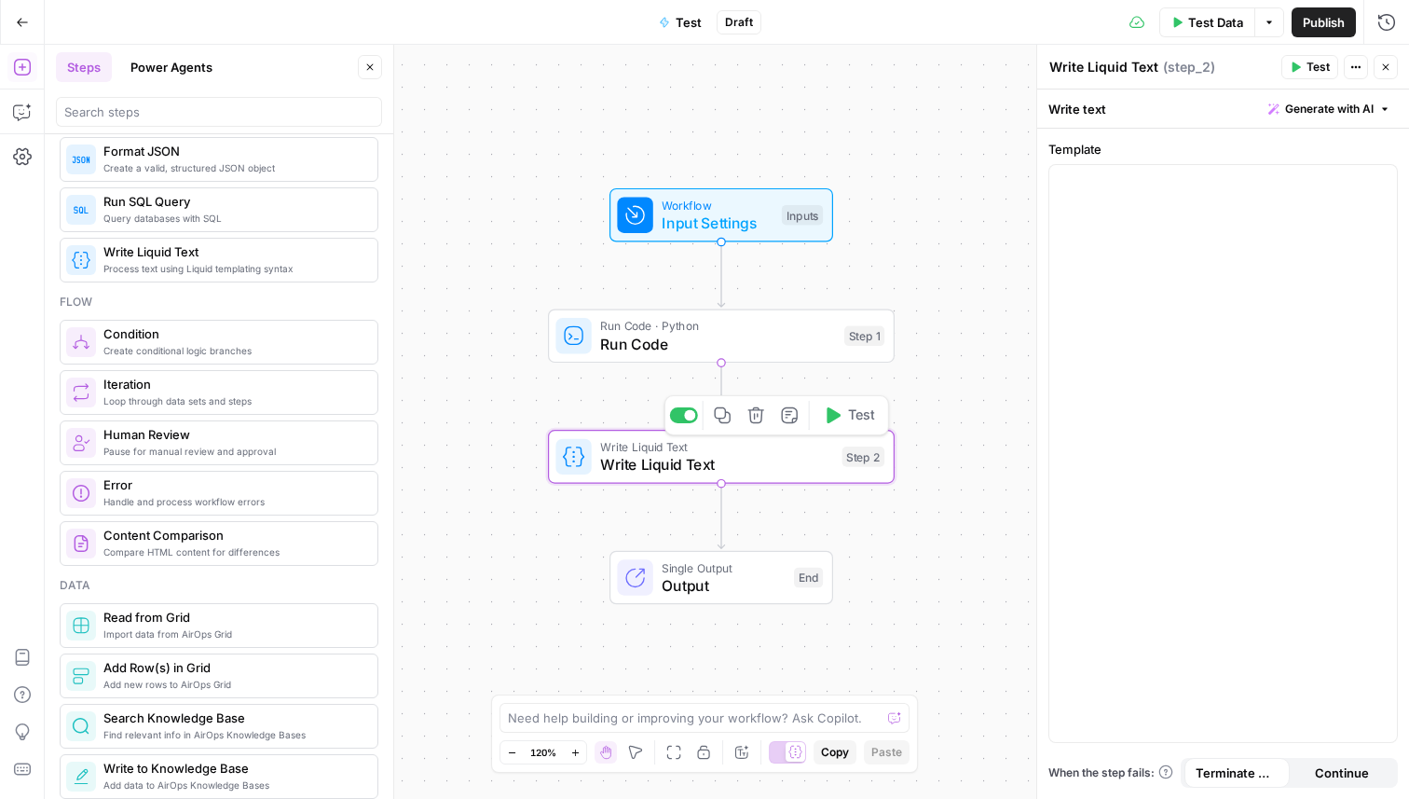
click at [758, 417] on icon "button" at bounding box center [757, 415] width 18 height 18
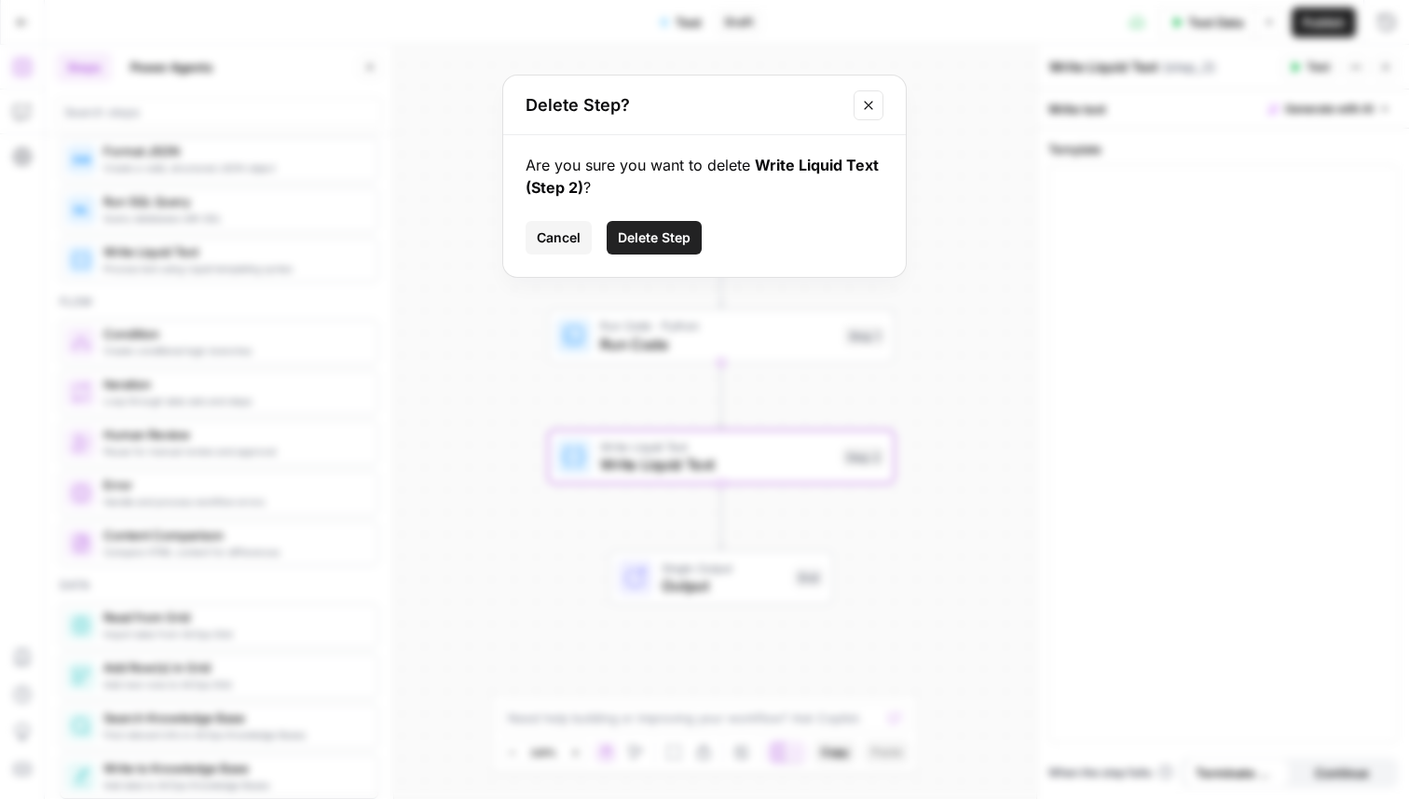
click at [683, 225] on button "Delete Step" at bounding box center [654, 238] width 95 height 34
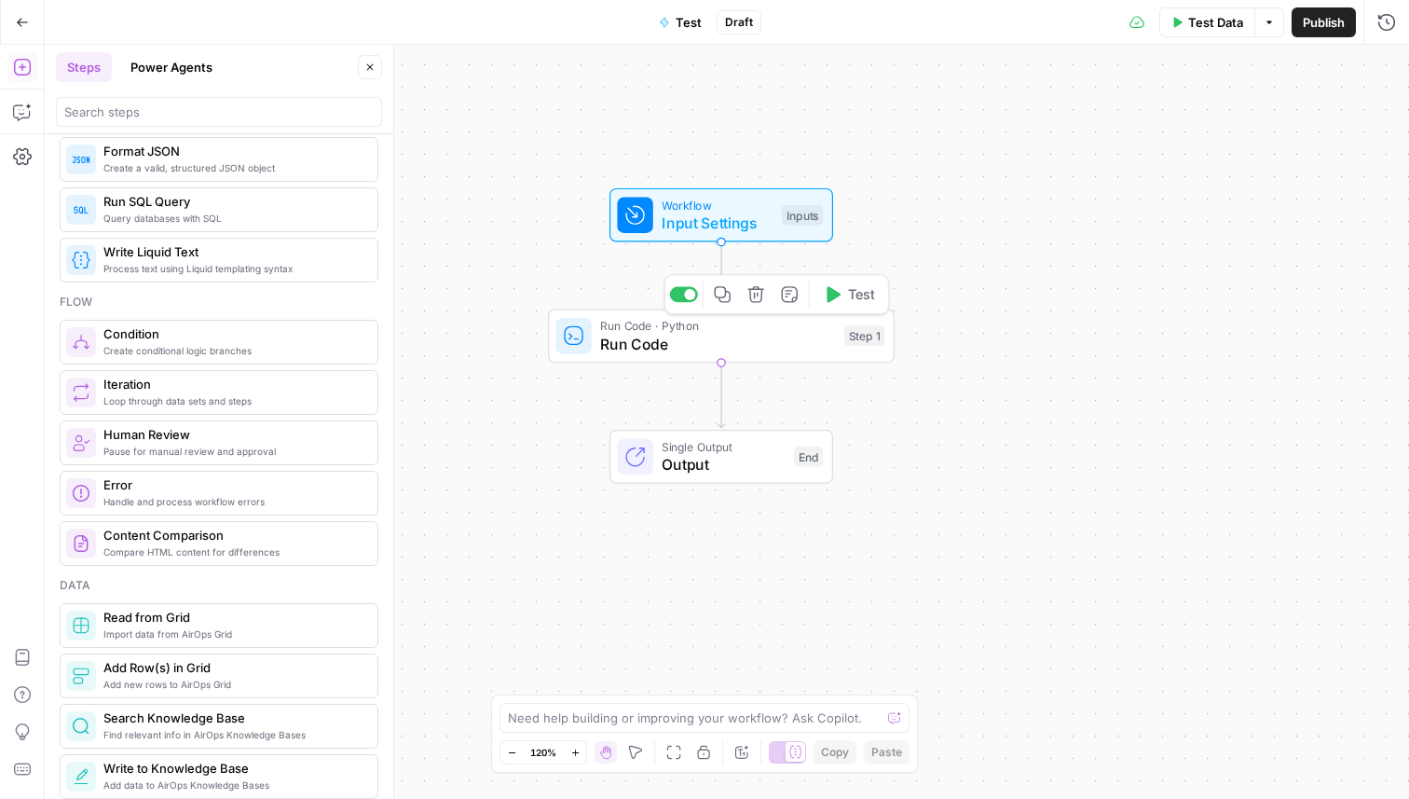
click at [755, 299] on icon "button" at bounding box center [757, 294] width 18 height 18
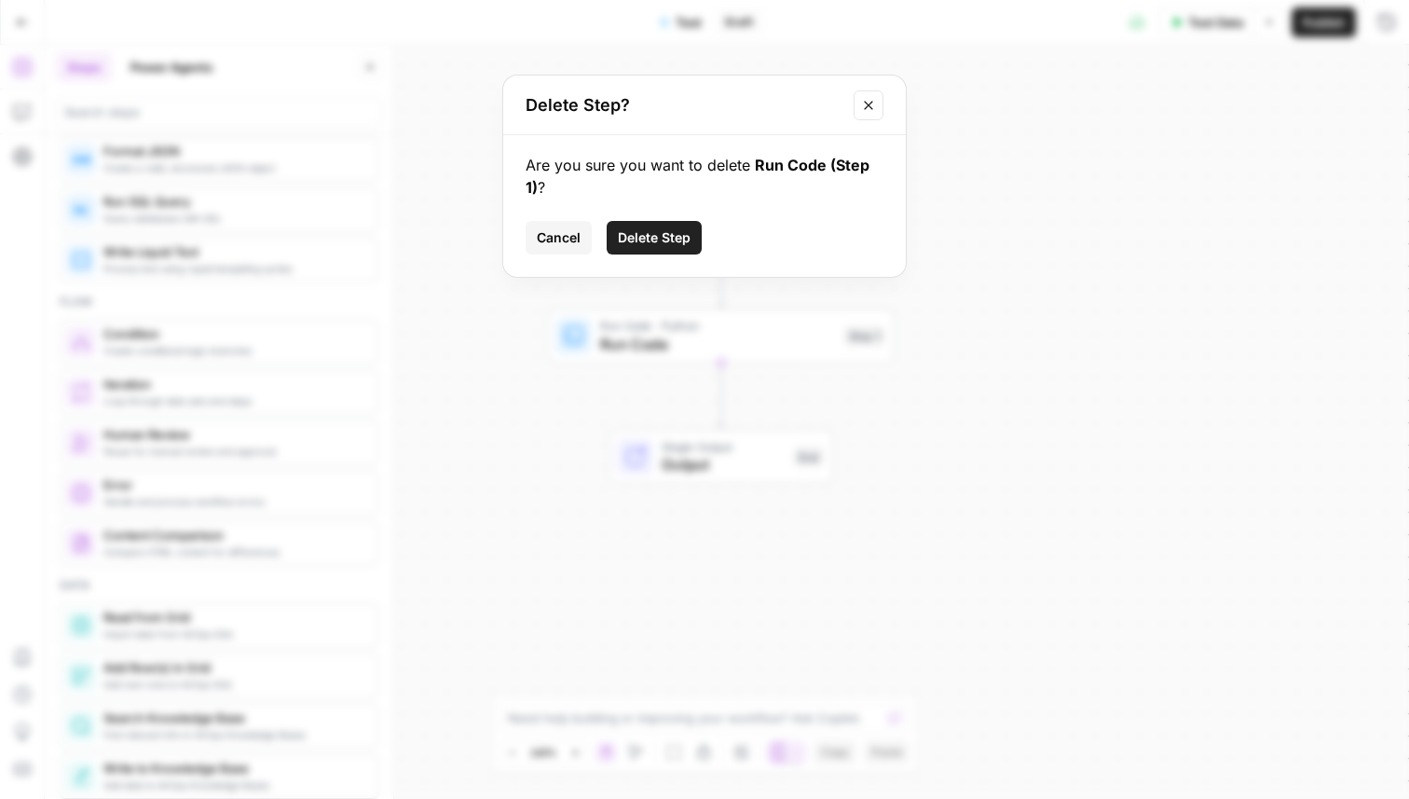
click at [678, 237] on span "Delete Step" at bounding box center [654, 237] width 73 height 19
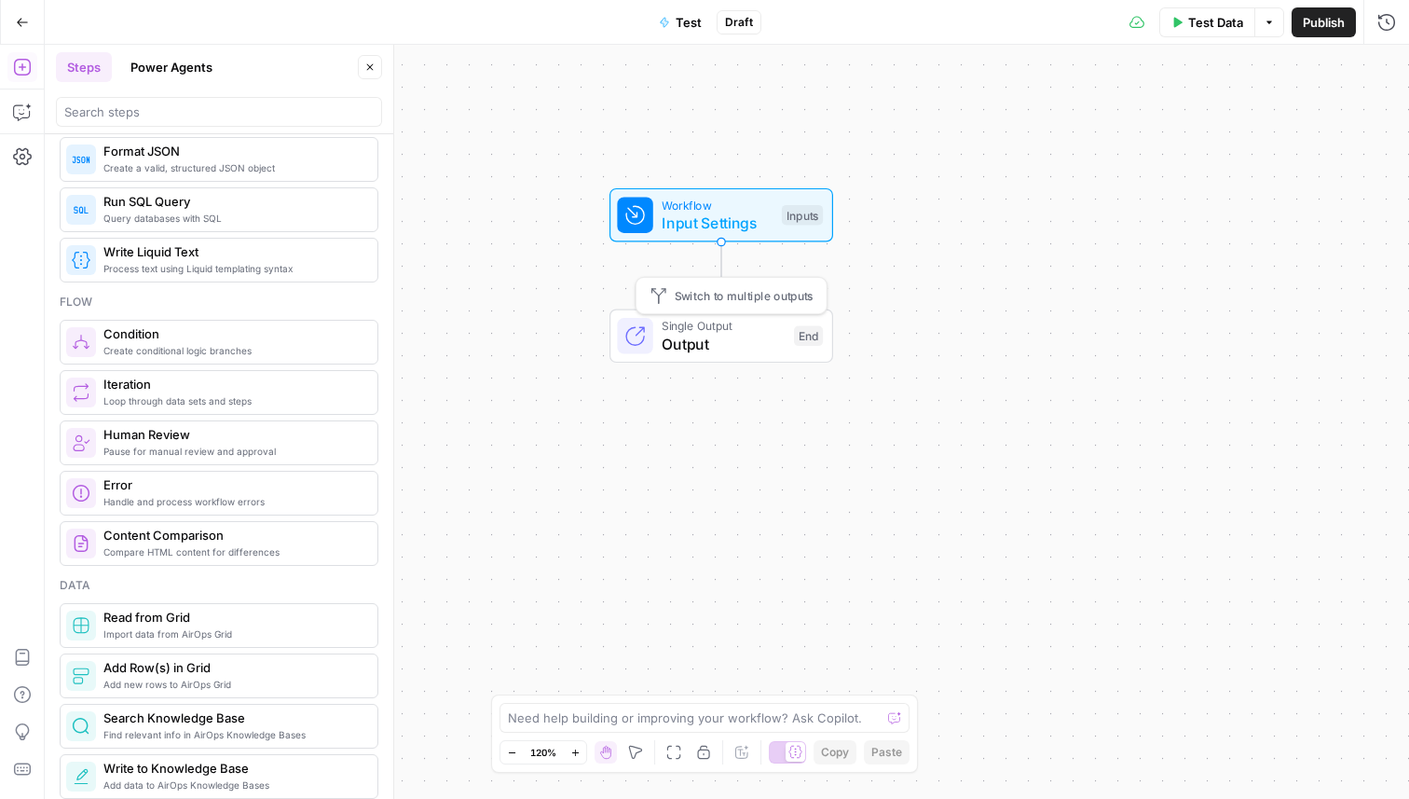
click at [718, 343] on span "Output" at bounding box center [723, 344] width 123 height 22
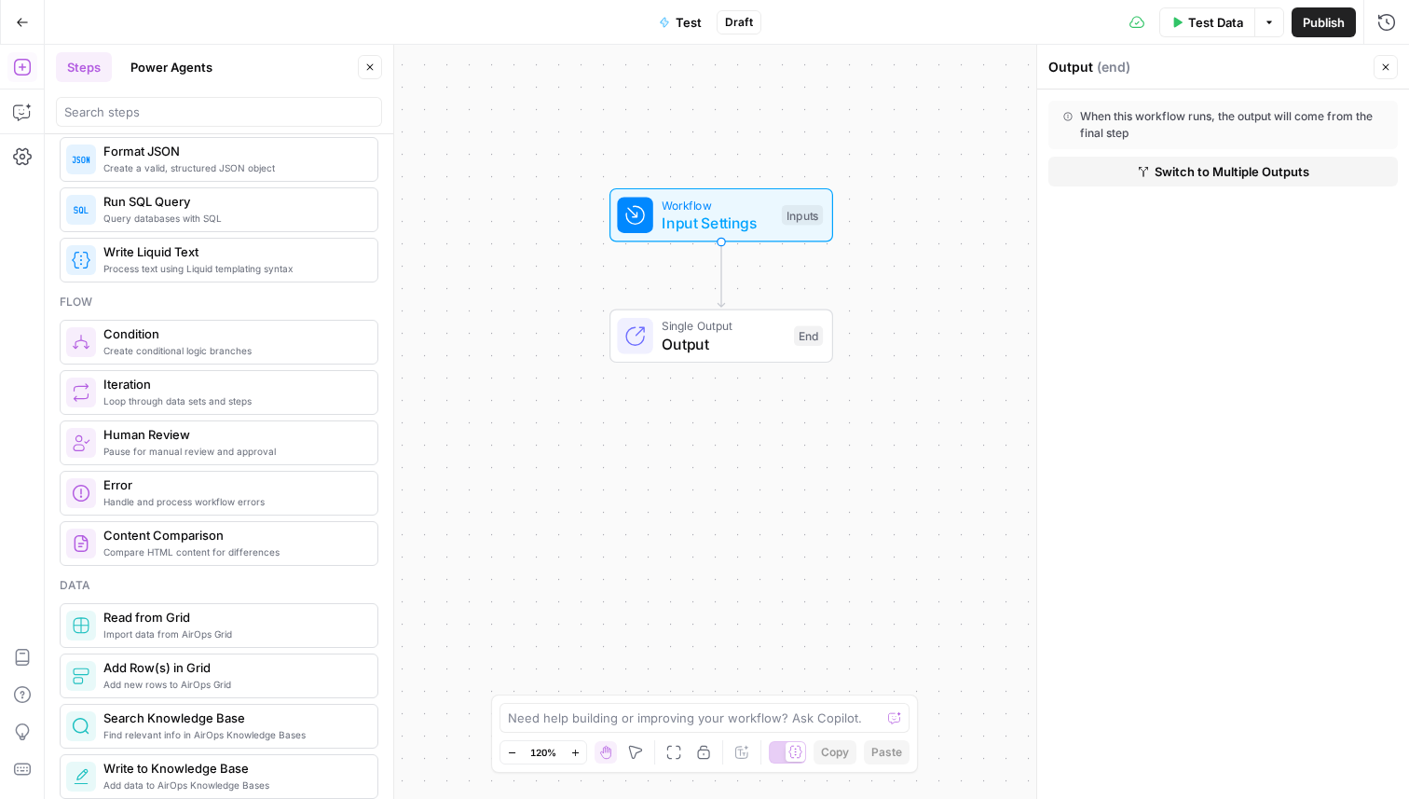
click at [525, 119] on div "Workflow Input Settings Inputs Single Output Output End" at bounding box center [727, 422] width 1365 height 754
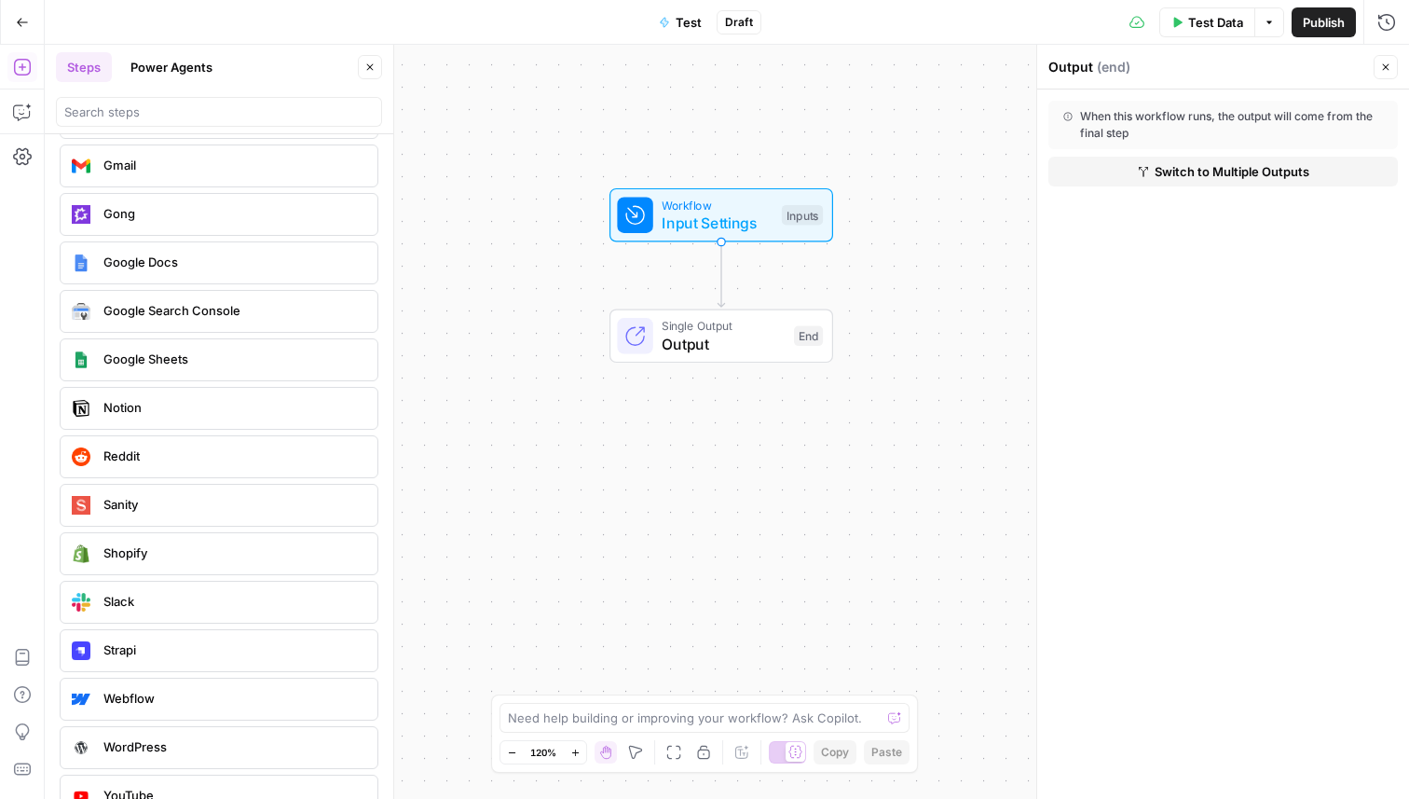
scroll to position [3694, 0]
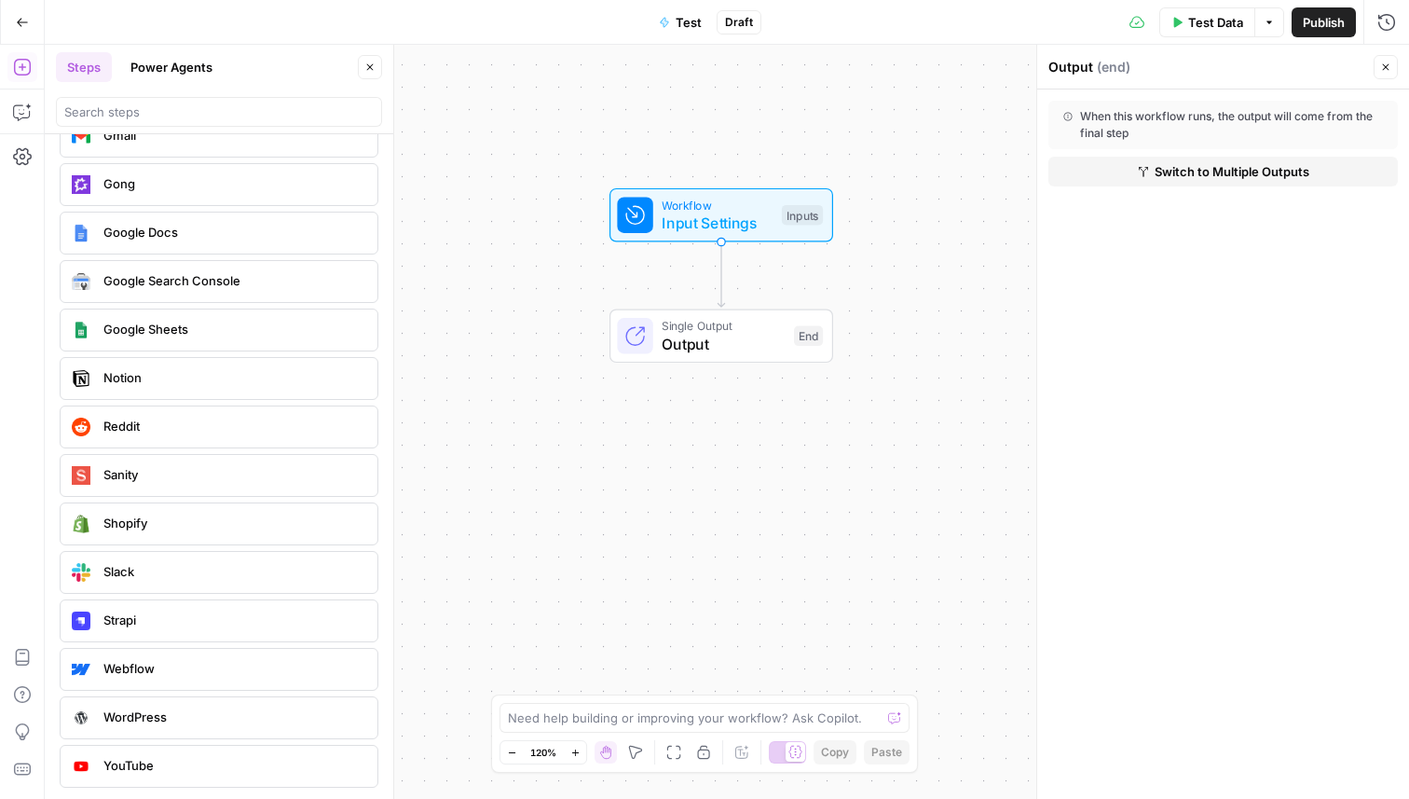
click at [240, 484] on div "Sanity" at bounding box center [218, 475] width 304 height 30
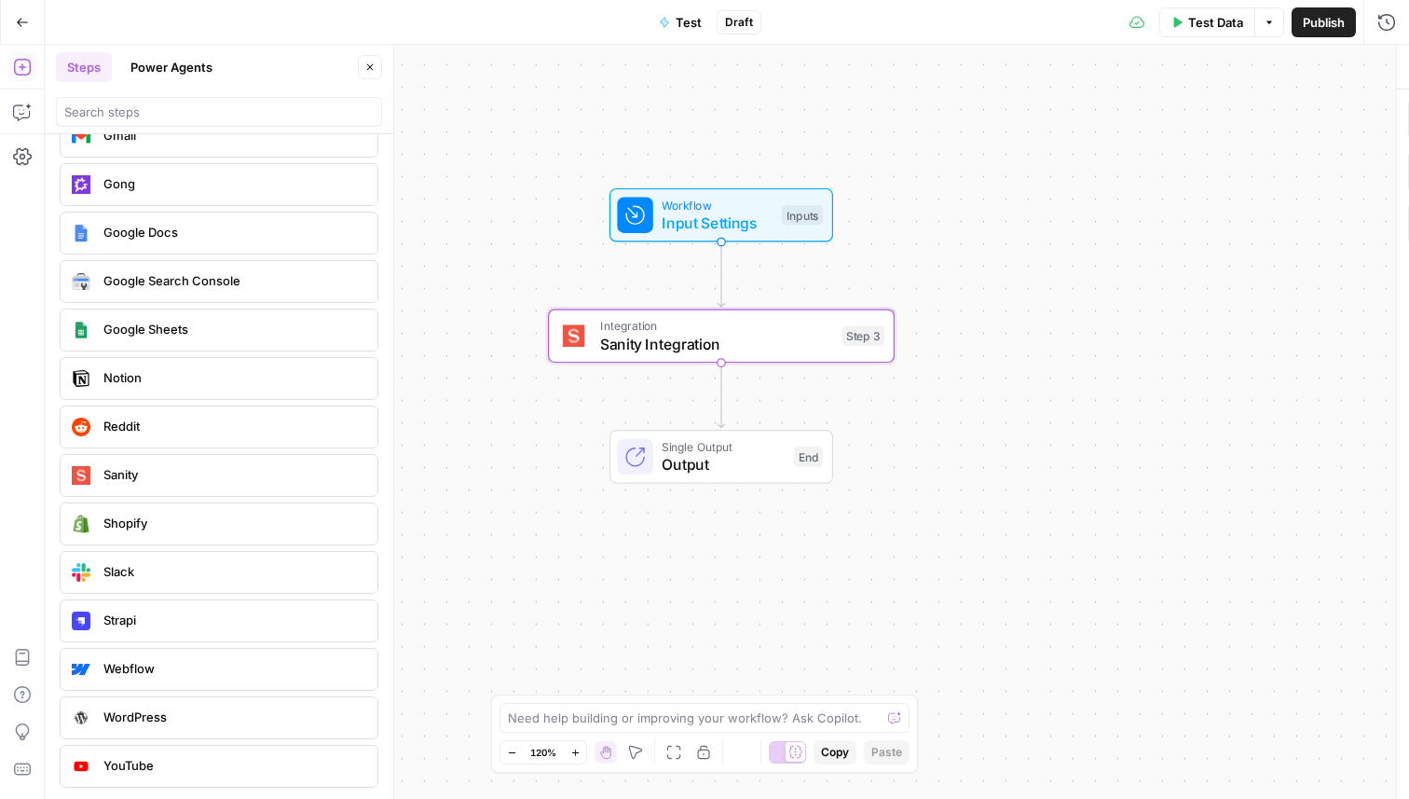
type textarea "Sanity Integration"
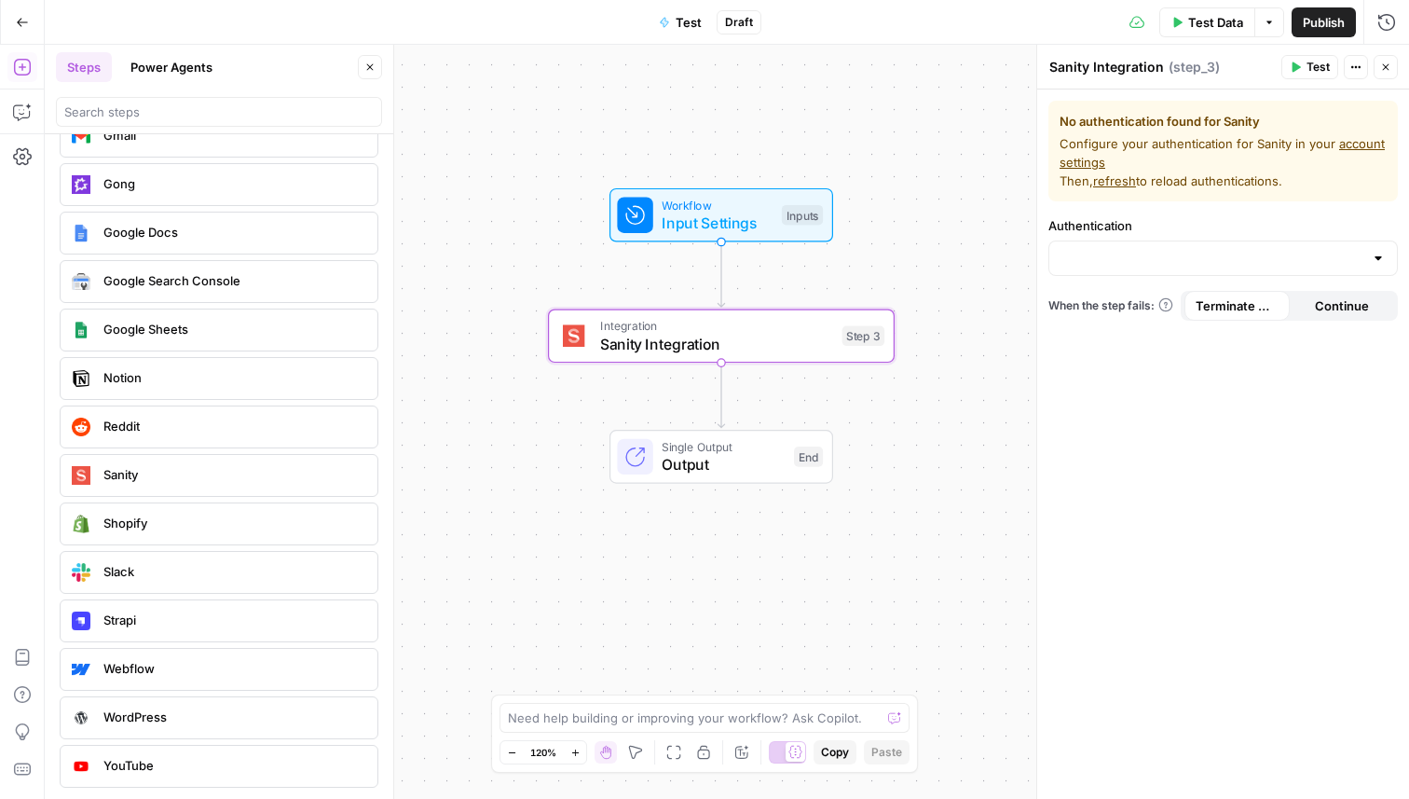
click at [1096, 158] on link "account settings" at bounding box center [1222, 153] width 325 height 34
click at [757, 295] on icon "button" at bounding box center [756, 294] width 16 height 16
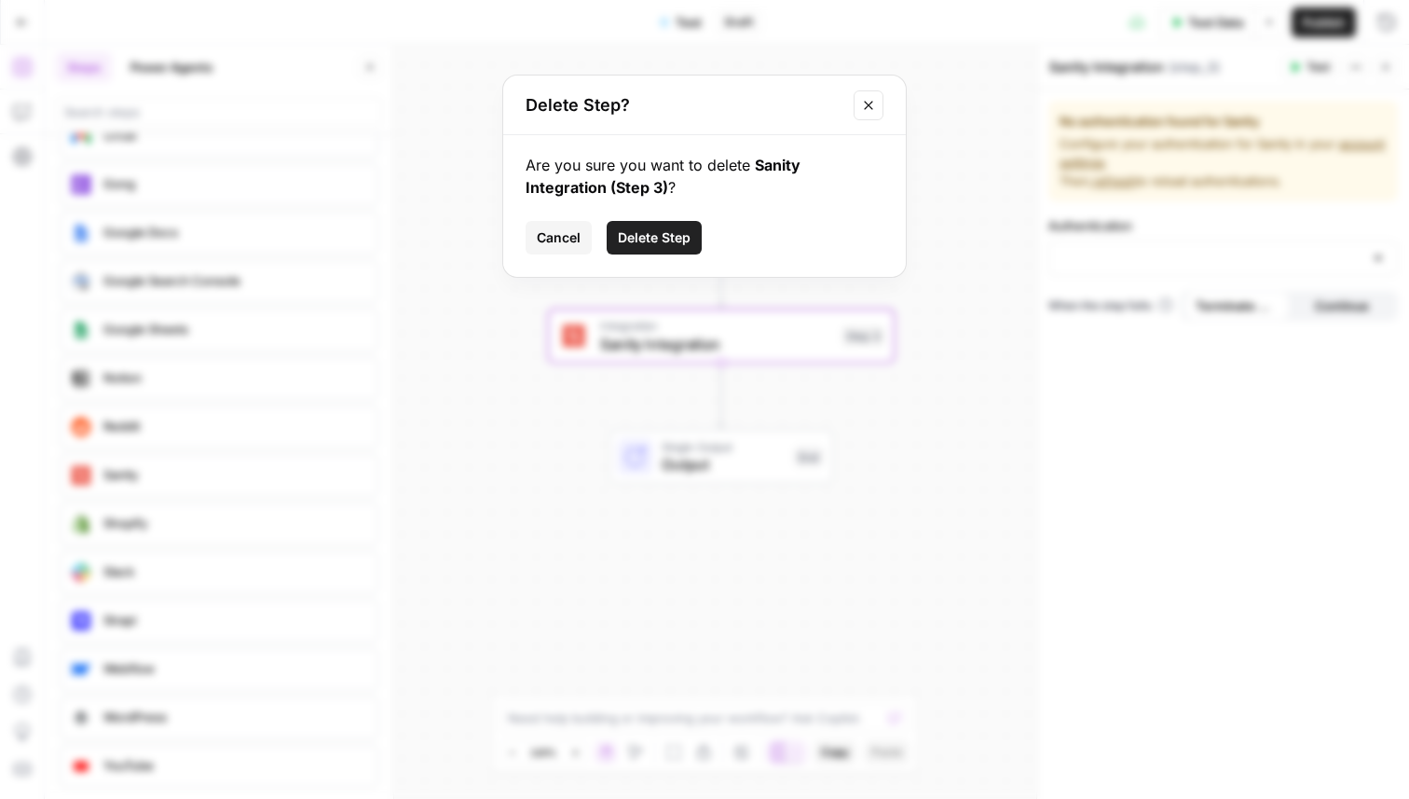
click at [668, 241] on span "Delete Step" at bounding box center [654, 237] width 73 height 19
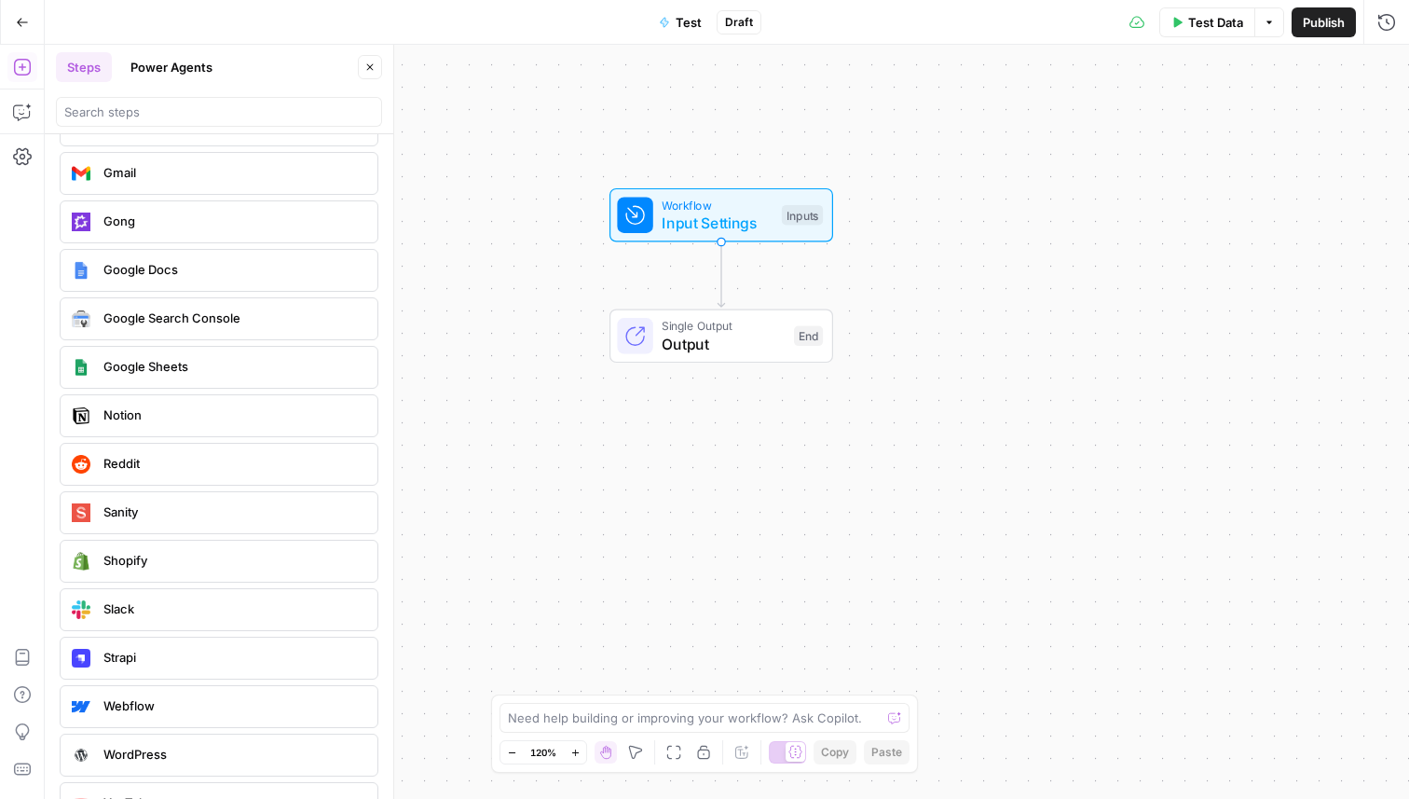
scroll to position [3791, 0]
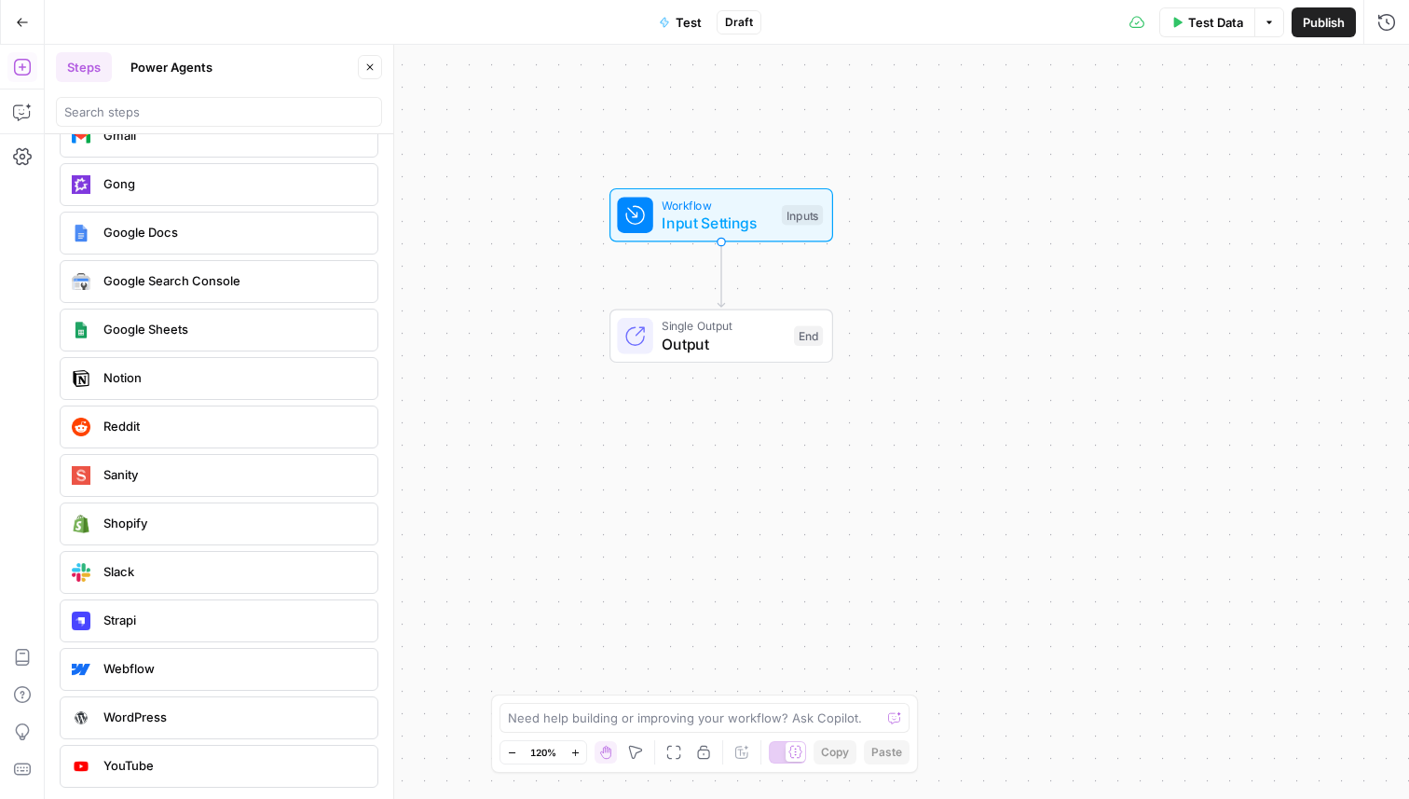
click at [19, 32] on button "Go Back" at bounding box center [23, 23] width 34 height 34
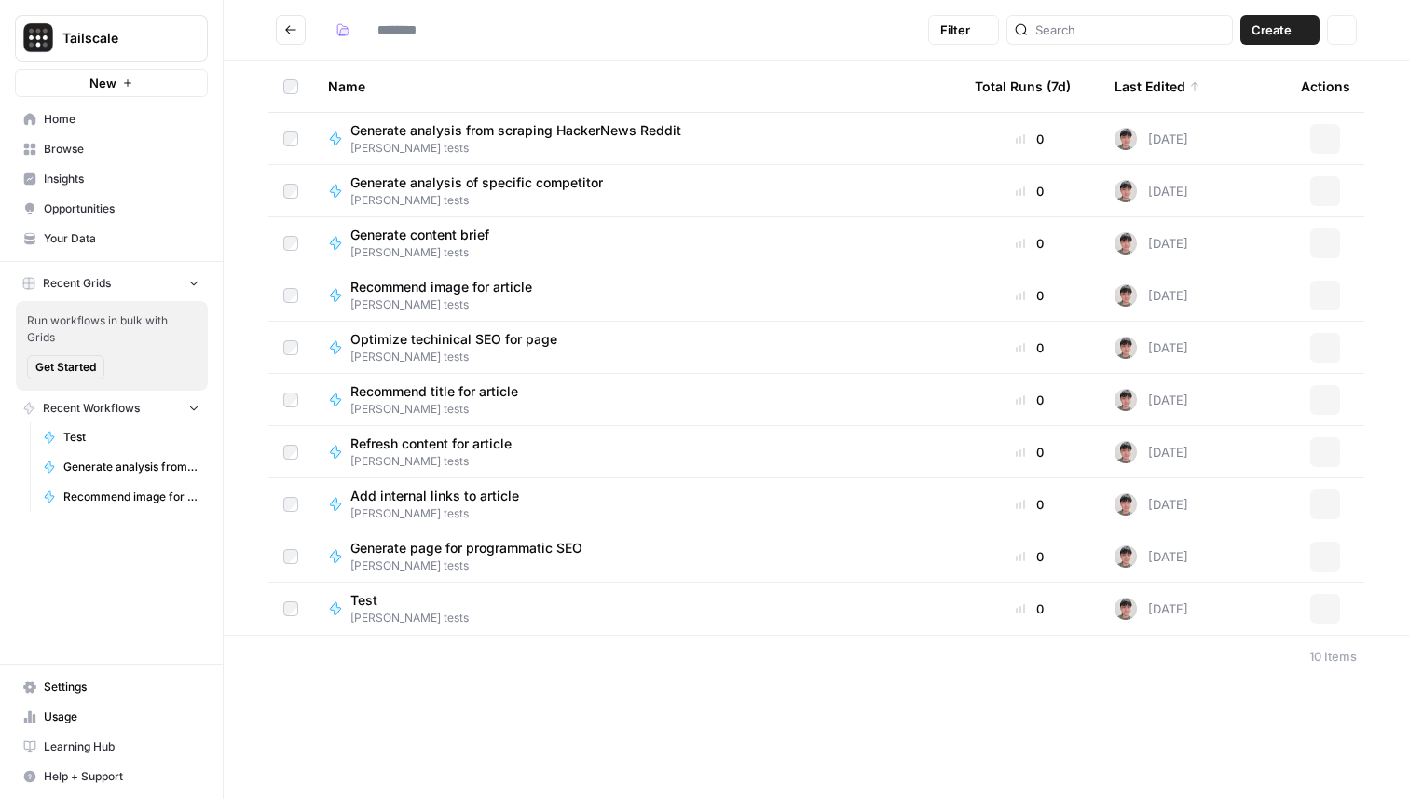
type input "**********"
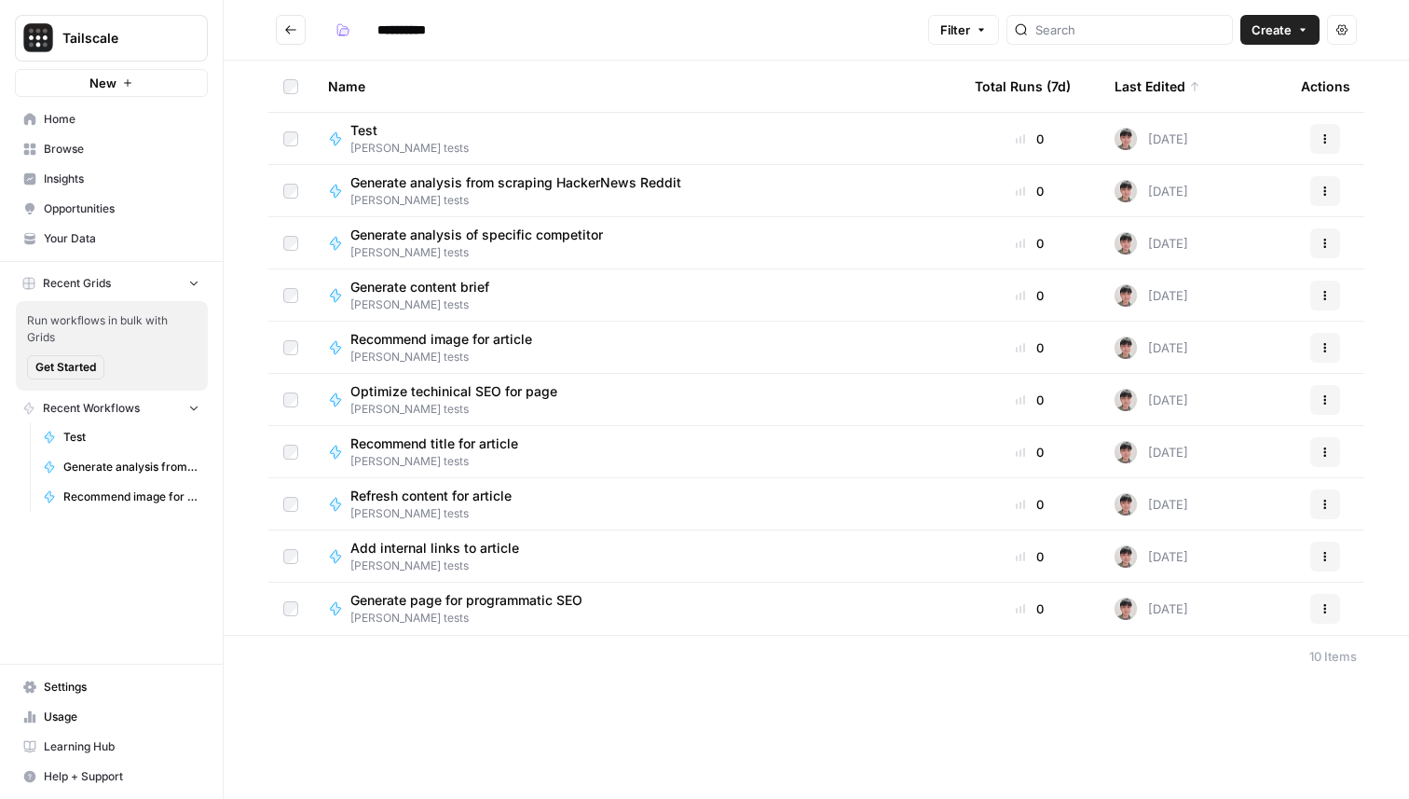
click at [156, 48] on button "Tailscale" at bounding box center [111, 38] width 193 height 47
click at [238, 250] on div "Name Total Runs (7d) Last Edited Actions Test Tony tests 0 Today Actions Genera…" at bounding box center [817, 348] width 1186 height 574
click at [137, 89] on button "New" at bounding box center [111, 83] width 193 height 28
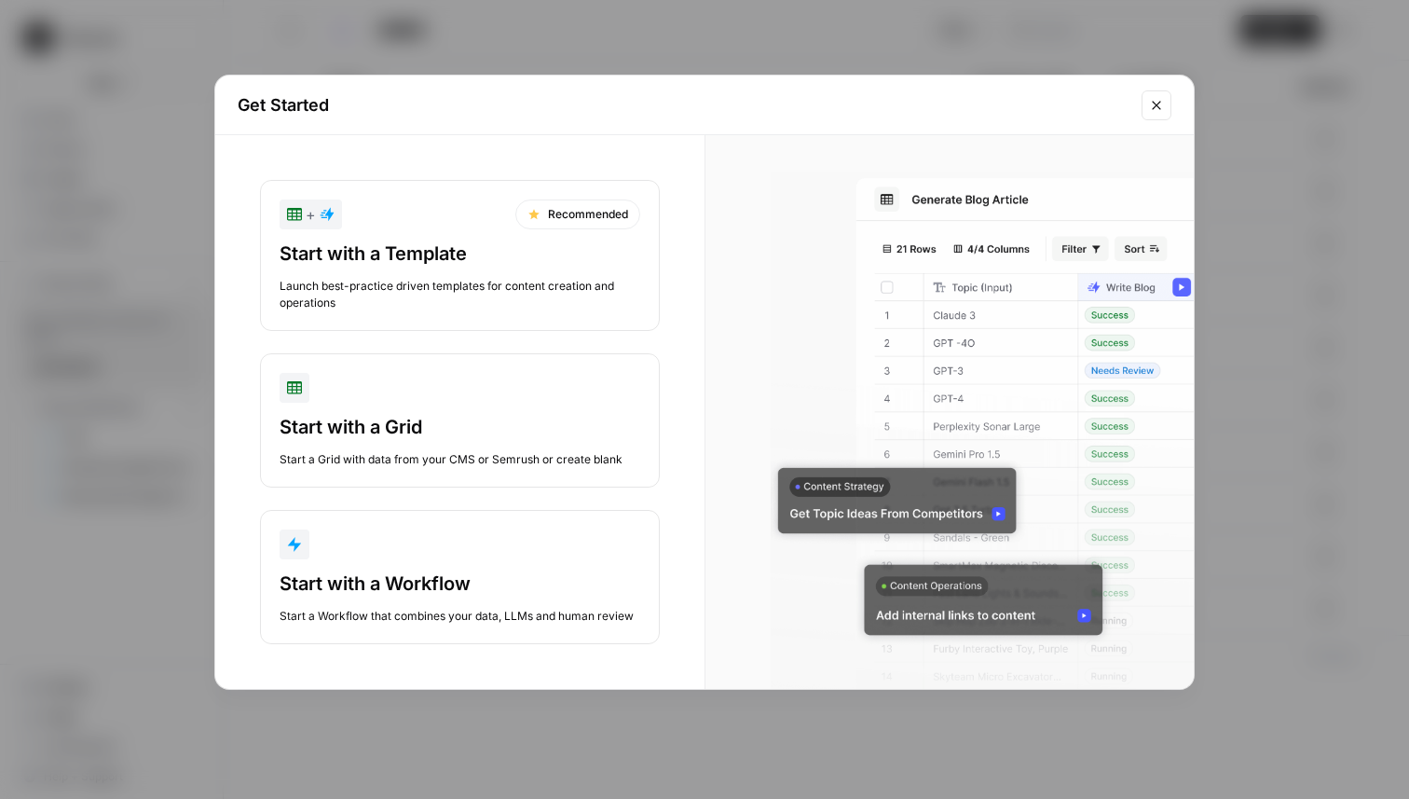
click at [354, 255] on div "Start with a Template" at bounding box center [460, 253] width 361 height 26
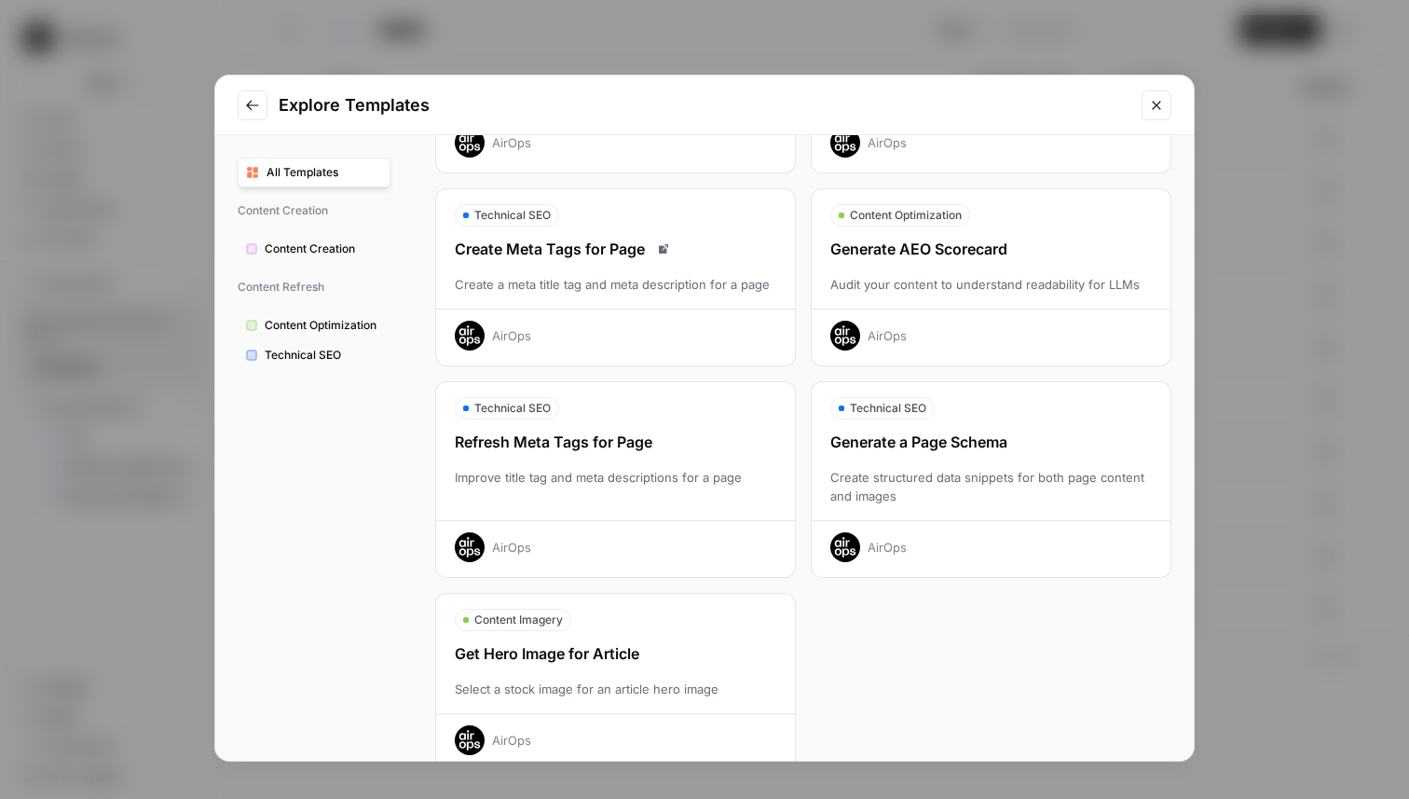
scroll to position [477, 0]
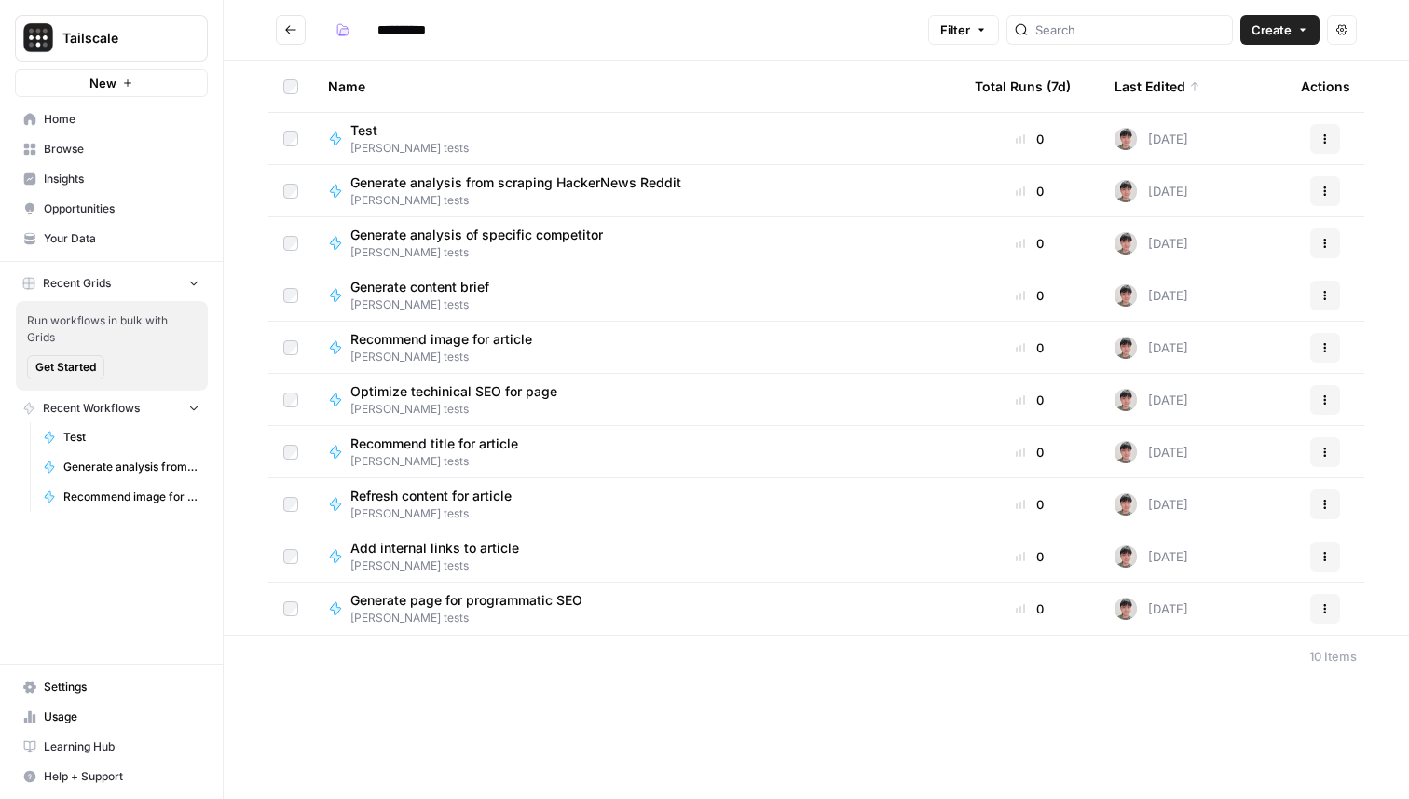
click at [655, 396] on div "Optimize techinical SEO for page Tony tests" at bounding box center [636, 399] width 617 height 35
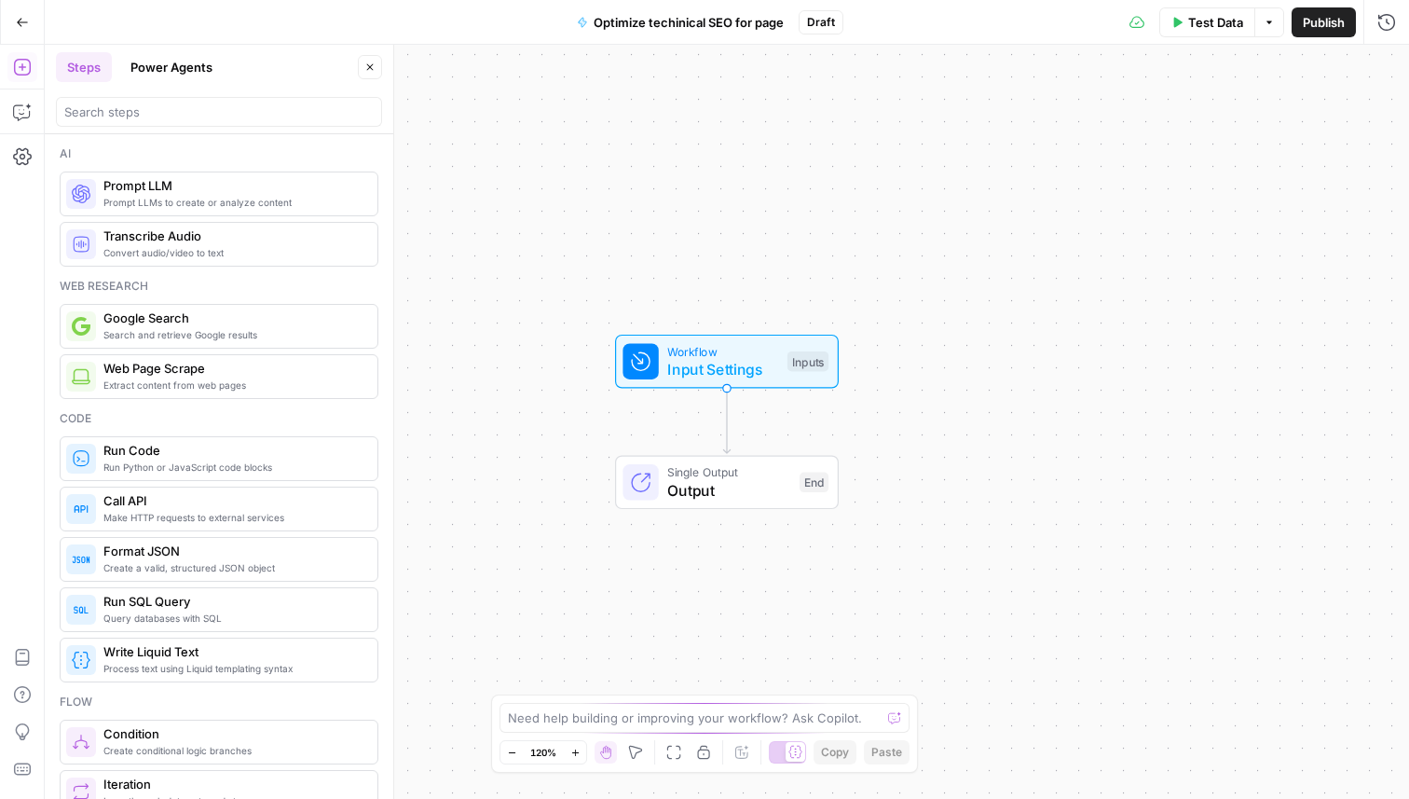
click at [21, 22] on icon "button" at bounding box center [22, 22] width 13 height 13
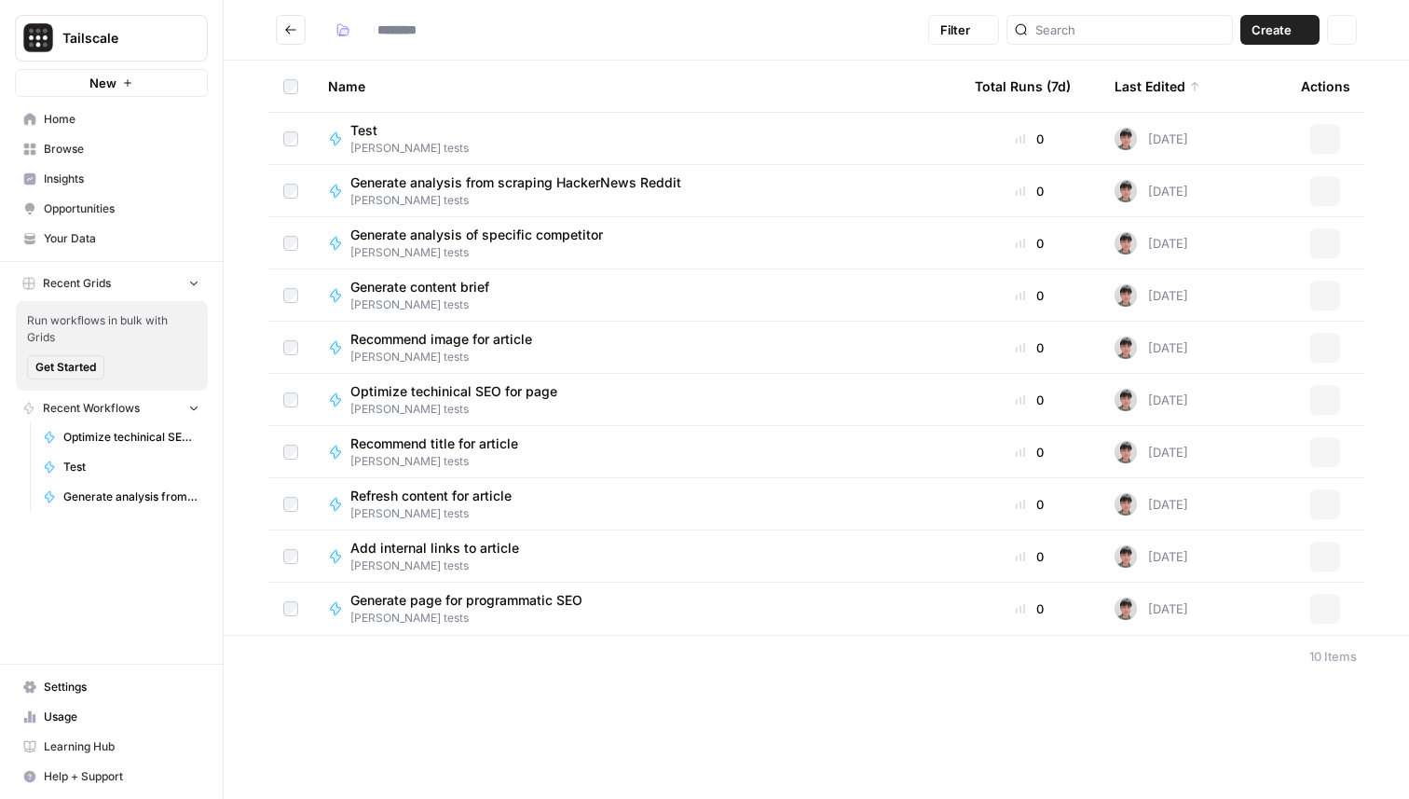
type input "**********"
click at [111, 86] on span "New" at bounding box center [102, 83] width 27 height 19
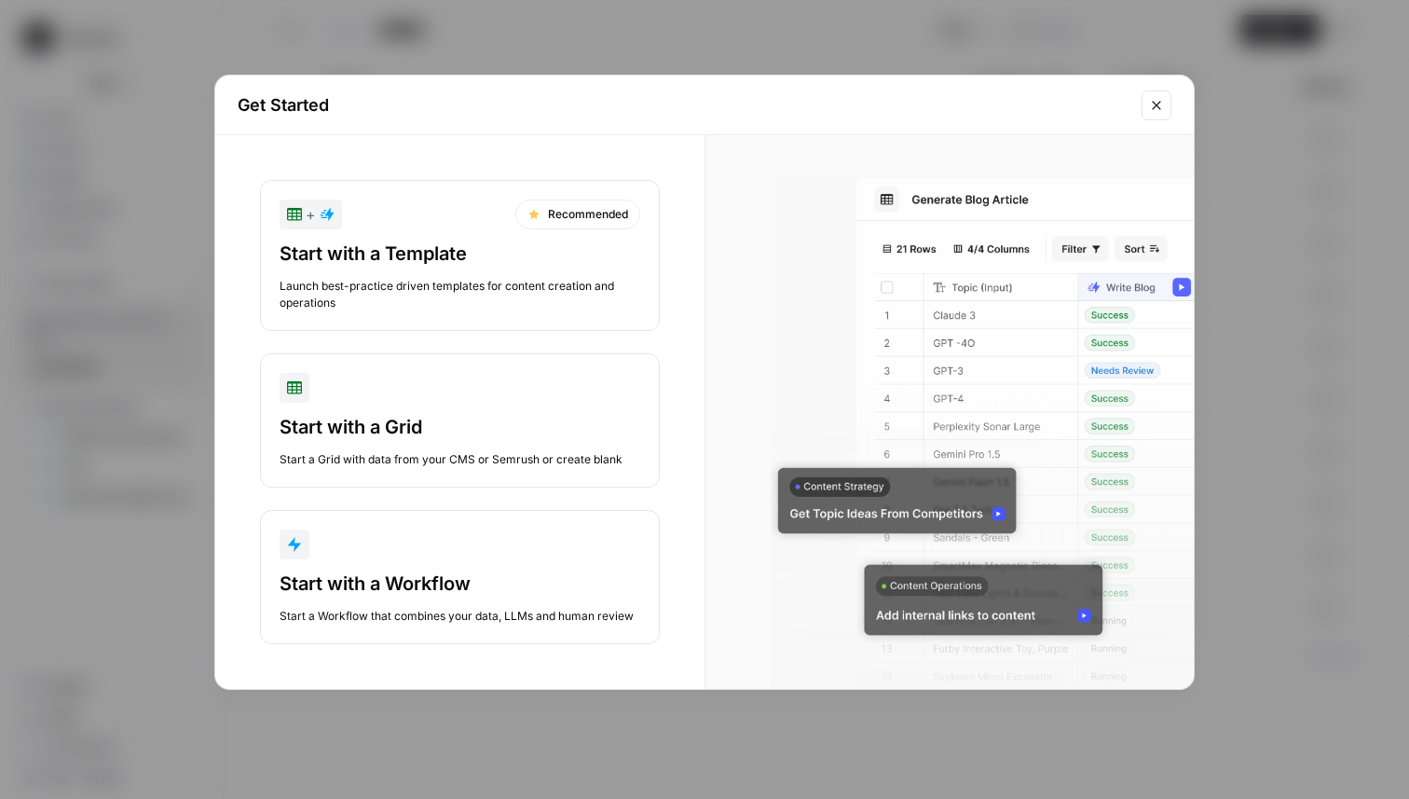
click at [402, 285] on div "Launch best-practice driven templates for content creation and operations" at bounding box center [460, 295] width 361 height 34
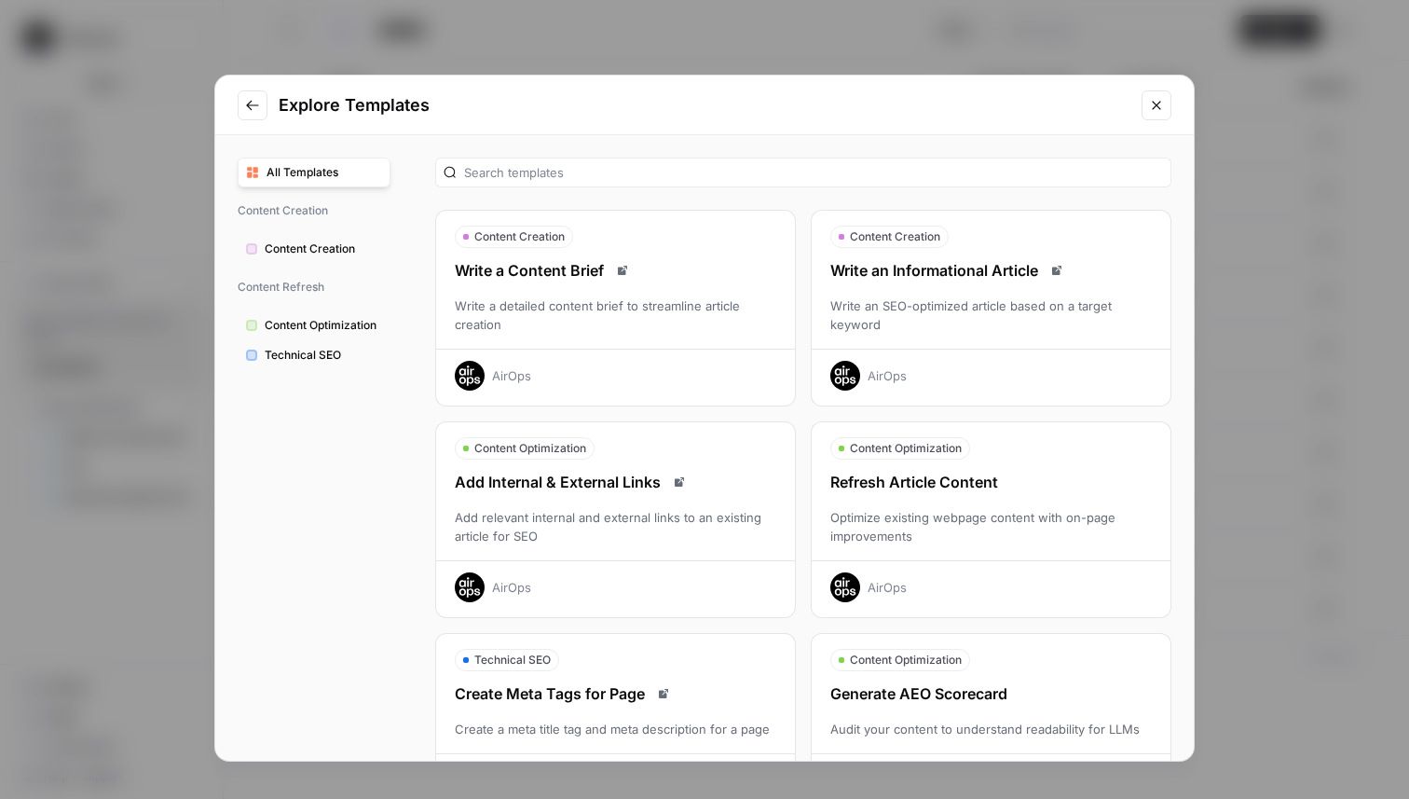
click at [318, 359] on span "Technical SEO" at bounding box center [323, 355] width 117 height 17
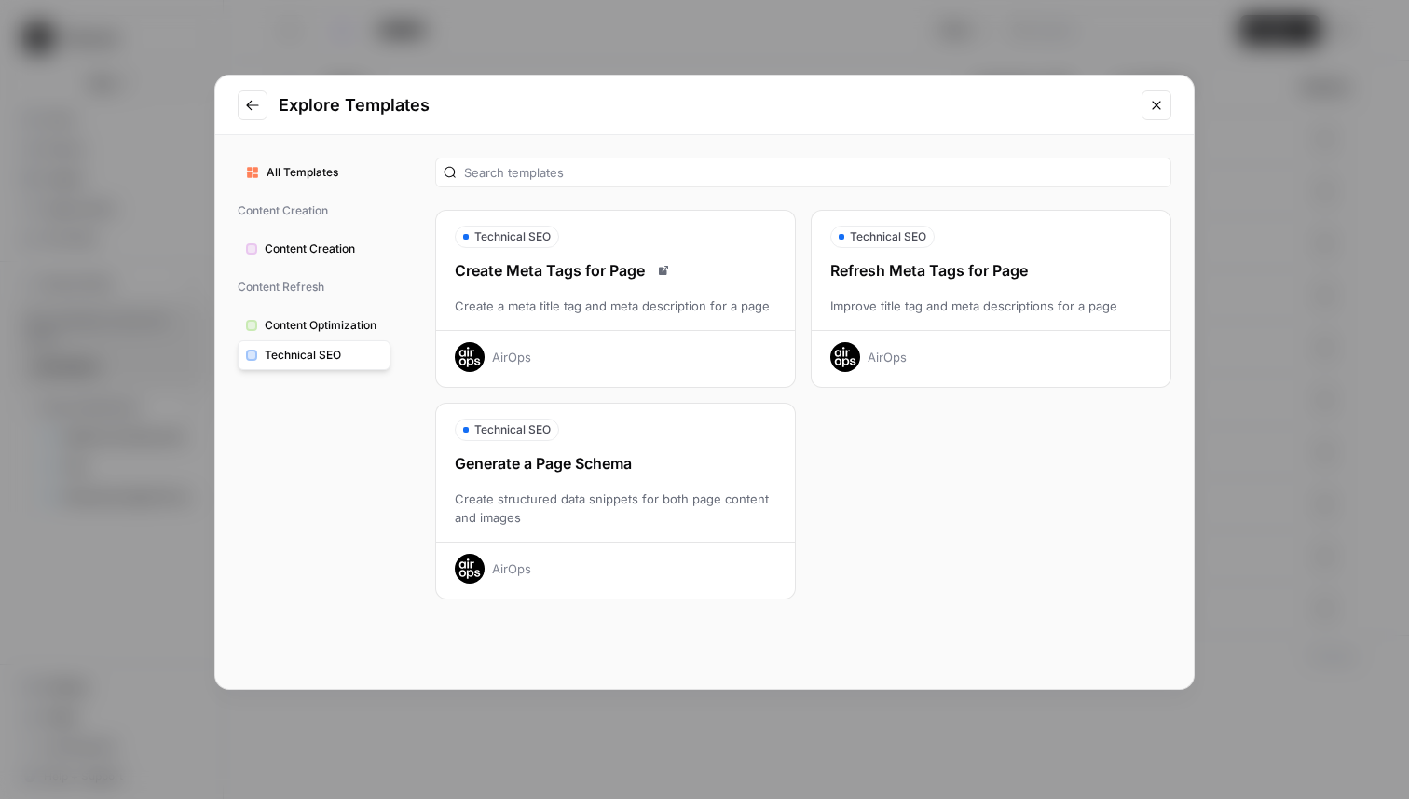
click at [1165, 103] on button "Close modal" at bounding box center [1157, 105] width 30 height 30
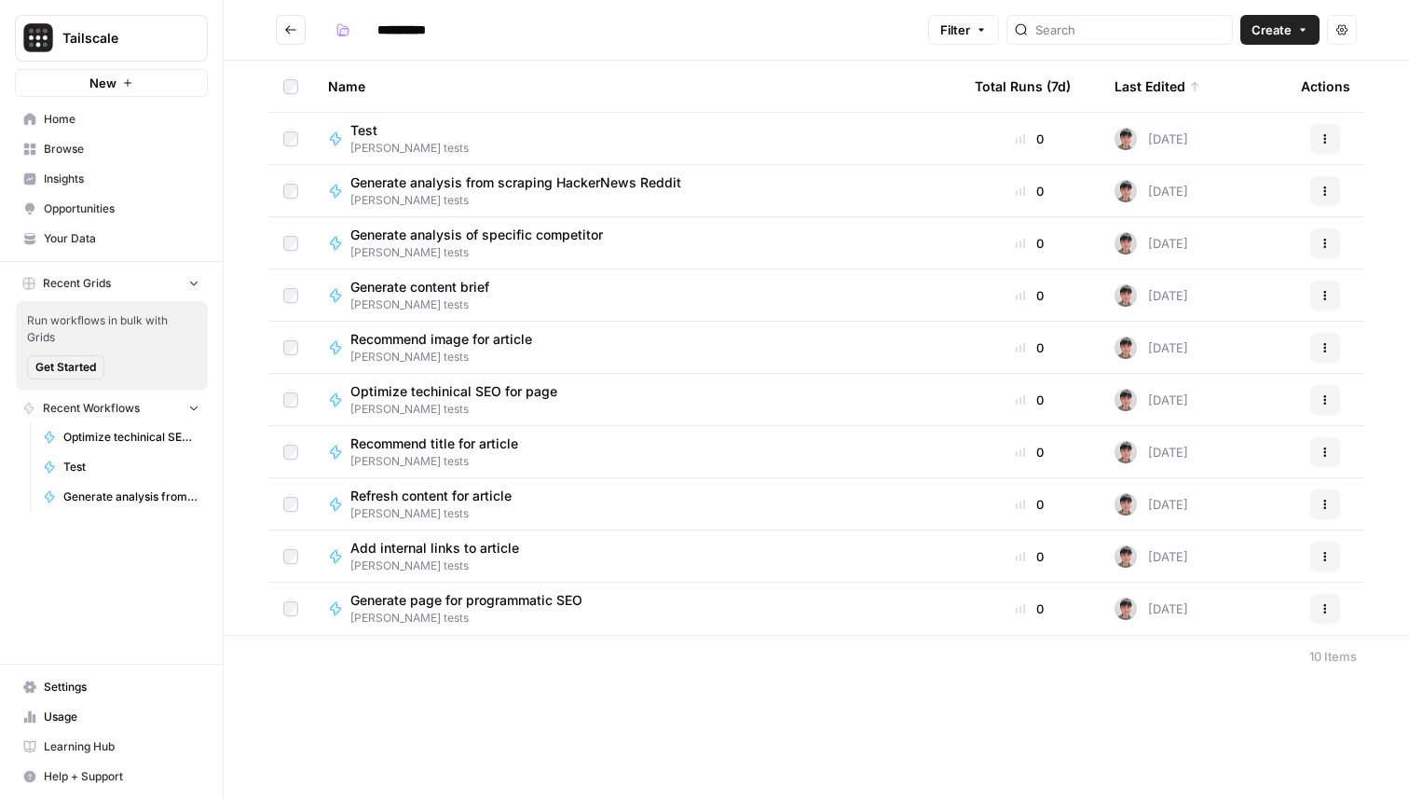
click at [122, 71] on button "New" at bounding box center [111, 83] width 193 height 28
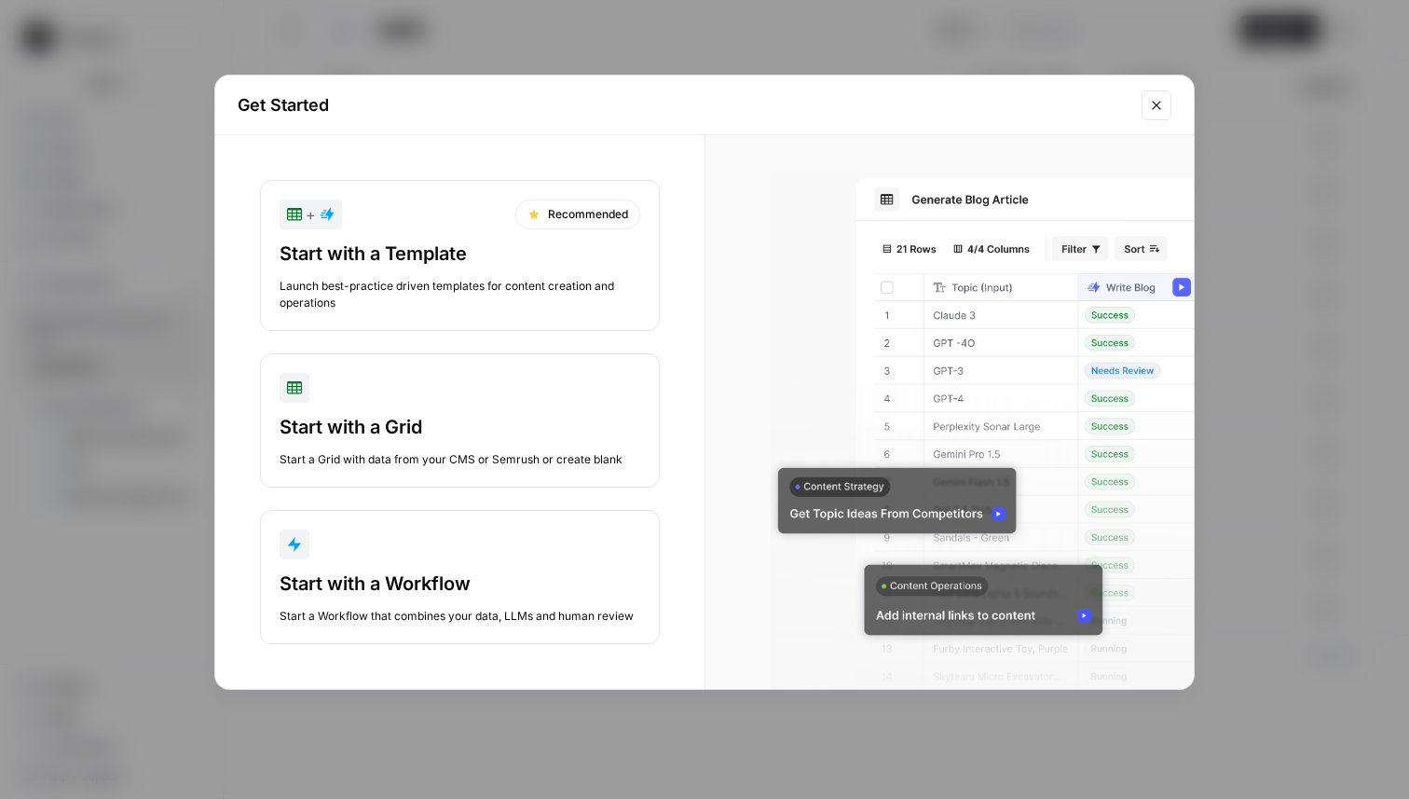
click at [348, 302] on div "Launch best-practice driven templates for content creation and operations" at bounding box center [460, 295] width 361 height 34
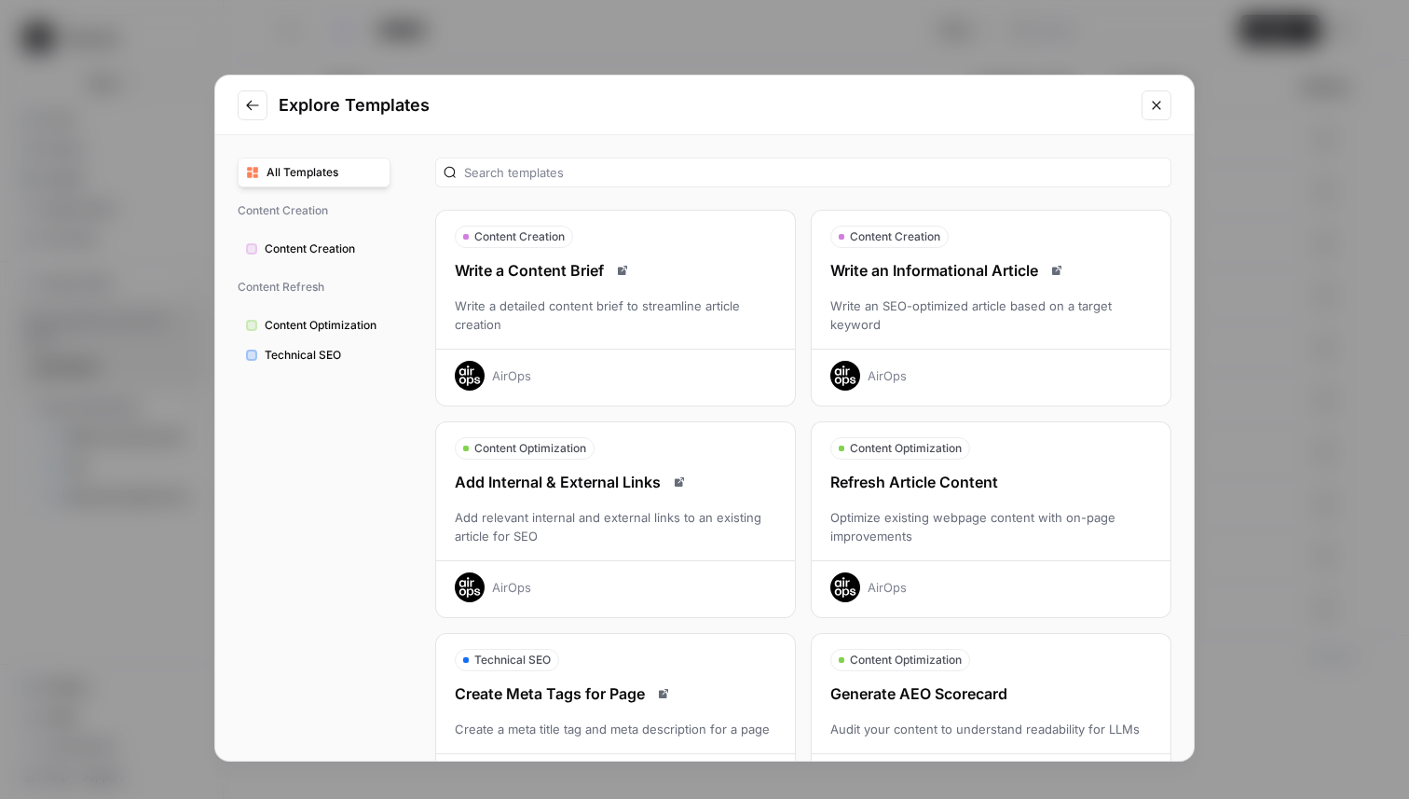
click at [336, 356] on span "Technical SEO" at bounding box center [323, 355] width 117 height 17
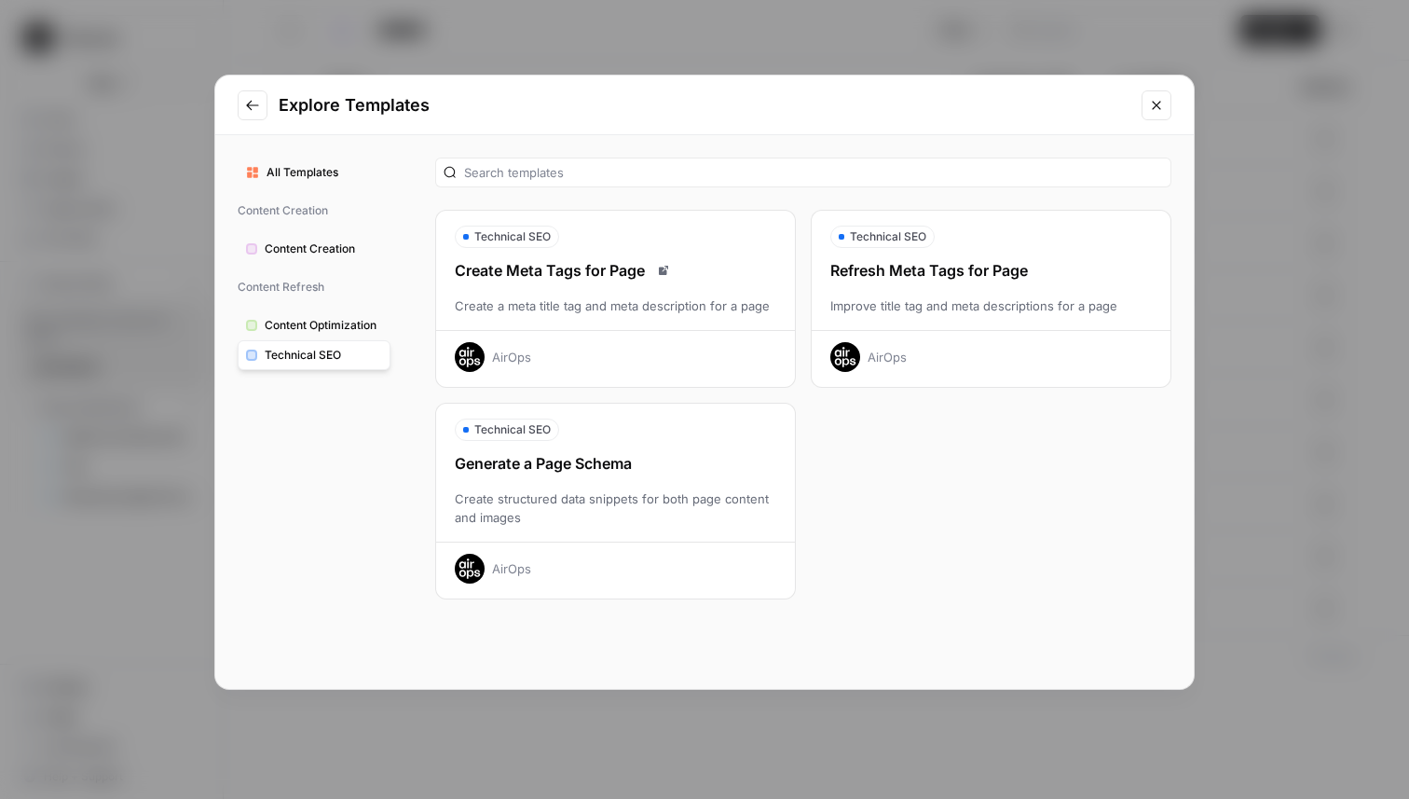
click at [561, 287] on div "Create Meta Tags for Page Create a meta title tag and meta description for a pa…" at bounding box center [615, 315] width 359 height 113
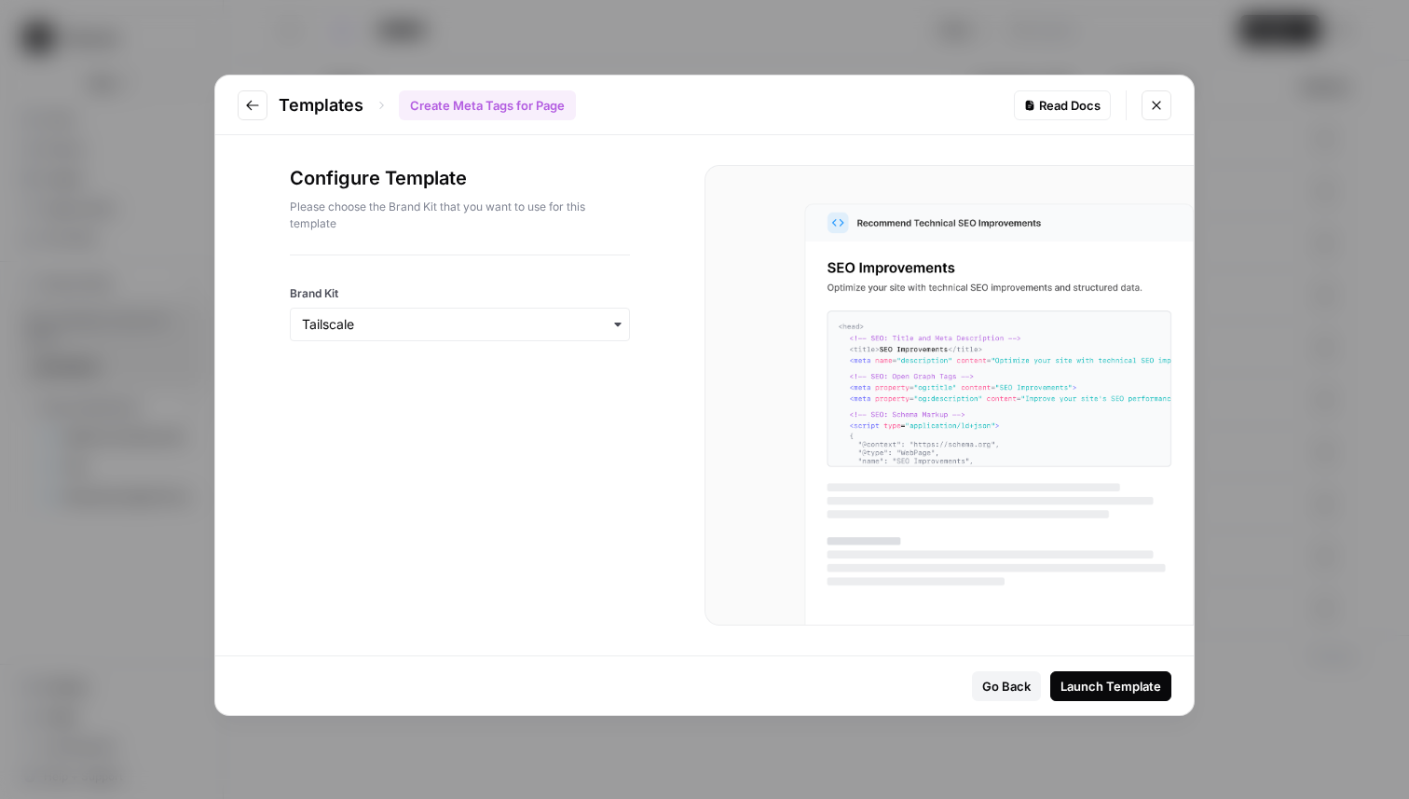
click at [251, 114] on button "Go to previous step" at bounding box center [253, 105] width 30 height 30
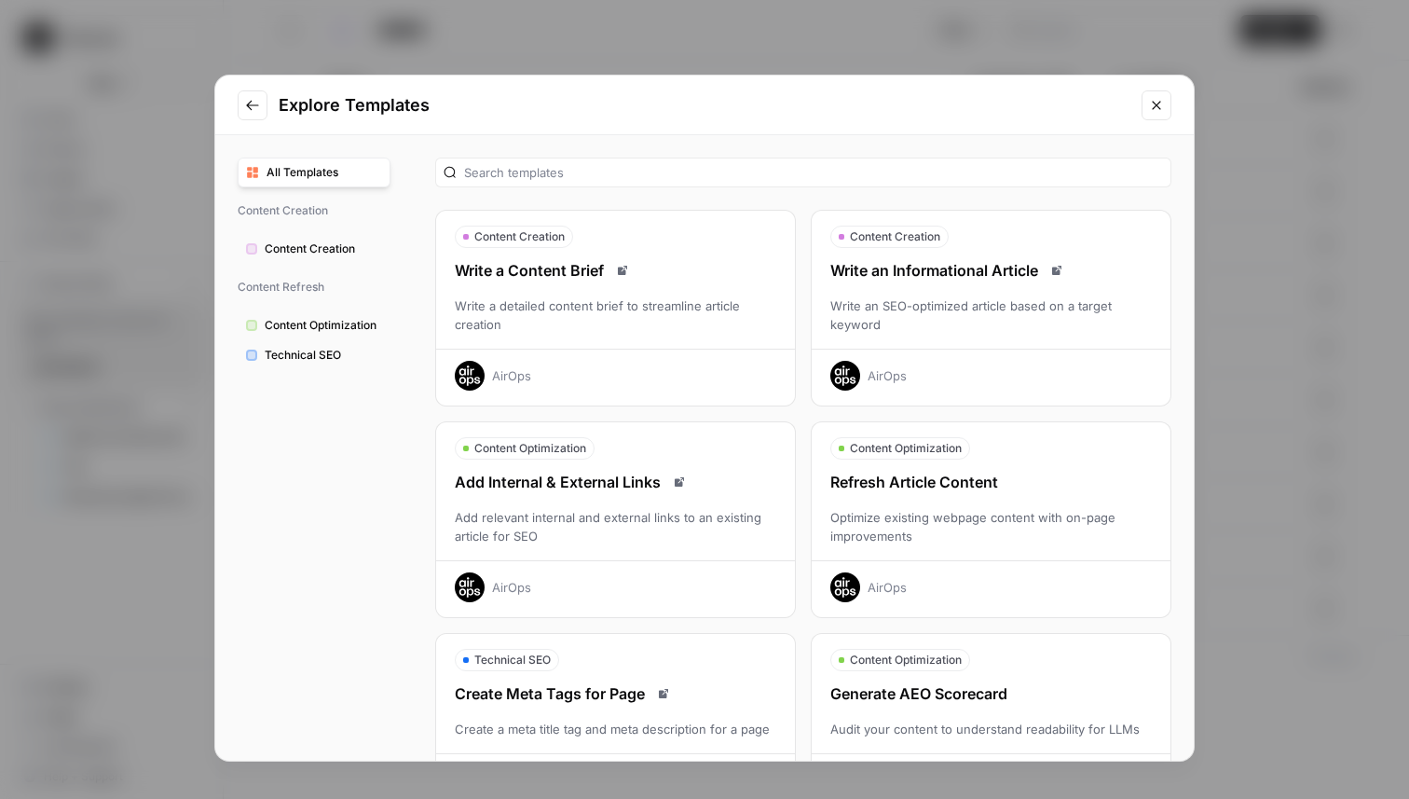
click at [323, 351] on span "Technical SEO" at bounding box center [323, 355] width 117 height 17
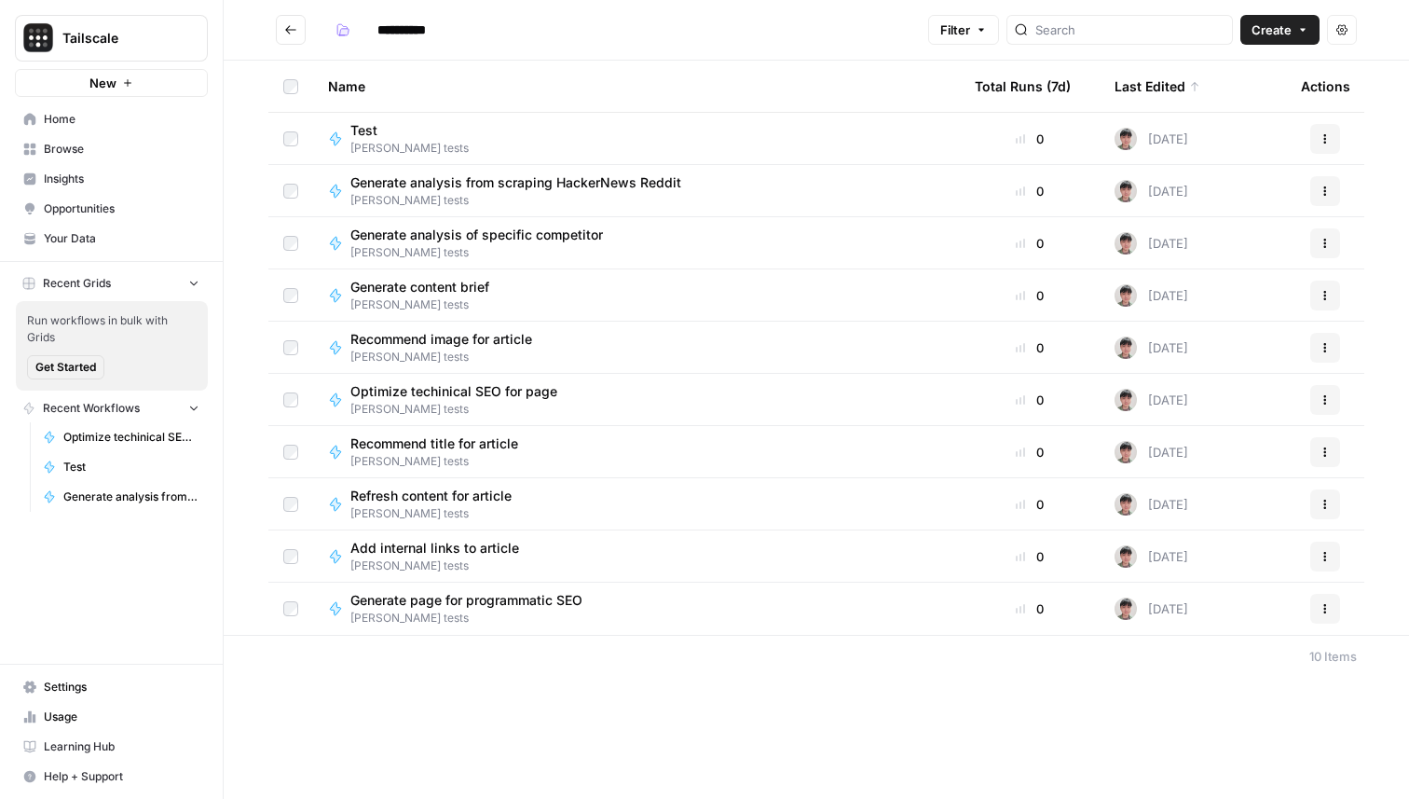
click at [607, 500] on div "Refresh content for article Tony tests" at bounding box center [636, 504] width 617 height 35
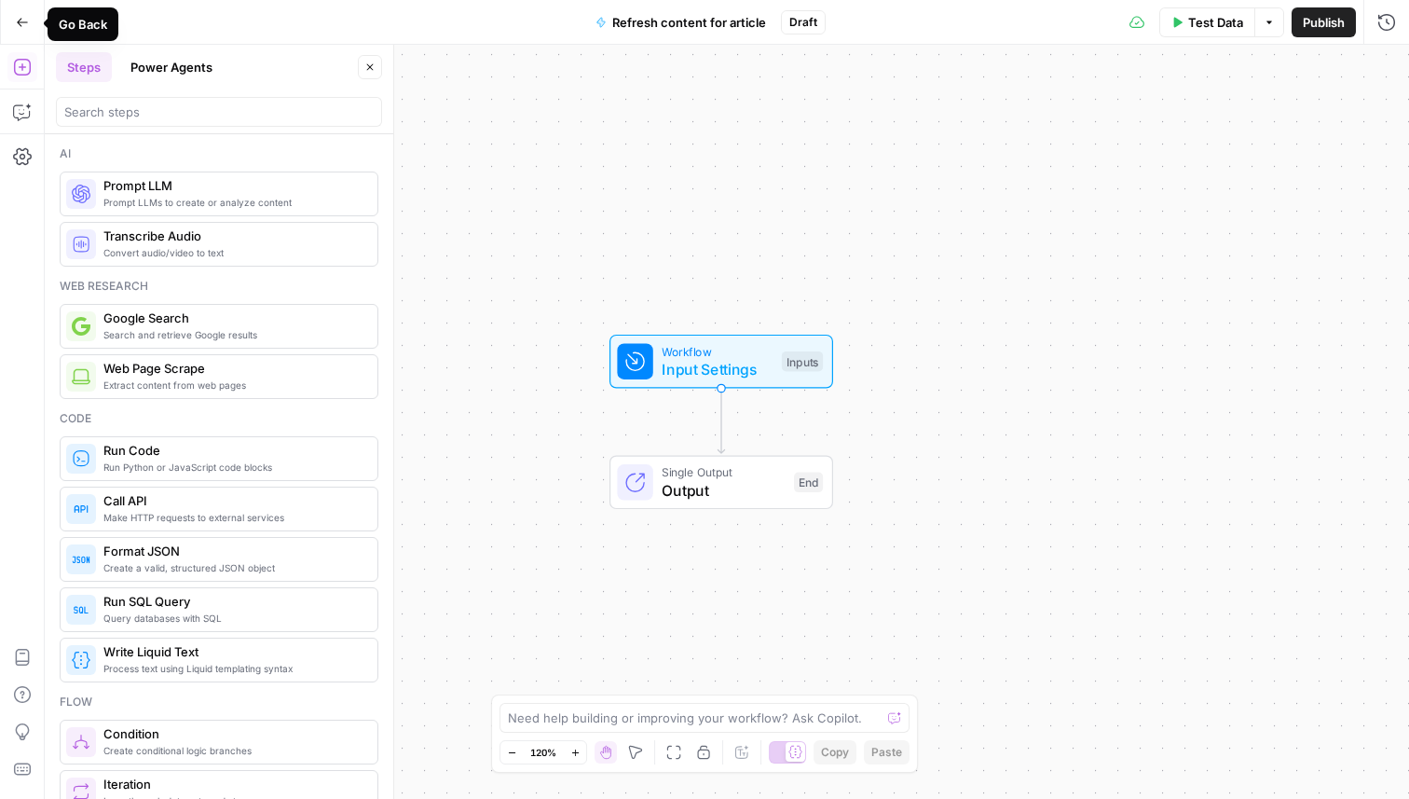
click at [21, 24] on icon "button" at bounding box center [22, 22] width 13 height 13
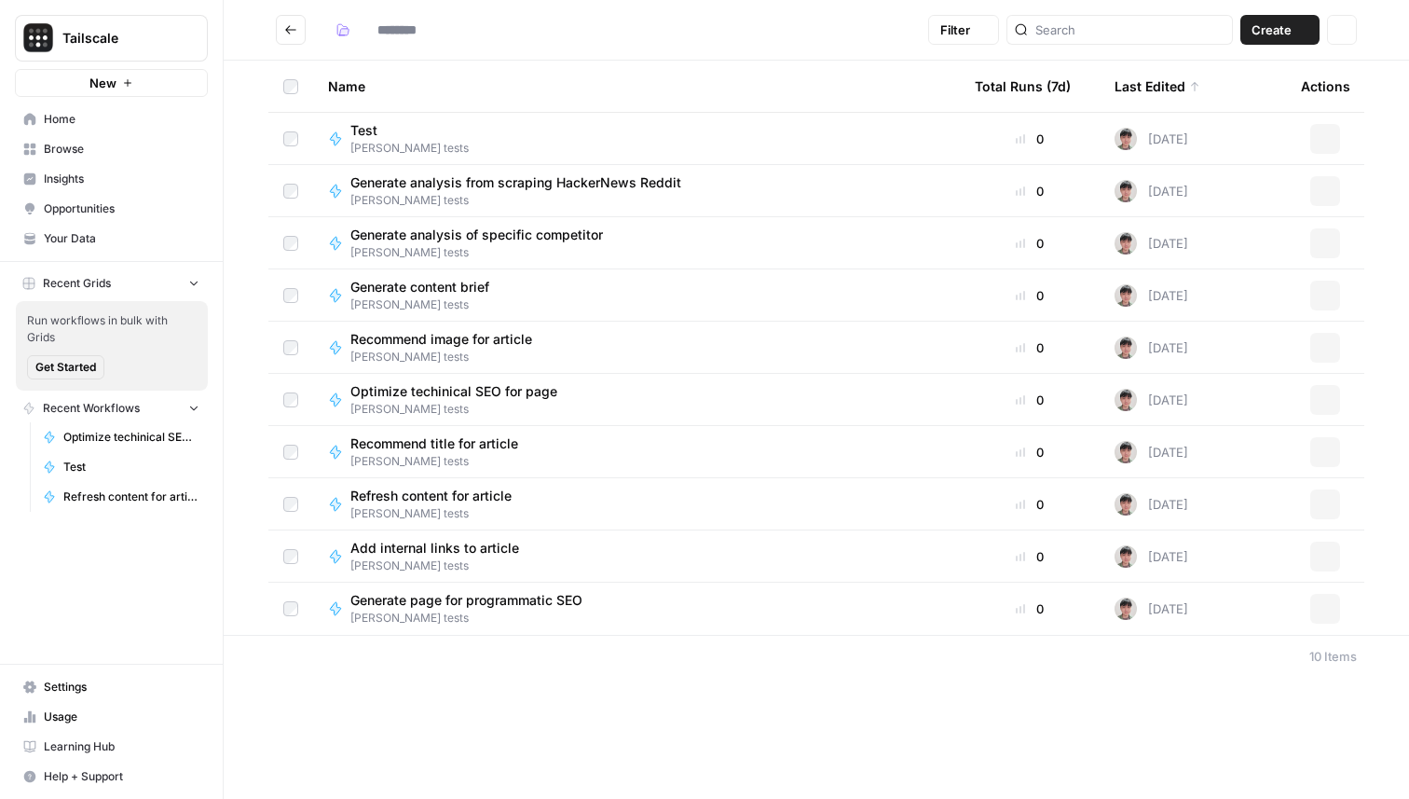
type input "**********"
click at [297, 31] on button "Go back" at bounding box center [291, 30] width 30 height 30
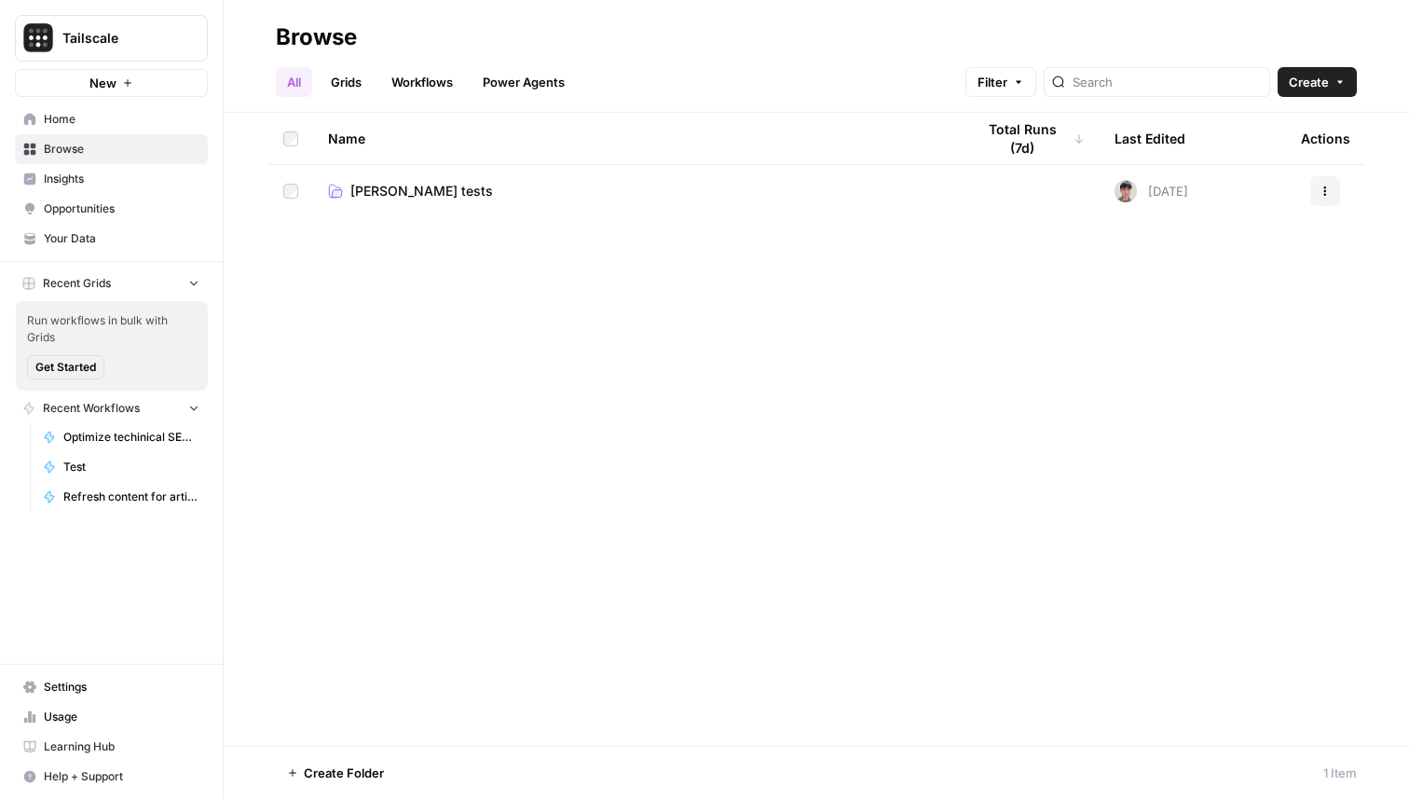
click at [1324, 96] on button "Create" at bounding box center [1317, 82] width 79 height 30
click at [1242, 191] on button "Agent ( Legacy )" at bounding box center [1274, 204] width 147 height 26
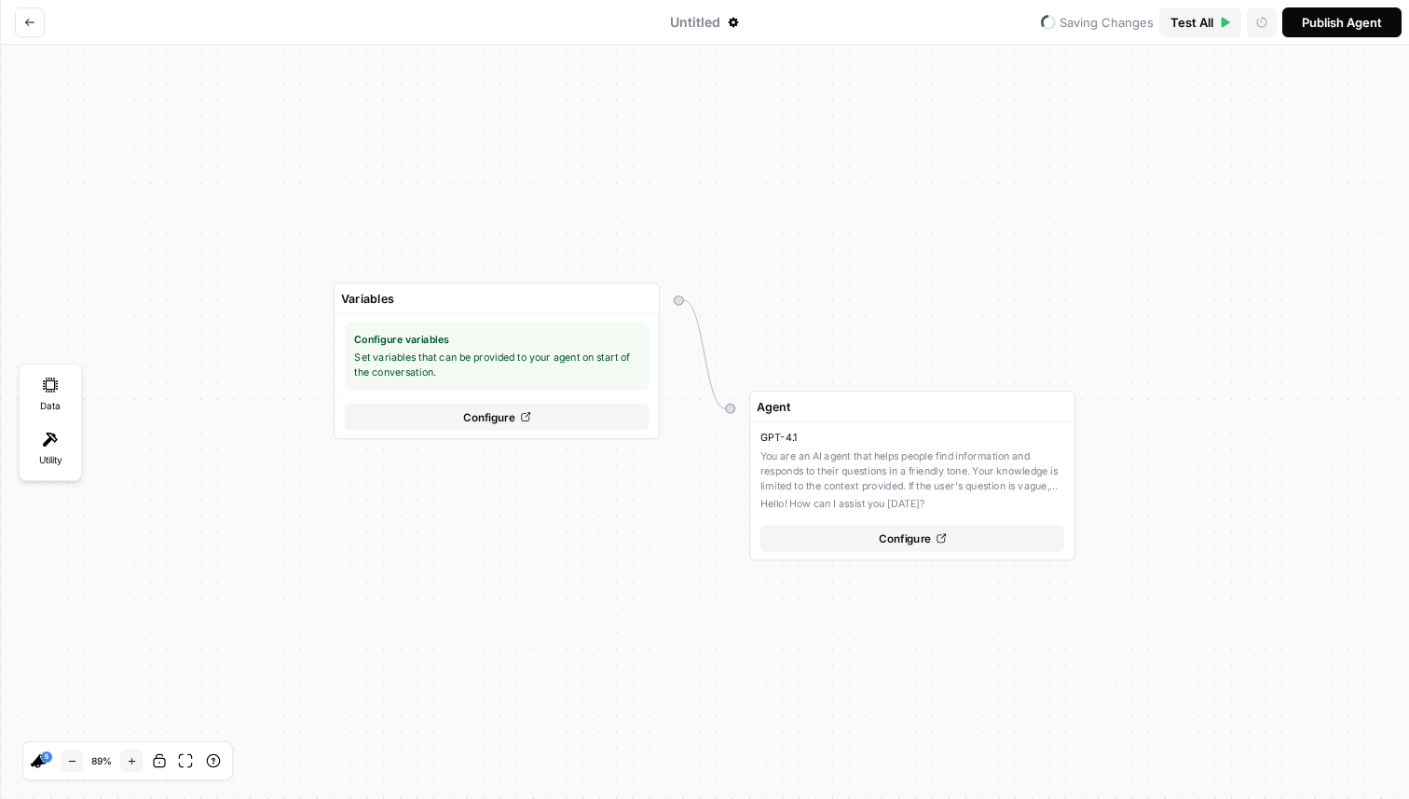
click at [36, 17] on button "Go back" at bounding box center [30, 22] width 30 height 30
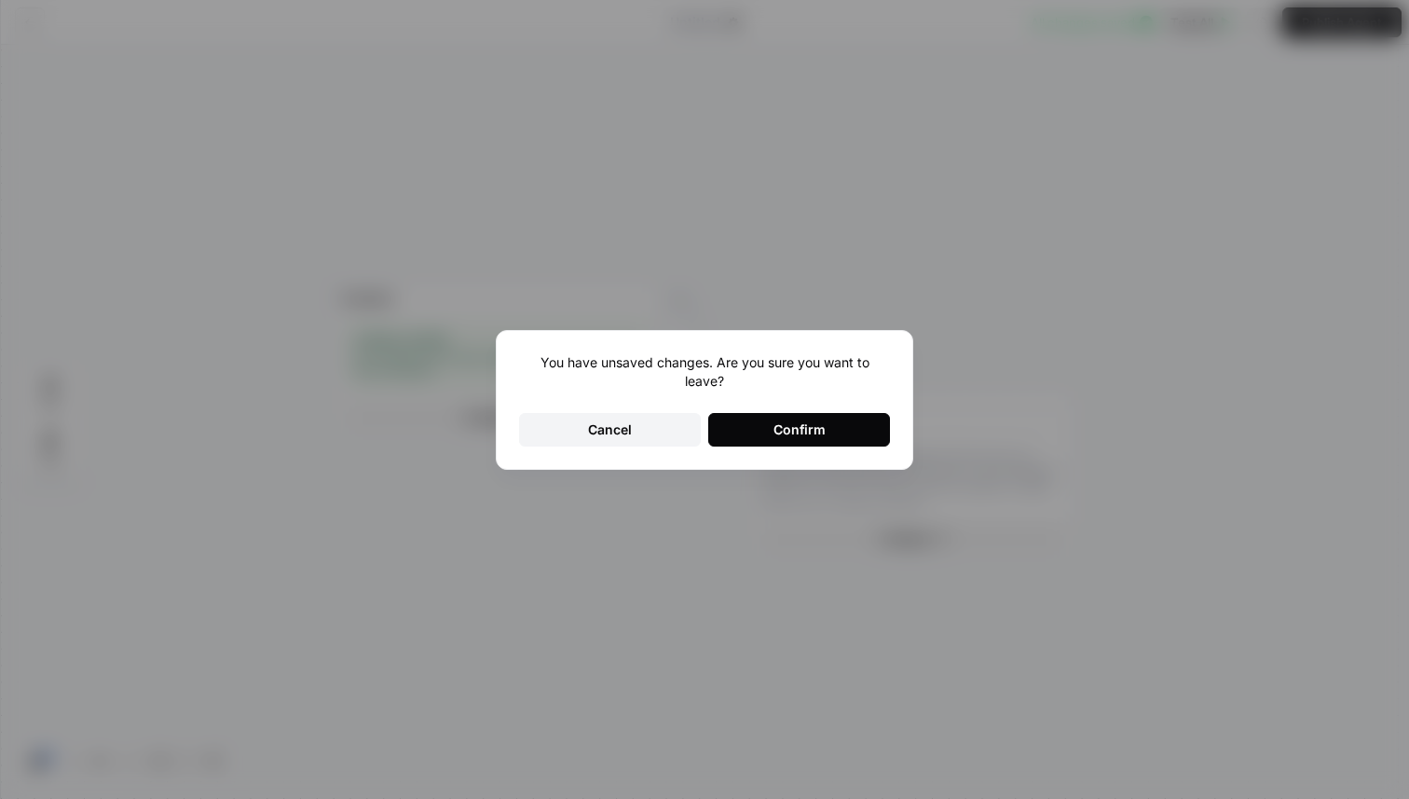
click at [748, 421] on button "Confirm" at bounding box center [799, 430] width 182 height 34
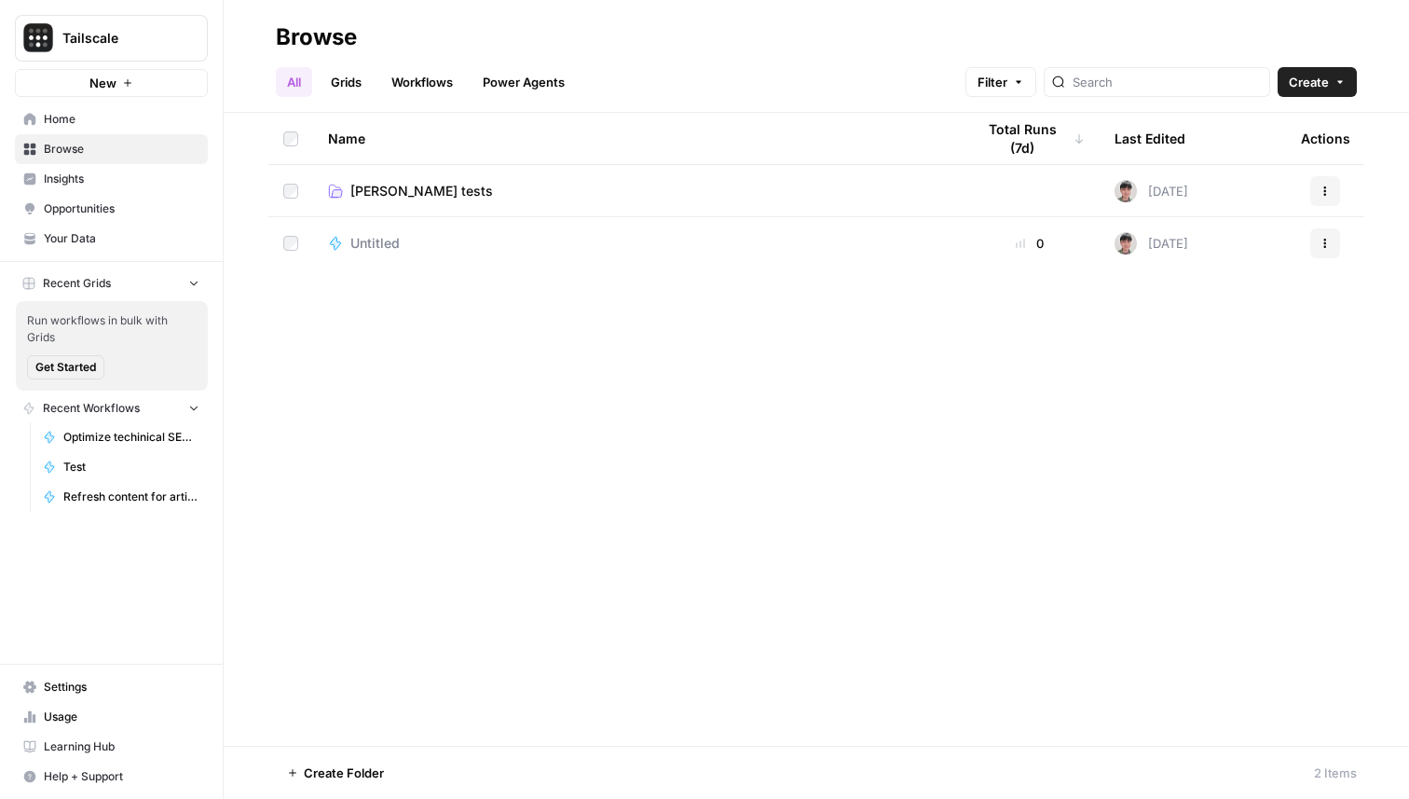
click at [1320, 79] on span "Create" at bounding box center [1309, 82] width 40 height 19
click at [1239, 174] on span "Workflow" at bounding box center [1281, 178] width 104 height 19
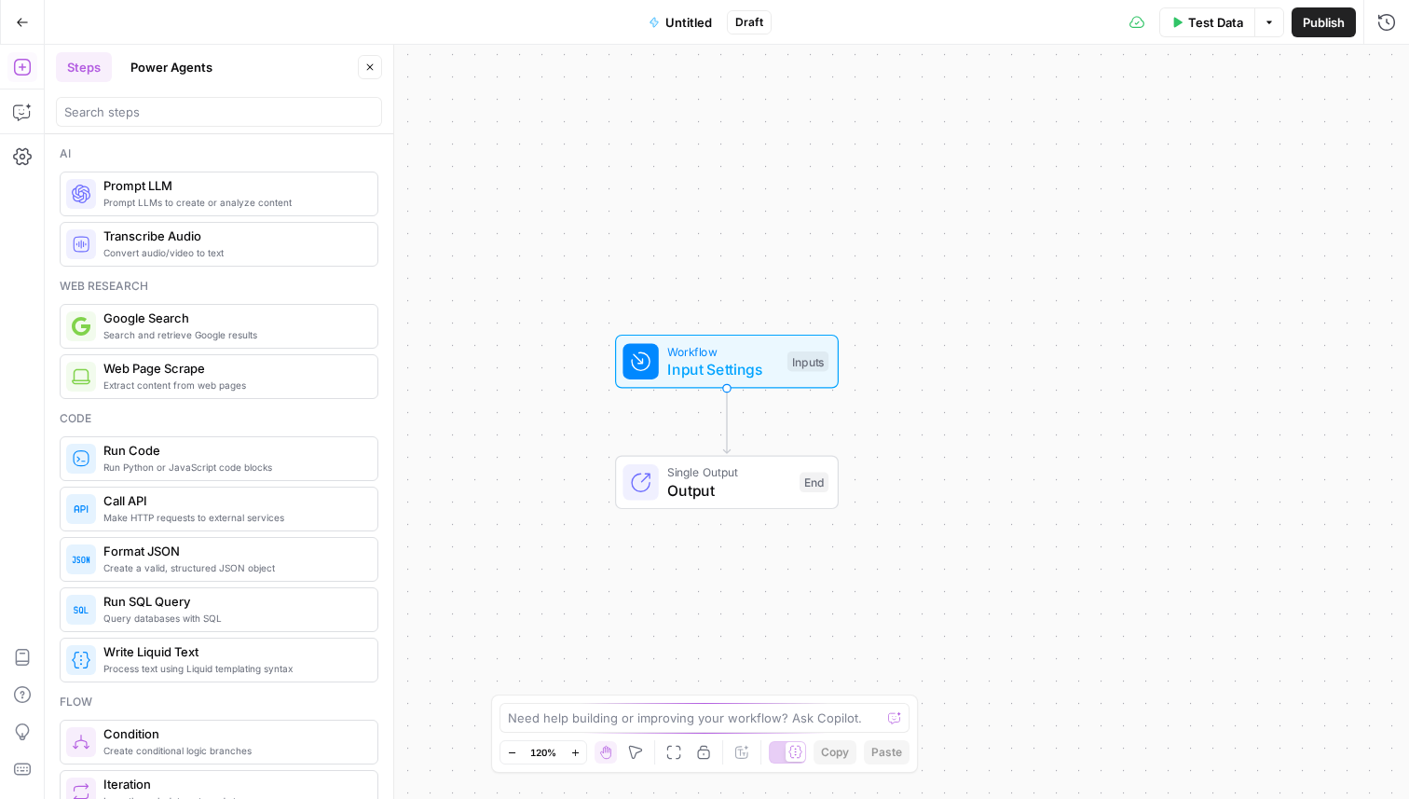
click at [18, 25] on icon "button" at bounding box center [22, 22] width 13 height 13
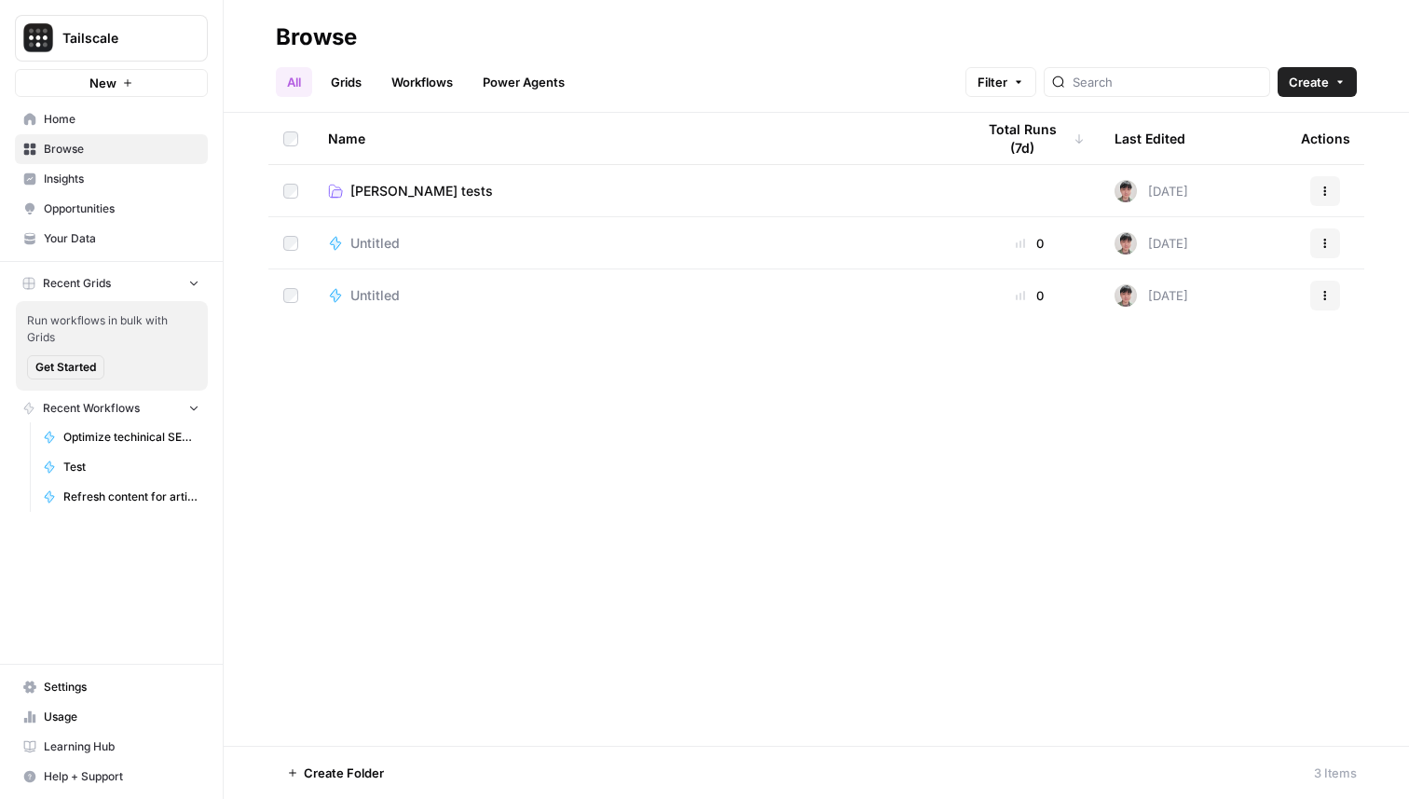
click at [446, 195] on link "[PERSON_NAME] tests" at bounding box center [636, 191] width 617 height 19
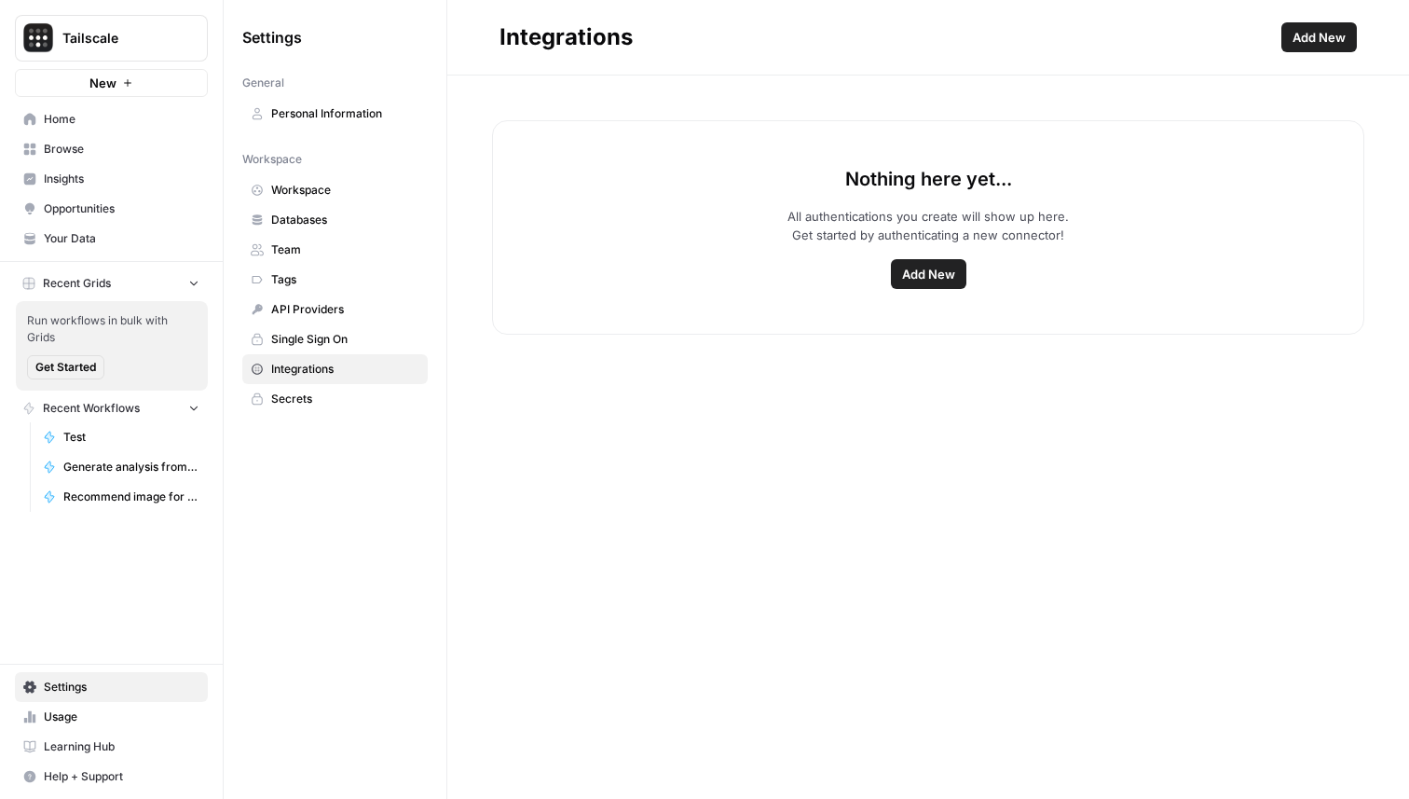
click at [921, 273] on span "Add New" at bounding box center [928, 274] width 53 height 19
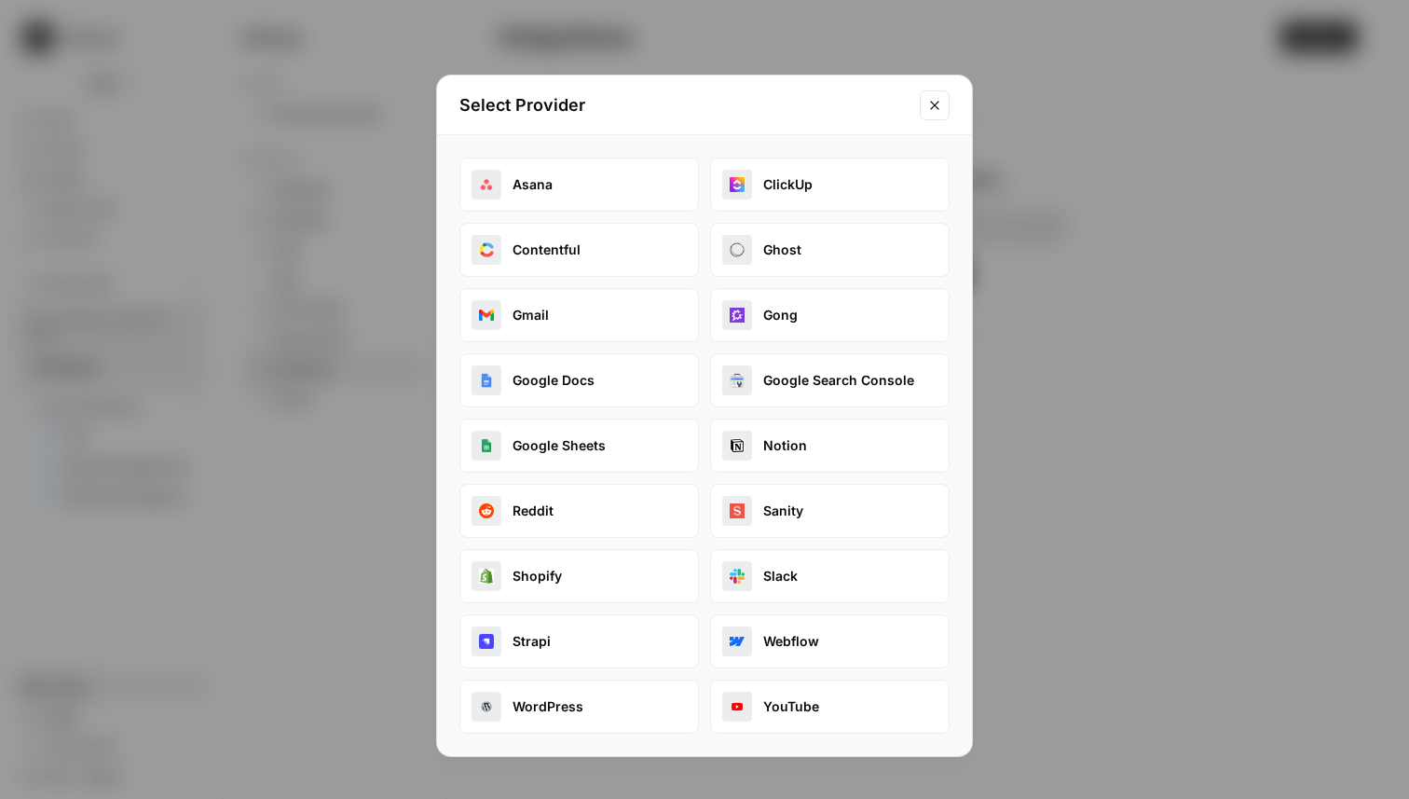
click at [860, 508] on button "Sanity" at bounding box center [830, 511] width 240 height 54
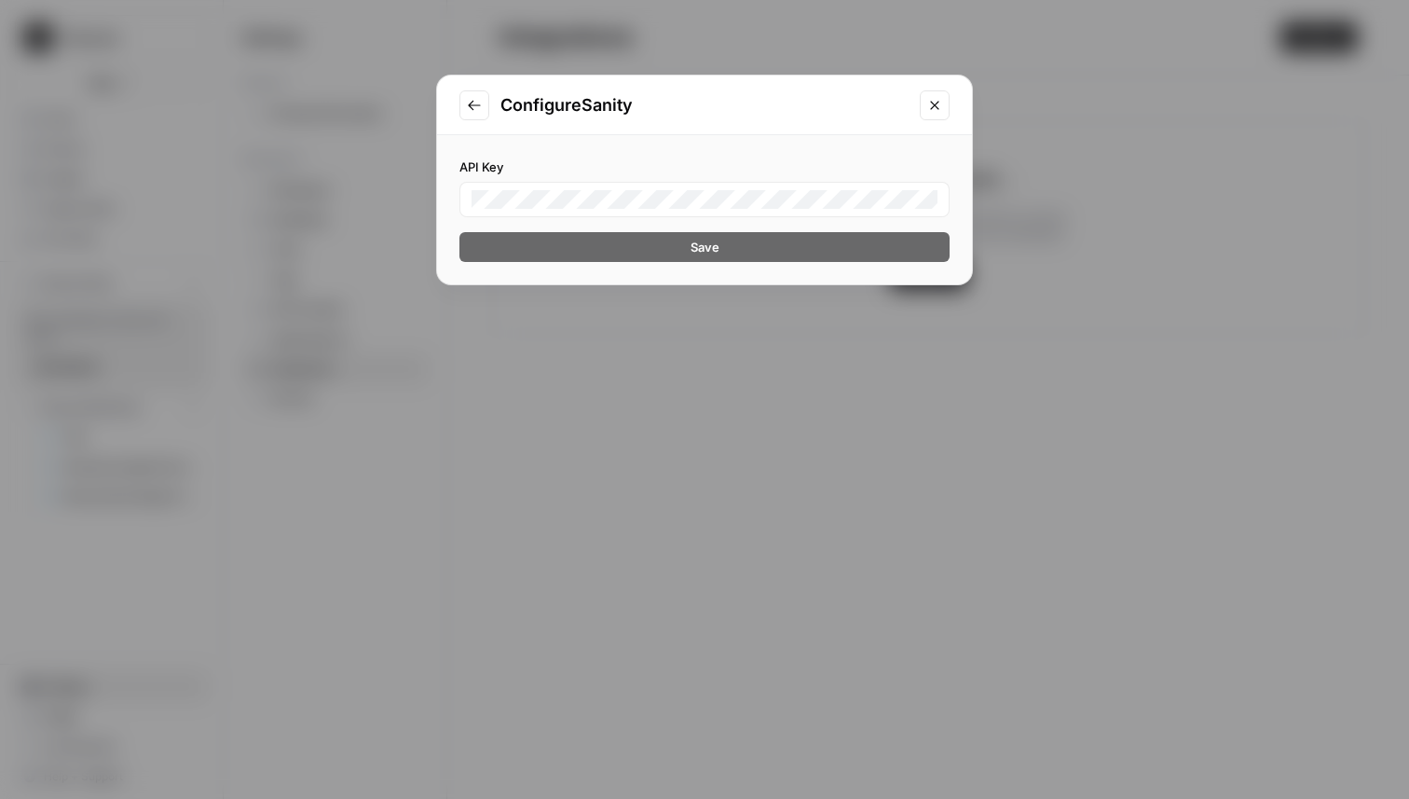
click at [927, 110] on icon "Close modal" at bounding box center [934, 105] width 15 height 15
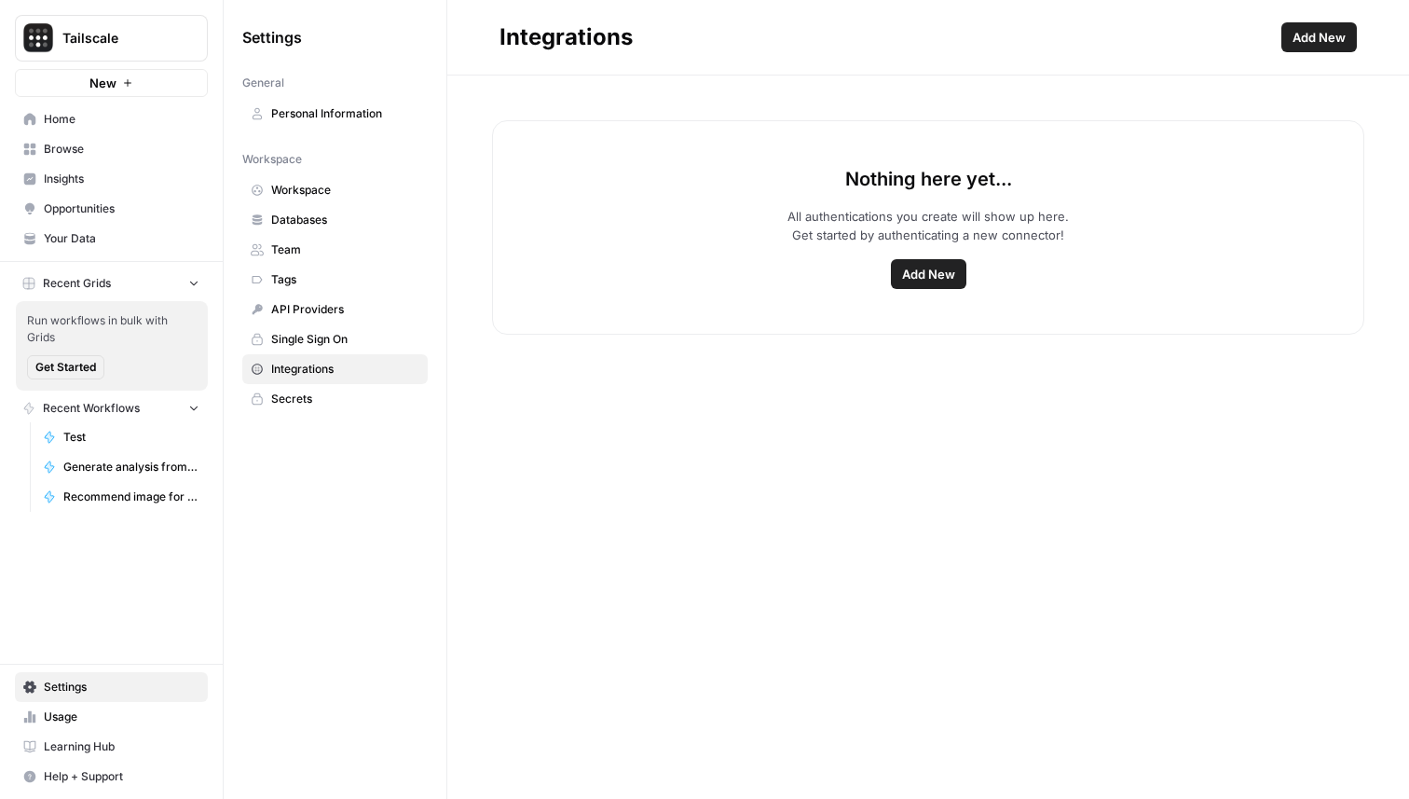
click at [940, 260] on button "Add New" at bounding box center [928, 274] width 75 height 30
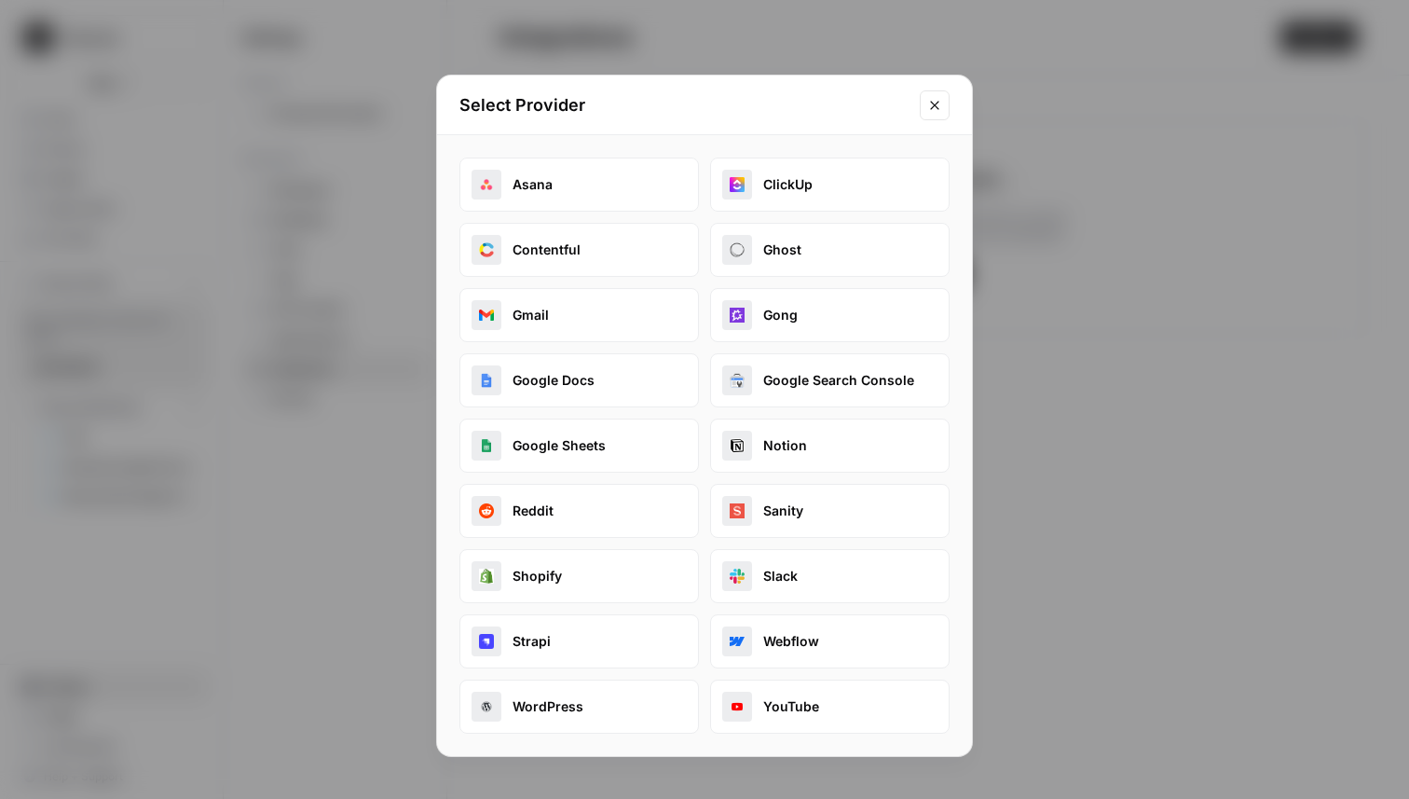
click at [790, 325] on button "Gong" at bounding box center [830, 315] width 240 height 54
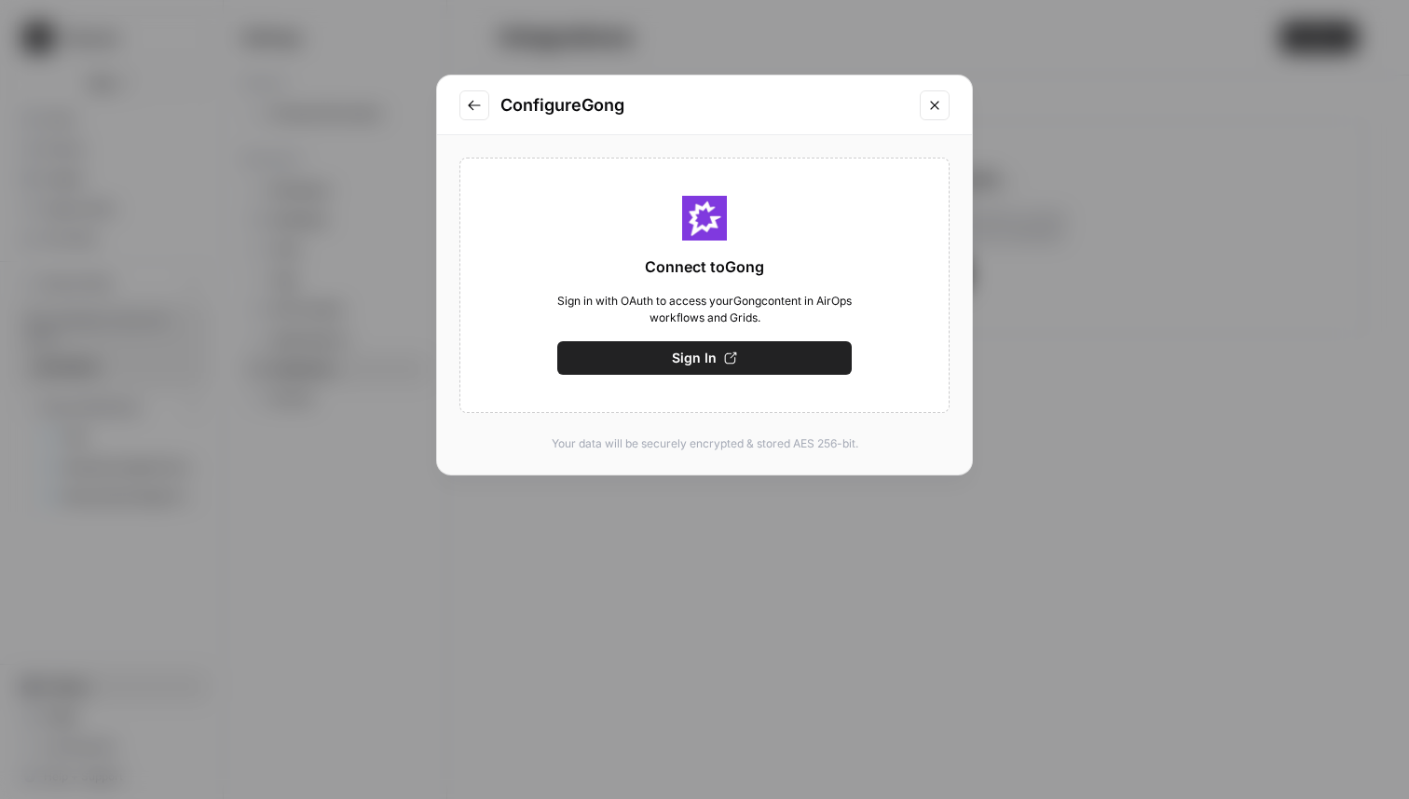
click at [937, 101] on icon "Close modal" at bounding box center [934, 105] width 15 height 15
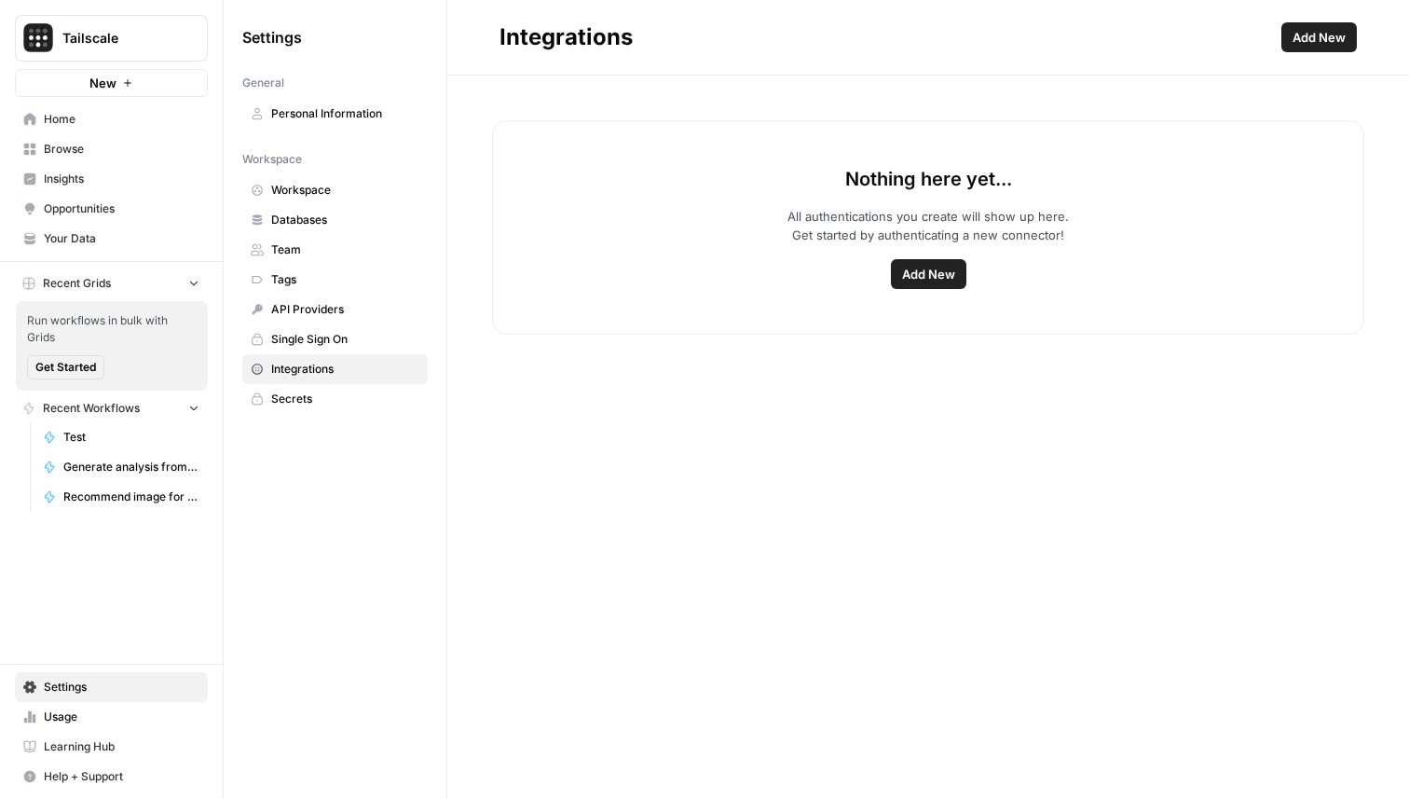
click at [936, 269] on span "Add New" at bounding box center [928, 274] width 53 height 19
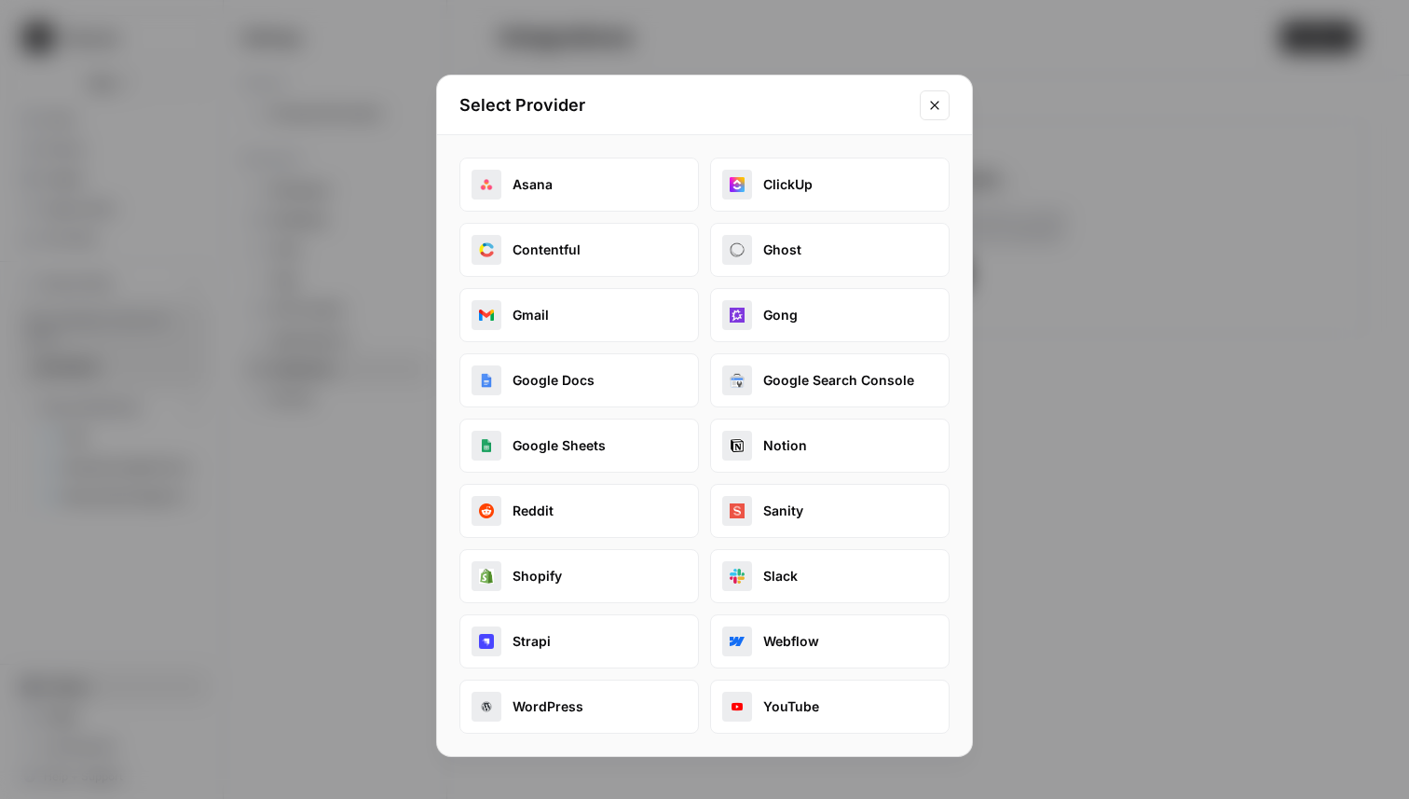
click at [667, 514] on button "Reddit" at bounding box center [580, 511] width 240 height 54
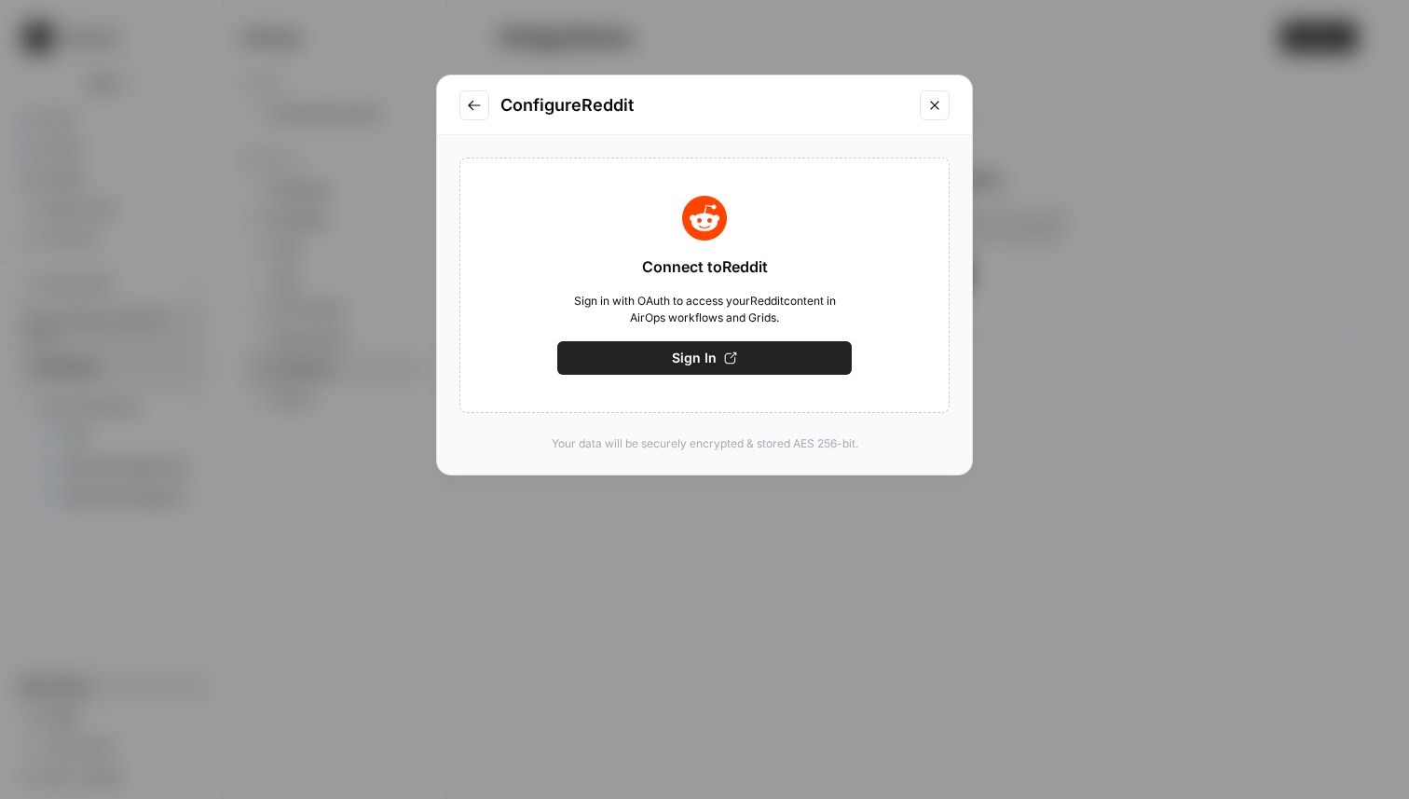
click at [474, 102] on icon "Go to previous step" at bounding box center [474, 105] width 15 height 15
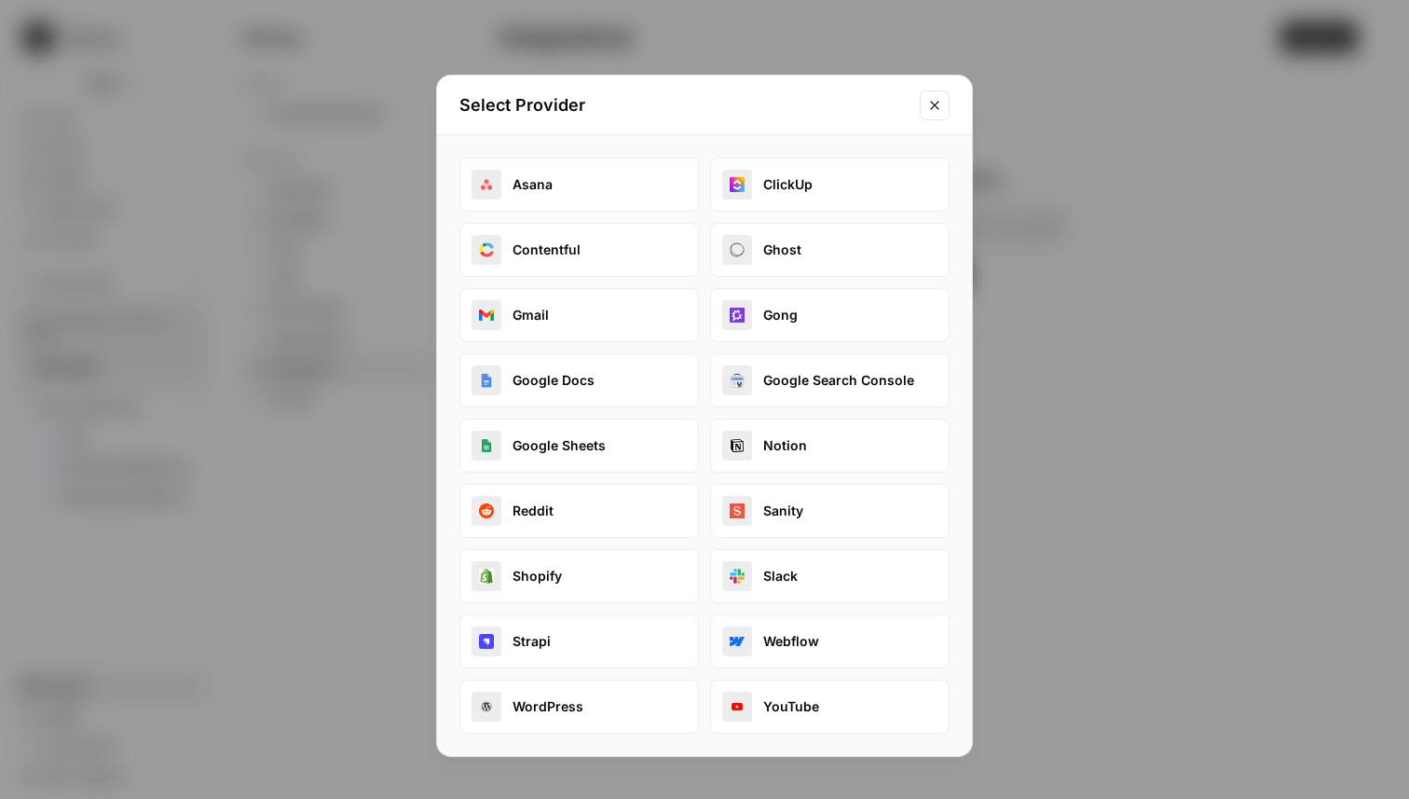
click at [819, 694] on button "YouTube" at bounding box center [830, 706] width 240 height 54
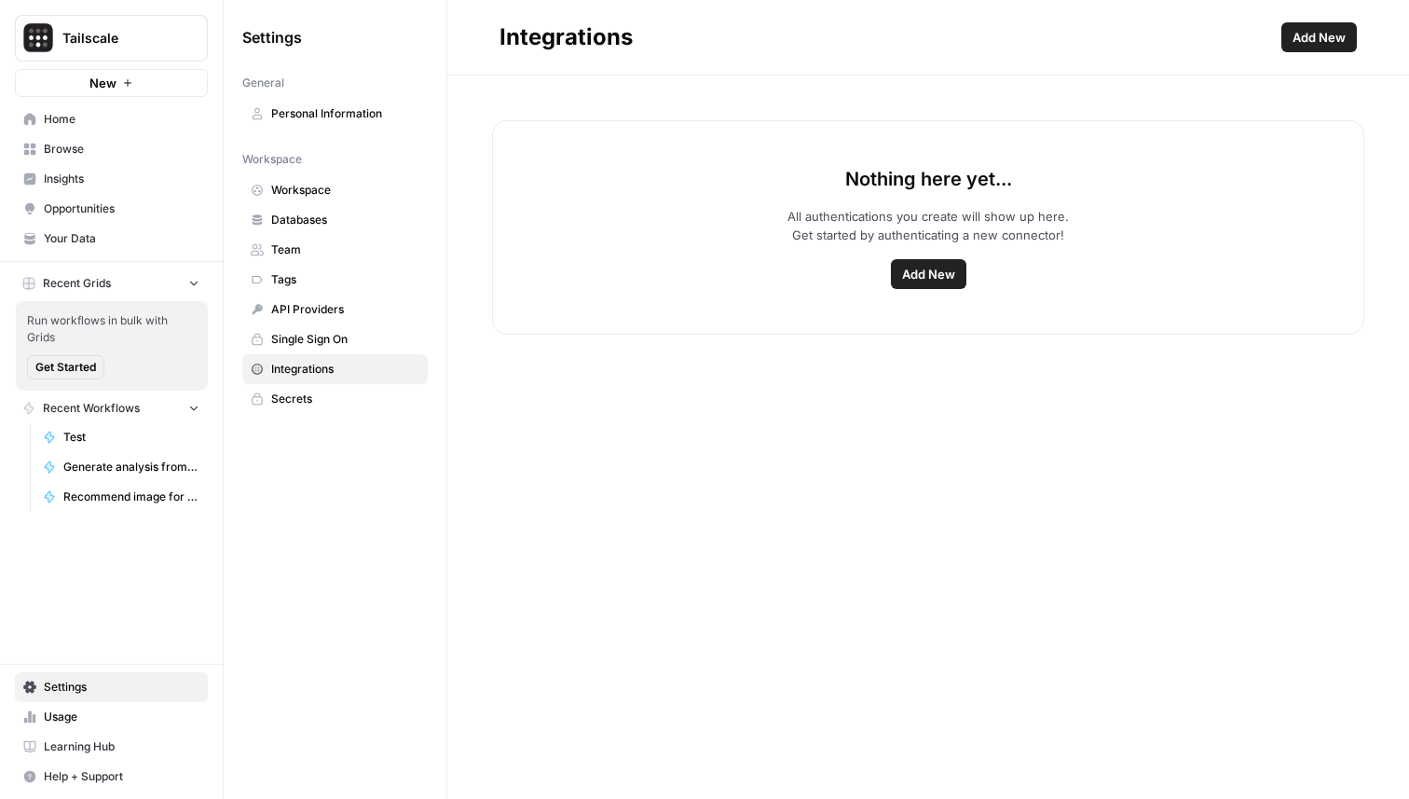
click at [906, 264] on button "Add New" at bounding box center [928, 274] width 75 height 30
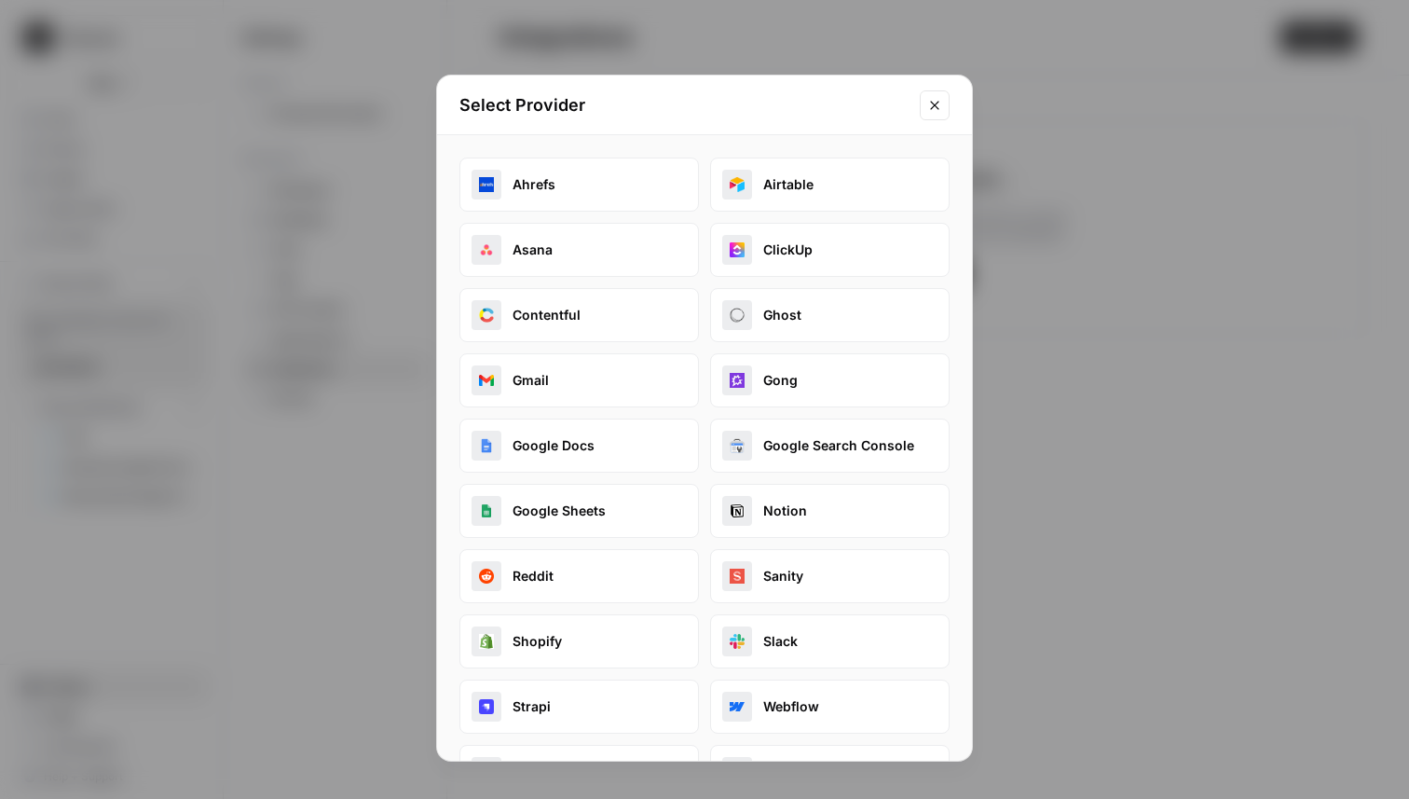
click at [784, 582] on button "Sanity" at bounding box center [830, 576] width 240 height 54
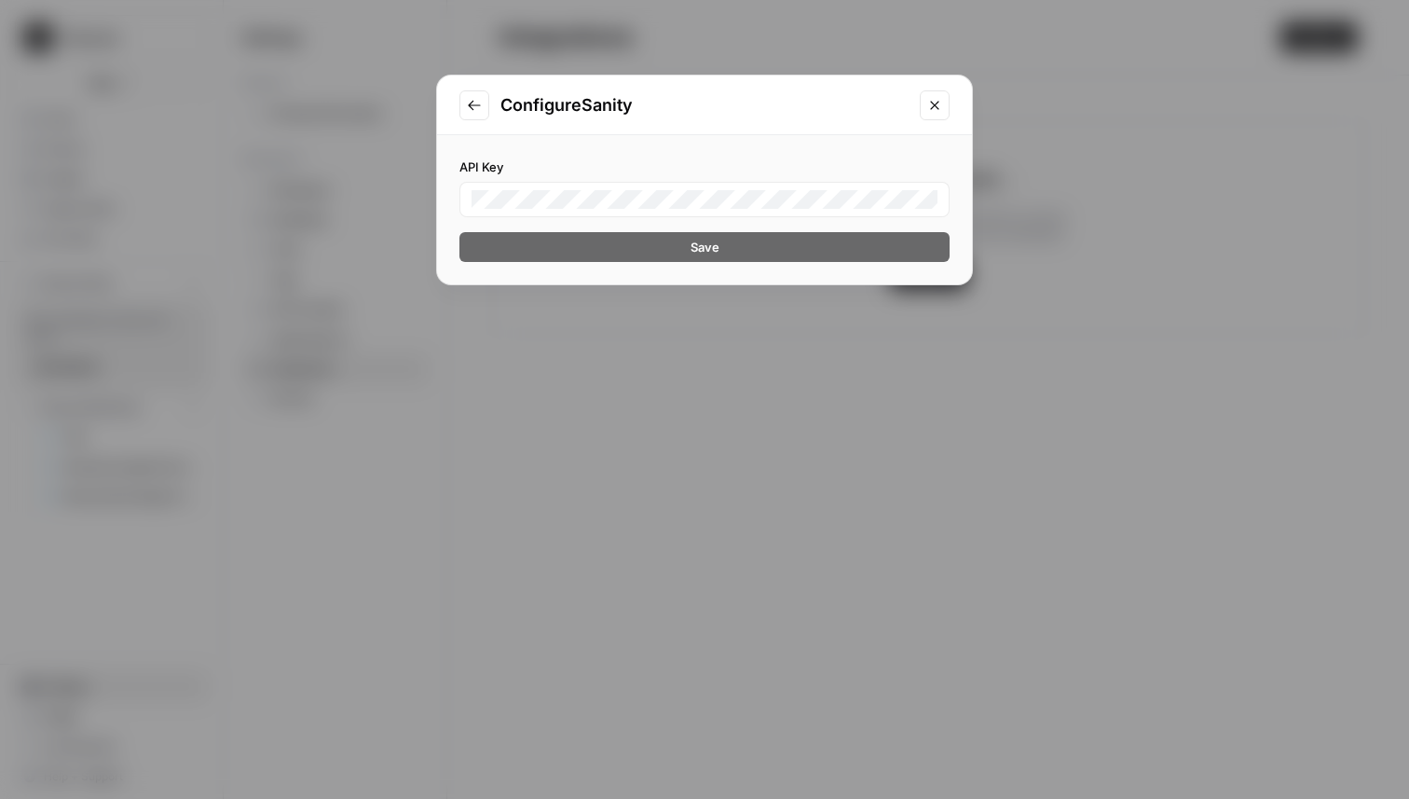
click at [484, 109] on button "Go to previous step" at bounding box center [475, 105] width 30 height 30
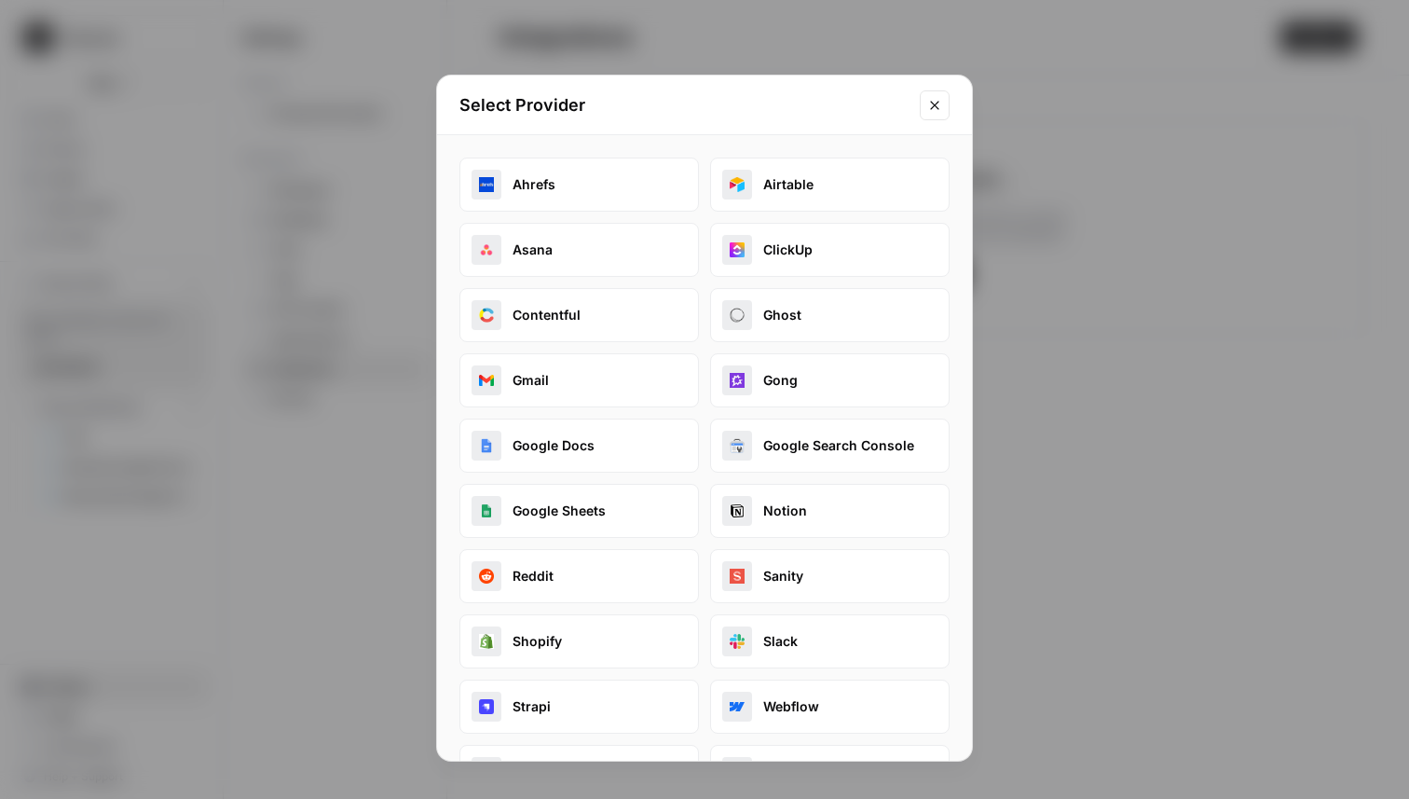
click at [800, 576] on button "Sanity" at bounding box center [830, 576] width 240 height 54
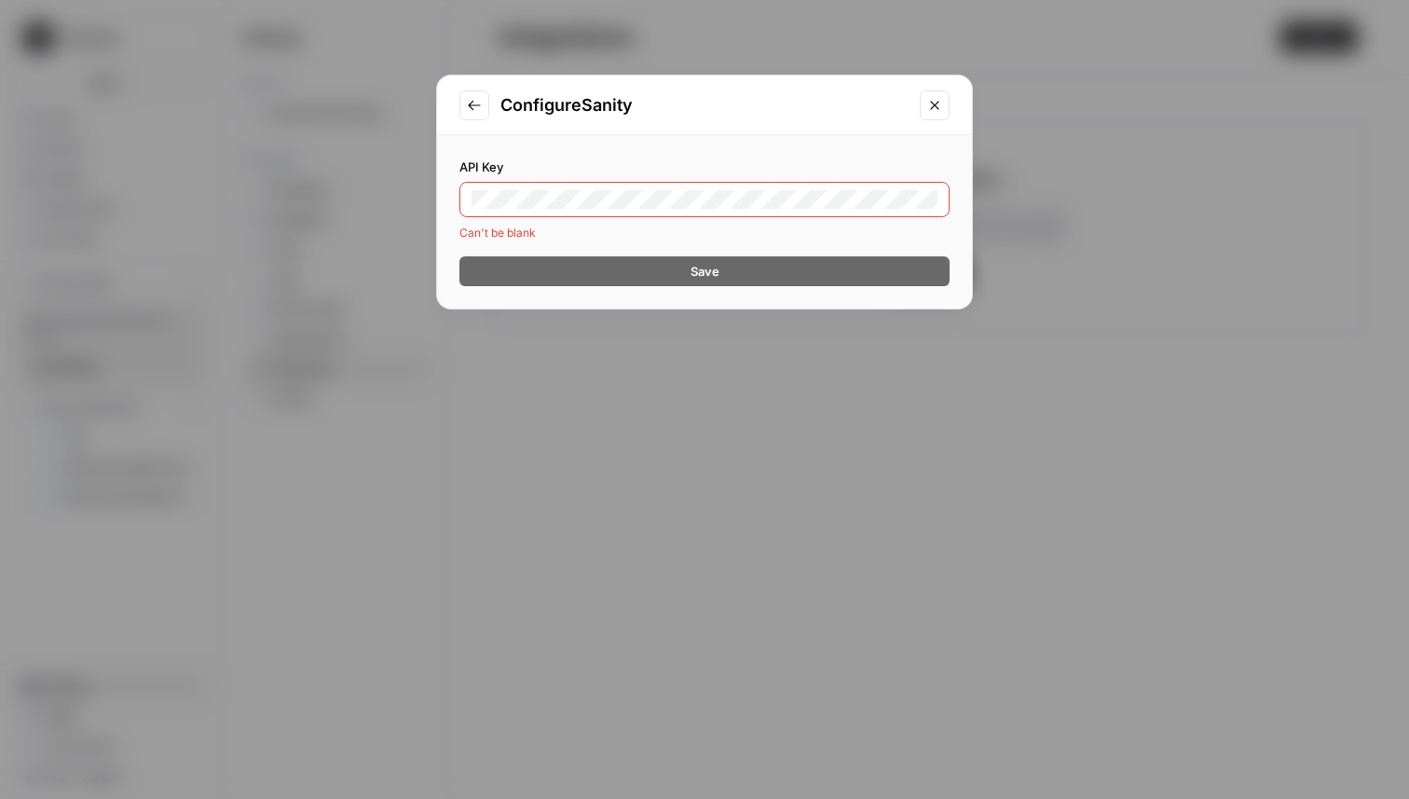
click at [690, 155] on div "API Key Can't be blank Save" at bounding box center [704, 221] width 535 height 173
click at [478, 105] on icon "Go to previous step" at bounding box center [474, 105] width 15 height 15
